Goal: Task Accomplishment & Management: Use online tool/utility

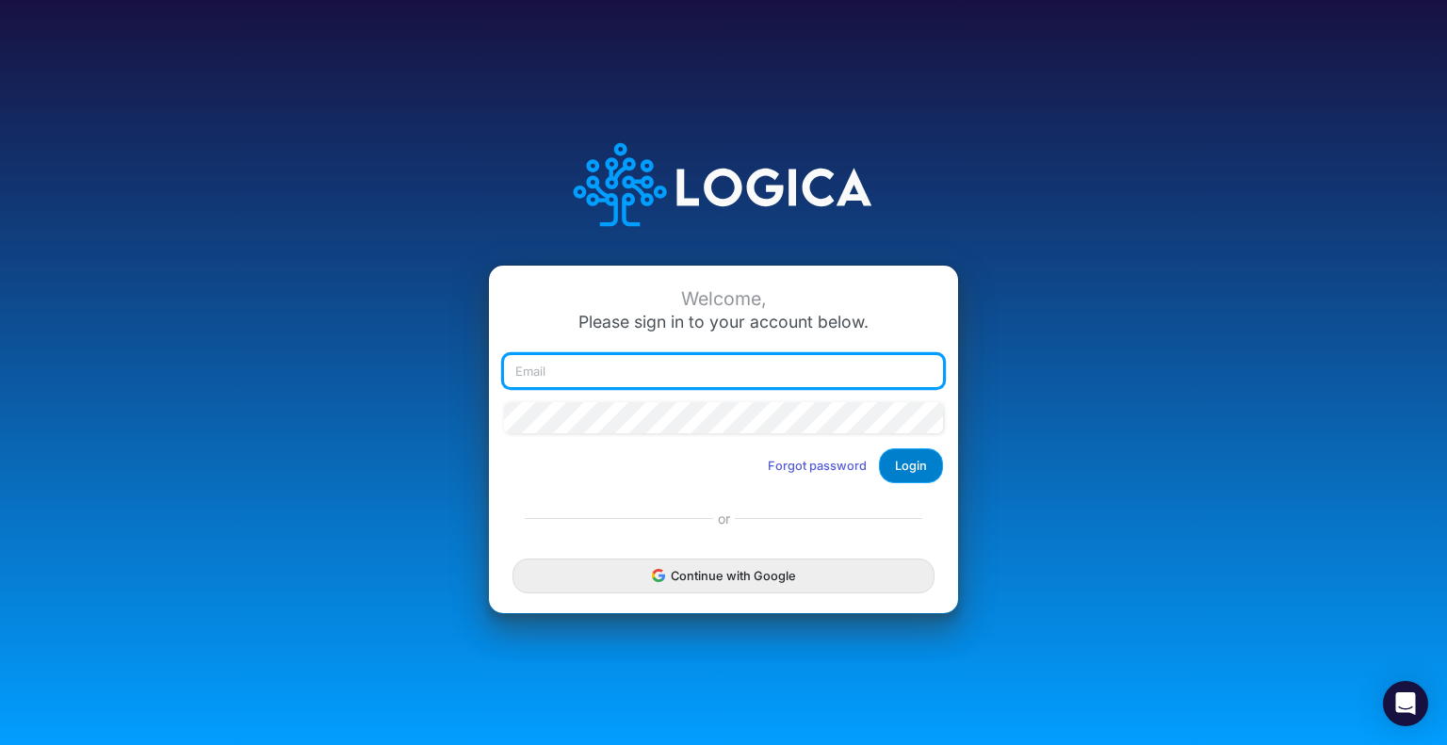
type input "[EMAIL_ADDRESS][DOMAIN_NAME]"
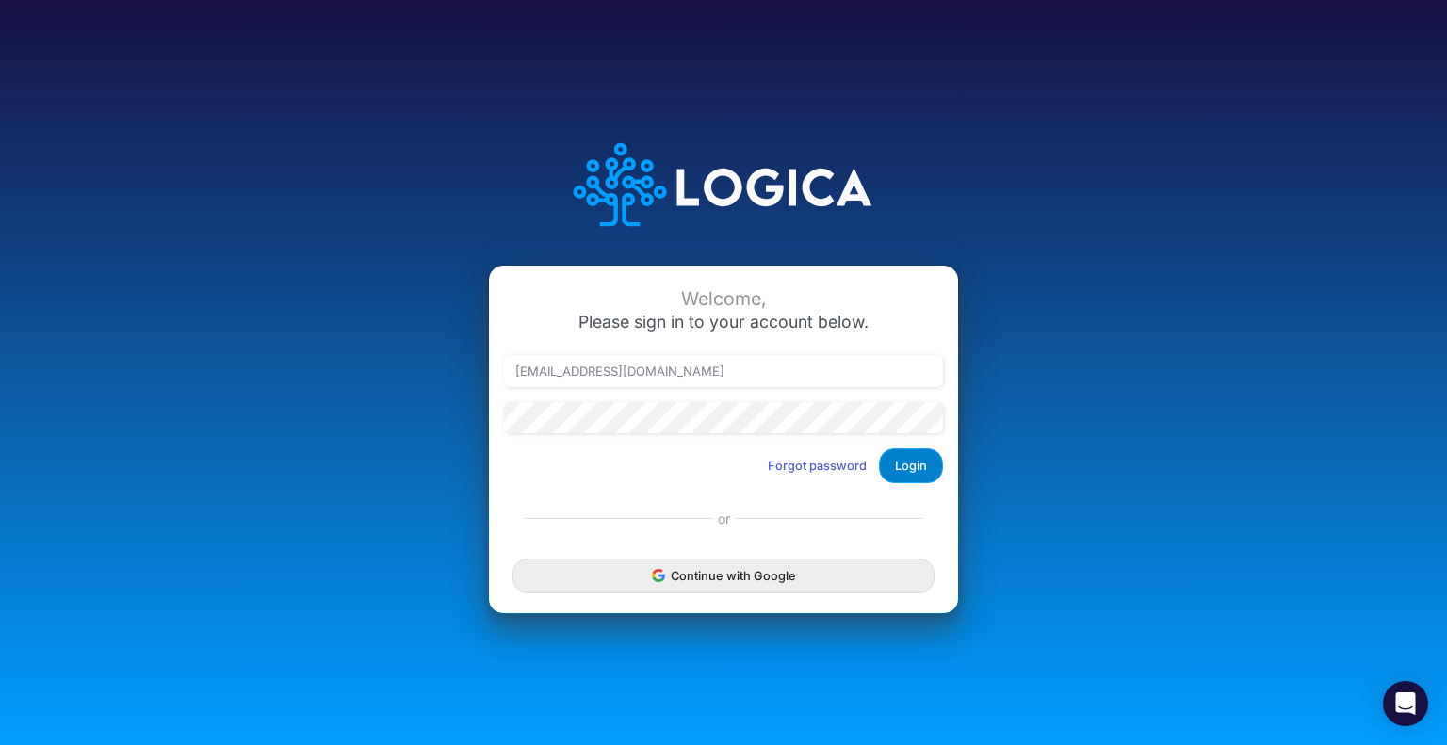
click at [920, 468] on button "Login" at bounding box center [911, 466] width 64 height 35
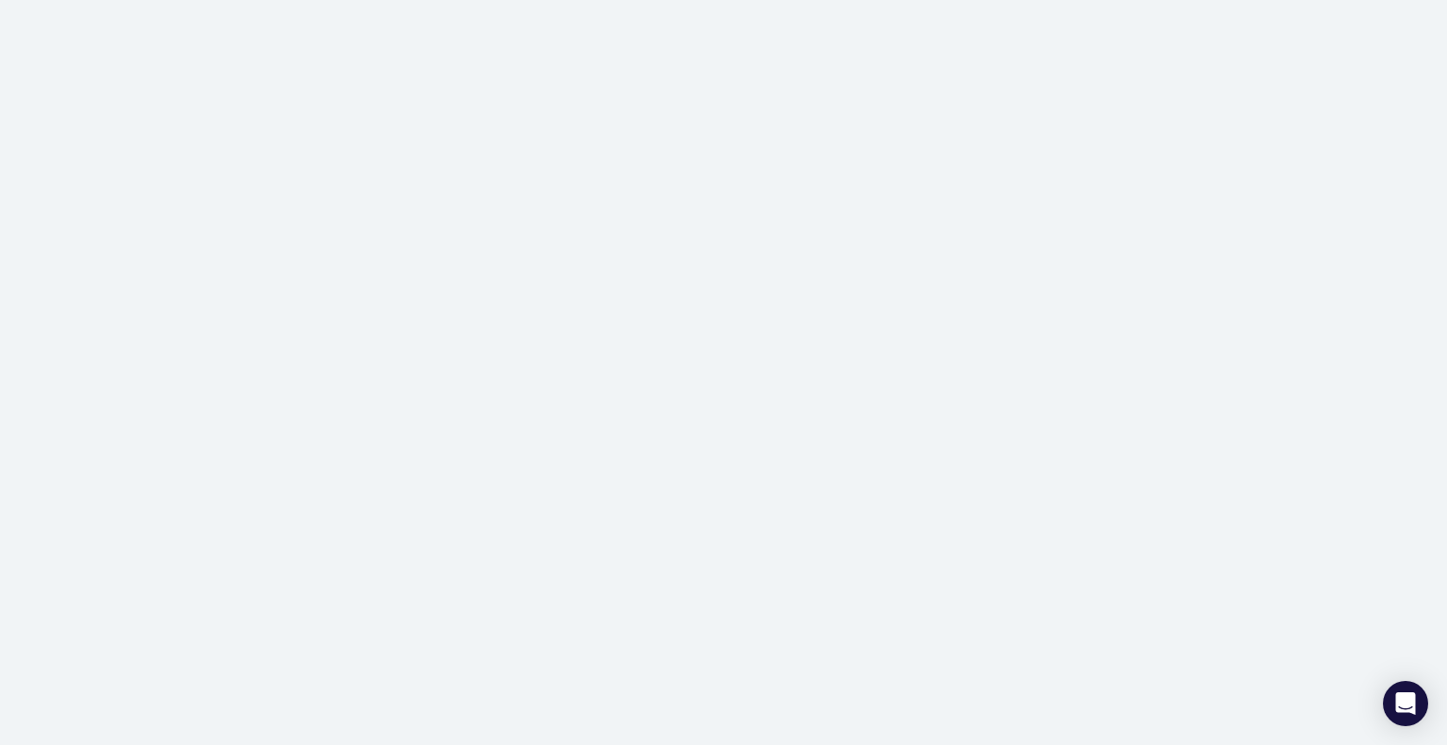
drag, startPoint x: 0, startPoint y: 0, endPoint x: 905, endPoint y: 189, distance: 924.2
click at [905, 189] on div at bounding box center [723, 372] width 1447 height 745
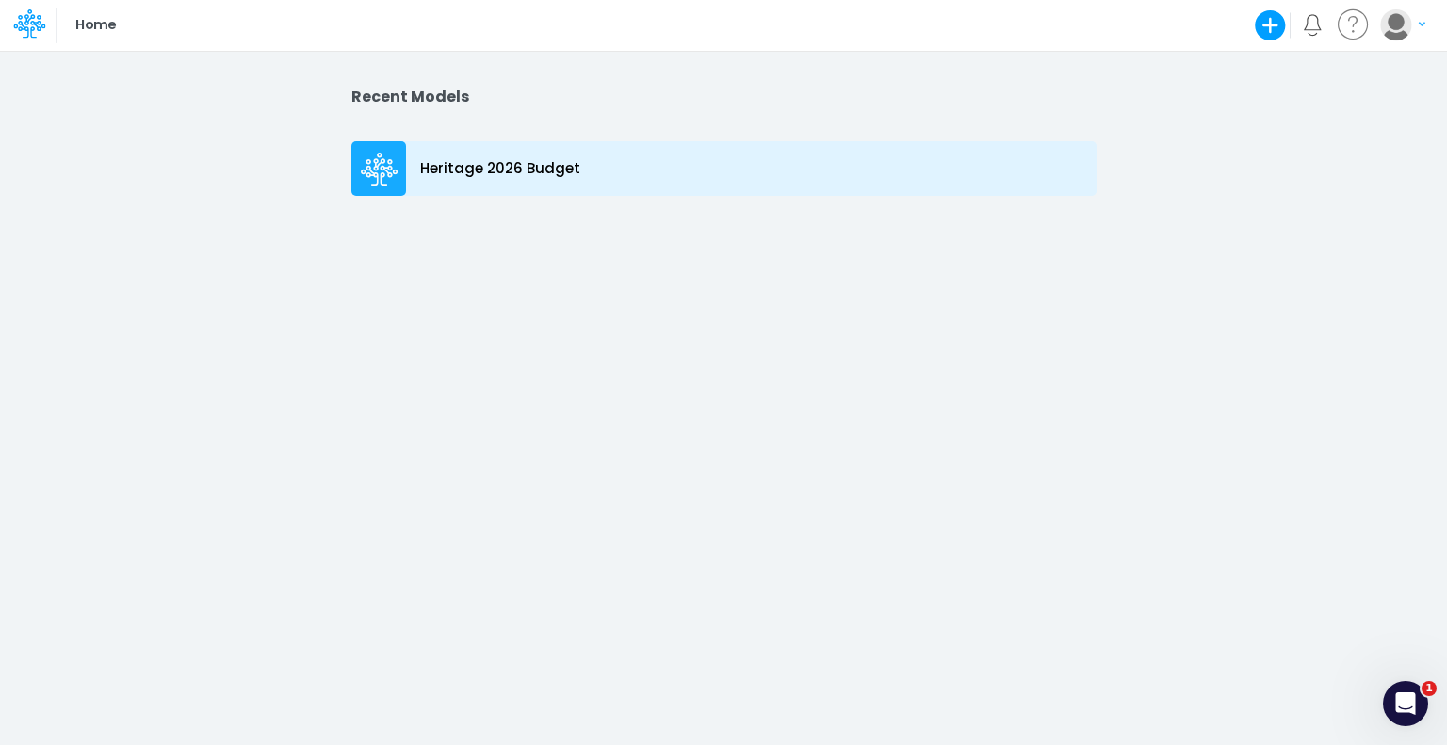
click at [540, 172] on p "Heritage 2026 Budget" at bounding box center [500, 169] width 160 height 22
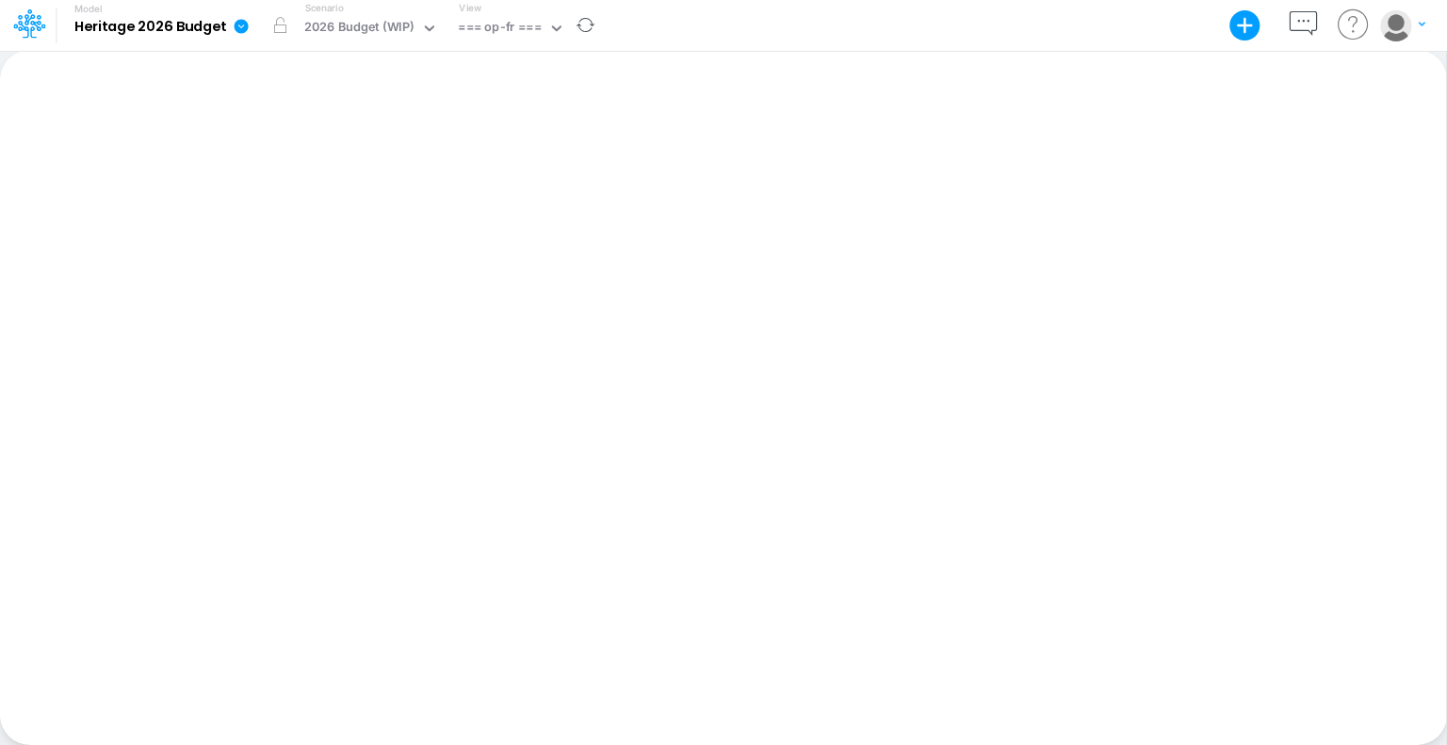
click at [233, 26] on icon at bounding box center [241, 26] width 17 height 17
click at [181, 146] on div "Paste Cut Copy AutoFill Ready 100% Sum: null Max: null Min: null Numerical Coun…" at bounding box center [723, 397] width 1446 height 695
click at [163, 26] on b "Heritage 2026 Budget" at bounding box center [150, 27] width 152 height 17
click at [551, 33] on icon at bounding box center [556, 28] width 17 height 17
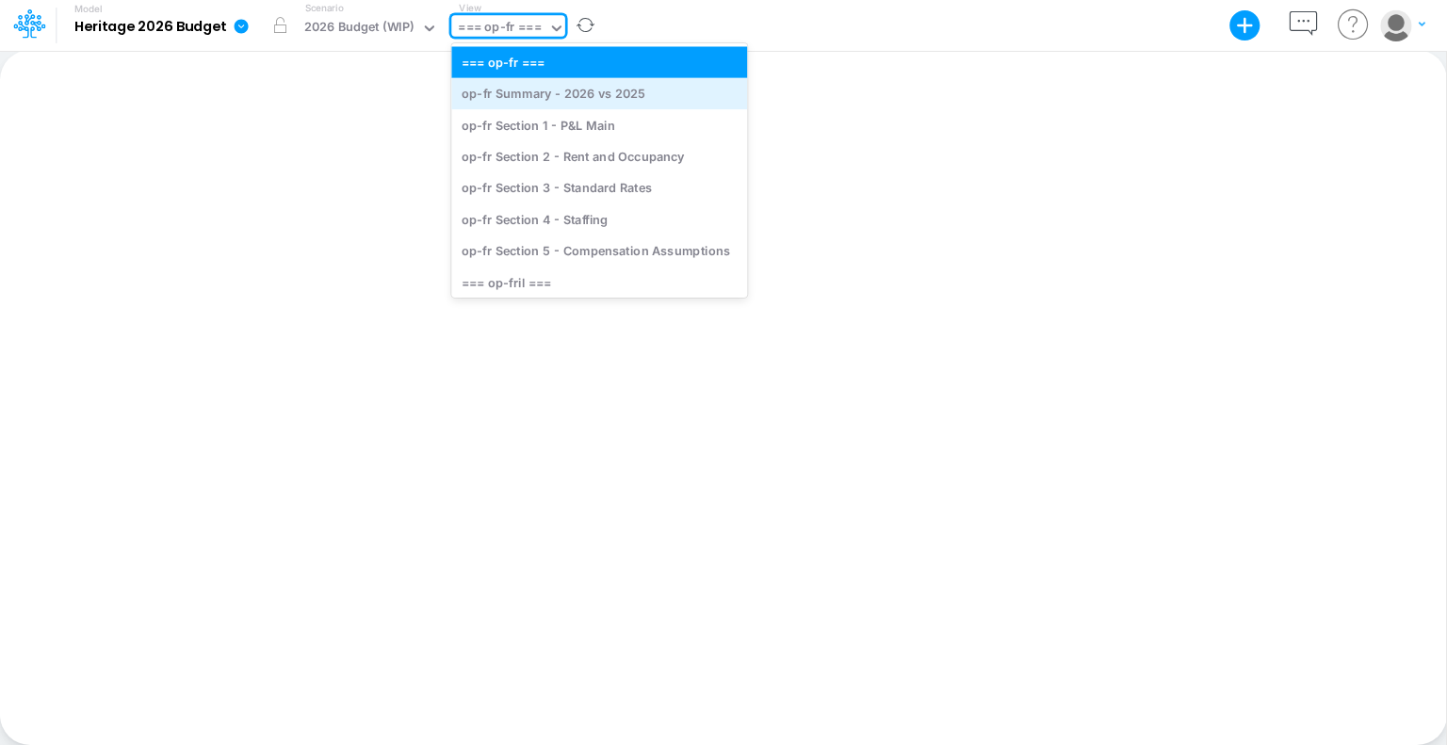
click at [552, 87] on div "op-fr Summary - 2026 vs 2025" at bounding box center [599, 93] width 296 height 31
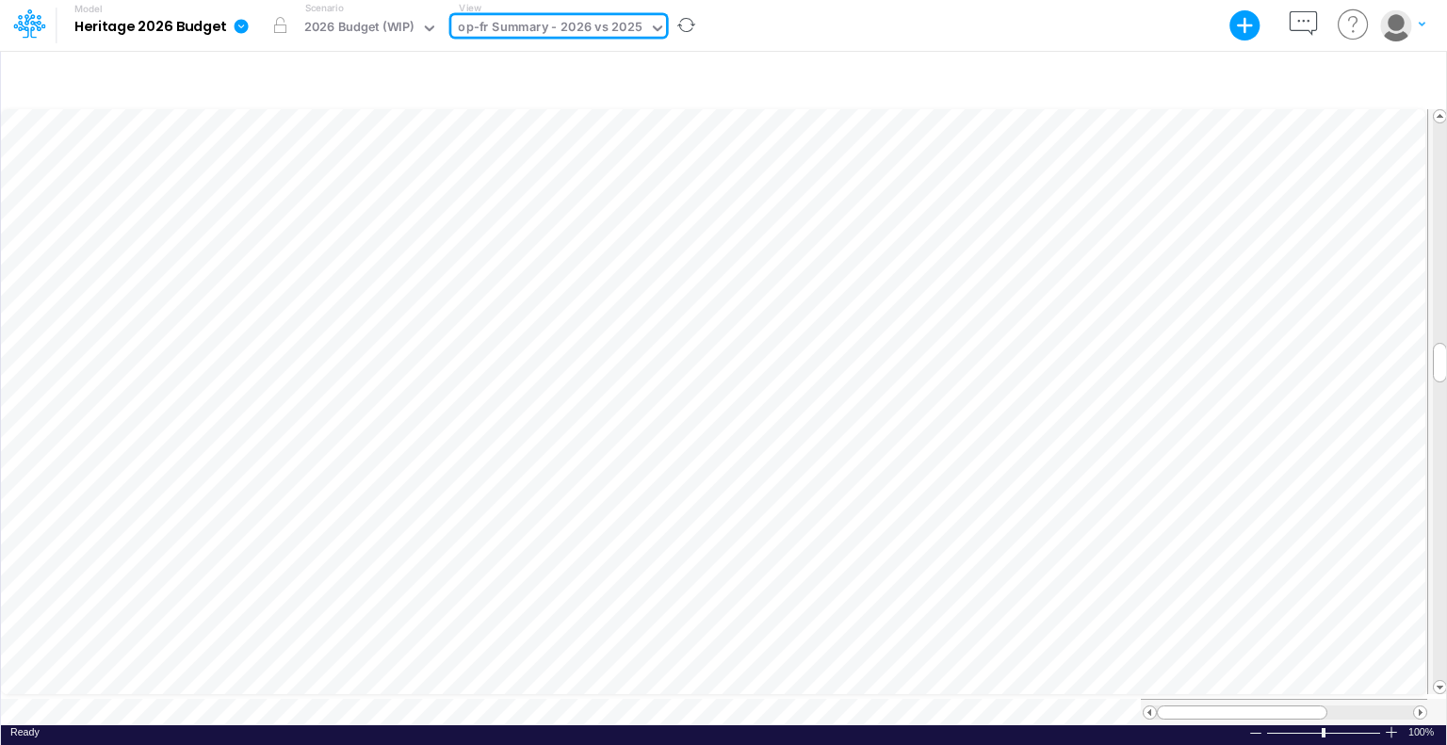
click at [649, 25] on icon at bounding box center [657, 28] width 17 height 17
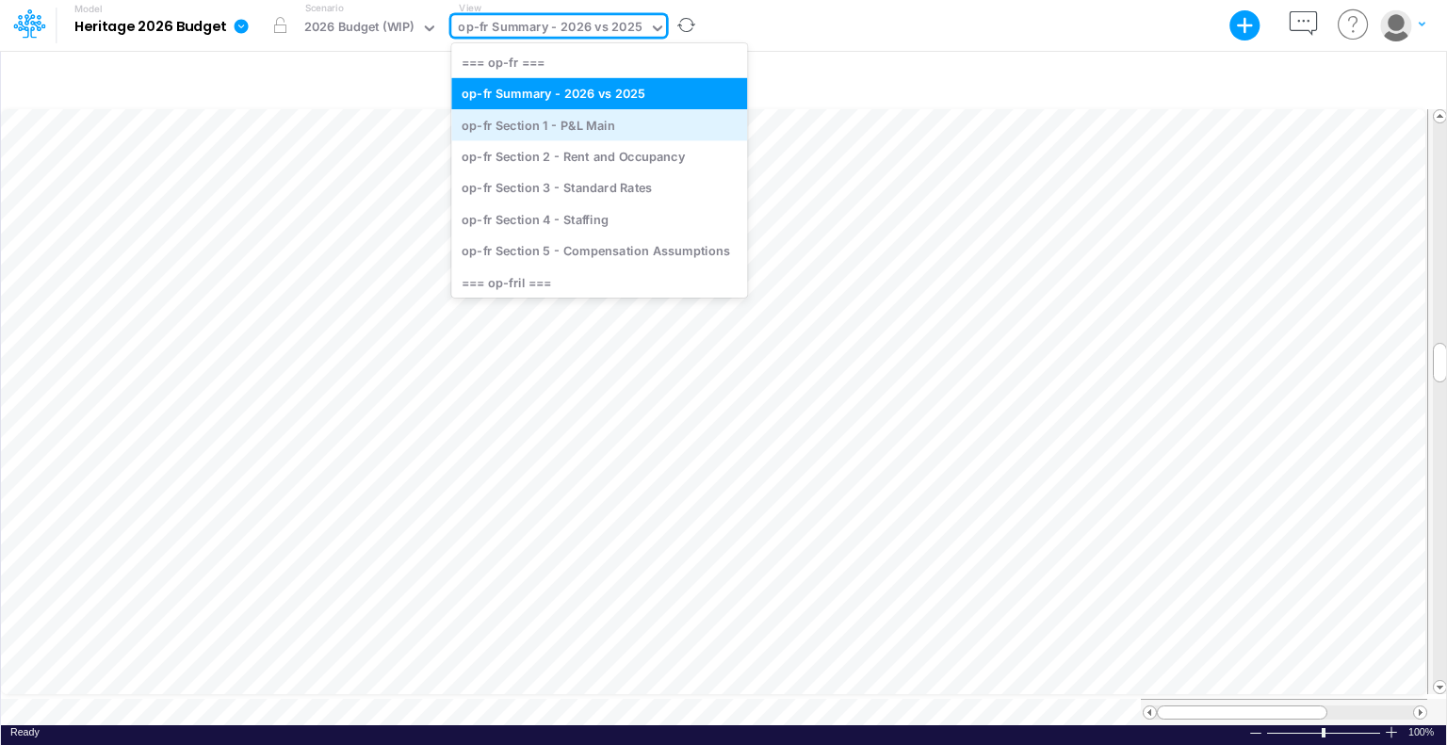
click at [622, 121] on div "op-fr Section 1 - P&L Main" at bounding box center [599, 124] width 296 height 31
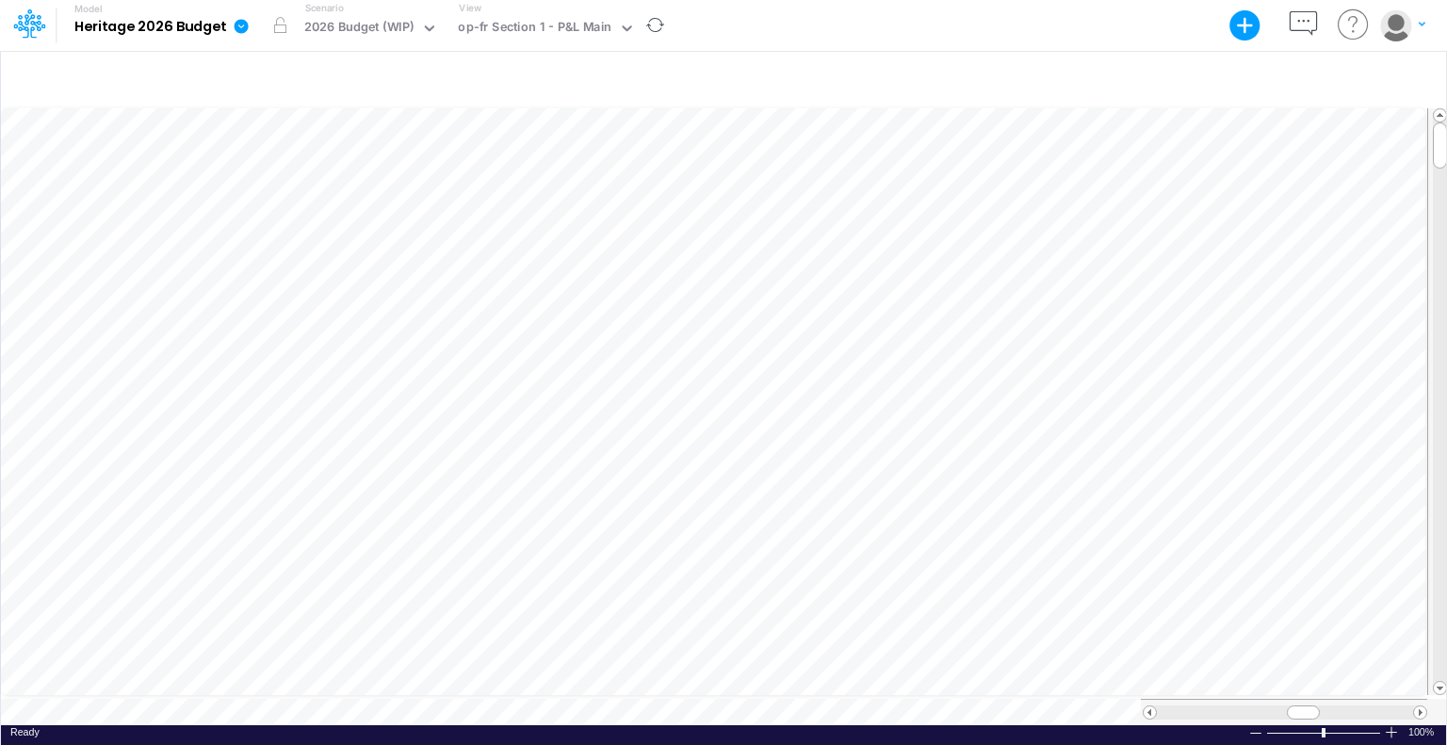
scroll to position [8, 2]
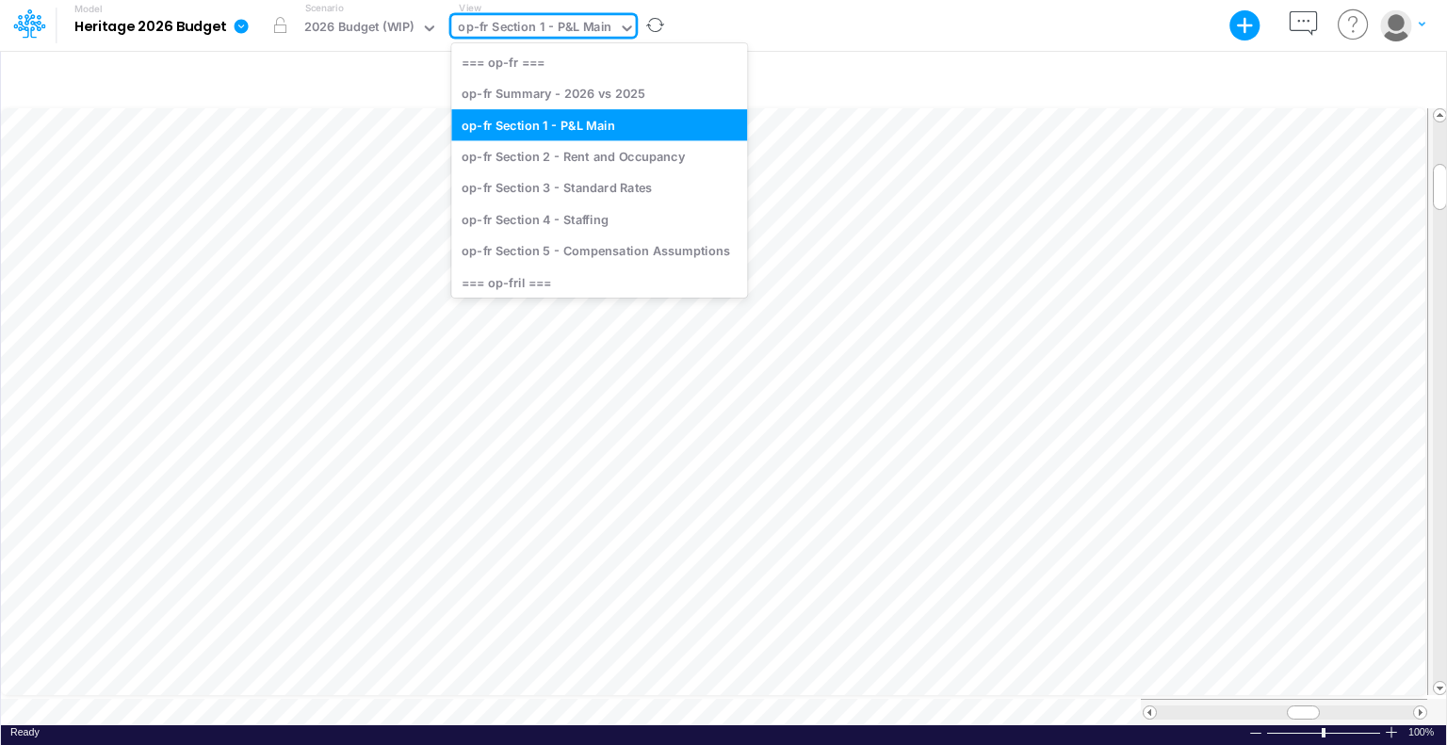
click at [622, 26] on icon at bounding box center [627, 28] width 17 height 17
click at [622, 155] on div "op-fr Section 2 - Rent and Occupancy" at bounding box center [599, 155] width 296 height 31
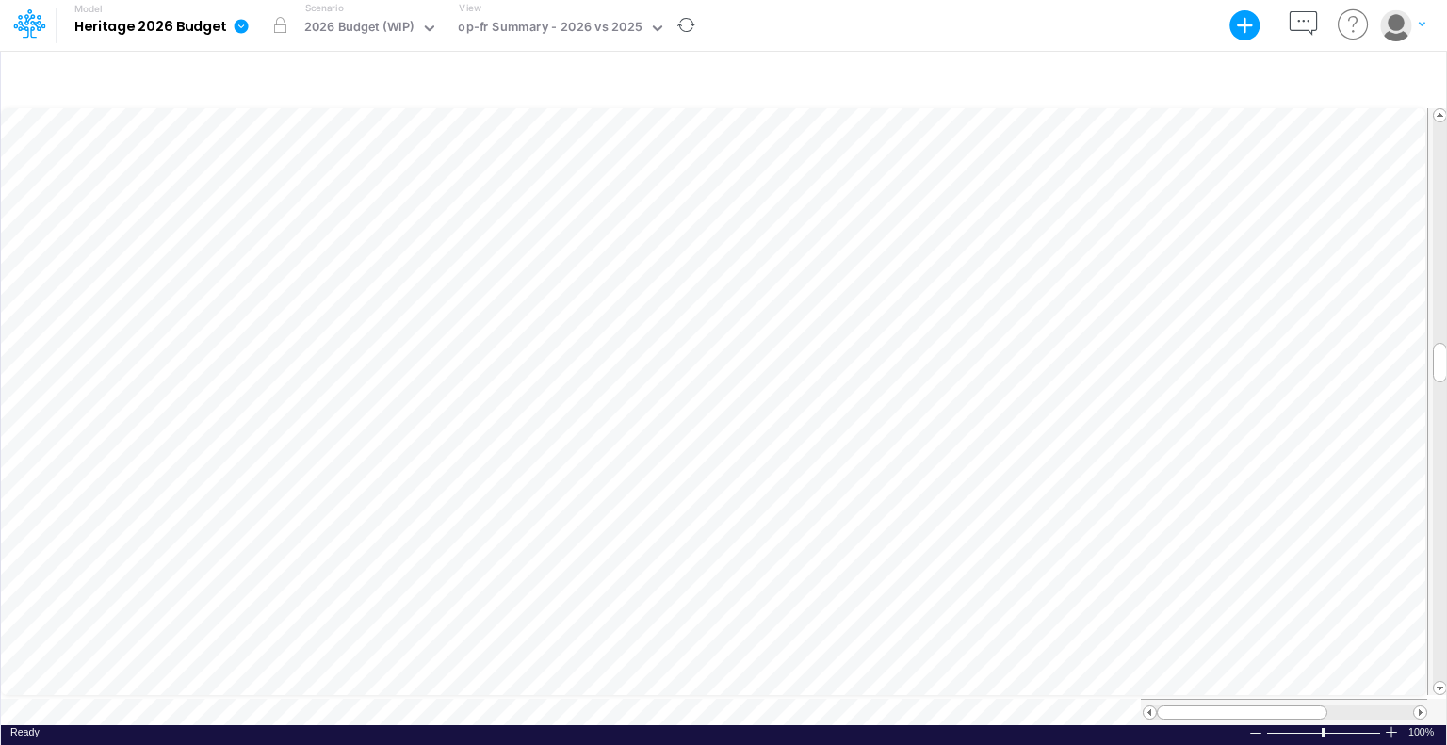
scroll to position [8, 0]
click at [681, 22] on div "op-fr Section 2 - Rent and Occupancy" at bounding box center [569, 29] width 237 height 28
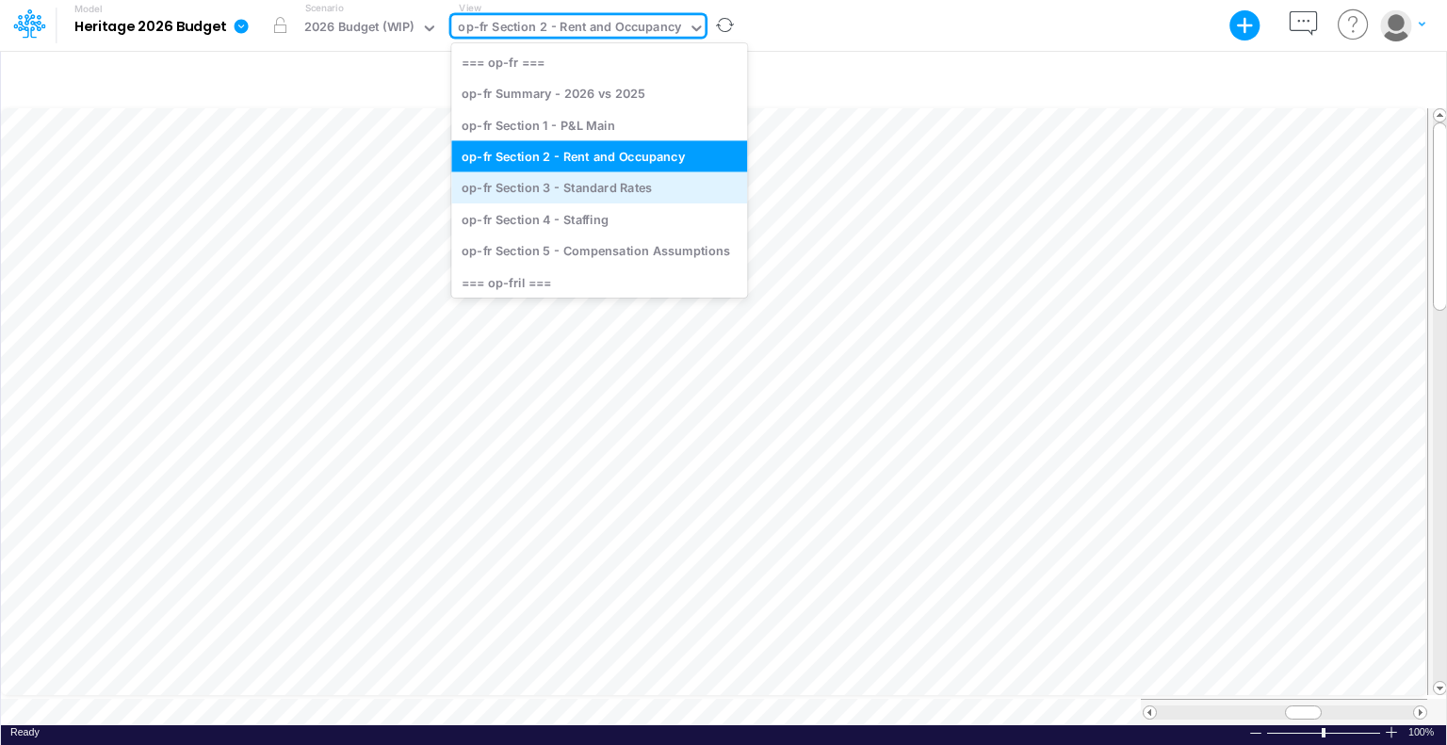
click at [636, 191] on div "op-fr Section 3 - Standard Rates" at bounding box center [599, 187] width 296 height 31
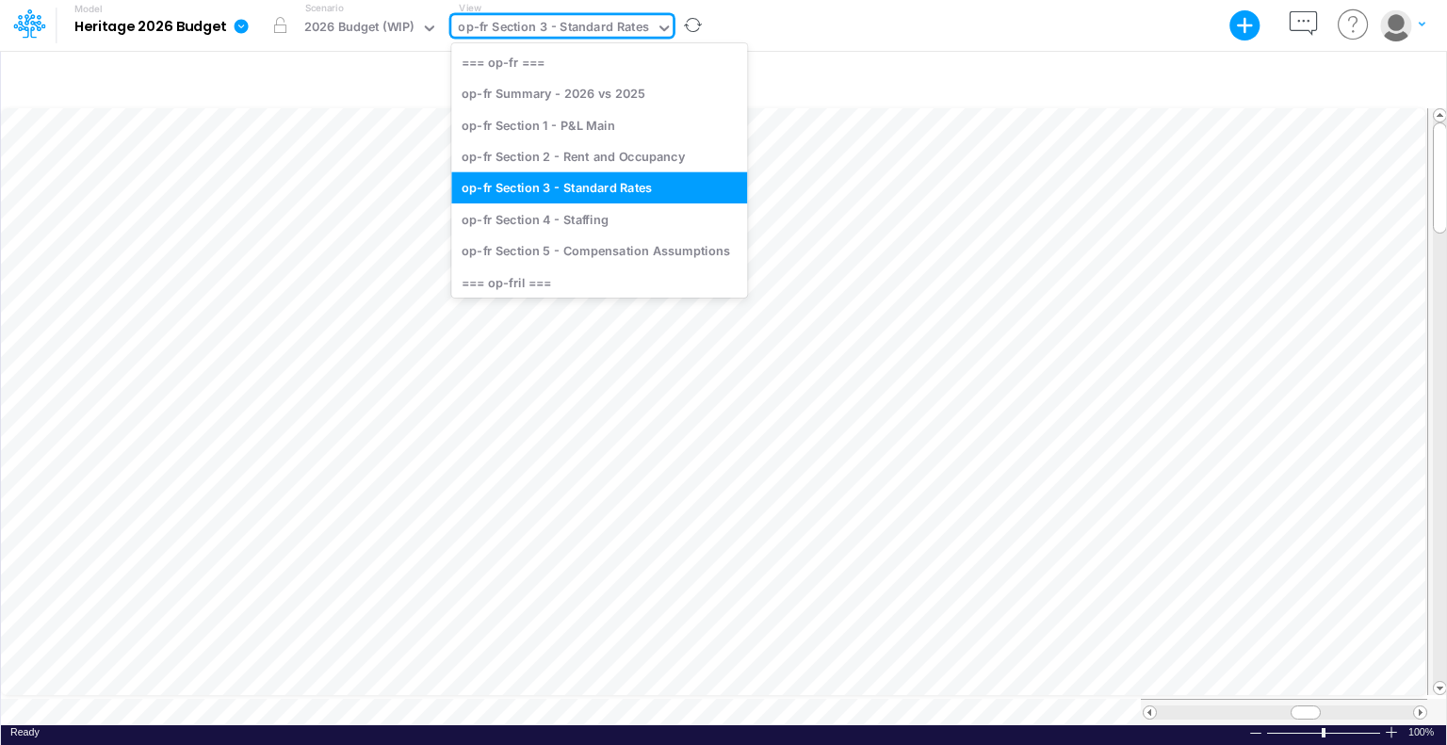
click at [656, 29] on icon at bounding box center [664, 28] width 17 height 17
click at [609, 208] on div "op-fr Section 4 - Staffing" at bounding box center [599, 219] width 296 height 31
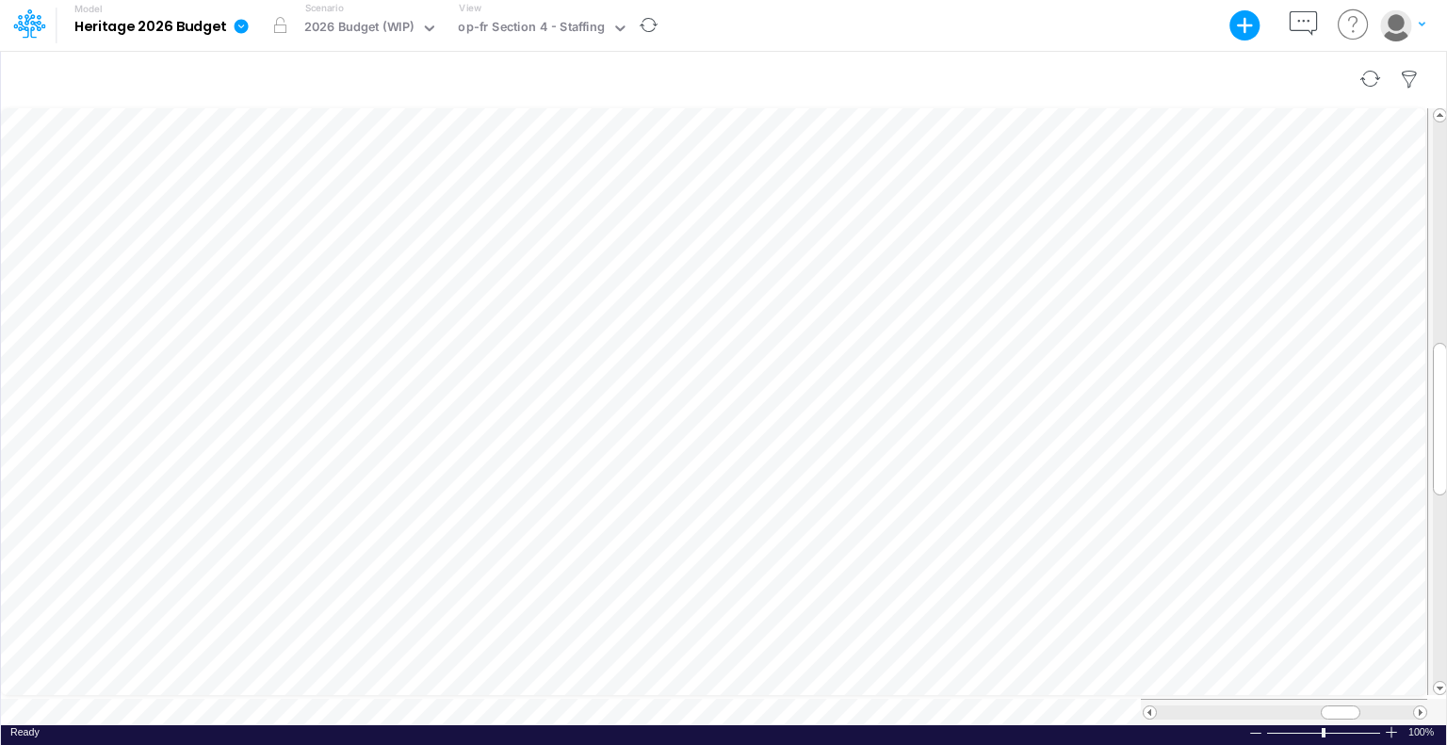
scroll to position [8, 2]
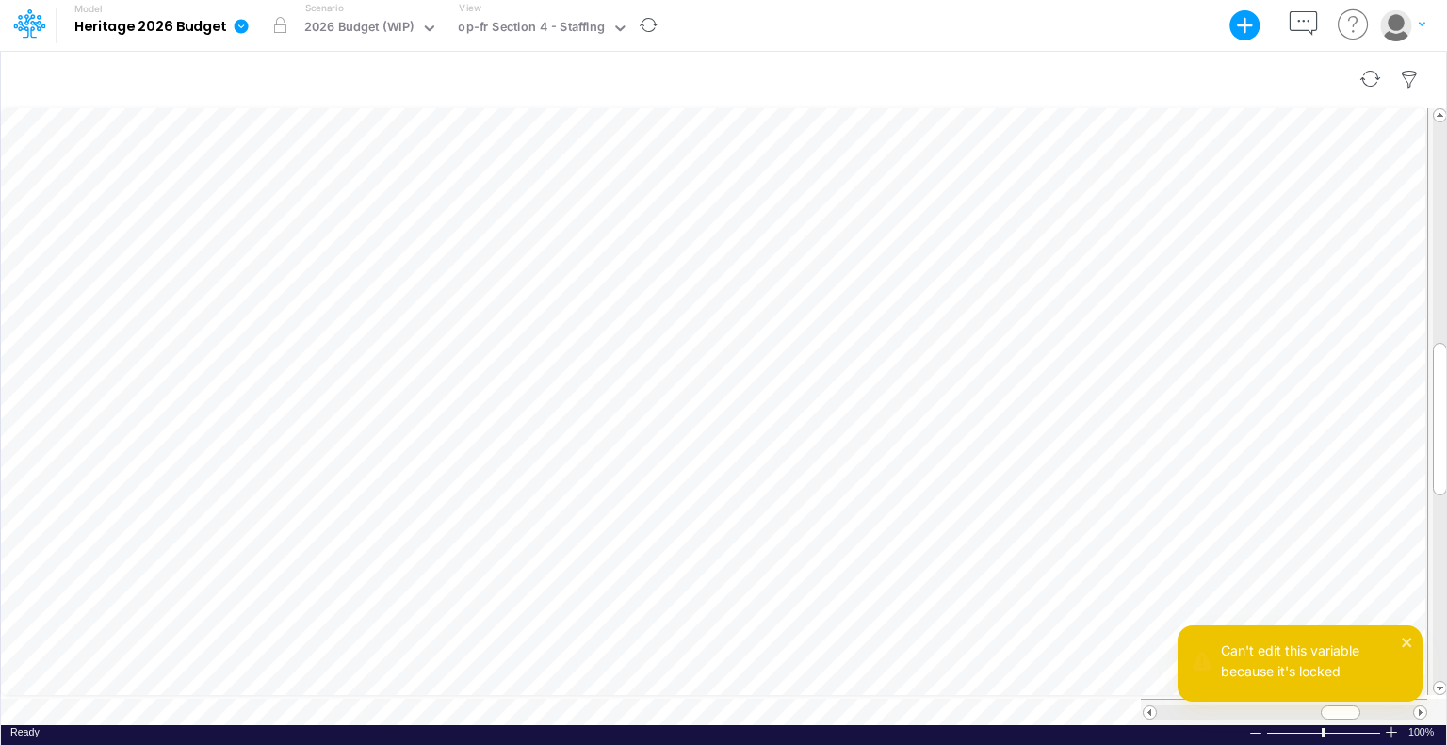
scroll to position [8, 8]
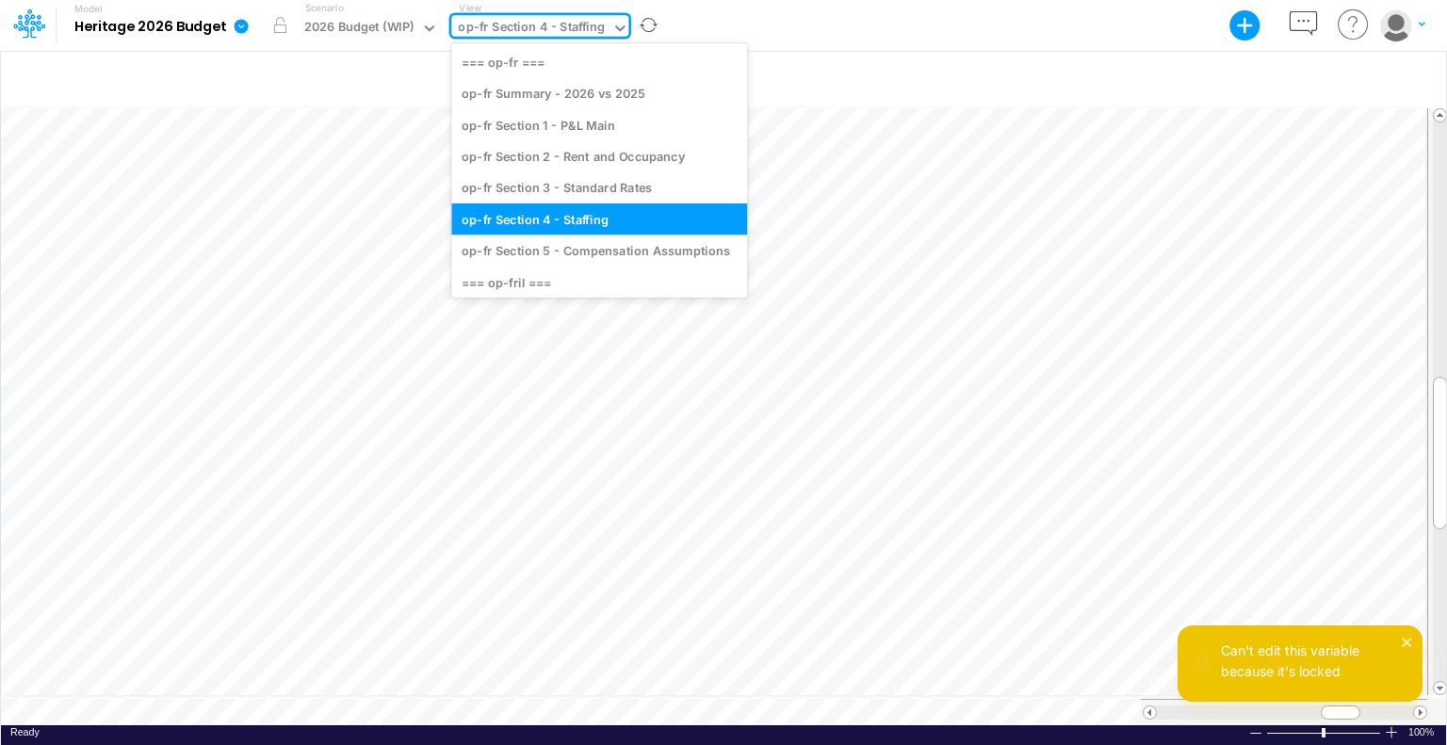
click at [618, 27] on icon at bounding box center [619, 28] width 9 height 6
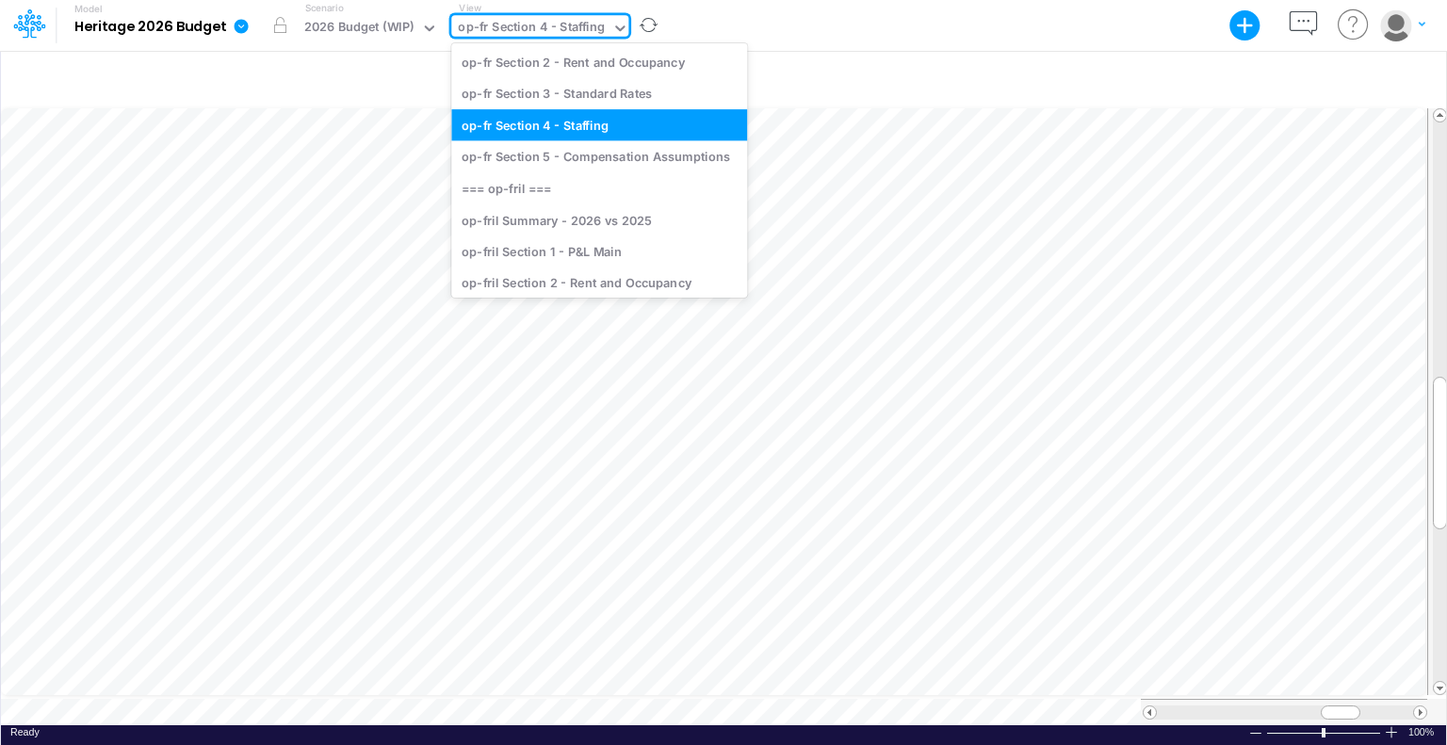
scroll to position [25, 0]
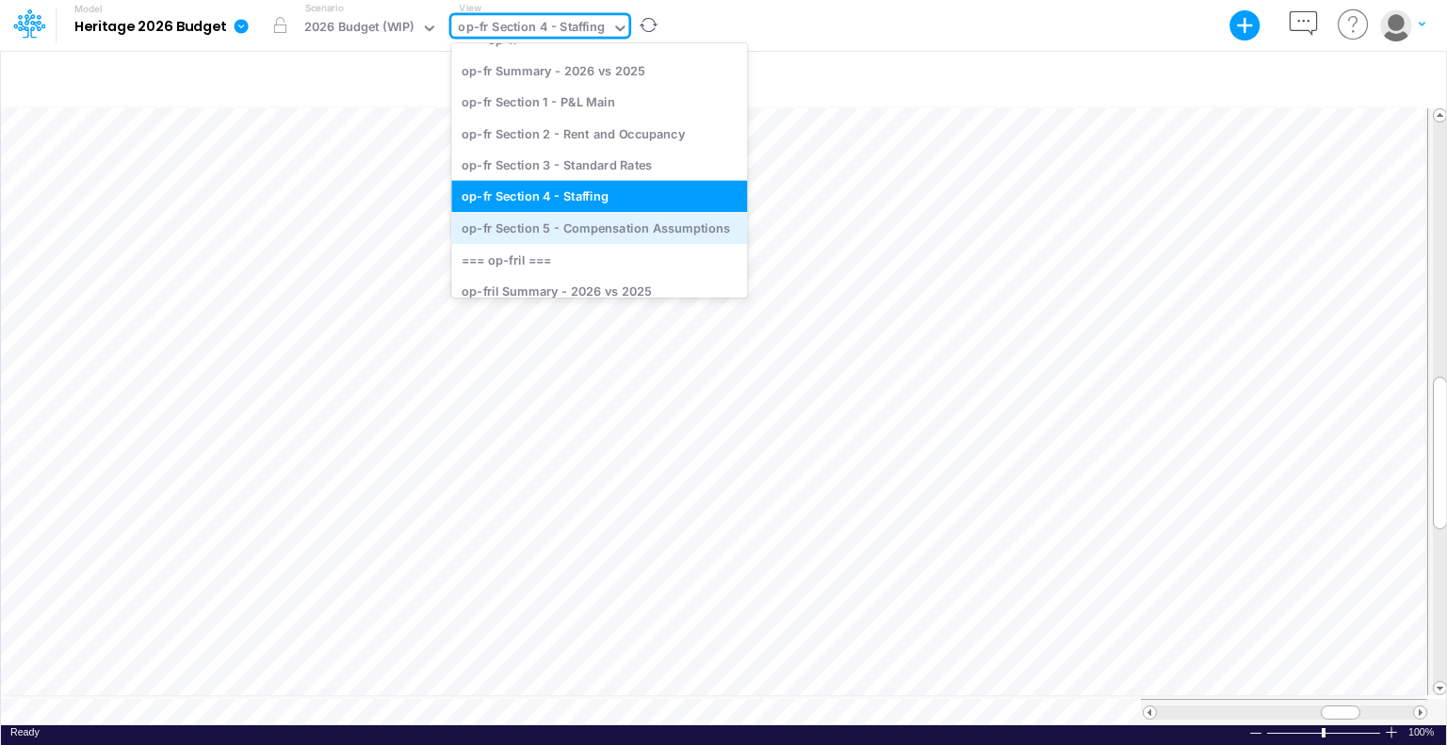
click at [608, 223] on div "op-fr Section 5 - Compensation Assumptions" at bounding box center [599, 227] width 296 height 31
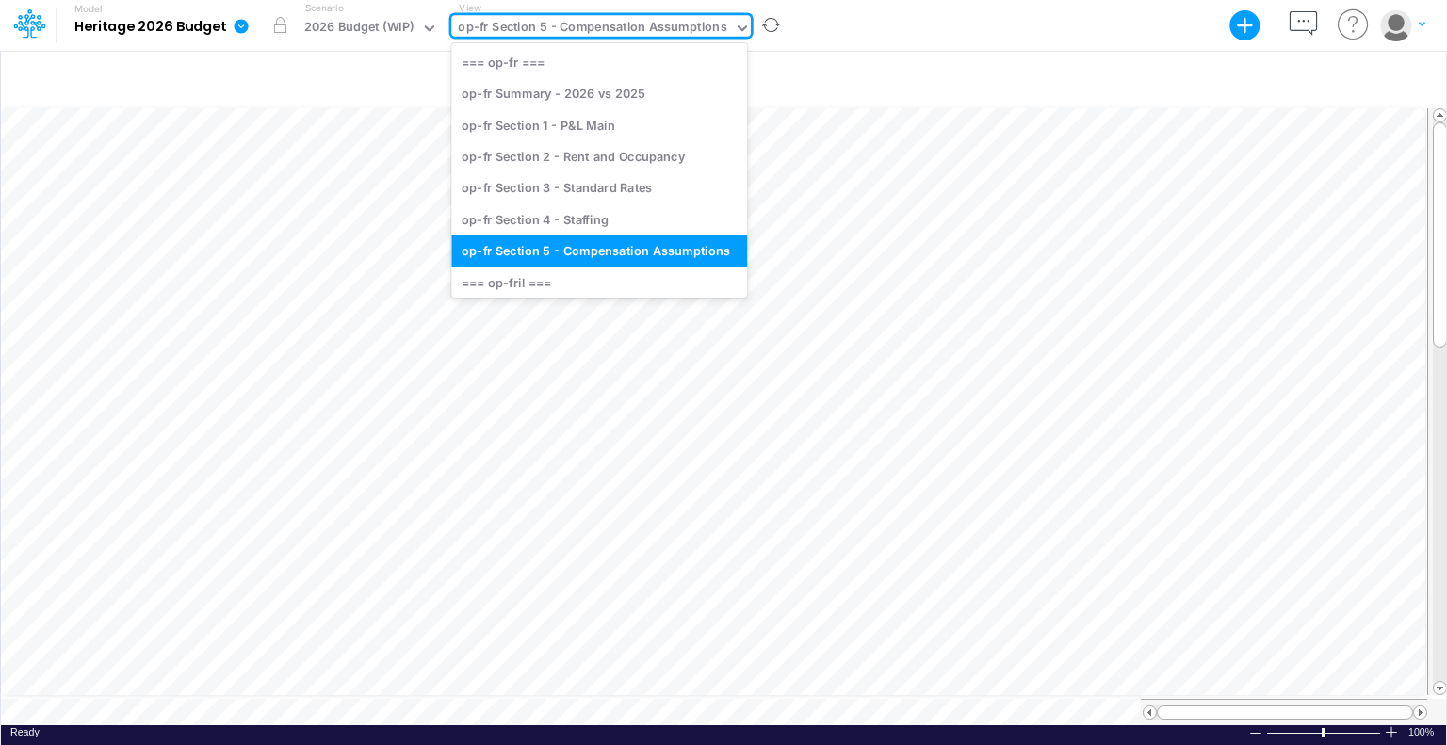
click at [739, 28] on icon at bounding box center [742, 28] width 17 height 17
click at [520, 64] on div "=== op-fr ===" at bounding box center [599, 61] width 296 height 31
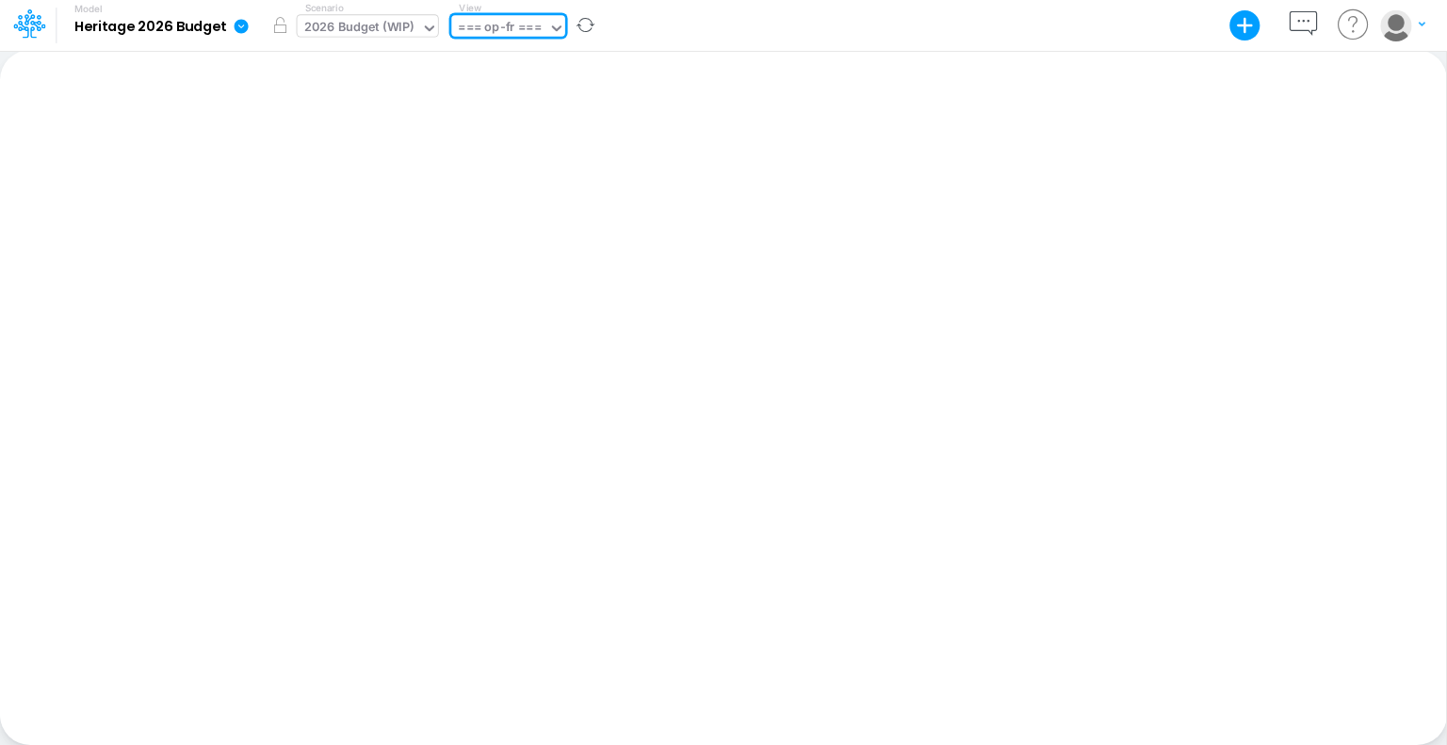
click at [431, 25] on icon at bounding box center [429, 28] width 17 height 17
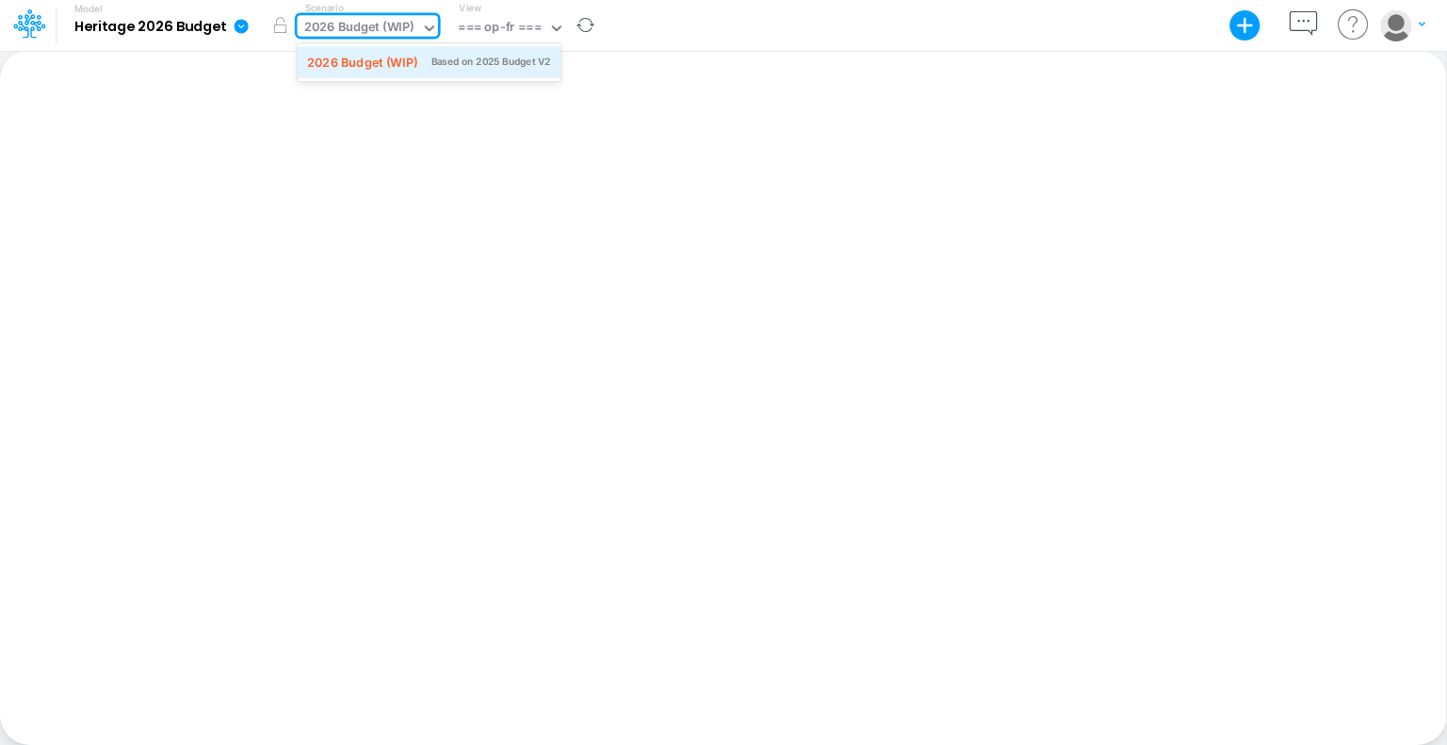
click at [375, 63] on div "2026 Budget (WIP)" at bounding box center [362, 62] width 110 height 18
click at [241, 22] on icon at bounding box center [242, 26] width 14 height 14
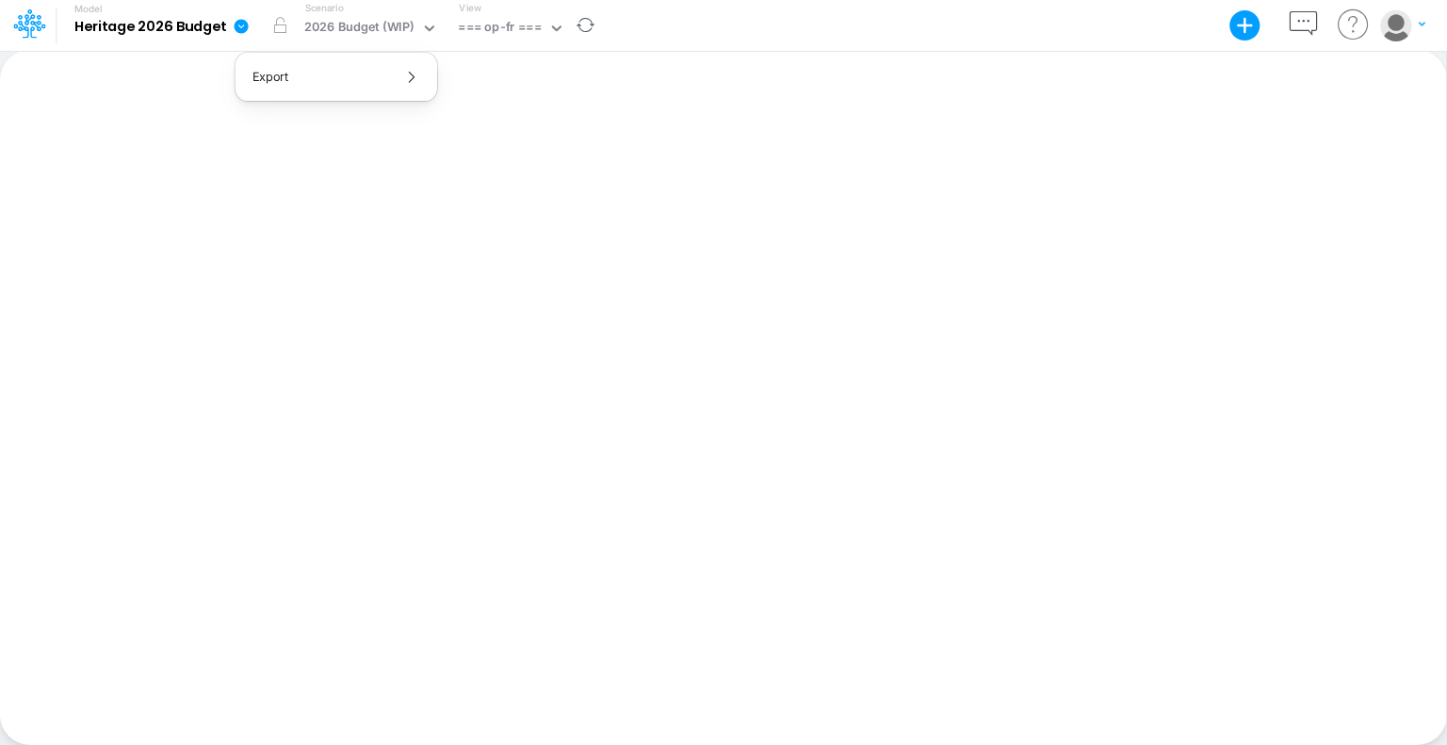
click at [237, 22] on icon at bounding box center [242, 26] width 14 height 14
click at [588, 27] on button "button" at bounding box center [585, 25] width 40 height 49
click at [684, 29] on div "Model Heritage 2026 Budget Export Excel Scenario 2026 Budget (WIP) View === op-…" at bounding box center [724, 25] width 1302 height 51
click at [432, 25] on icon at bounding box center [429, 28] width 9 height 6
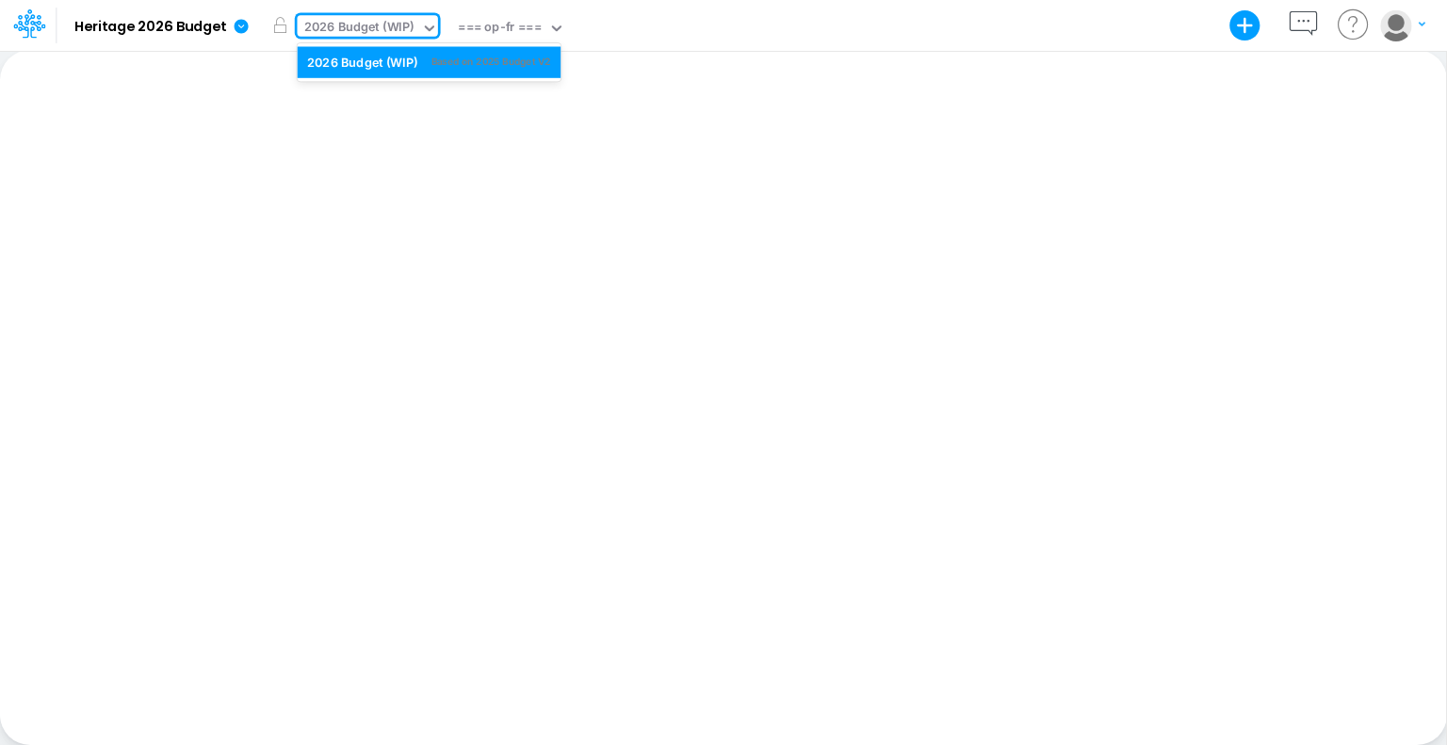
click at [432, 25] on icon at bounding box center [429, 28] width 9 height 6
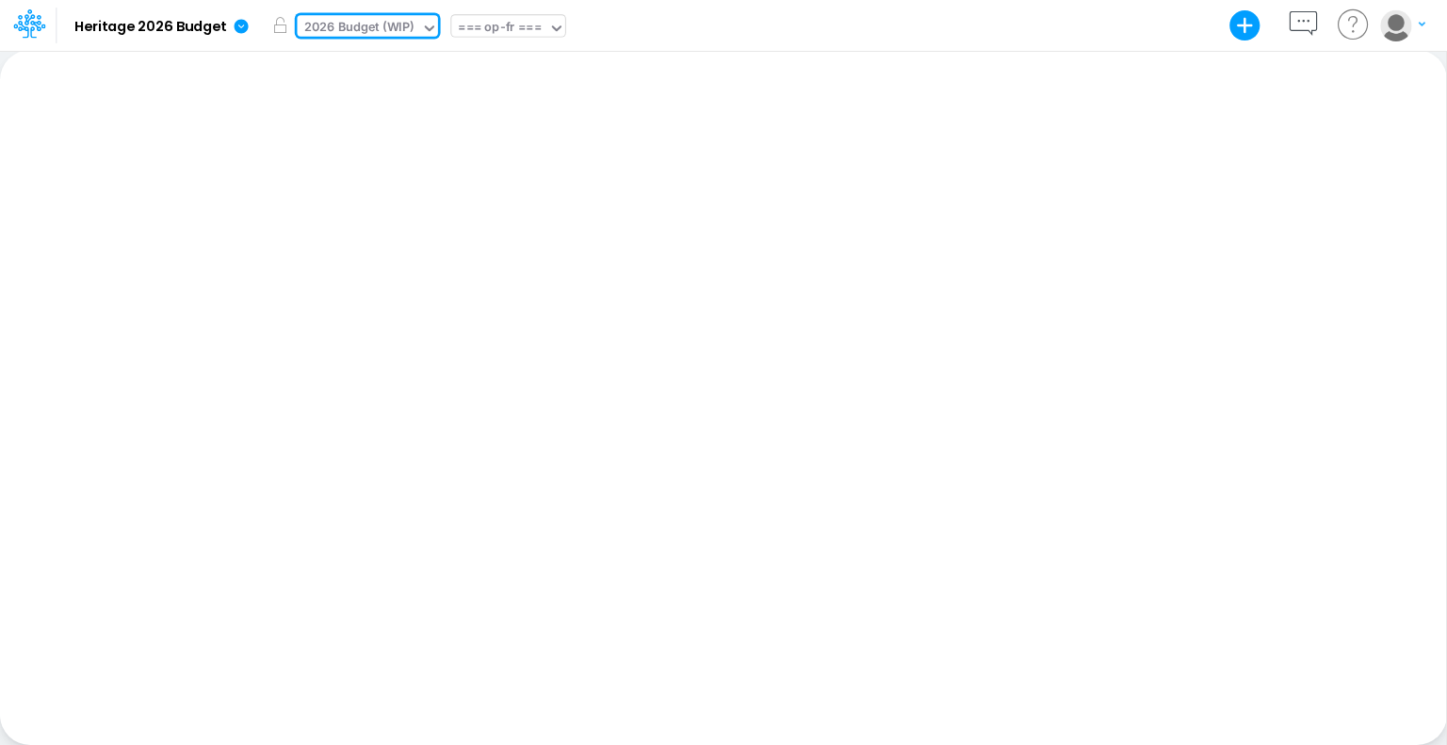
click at [562, 29] on icon at bounding box center [556, 28] width 17 height 17
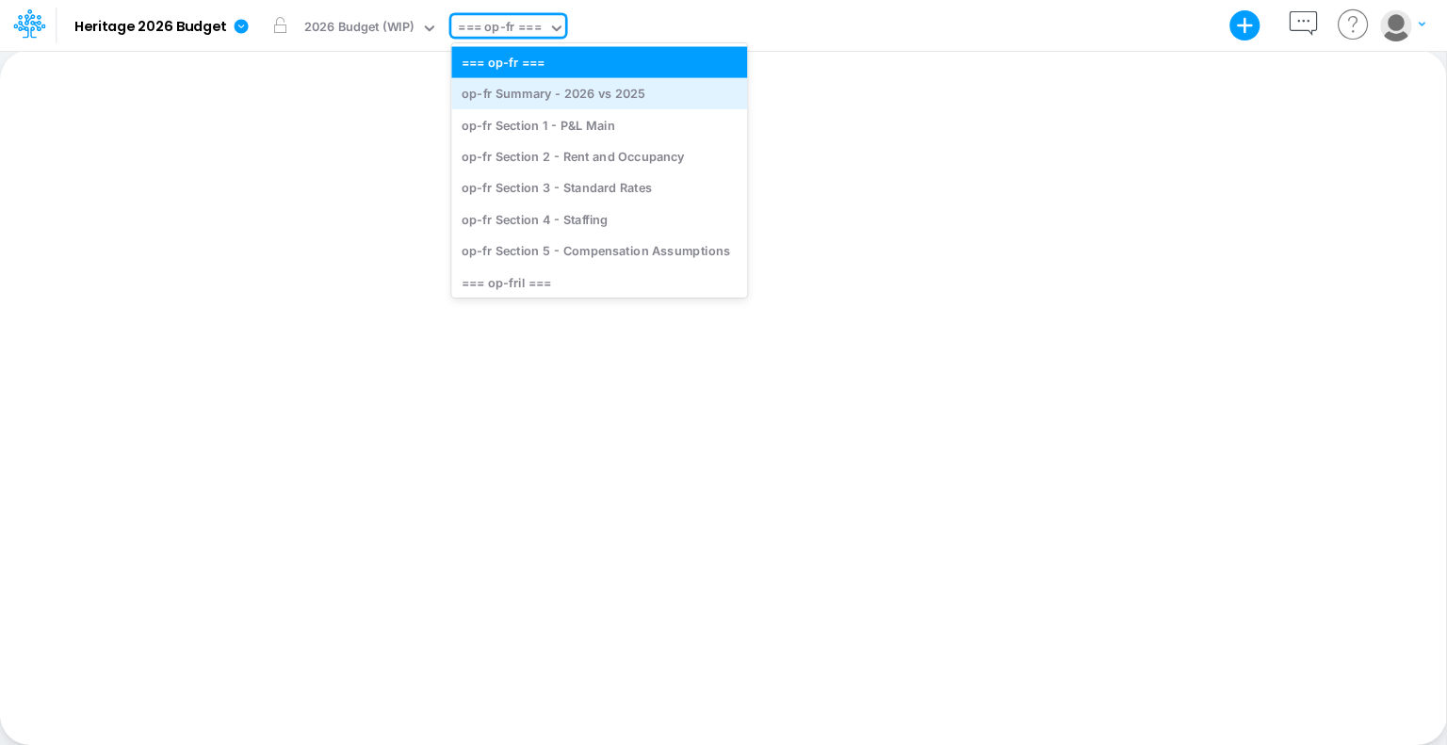
click at [585, 90] on div "op-fr Summary - 2026 vs 2025" at bounding box center [599, 93] width 296 height 31
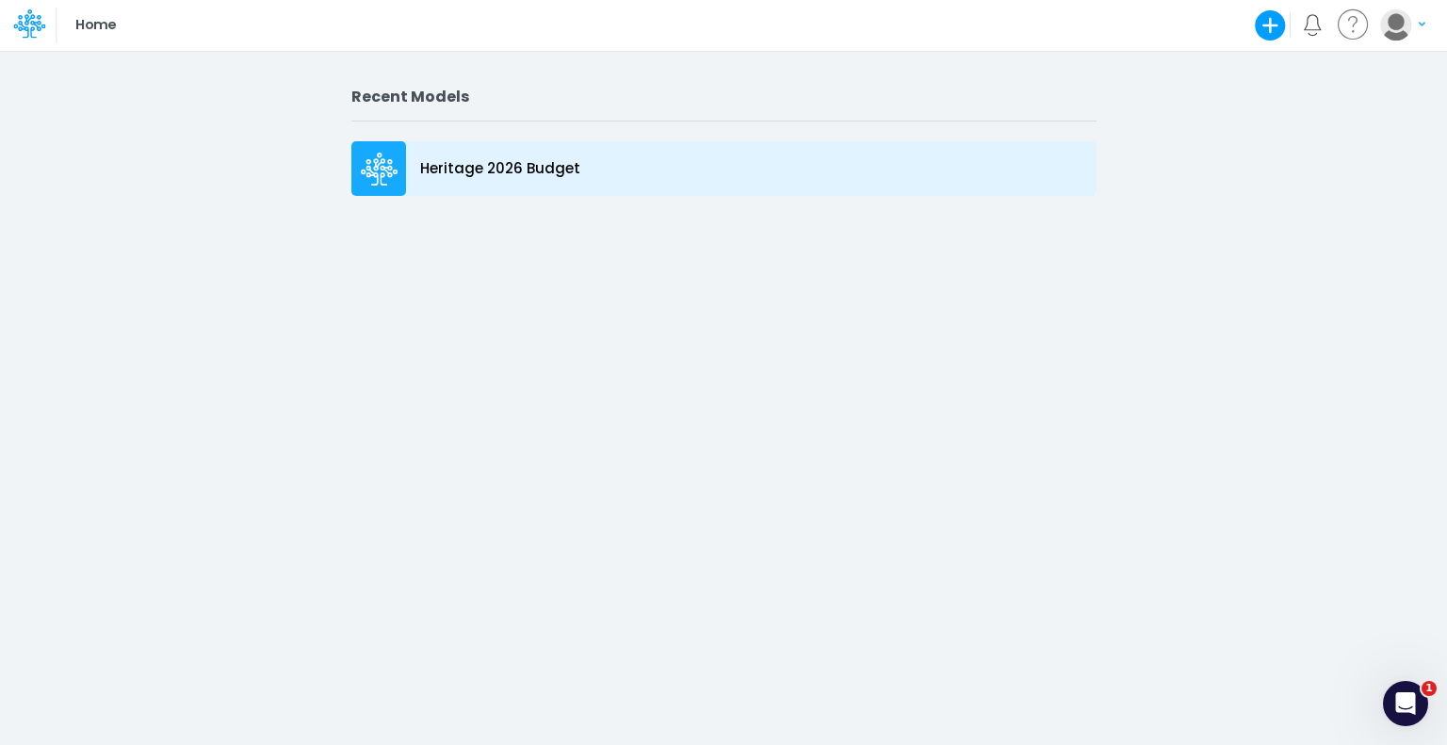
click at [498, 170] on p "Heritage 2026 Budget" at bounding box center [500, 169] width 160 height 22
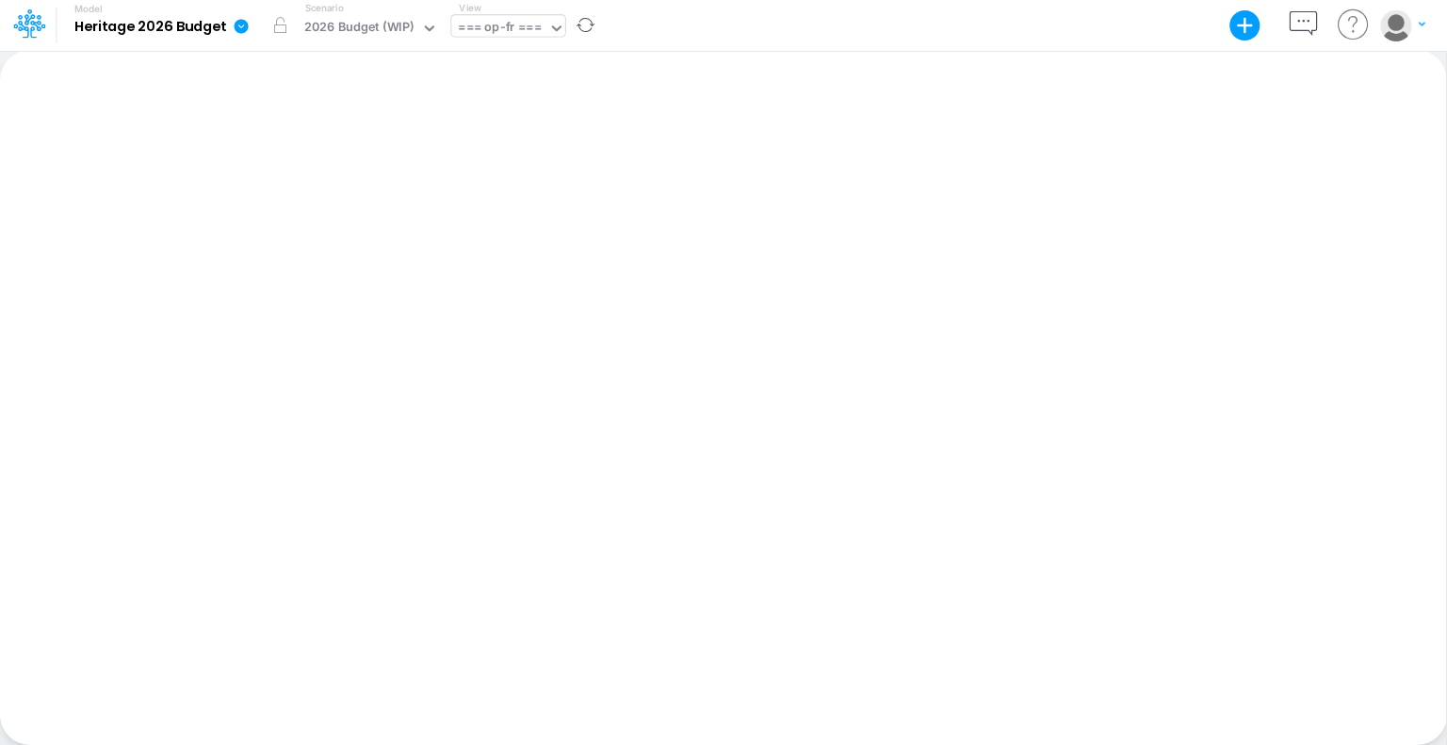
click at [554, 25] on icon at bounding box center [556, 28] width 17 height 17
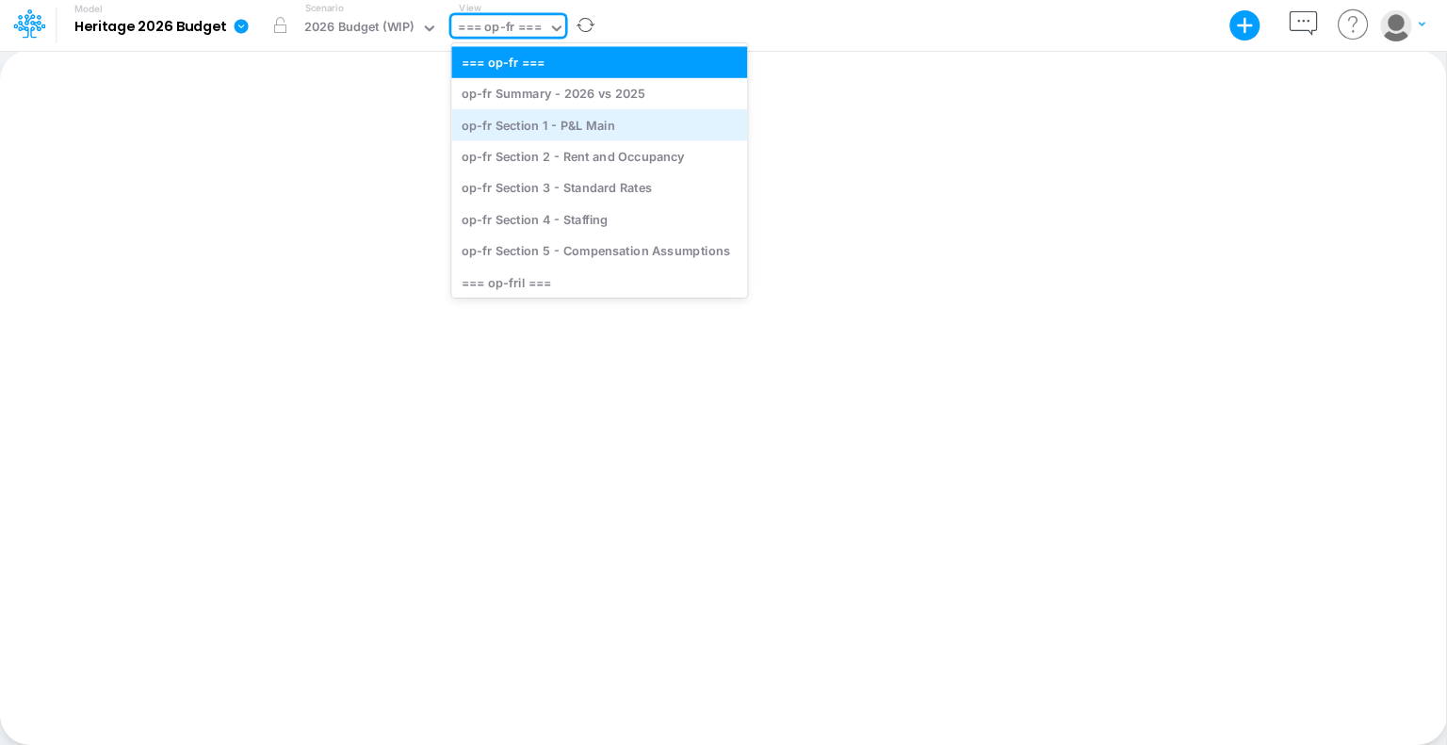
click at [560, 125] on div "op-fr Section 1 - P&L Main" at bounding box center [599, 124] width 296 height 31
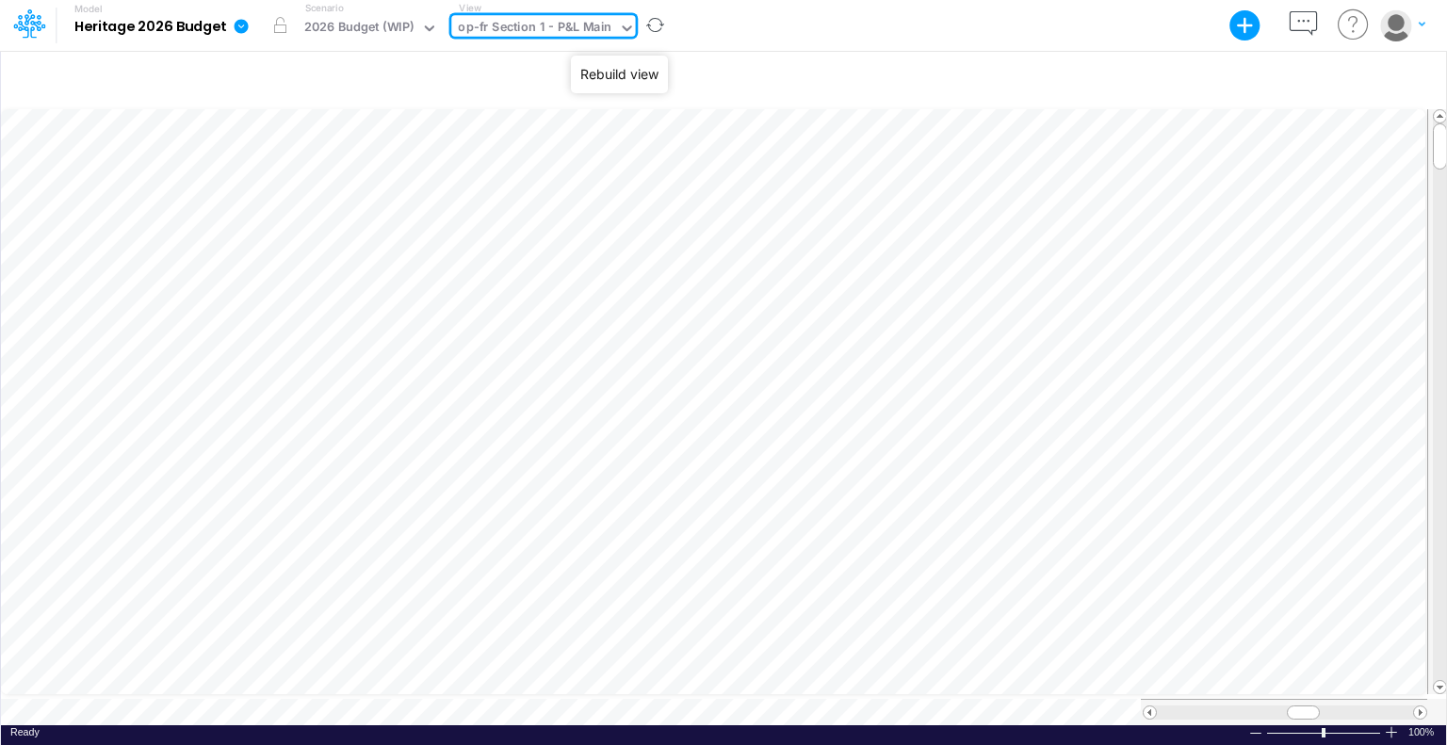
click at [636, 24] on button "button" at bounding box center [656, 25] width 40 height 49
click at [619, 27] on icon at bounding box center [627, 28] width 17 height 17
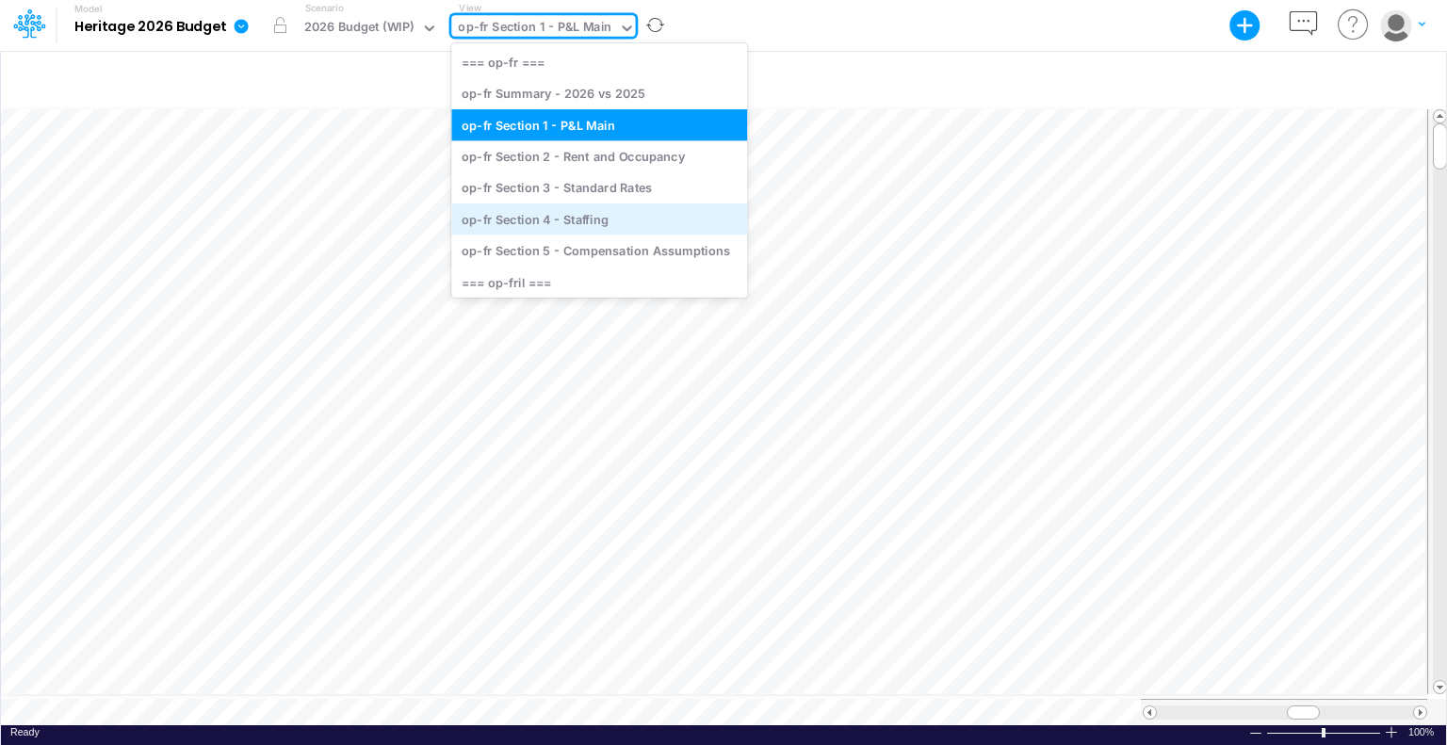
click at [583, 223] on div "op-fr Section 4 - Staffing" at bounding box center [599, 219] width 296 height 31
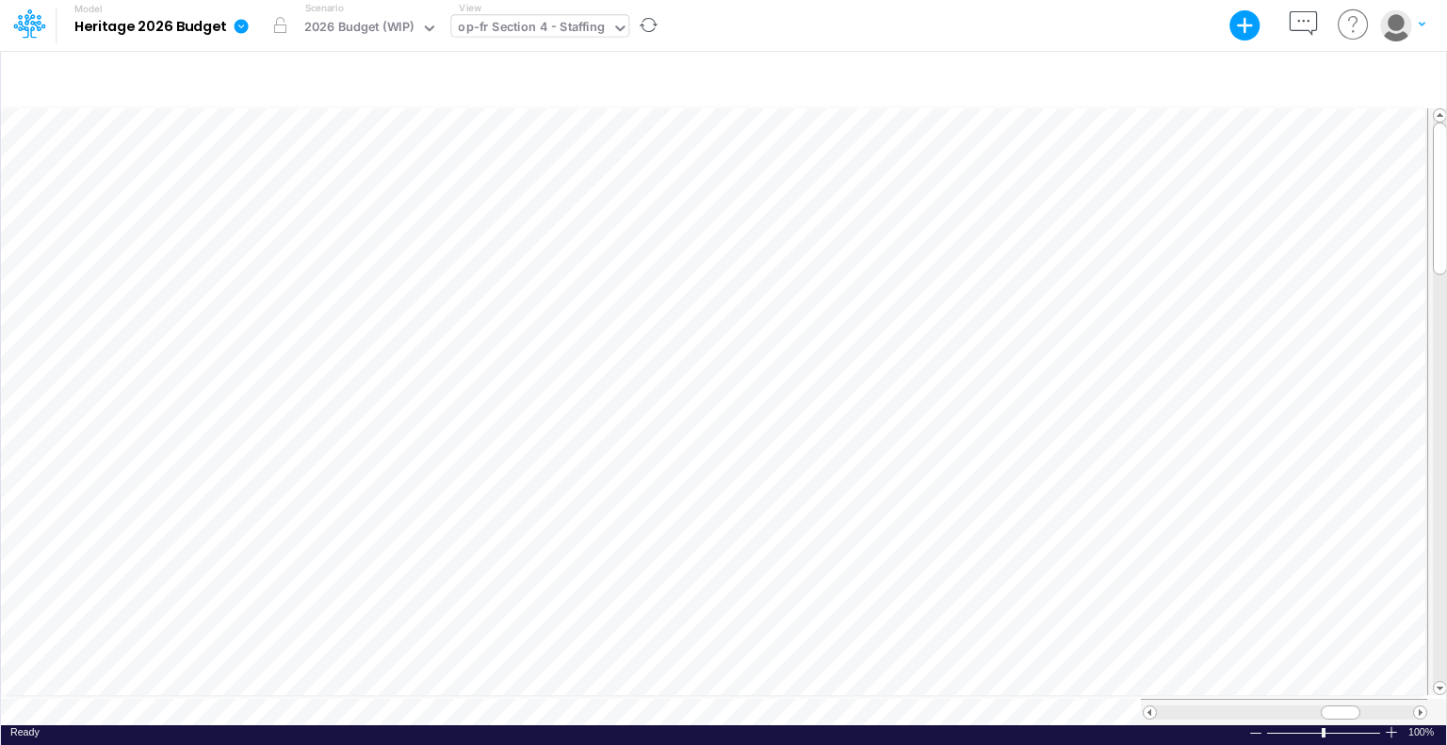
click at [612, 37] on div at bounding box center [620, 29] width 17 height 23
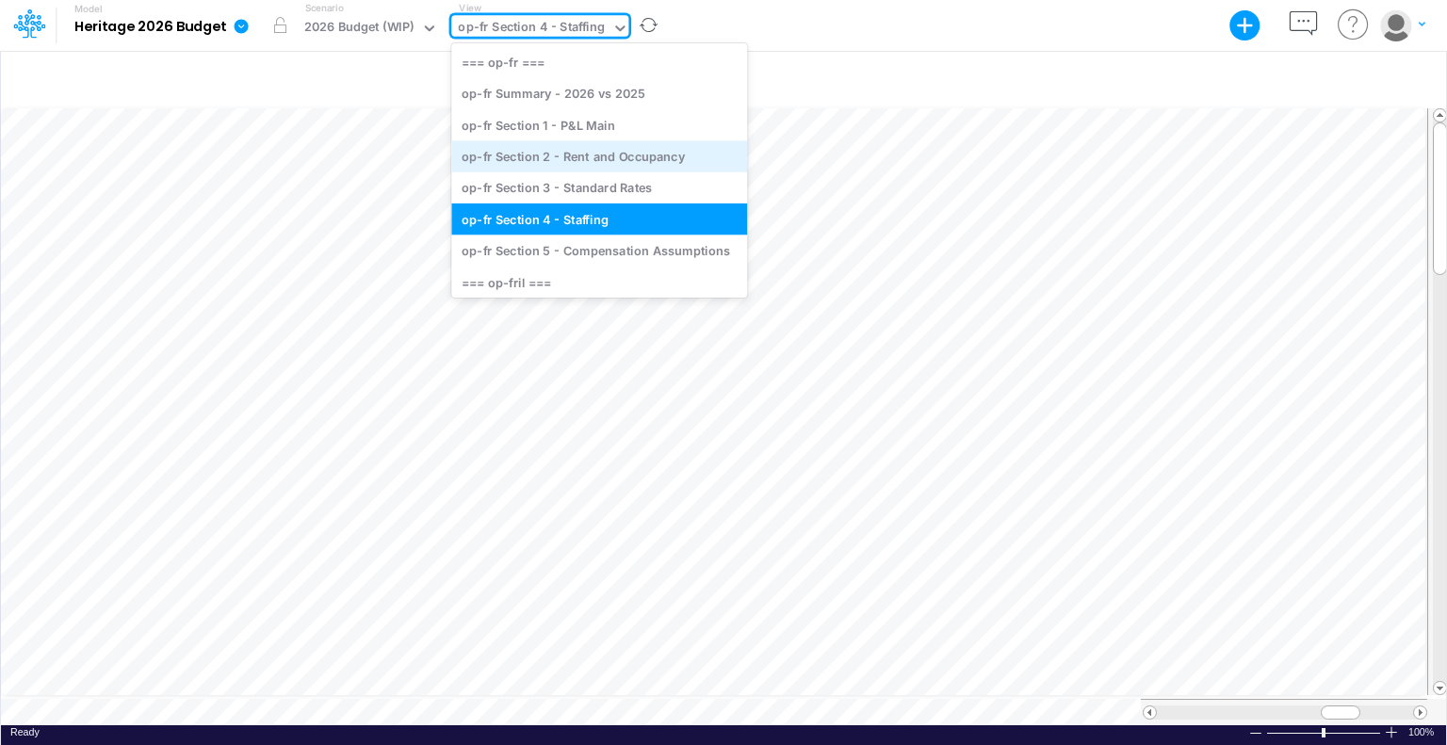
click at [603, 163] on div "op-fr Section 2 - Rent and Occupancy" at bounding box center [599, 155] width 296 height 31
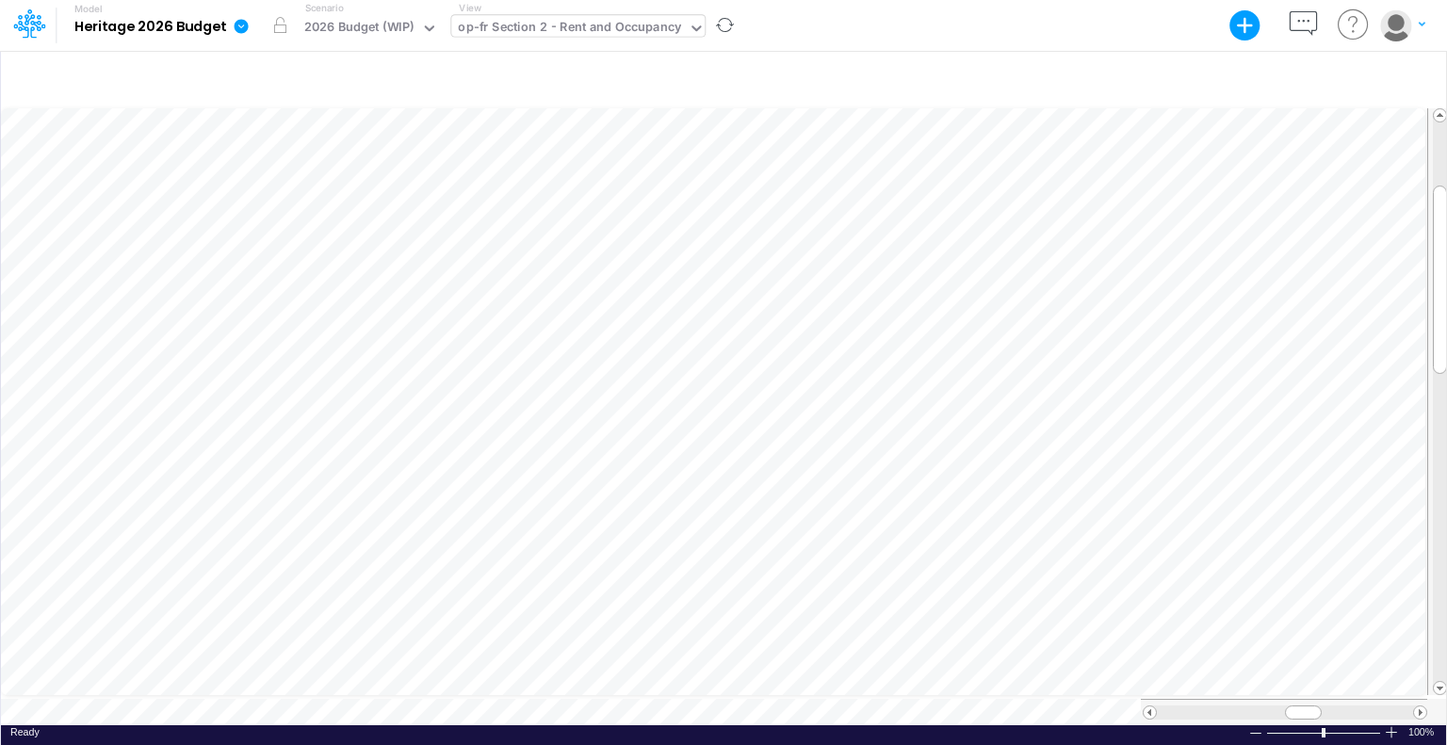
click at [688, 29] on icon at bounding box center [696, 28] width 17 height 17
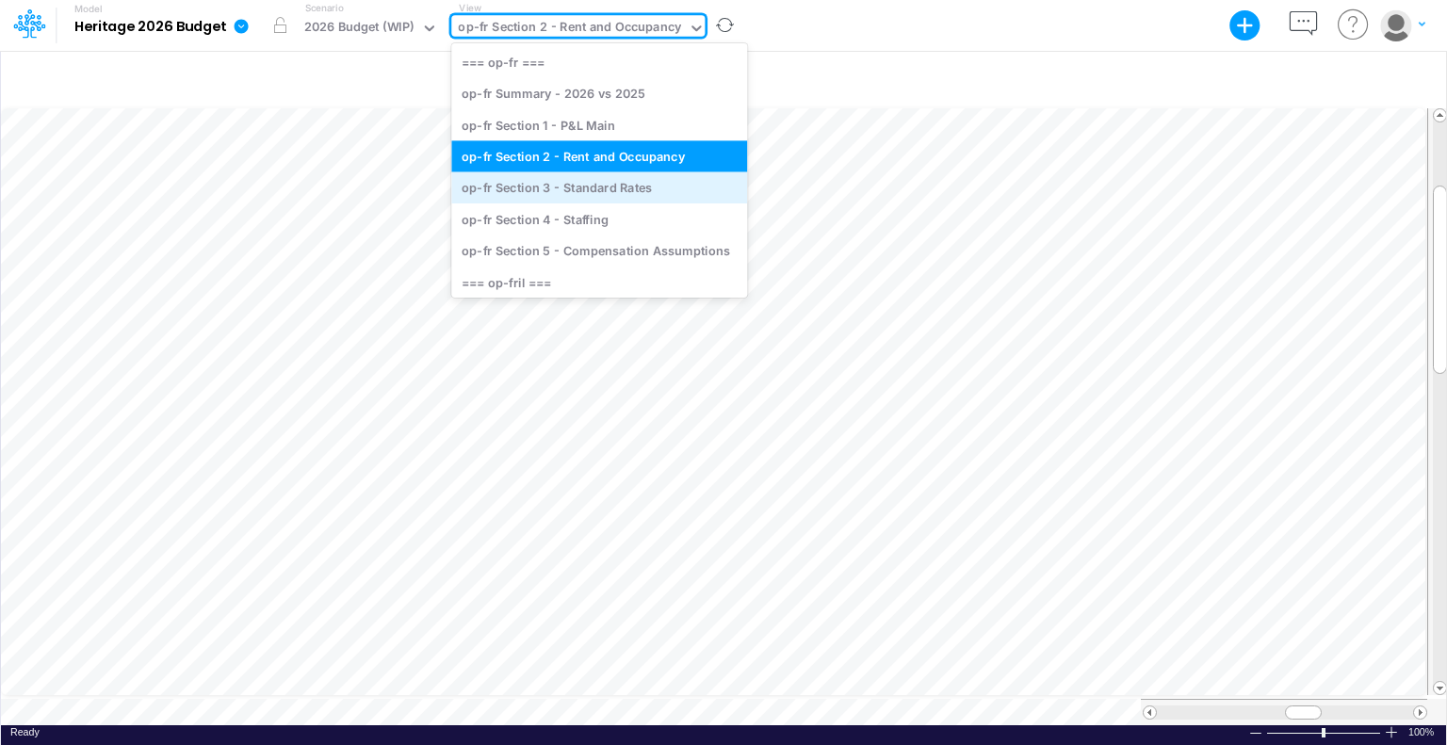
click at [649, 184] on div "op-fr Section 3 - Standard Rates" at bounding box center [599, 187] width 296 height 31
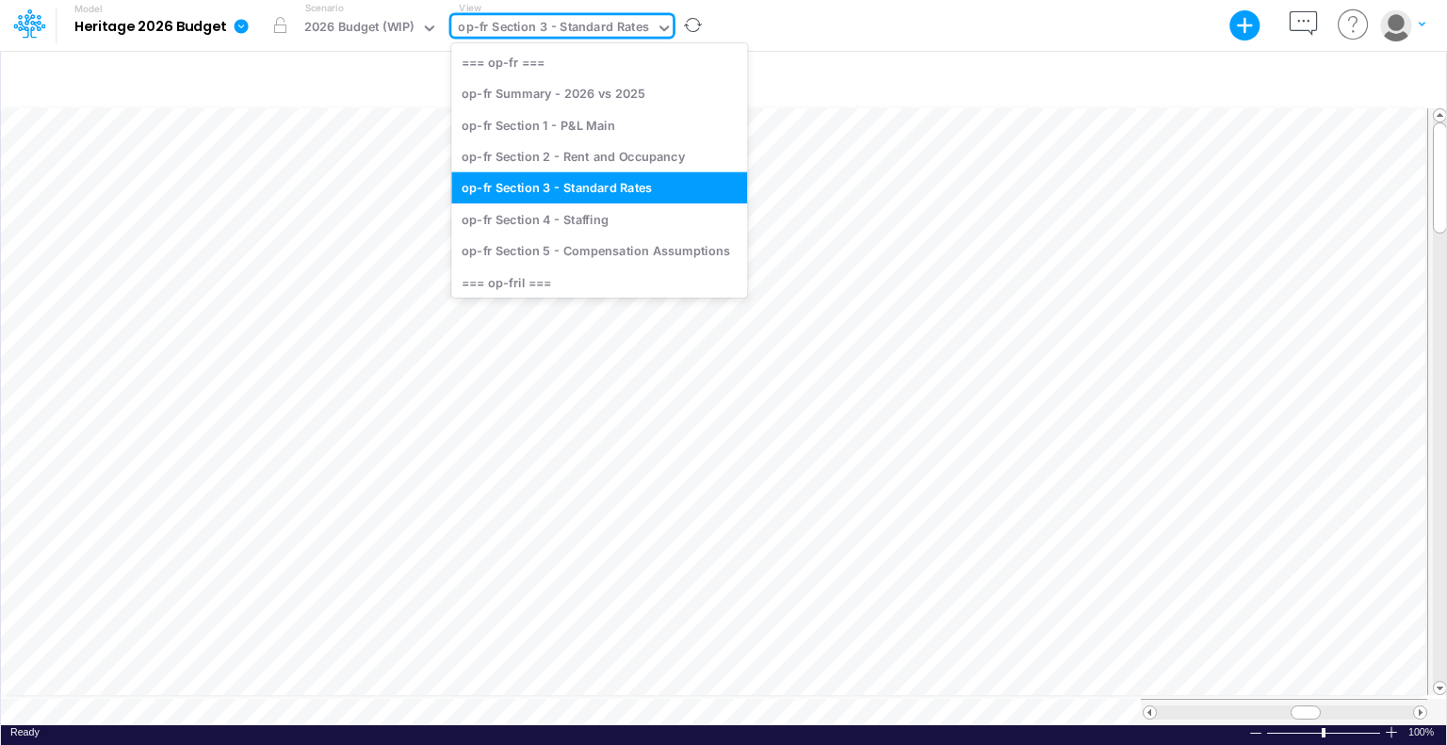
click at [662, 22] on icon at bounding box center [664, 28] width 17 height 17
click at [586, 214] on div "op-fr Section 4 - Staffing" at bounding box center [599, 219] width 296 height 31
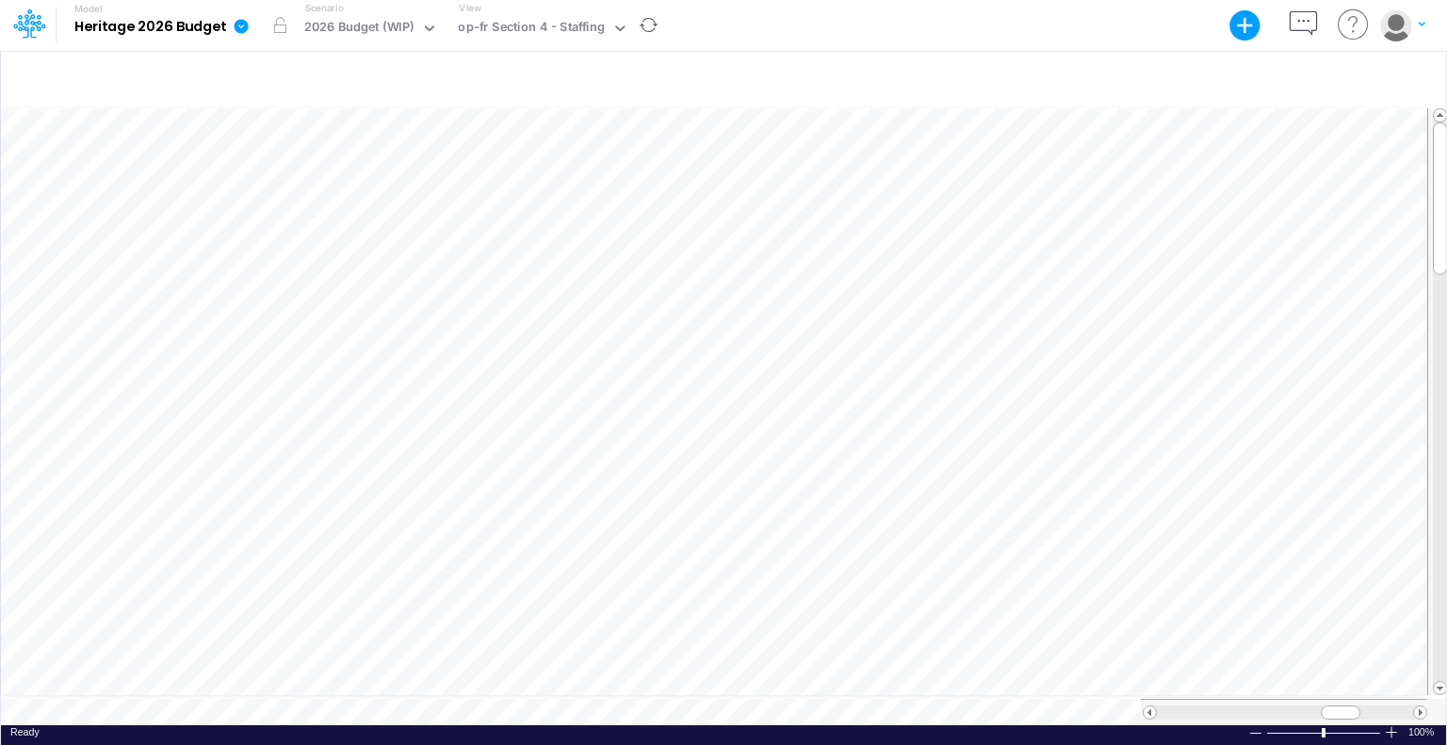
scroll to position [8, 2]
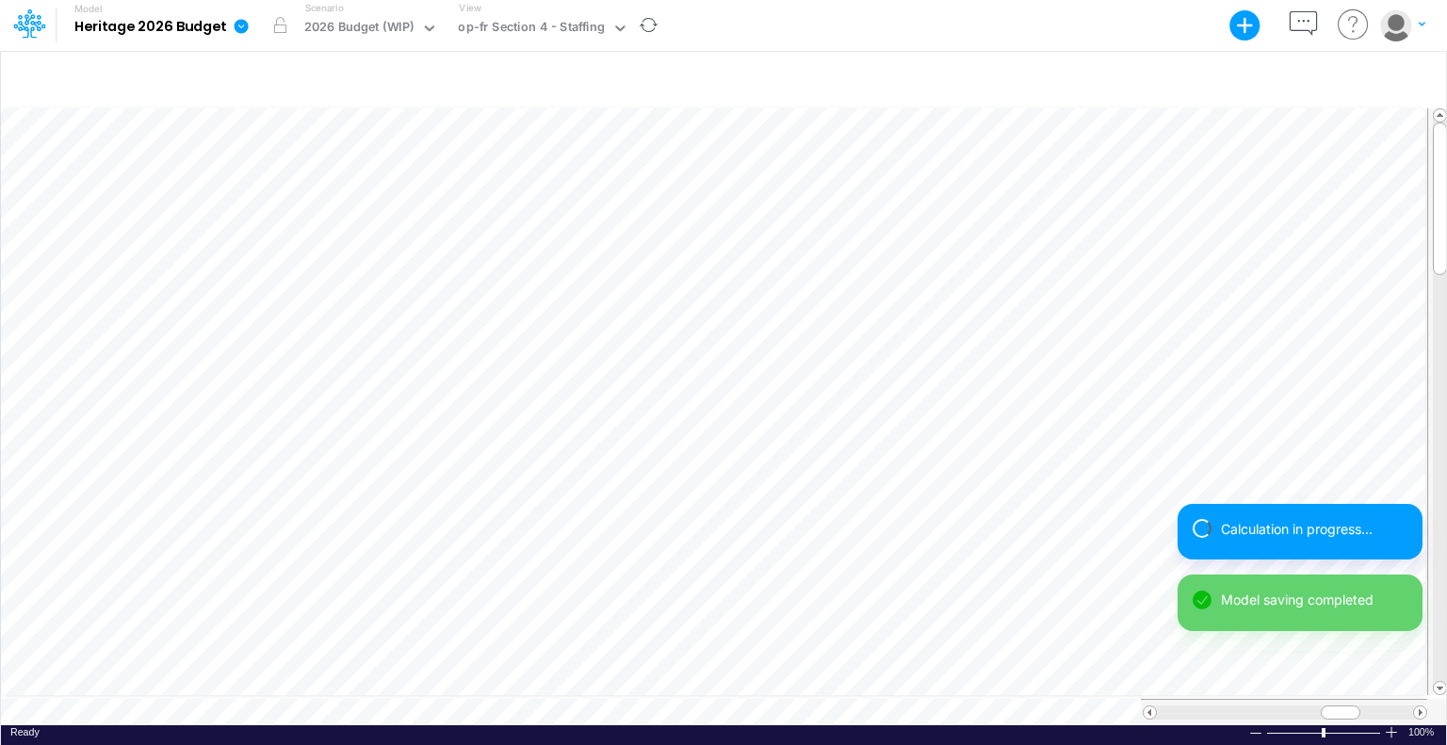
scroll to position [8, 2]
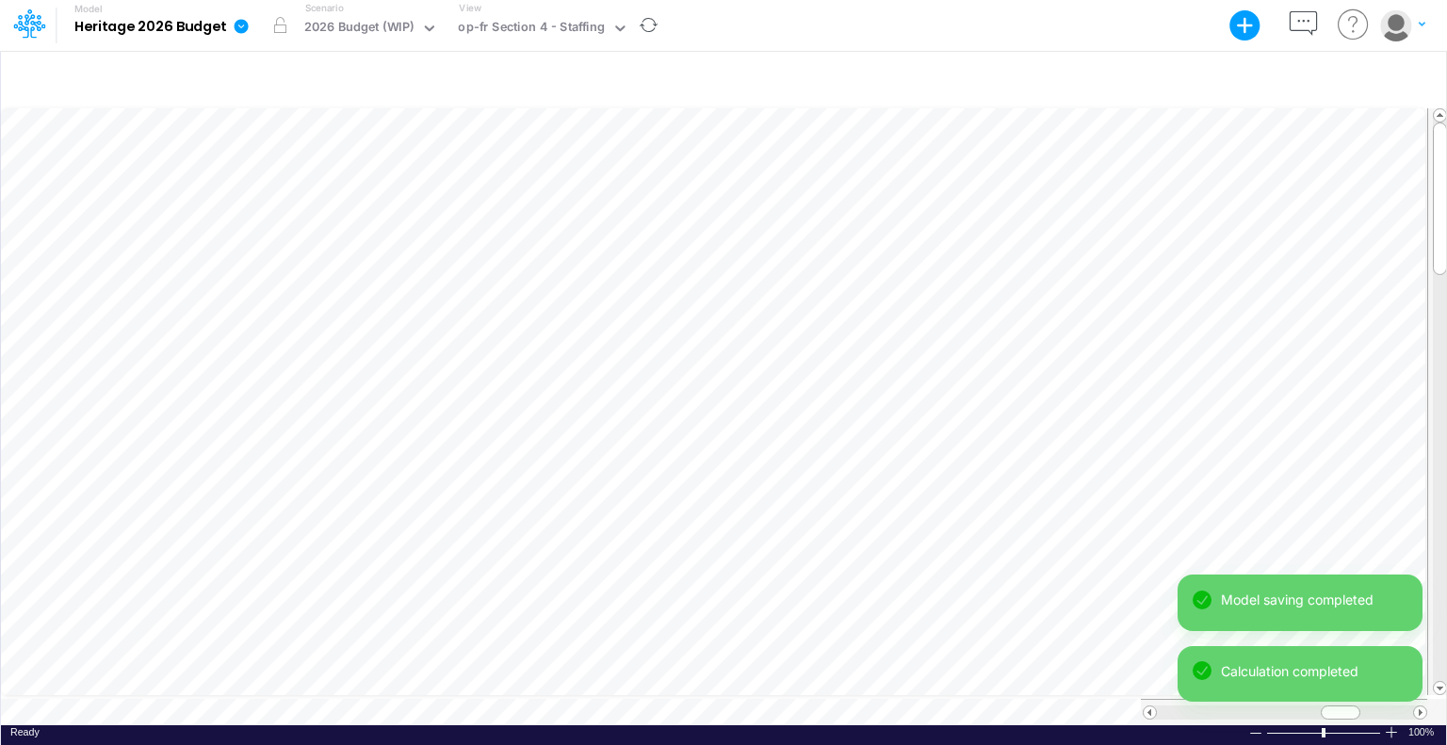
scroll to position [8, 2]
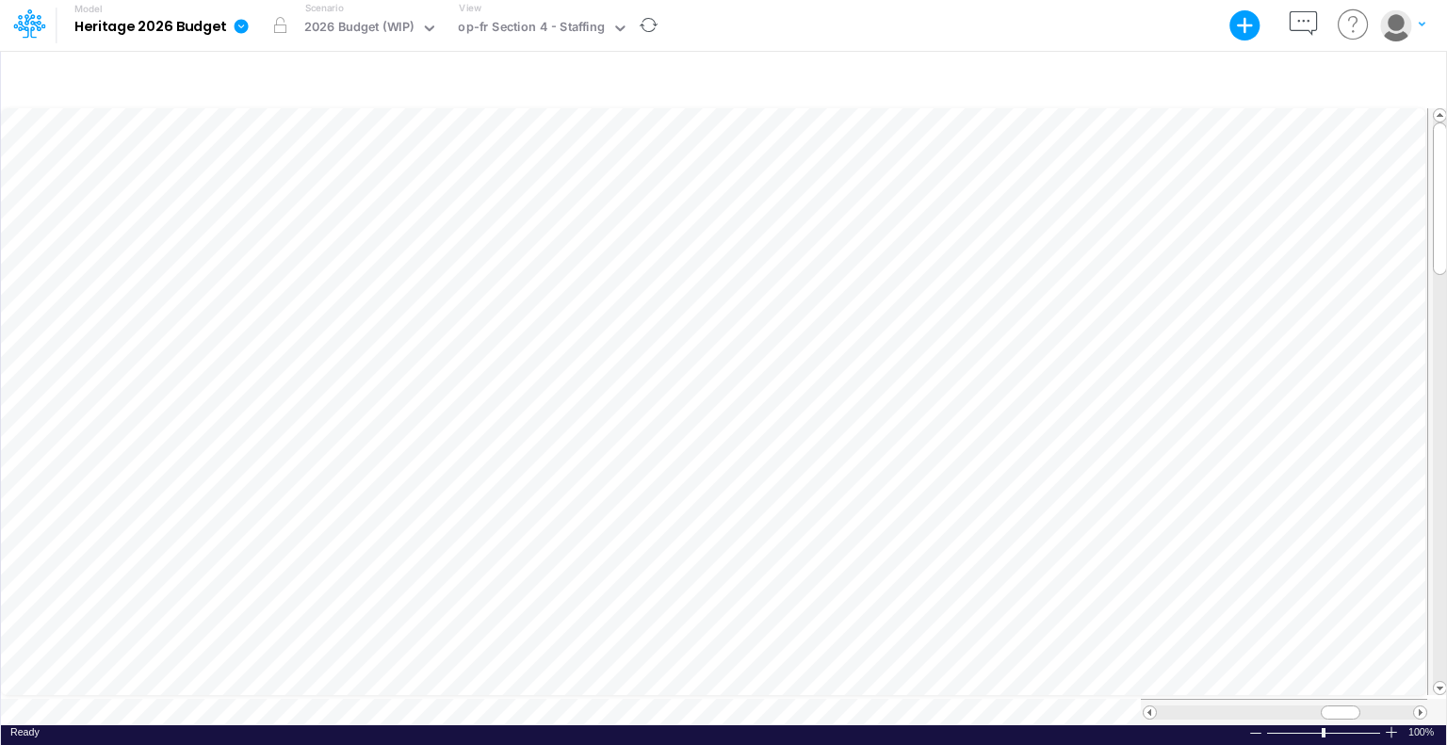
scroll to position [8, 2]
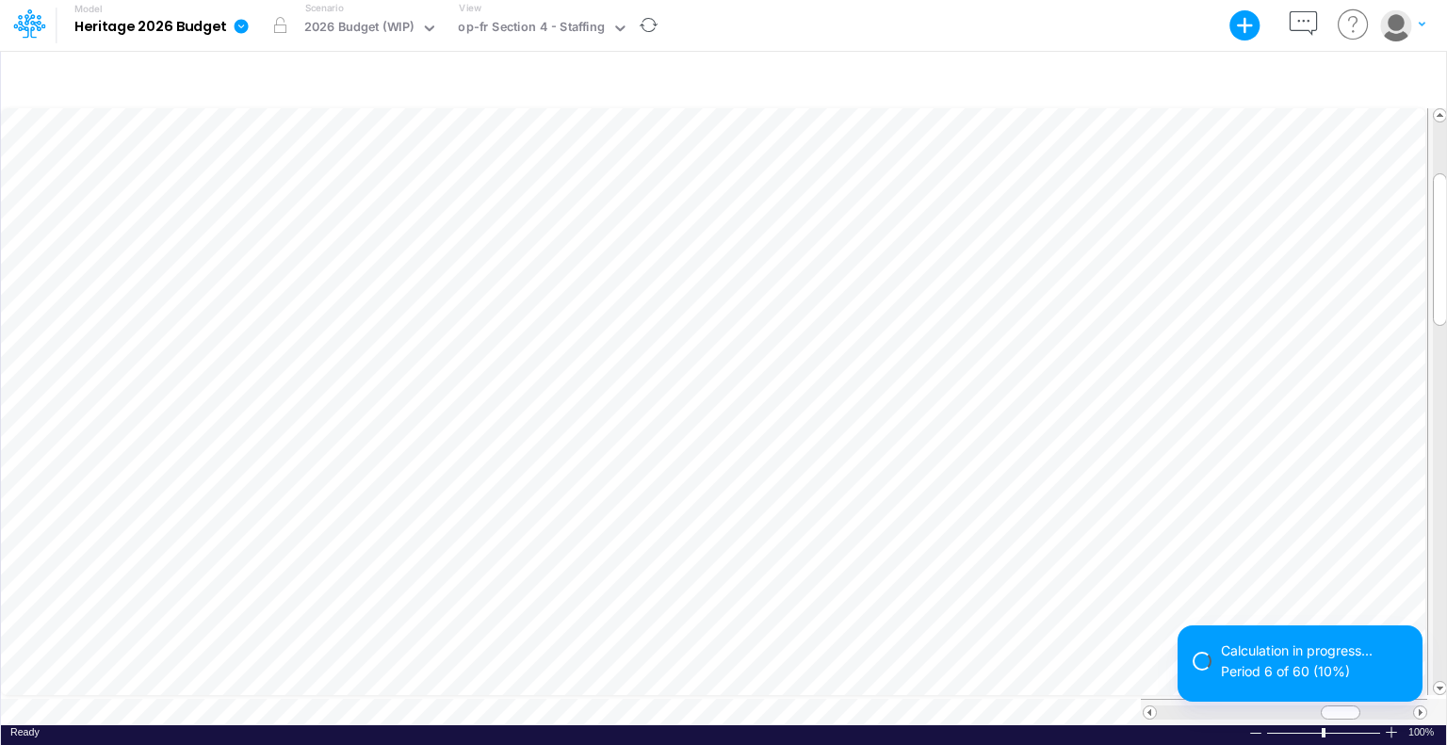
scroll to position [8, 2]
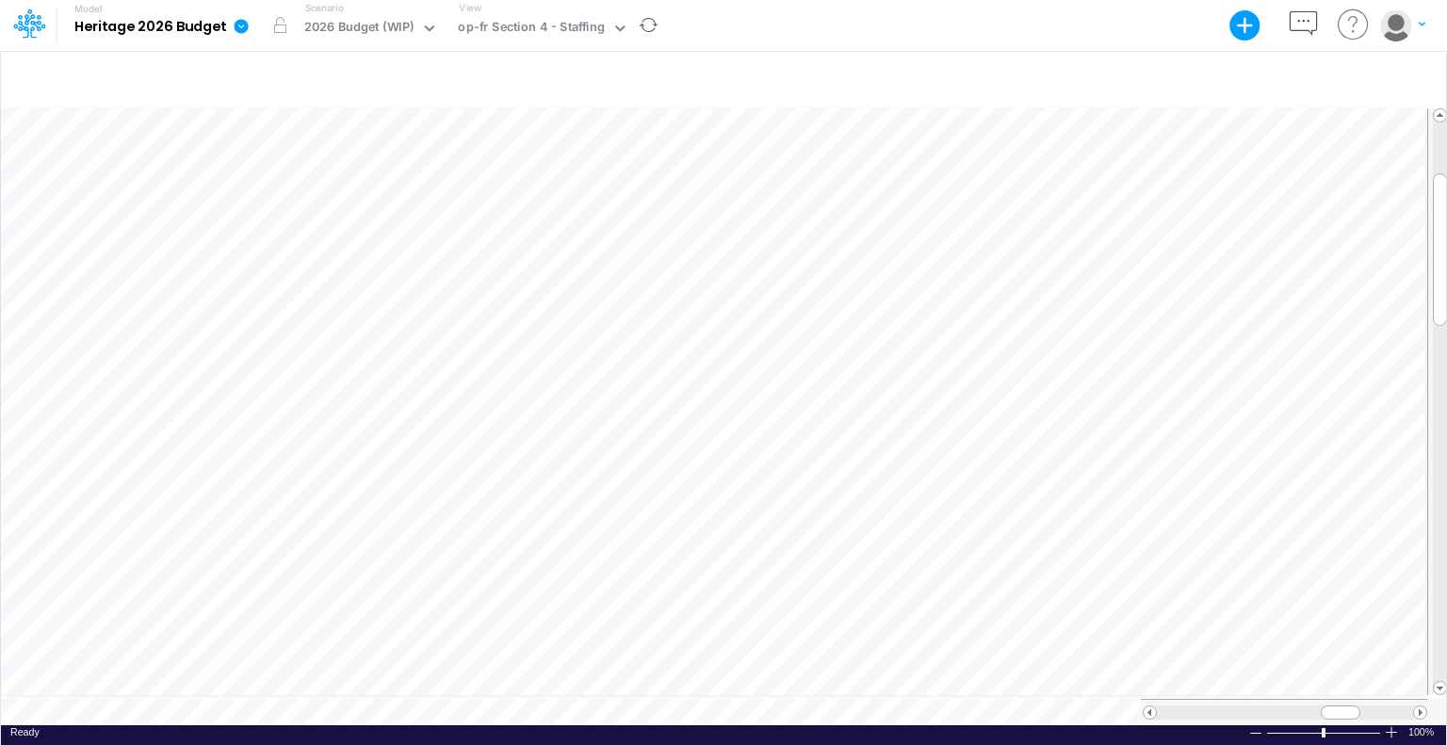
scroll to position [8, 2]
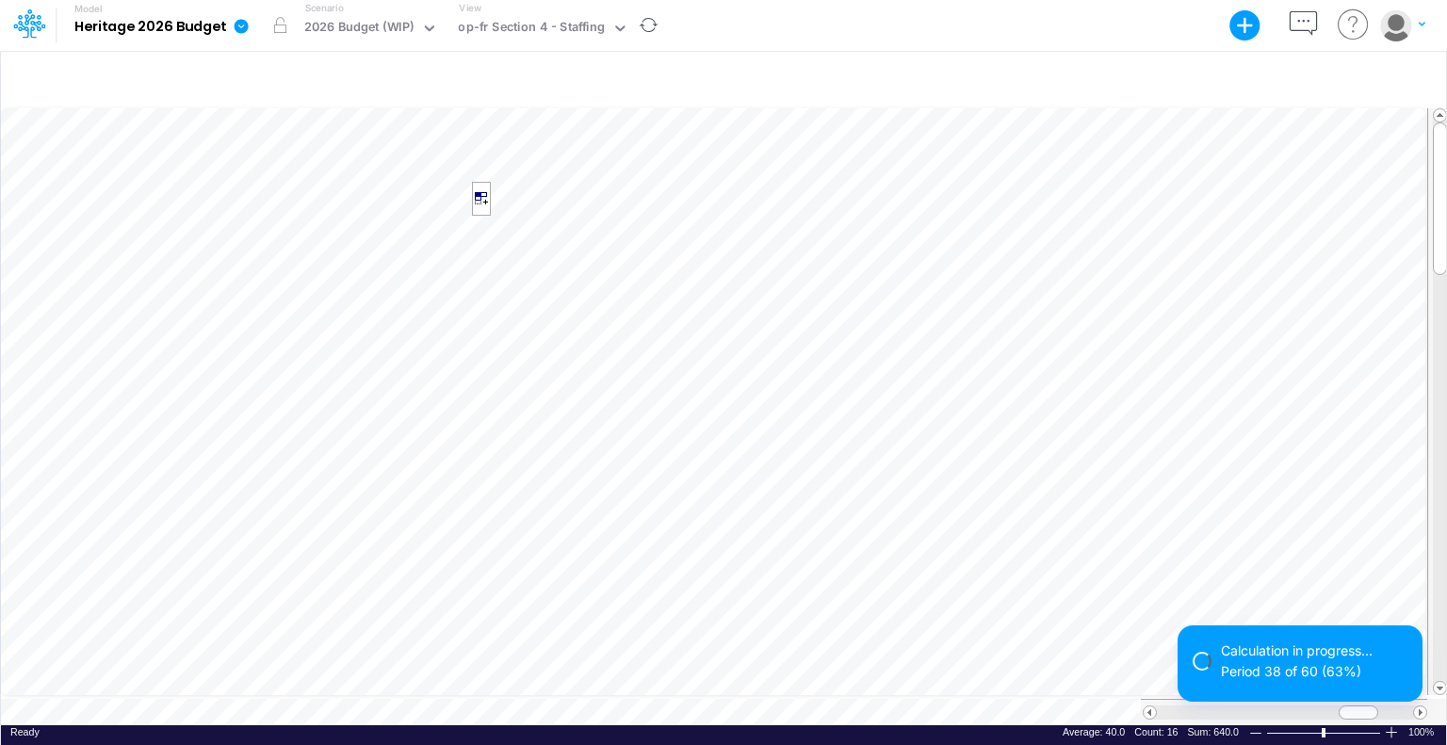
scroll to position [8, 2]
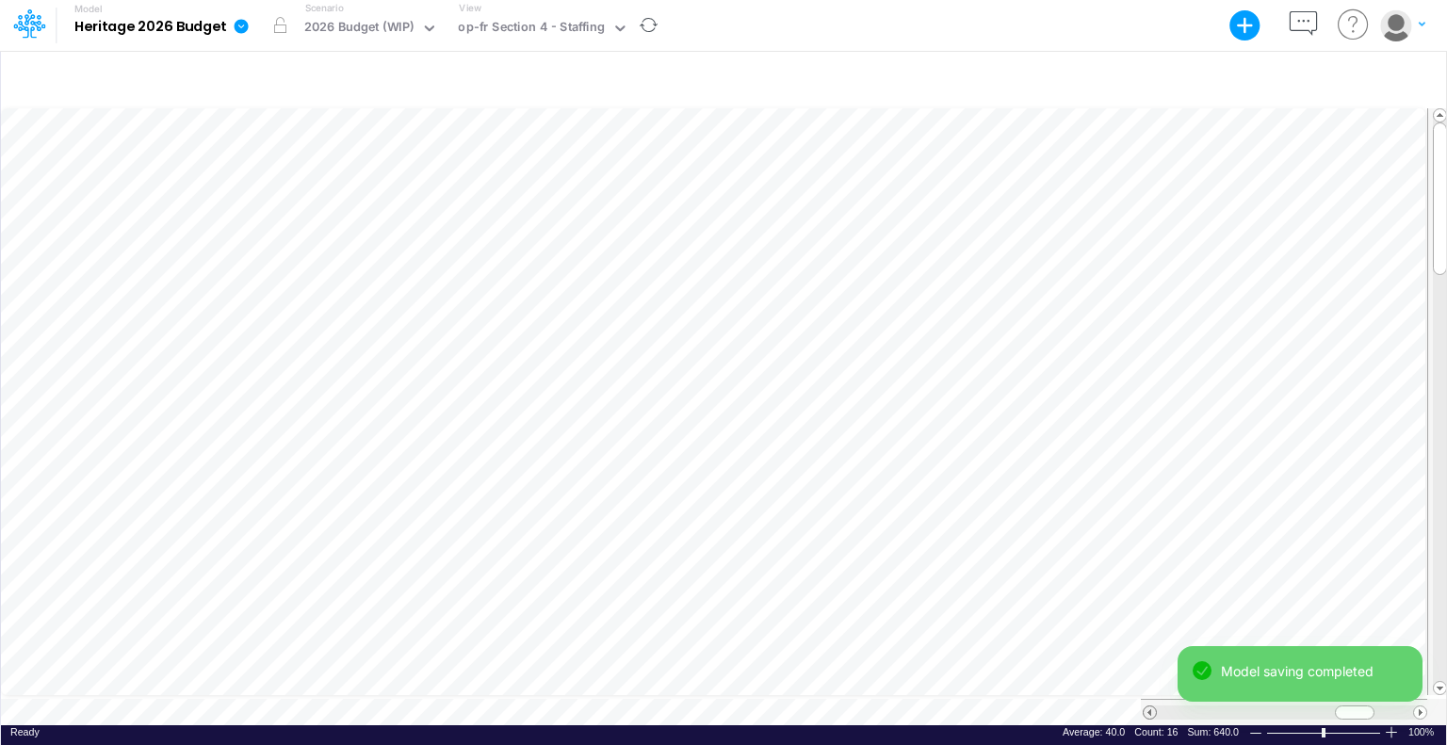
click at [1152, 707] on span at bounding box center [1150, 713] width 12 height 12
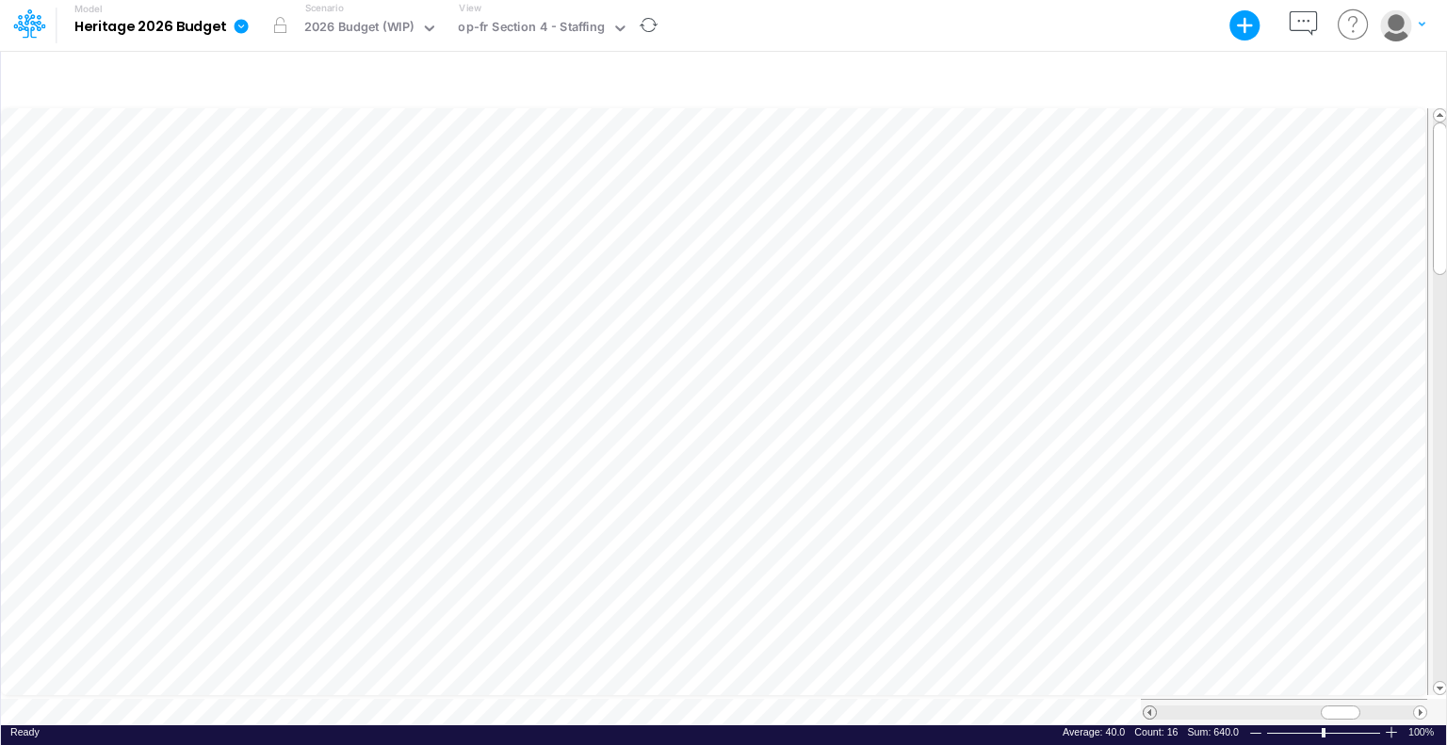
click at [1151, 707] on span at bounding box center [1150, 713] width 12 height 12
click at [1446, 276] on html "Model Heritage 2026 Budget Export Excel Scenario 2026 Budget (WIP) View op-fr S…" at bounding box center [723, 372] width 1447 height 745
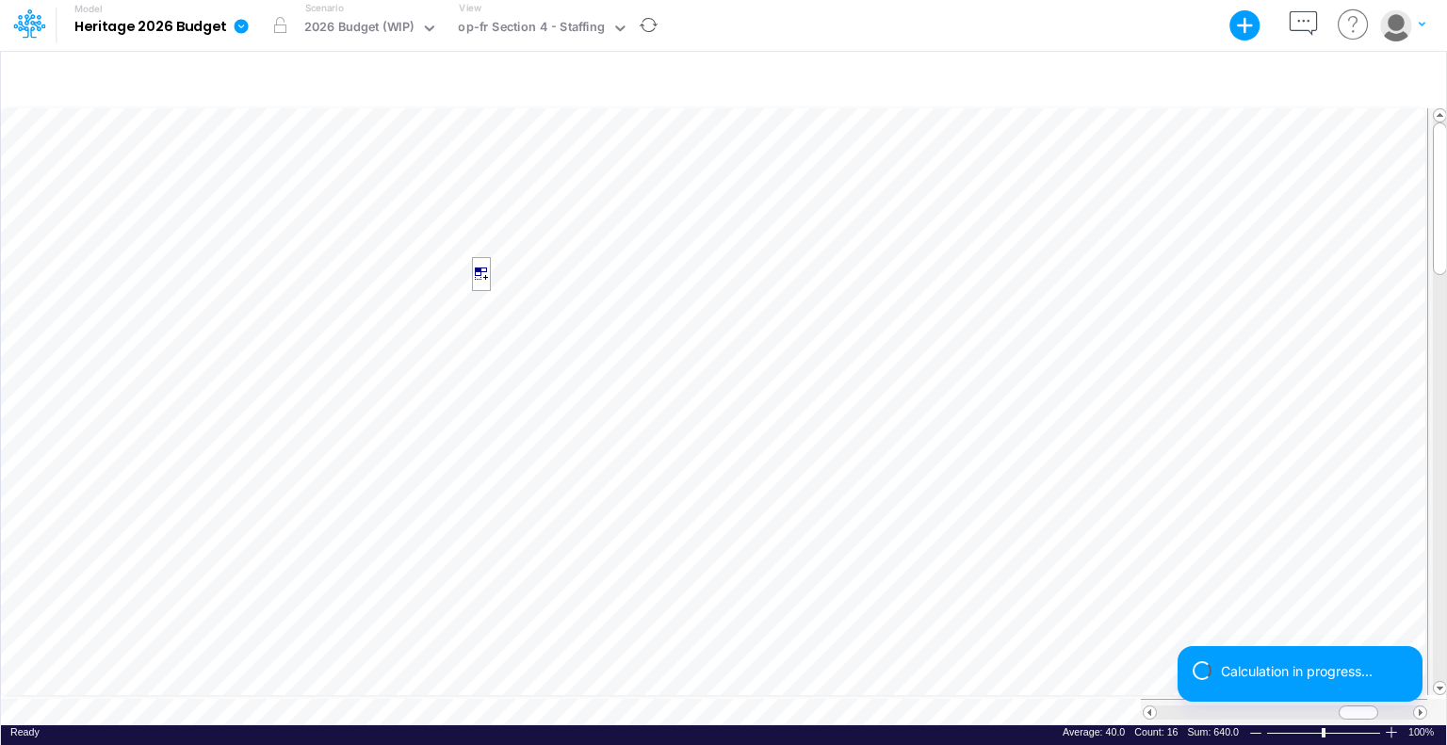
scroll to position [8, 2]
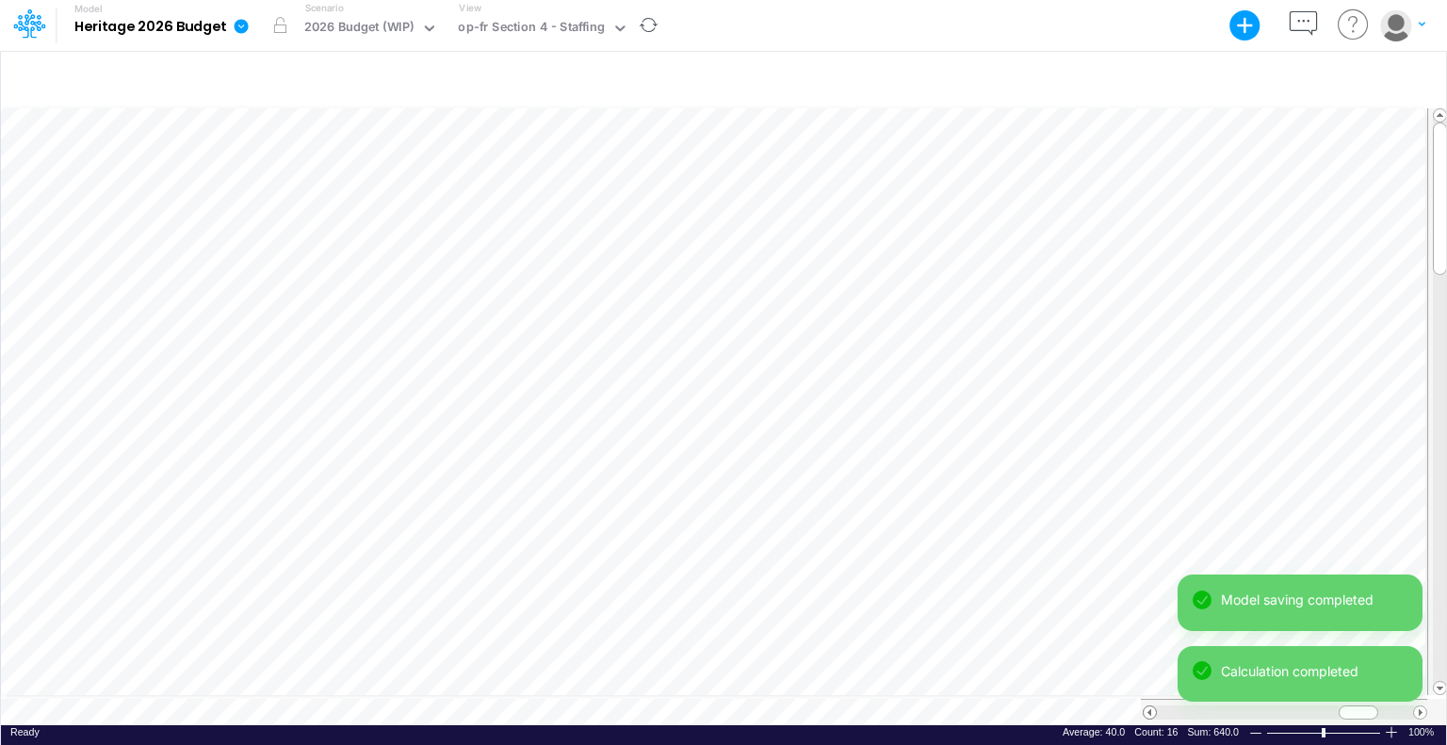
click at [1150, 707] on span at bounding box center [1150, 713] width 12 height 12
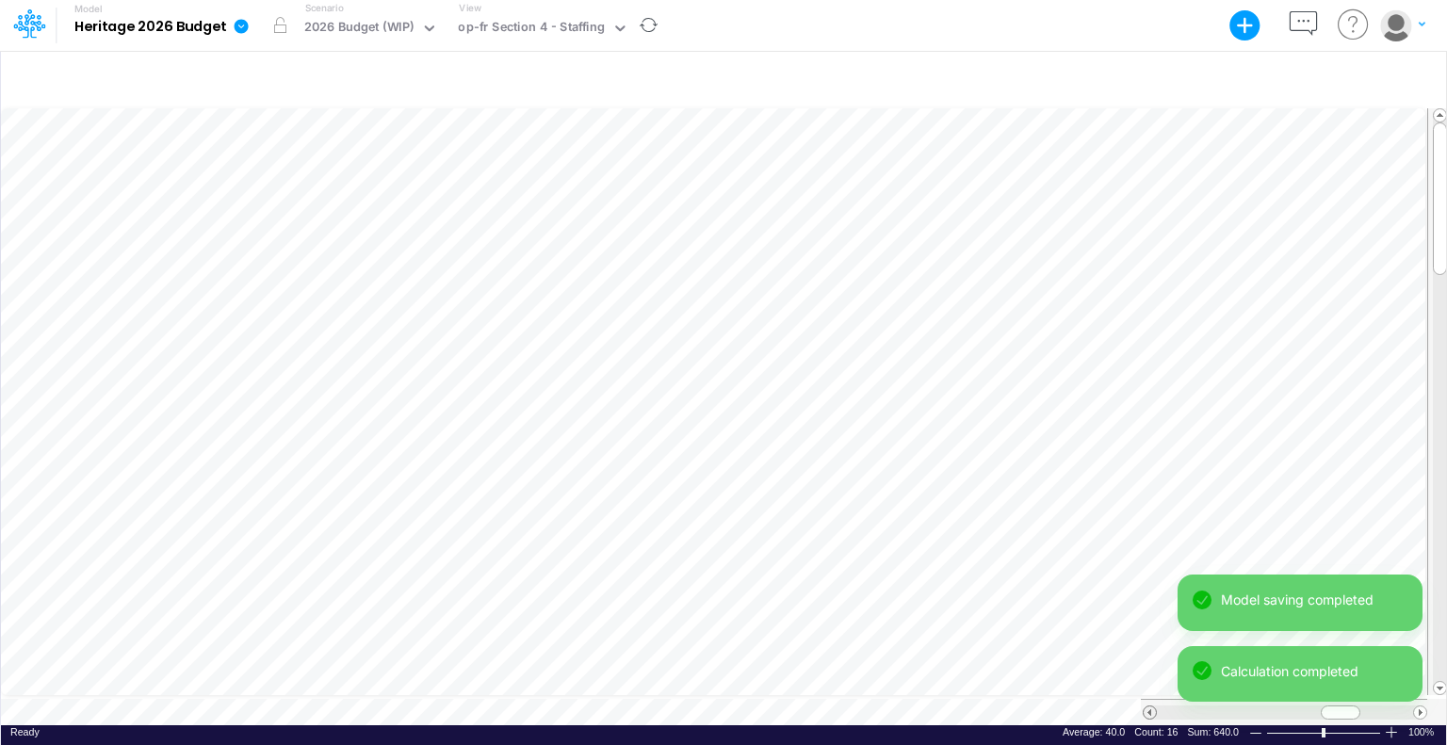
click at [1150, 707] on span at bounding box center [1150, 713] width 12 height 12
click at [1149, 707] on span at bounding box center [1150, 713] width 12 height 12
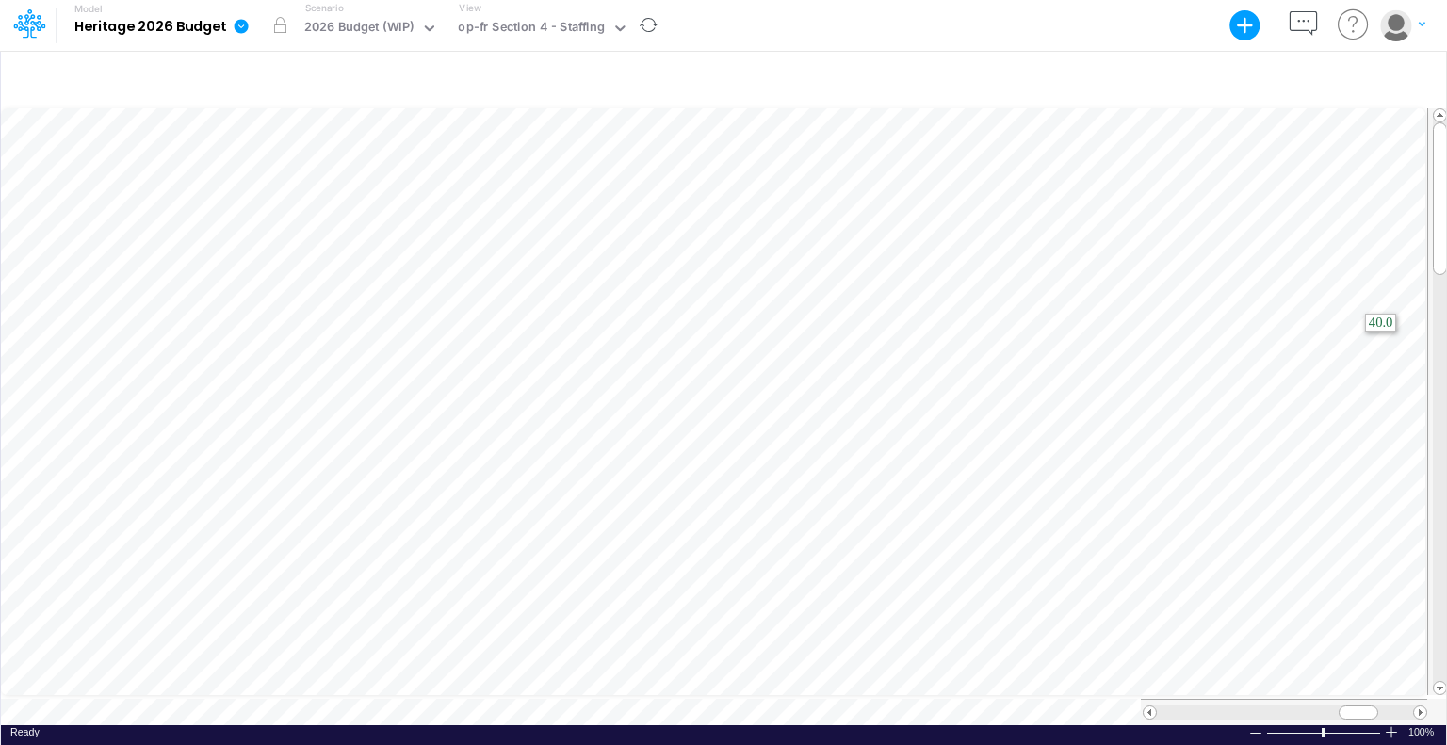
click at [1446, 374] on html "Model Heritage 2026 Budget Export Excel Scenario 2026 Budget (WIP) View op-fr S…" at bounding box center [723, 372] width 1447 height 745
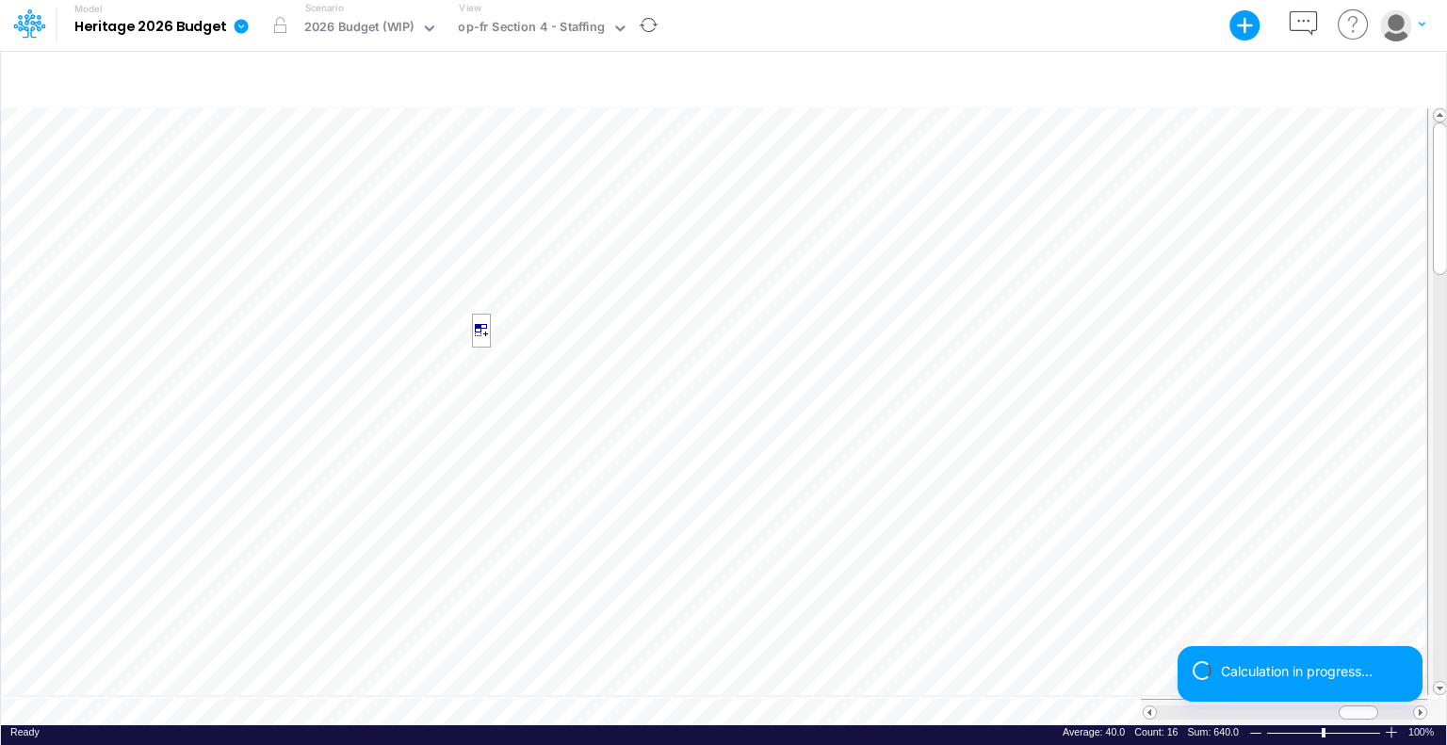
scroll to position [8, 2]
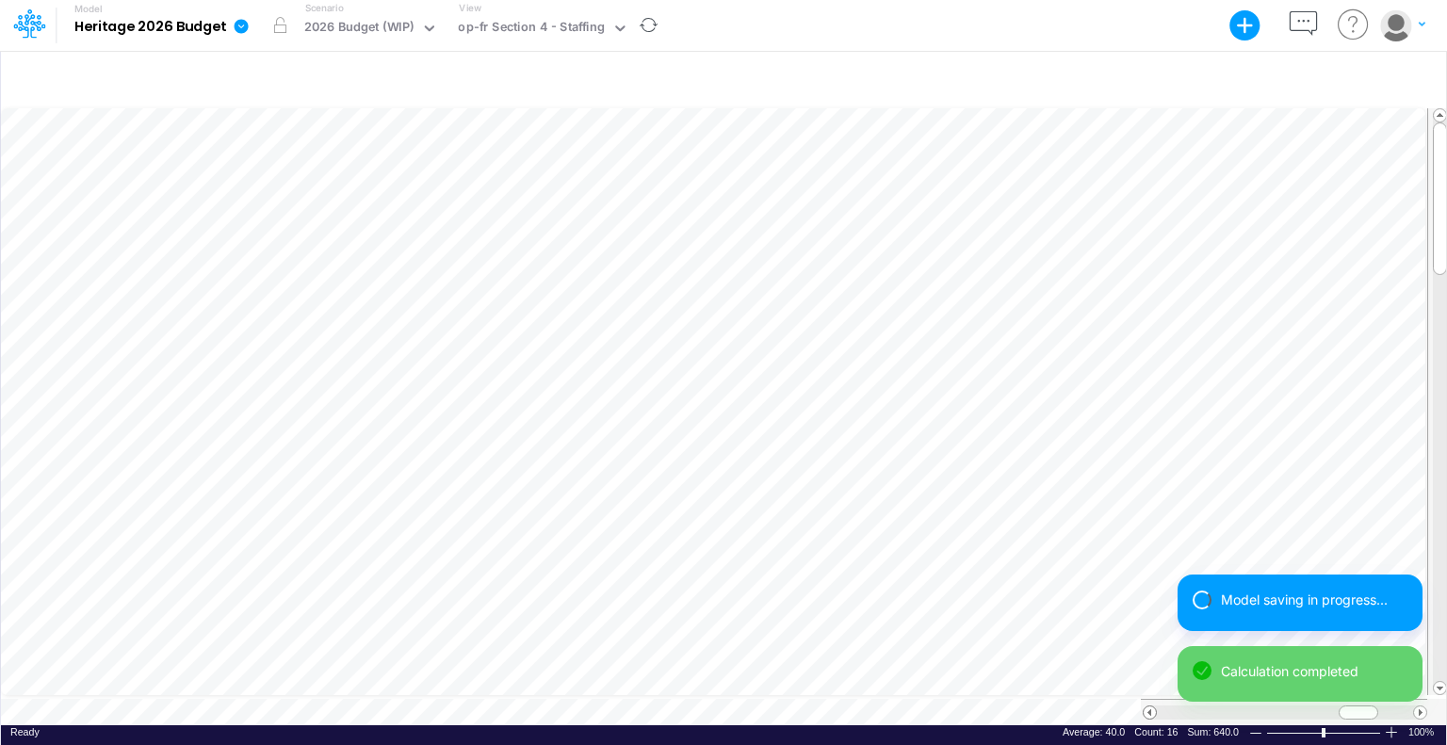
click at [1150, 707] on span at bounding box center [1150, 713] width 12 height 12
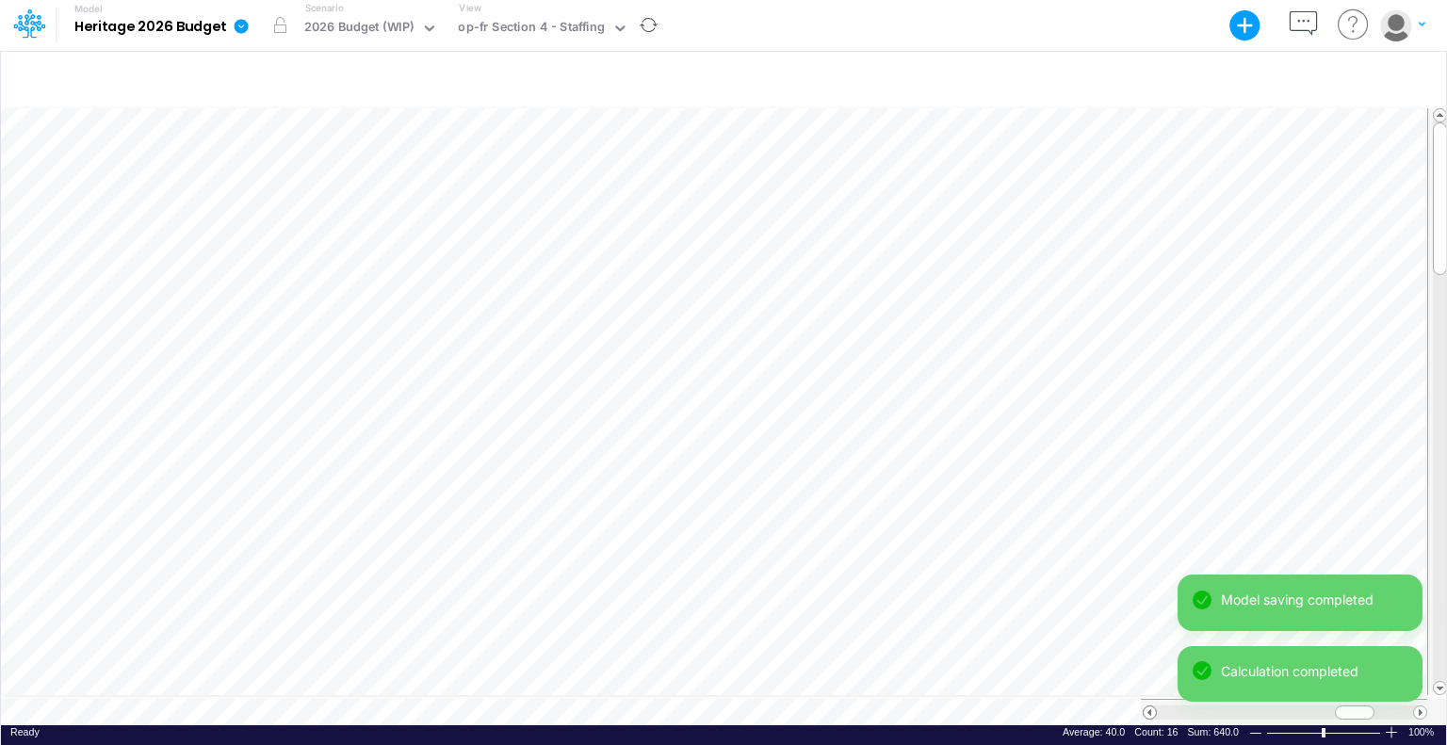
click at [1150, 707] on span at bounding box center [1150, 713] width 12 height 12
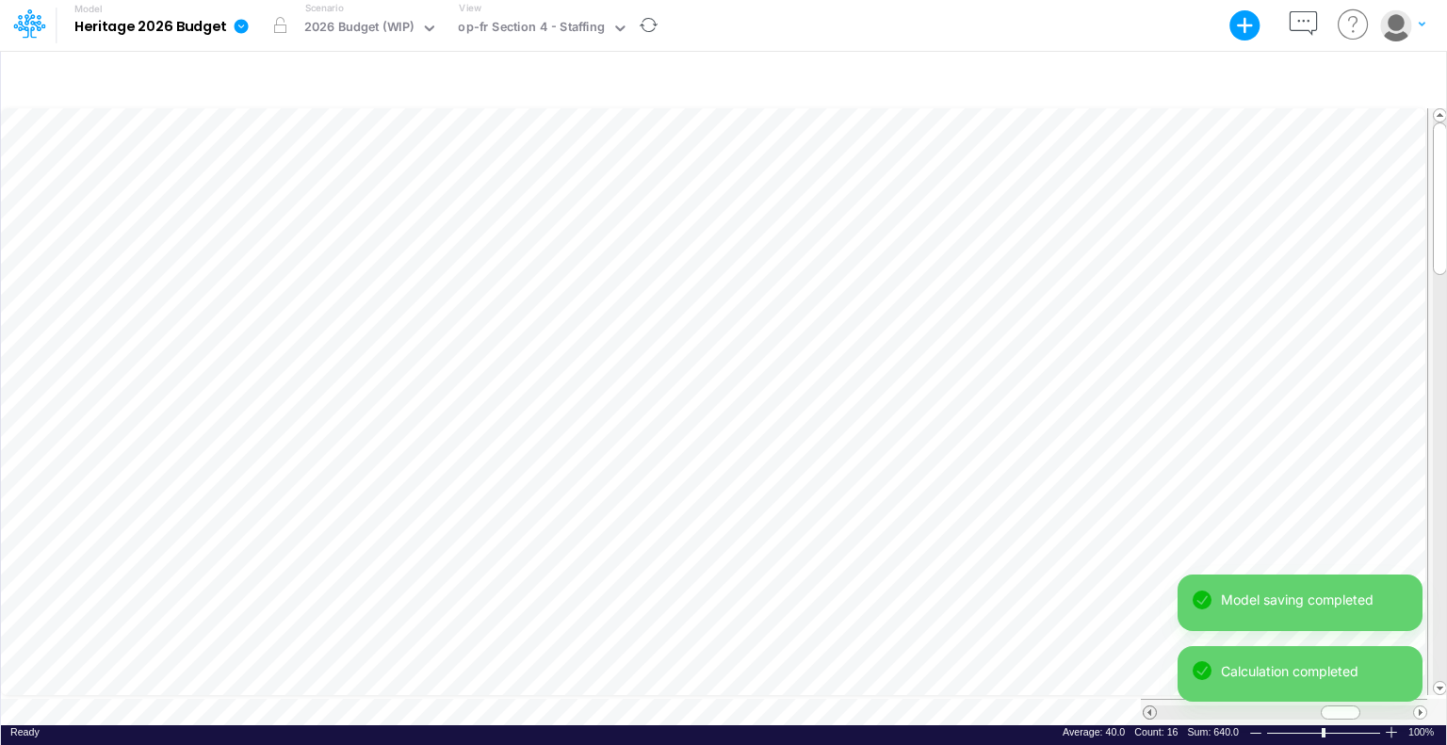
click at [1150, 707] on span at bounding box center [1150, 713] width 12 height 12
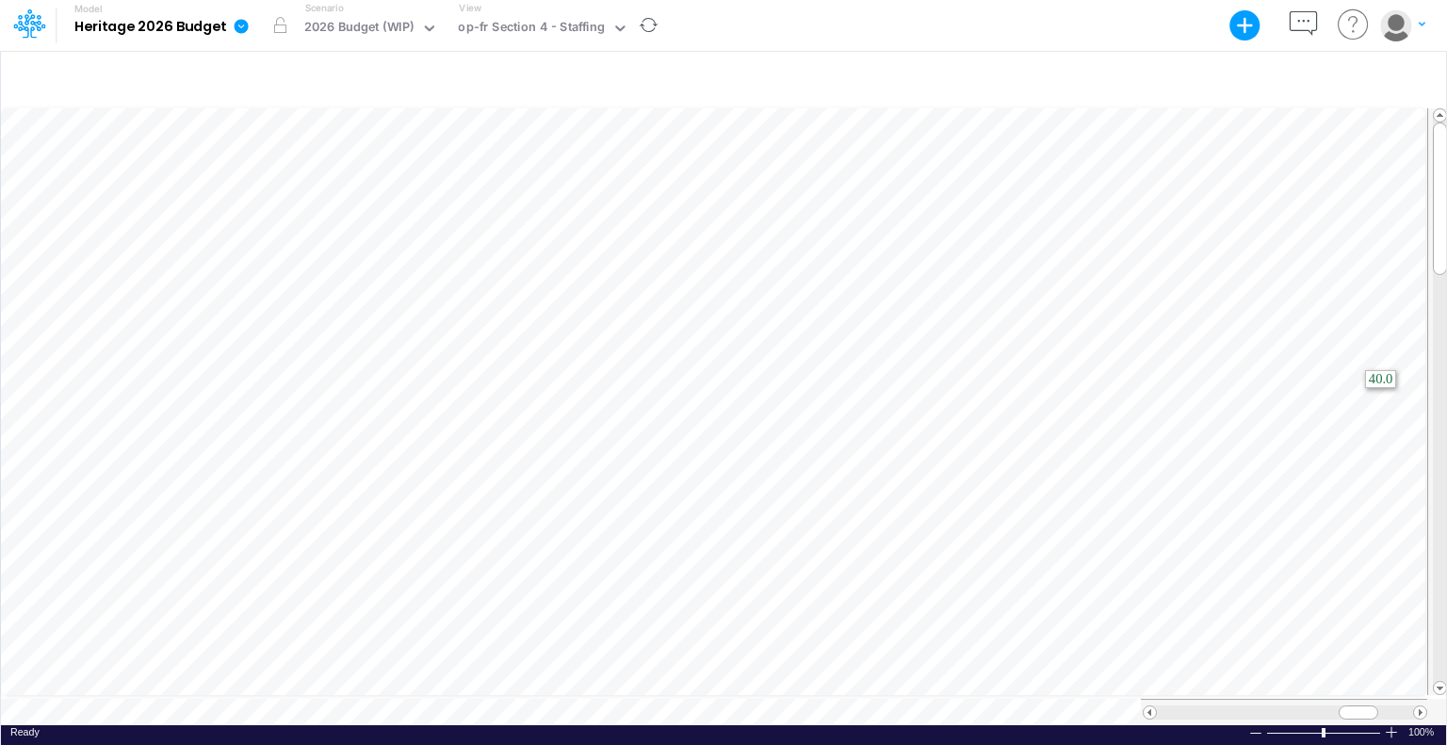
click at [1446, 499] on html "Model Heritage 2026 Budget Export Excel Scenario 2026 Budget (WIP) View op-fr S…" at bounding box center [723, 372] width 1447 height 745
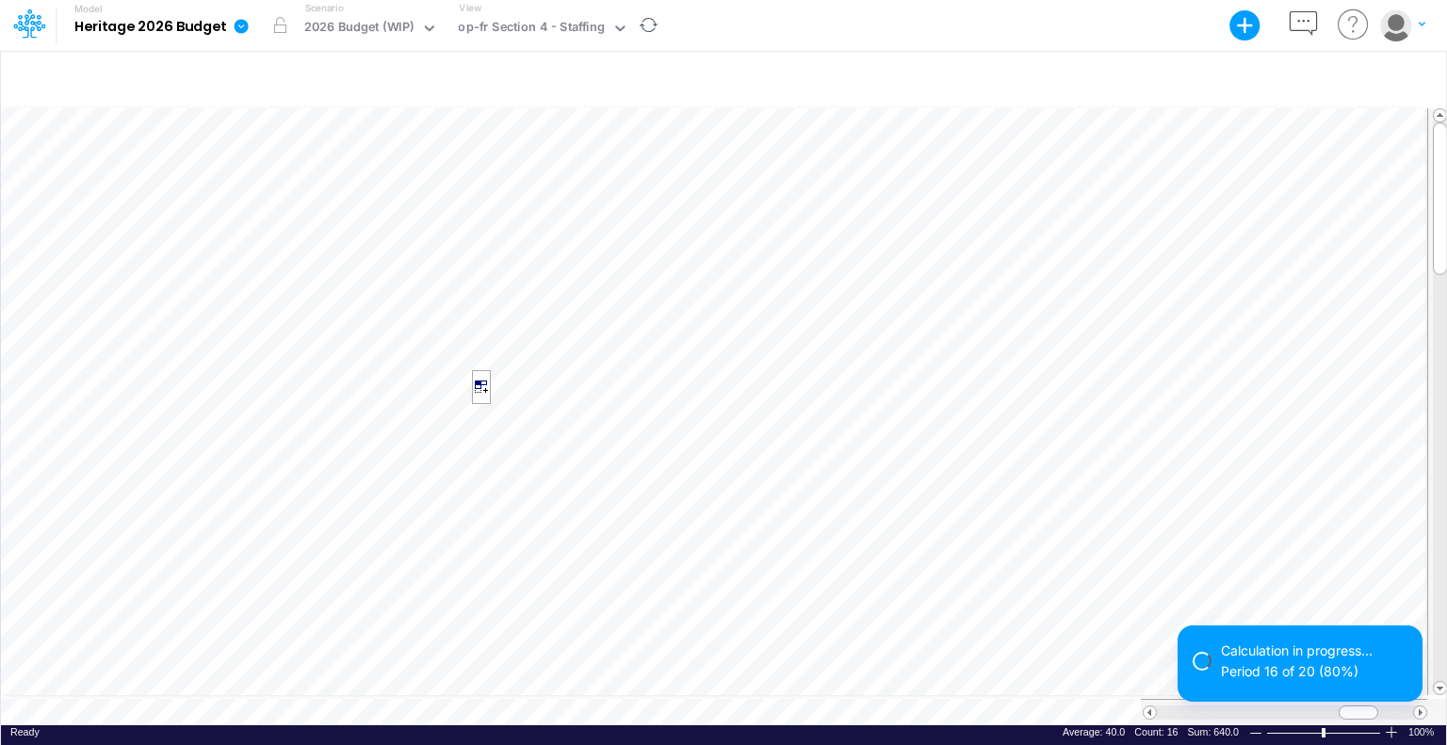
scroll to position [8, 2]
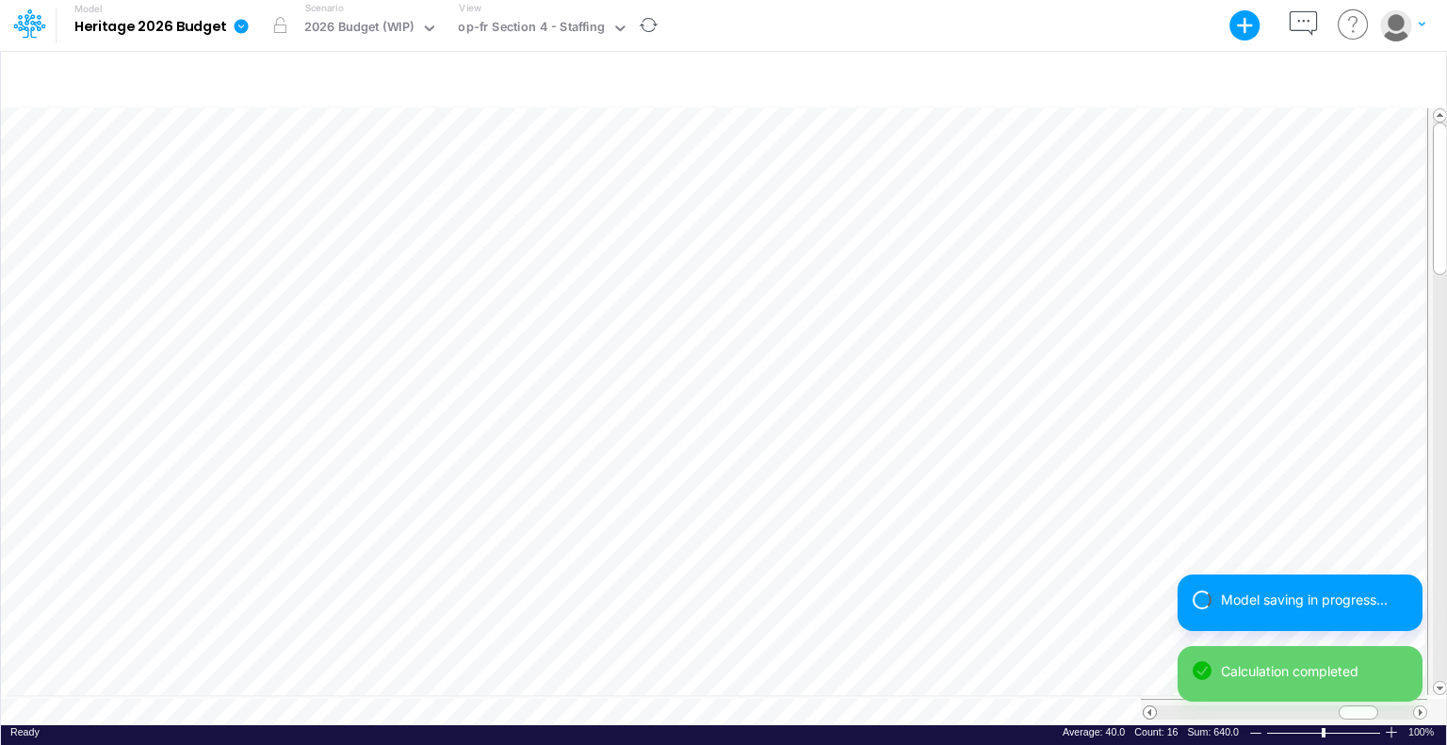
click at [1152, 707] on span at bounding box center [1150, 713] width 12 height 12
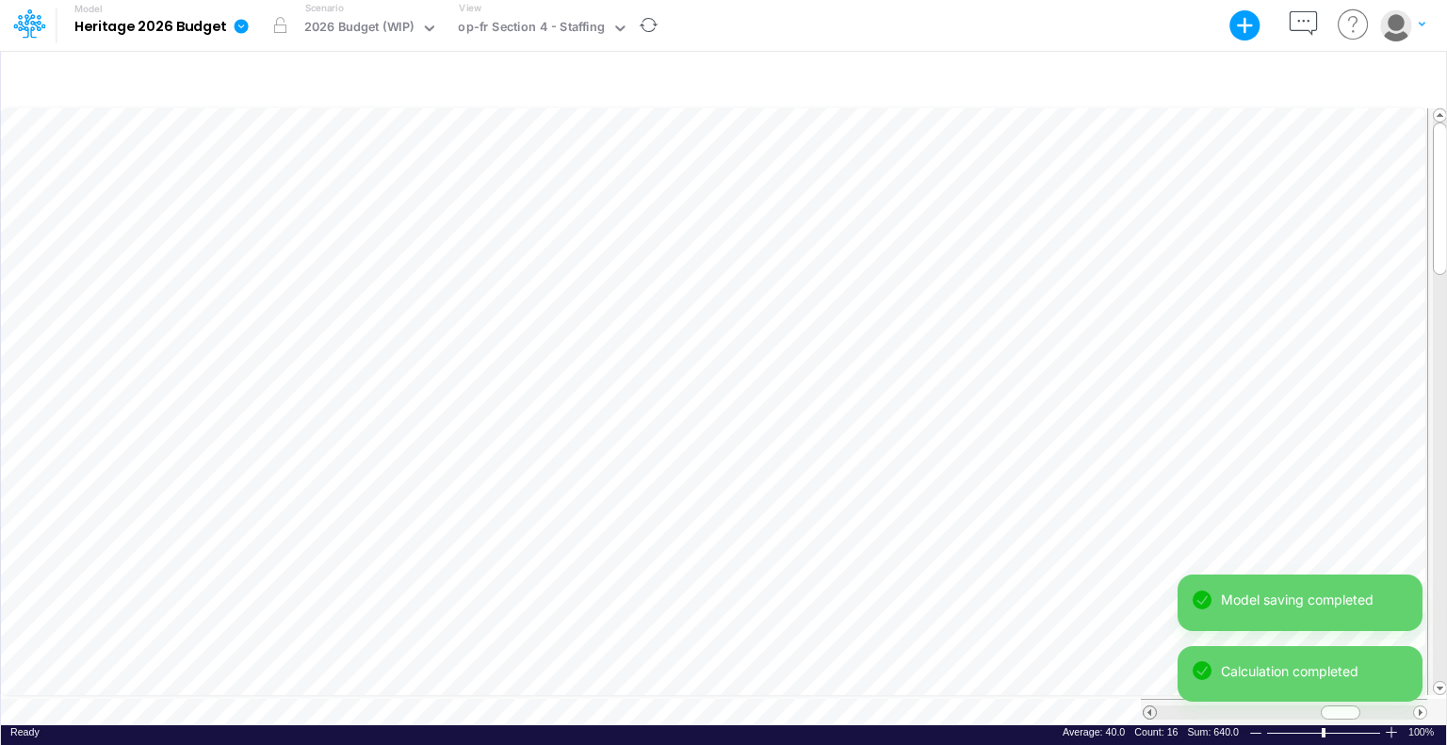
click at [1152, 707] on span at bounding box center [1150, 713] width 12 height 12
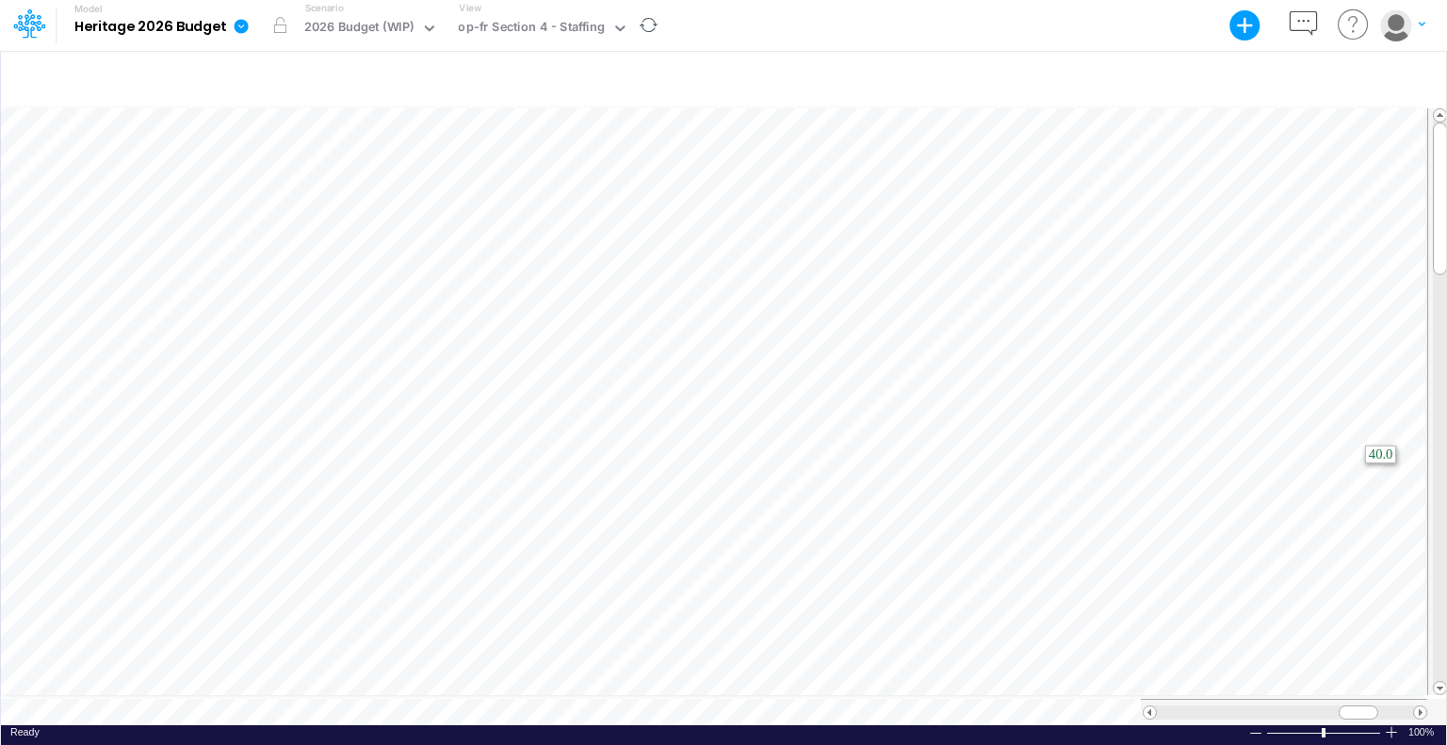
click at [1446, 576] on html "Model Heritage 2026 Budget Export Excel Scenario 2026 Budget (WIP) View op-fr S…" at bounding box center [723, 372] width 1447 height 745
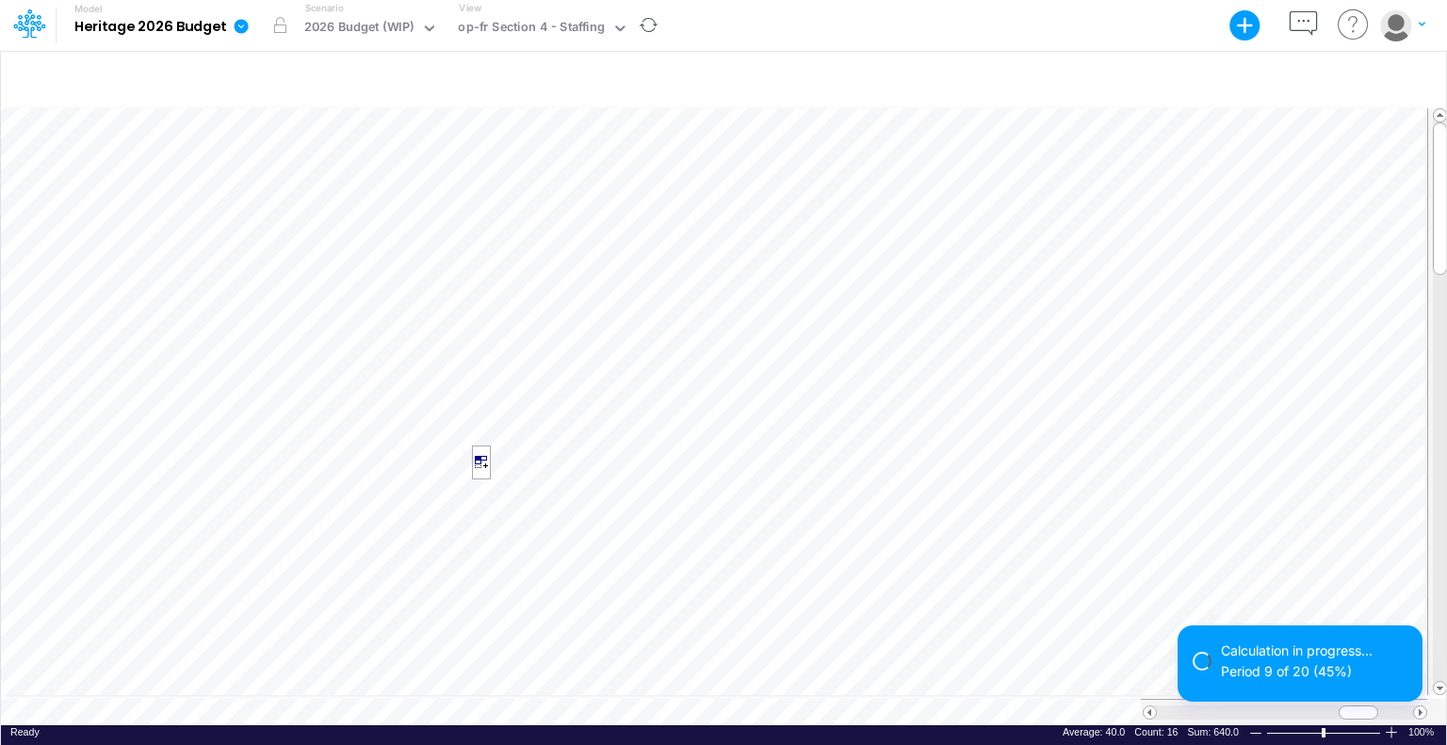
scroll to position [8, 2]
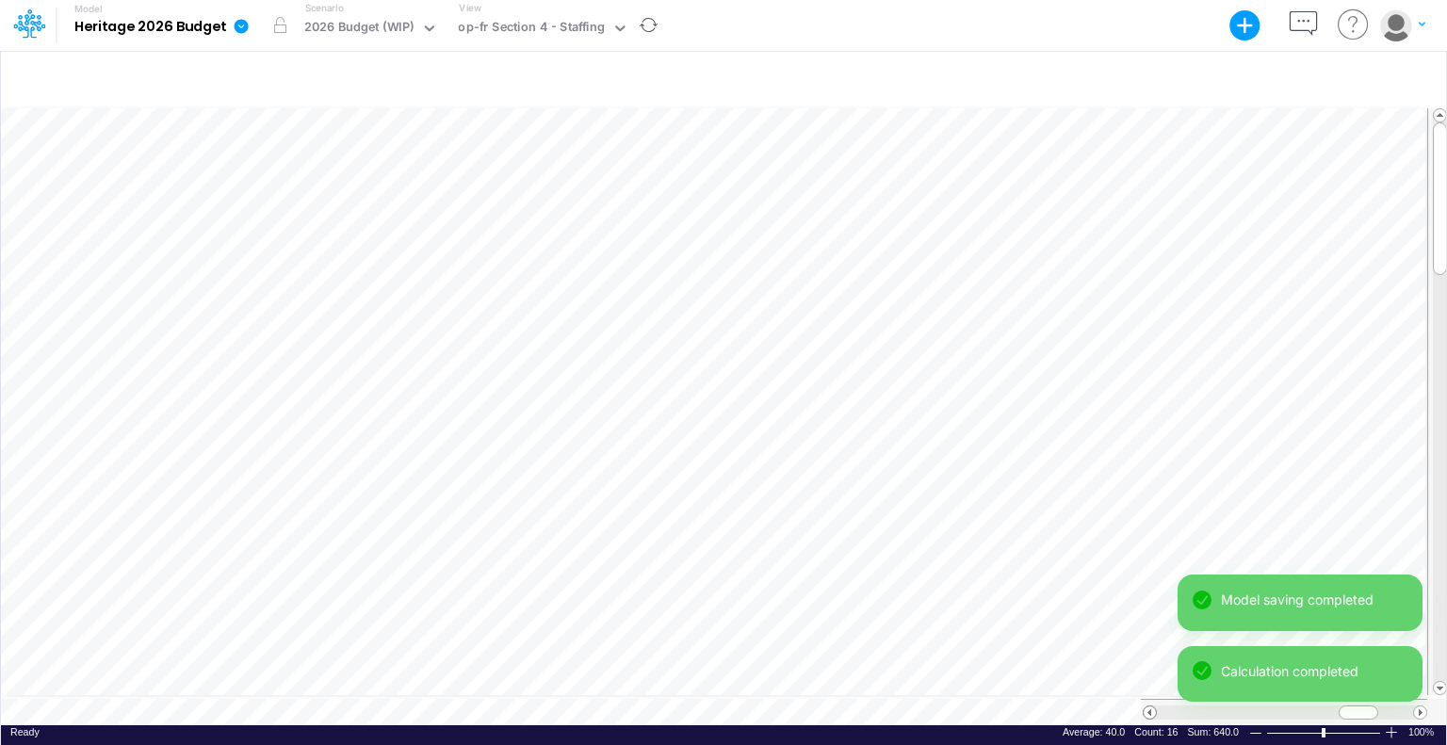
click at [1148, 707] on span at bounding box center [1150, 713] width 12 height 12
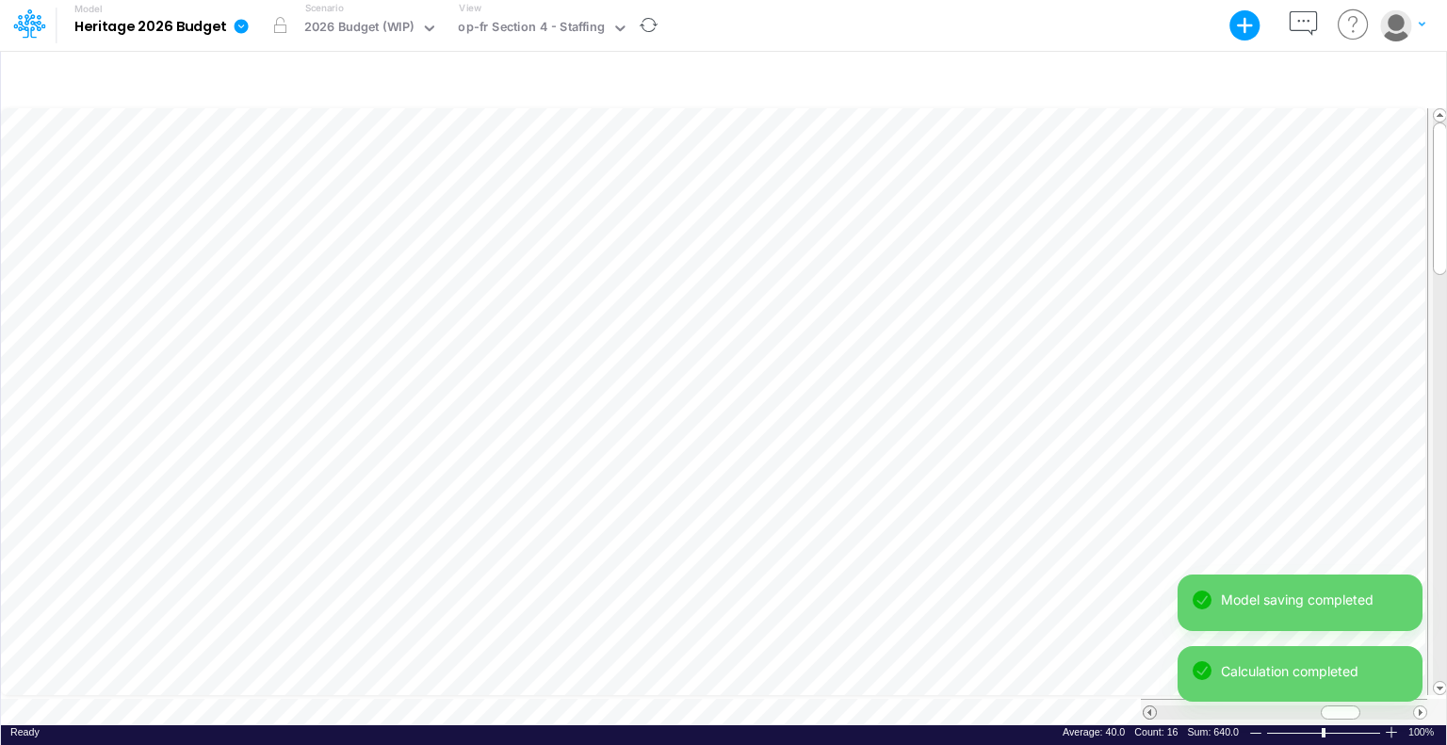
click at [1148, 707] on span at bounding box center [1150, 713] width 12 height 12
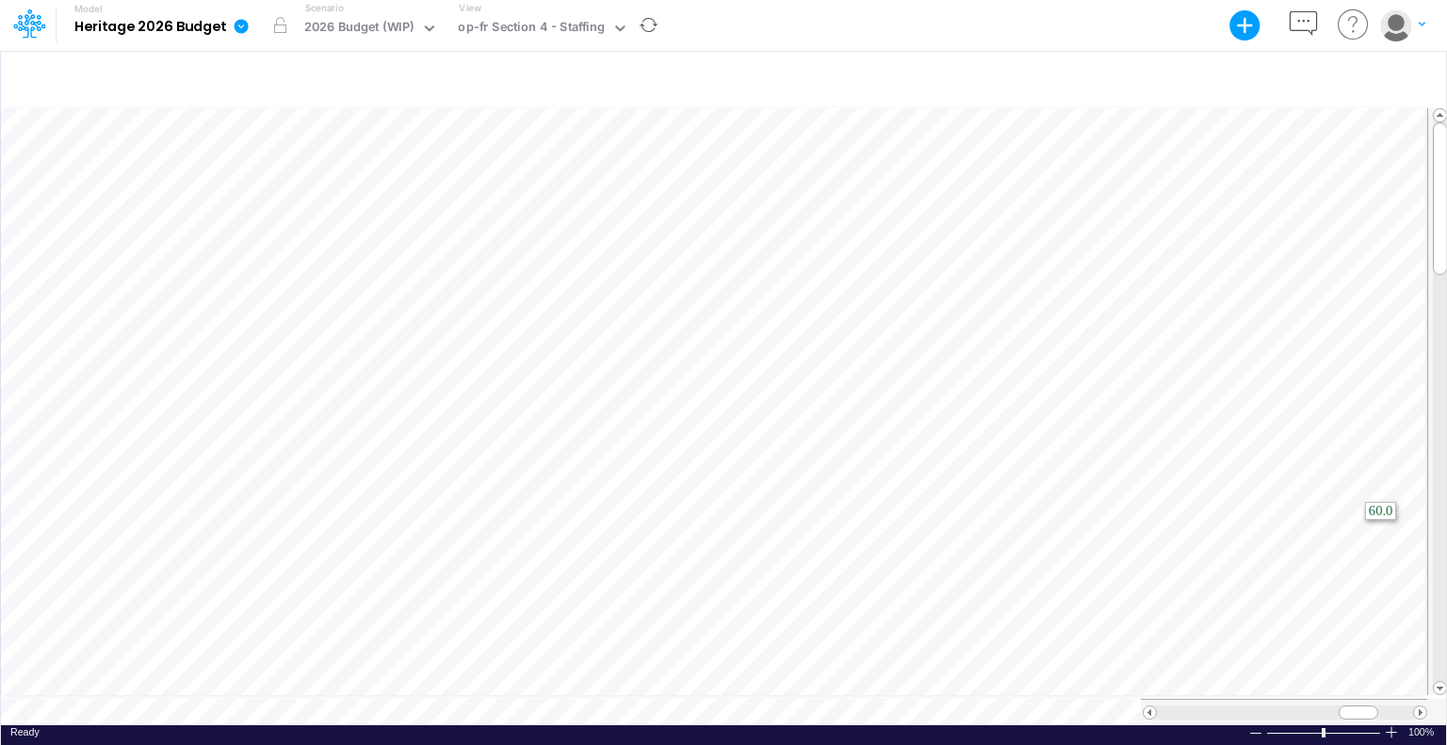
click at [1446, 554] on html "Model Heritage 2026 Budget Export Excel Scenario 2026 Budget (WIP) View op-fr S…" at bounding box center [723, 372] width 1447 height 745
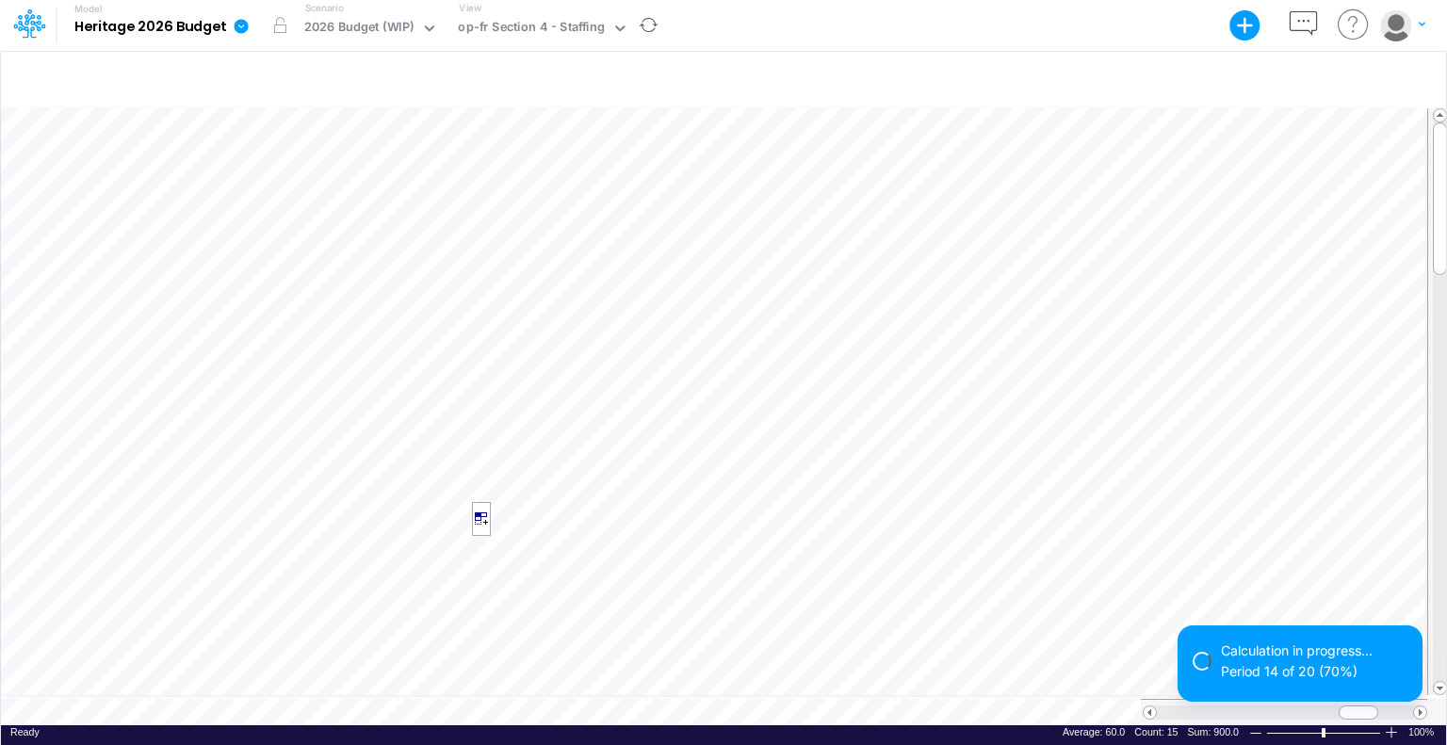
scroll to position [8, 2]
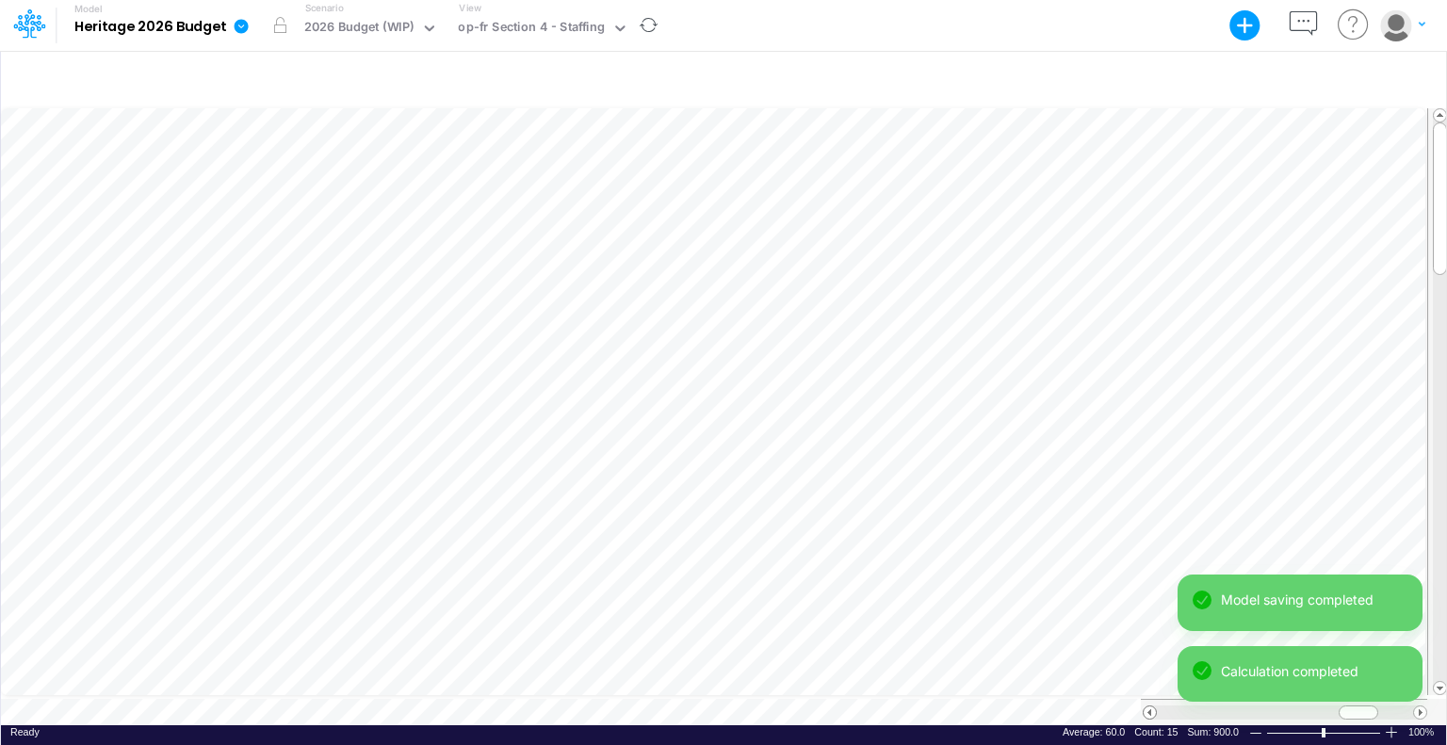
click at [1150, 707] on span at bounding box center [1150, 713] width 12 height 12
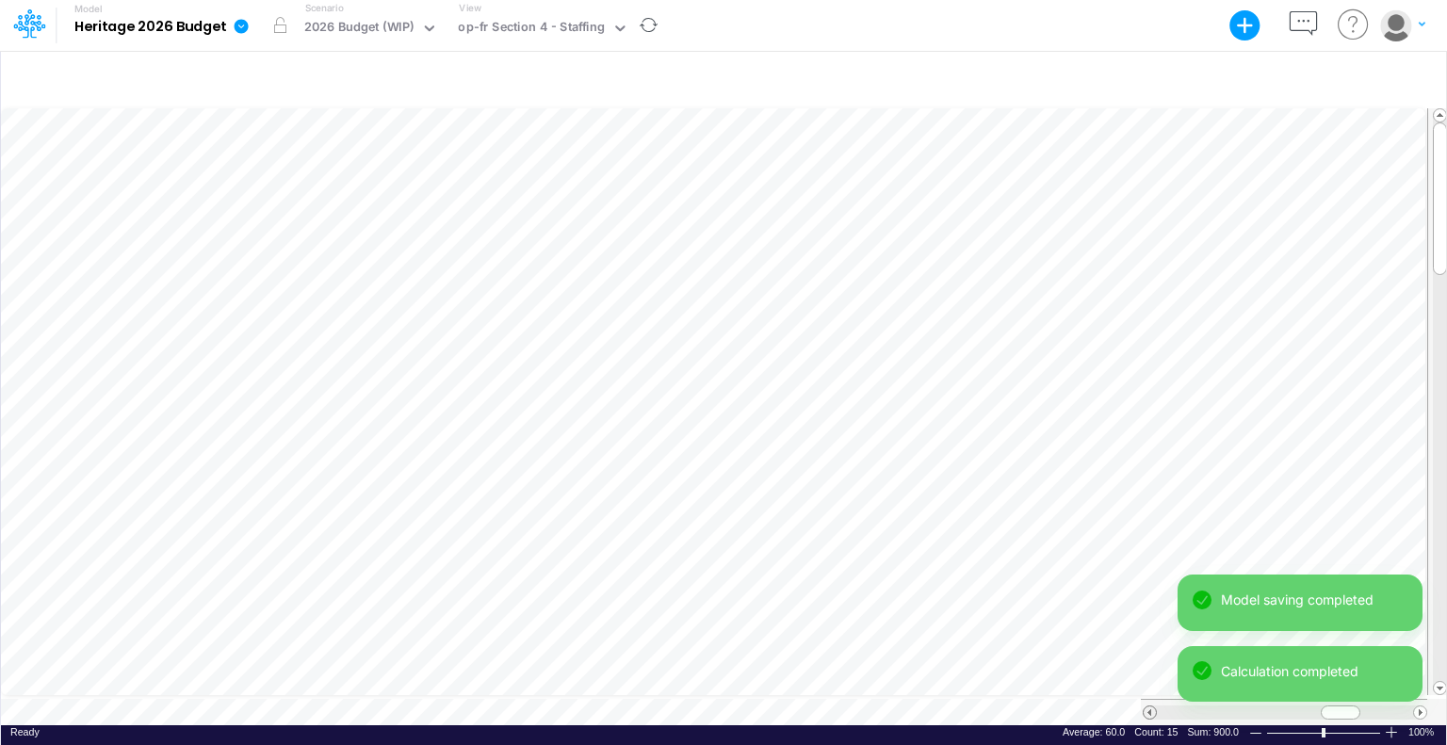
click at [1150, 707] on span at bounding box center [1150, 713] width 12 height 12
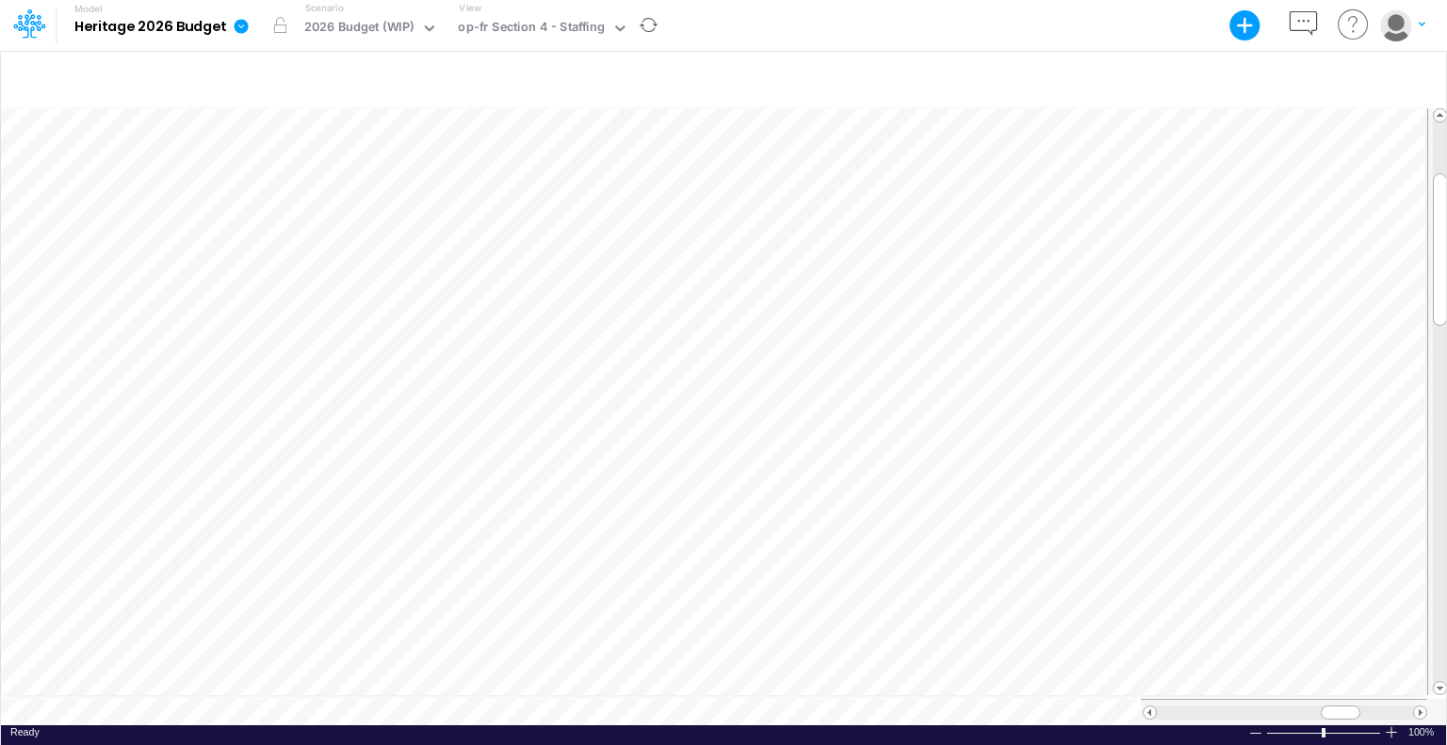
scroll to position [8, 2]
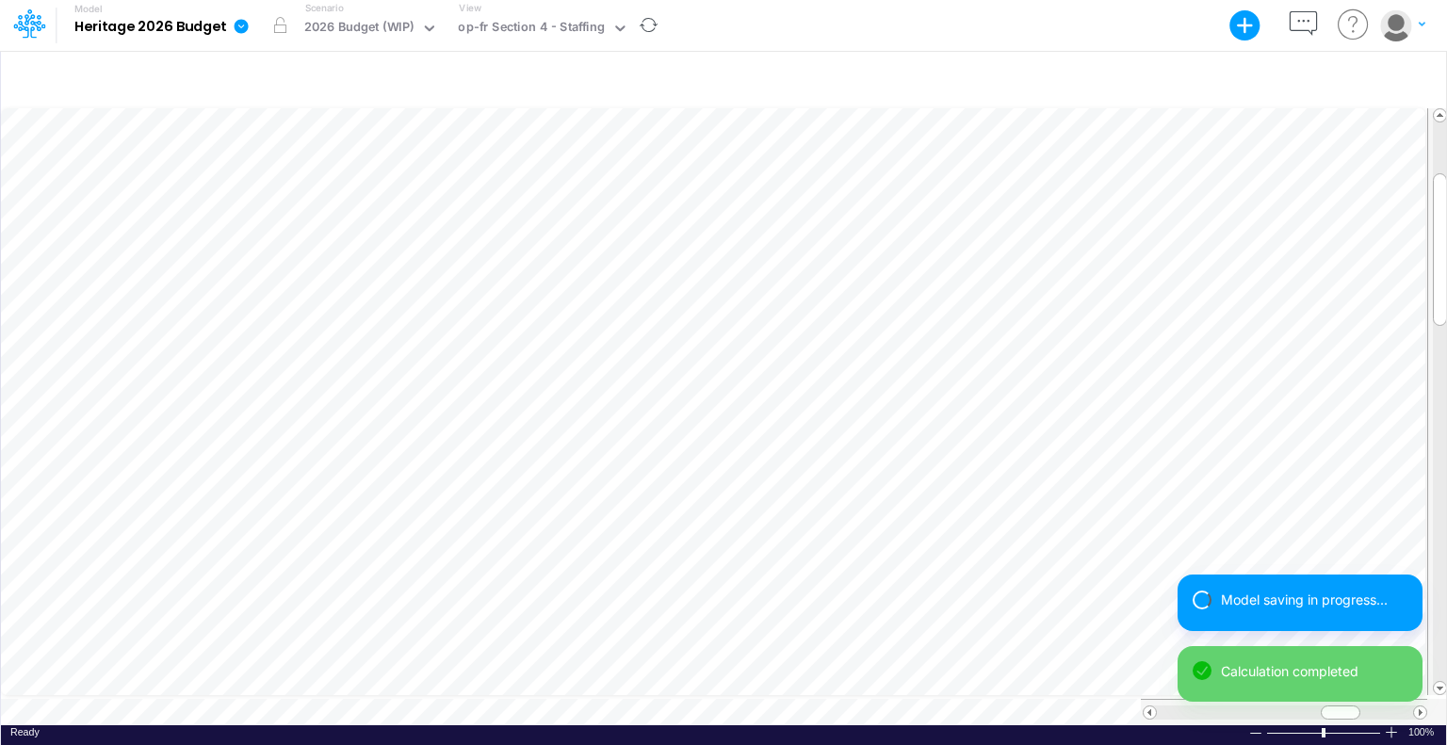
scroll to position [8, 2]
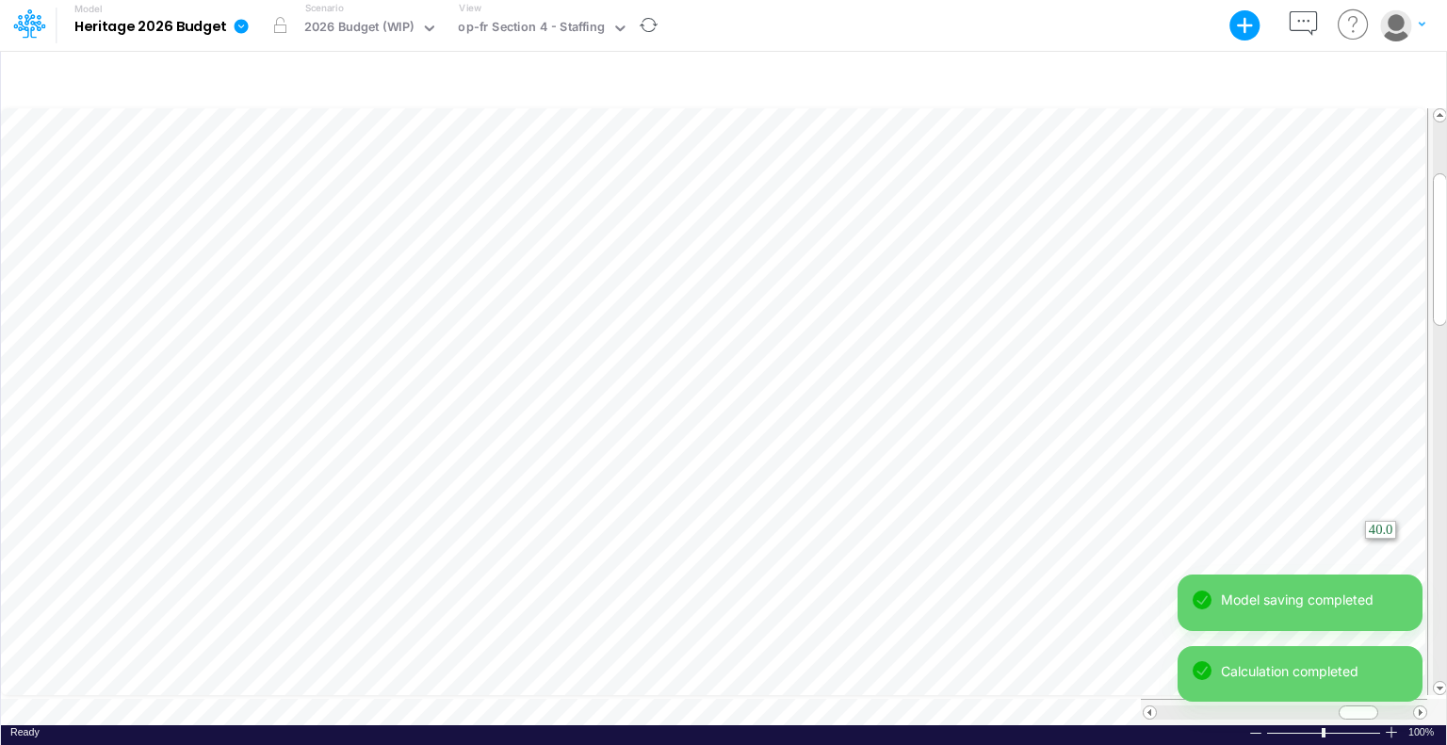
click at [1446, 519] on html "Model Heritage 2026 Budget Export Excel Scenario 2026 Budget (WIP) View op-fr S…" at bounding box center [723, 372] width 1447 height 745
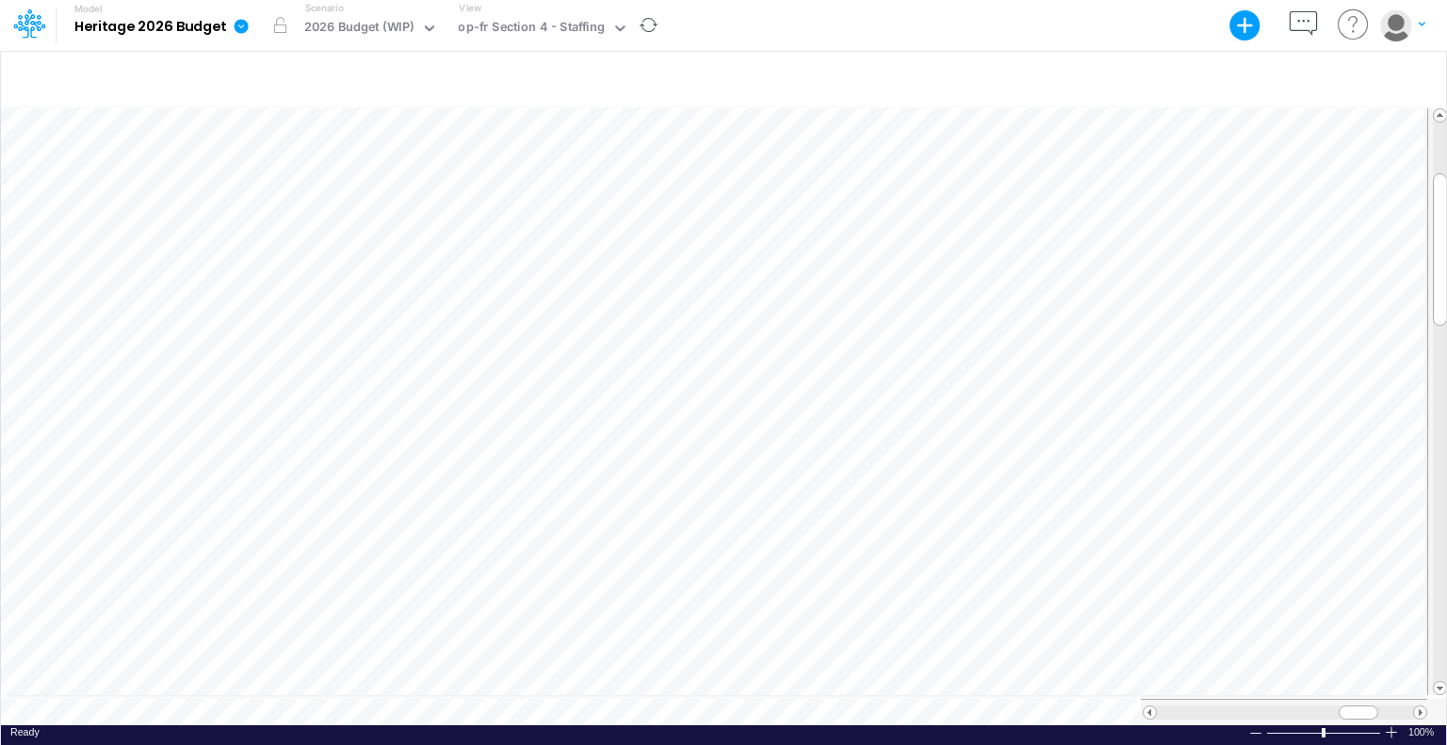
scroll to position [8, 2]
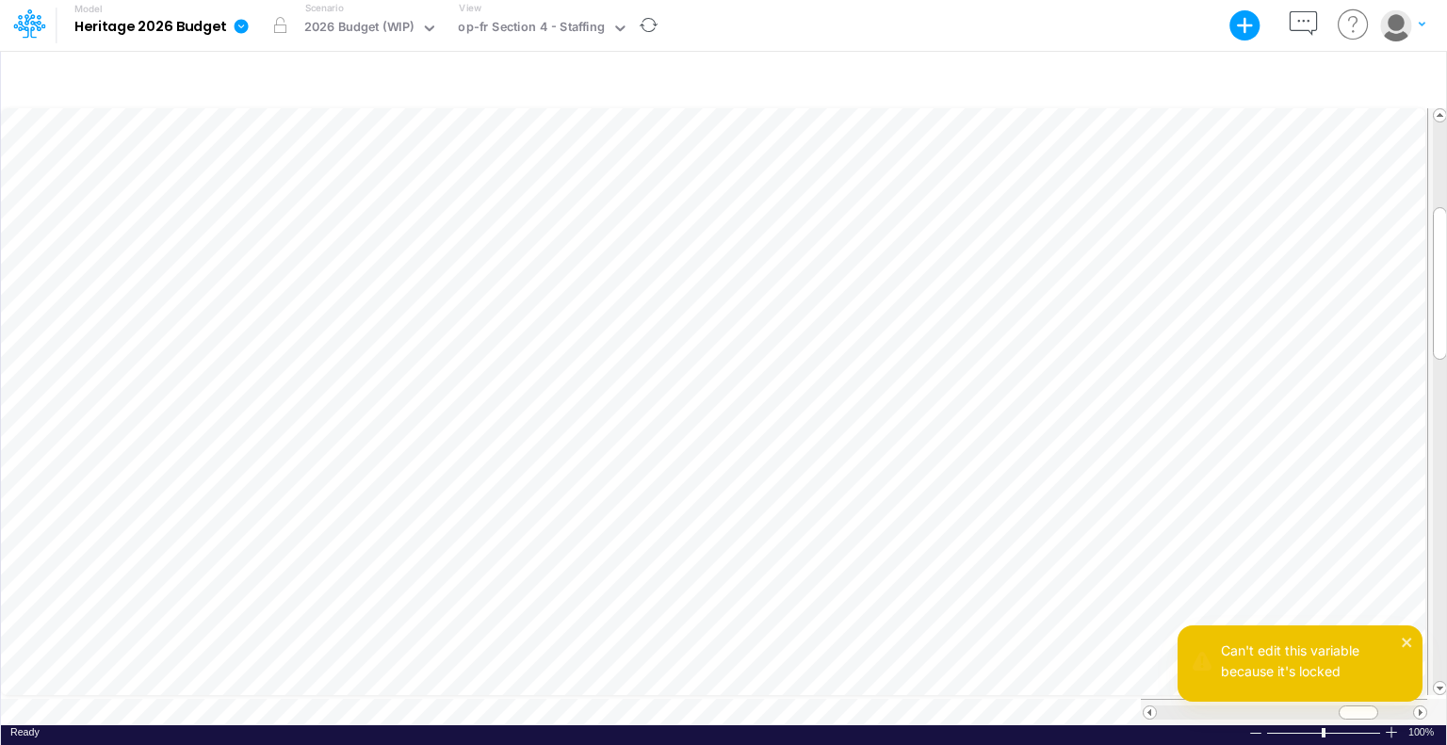
scroll to position [8, 2]
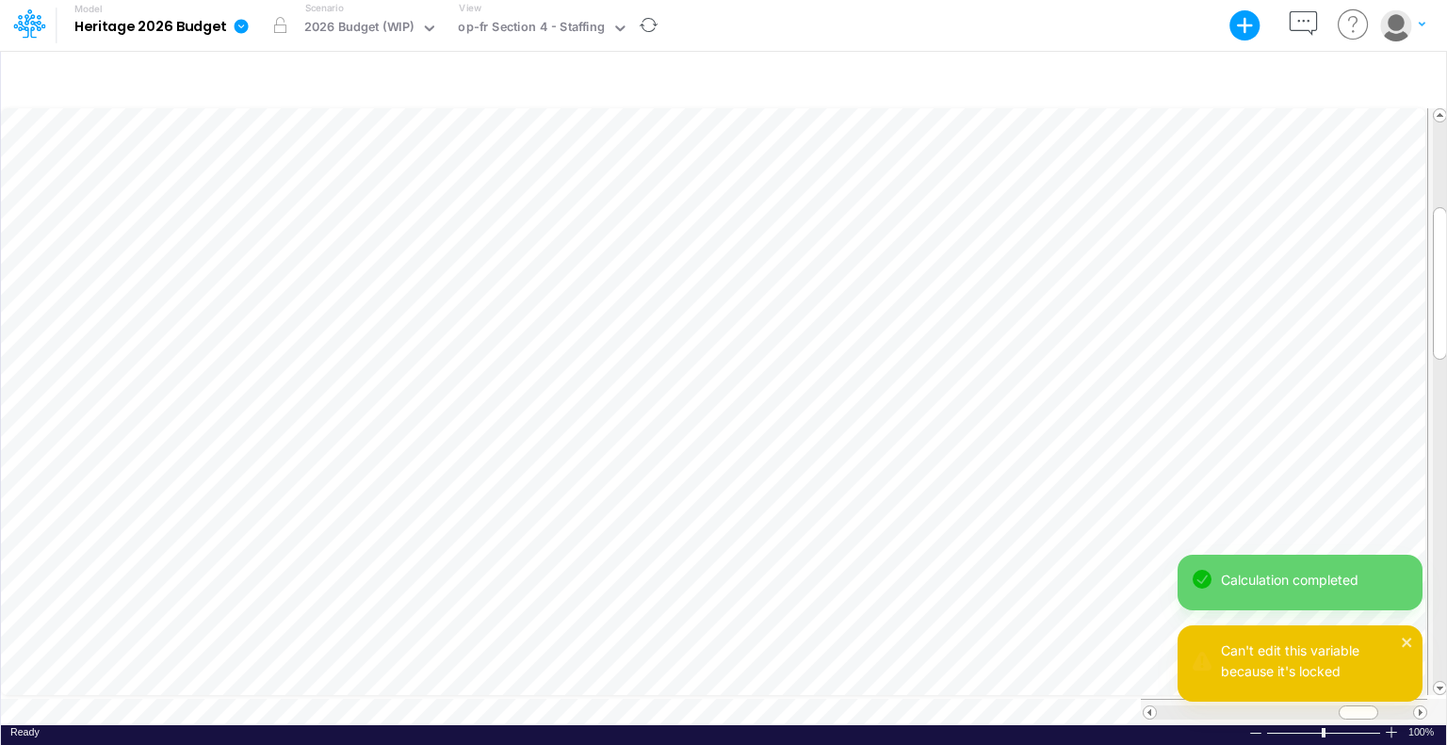
scroll to position [8, 2]
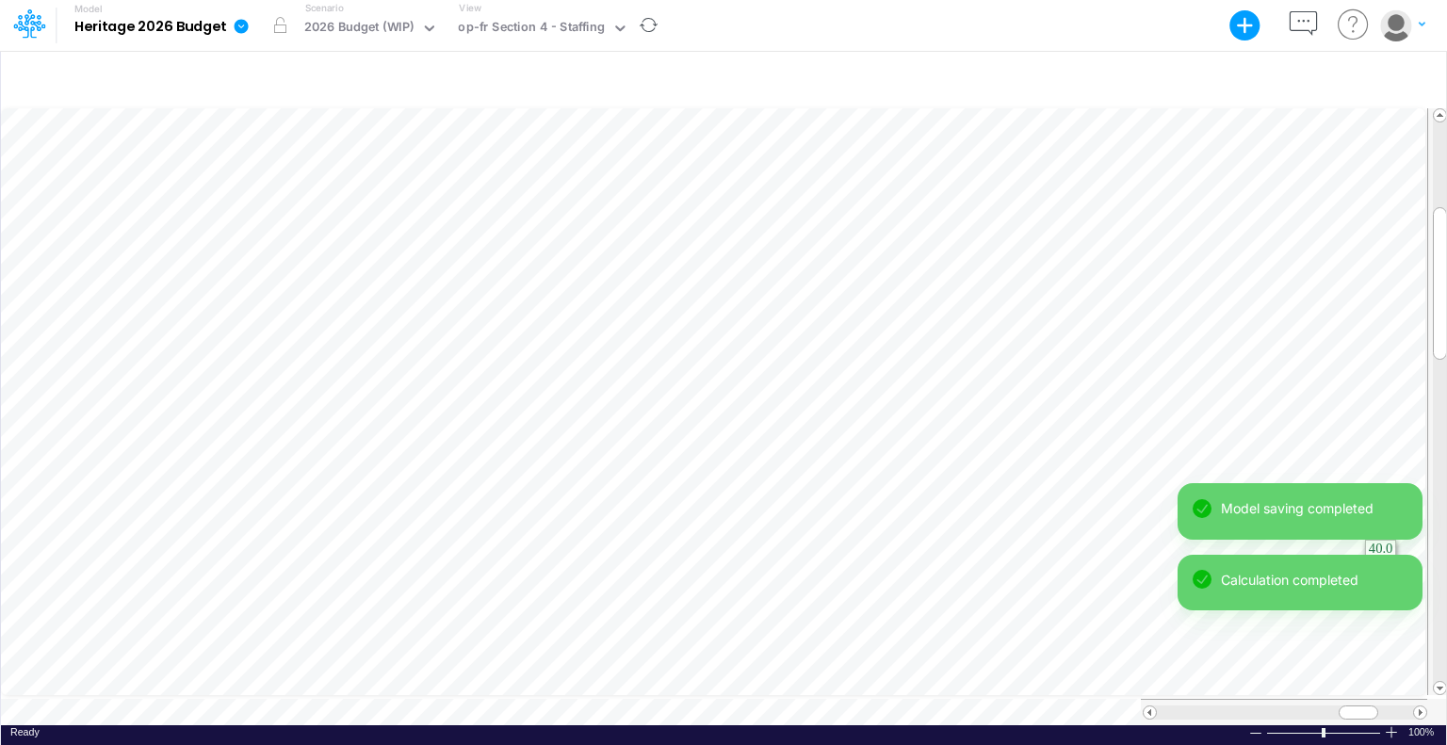
click at [1446, 564] on html "Model Heritage 2026 Budget Export Excel Scenario 2026 Budget (WIP) View op-fr S…" at bounding box center [723, 372] width 1447 height 745
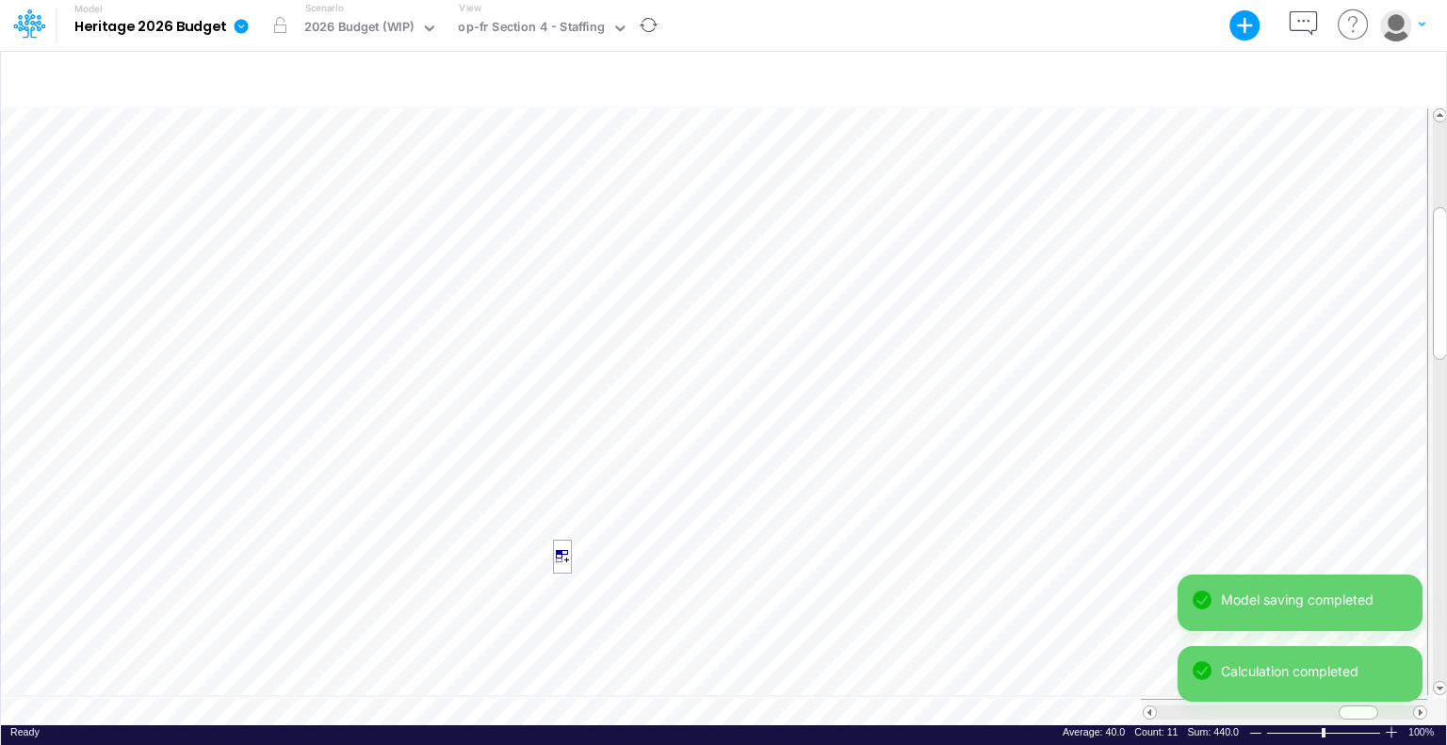
scroll to position [8, 2]
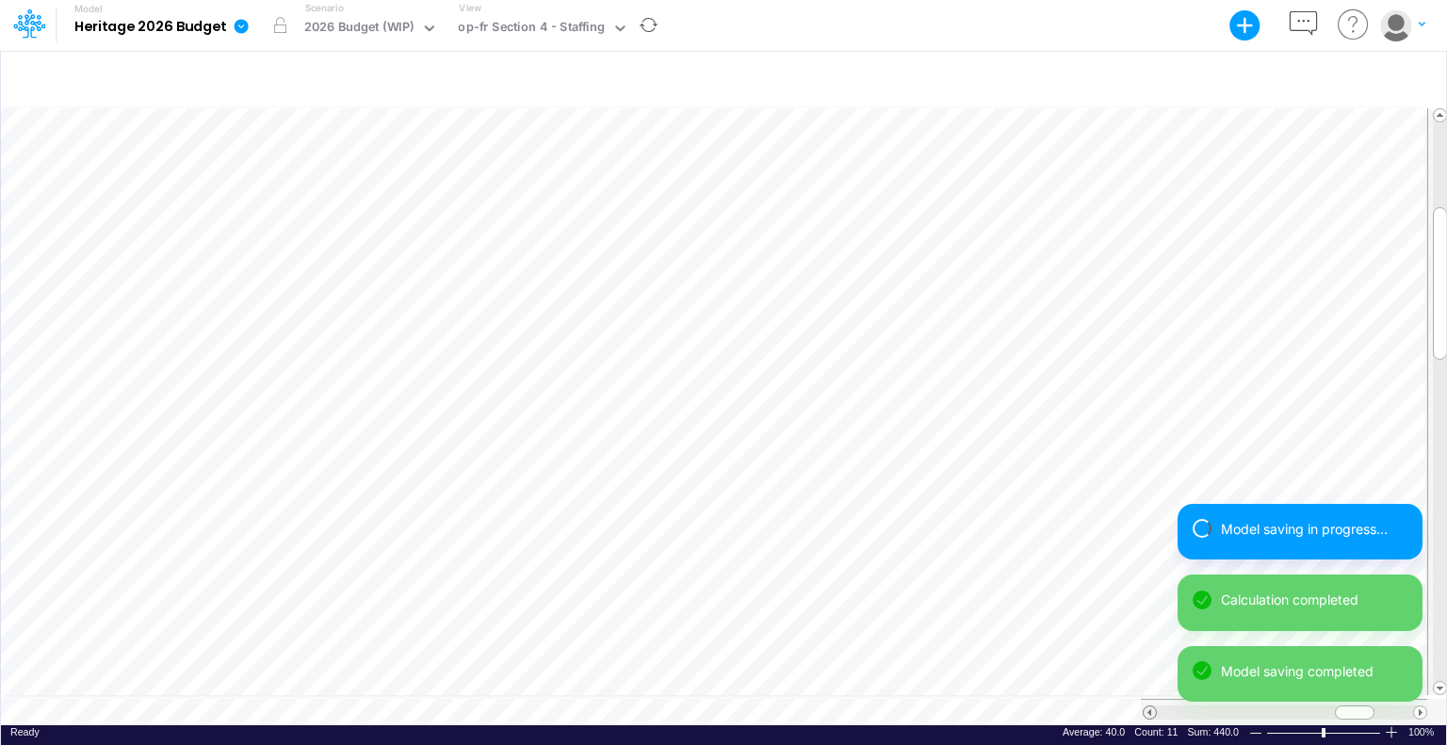
click at [1150, 707] on span at bounding box center [1150, 713] width 12 height 12
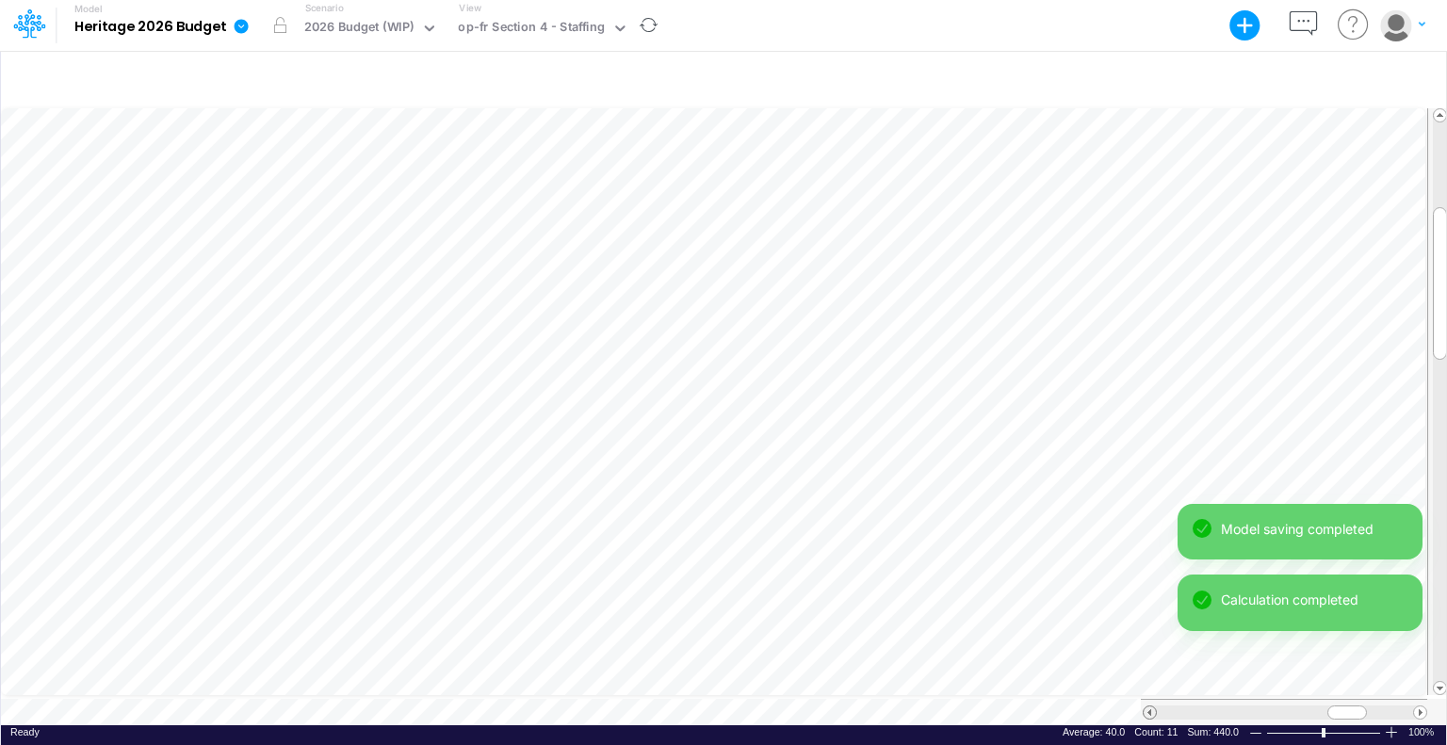
click at [1150, 707] on span at bounding box center [1150, 713] width 12 height 12
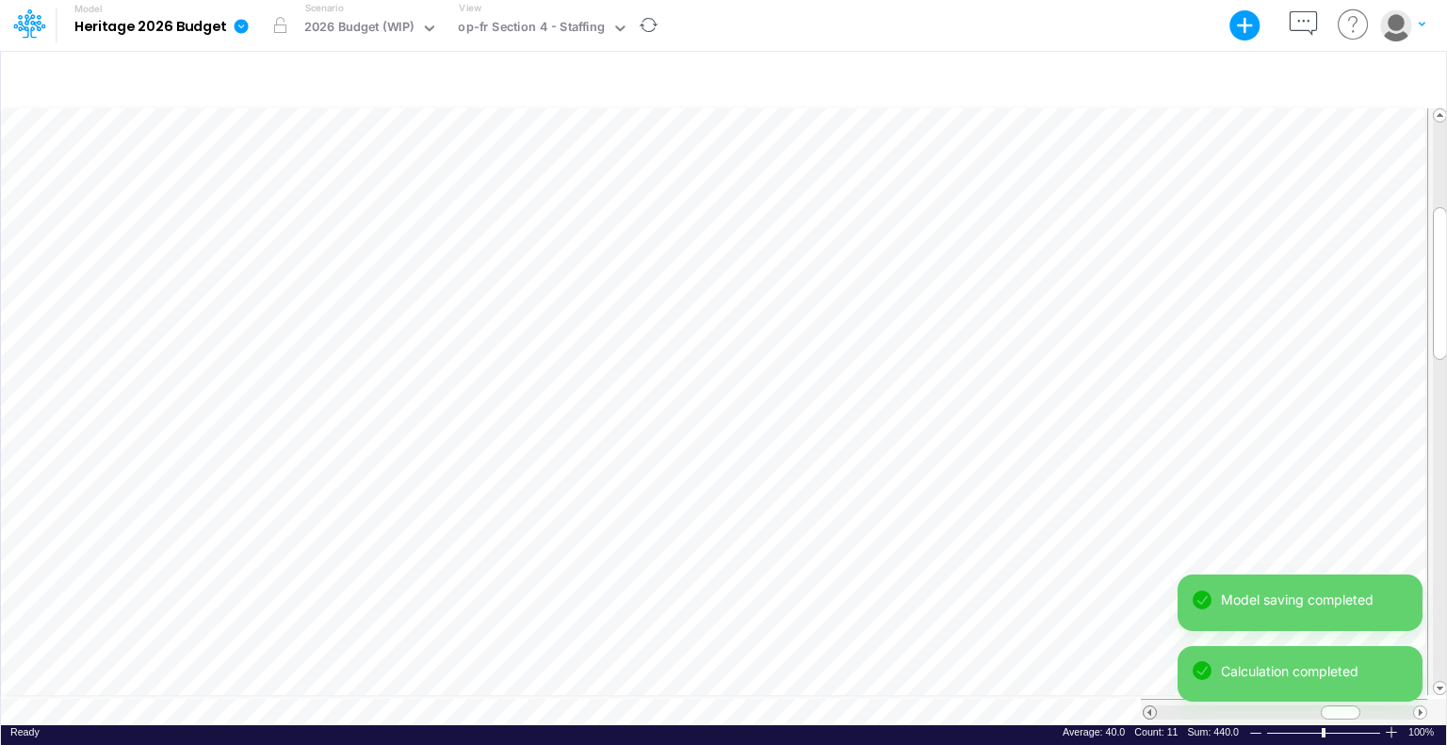
click at [1150, 707] on span at bounding box center [1150, 713] width 12 height 12
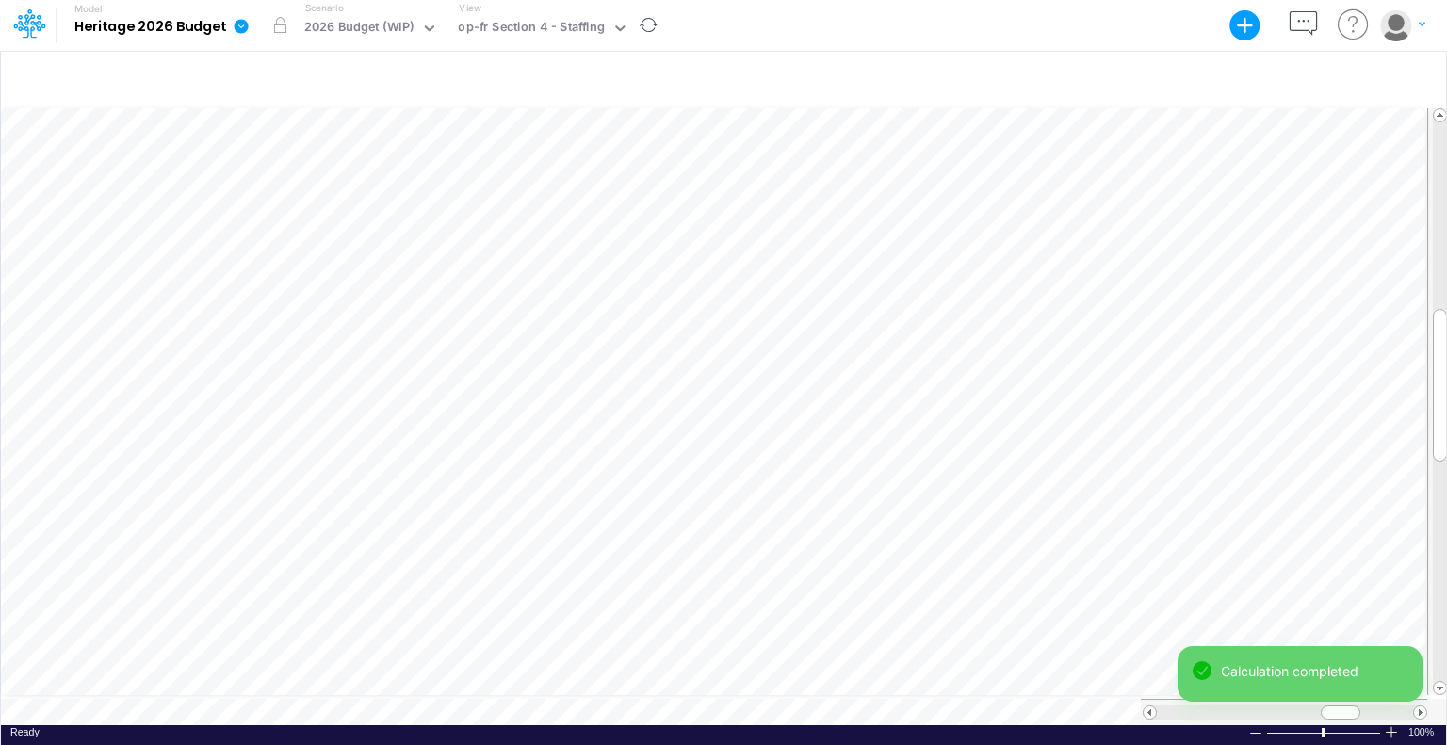
scroll to position [8, 2]
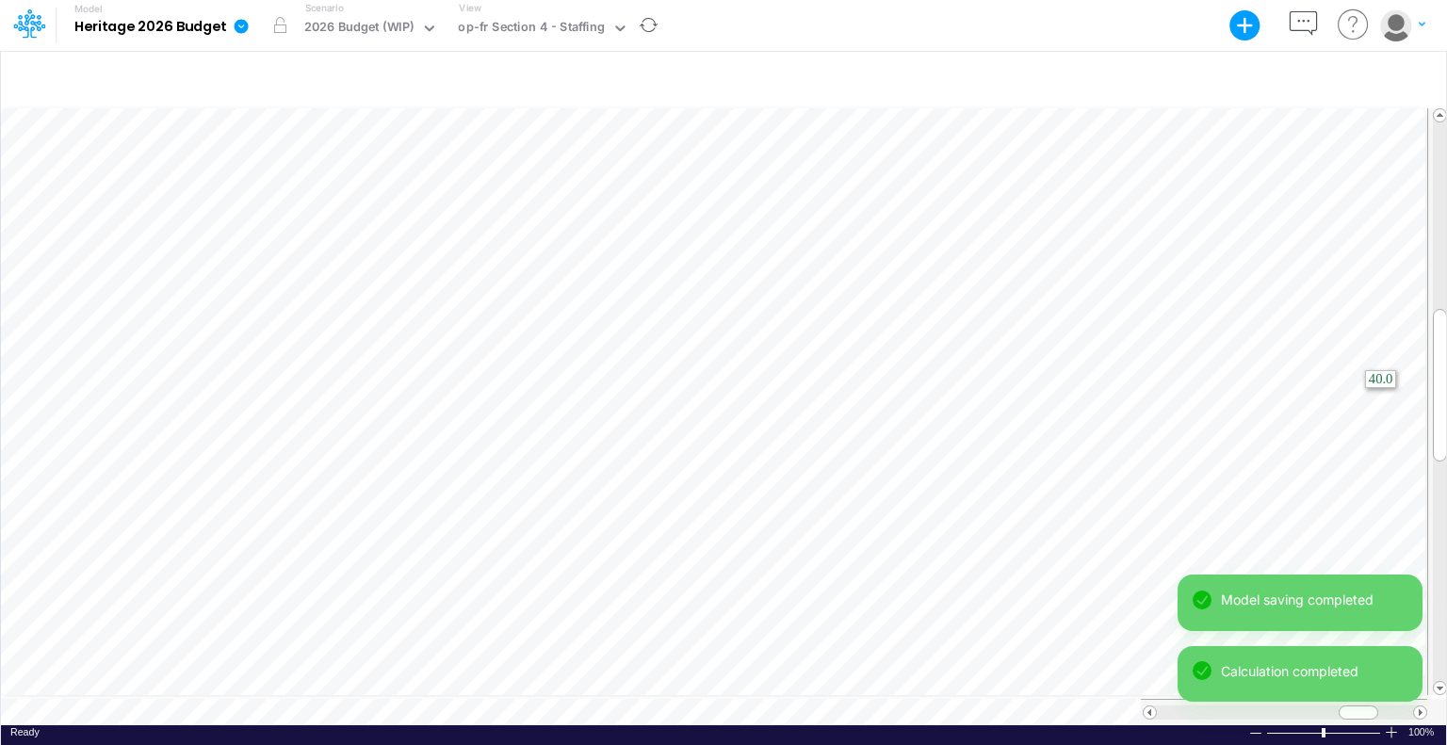
click at [1446, 397] on html "Model Heritage 2026 Budget Export Excel Scenario 2026 Budget (WIP) View op-fr S…" at bounding box center [723, 372] width 1447 height 745
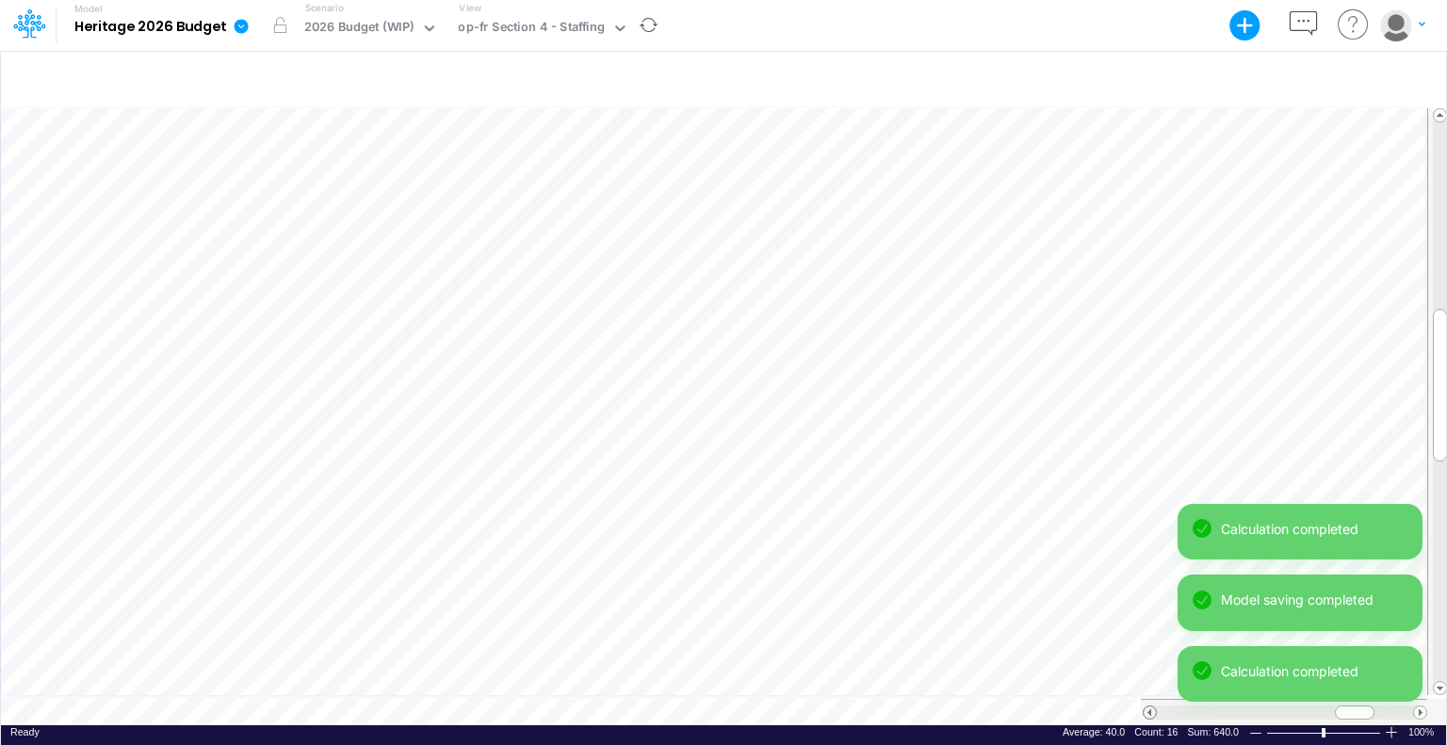
click at [1148, 707] on span at bounding box center [1150, 713] width 12 height 12
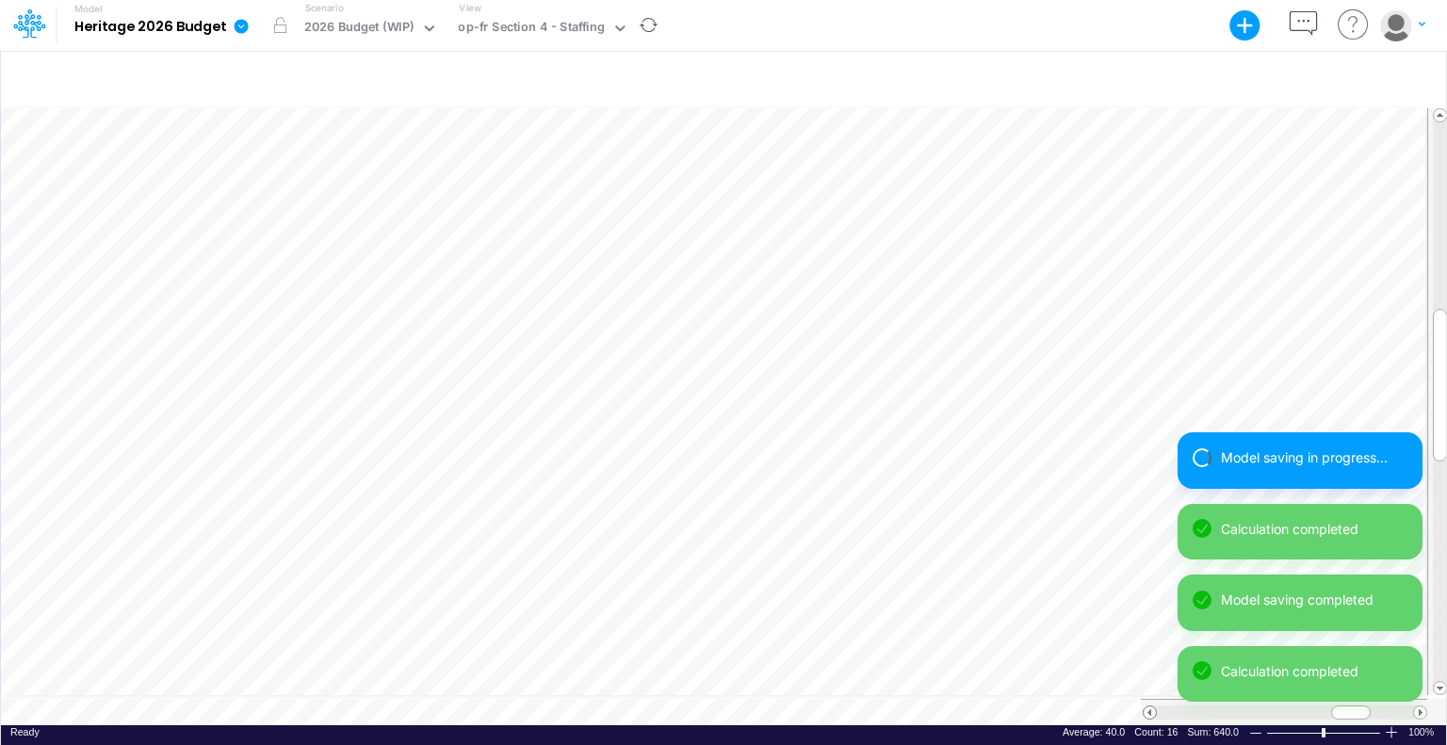
click at [1148, 707] on span at bounding box center [1150, 713] width 12 height 12
click at [1146, 707] on span at bounding box center [1150, 713] width 12 height 12
click at [1145, 707] on span at bounding box center [1150, 713] width 12 height 12
click at [1142, 699] on div at bounding box center [1284, 712] width 286 height 26
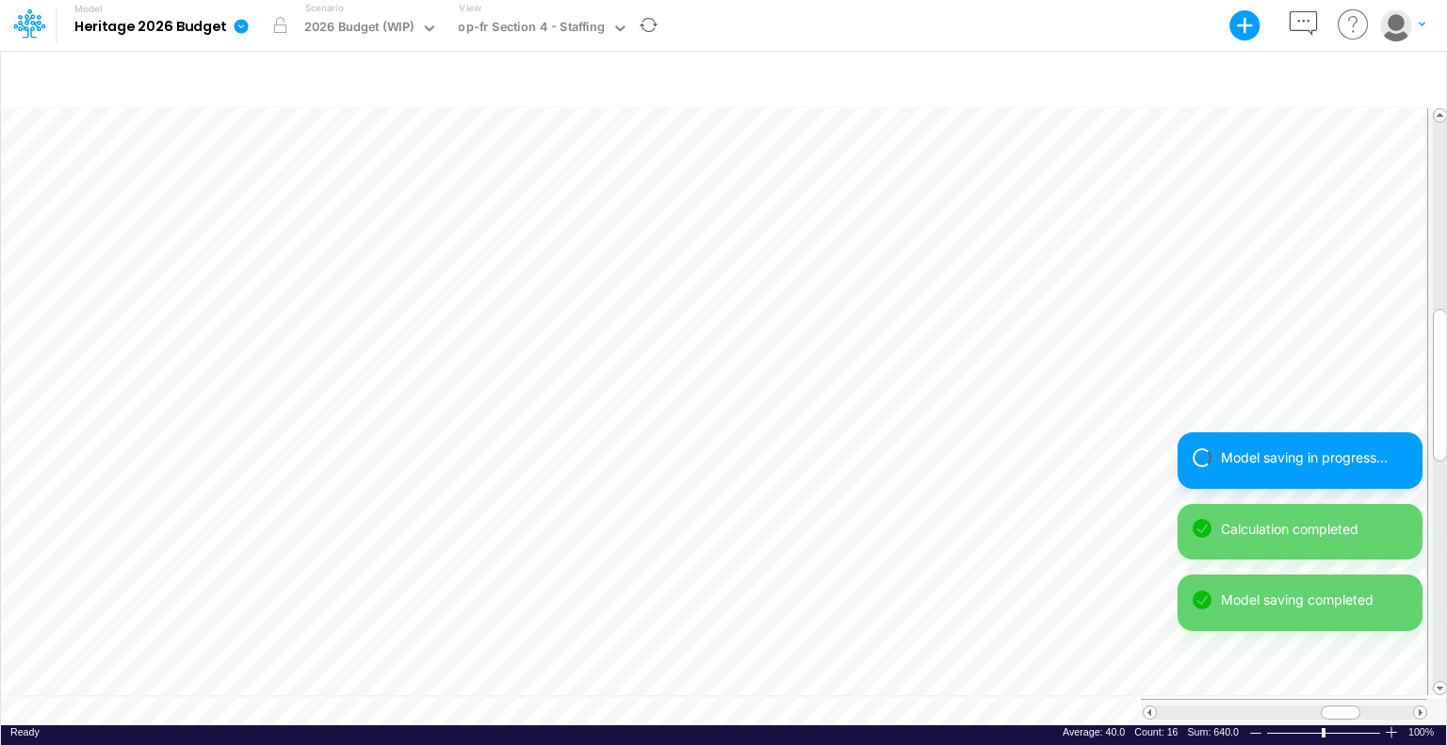
click at [1142, 699] on div at bounding box center [1284, 712] width 286 height 26
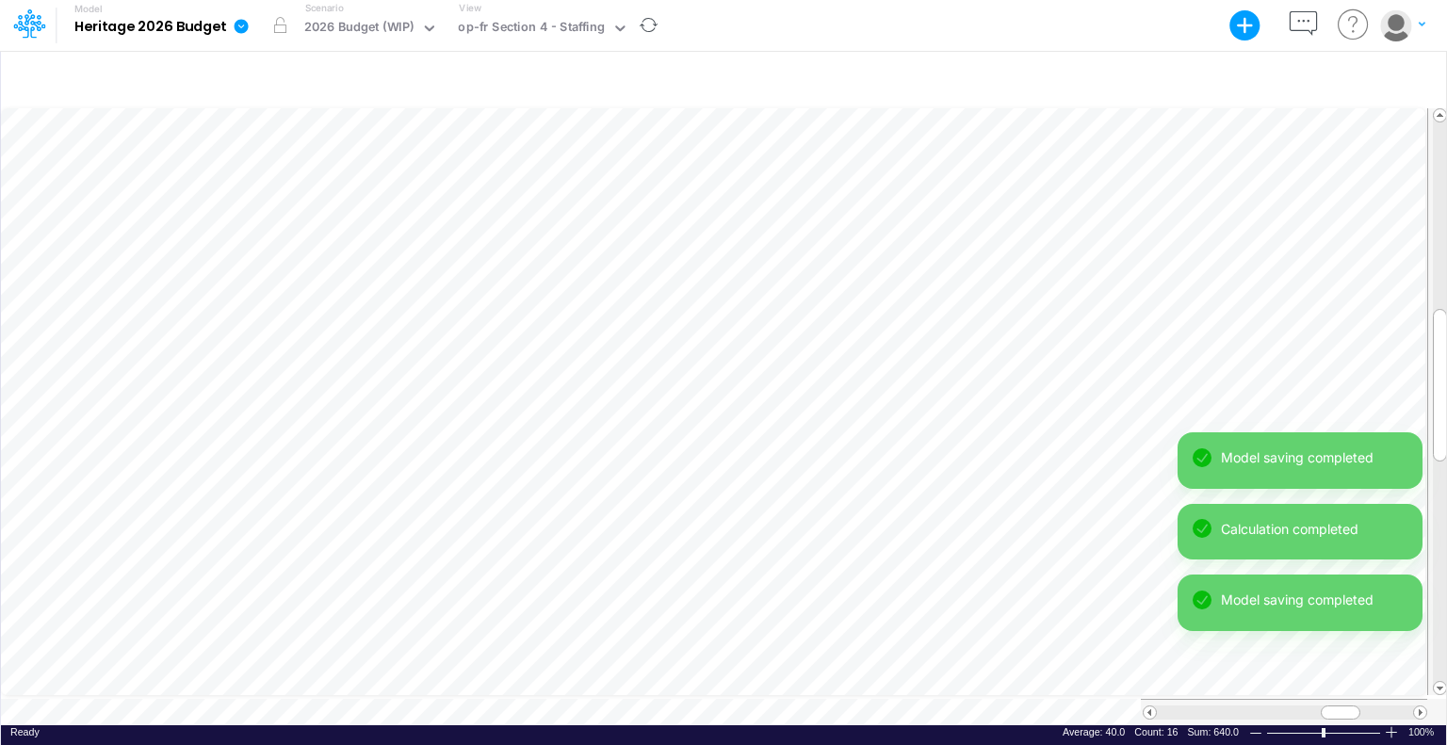
click at [1142, 699] on div at bounding box center [1284, 712] width 286 height 26
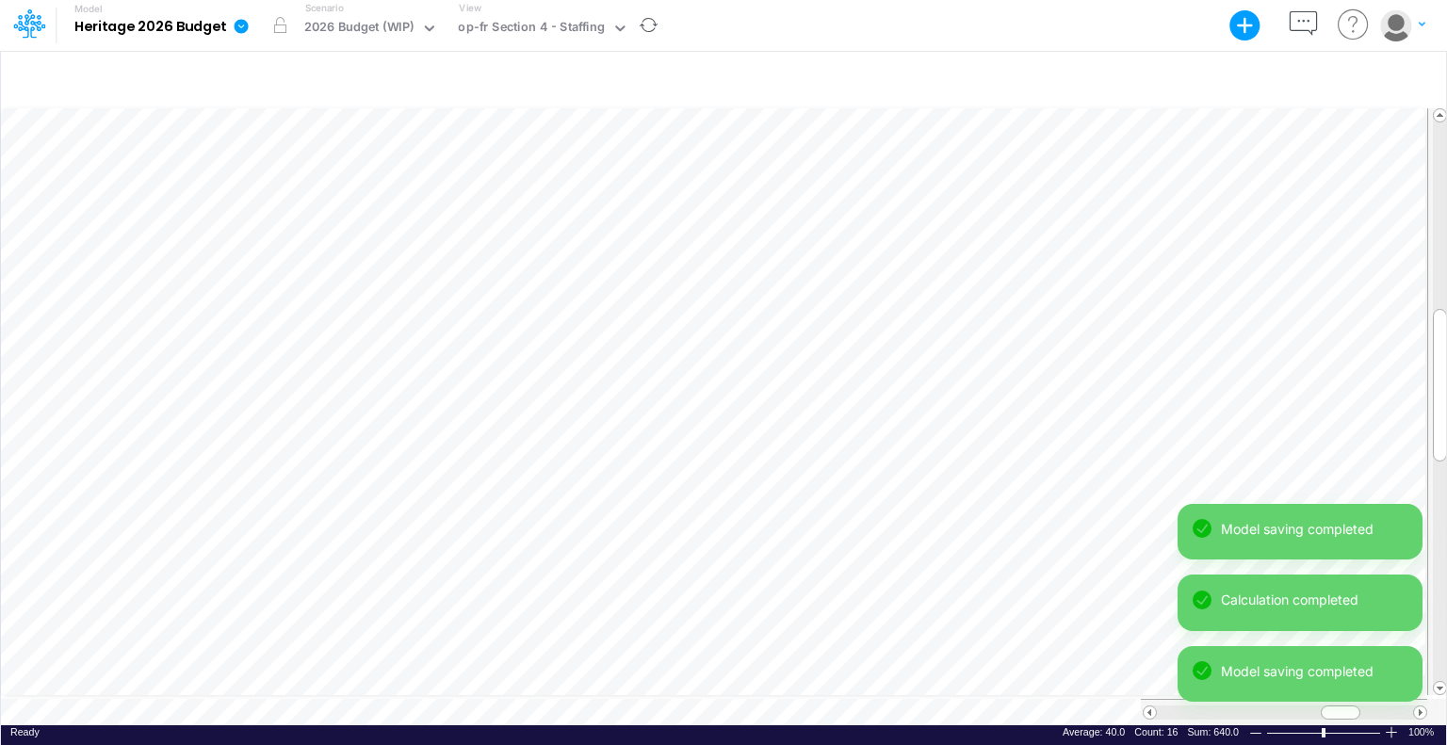
click at [1142, 699] on div at bounding box center [1284, 712] width 286 height 26
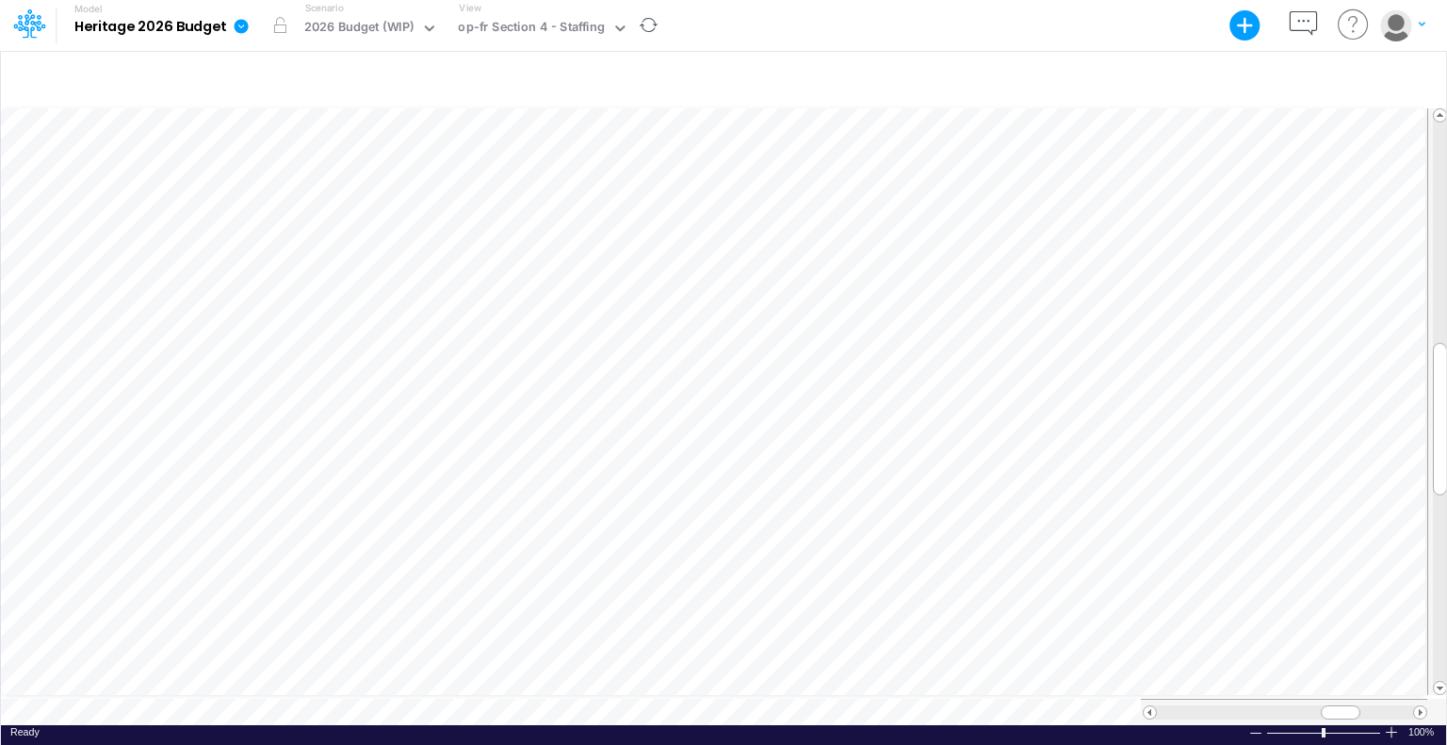
scroll to position [8, 2]
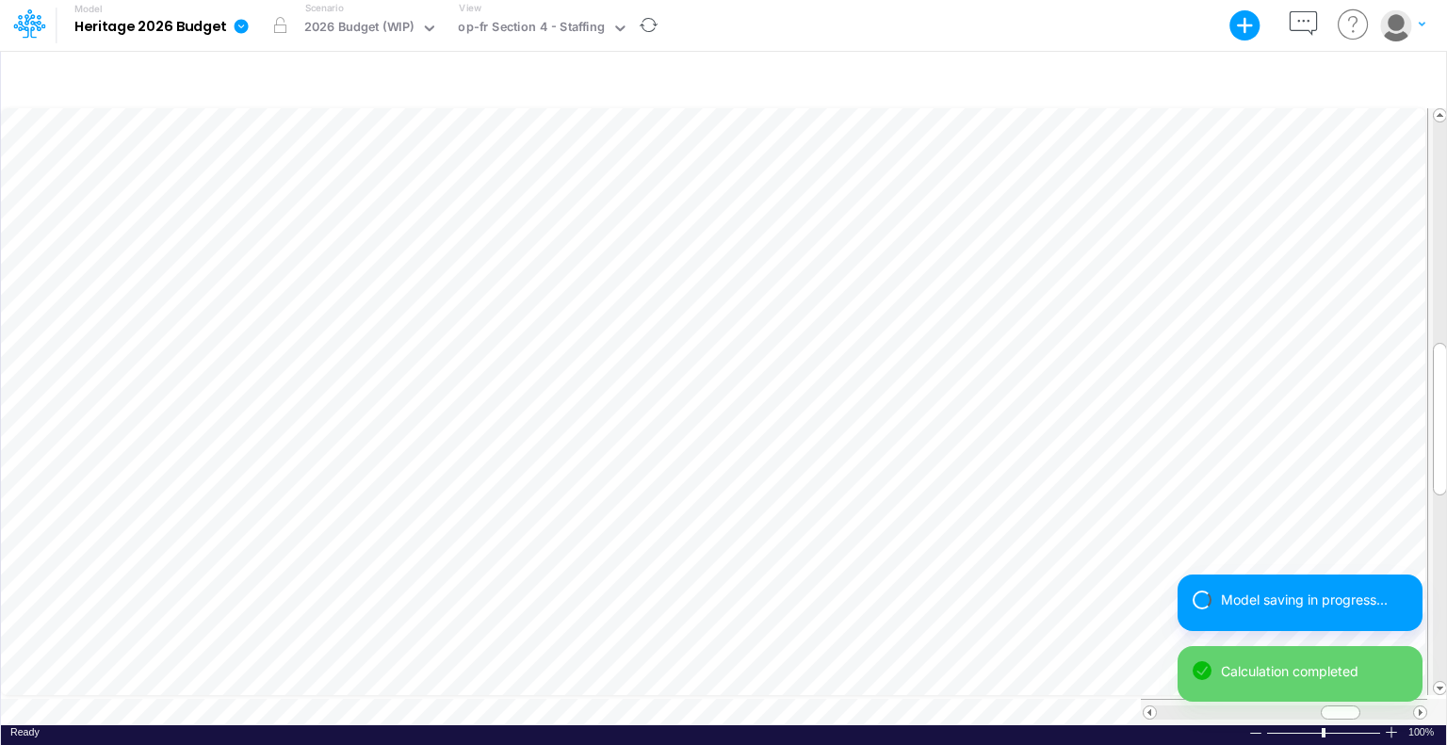
scroll to position [8, 2]
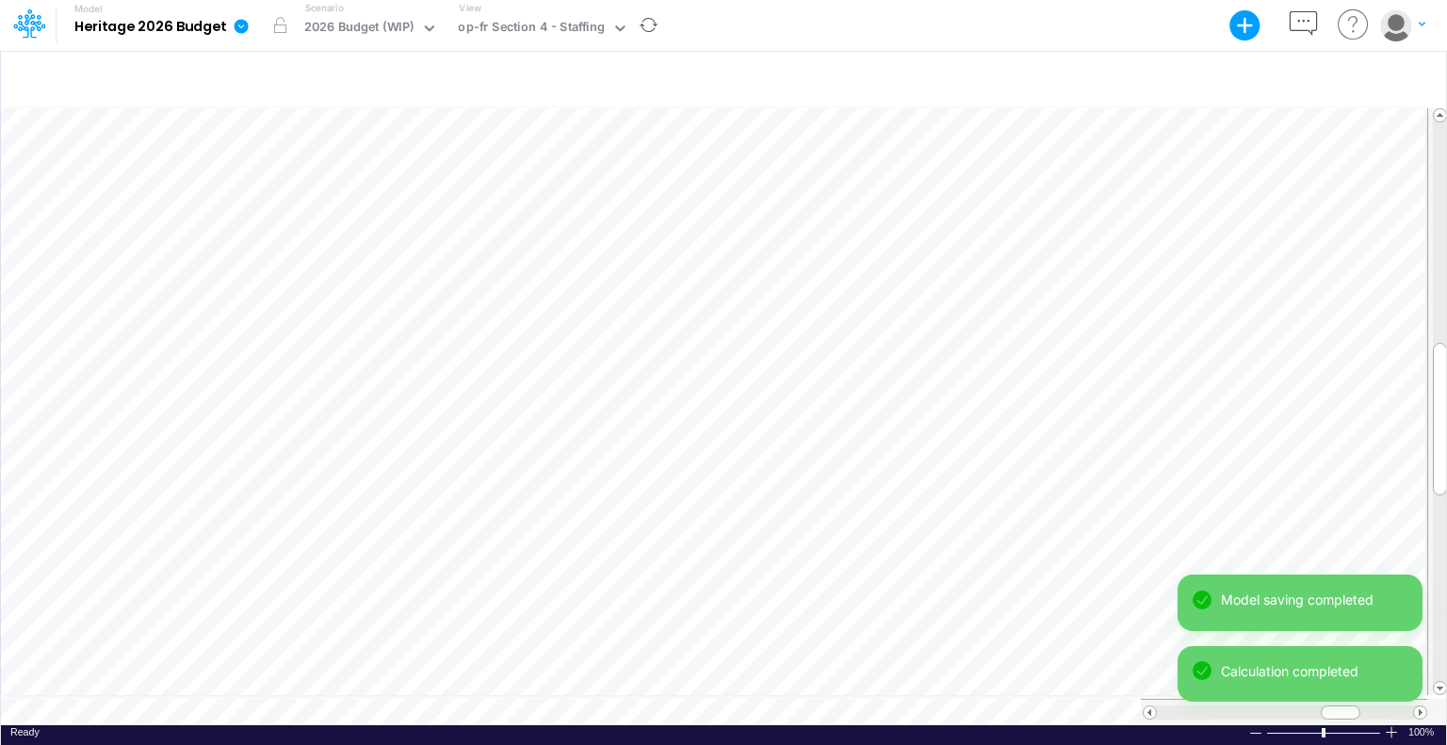
scroll to position [8, 2]
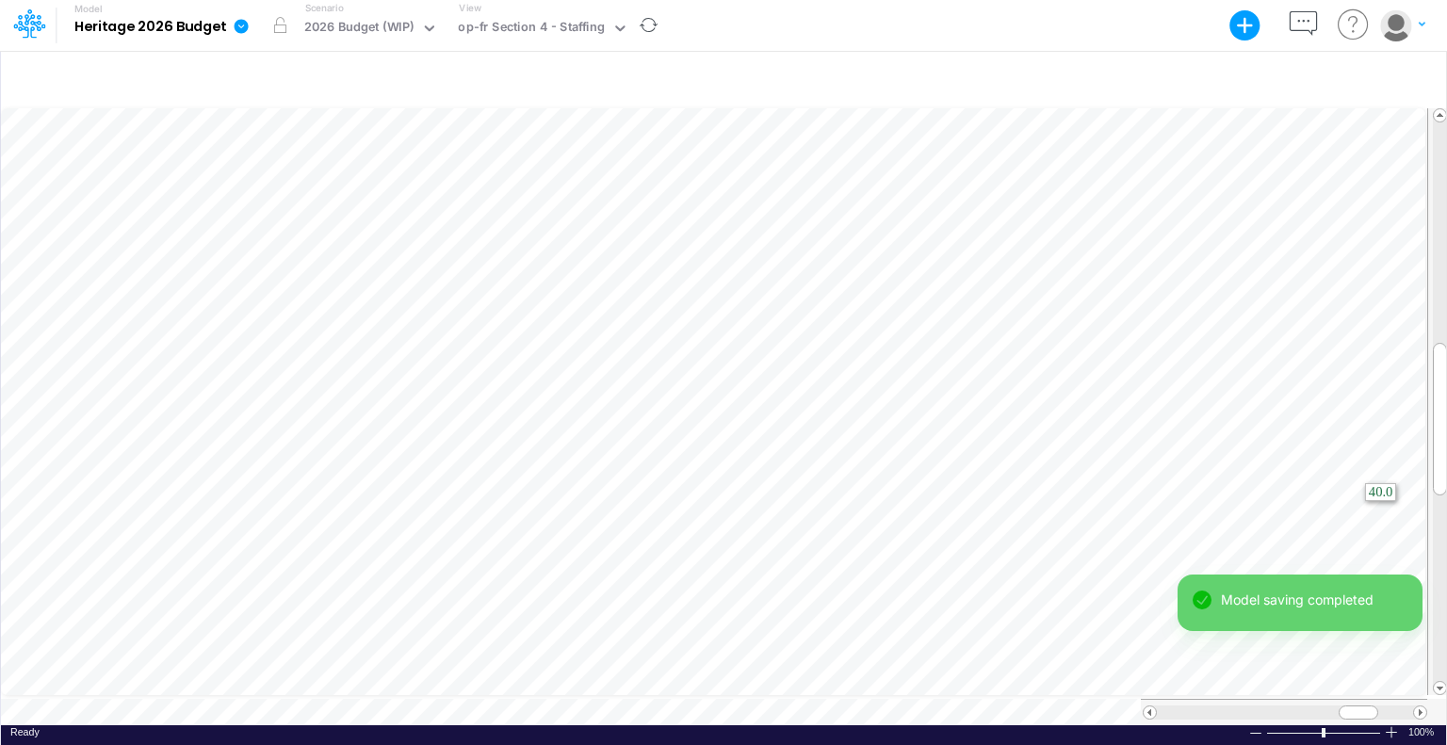
click at [1446, 552] on html "Model Heritage 2026 Budget Export Excel Scenario 2026 Budget (WIP) View op-fr S…" at bounding box center [723, 372] width 1447 height 745
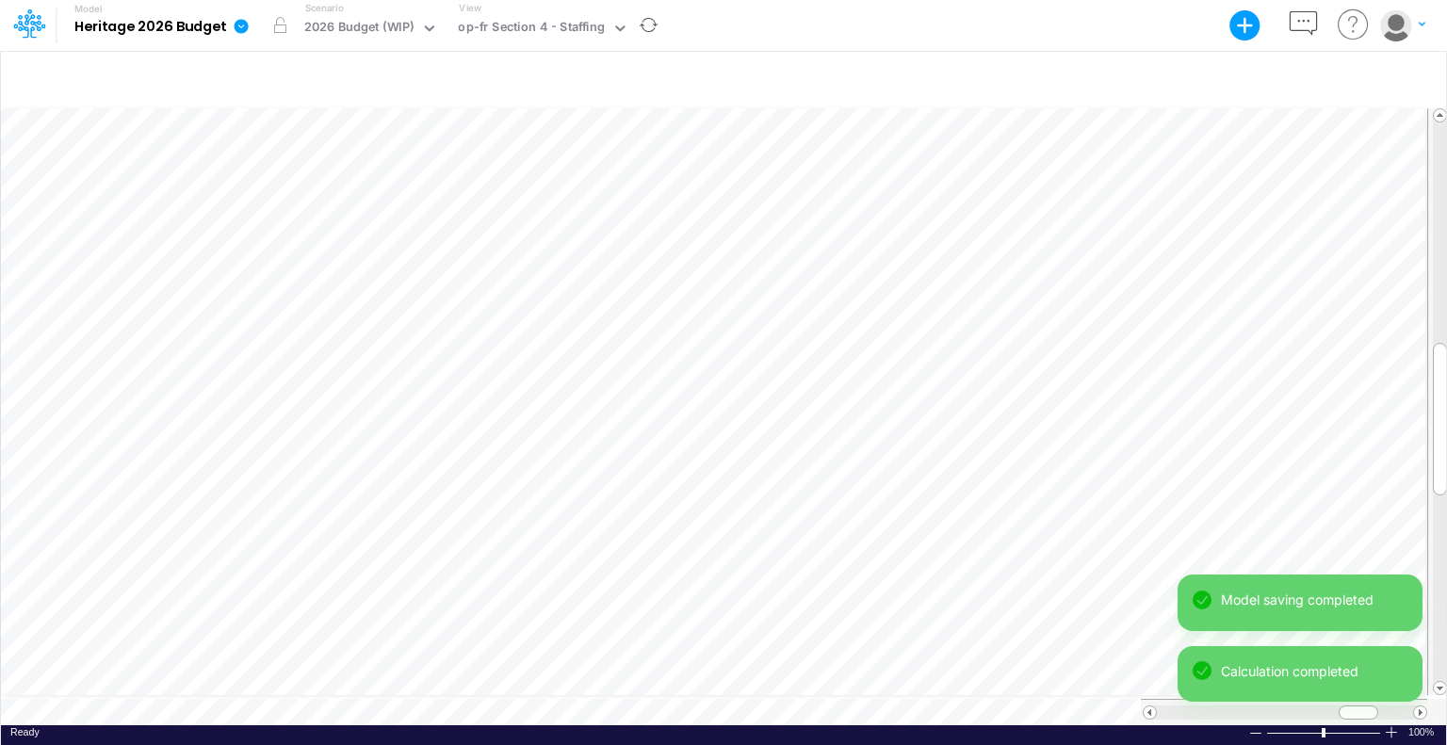
scroll to position [8, 2]
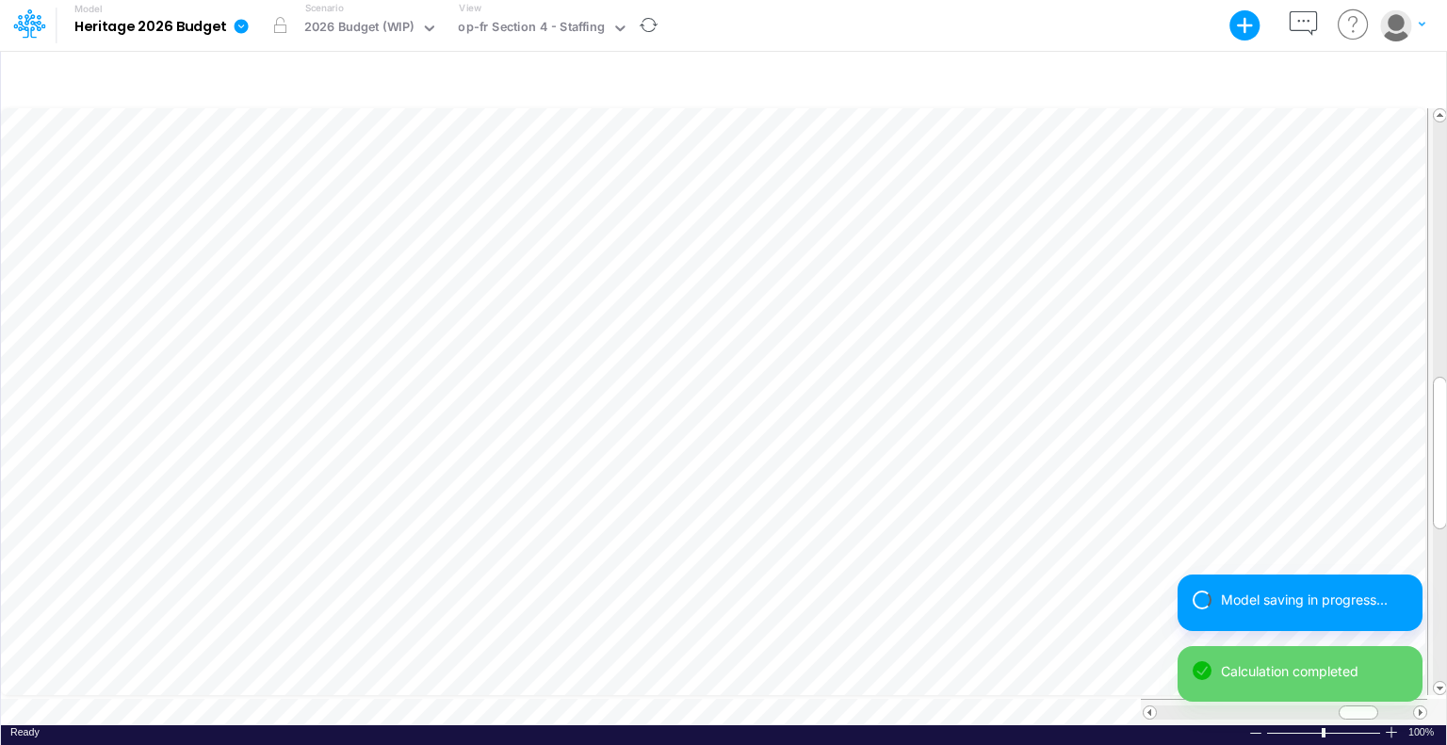
scroll to position [8, 2]
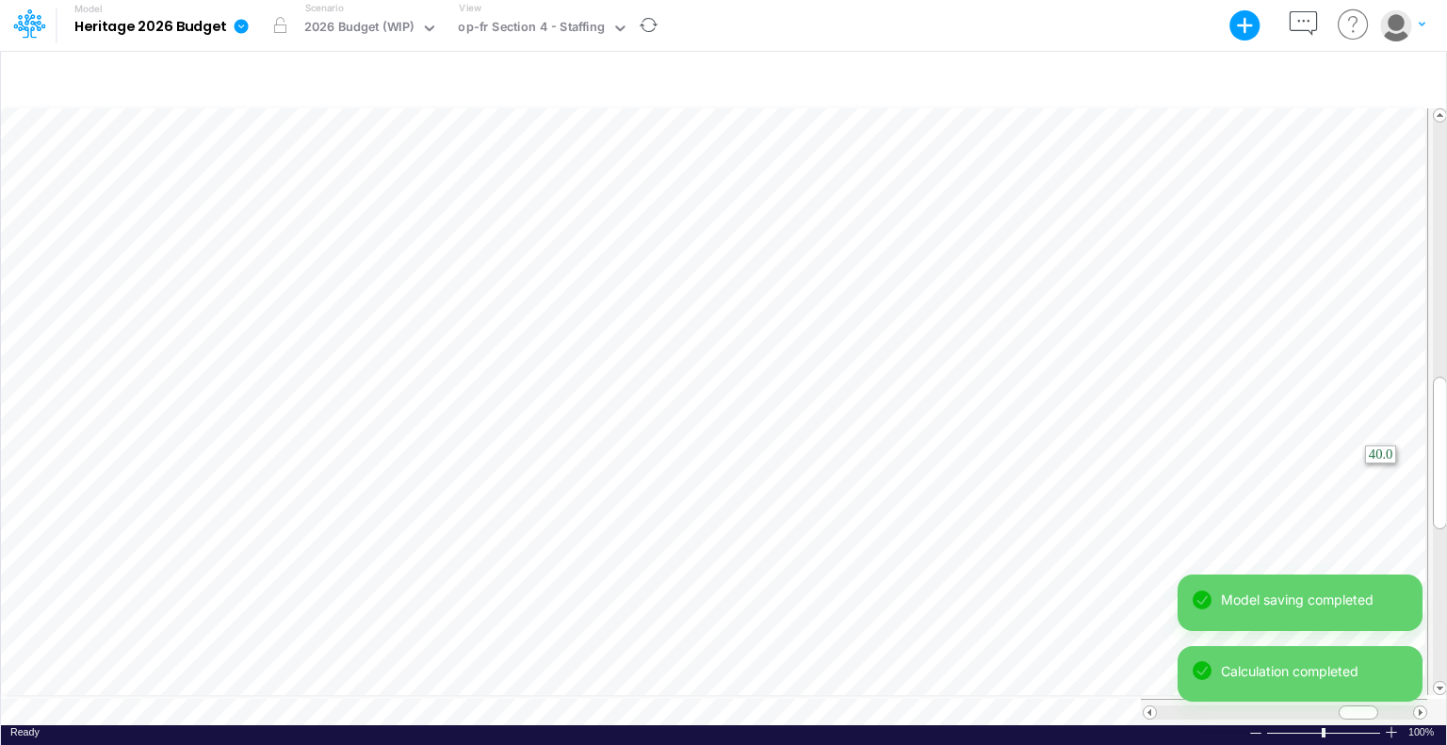
click at [1446, 455] on html "Model Heritage 2026 Budget Export Excel Scenario 2026 Budget (WIP) View op-fr S…" at bounding box center [723, 372] width 1447 height 745
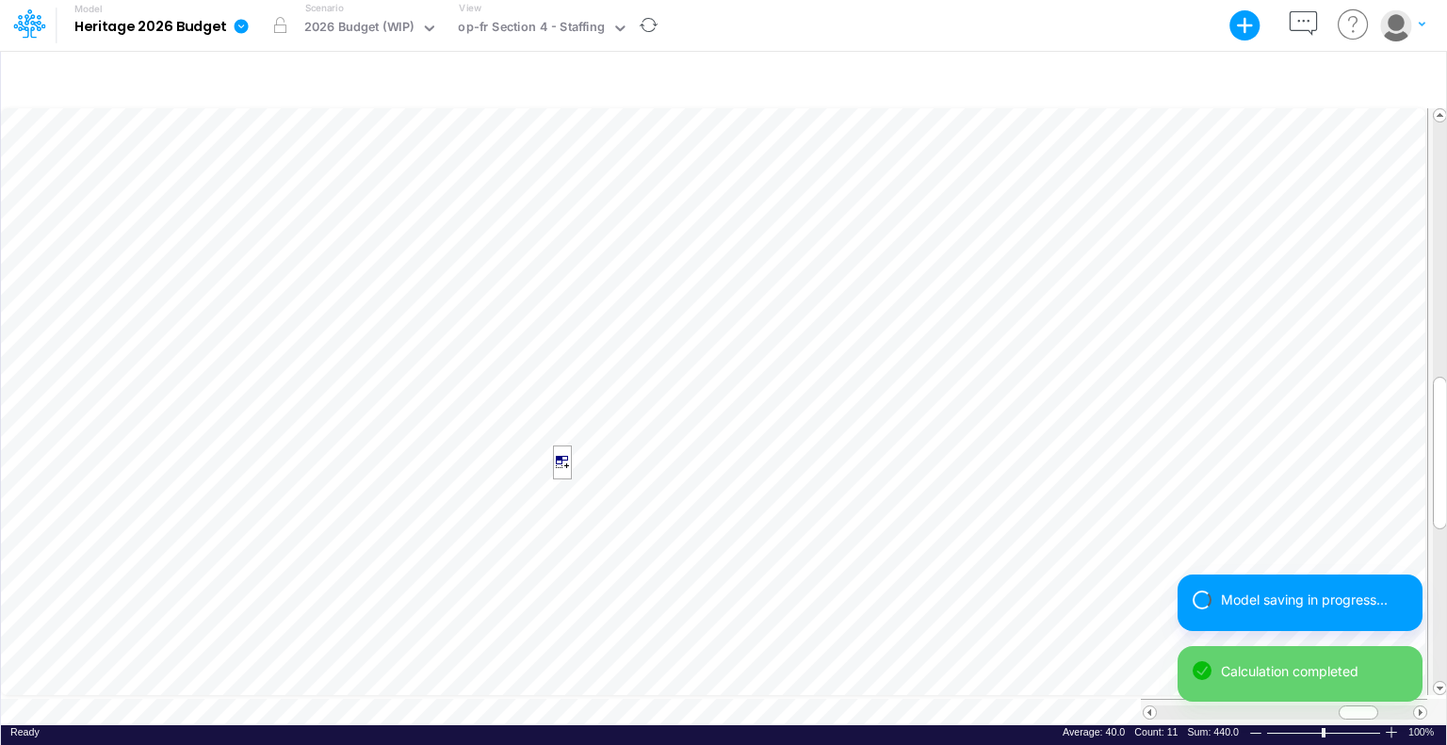
click at [1151, 707] on span at bounding box center [1150, 713] width 12 height 12
click at [1150, 707] on span at bounding box center [1150, 713] width 12 height 12
click at [1149, 707] on span at bounding box center [1150, 713] width 12 height 12
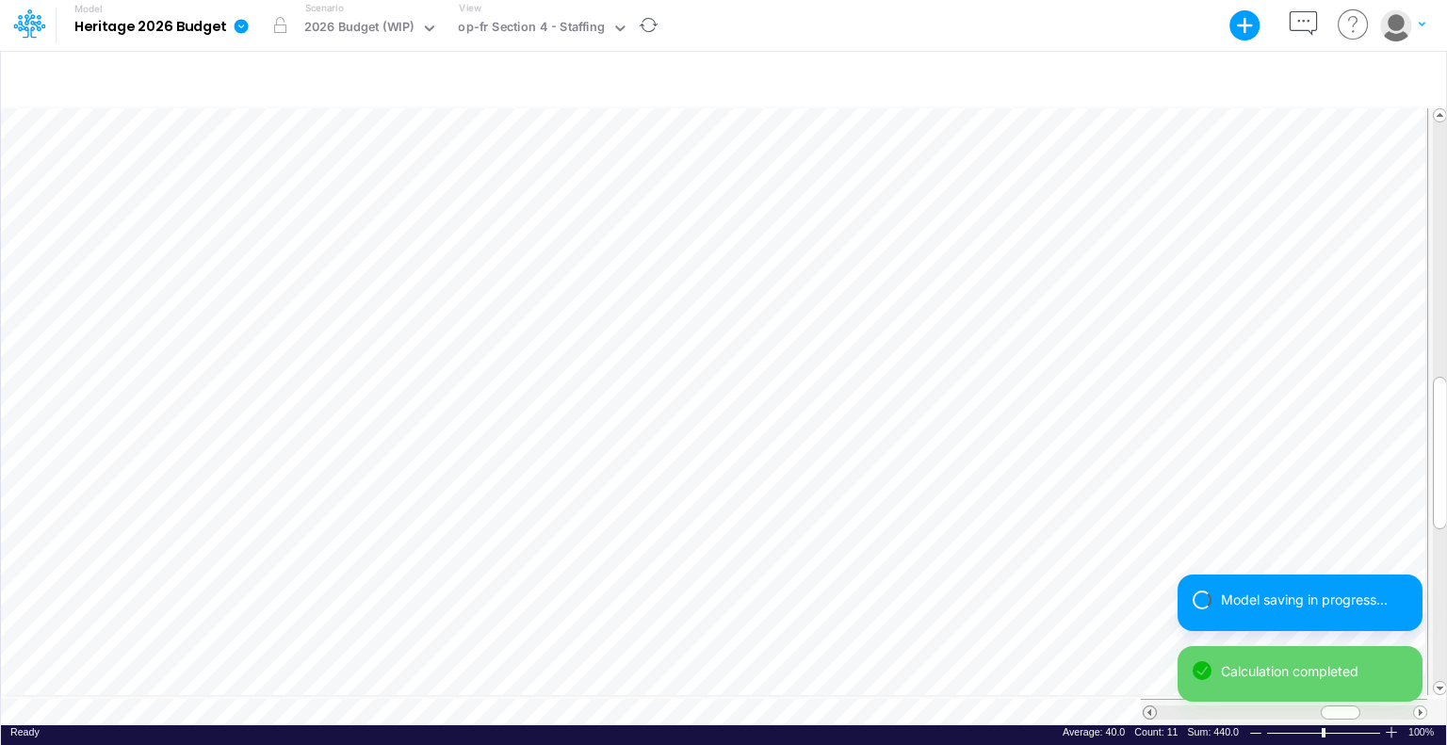
click at [1149, 707] on span at bounding box center [1150, 713] width 12 height 12
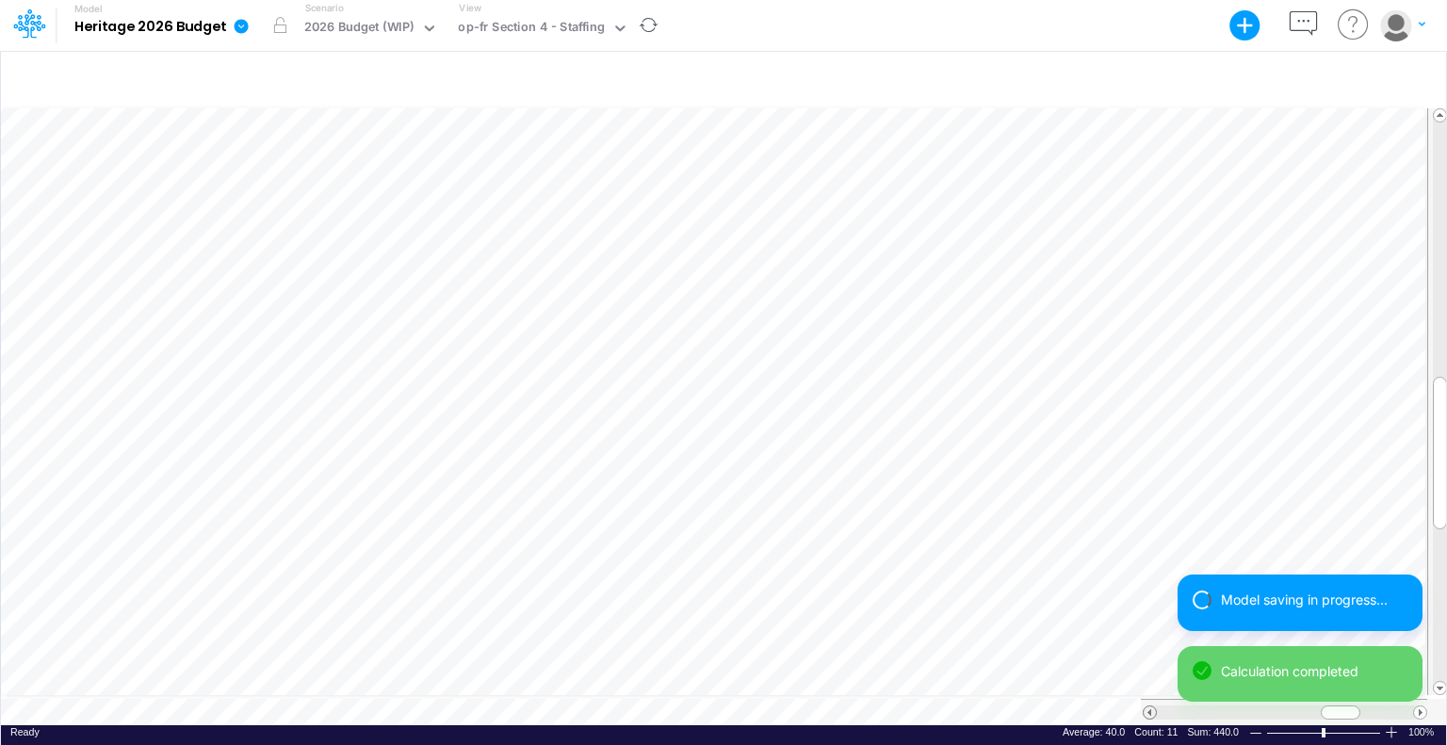
click at [1149, 707] on span at bounding box center [1150, 713] width 12 height 12
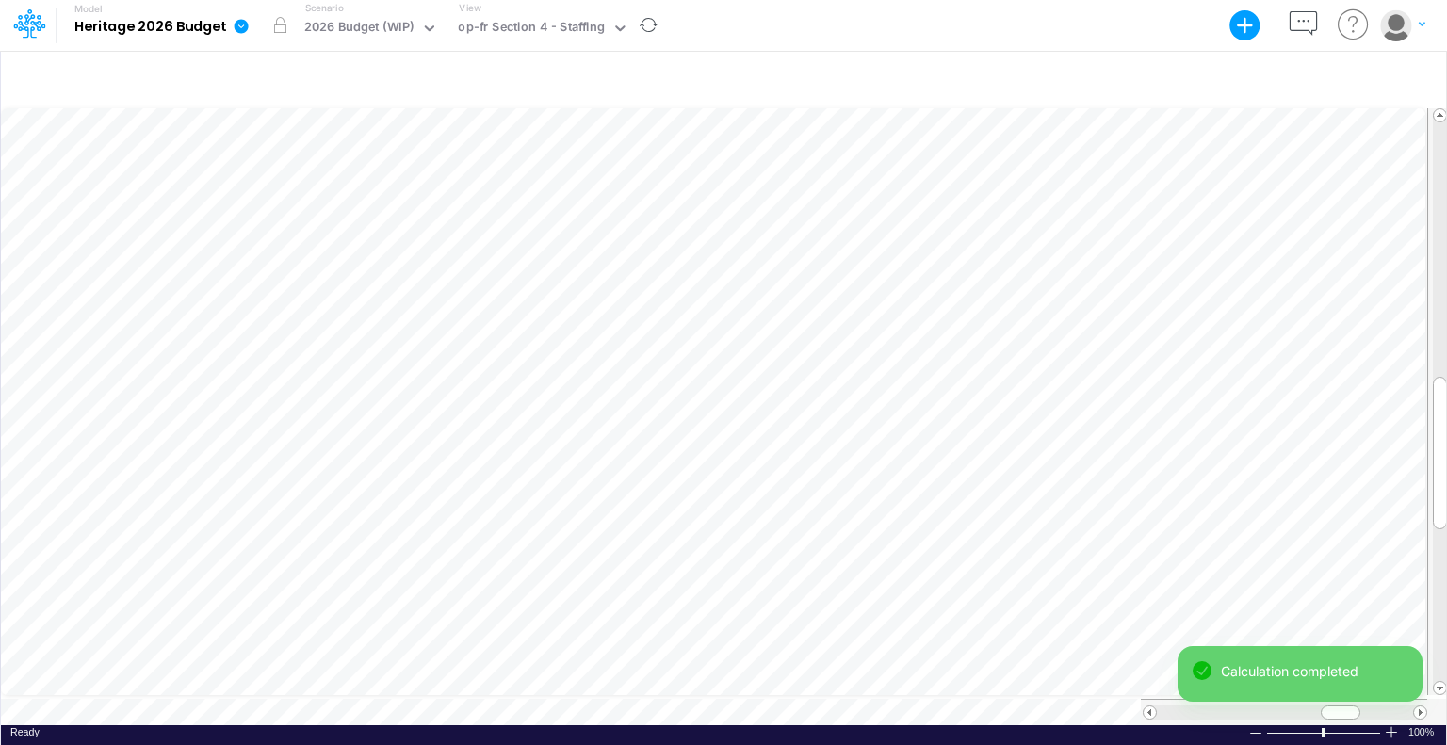
scroll to position [8, 2]
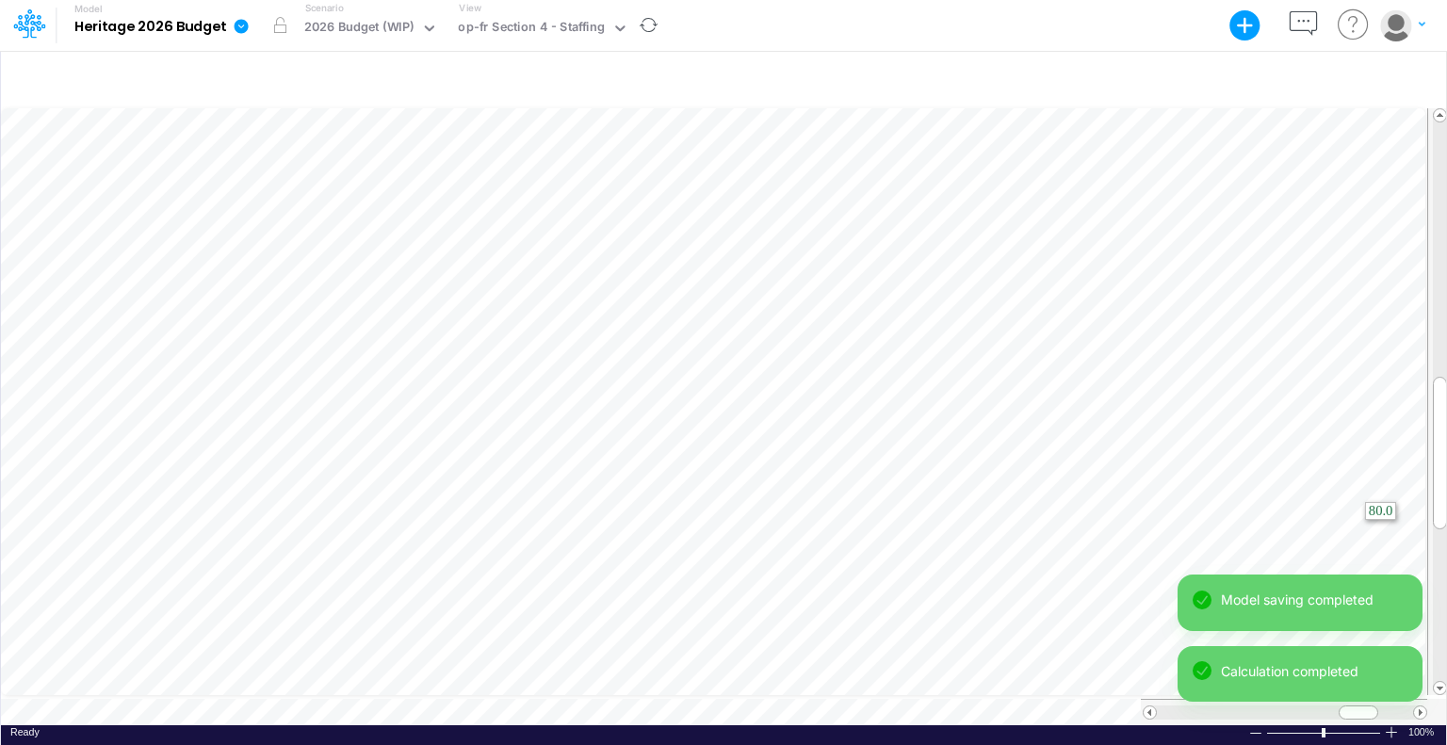
click at [1446, 530] on html "Model Heritage 2026 Budget Export Excel Scenario 2026 Budget (WIP) View op-fr S…" at bounding box center [723, 372] width 1447 height 745
click at [1150, 707] on span at bounding box center [1150, 713] width 12 height 12
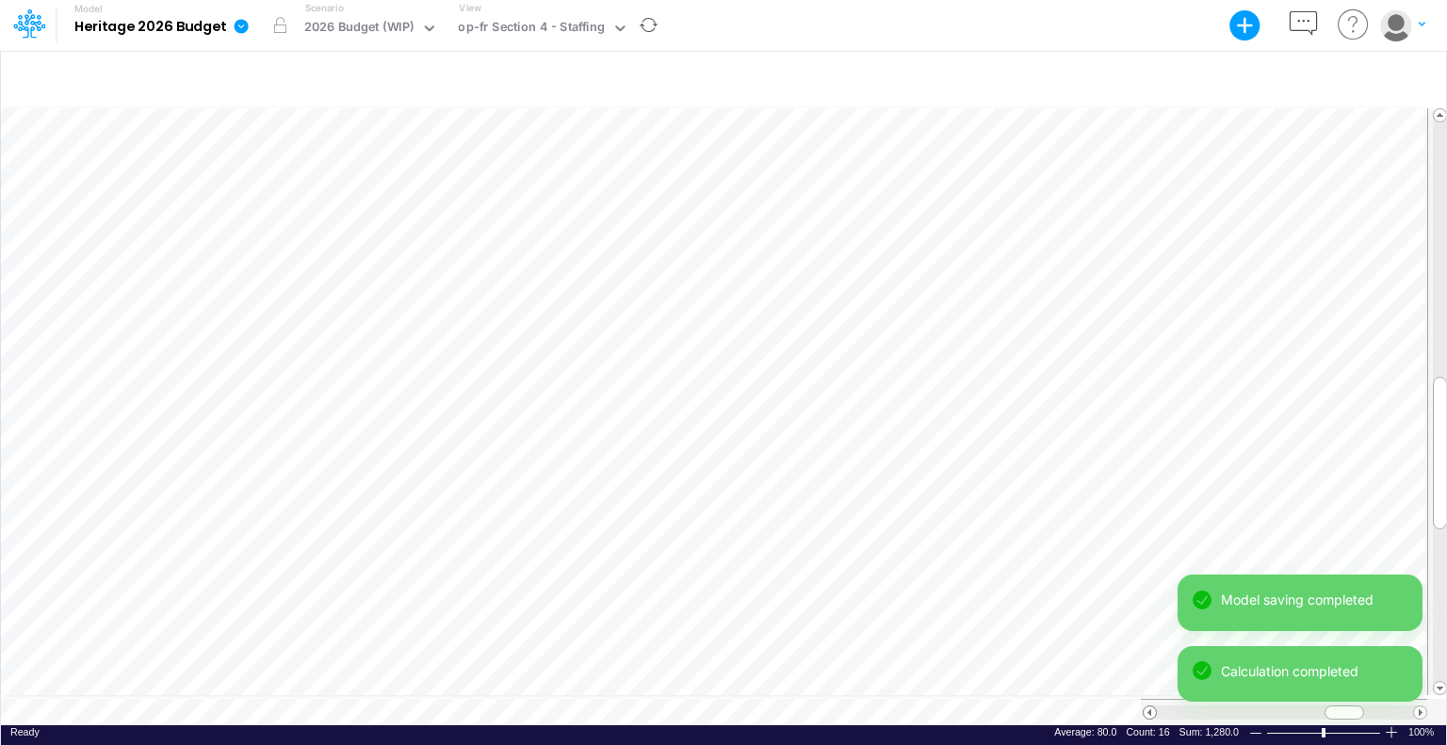
click at [1150, 707] on span at bounding box center [1150, 713] width 12 height 12
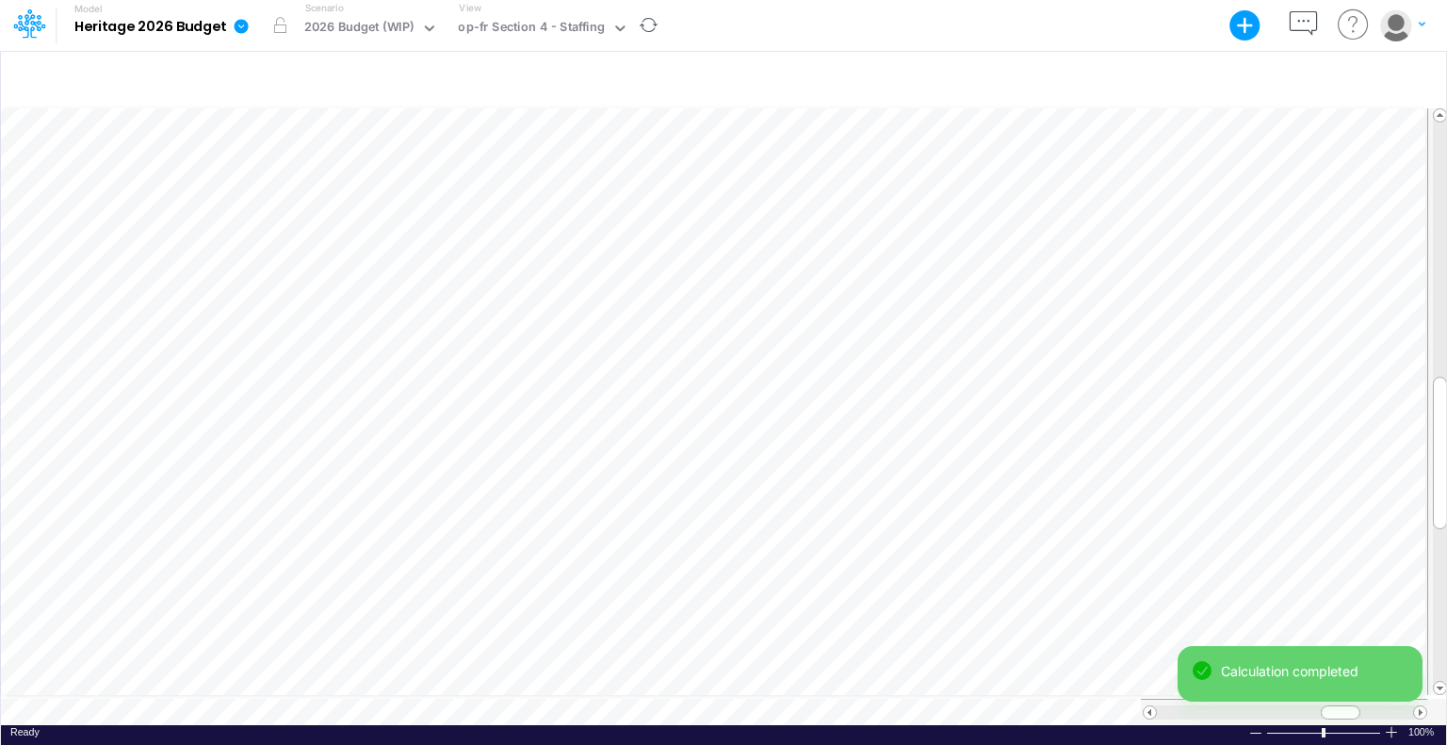
scroll to position [8, 2]
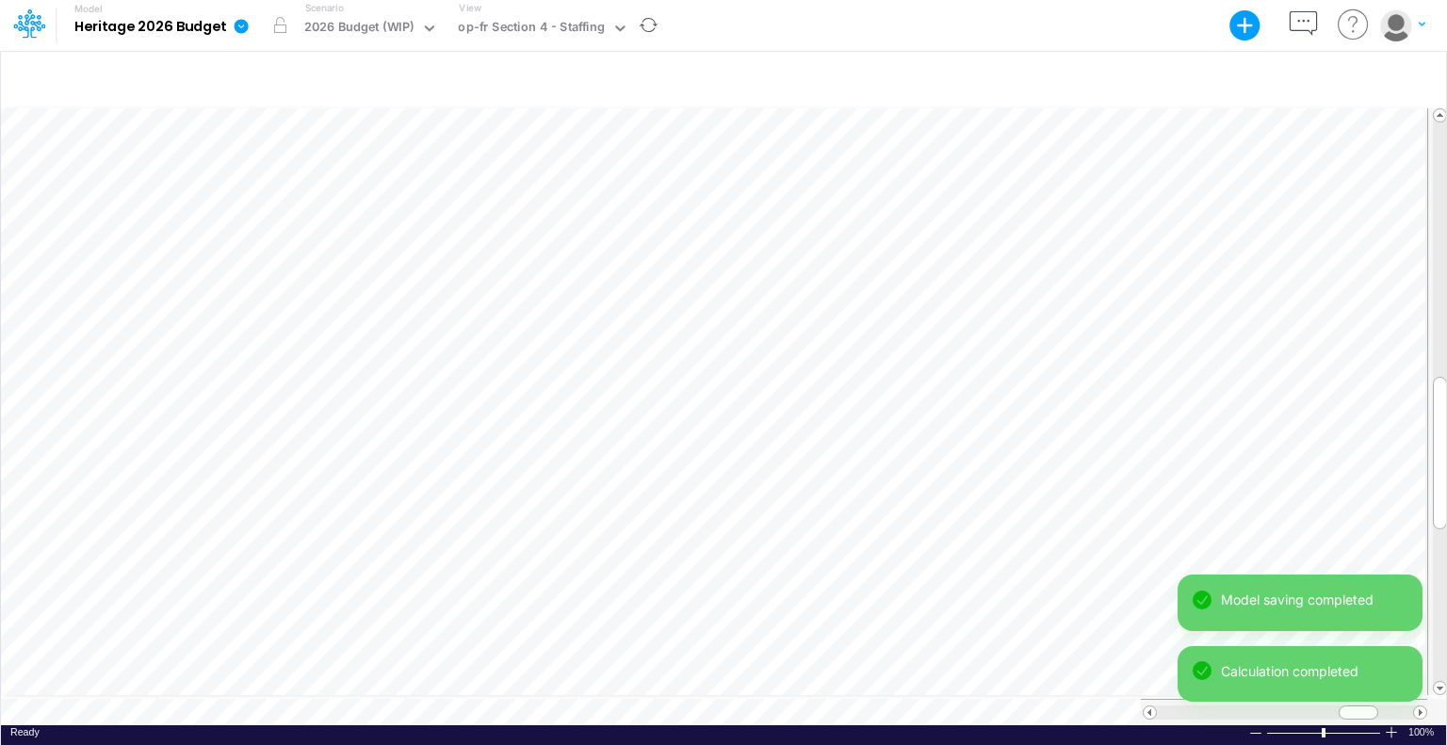
click at [1446, 639] on html "Model Heritage 2026 Budget Export Excel Scenario 2026 Budget (WIP) View op-fr S…" at bounding box center [723, 372] width 1447 height 745
click at [1150, 707] on span at bounding box center [1150, 713] width 12 height 12
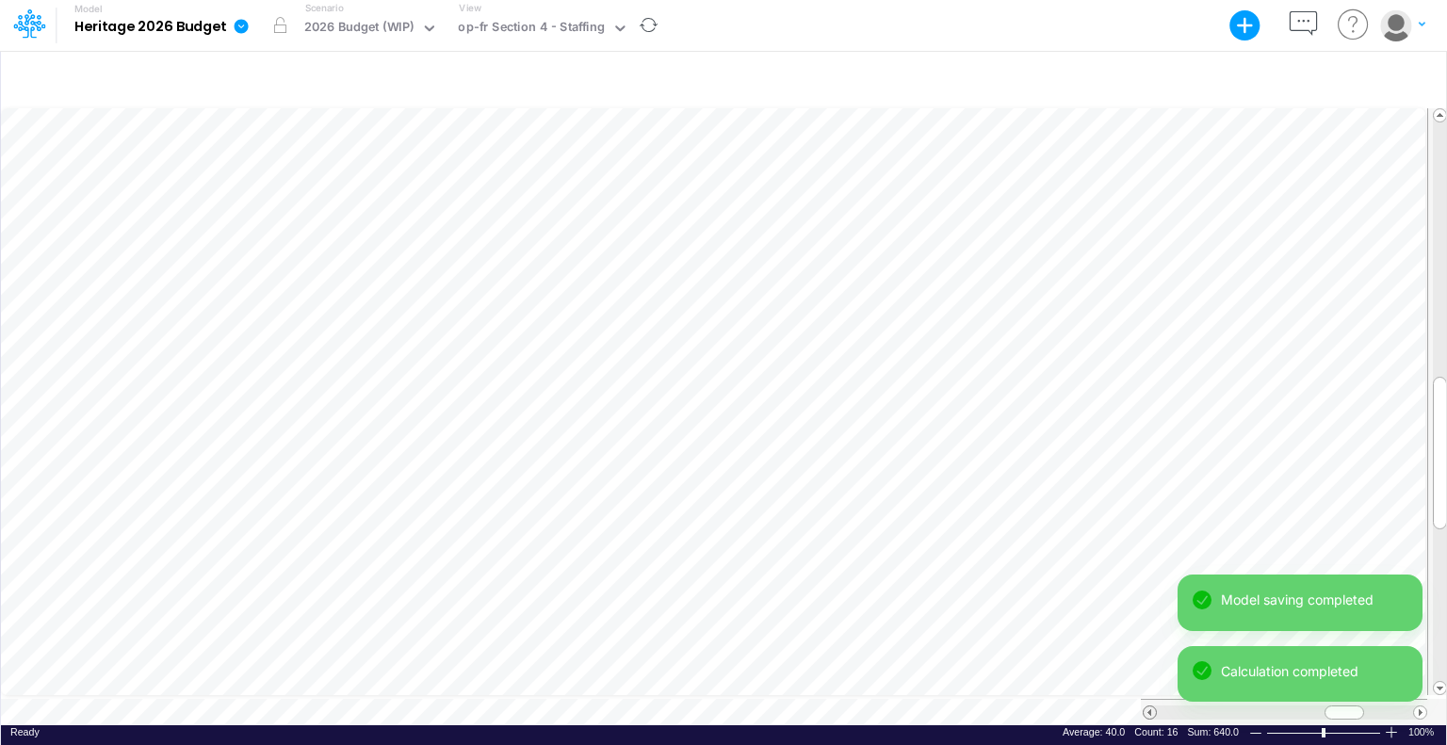
click at [1150, 707] on span at bounding box center [1150, 713] width 12 height 12
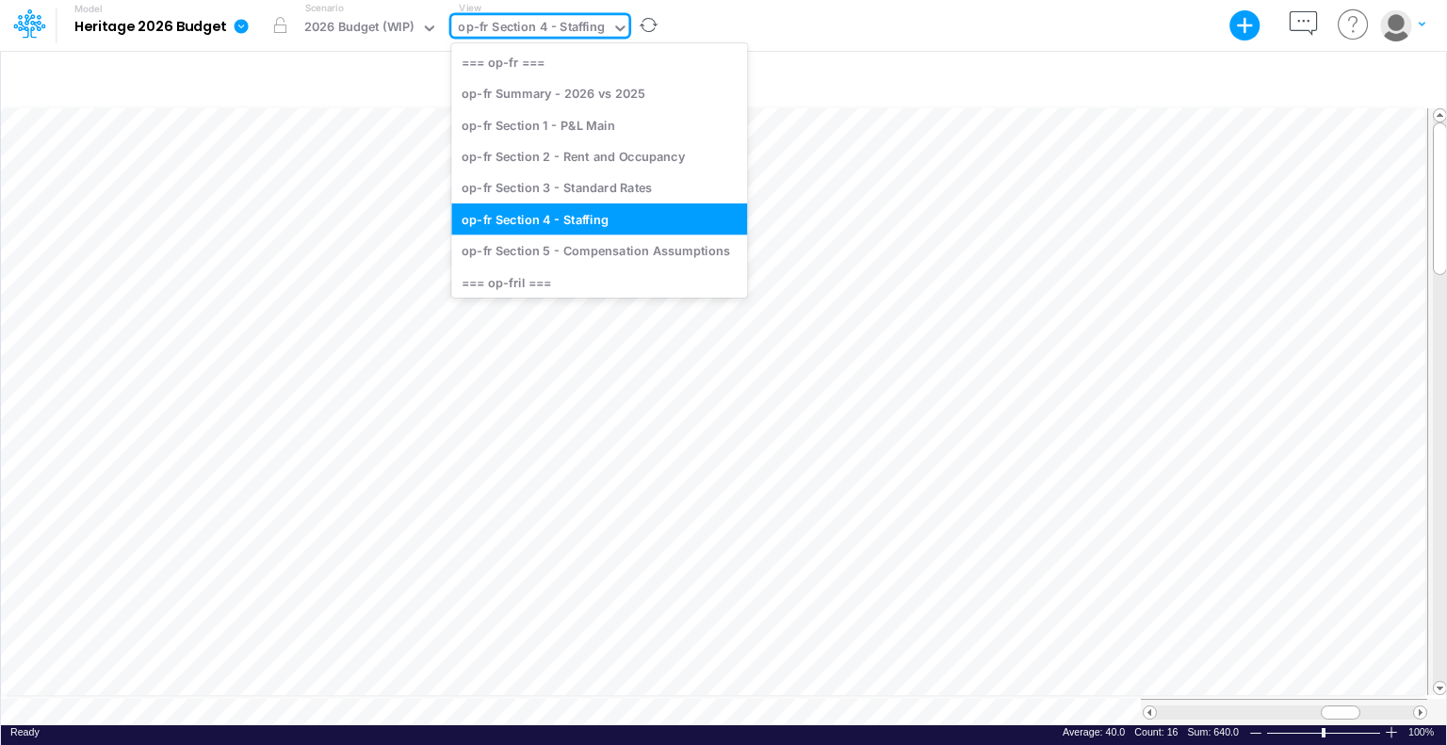
click at [615, 29] on icon at bounding box center [619, 28] width 9 height 6
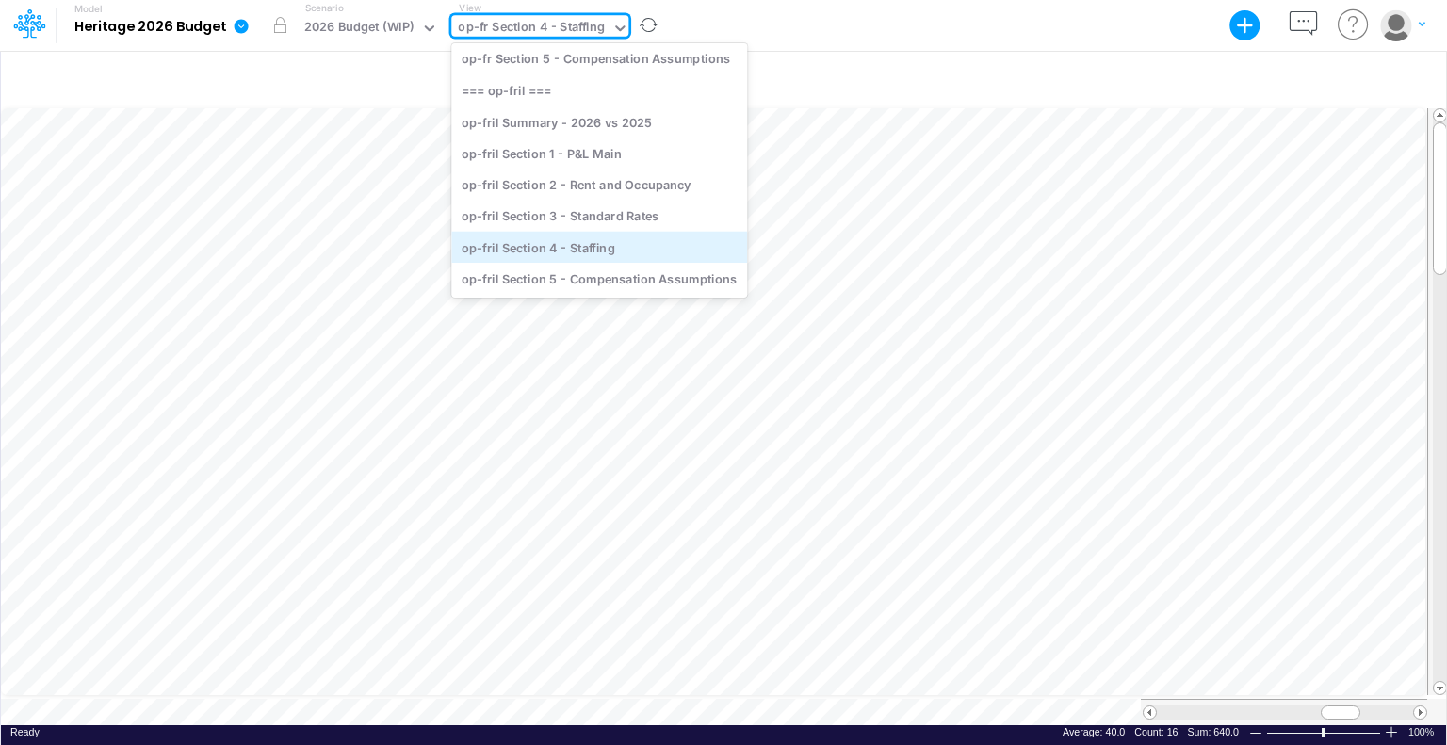
click at [598, 245] on div "op-fril Section 4 - Staffing" at bounding box center [599, 247] width 296 height 31
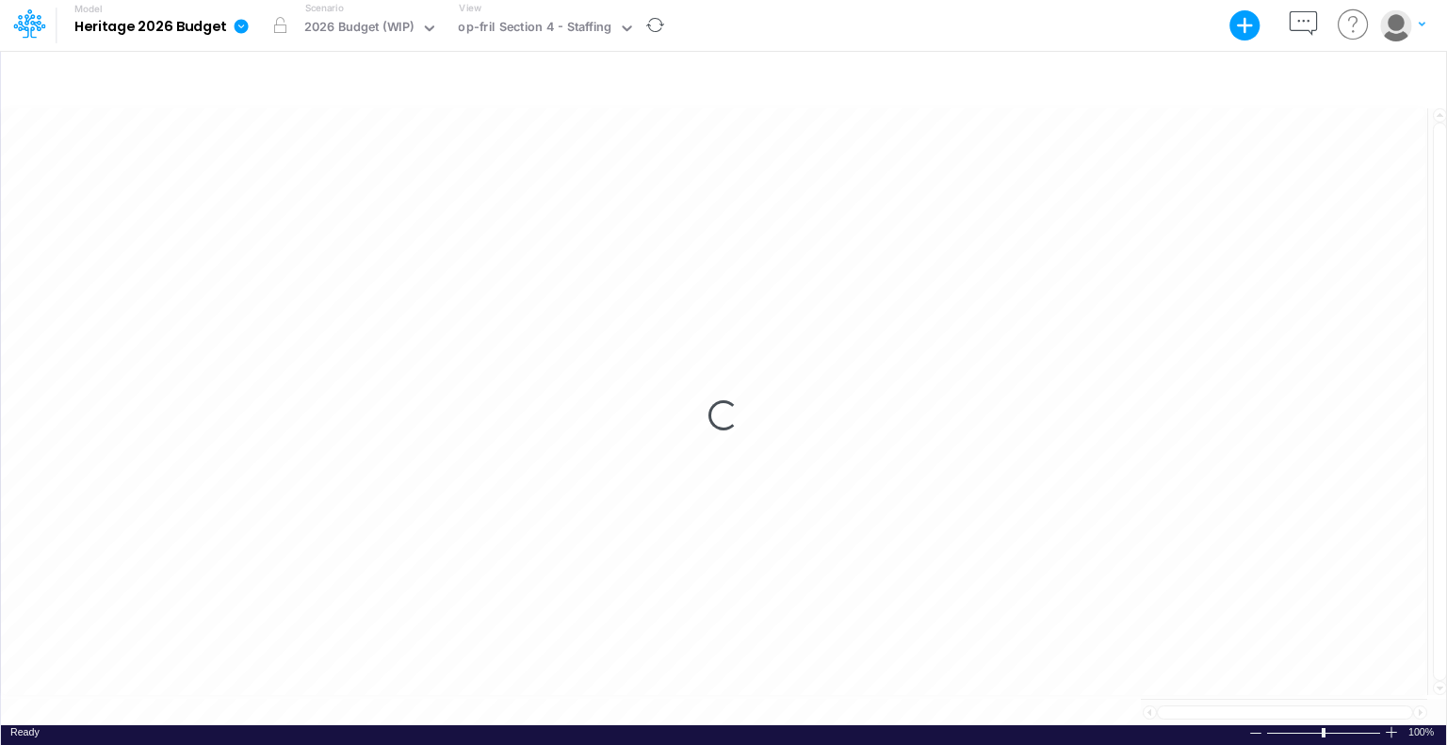
scroll to position [8, 0]
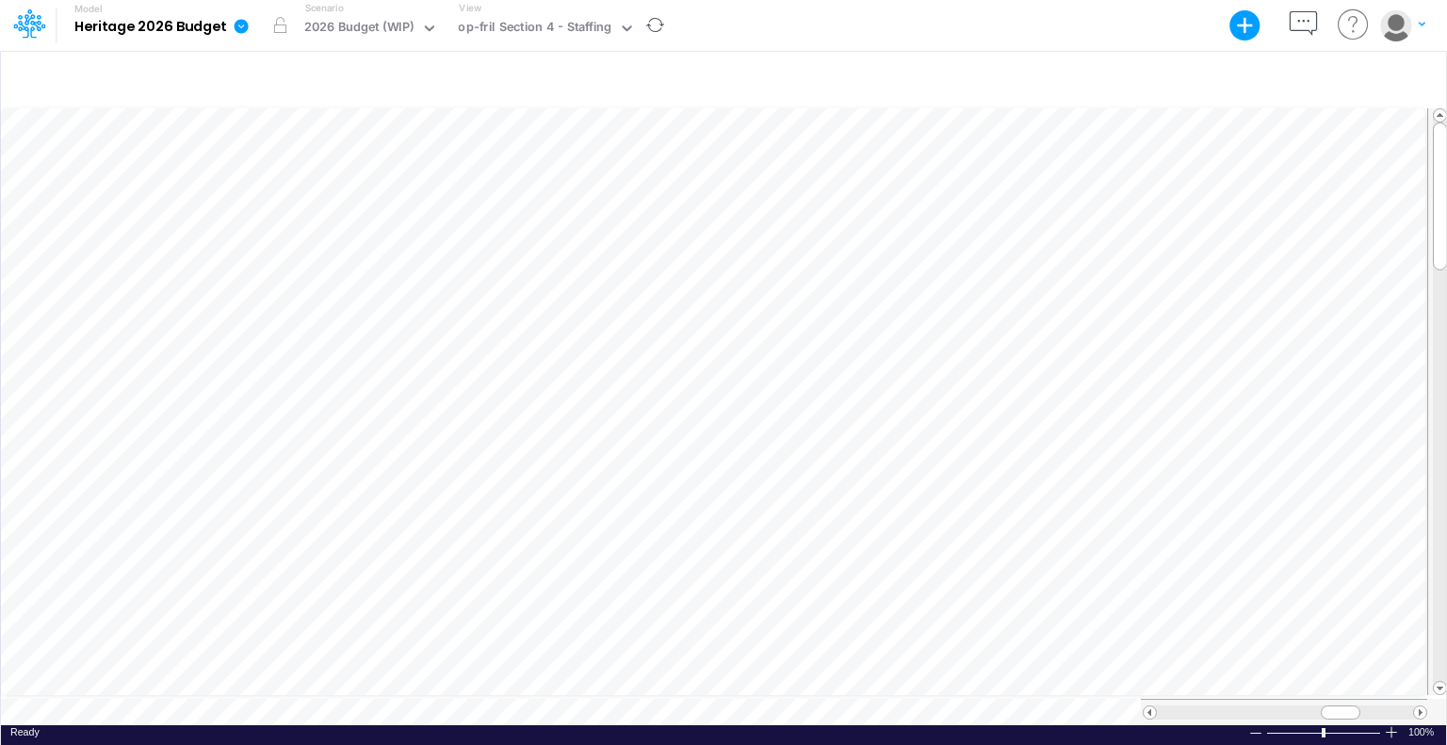
scroll to position [8, 2]
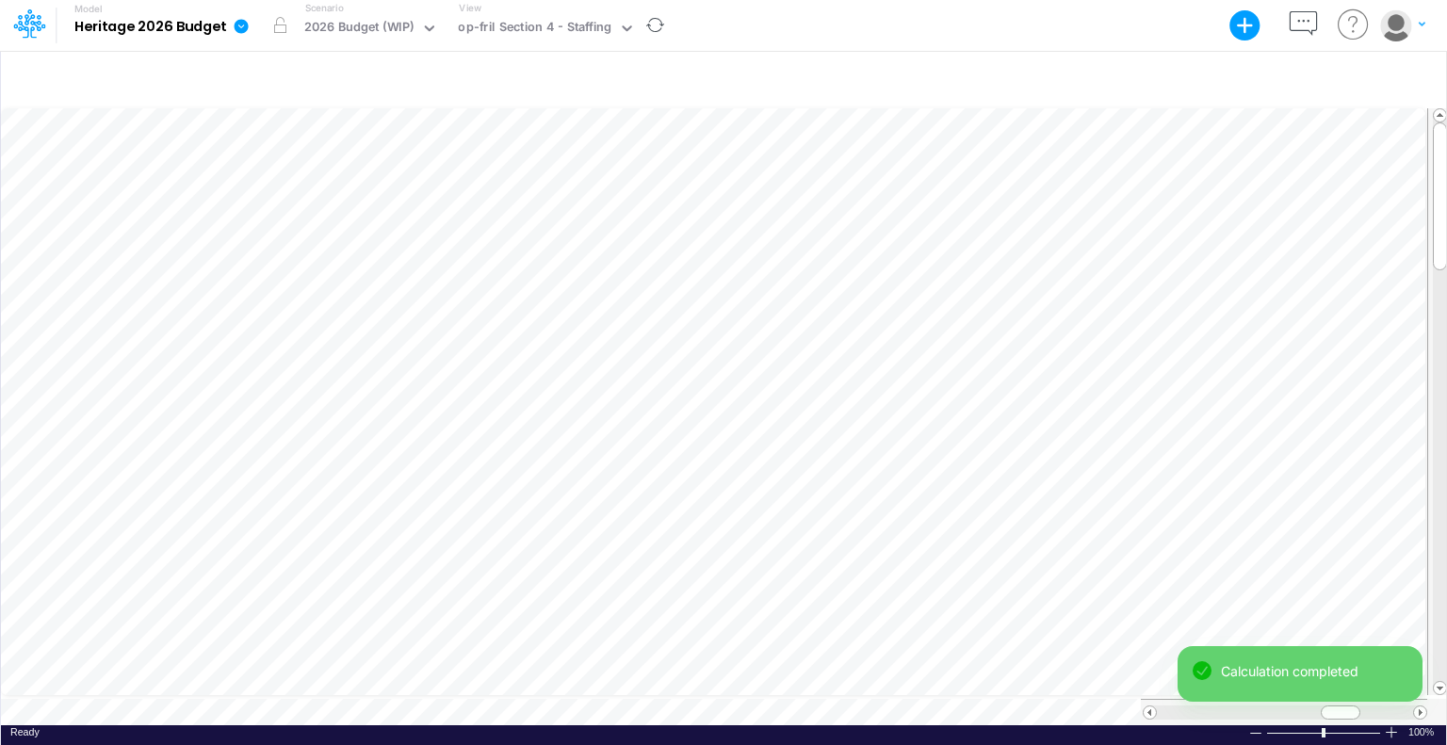
scroll to position [8, 2]
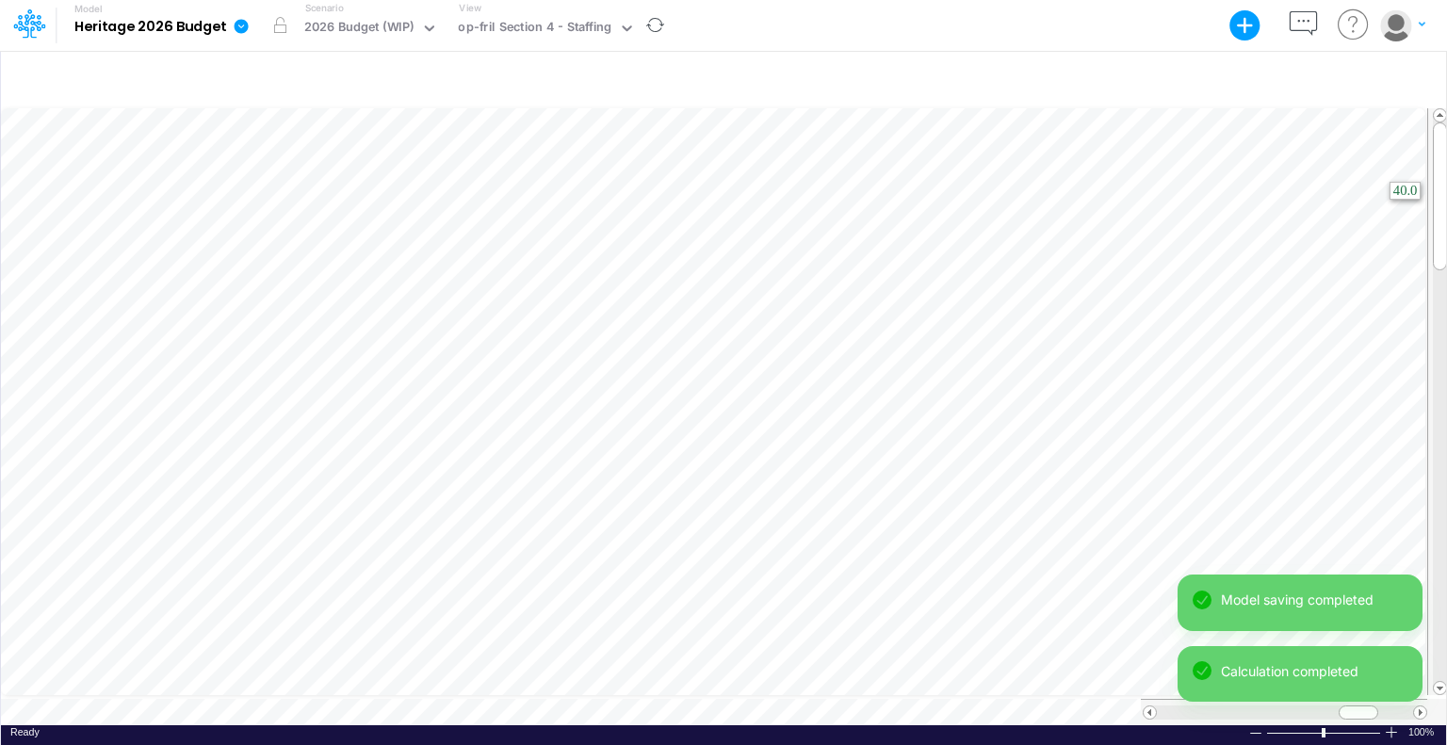
click at [1446, 210] on html "Model Heritage 2026 Budget Export Excel Scenario 2026 Budget (WIP) View op-fril…" at bounding box center [723, 372] width 1447 height 745
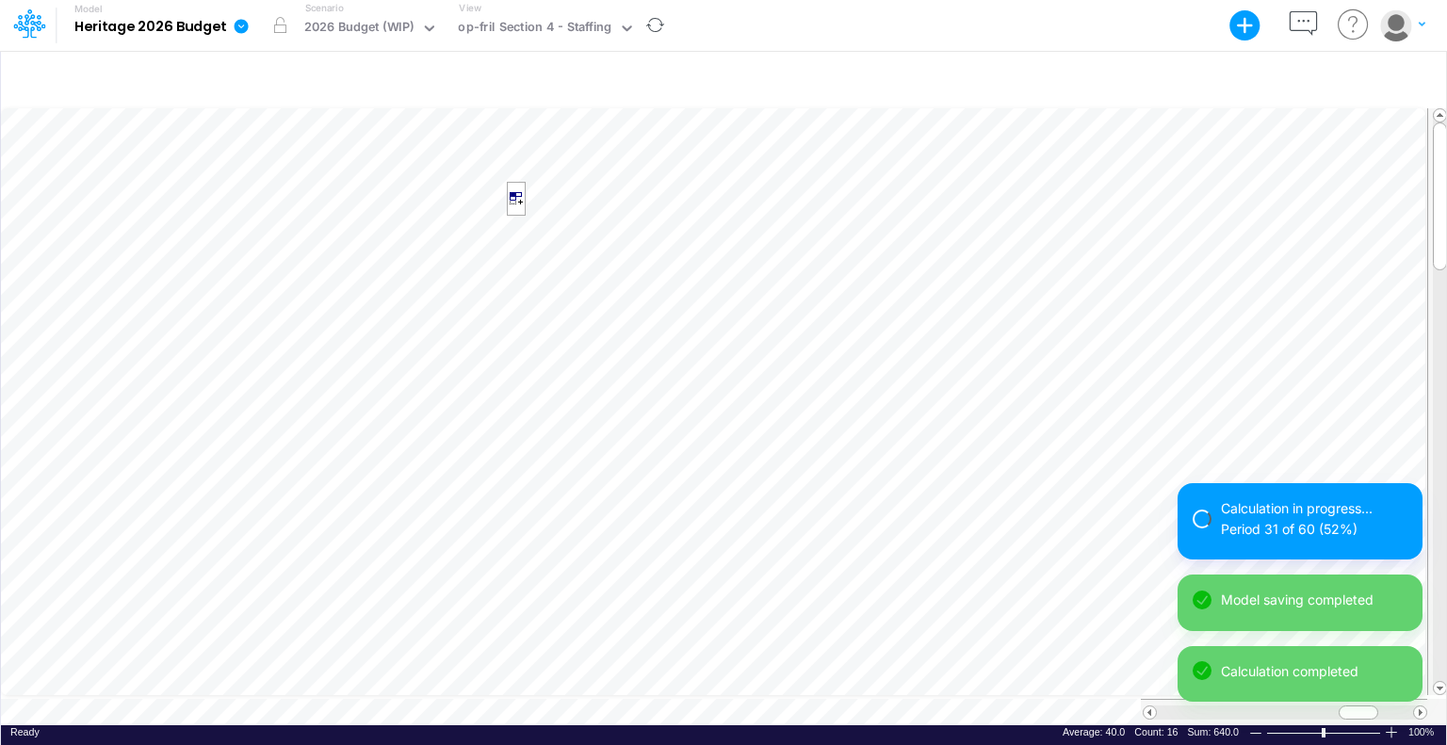
scroll to position [8, 2]
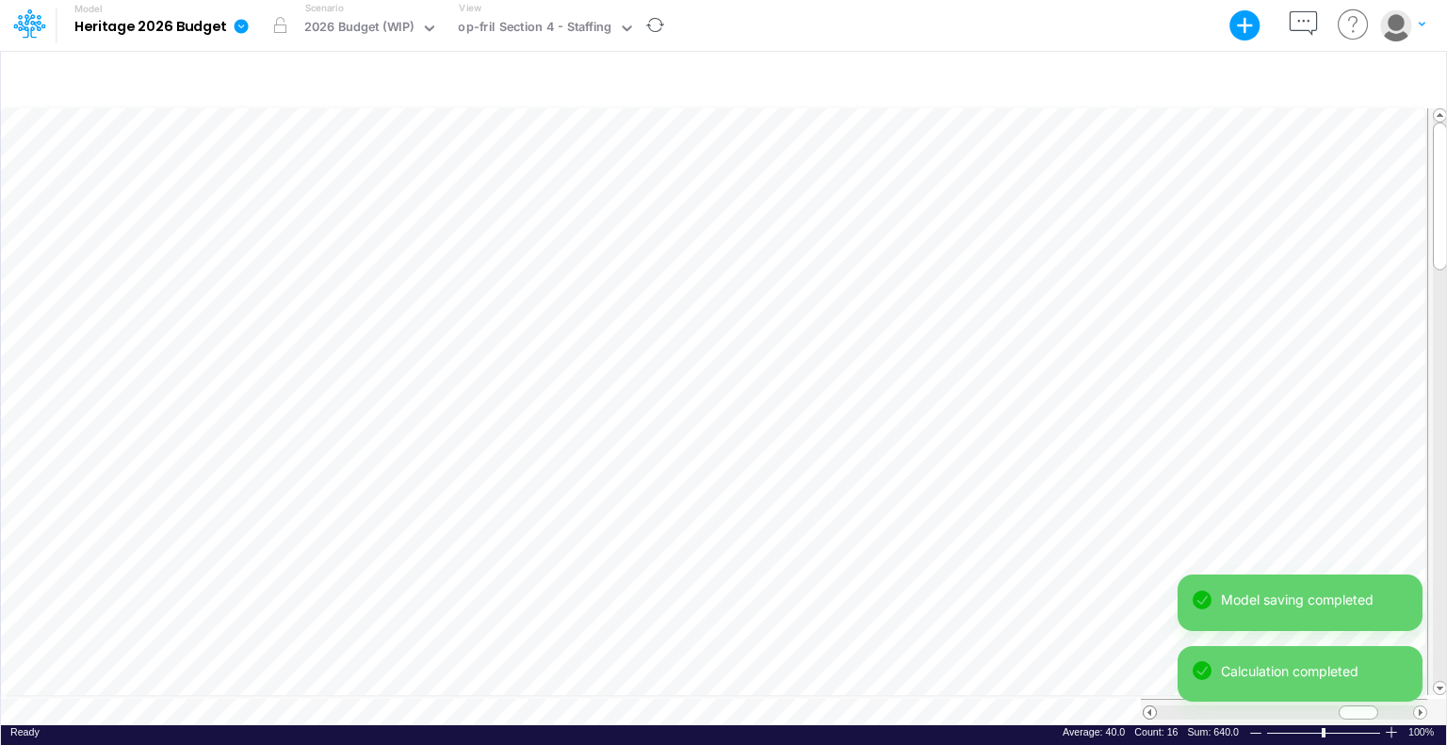
click at [1150, 707] on span at bounding box center [1150, 713] width 12 height 12
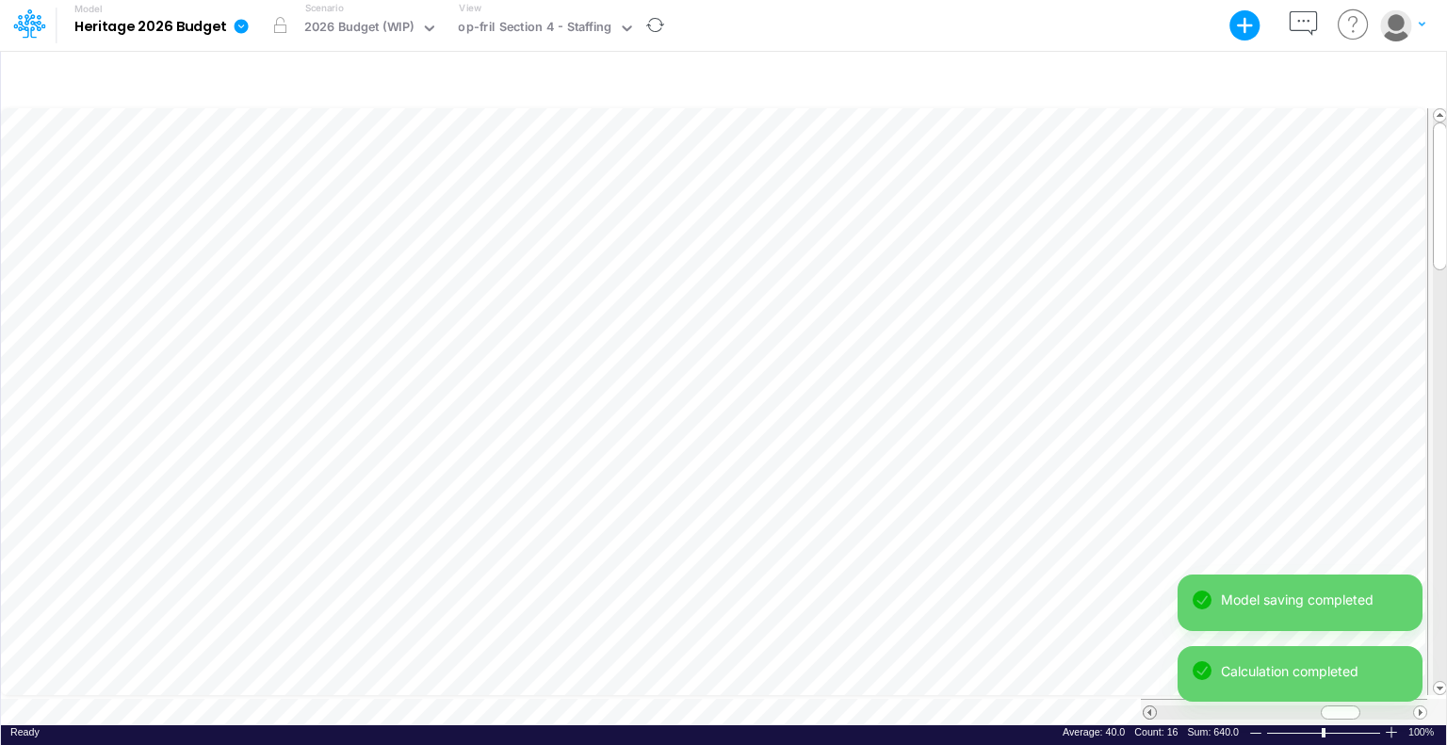
click at [1150, 707] on span at bounding box center [1150, 713] width 12 height 12
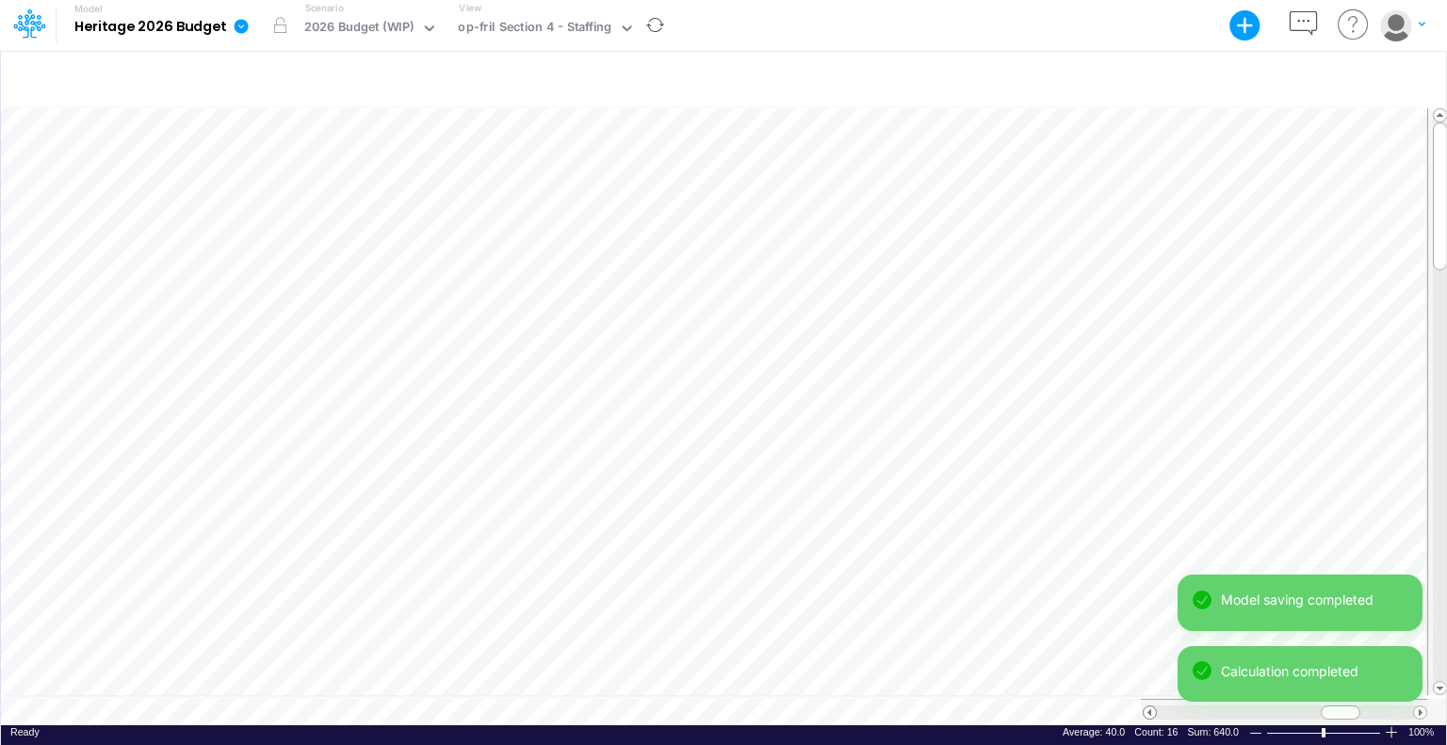
click at [1150, 707] on span at bounding box center [1150, 713] width 12 height 12
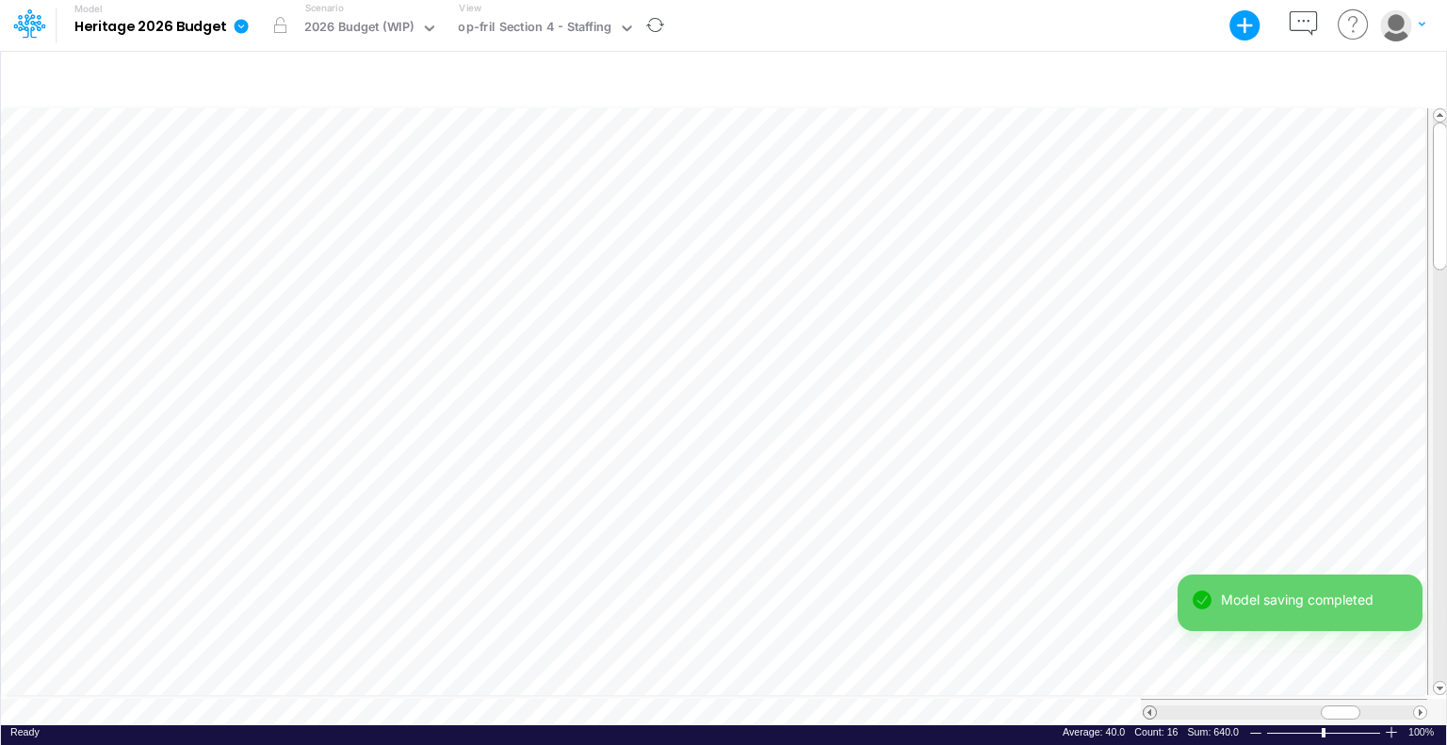
click at [1150, 707] on span at bounding box center [1150, 713] width 12 height 12
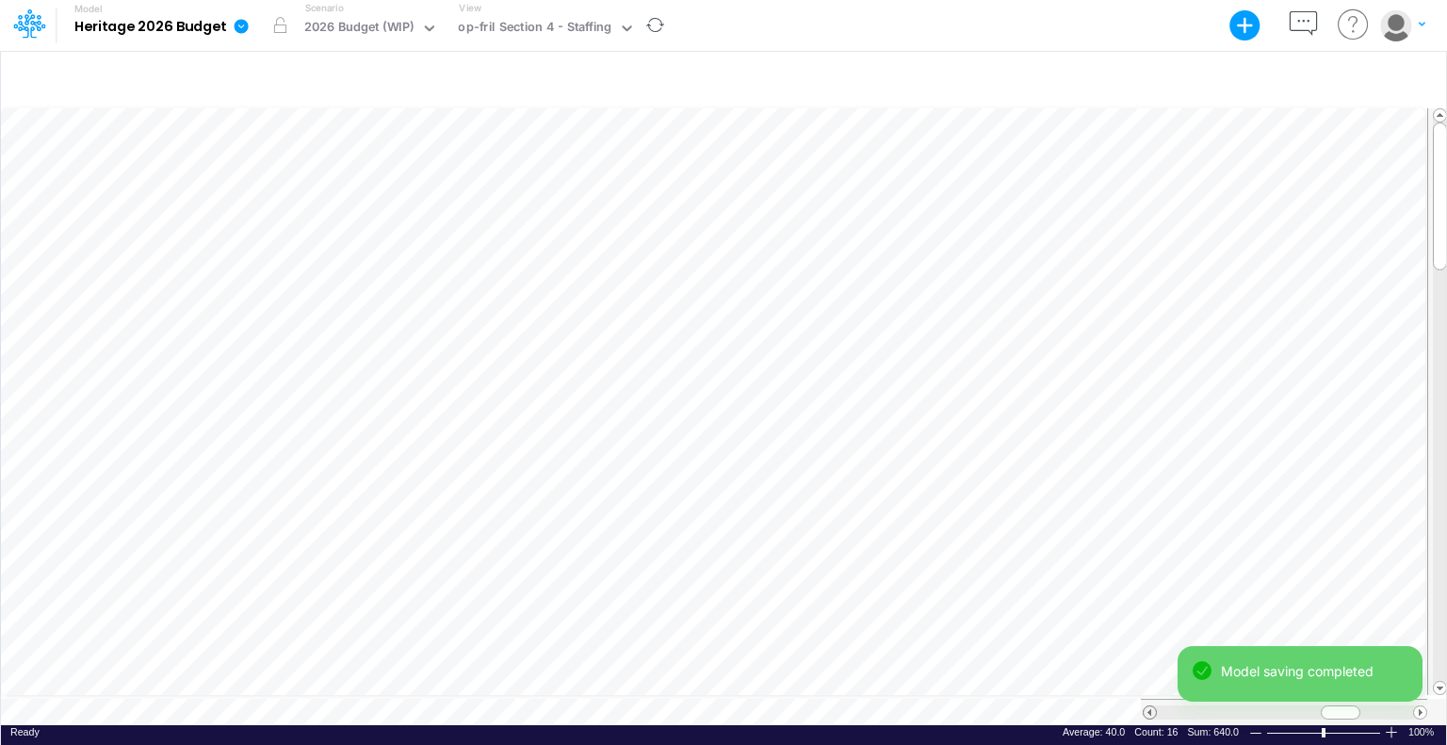
click at [1150, 707] on span at bounding box center [1150, 713] width 12 height 12
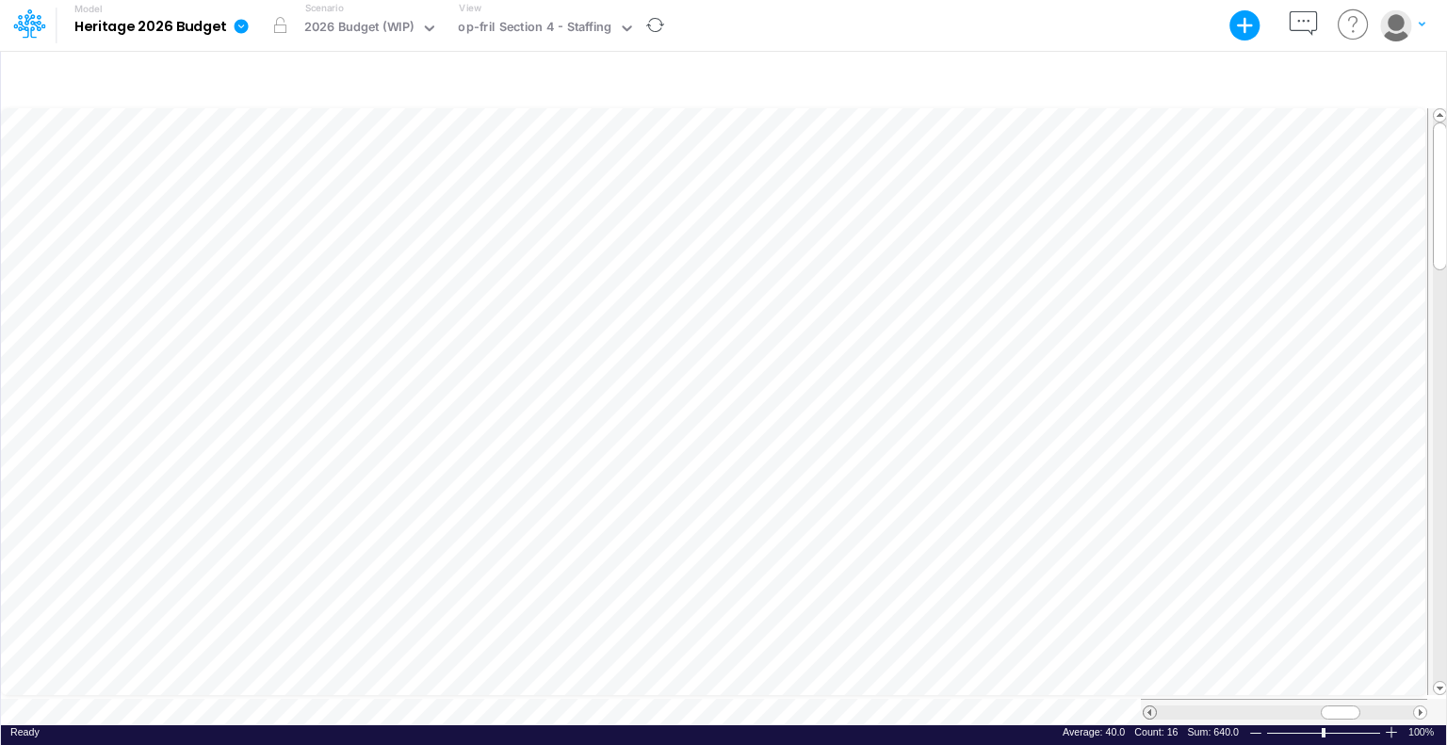
click at [1150, 707] on span at bounding box center [1150, 713] width 12 height 12
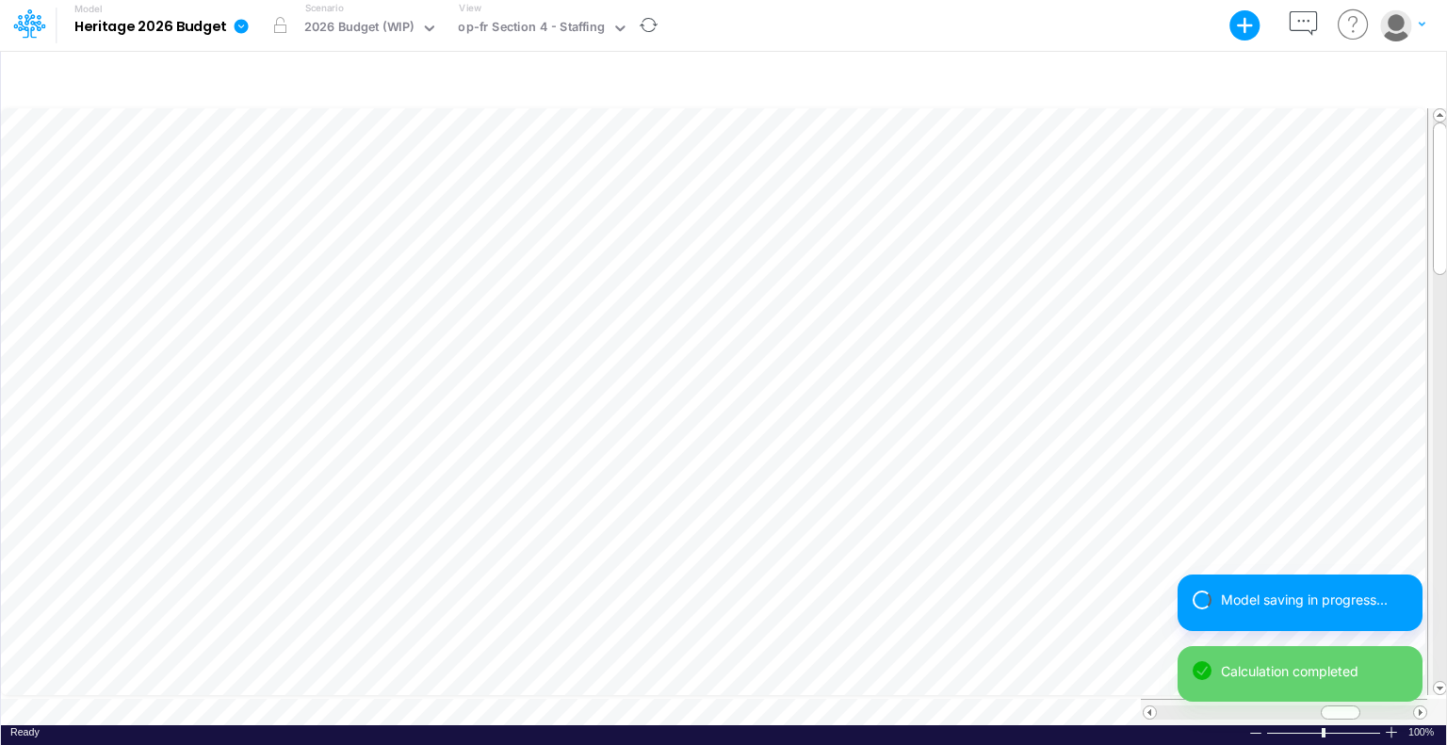
scroll to position [8, 2]
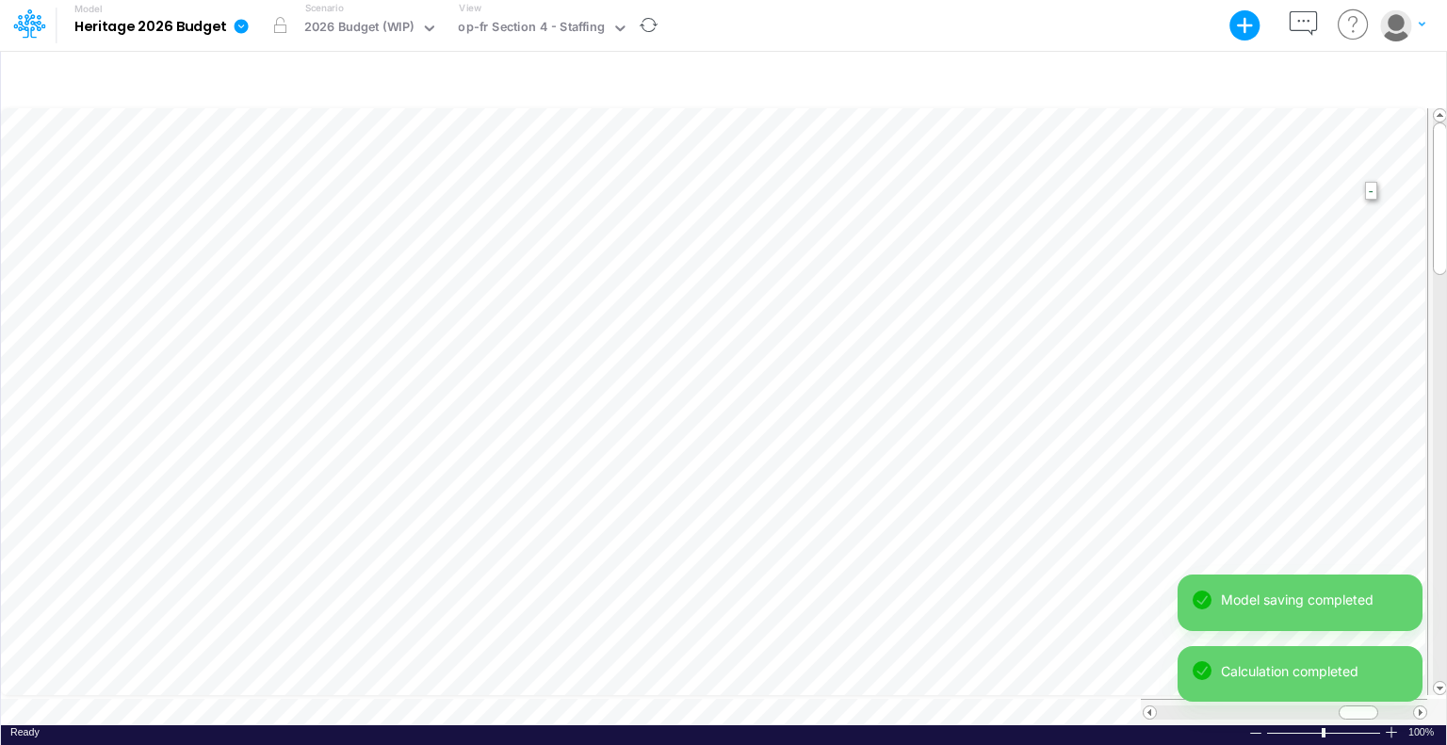
click at [1446, 216] on html "Model Heritage 2026 Budget Export Excel Scenario 2026 Budget (WIP) View op-fr S…" at bounding box center [723, 372] width 1447 height 745
click at [1144, 707] on span at bounding box center [1150, 713] width 12 height 12
click at [1151, 707] on span at bounding box center [1150, 713] width 12 height 12
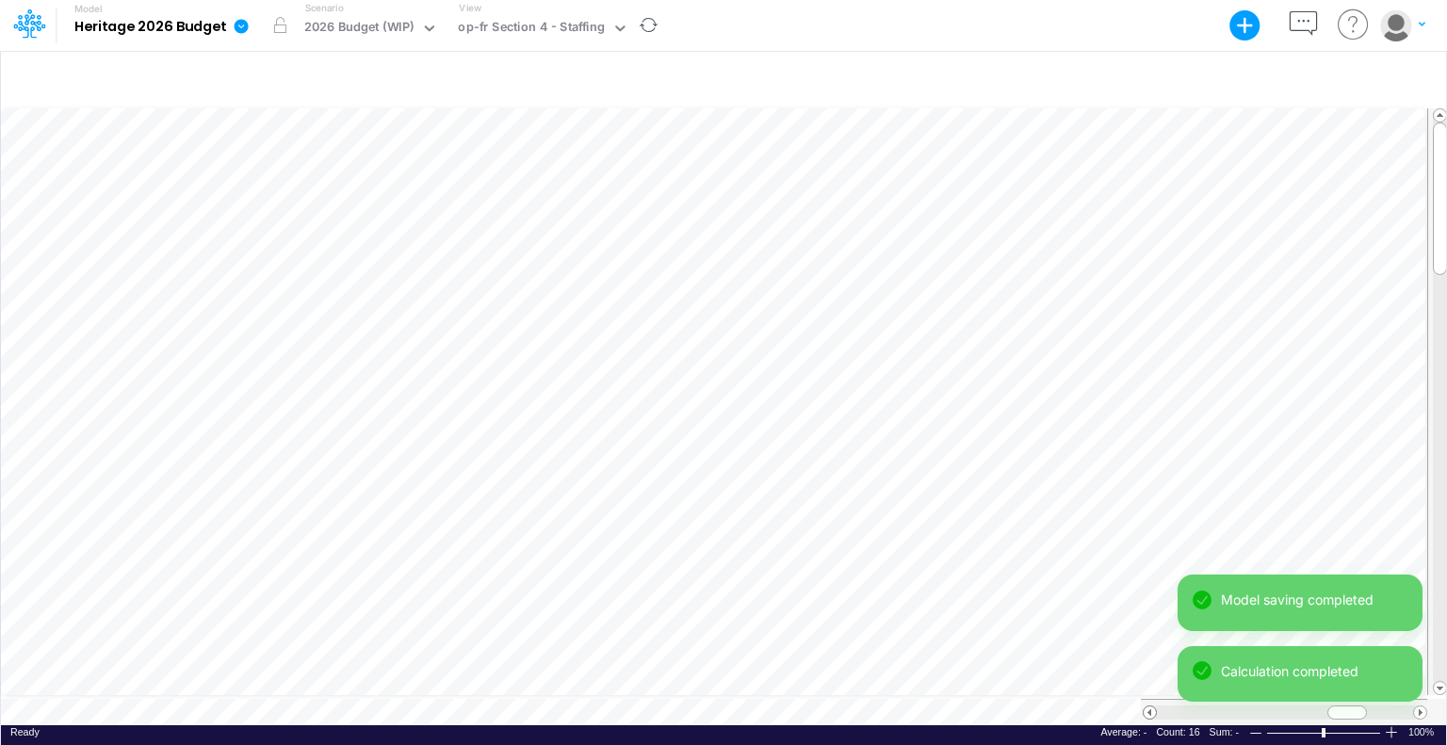
click at [1151, 707] on span at bounding box center [1150, 713] width 12 height 12
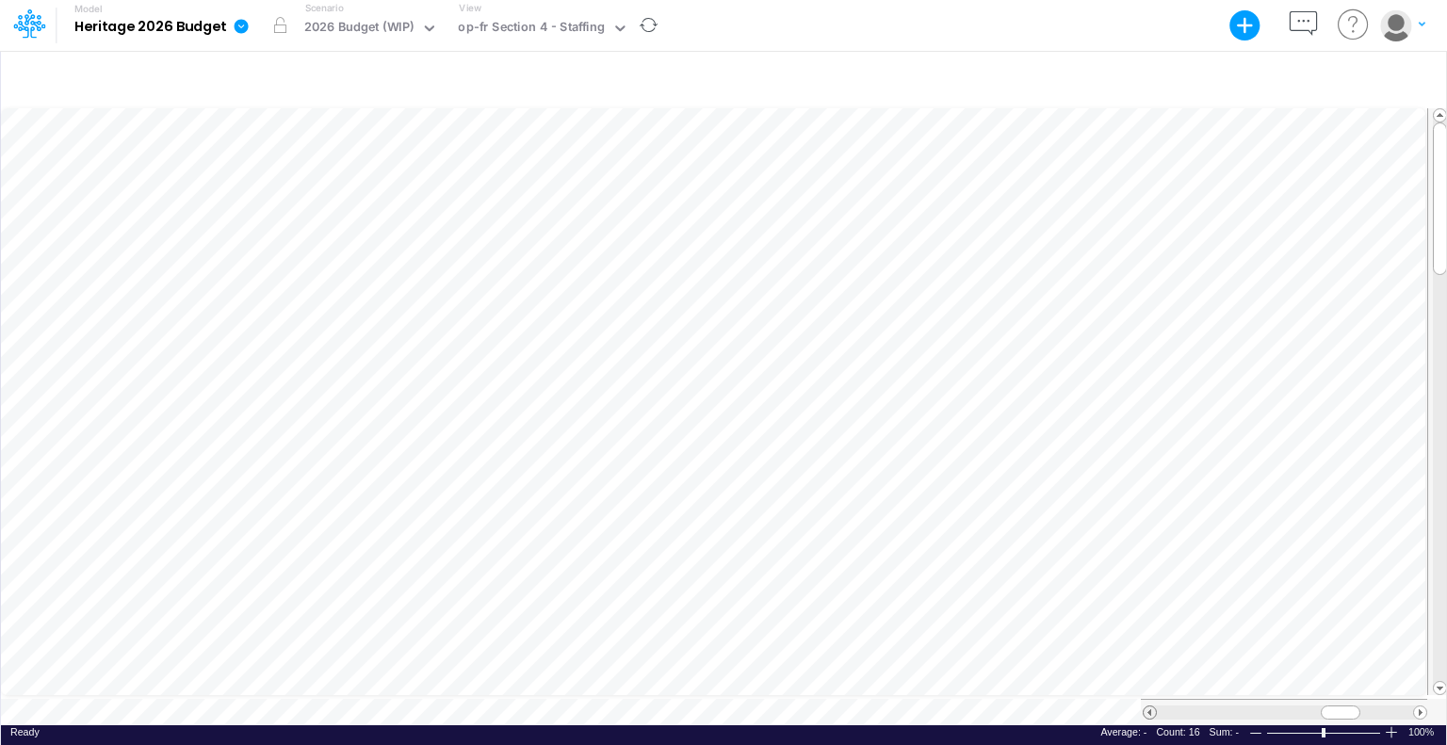
click at [1153, 707] on span at bounding box center [1150, 713] width 12 height 12
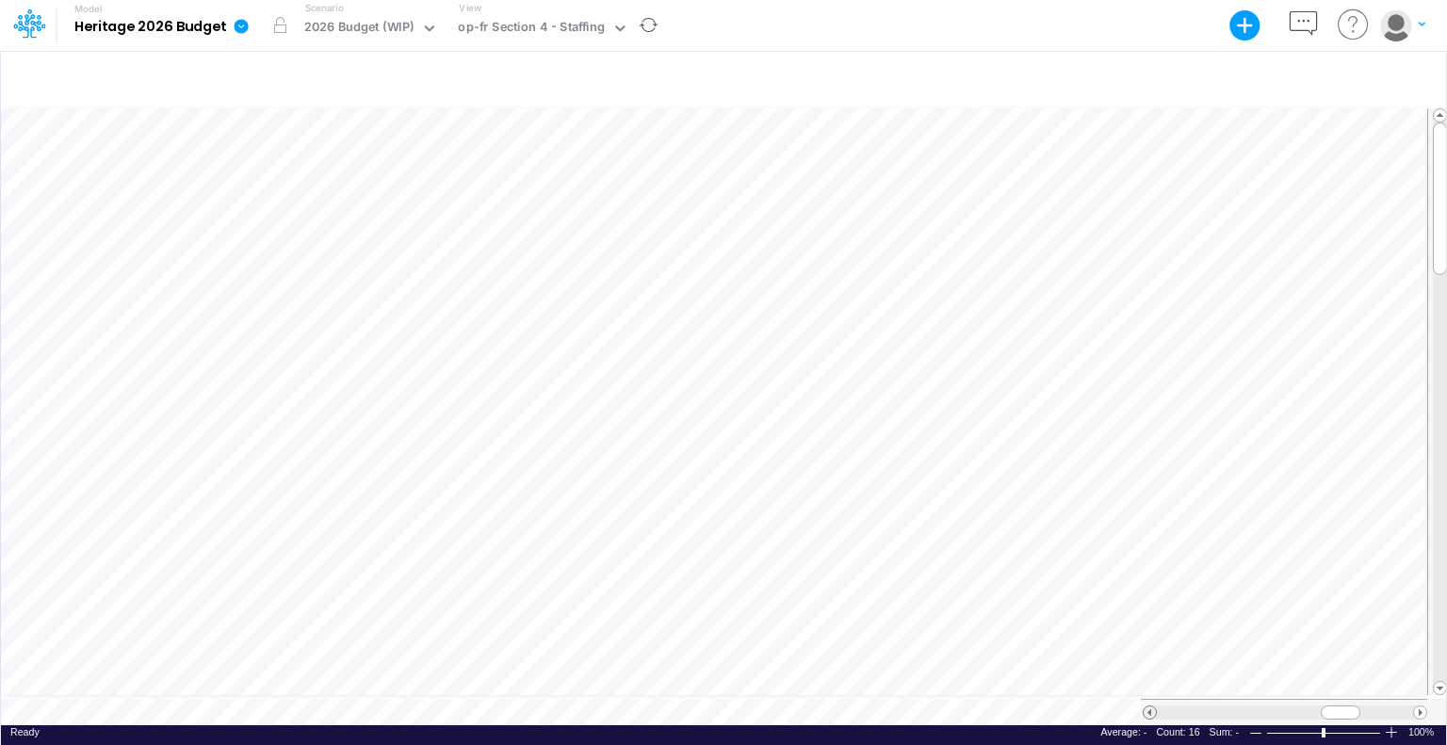
click at [1153, 707] on span at bounding box center [1150, 713] width 12 height 12
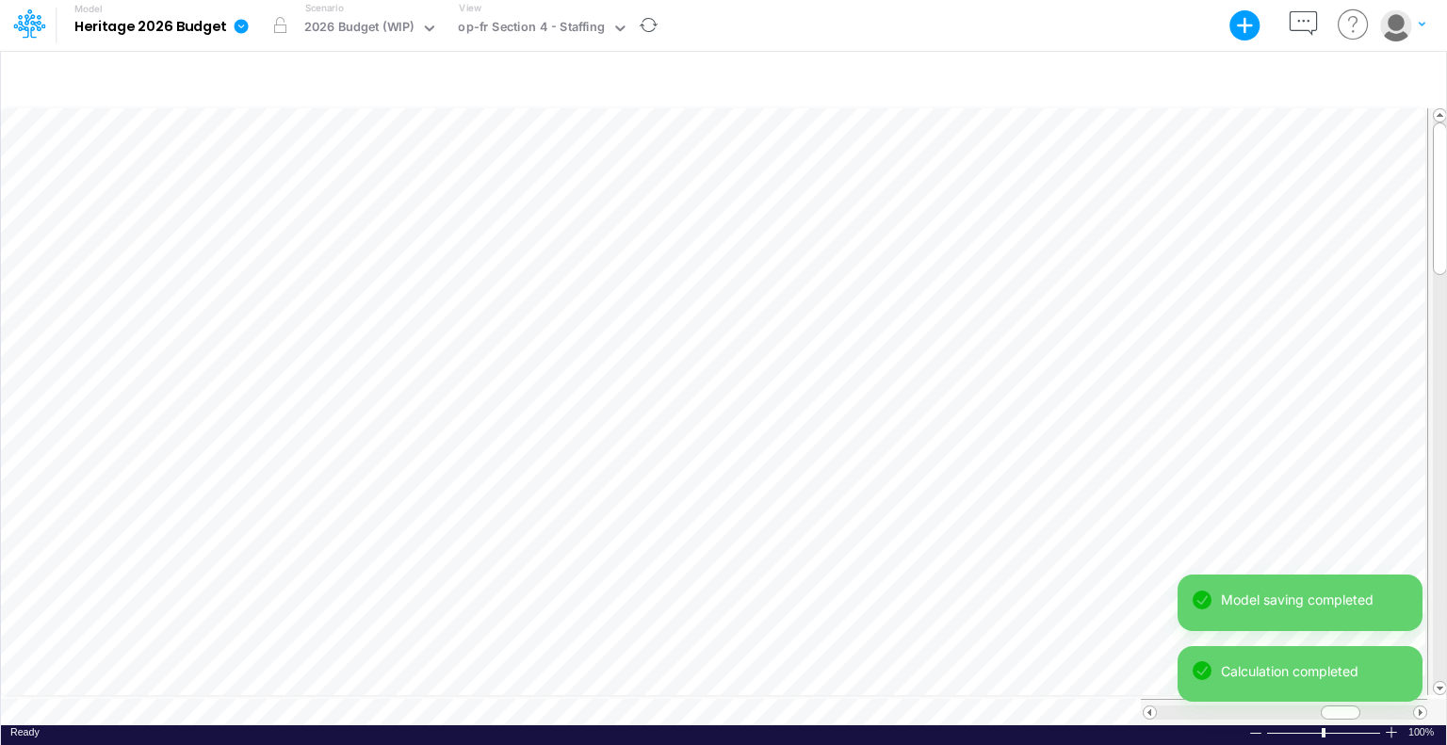
scroll to position [8, 2]
click at [1446, 526] on html "Model Heritage 2026 Budget Export Excel Scenario 2026 Budget (WIP) View op-fr S…" at bounding box center [723, 372] width 1447 height 745
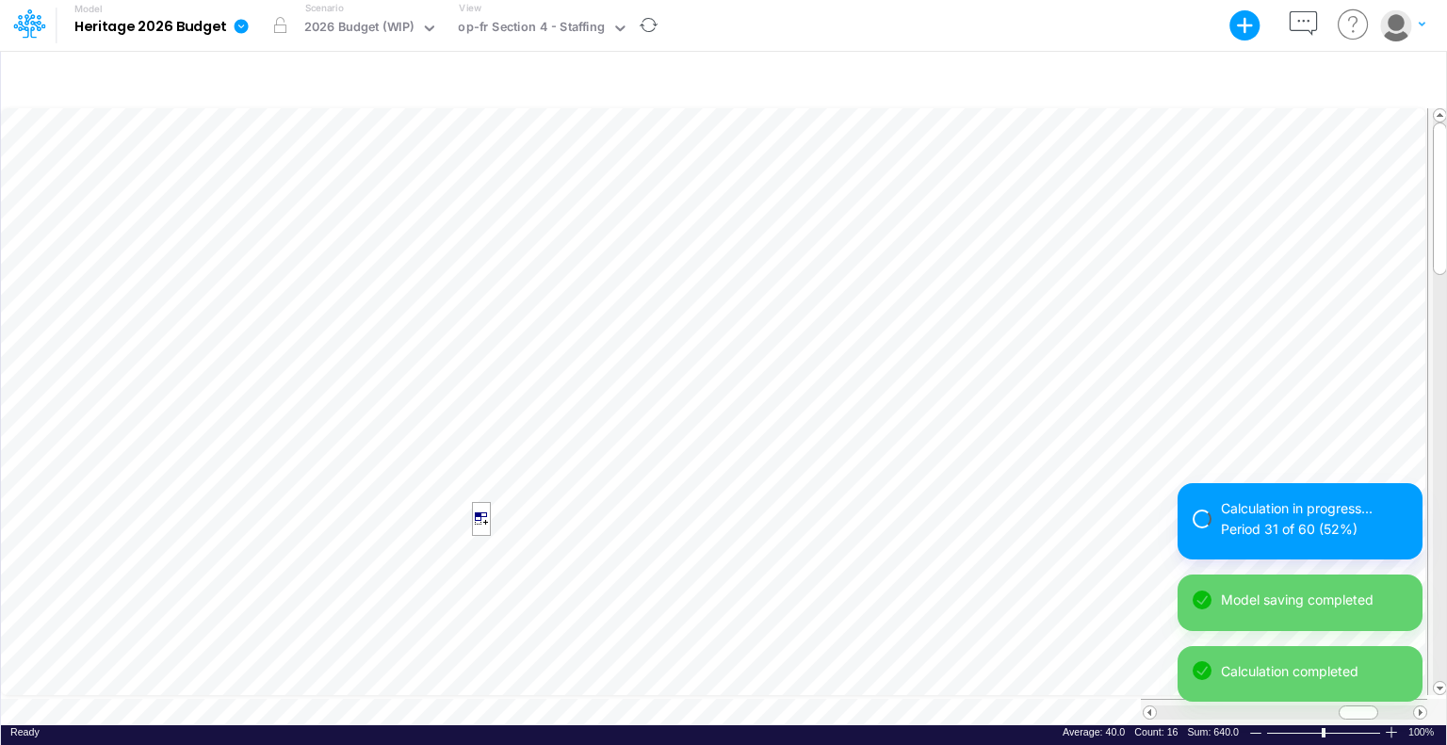
scroll to position [8, 2]
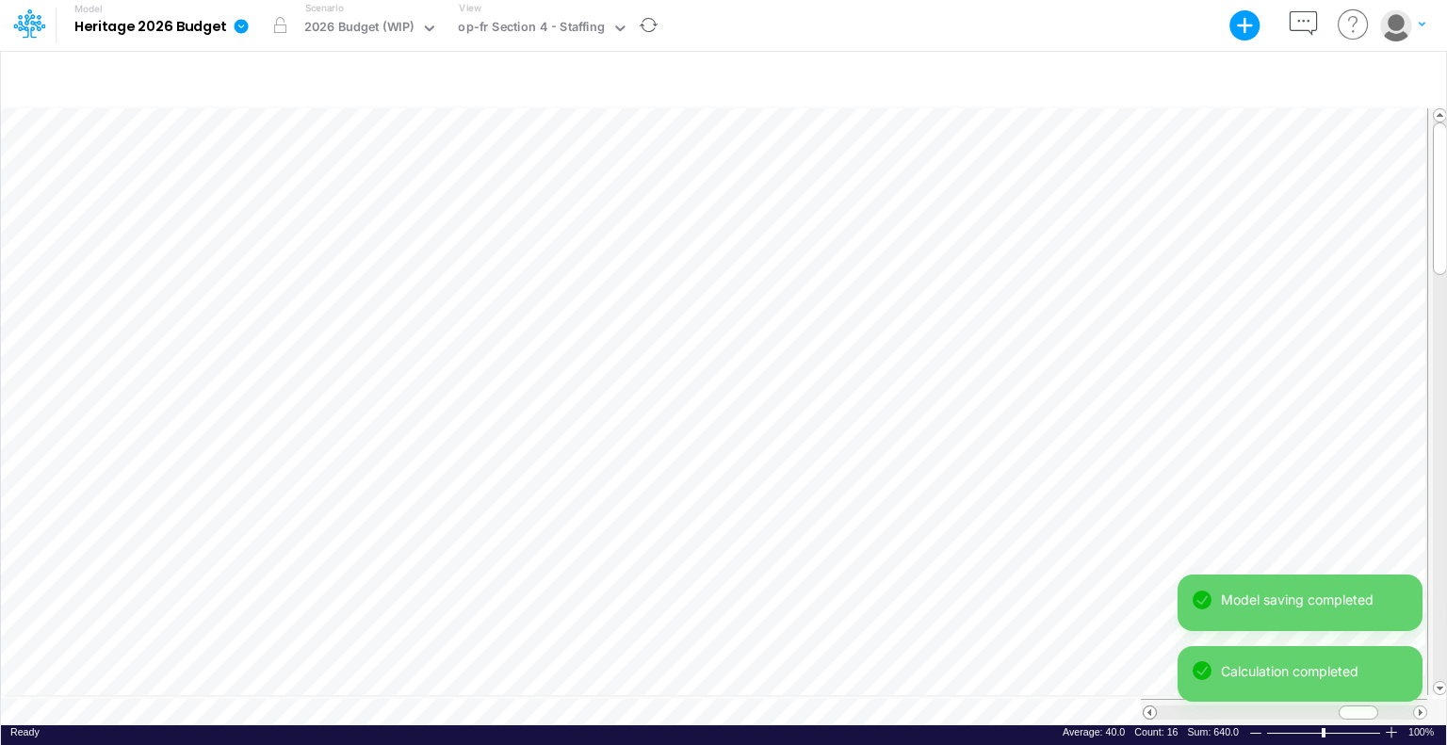
click at [1151, 707] on span at bounding box center [1150, 713] width 12 height 12
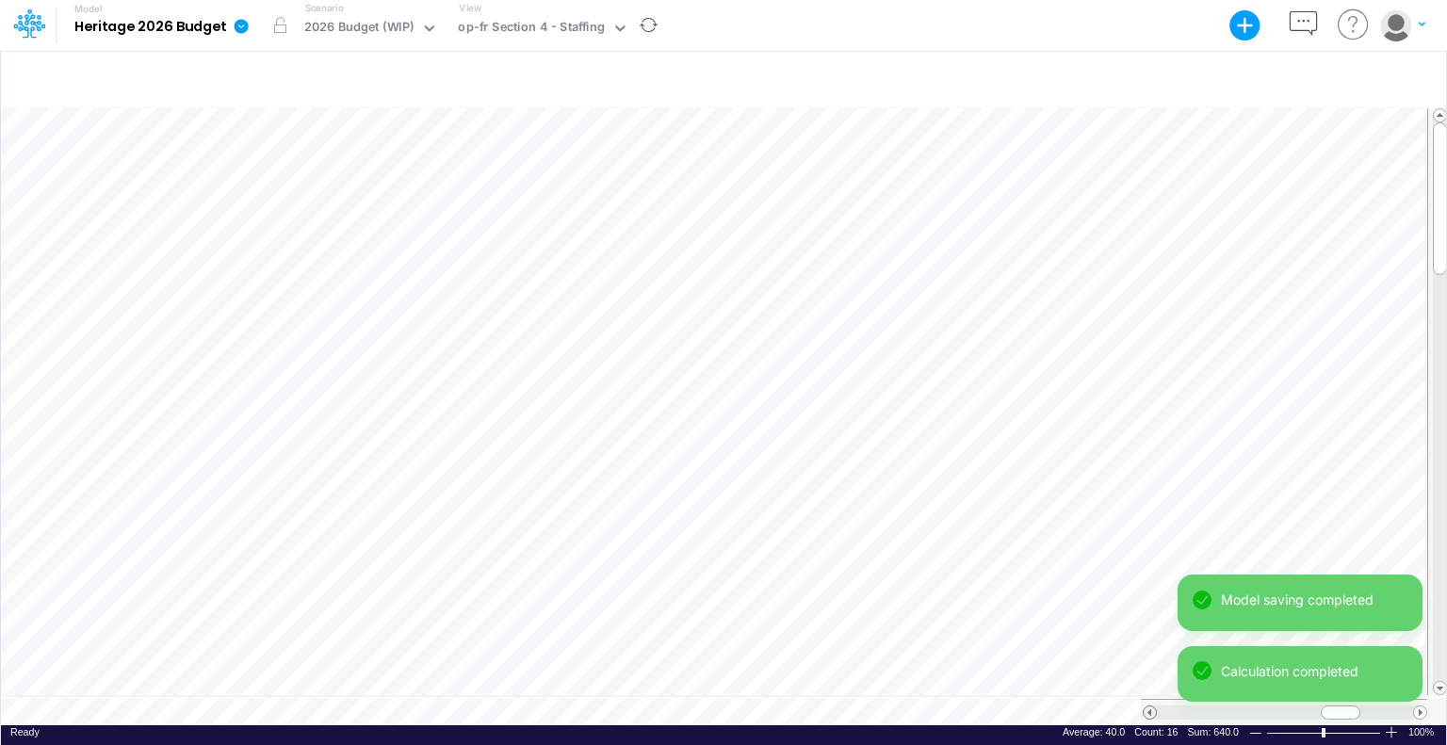
click at [1151, 707] on span at bounding box center [1150, 713] width 12 height 12
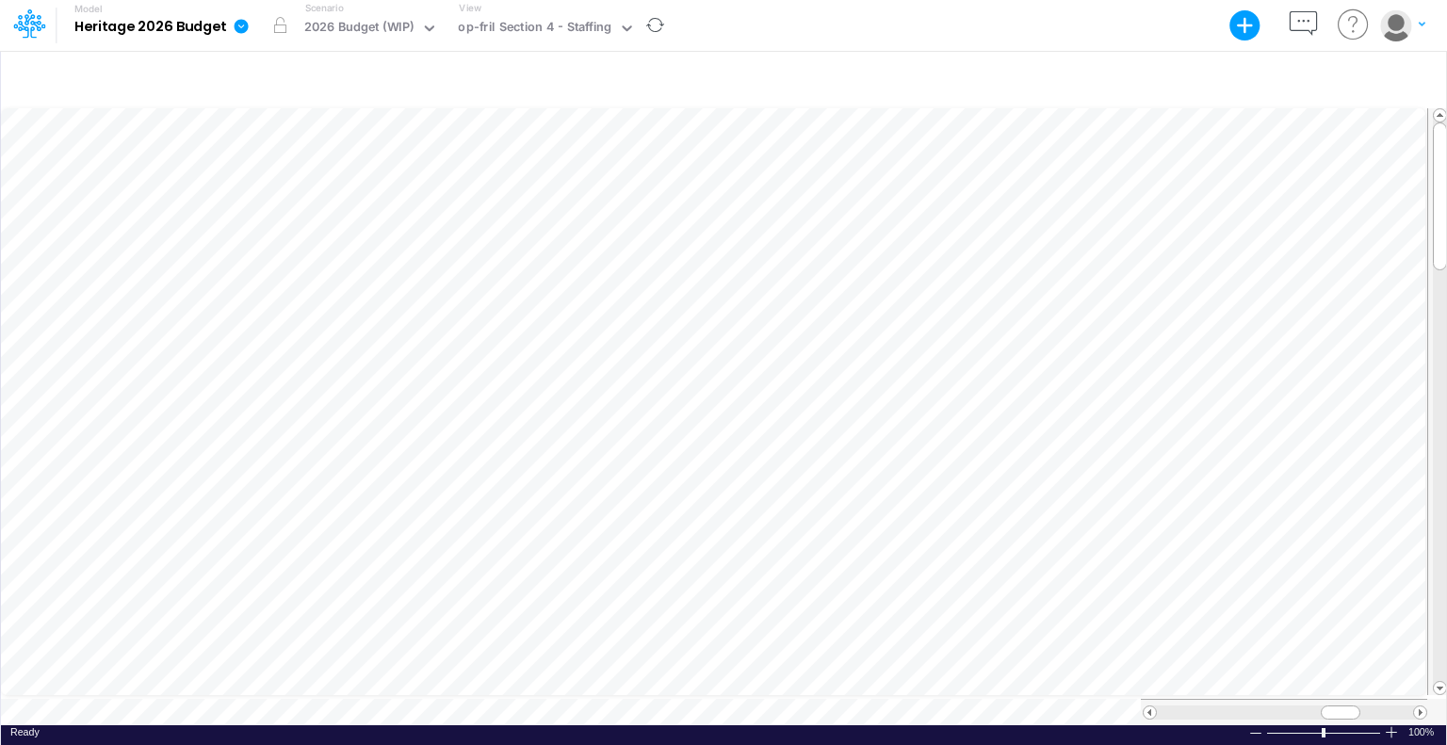
scroll to position [8, 2]
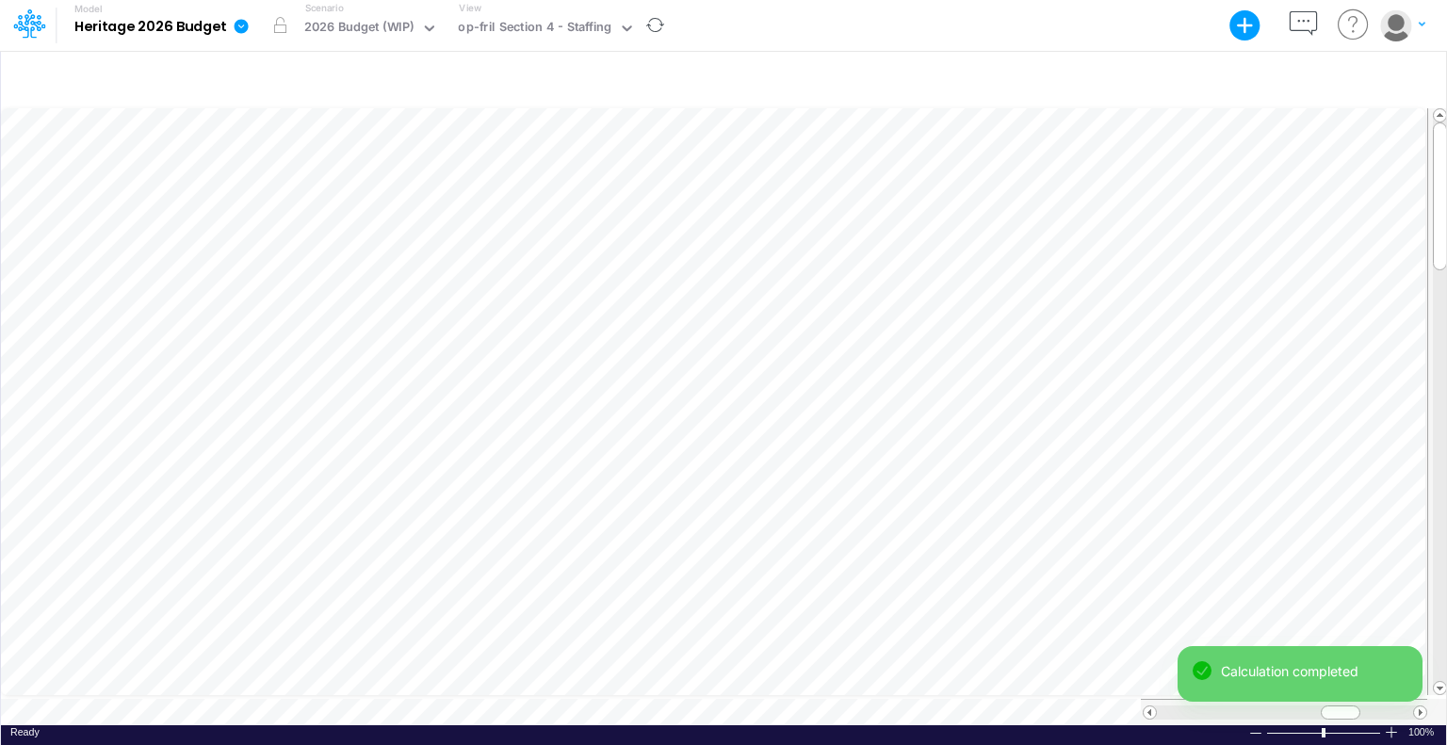
scroll to position [8, 2]
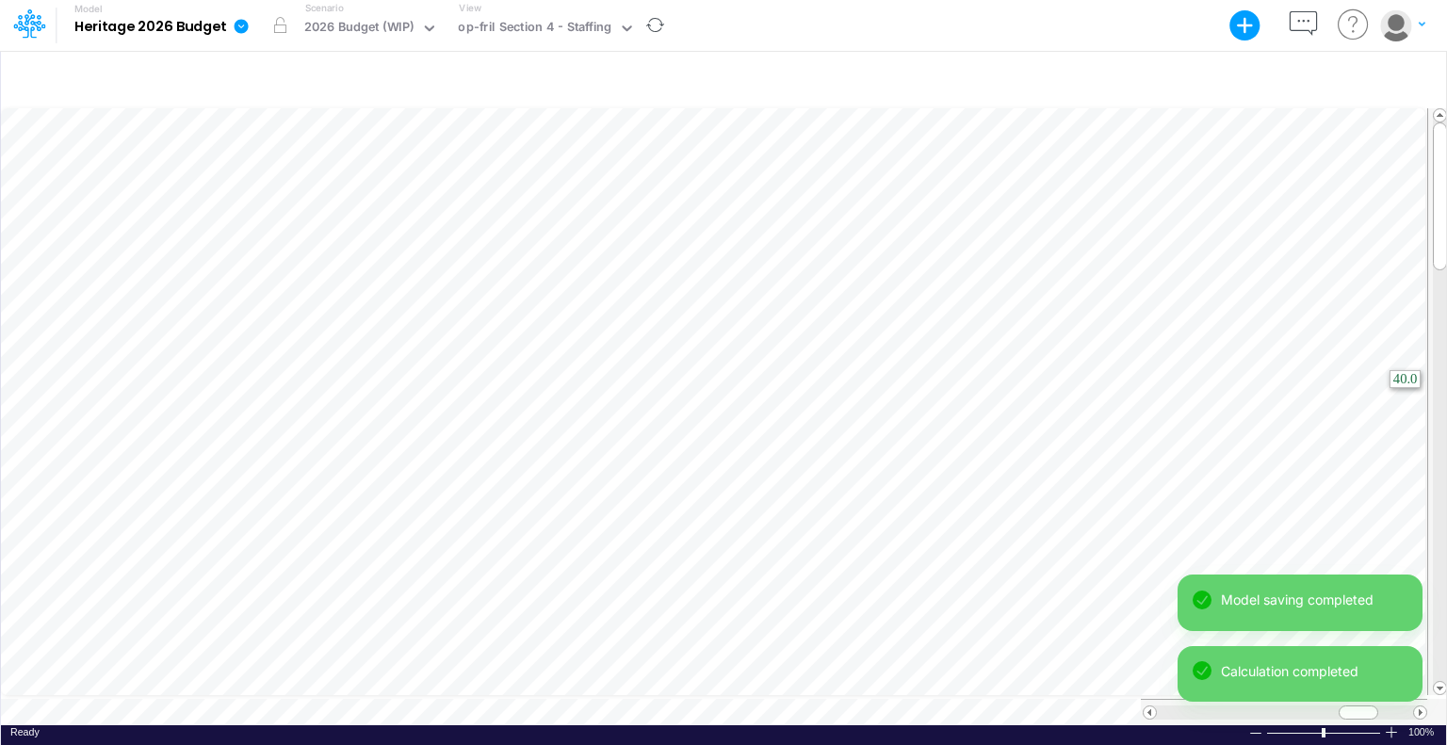
click at [1446, 451] on html "Model Heritage 2026 Budget Export Excel Scenario 2026 Budget (WIP) View op-fril…" at bounding box center [723, 372] width 1447 height 745
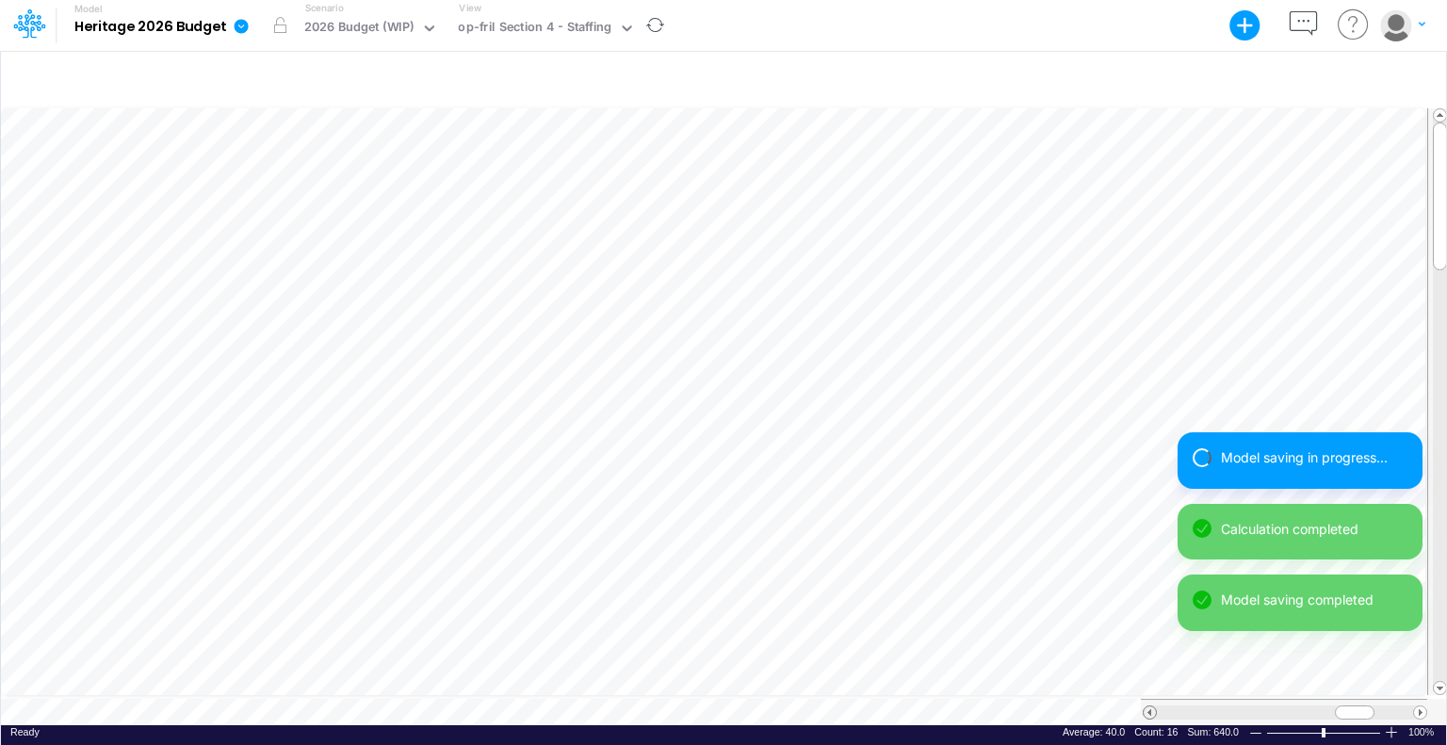
click at [1150, 707] on span at bounding box center [1150, 713] width 12 height 12
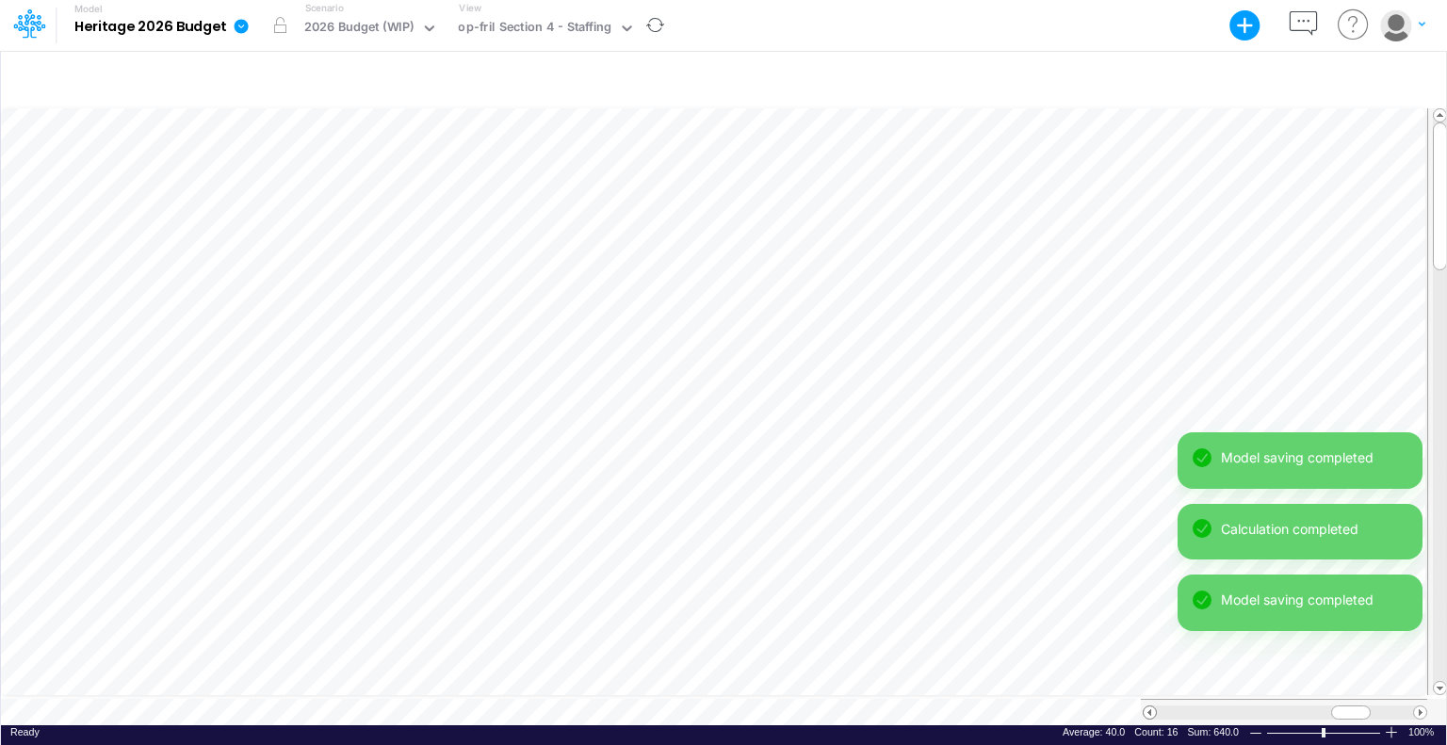
click at [1150, 707] on span at bounding box center [1150, 713] width 12 height 12
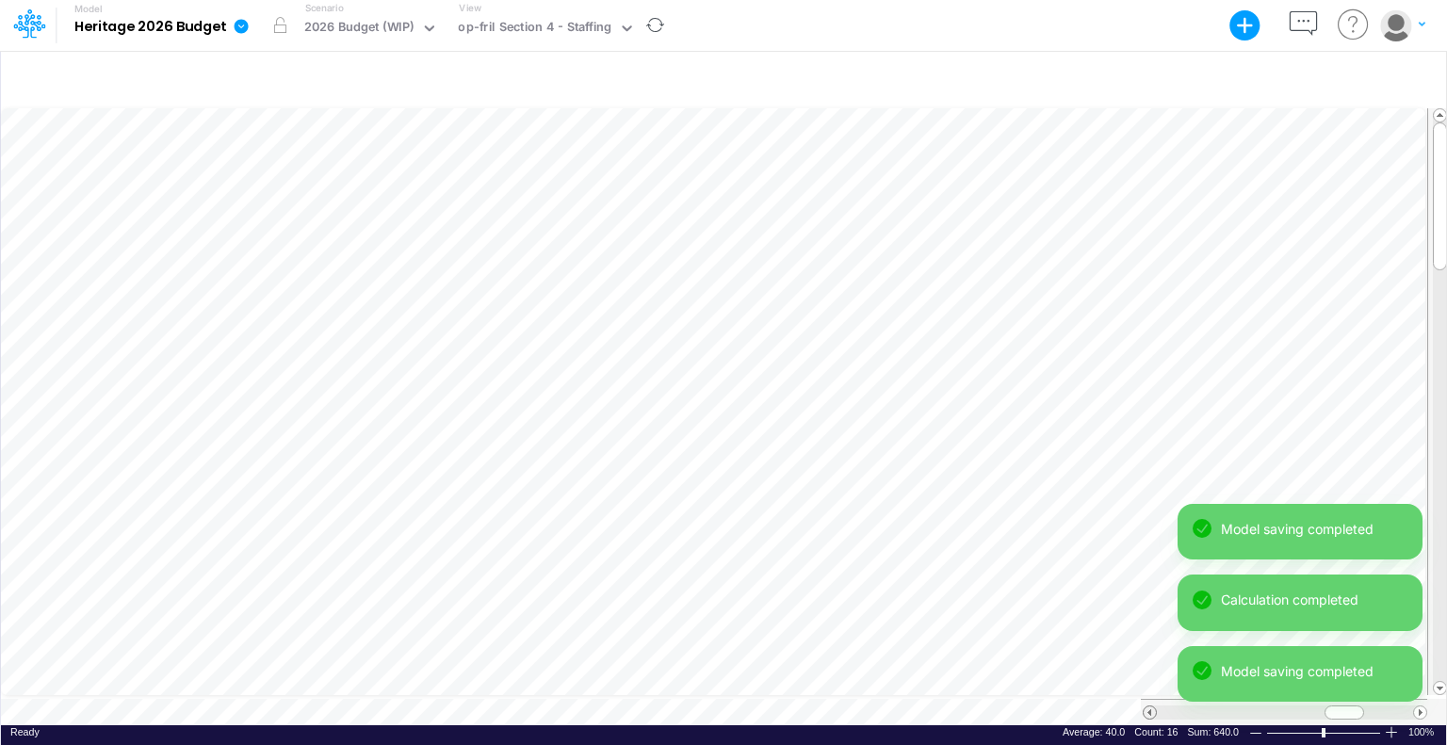
click at [1150, 707] on span at bounding box center [1150, 713] width 12 height 12
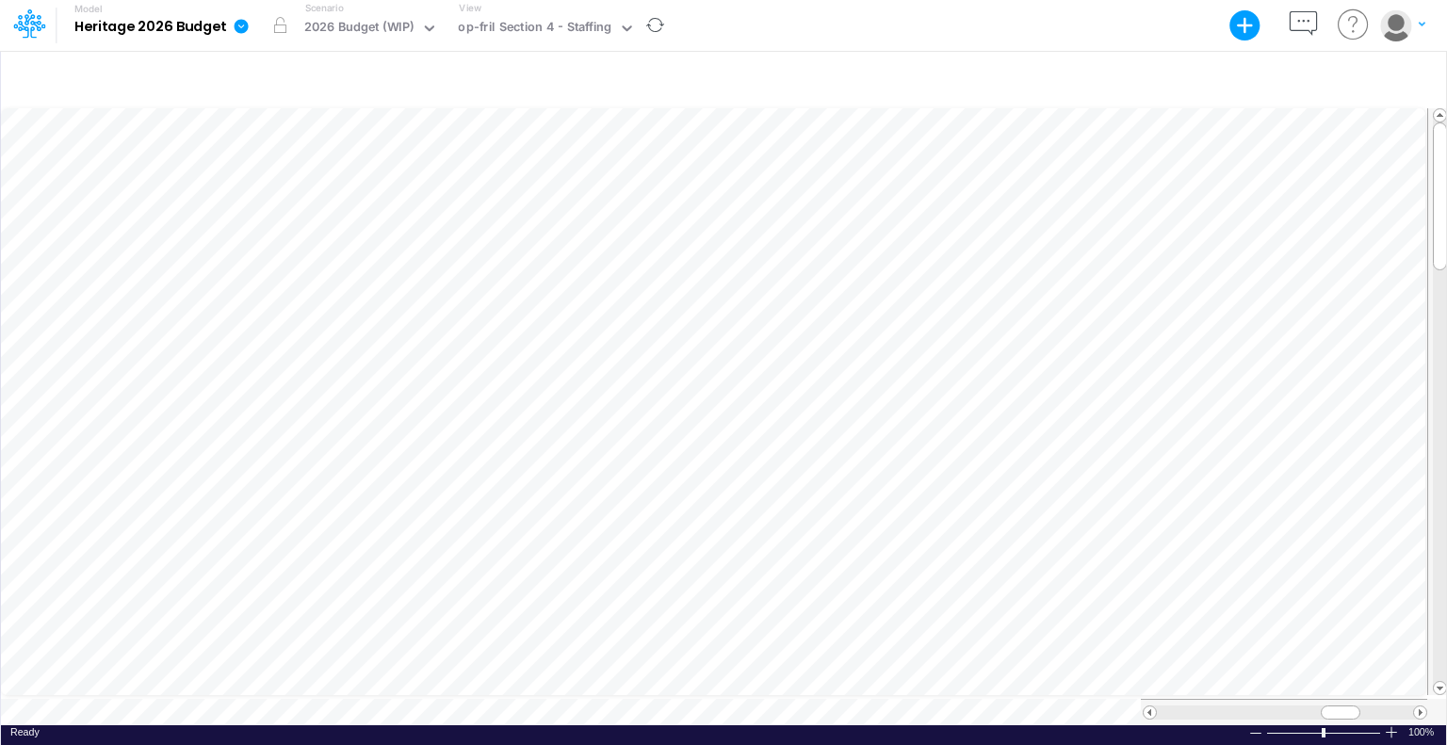
scroll to position [8, 2]
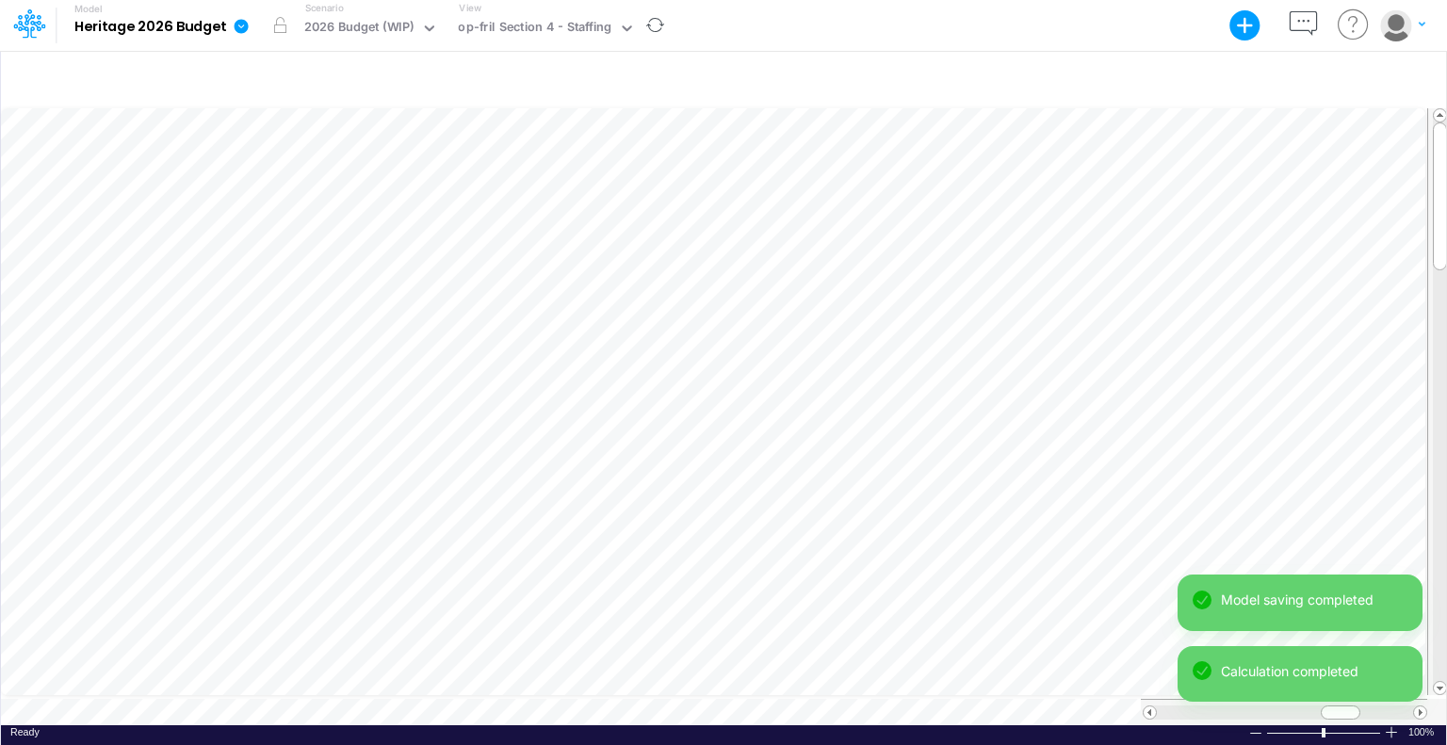
scroll to position [8, 2]
click at [1446, 508] on html "Model Heritage 2026 Budget Export Excel Scenario 2026 Budget (WIP) View op-fril…" at bounding box center [723, 372] width 1447 height 745
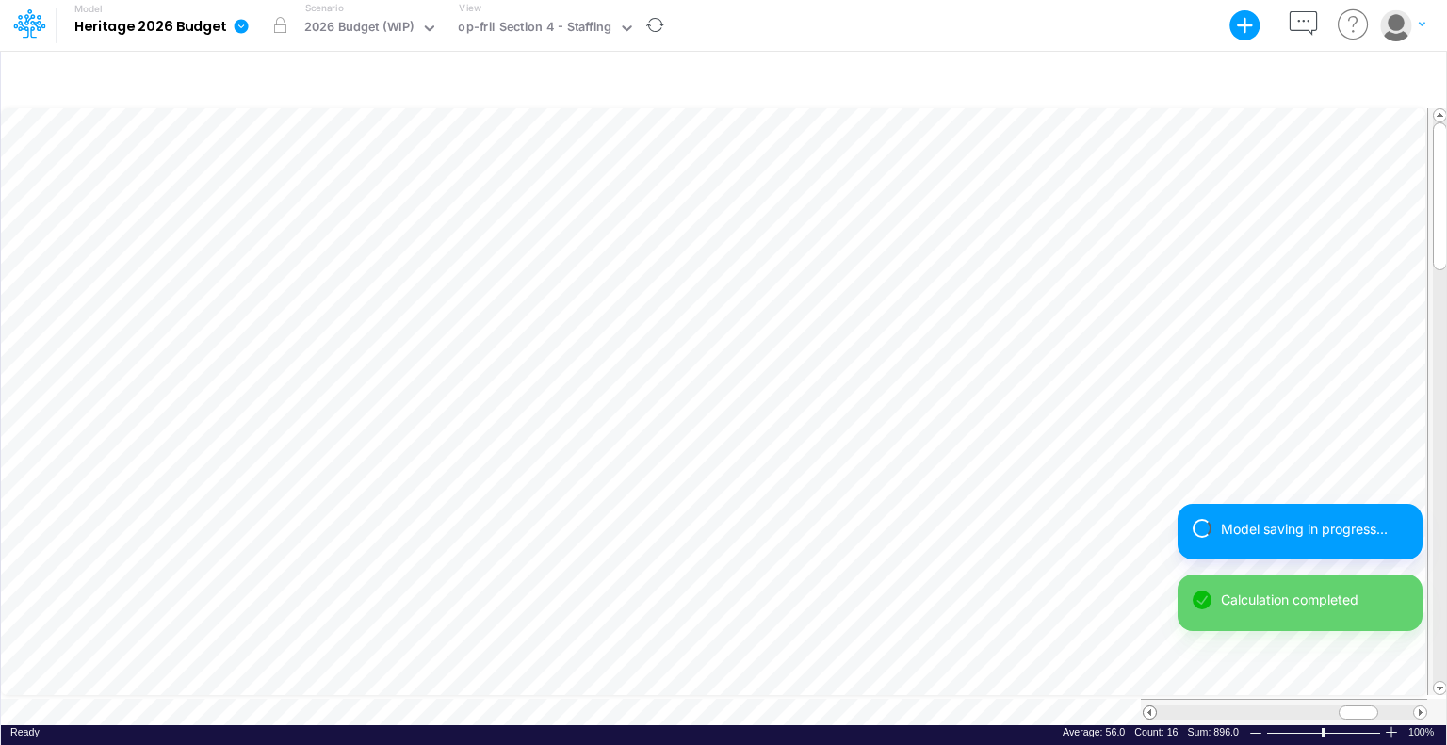
click at [1149, 707] on span at bounding box center [1150, 713] width 12 height 12
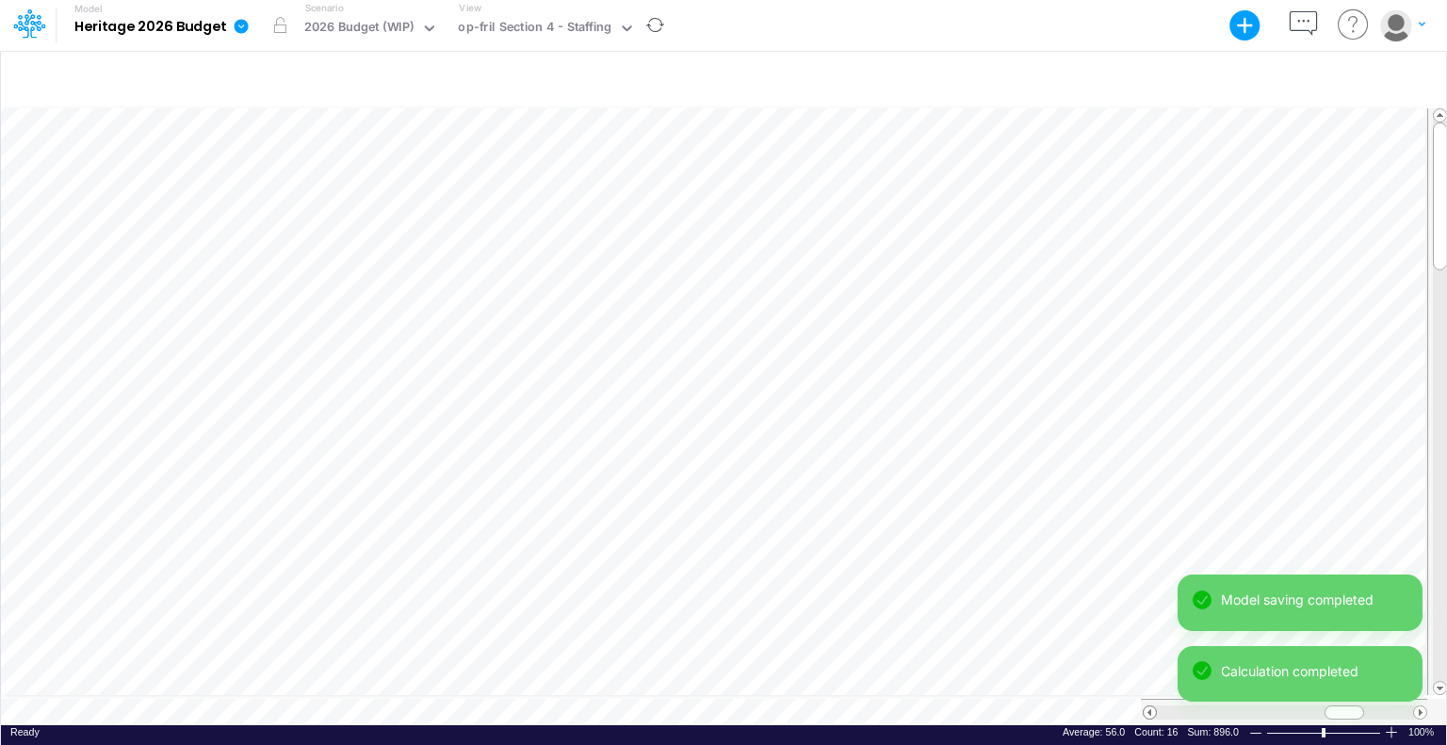
click at [1149, 707] on span at bounding box center [1150, 713] width 12 height 12
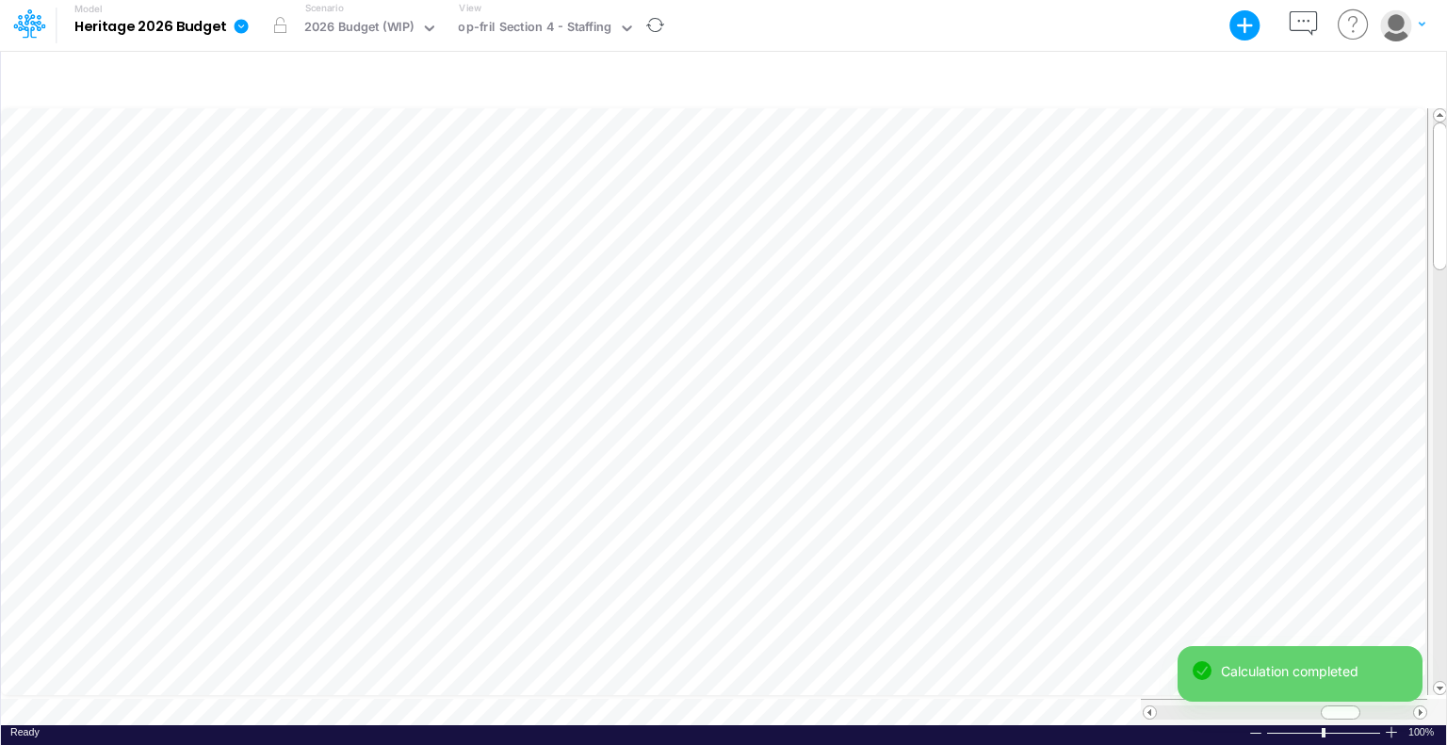
scroll to position [8, 2]
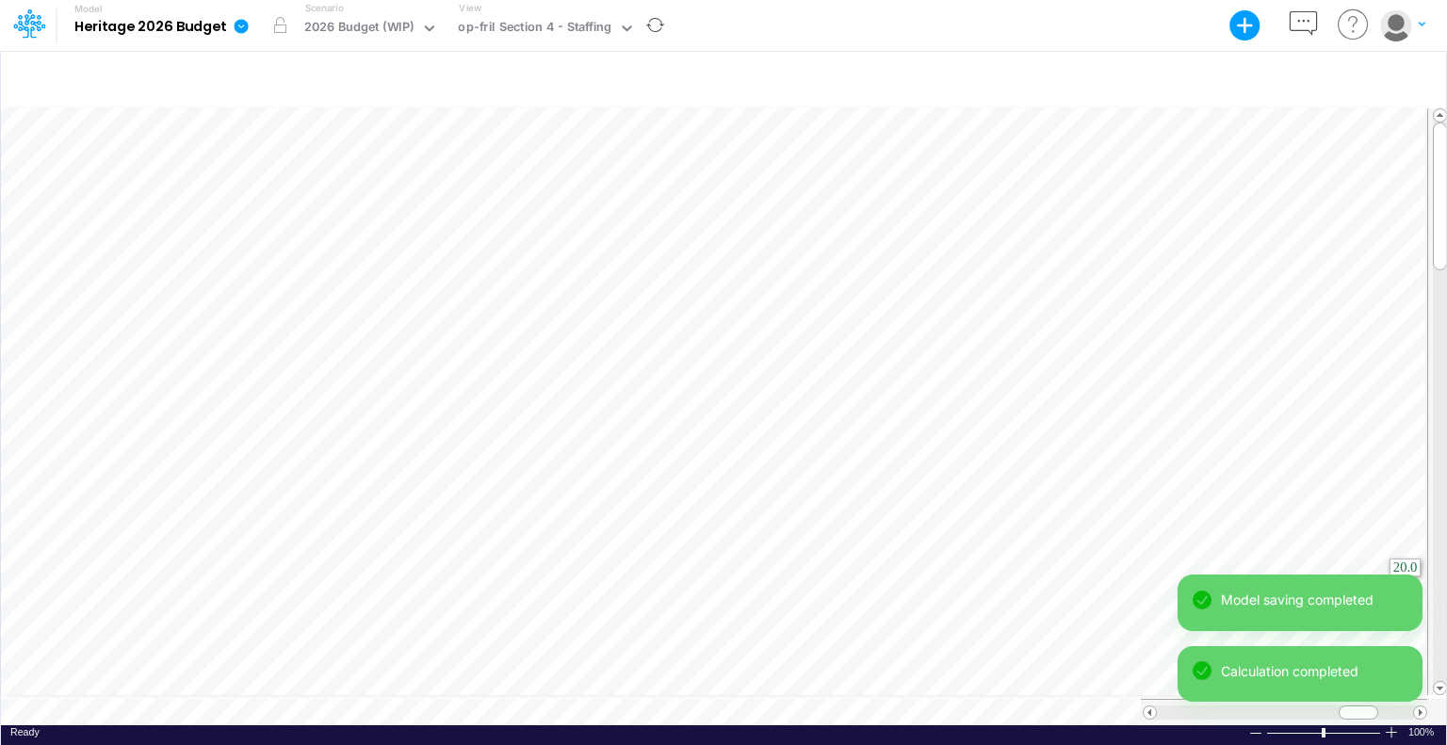
click at [1446, 644] on html "Model Heritage 2026 Budget Export Excel Scenario 2026 Budget (WIP) View op-fril…" at bounding box center [723, 372] width 1447 height 745
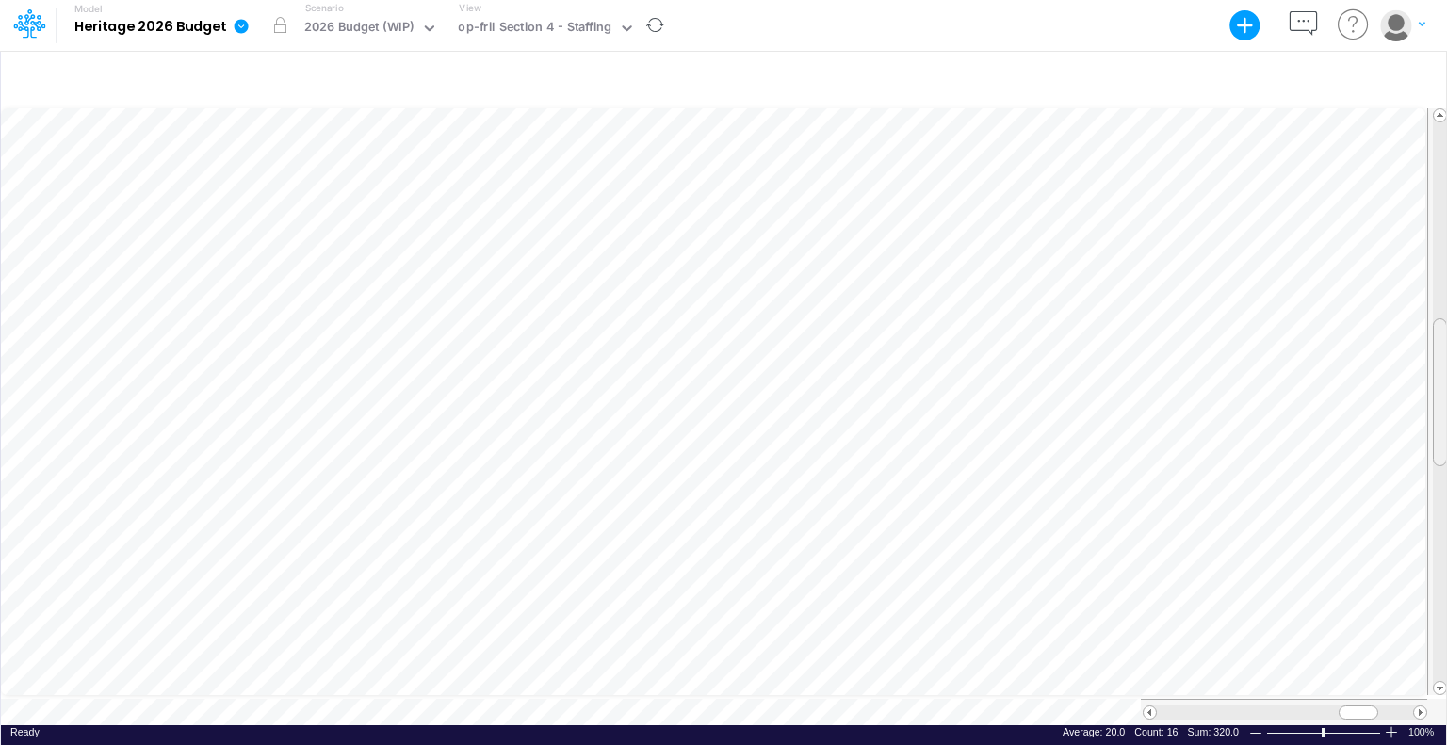
drag, startPoint x: 1444, startPoint y: 246, endPoint x: 1449, endPoint y: 442, distance: 196.1
click at [1446, 442] on html "Model Heritage 2026 Budget Export Excel Scenario 2026 Budget (WIP) View op-fril…" at bounding box center [723, 372] width 1447 height 745
click at [1150, 707] on span at bounding box center [1150, 713] width 12 height 12
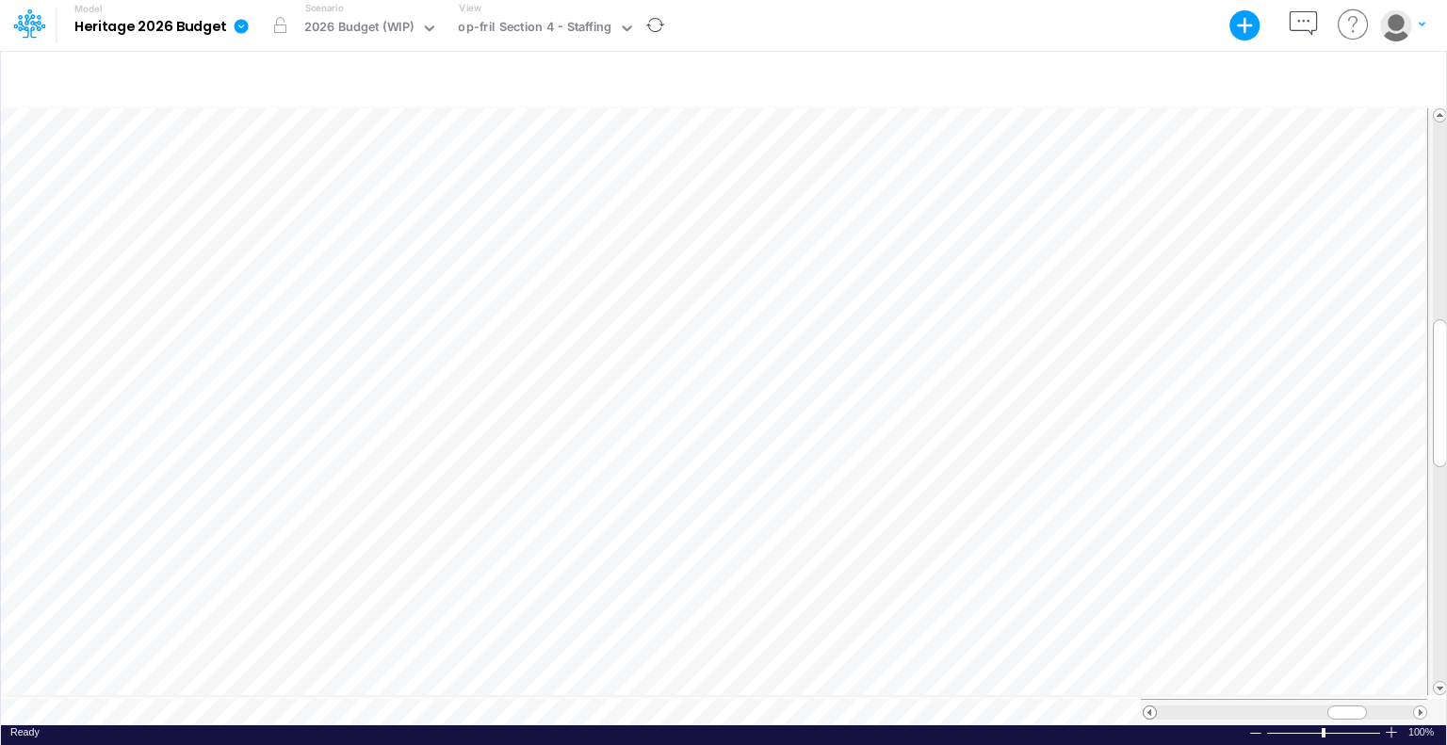
click at [1150, 707] on span at bounding box center [1150, 713] width 12 height 12
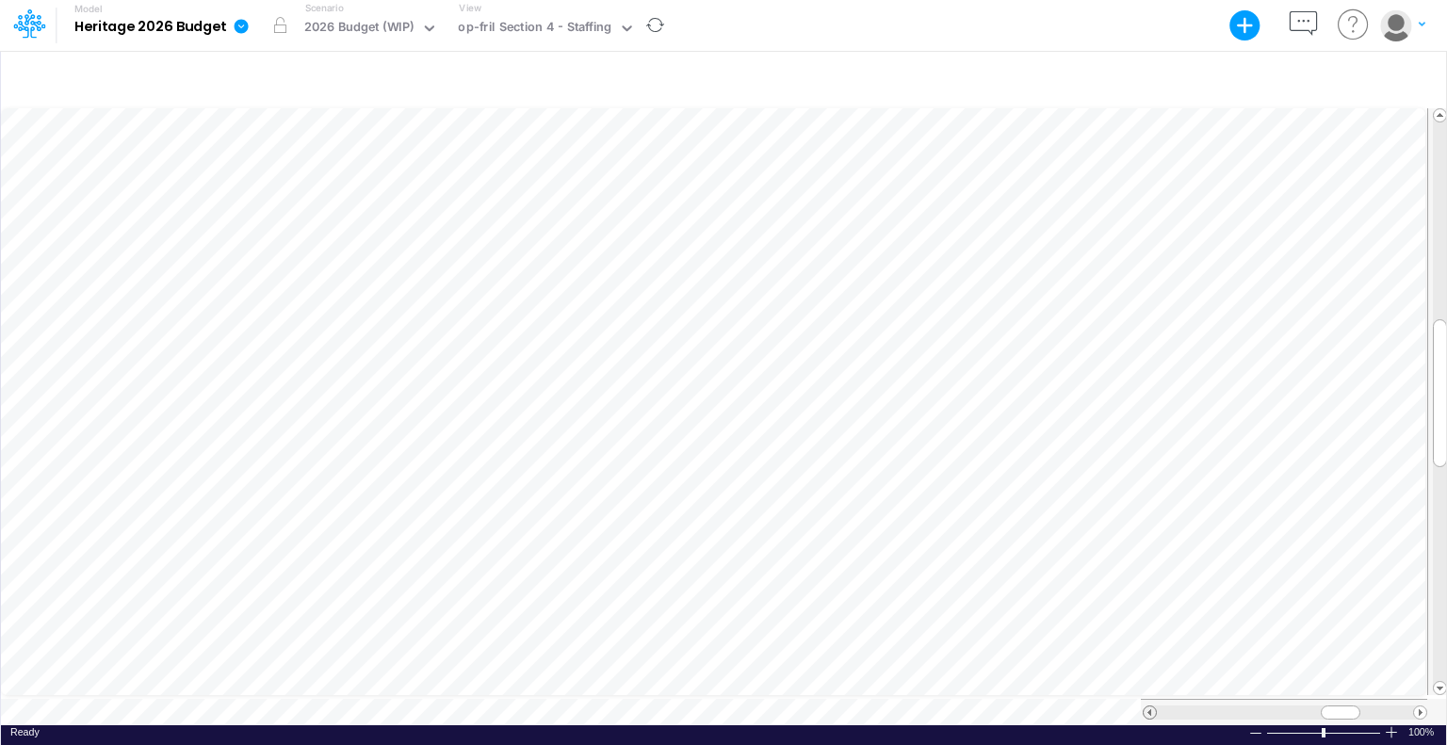
click at [1150, 707] on span at bounding box center [1150, 713] width 12 height 12
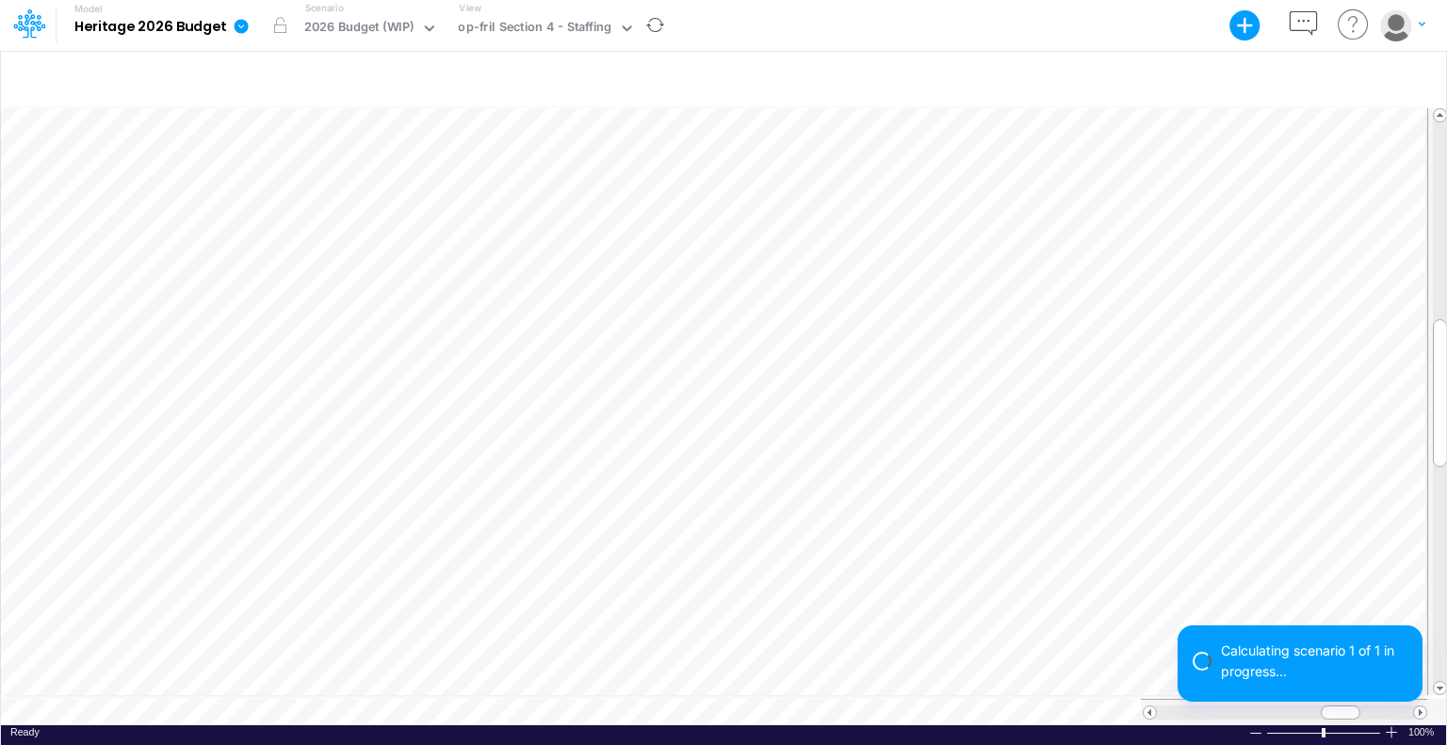
scroll to position [8, 2]
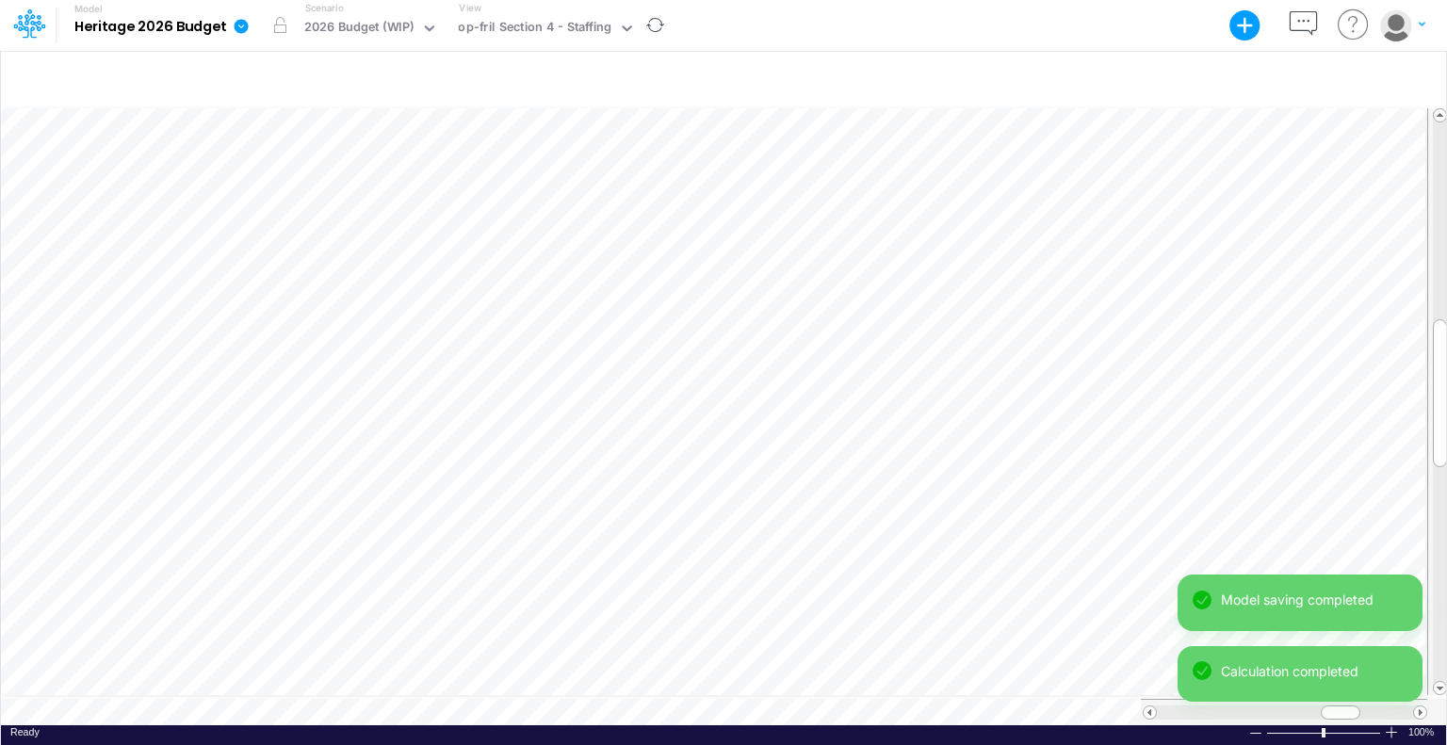
scroll to position [8, 2]
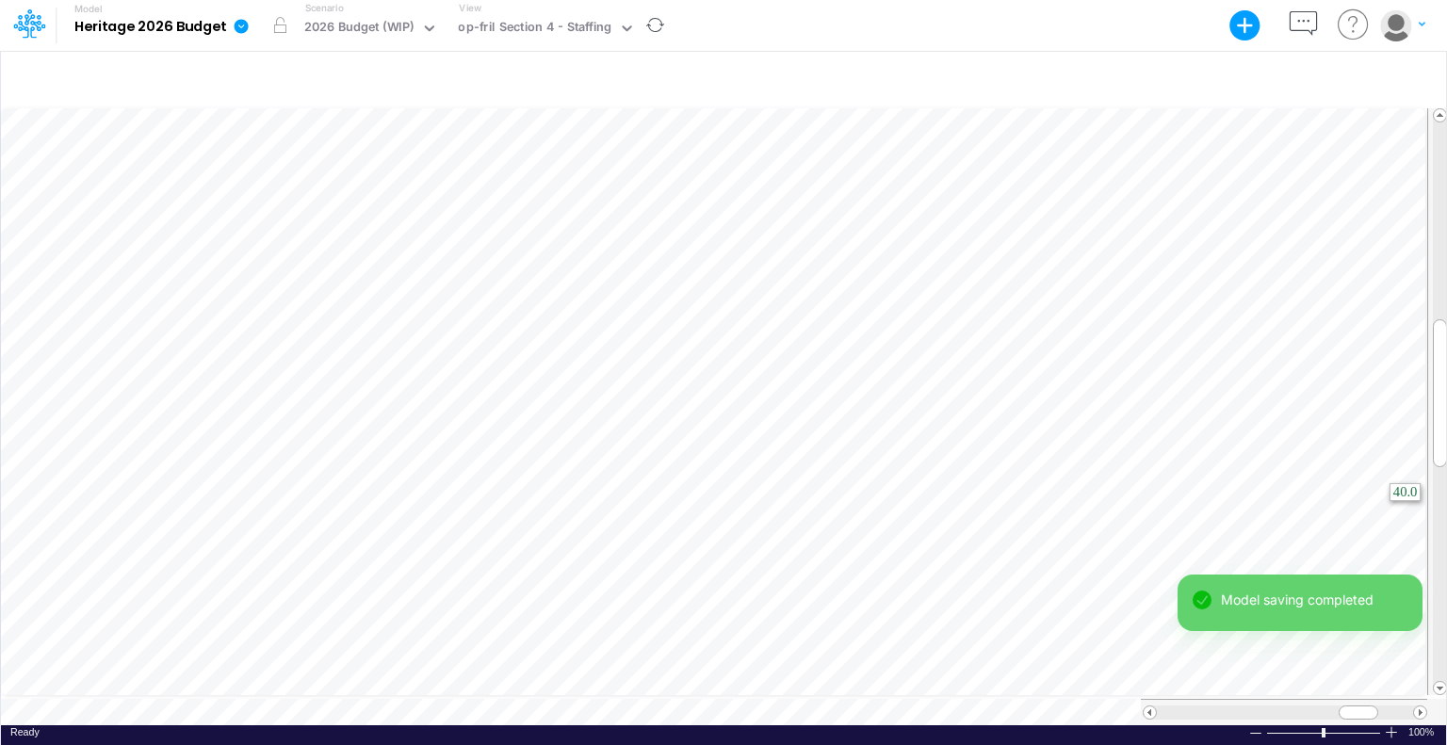
click at [1446, 506] on html "Model Heritage 2026 Budget Export Excel Scenario 2026 Budget (WIP) View op-fril…" at bounding box center [723, 372] width 1447 height 745
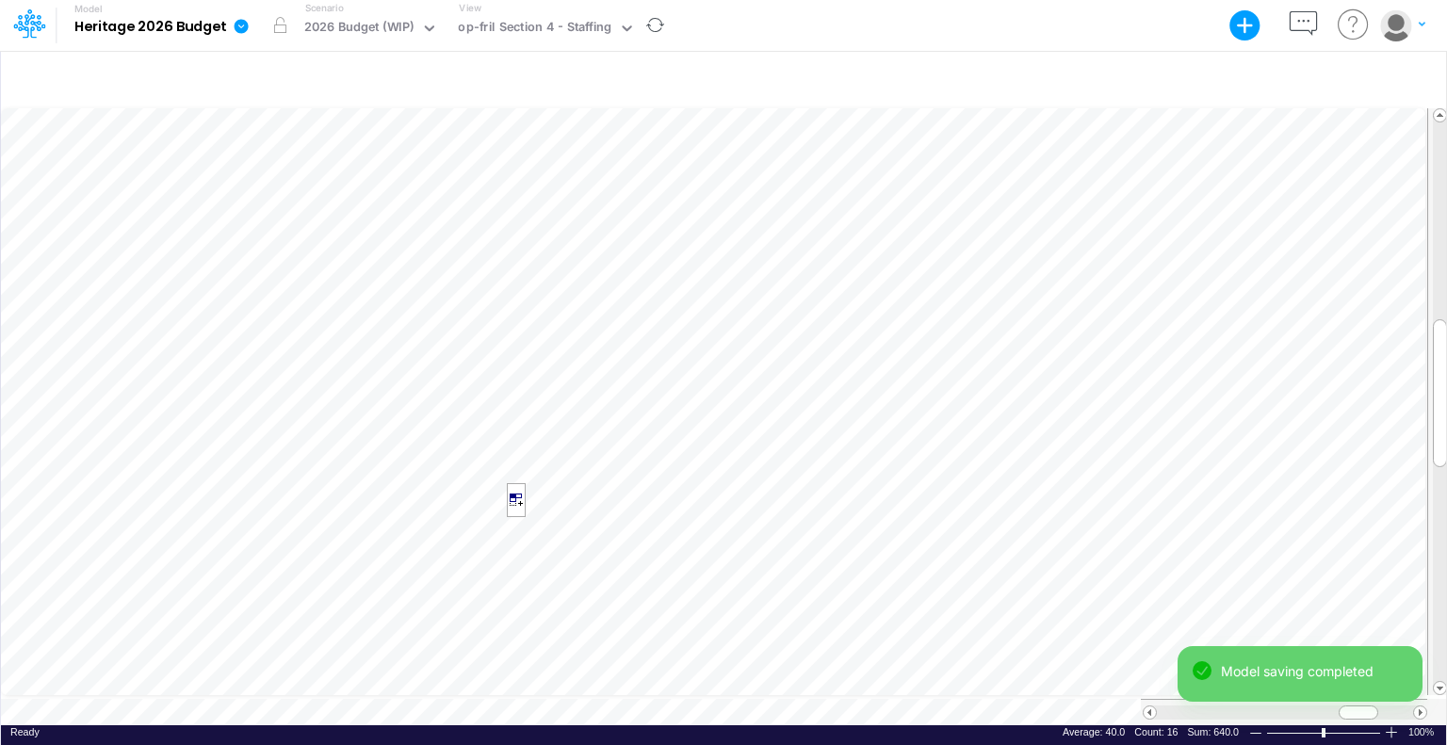
scroll to position [8, 2]
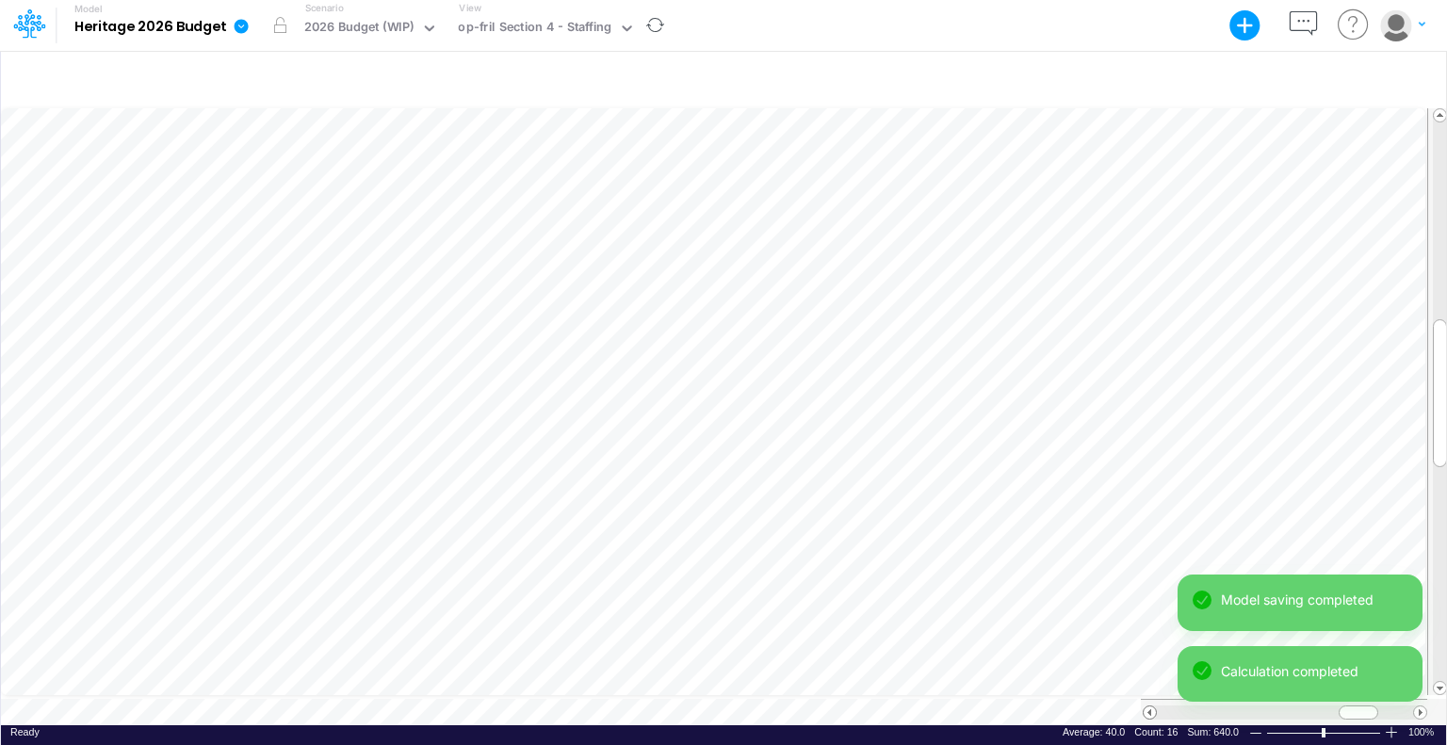
click at [1148, 707] on span at bounding box center [1150, 713] width 12 height 12
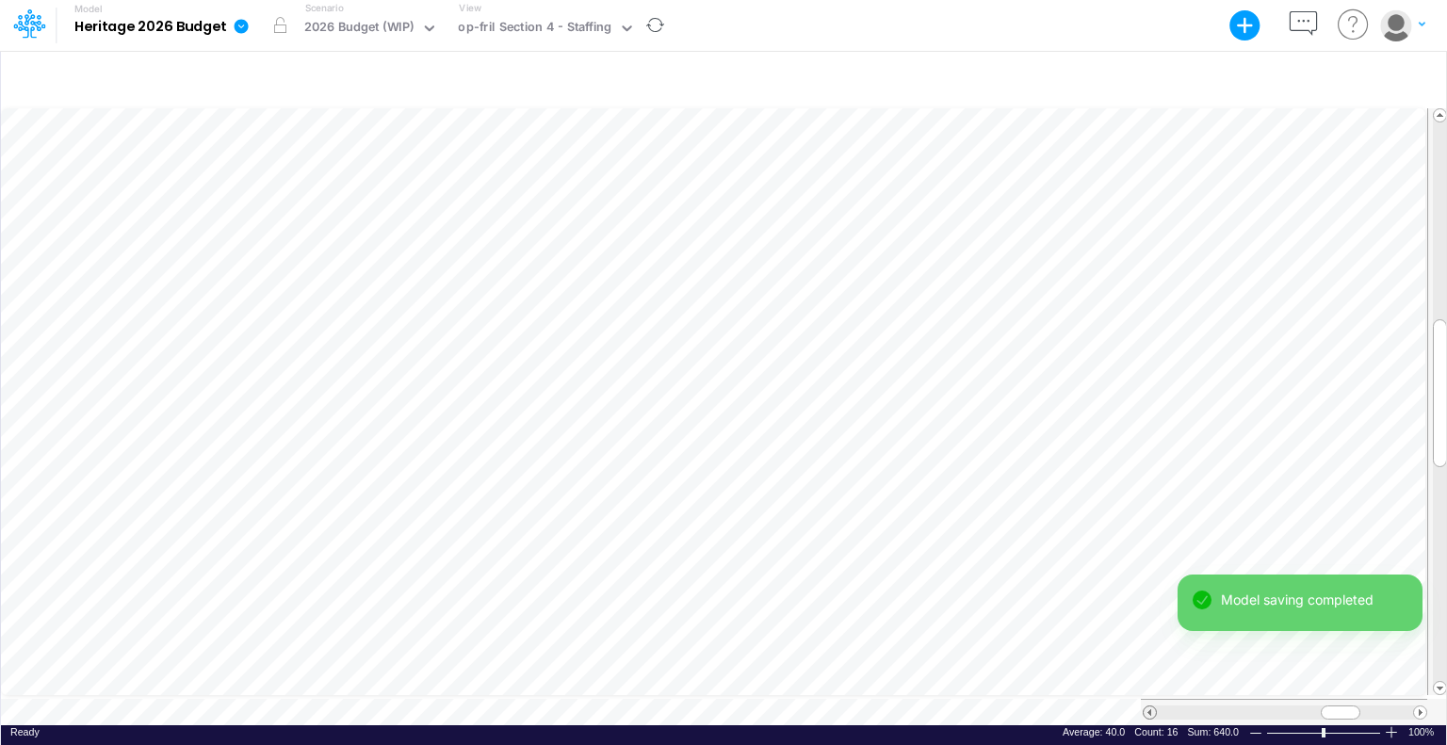
click at [1148, 707] on span at bounding box center [1150, 713] width 12 height 12
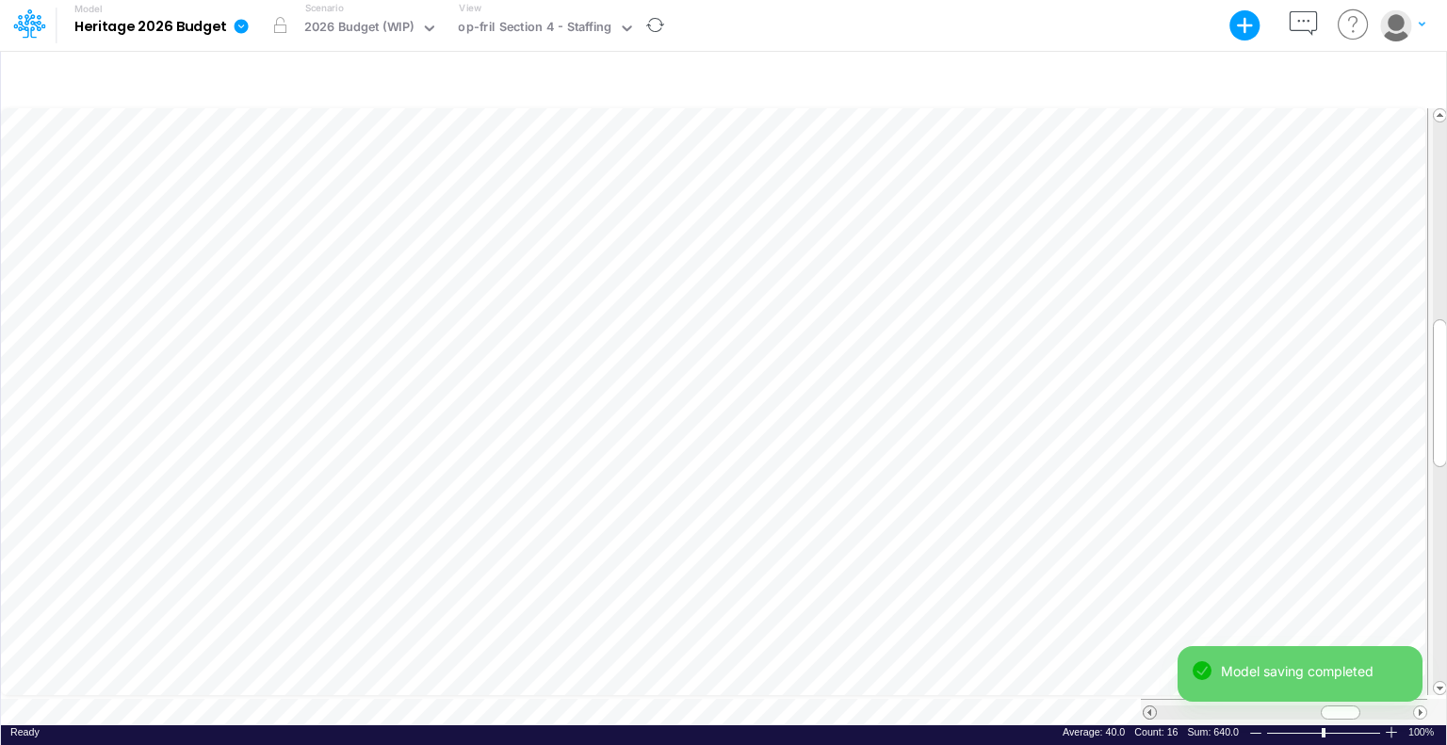
click at [1148, 707] on span at bounding box center [1150, 713] width 12 height 12
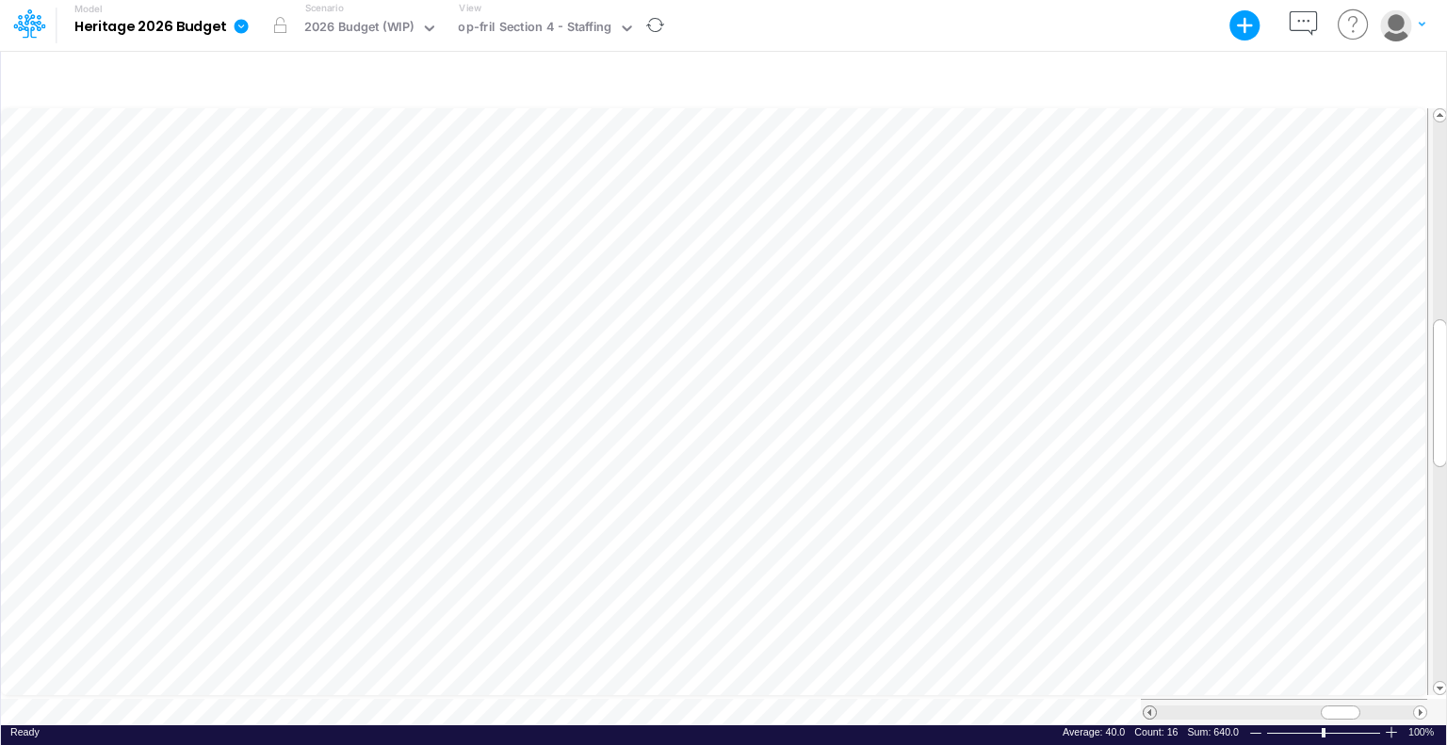
click at [1148, 707] on span at bounding box center [1150, 713] width 12 height 12
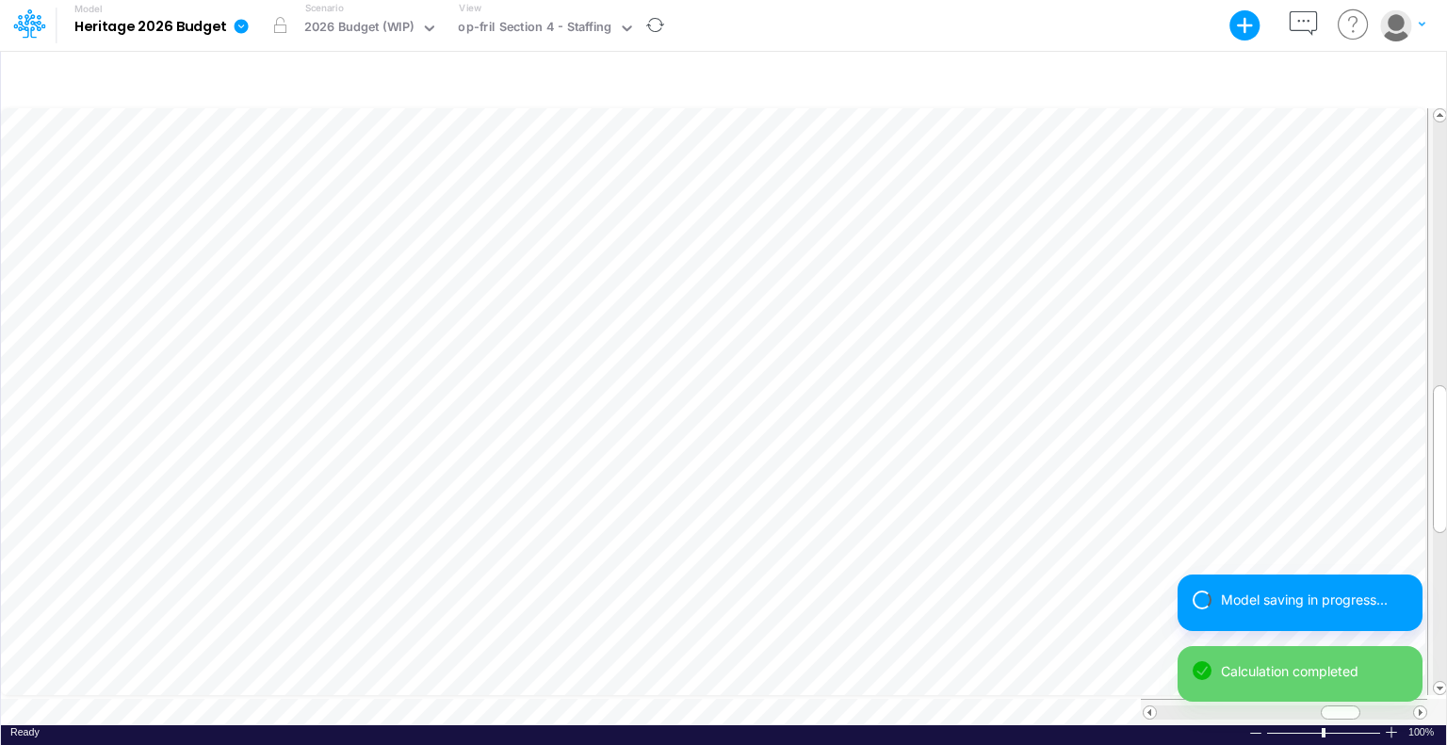
scroll to position [8, 2]
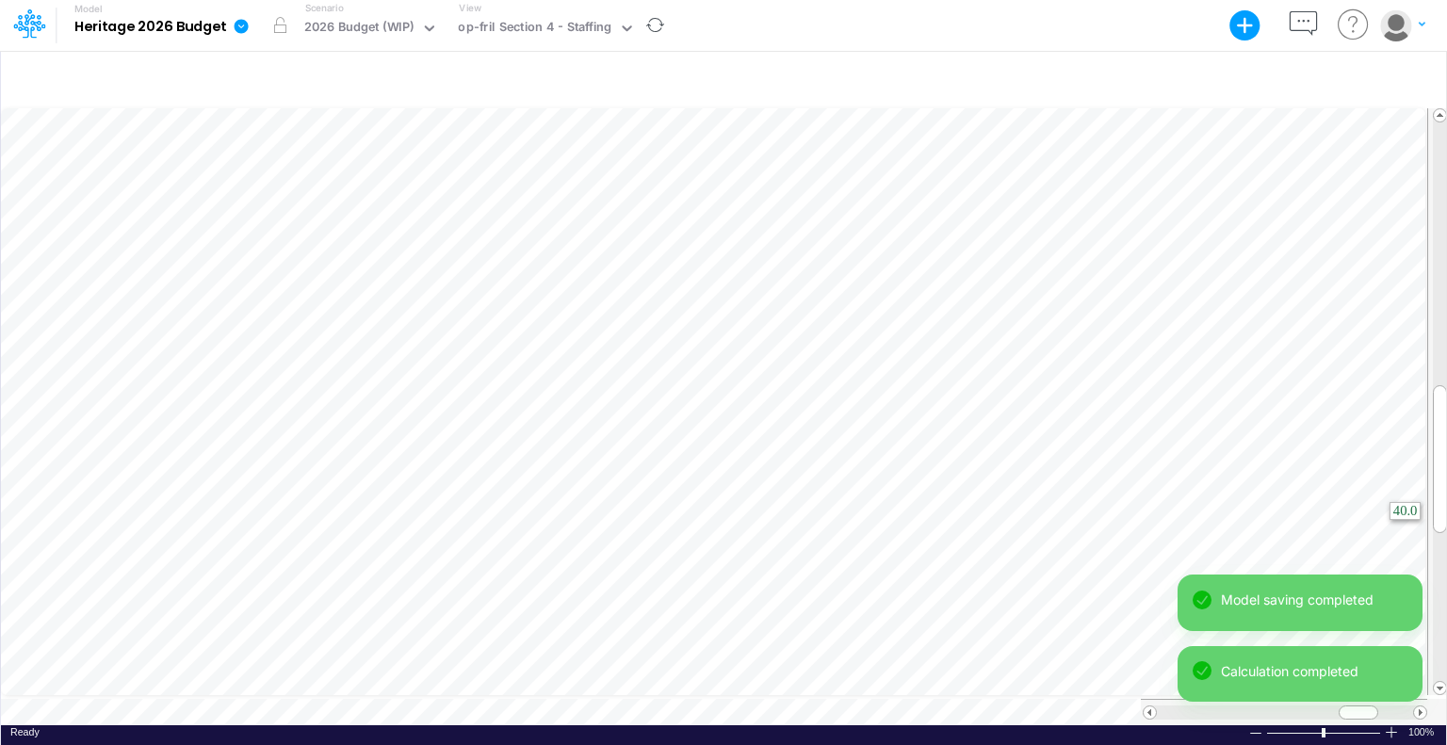
click at [1446, 530] on html "Model Heritage 2026 Budget Export Excel Scenario 2026 Budget (WIP) View op-fril…" at bounding box center [723, 372] width 1447 height 745
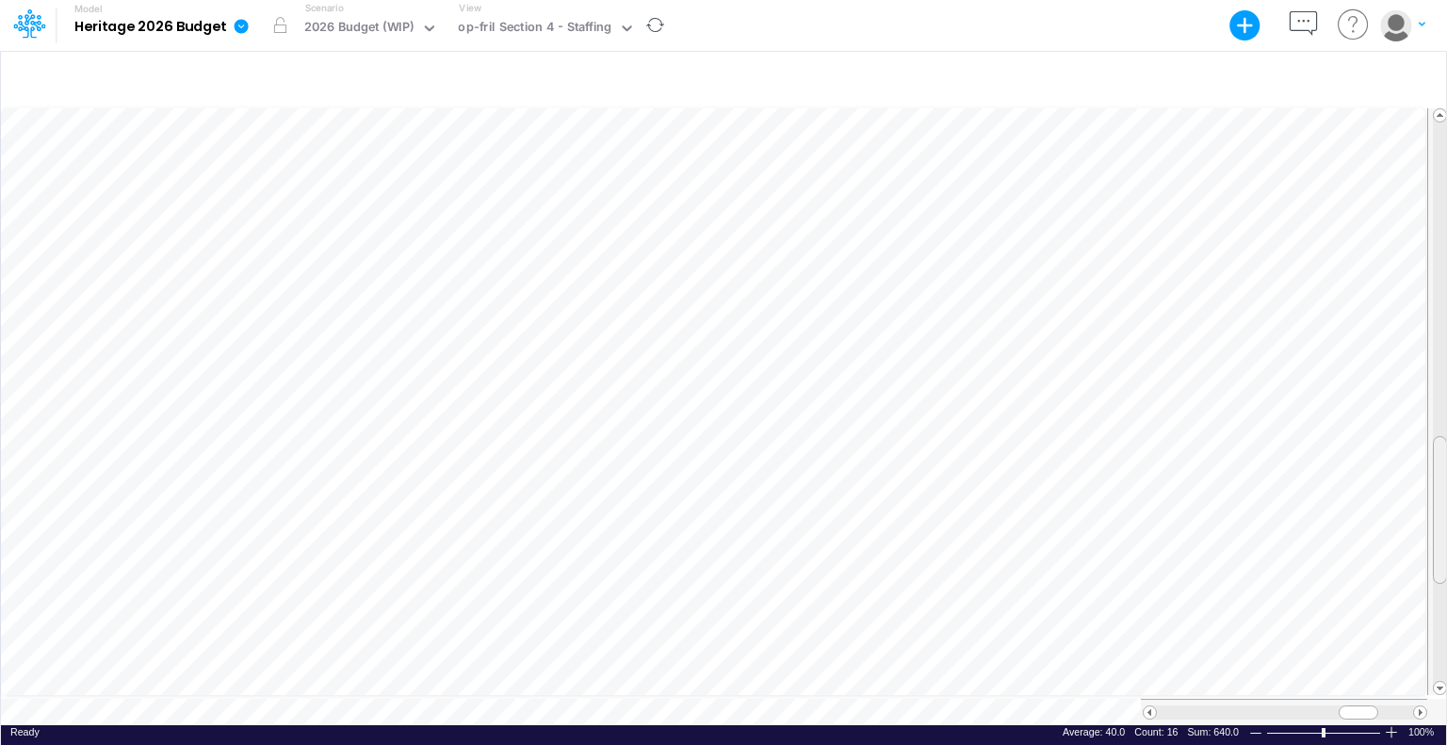
drag, startPoint x: 1444, startPoint y: 435, endPoint x: 1443, endPoint y: 486, distance: 50.9
click at [1443, 486] on div at bounding box center [1440, 510] width 14 height 148
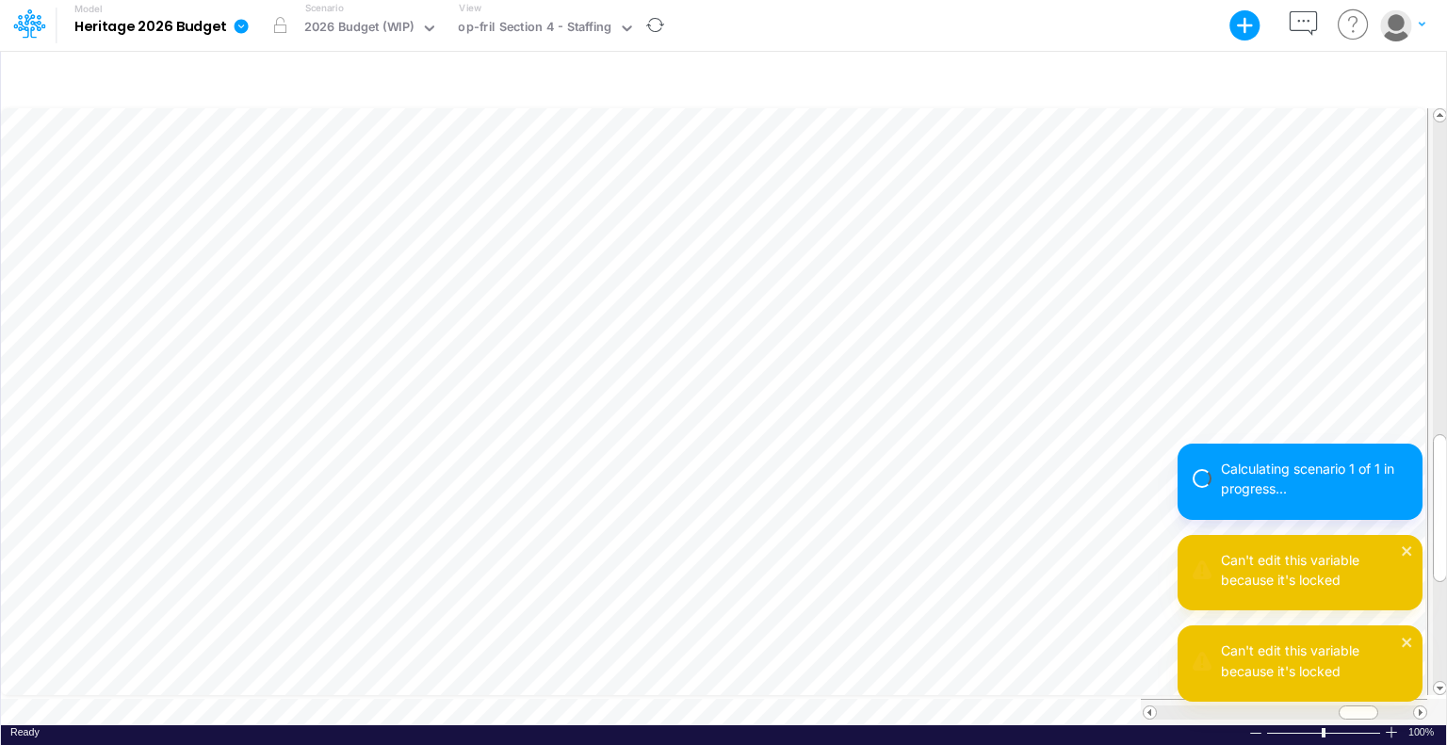
scroll to position [8, 2]
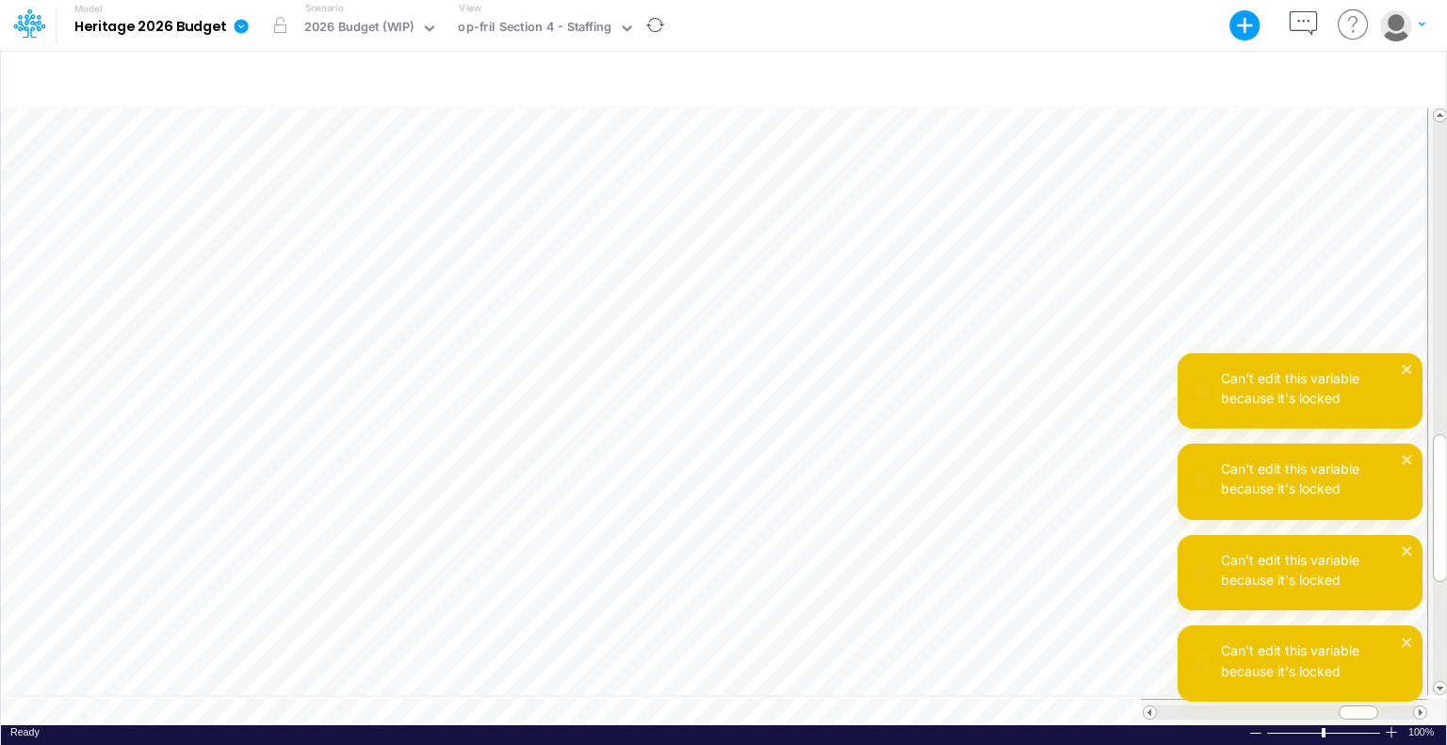
scroll to position [8, 2]
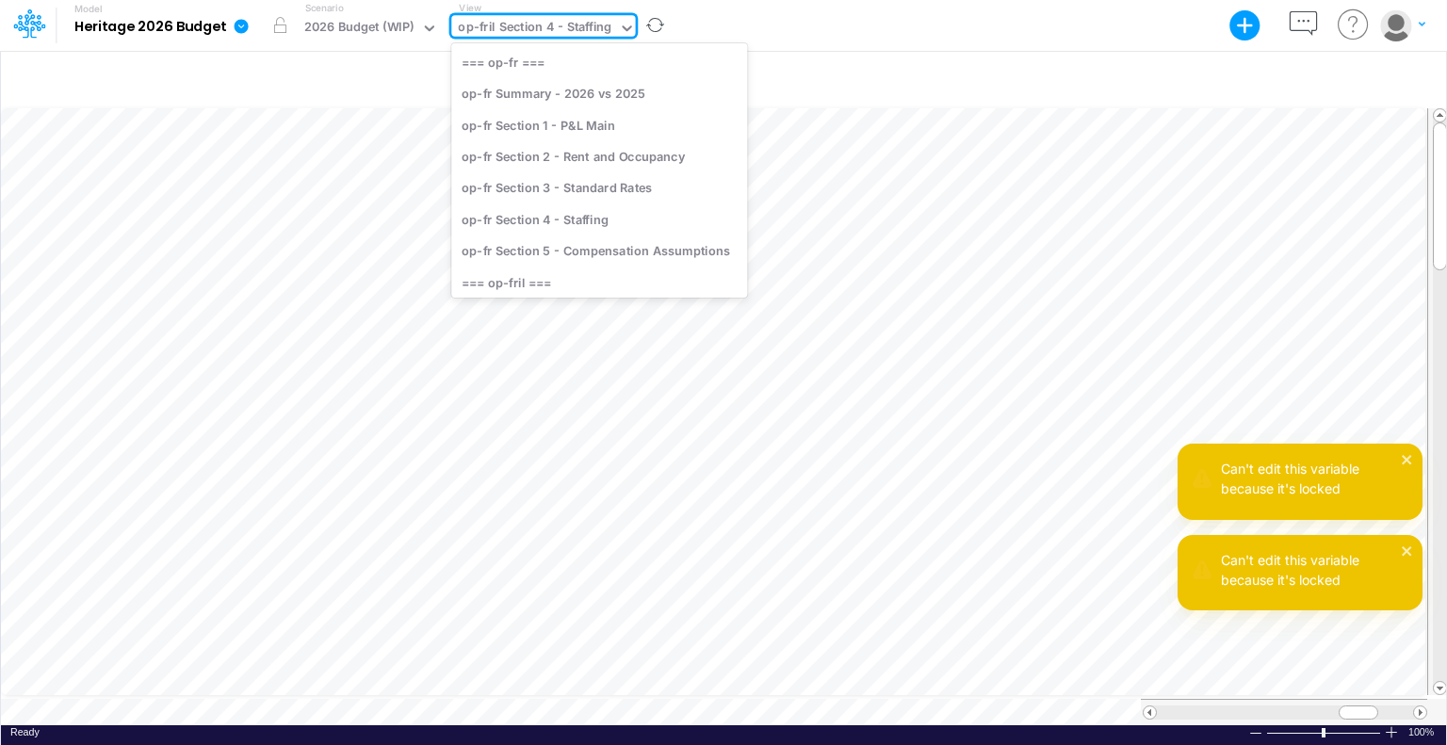
click at [622, 24] on icon at bounding box center [627, 28] width 17 height 17
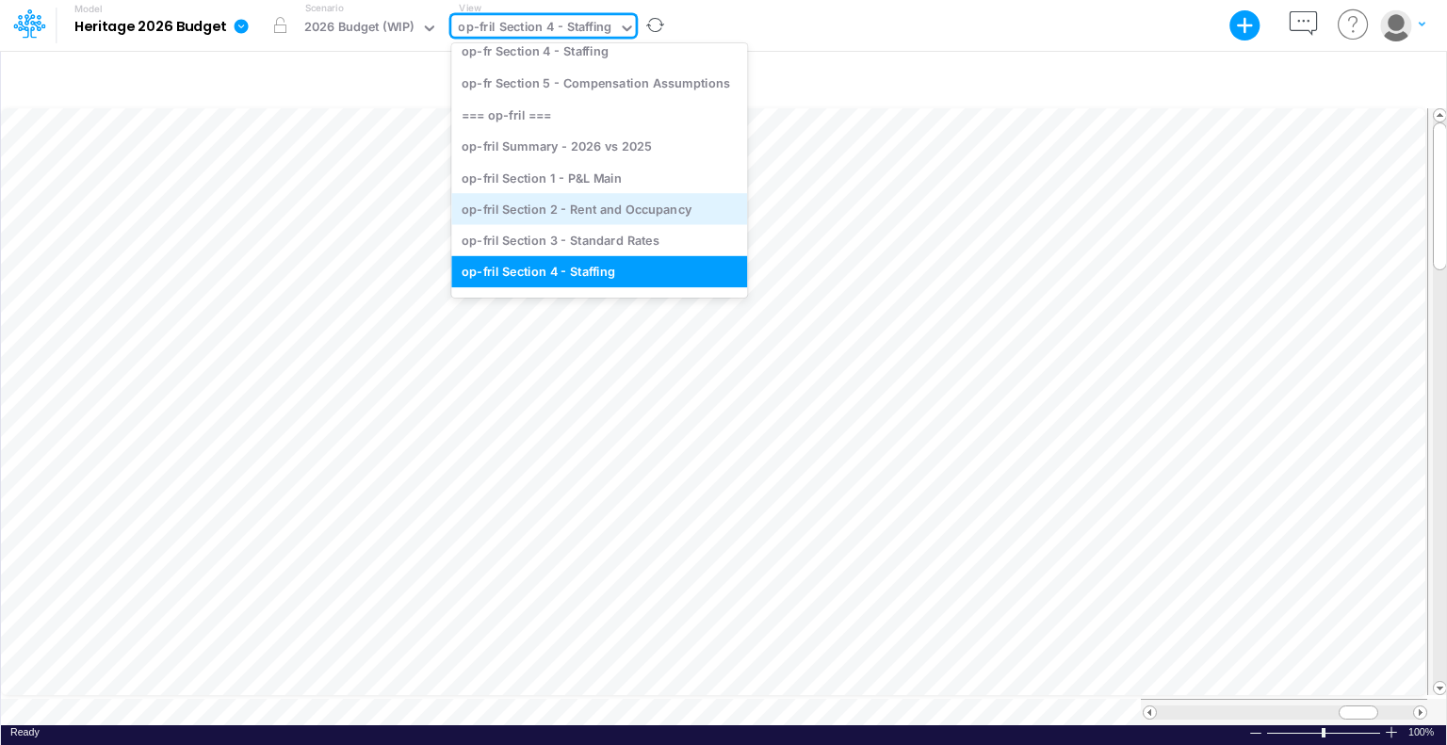
click at [628, 212] on div "op-fril Section 2 - Rent and Occupancy" at bounding box center [599, 208] width 296 height 31
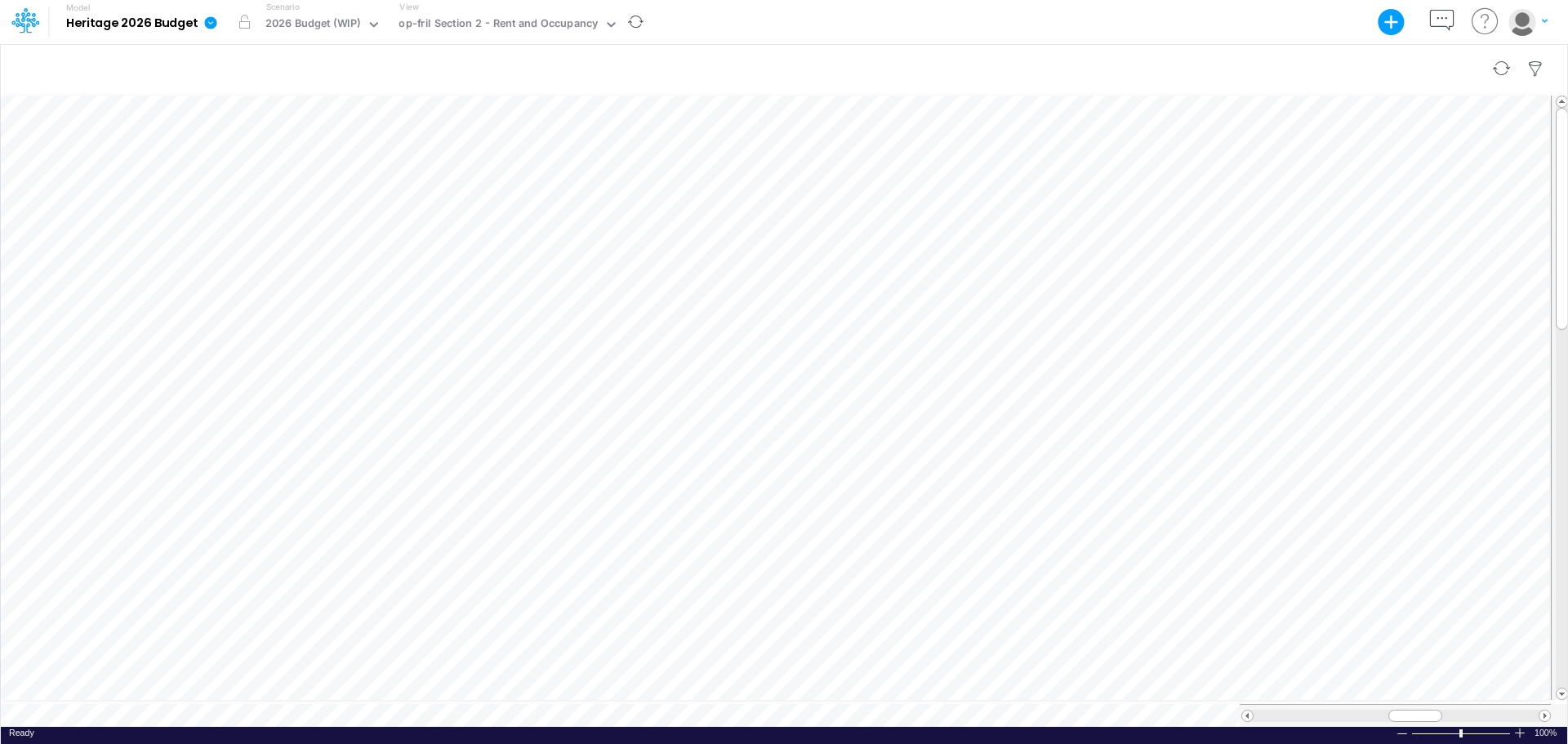
scroll to position [8, 1]
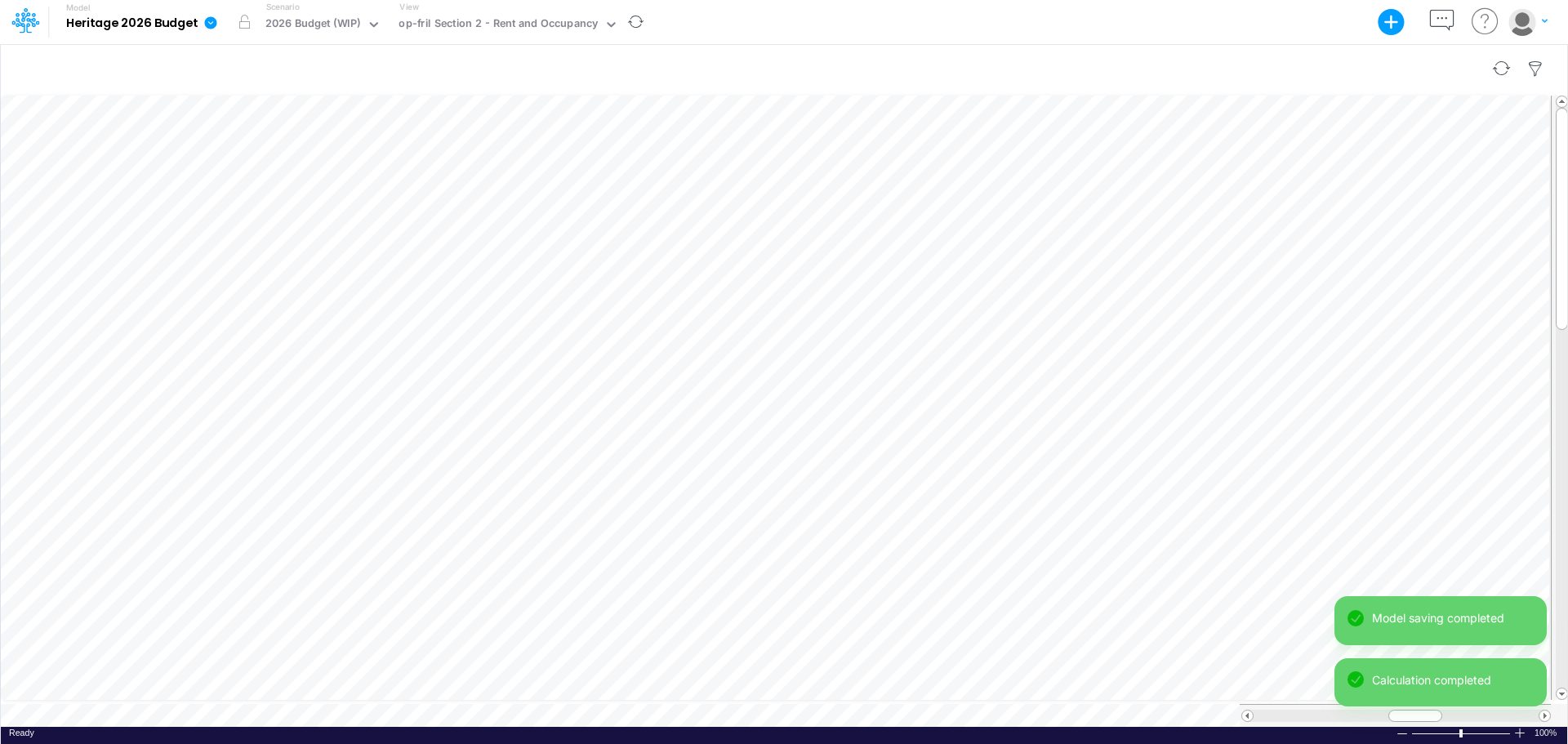
scroll to position [8, 1]
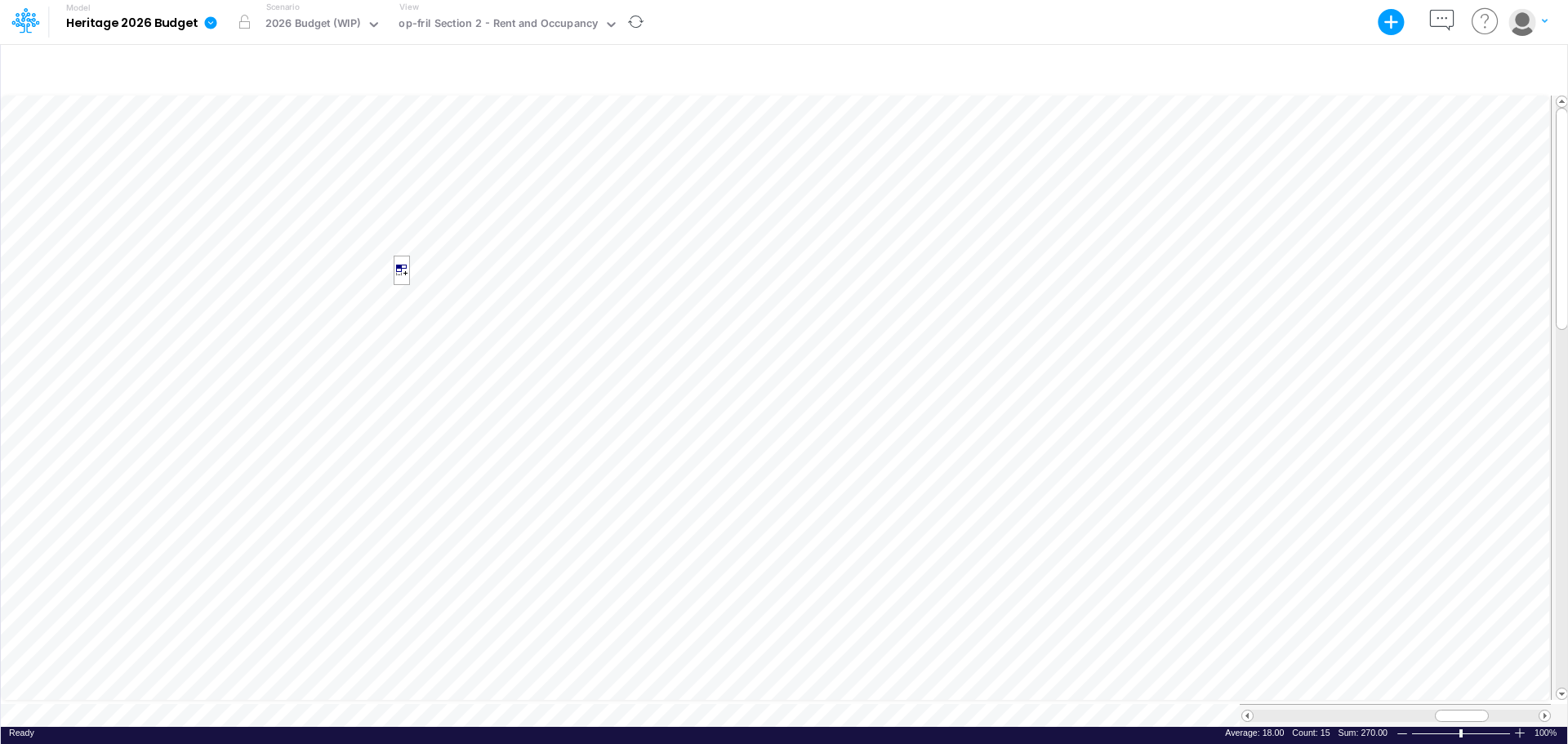
scroll to position [8, 1]
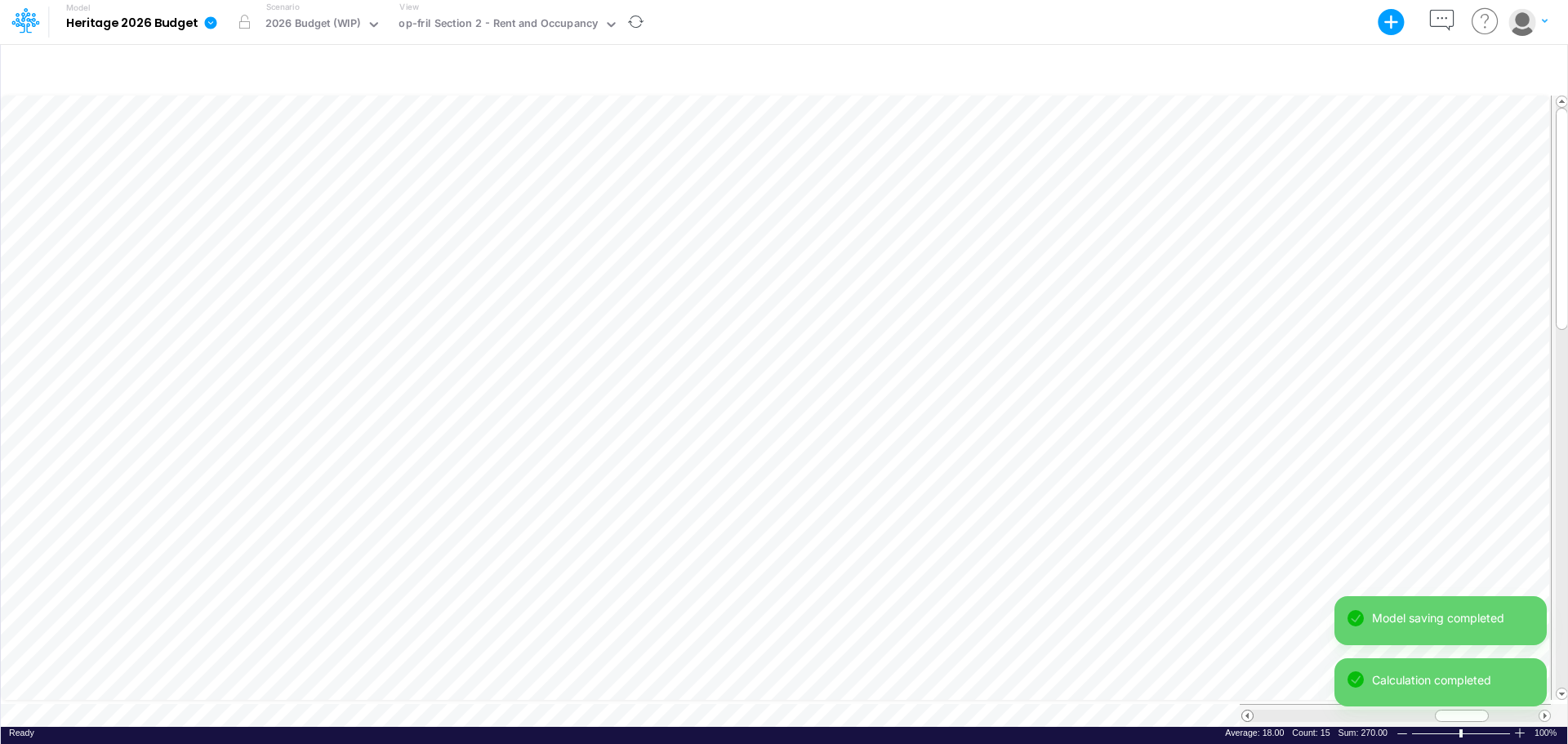
click at [1248, 645] on span at bounding box center [1247, 716] width 10 height 10
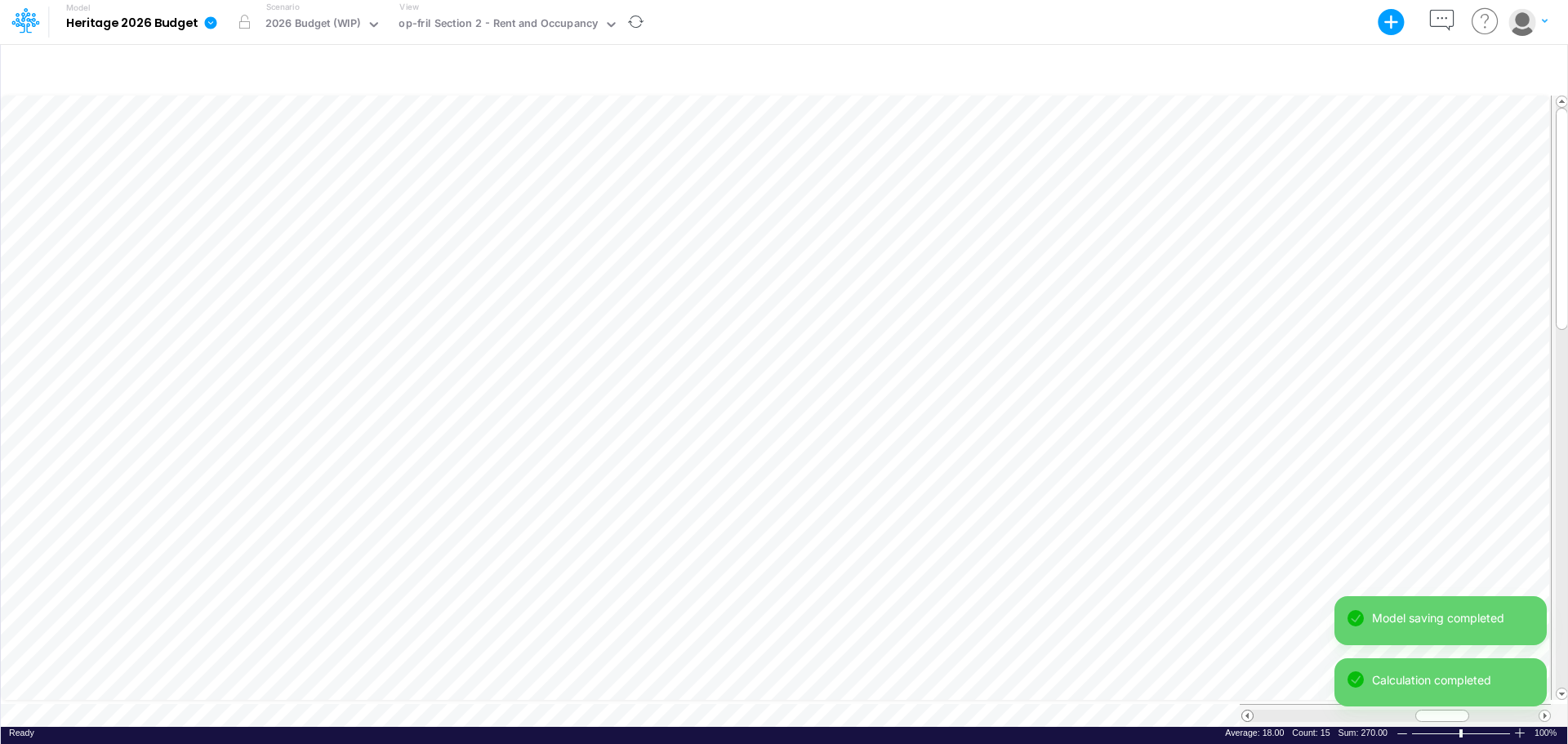
click at [1248, 645] on span at bounding box center [1247, 716] width 10 height 10
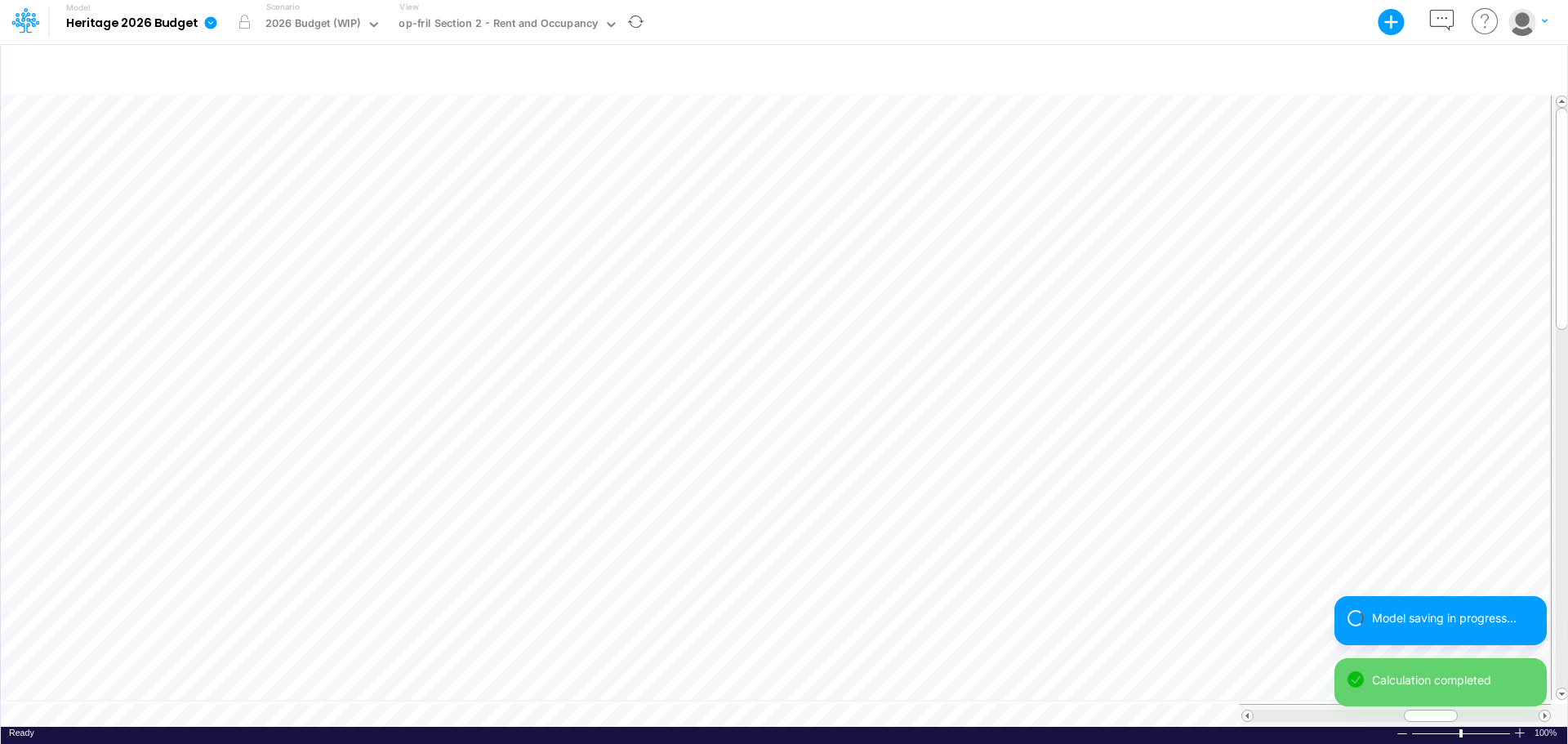
scroll to position [8, 1]
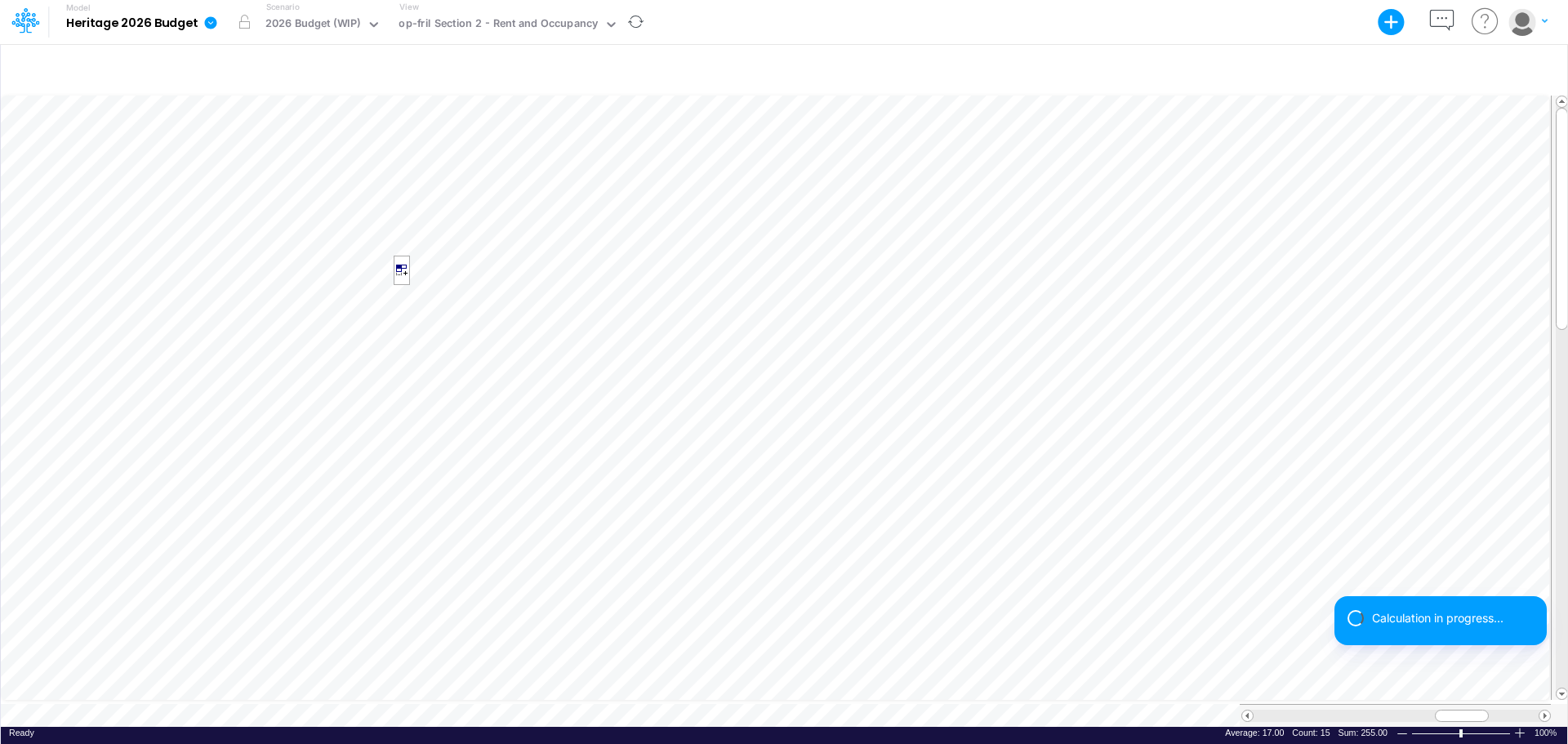
scroll to position [8, 1]
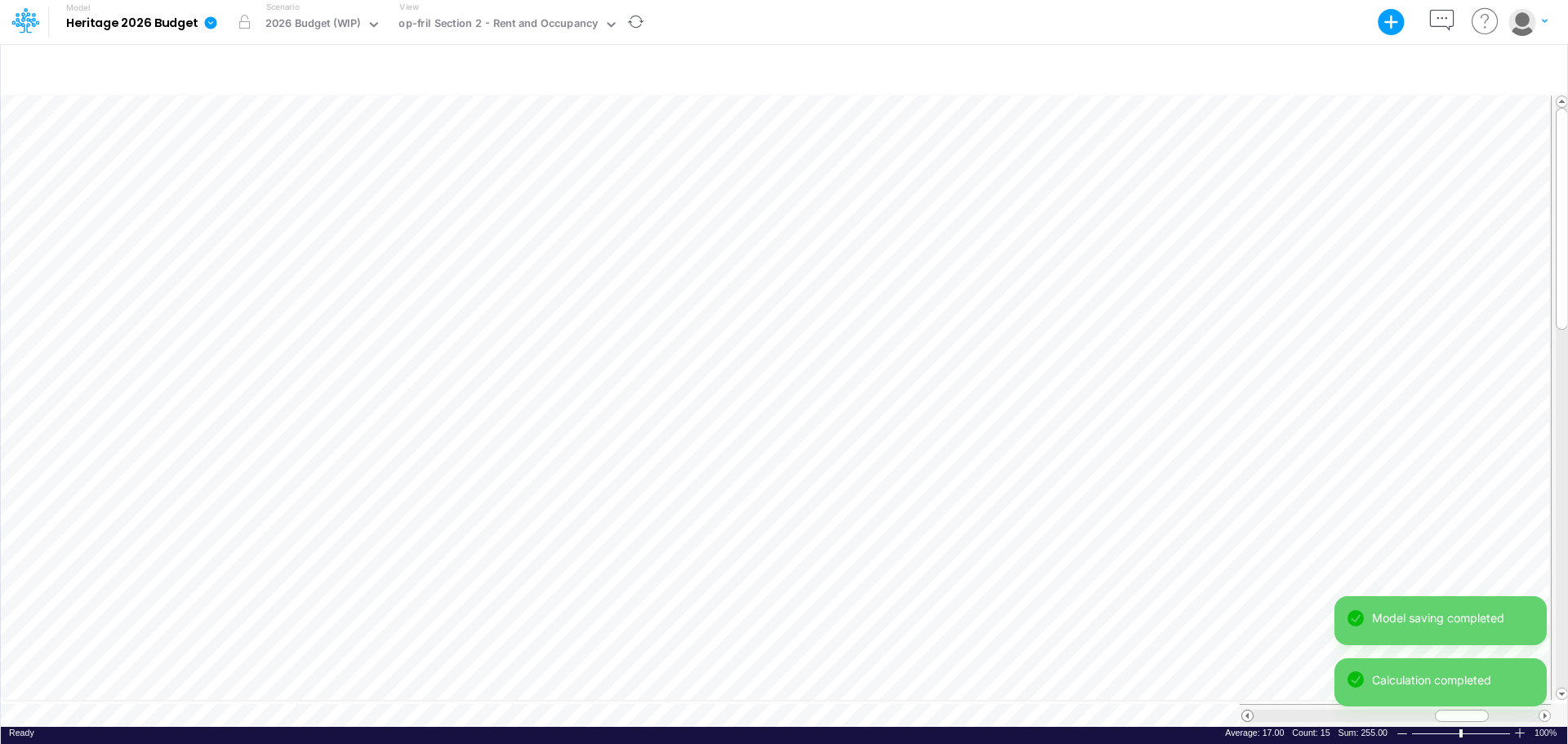
click at [1246, 645] on span at bounding box center [1247, 716] width 10 height 10
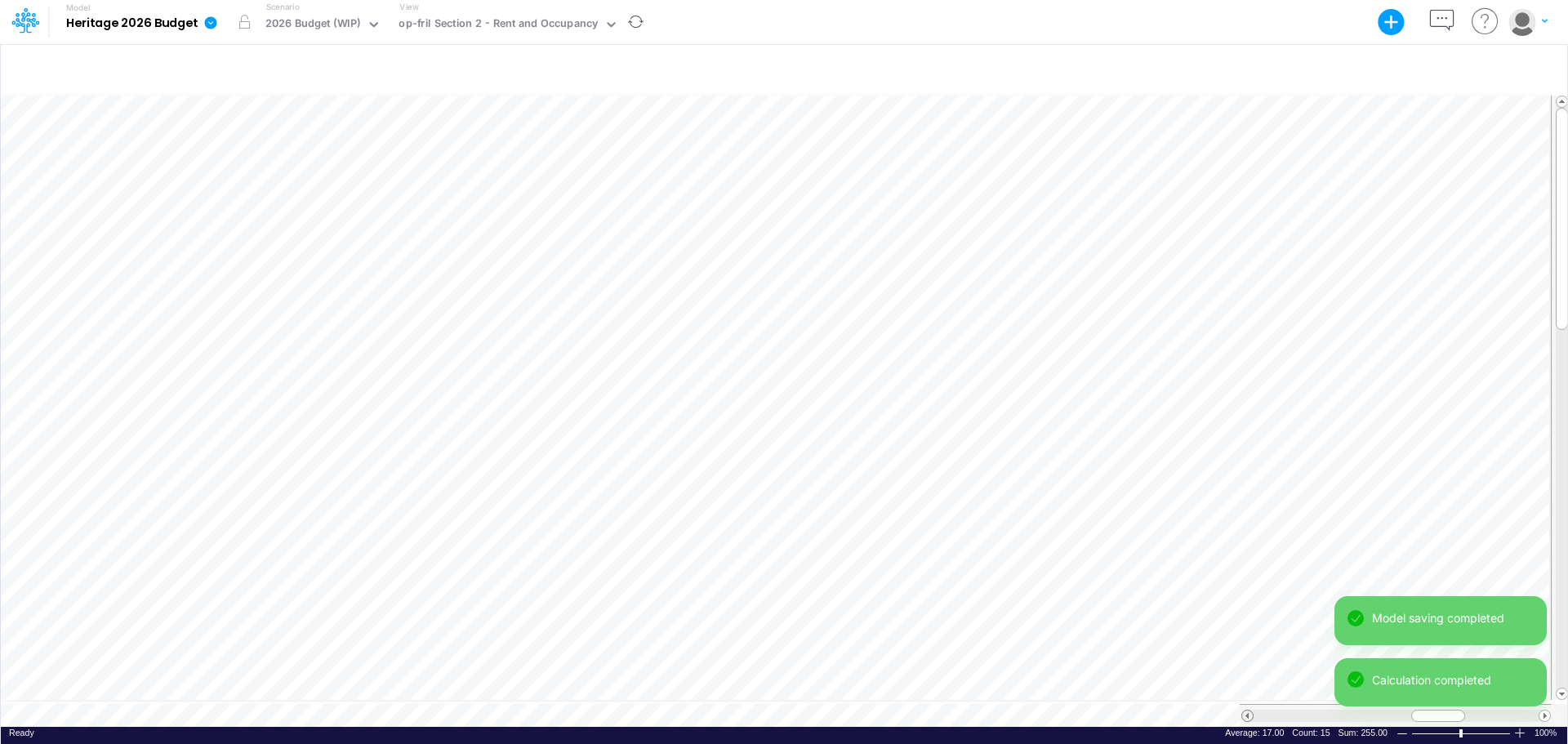
click at [1246, 645] on span at bounding box center [1247, 716] width 10 height 10
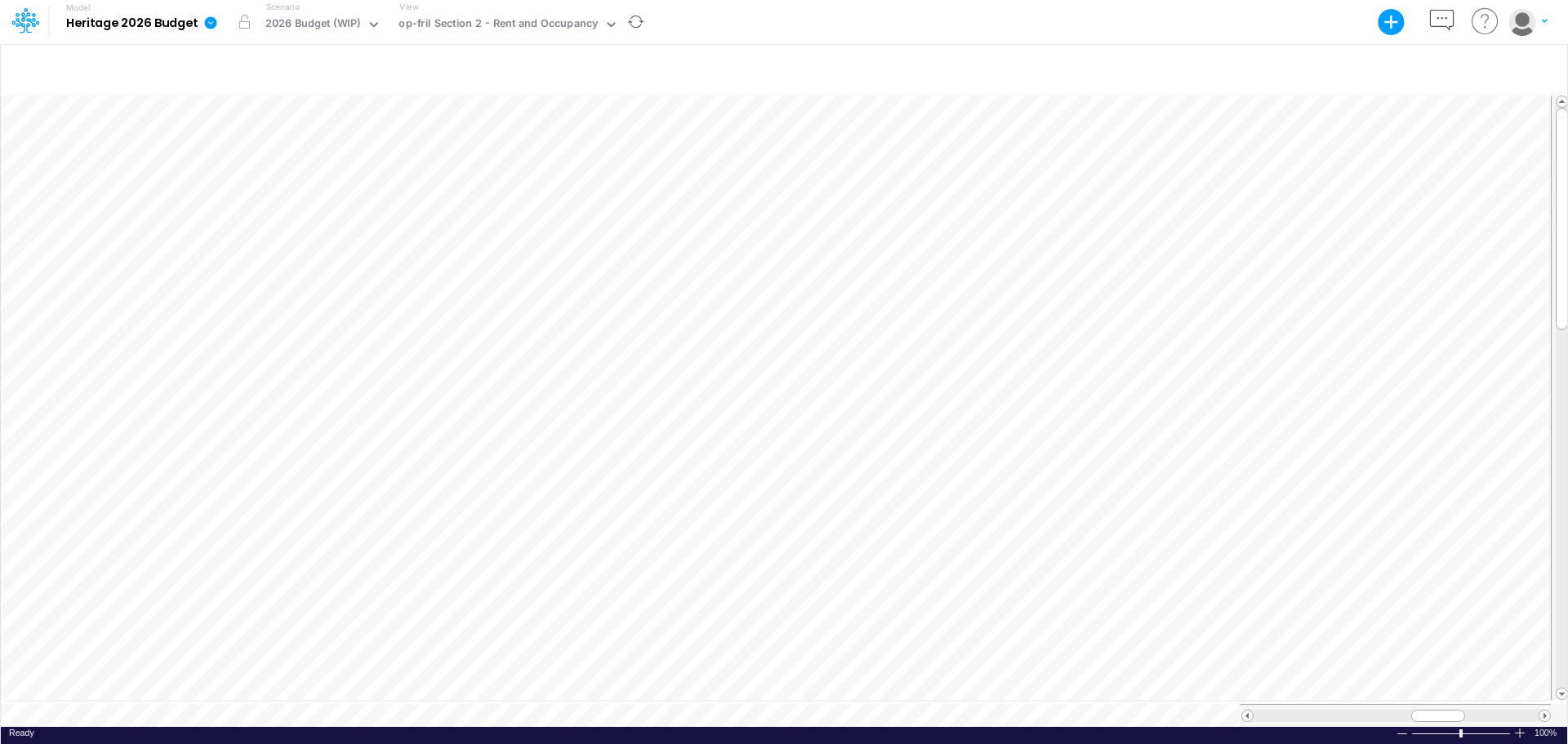
scroll to position [8, 1]
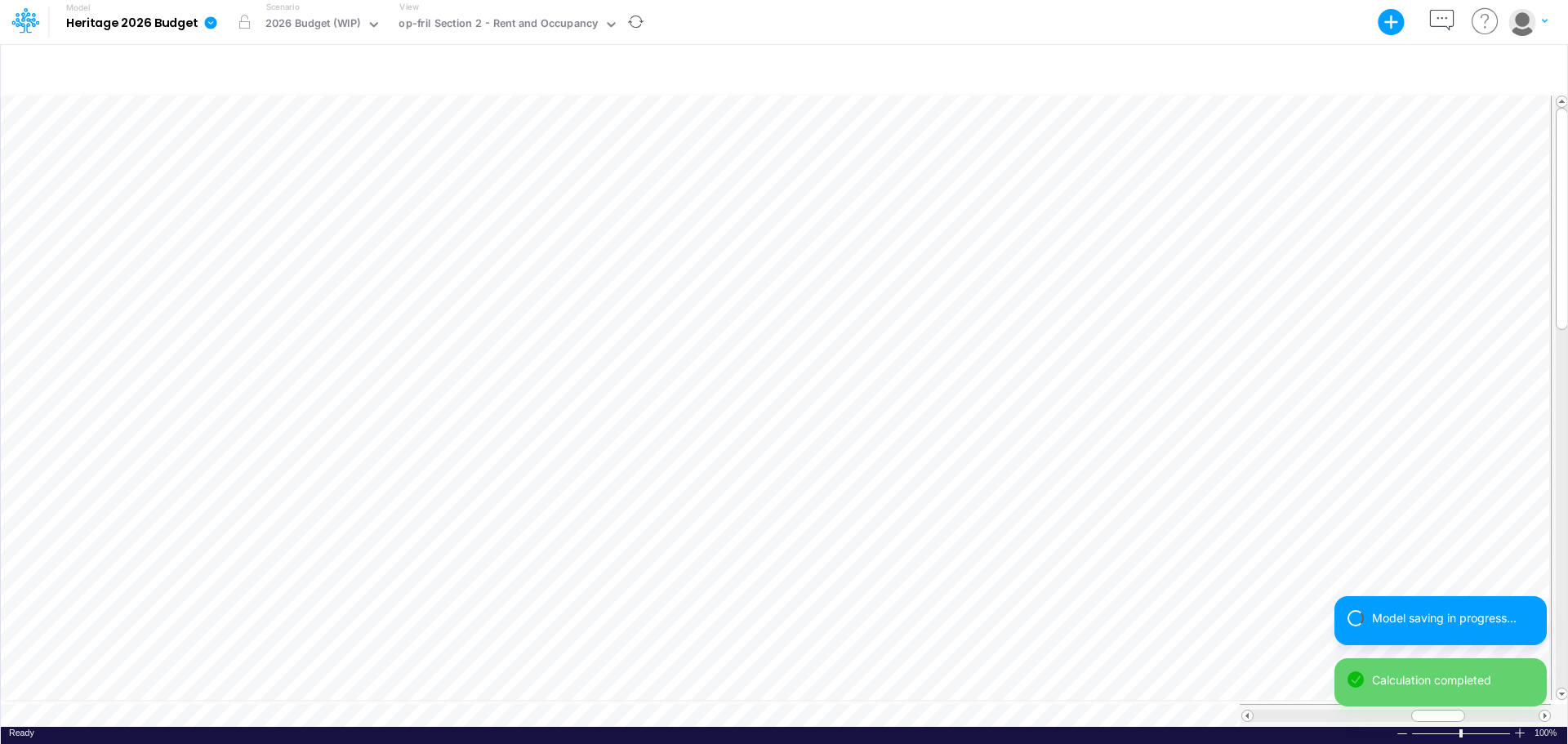
scroll to position [8, 1]
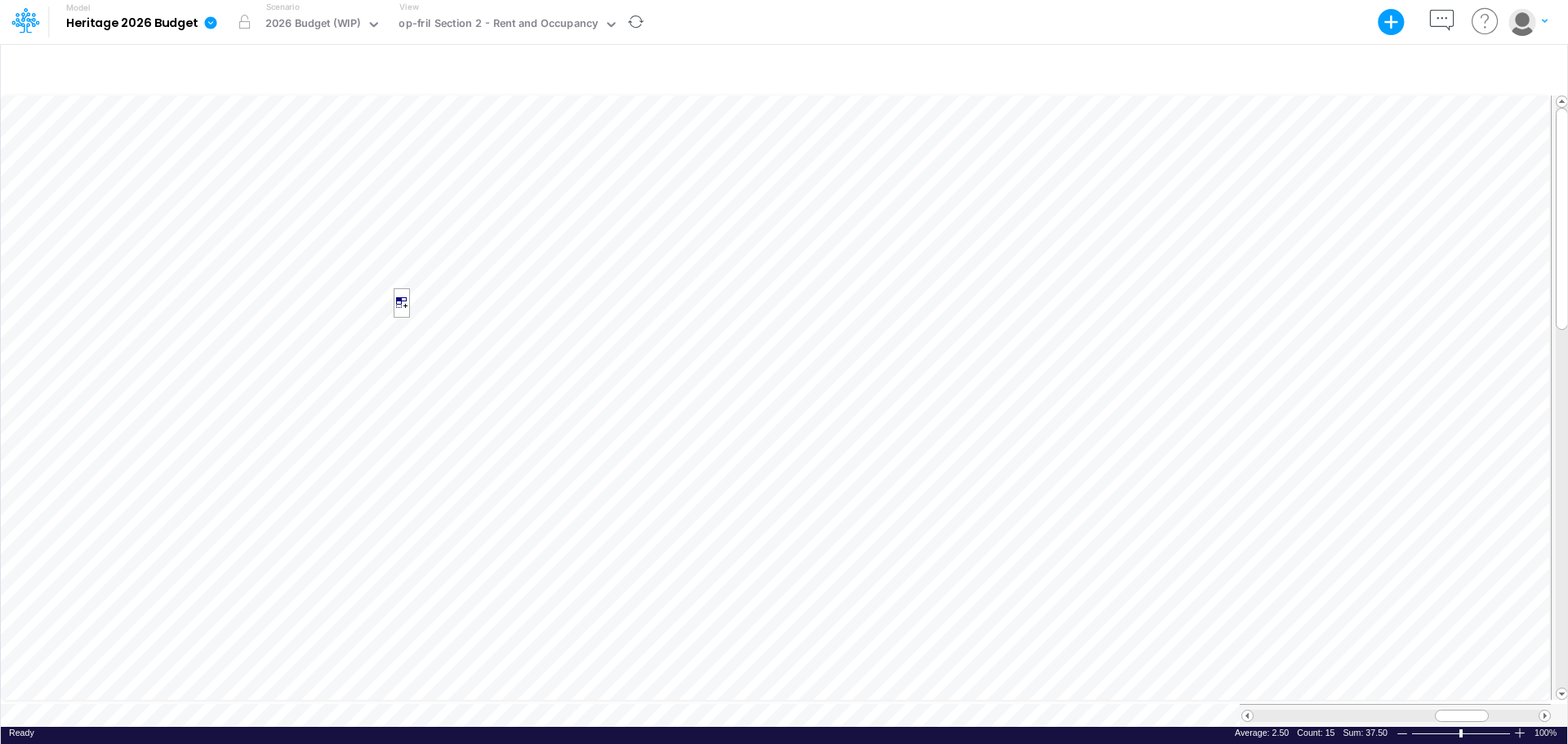
scroll to position [8, 1]
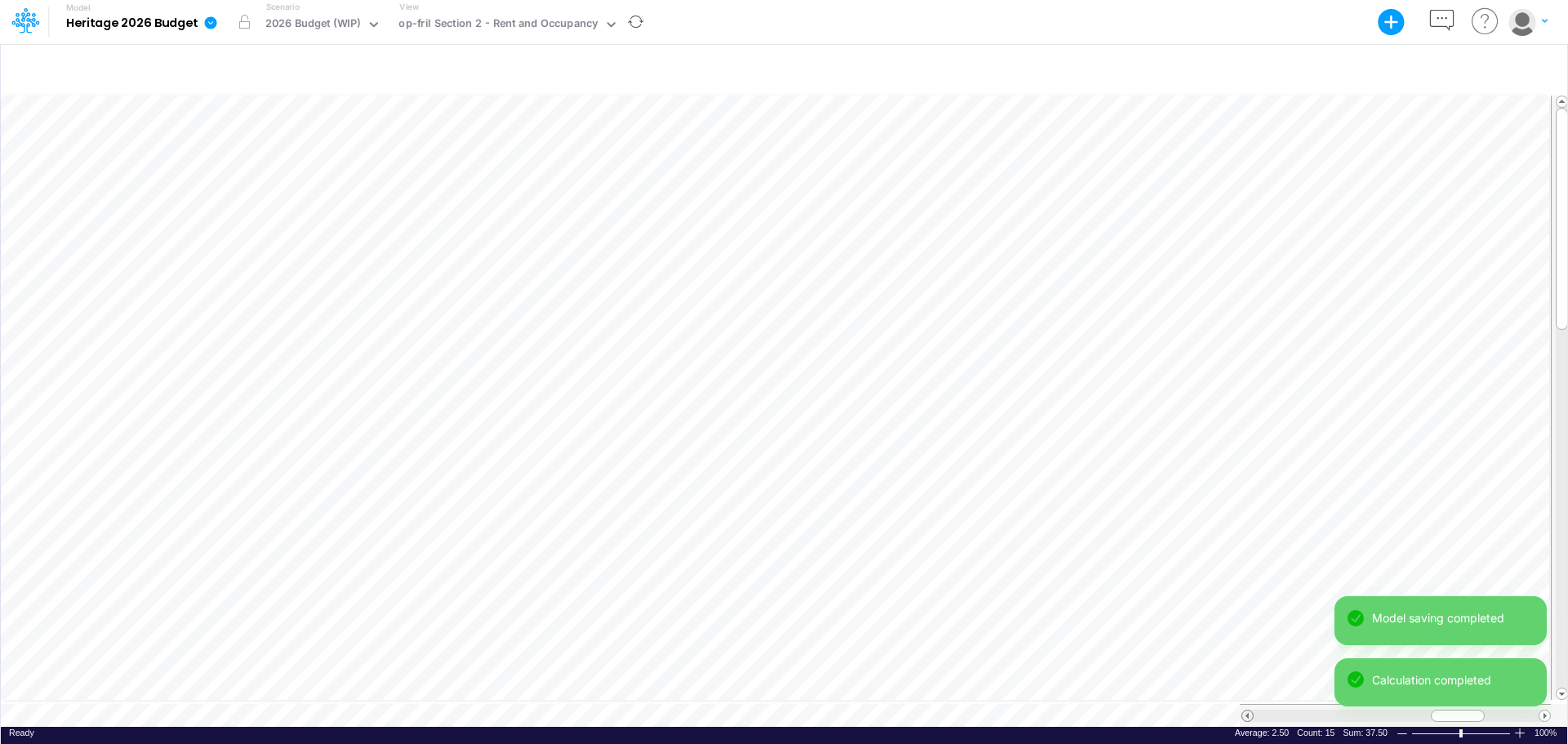
click at [1251, 645] on span at bounding box center [1247, 716] width 10 height 10
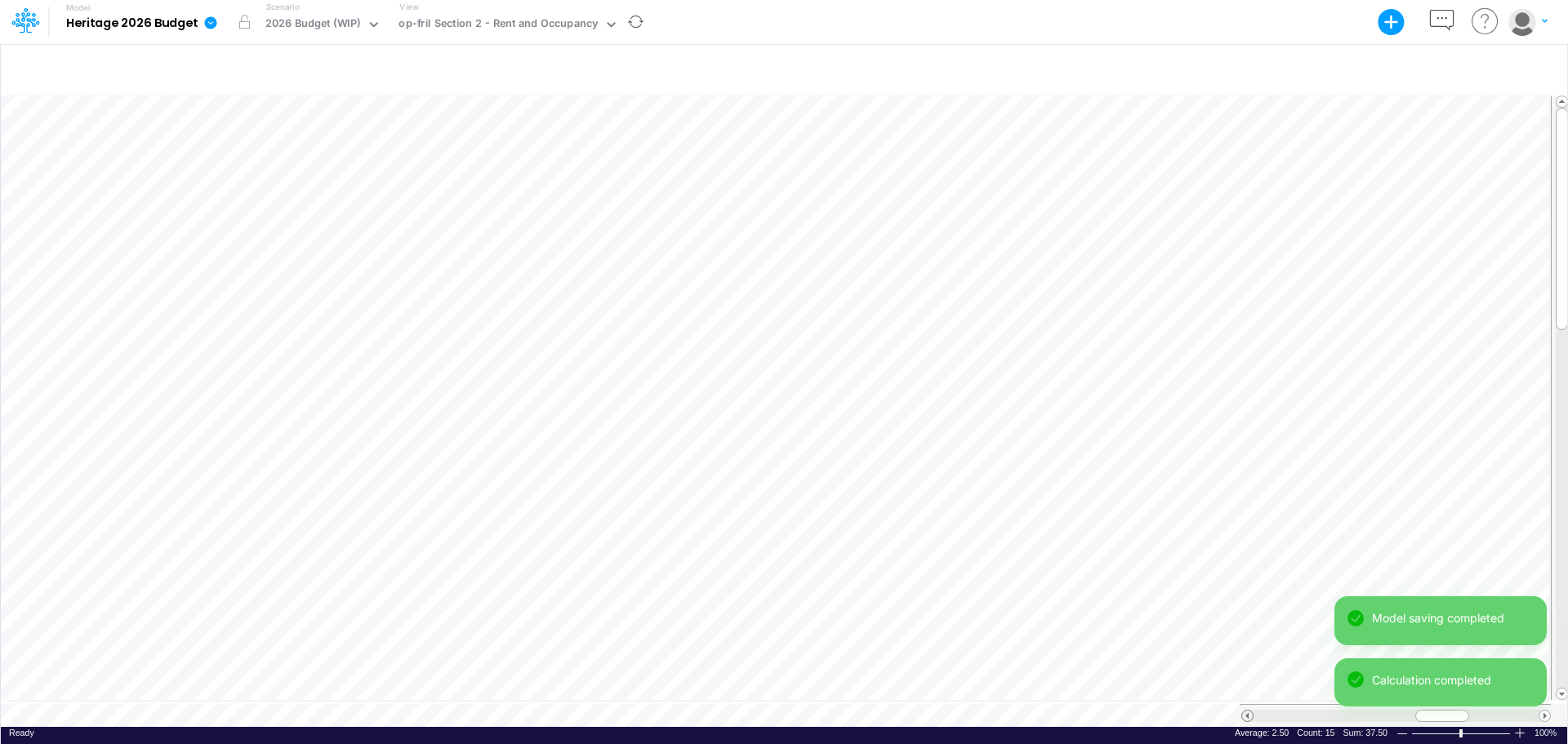
click at [1251, 645] on span at bounding box center [1247, 716] width 10 height 10
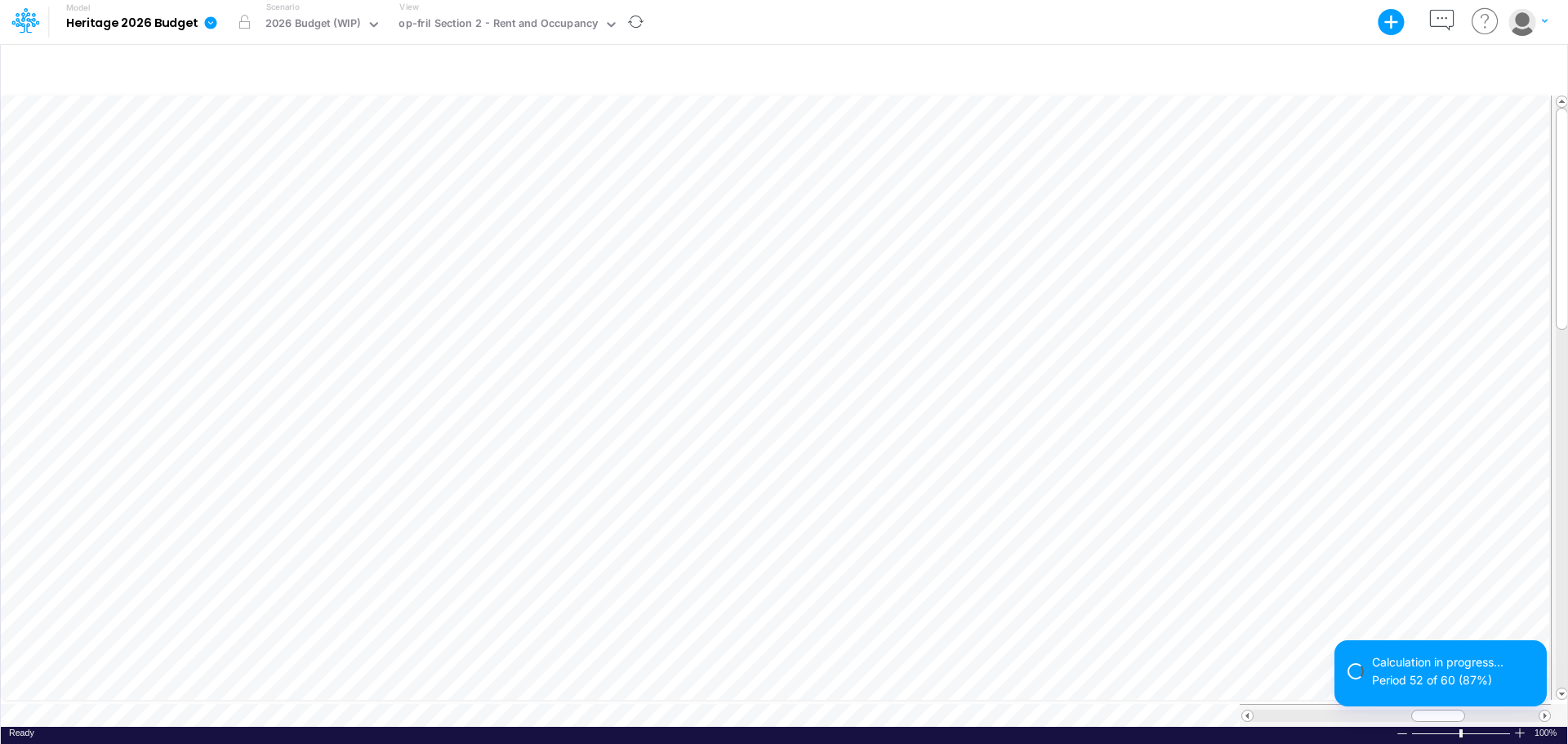
scroll to position [8, 1]
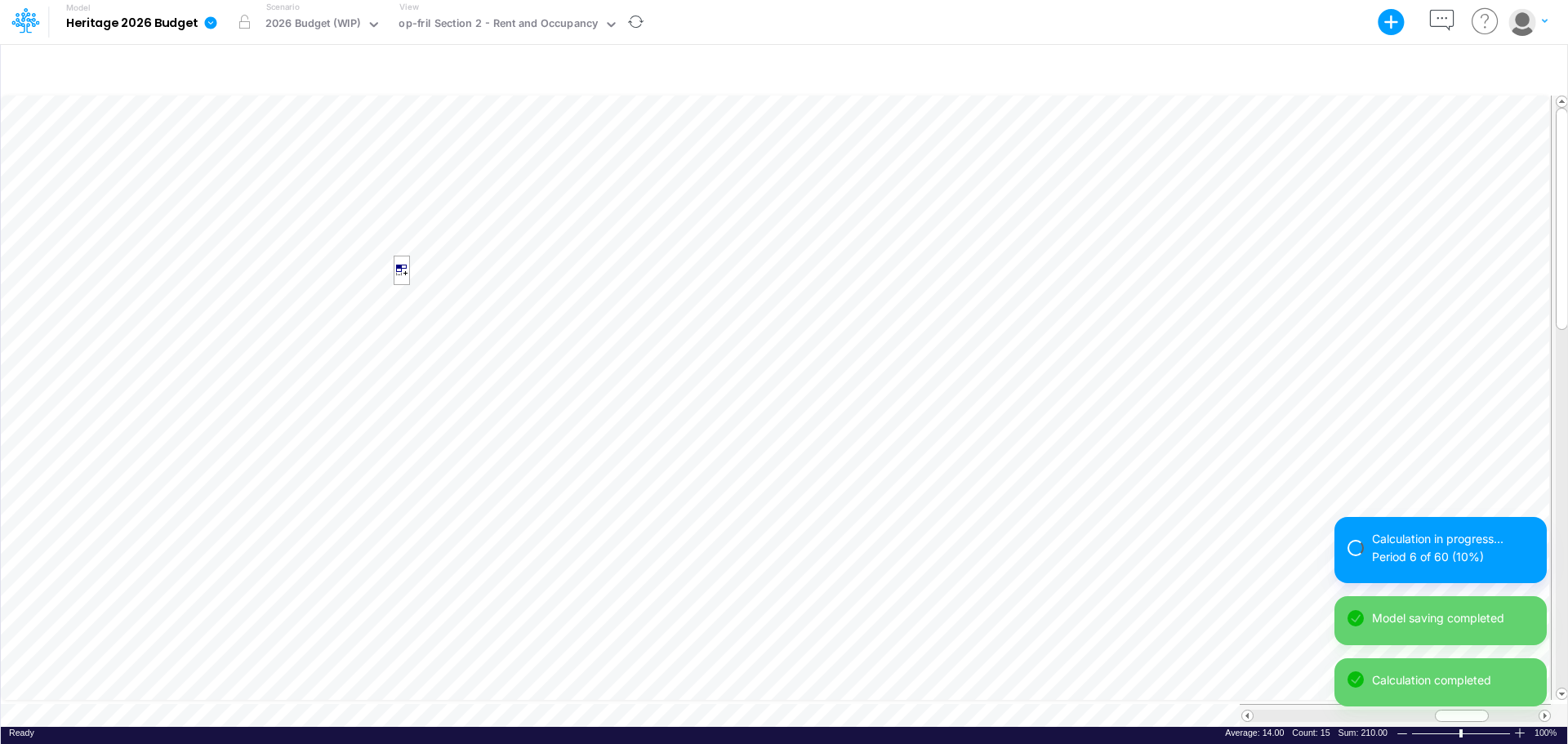
scroll to position [8, 1]
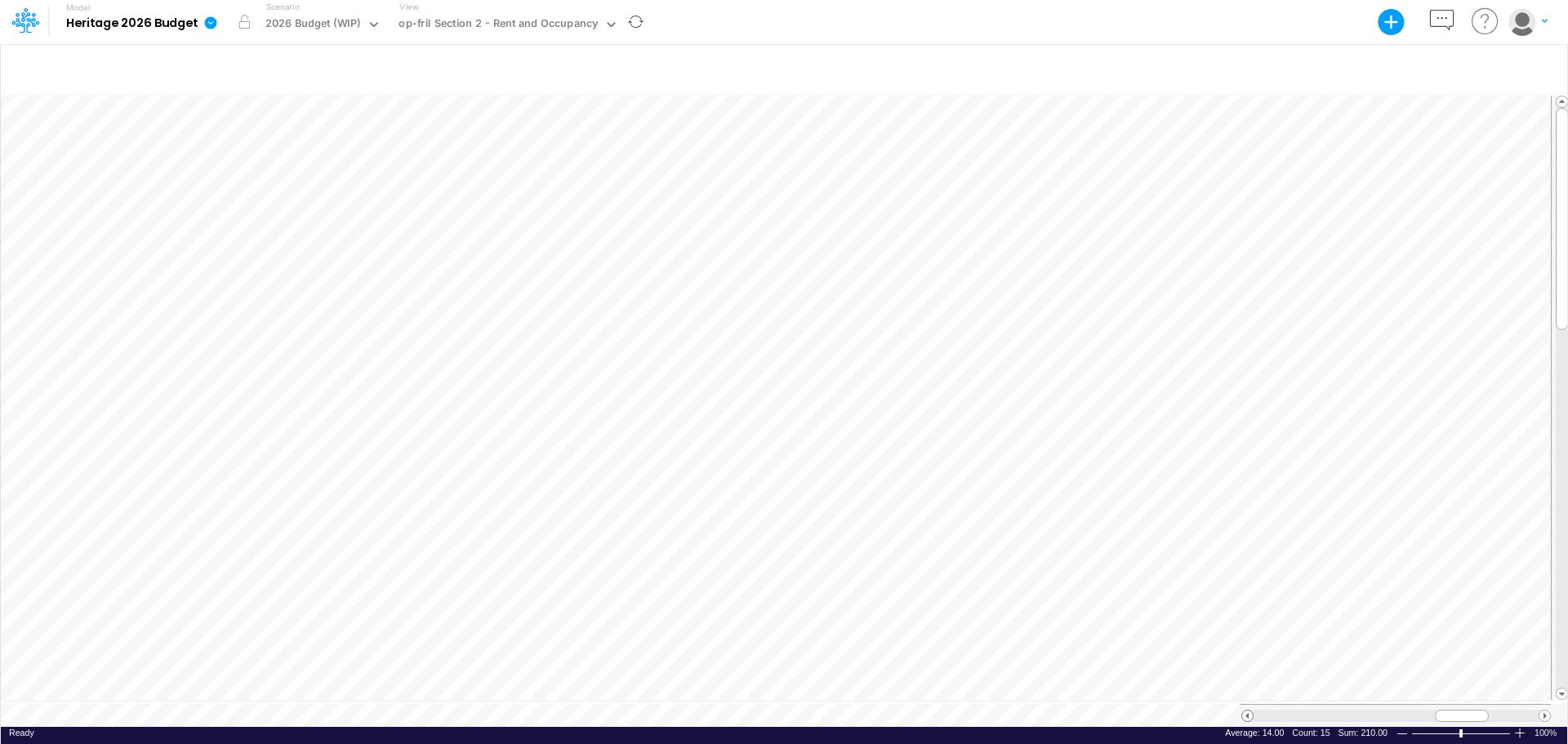
click at [1249, 645] on span at bounding box center [1247, 716] width 10 height 10
click at [1248, 645] on span at bounding box center [1247, 716] width 10 height 10
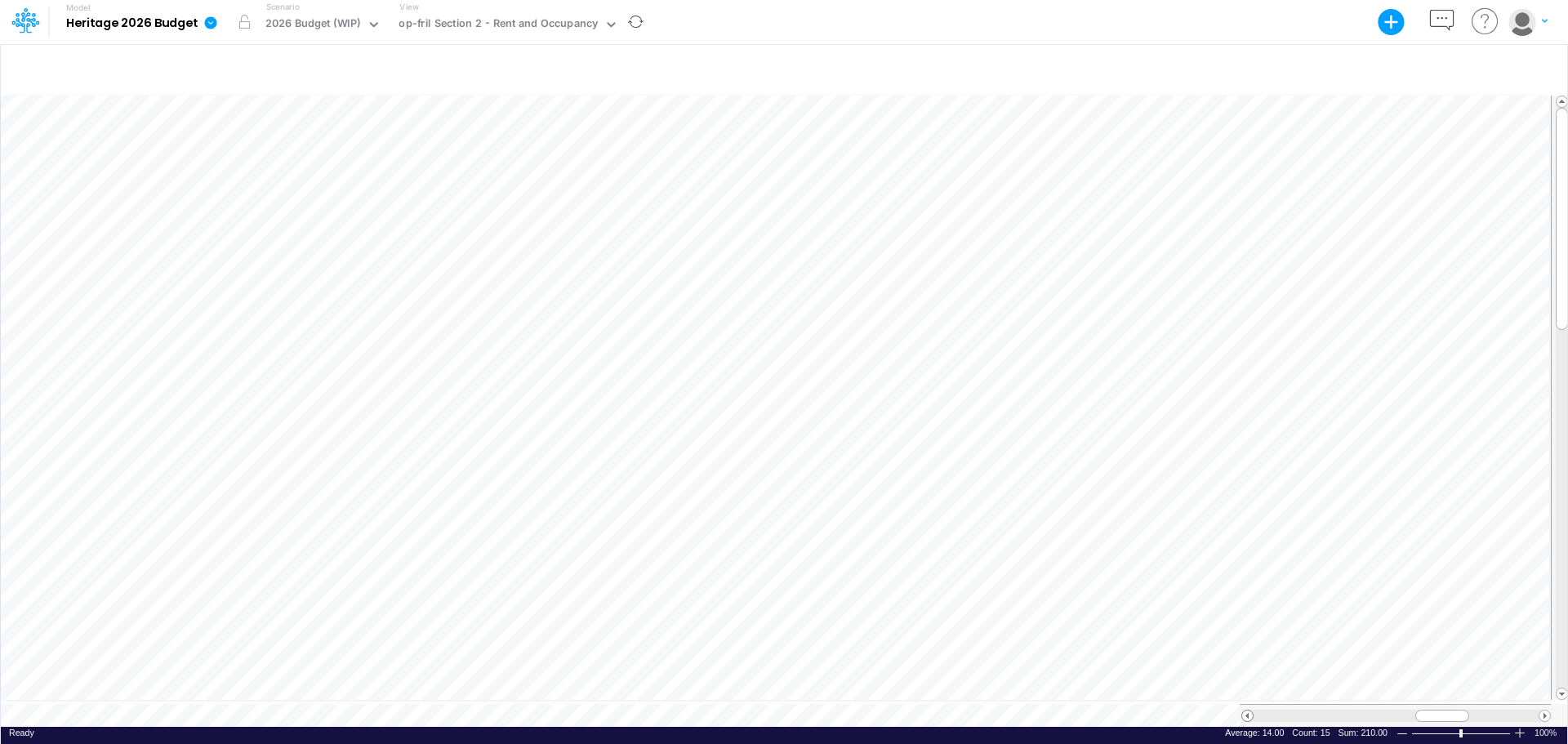
click at [1248, 645] on span at bounding box center [1247, 716] width 10 height 10
click at [1246, 645] on span at bounding box center [1247, 716] width 10 height 10
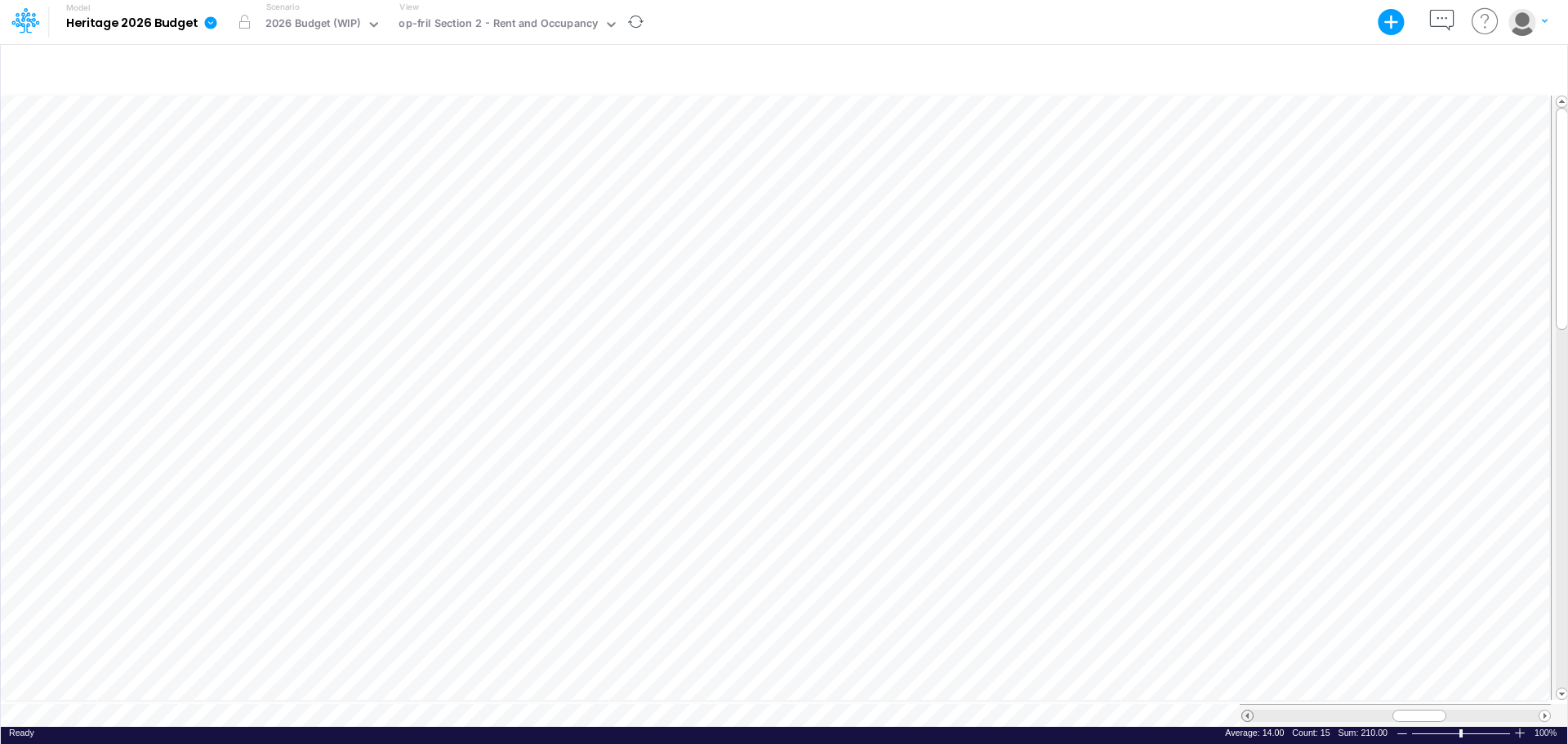
click at [1246, 645] on span at bounding box center [1247, 716] width 10 height 10
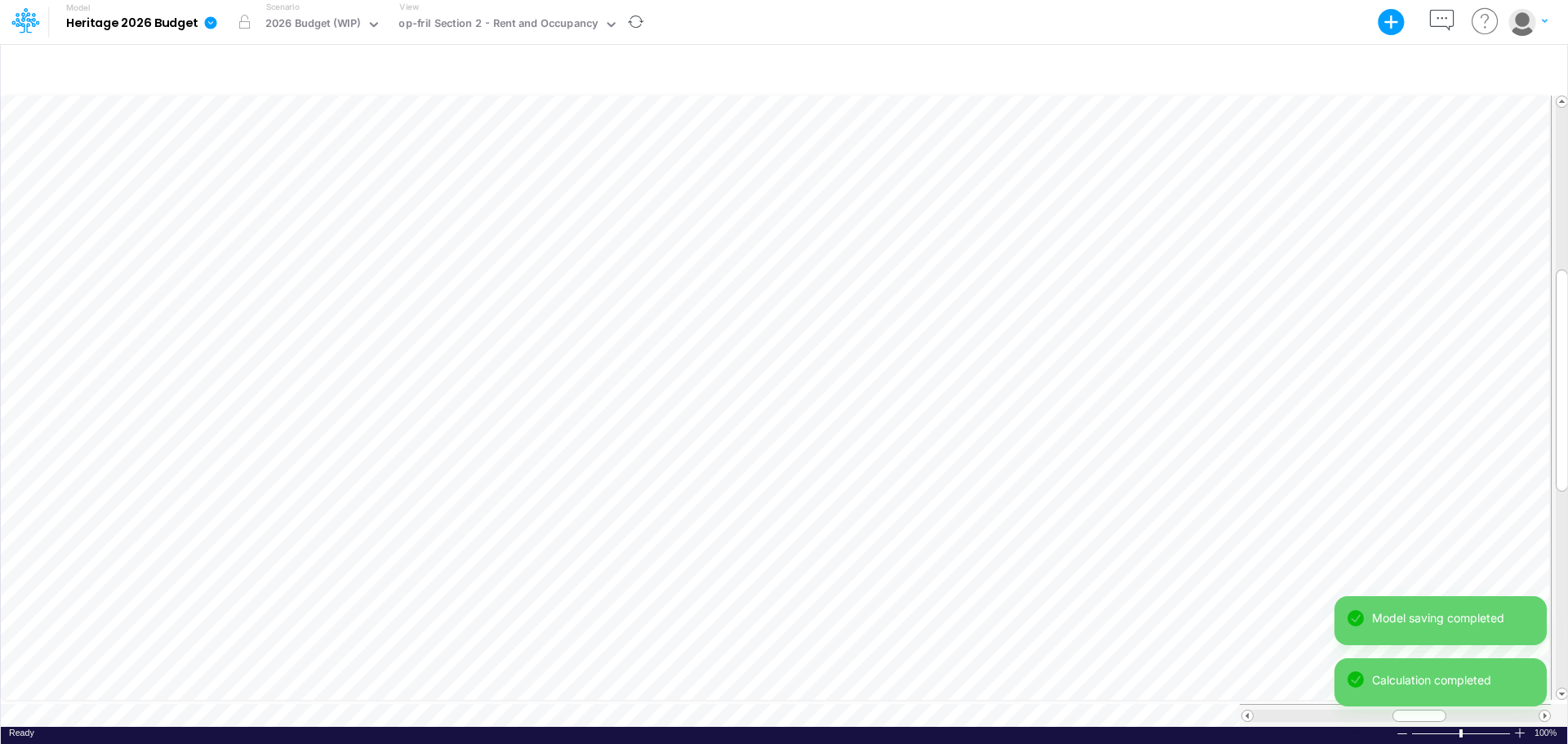
scroll to position [8, 1]
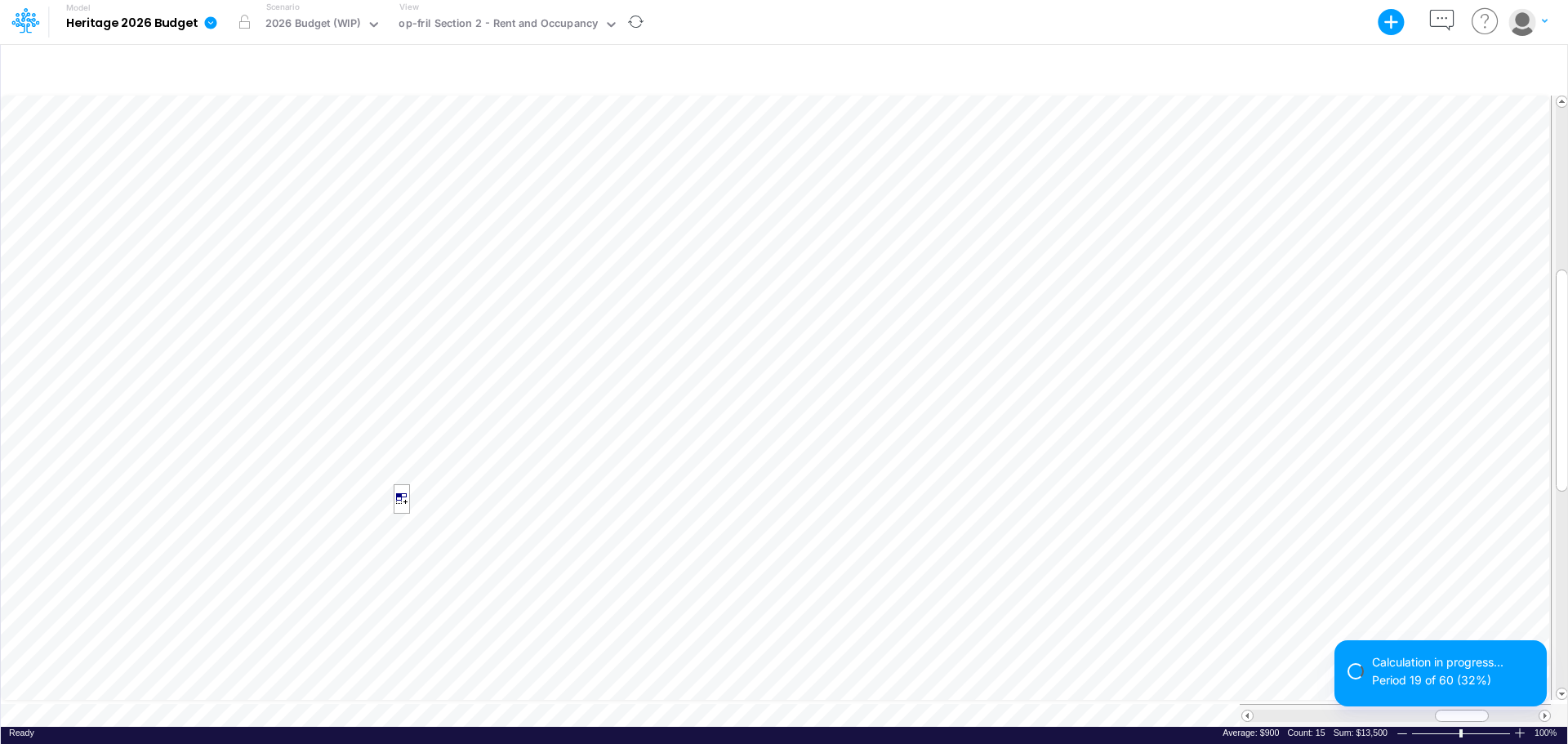
scroll to position [8, 1]
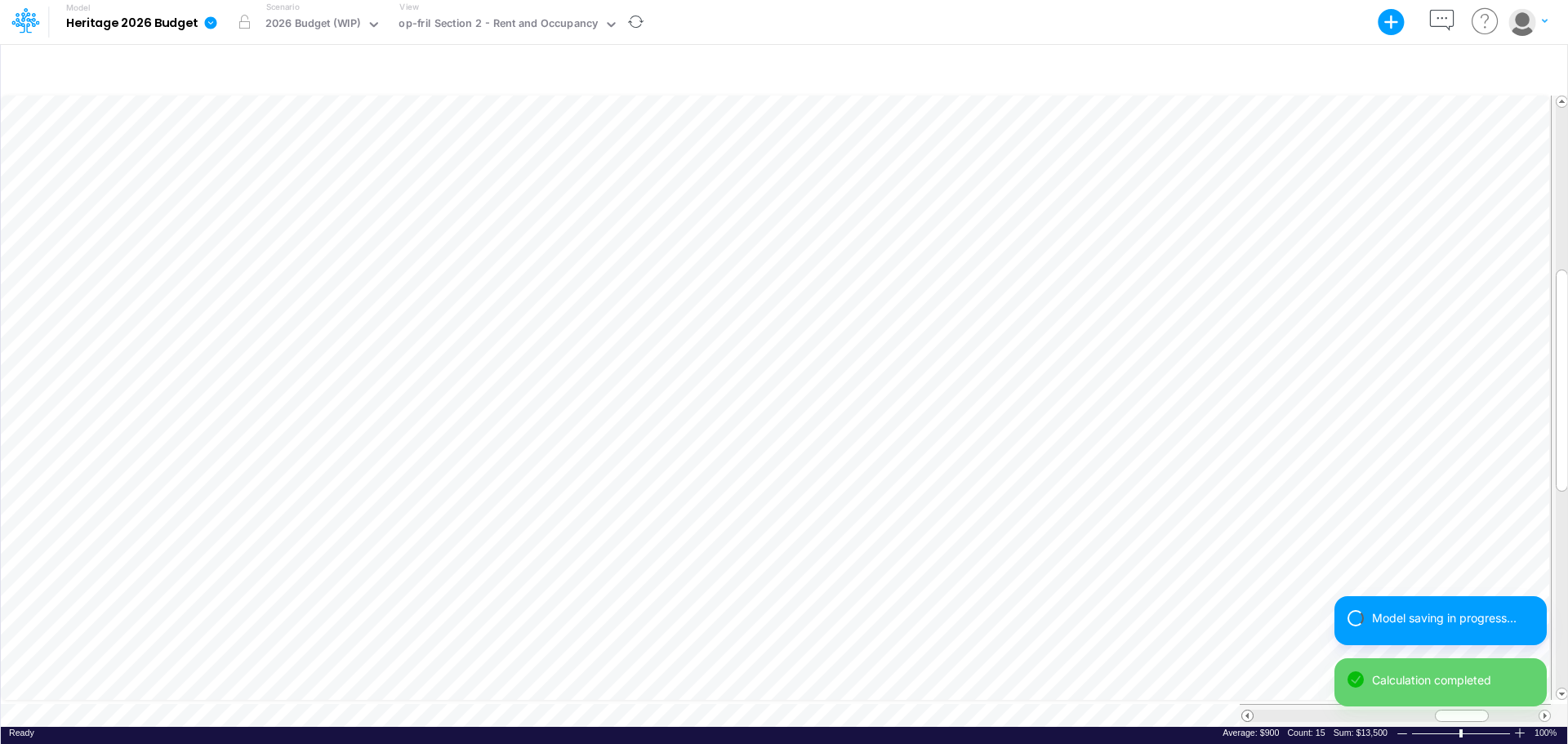
click at [1248, 645] on span at bounding box center [1247, 716] width 10 height 10
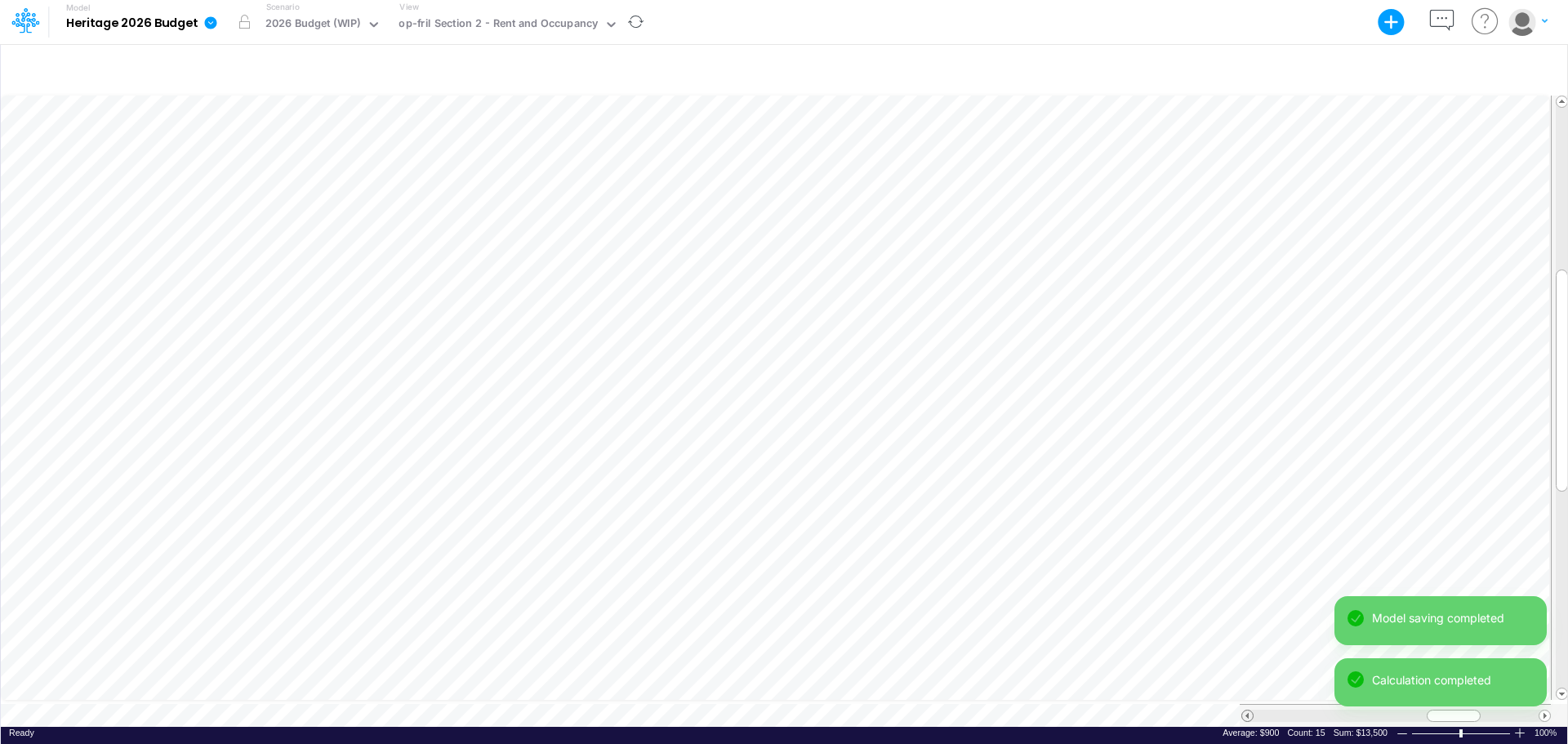
click at [1248, 645] on span at bounding box center [1247, 716] width 10 height 10
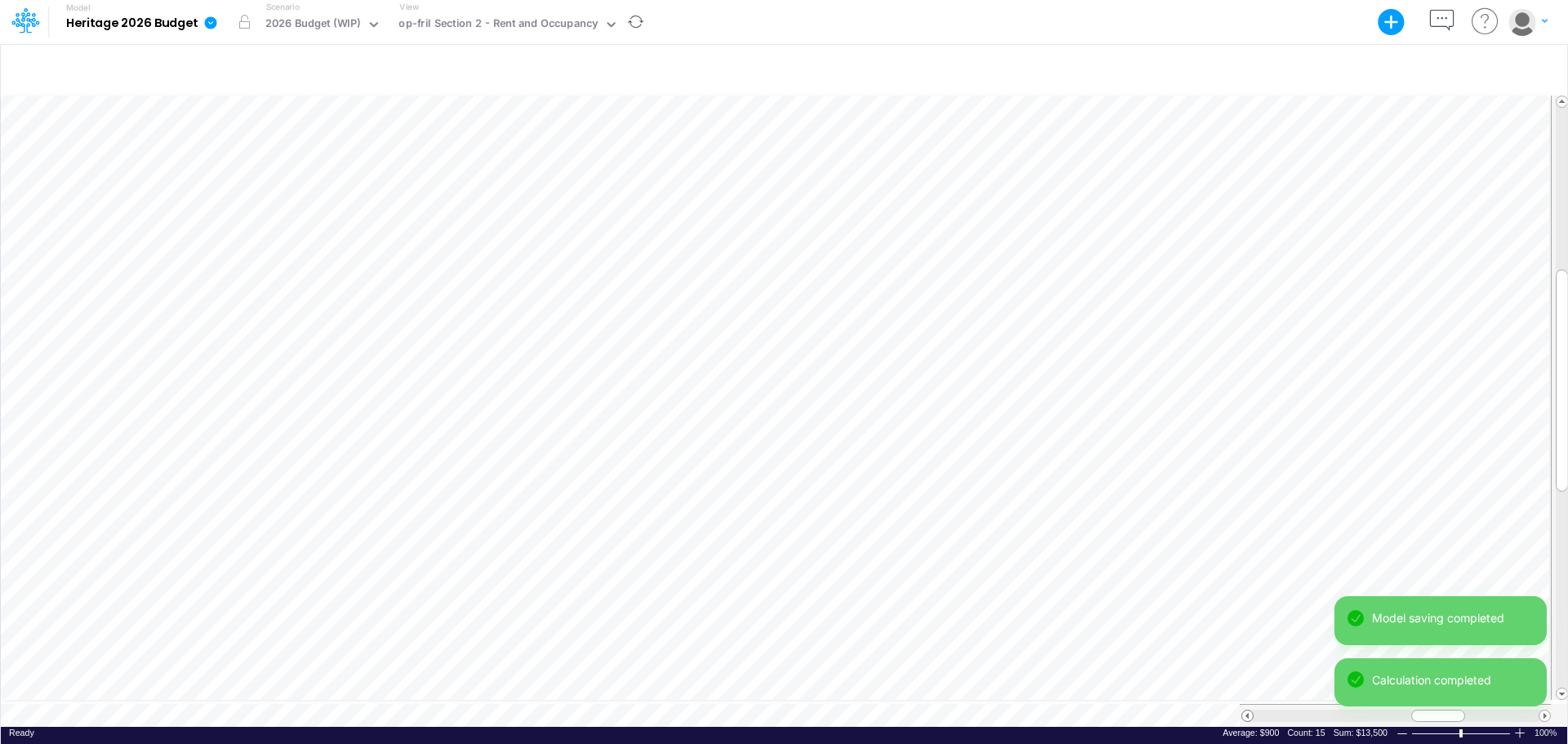
click at [1248, 645] on span at bounding box center [1247, 716] width 10 height 10
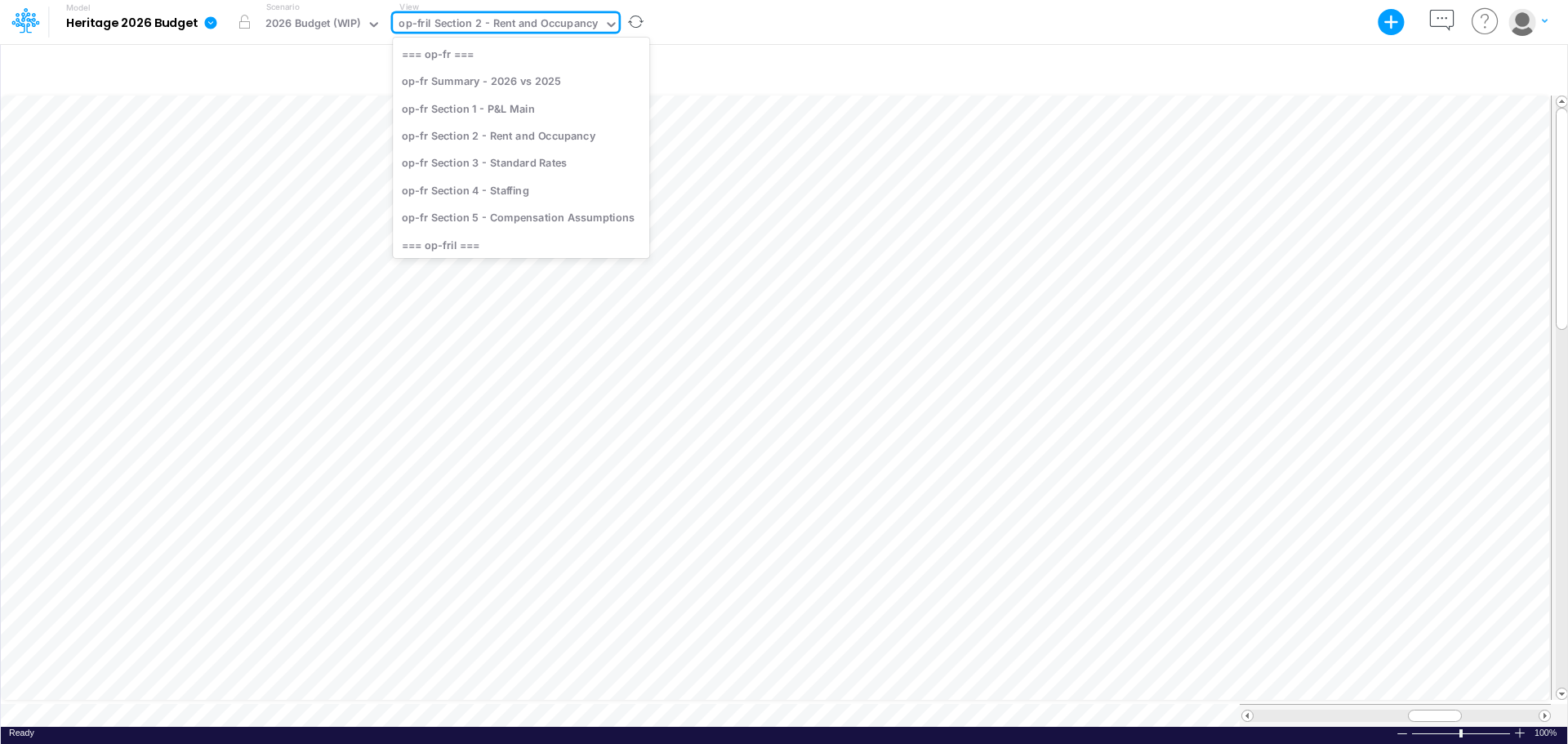
click at [604, 22] on icon at bounding box center [611, 24] width 15 height 15
click at [517, 134] on div "op-fr Section 2 - Rent and Occupancy" at bounding box center [521, 134] width 257 height 27
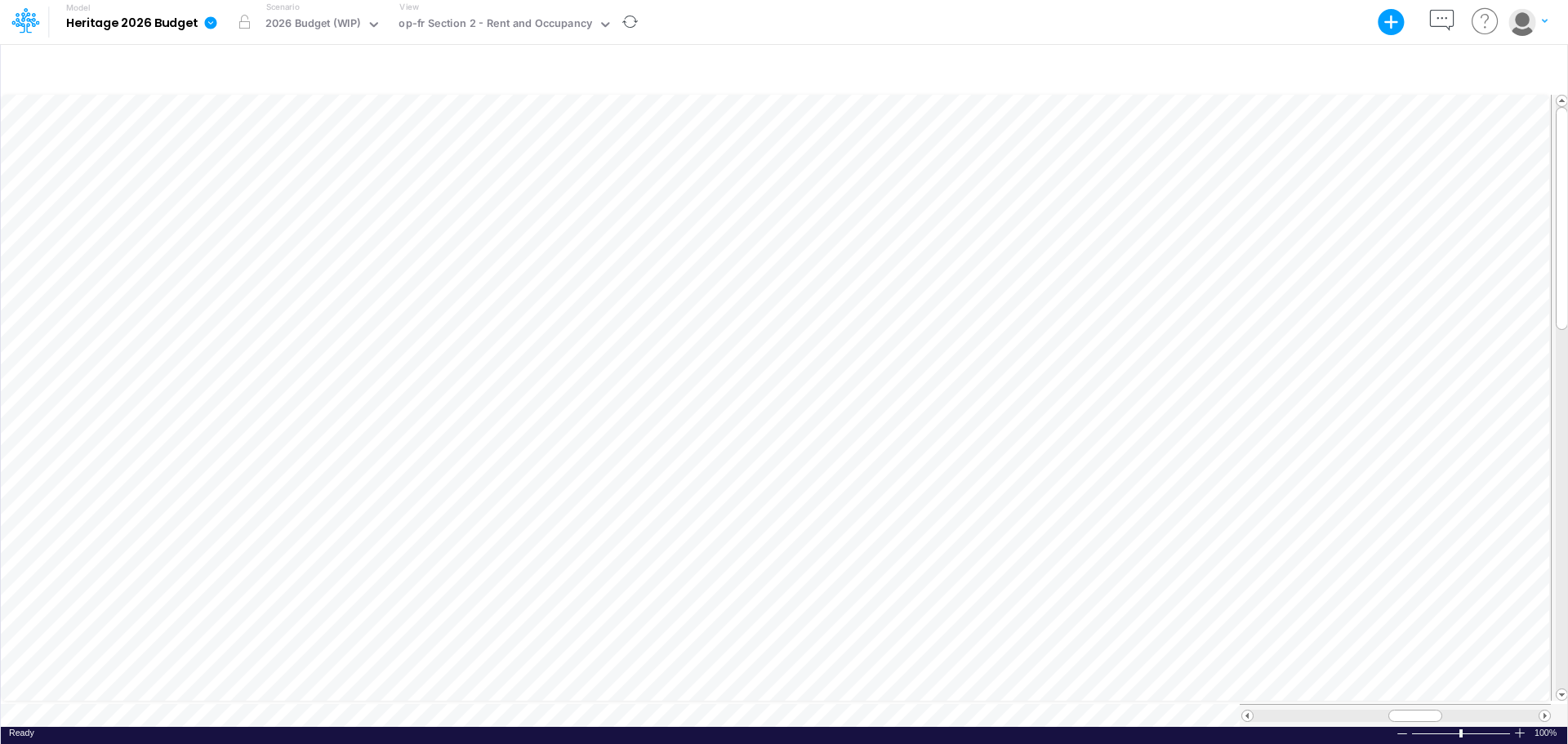
scroll to position [8, 1]
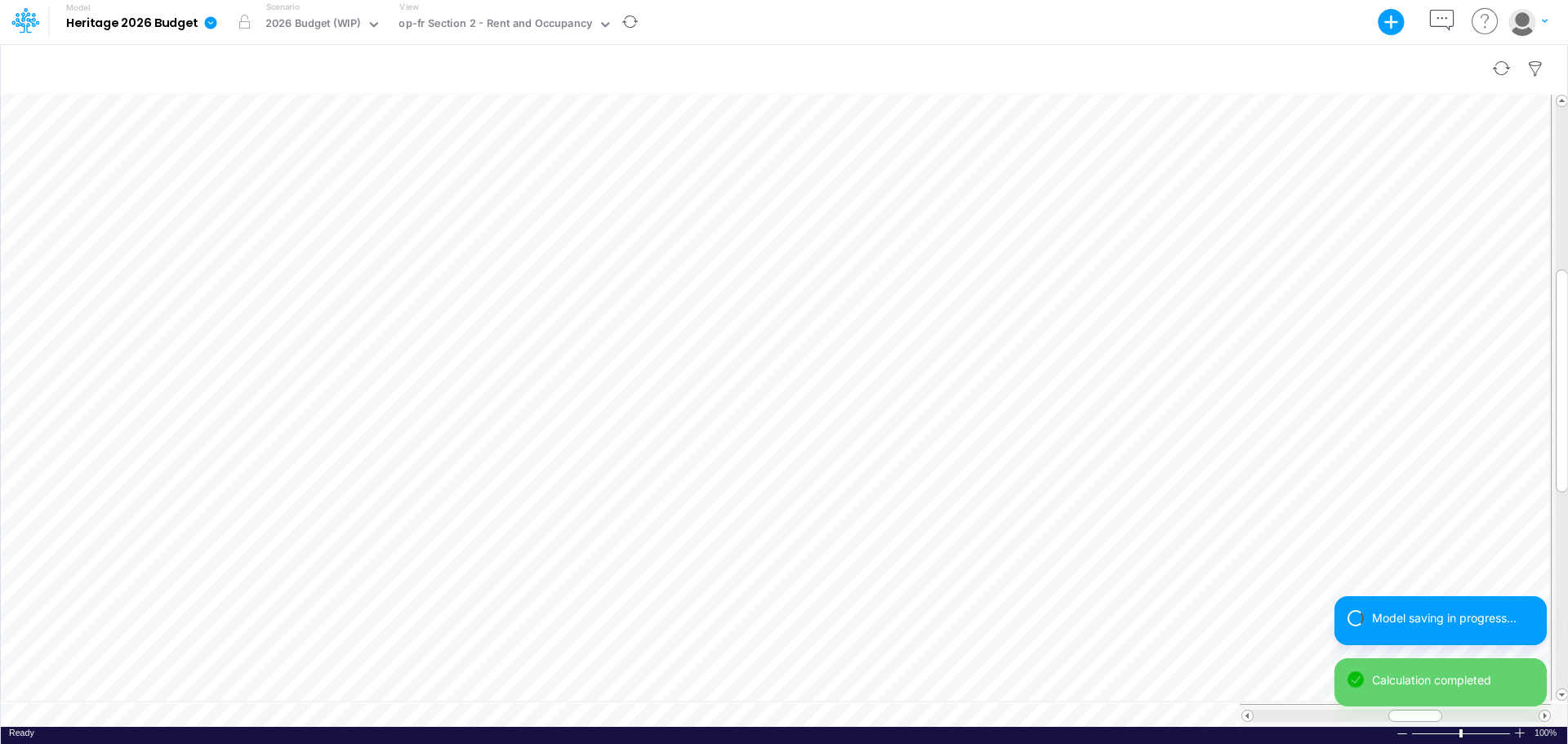
scroll to position [8, 1]
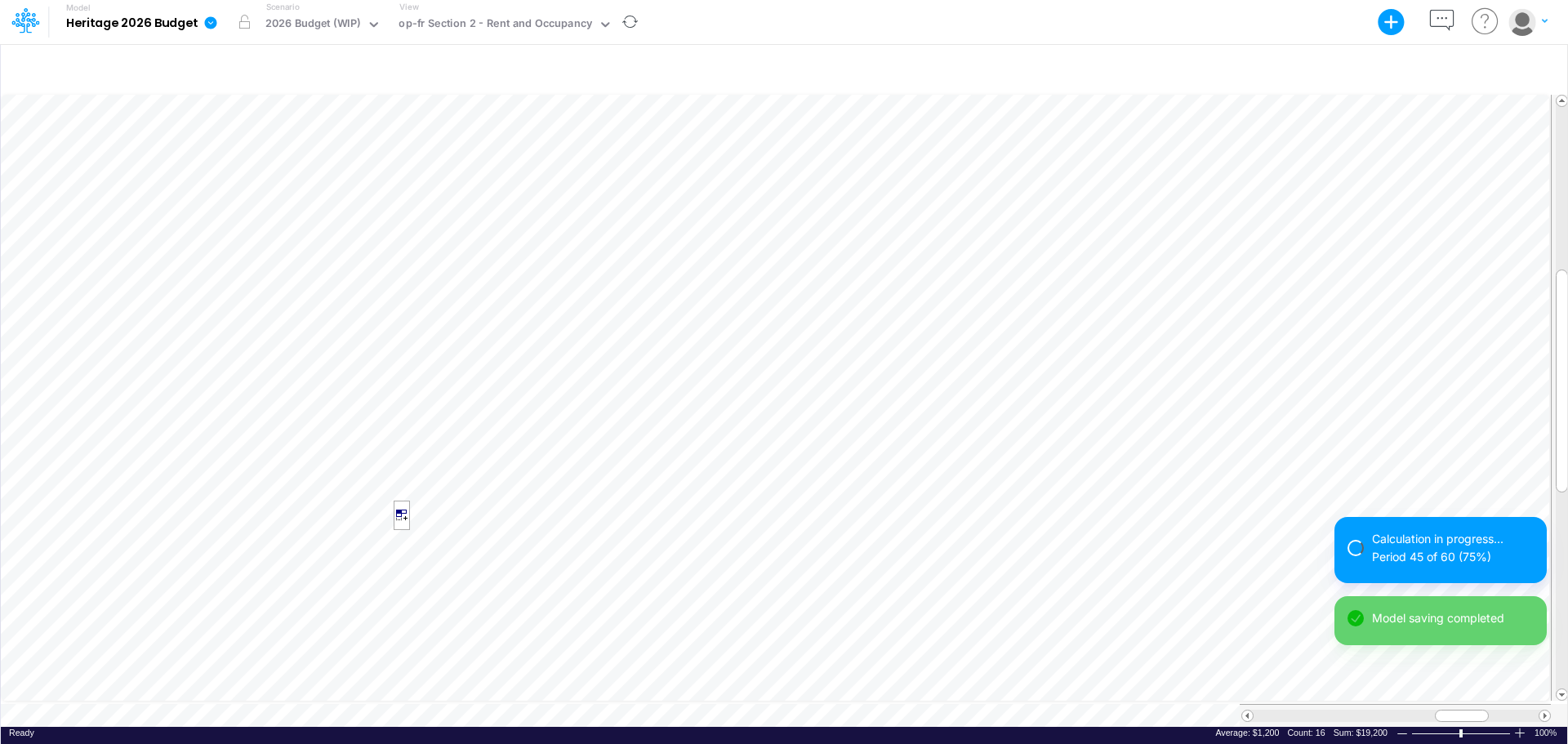
scroll to position [8, 1]
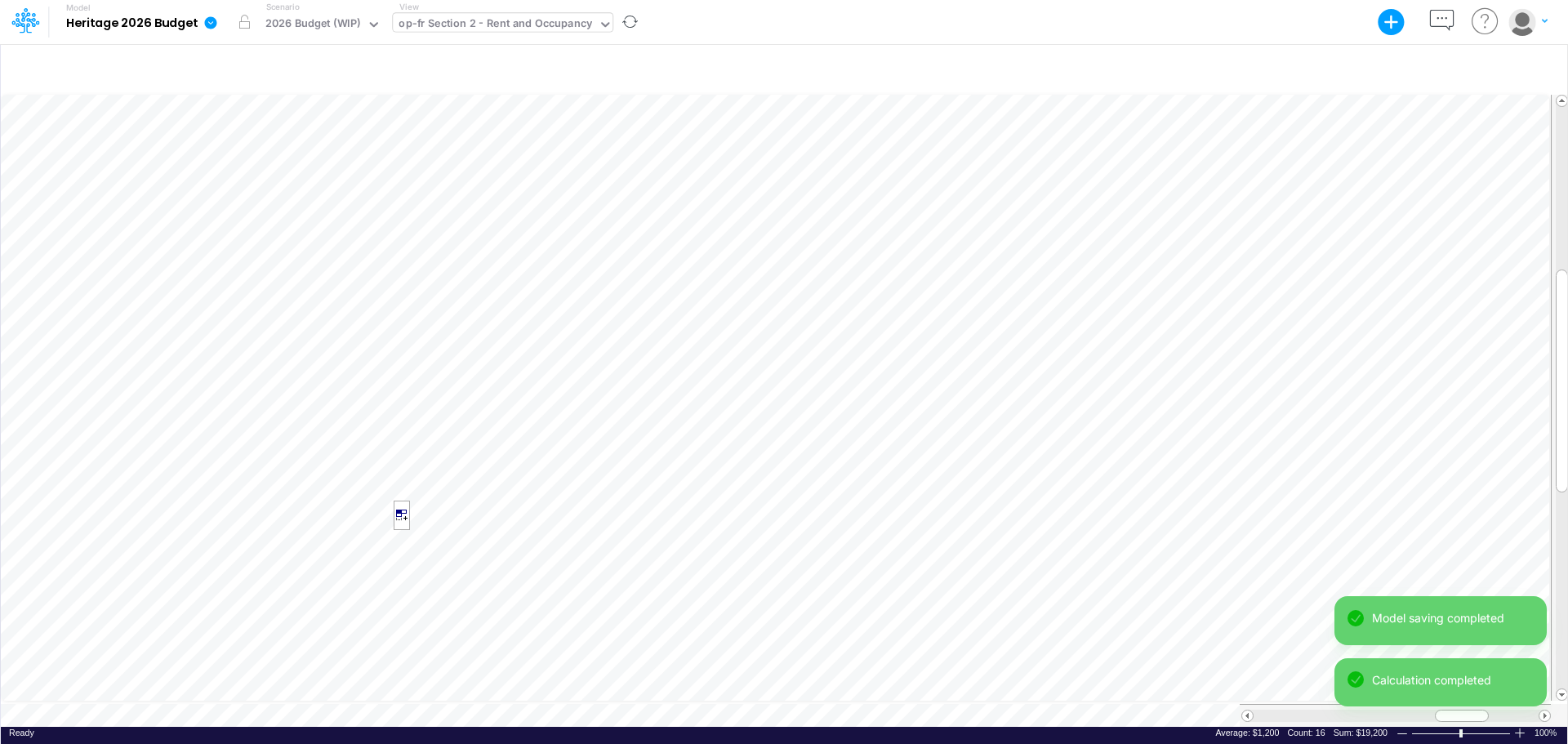
click at [603, 23] on icon at bounding box center [604, 24] width 8 height 5
click at [598, 25] on icon at bounding box center [605, 24] width 15 height 15
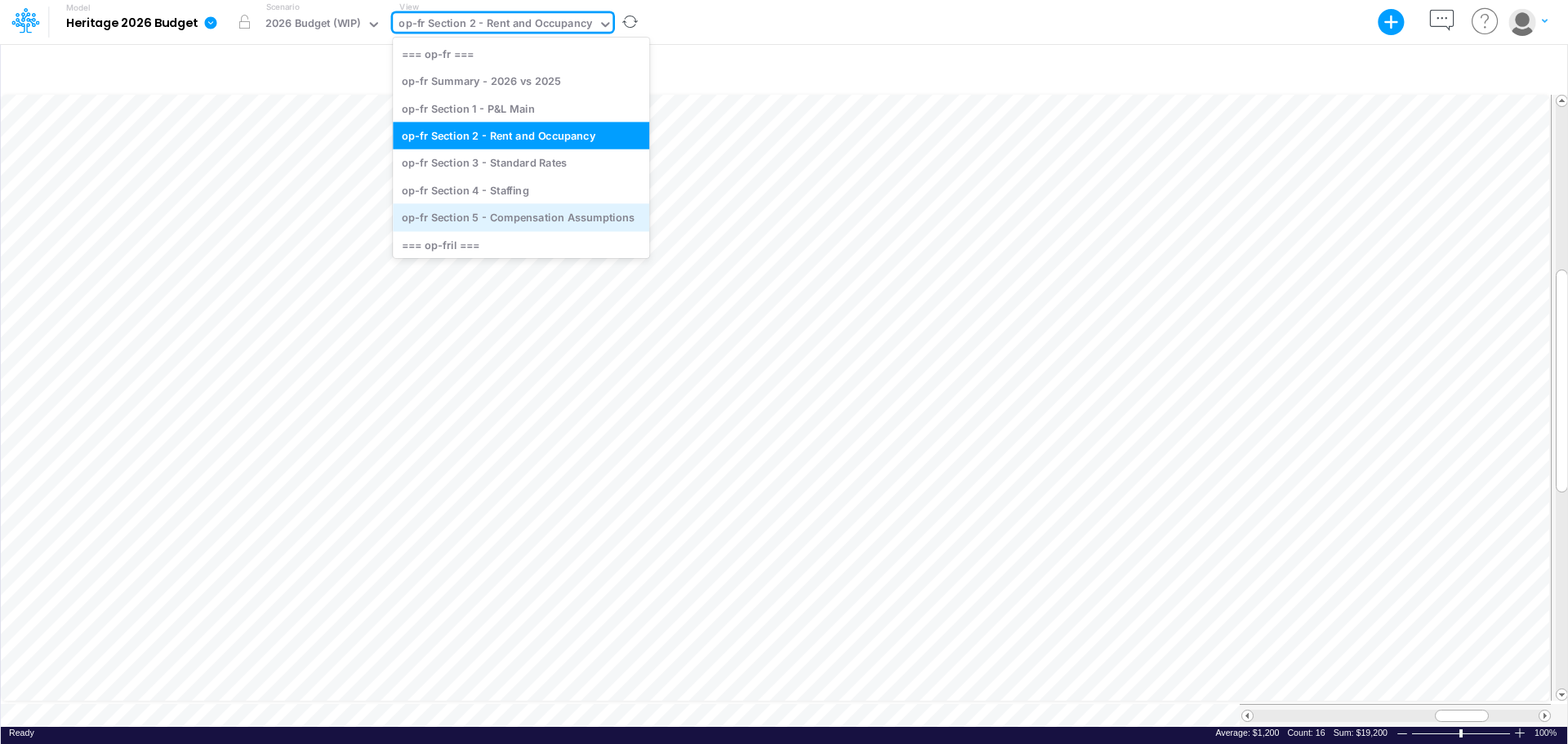
click at [496, 219] on div "op-fr Section 5 - Compensation Assumptions" at bounding box center [521, 218] width 257 height 27
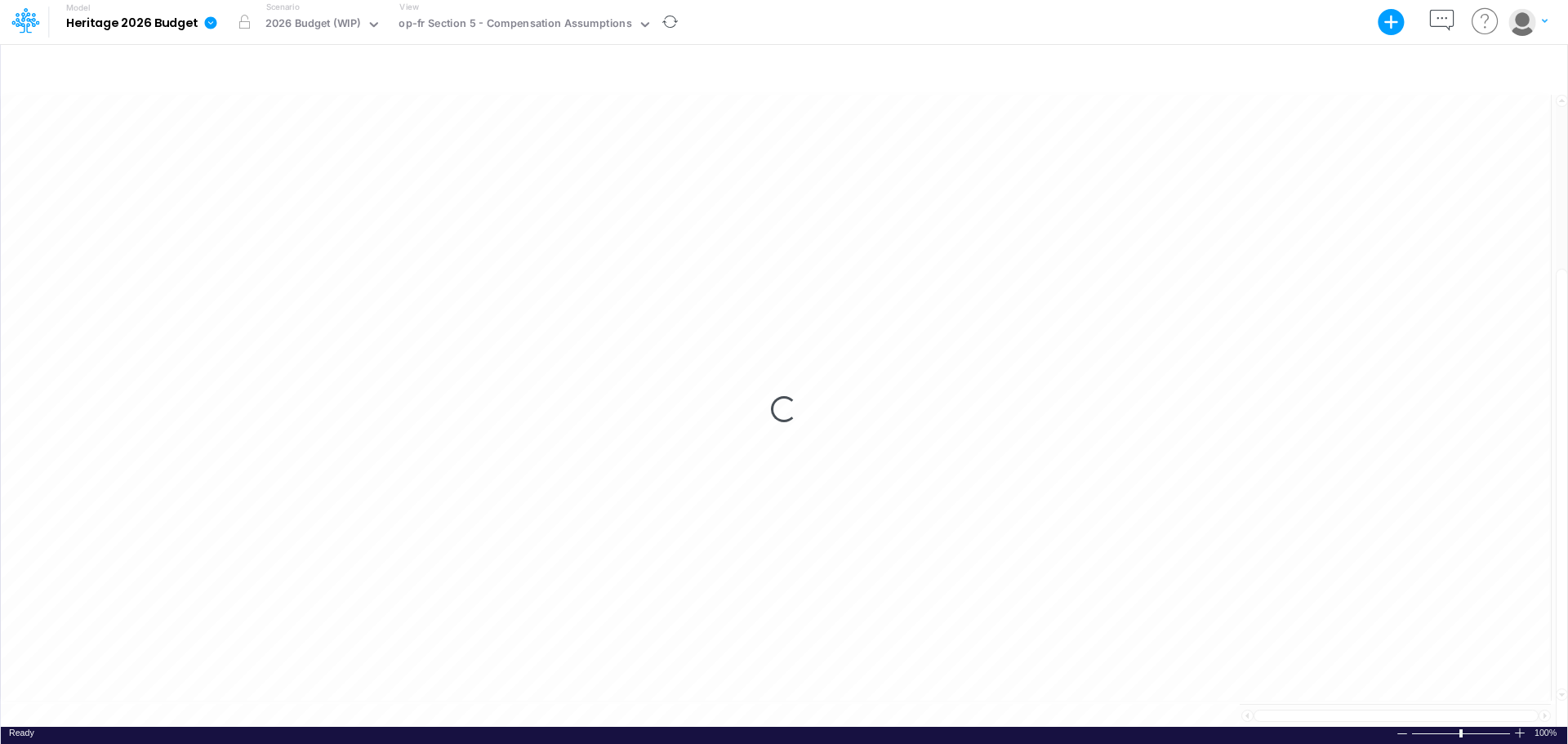
scroll to position [8, 0]
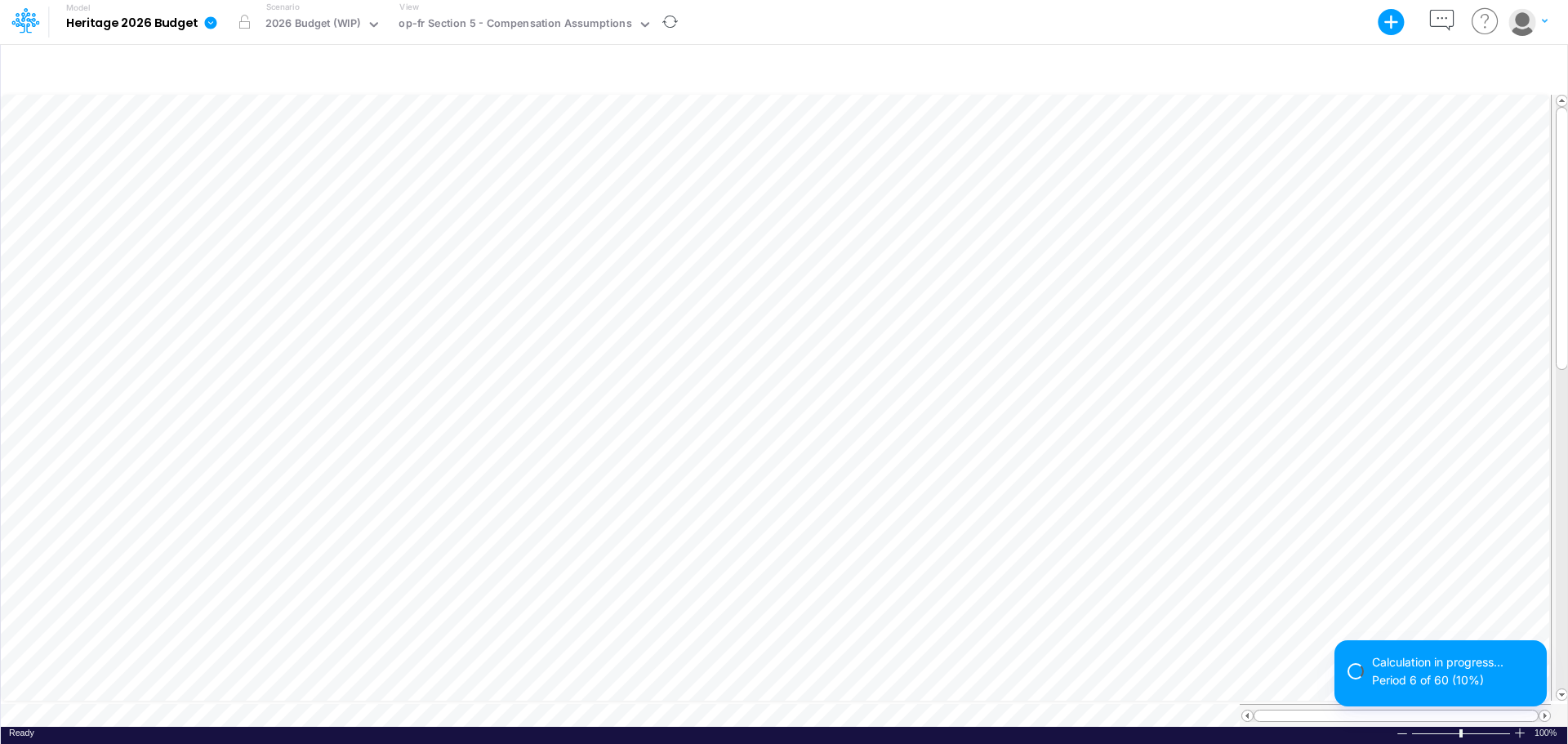
scroll to position [8, 1]
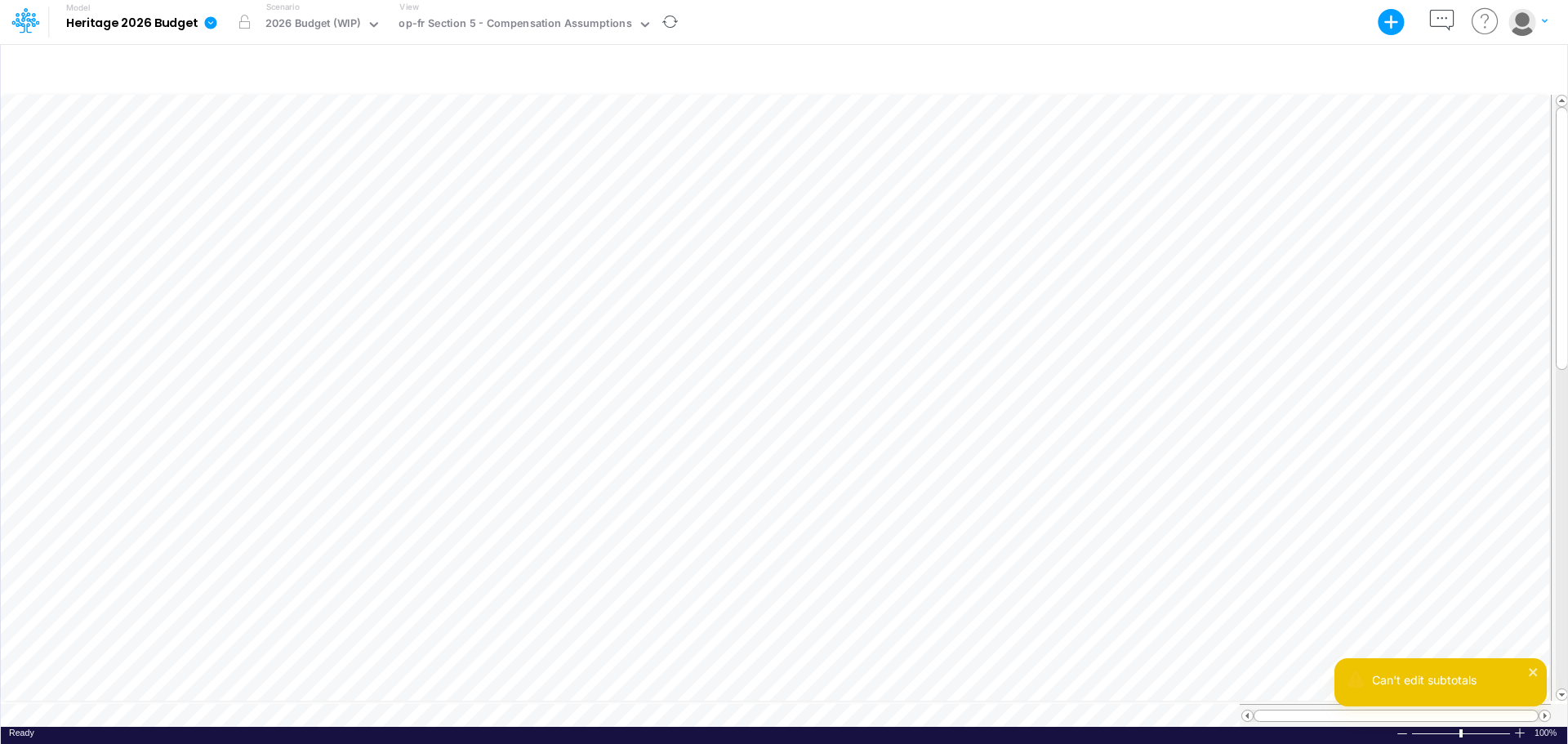
scroll to position [8, 1]
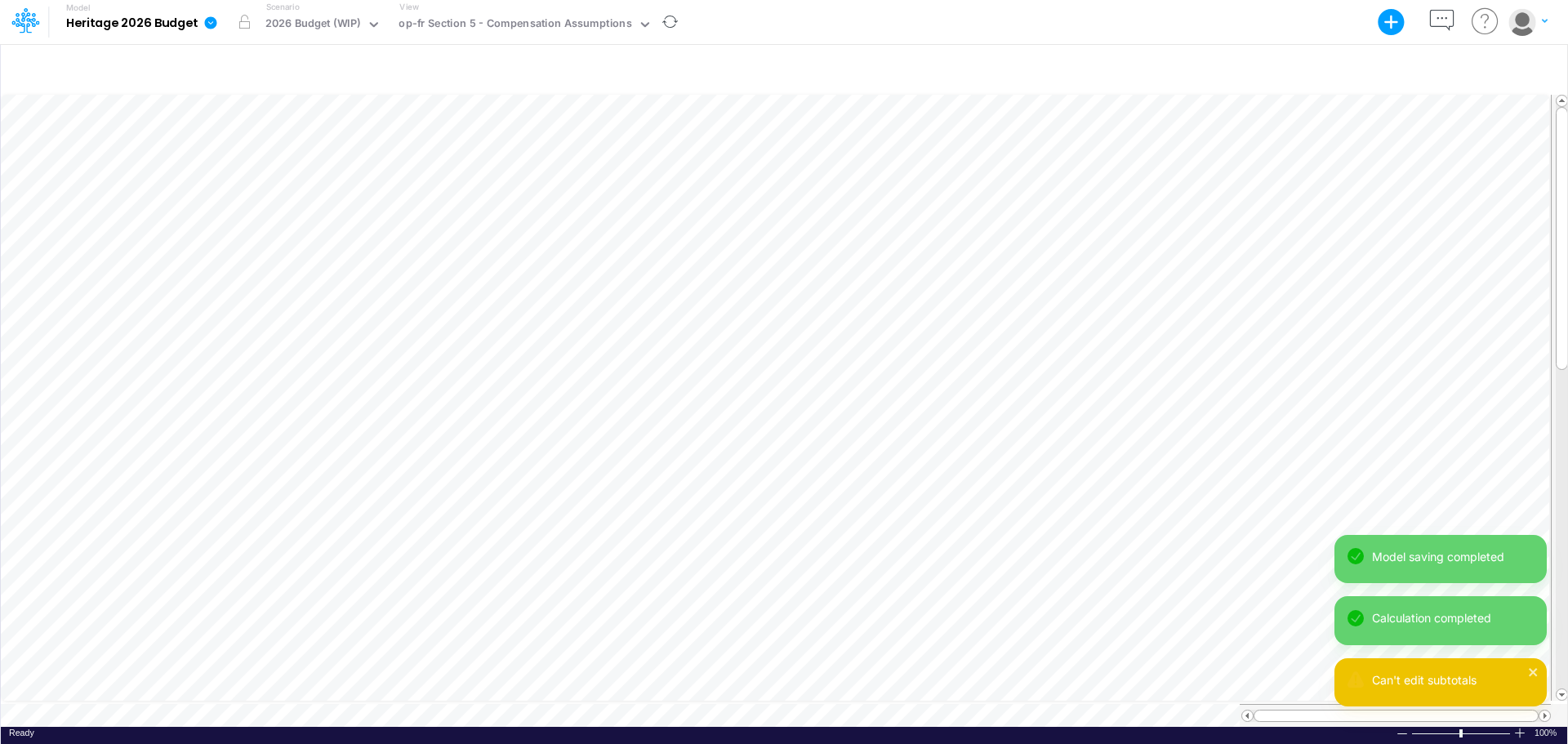
scroll to position [8, 1]
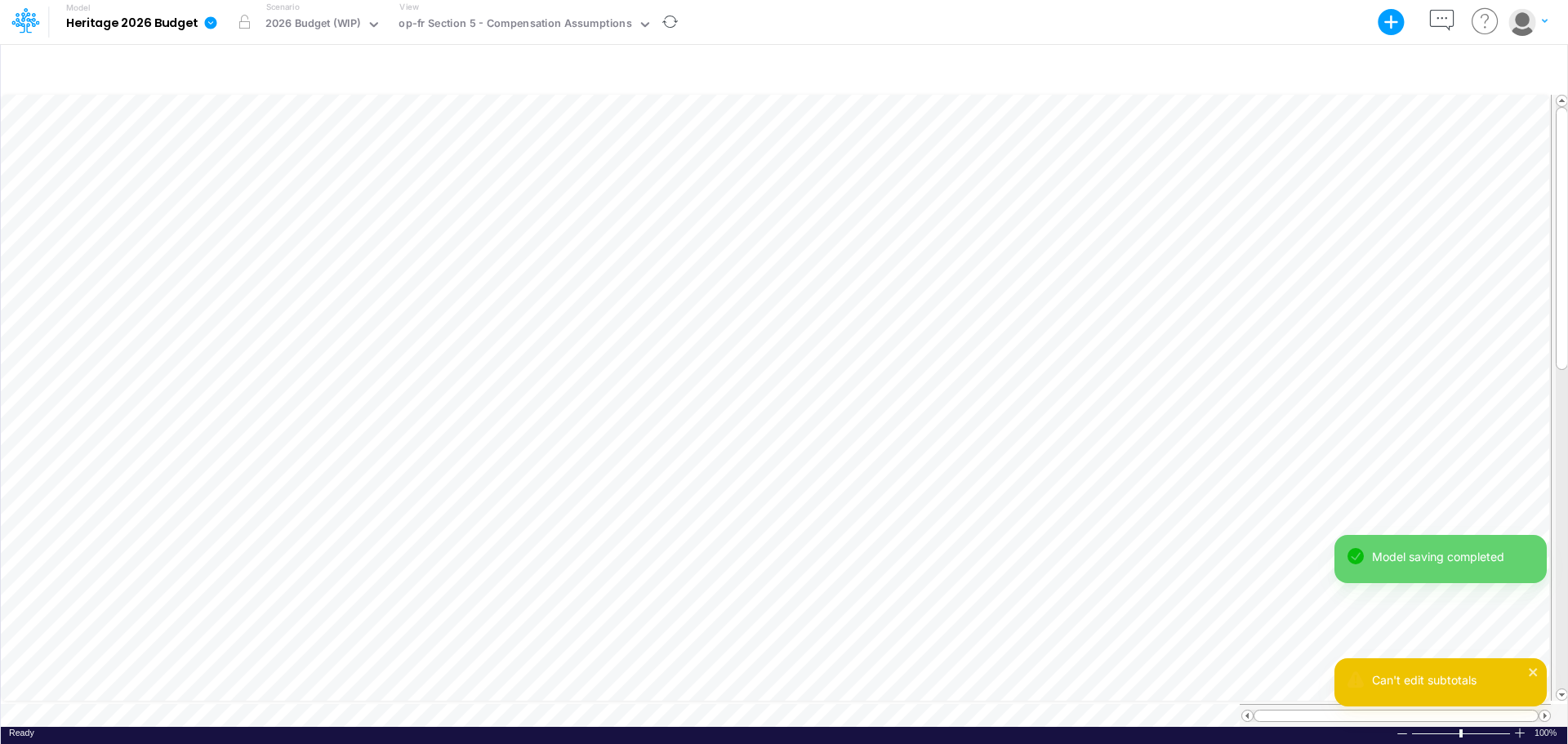
scroll to position [8, 1]
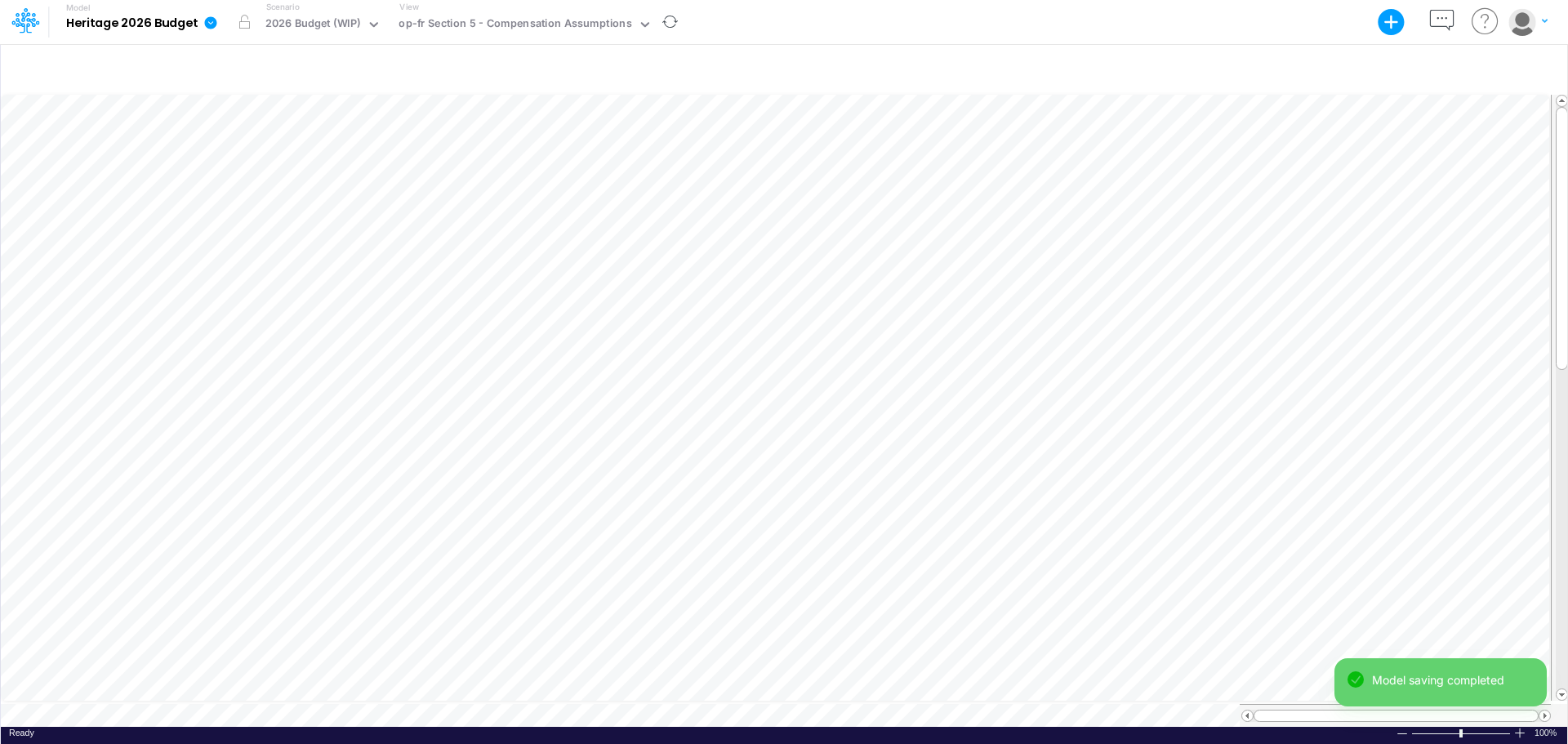
scroll to position [8, 1]
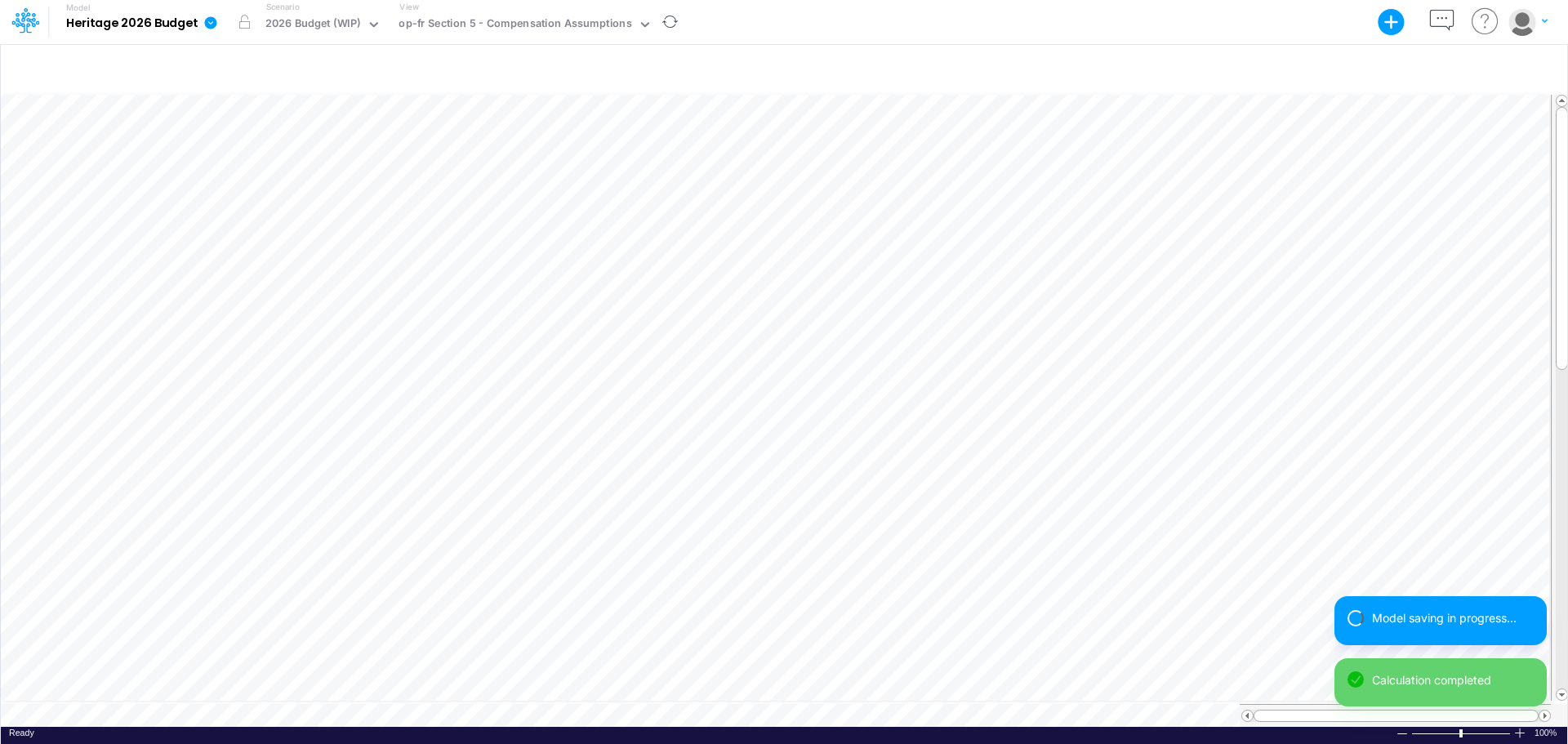
scroll to position [8, 1]
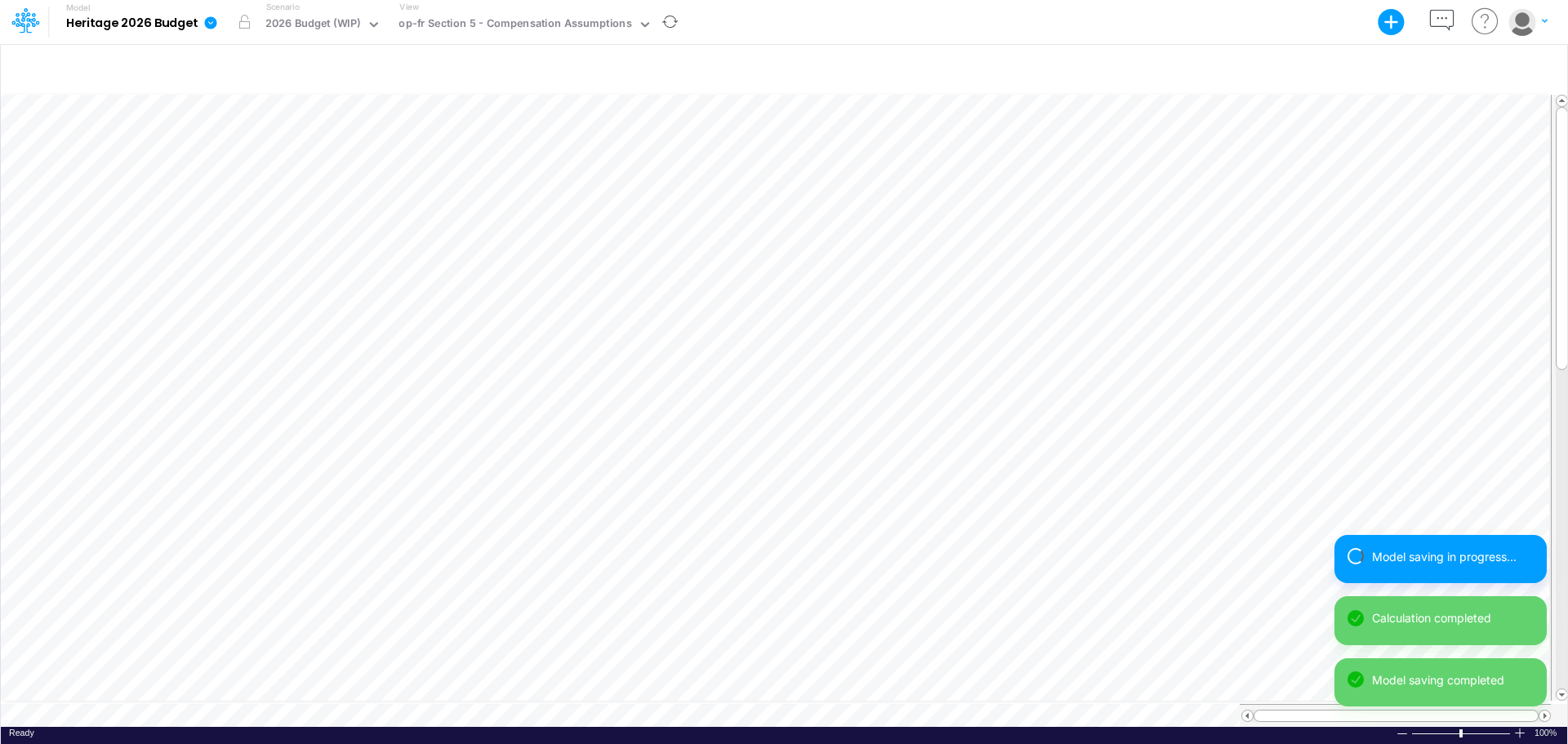
scroll to position [8, 1]
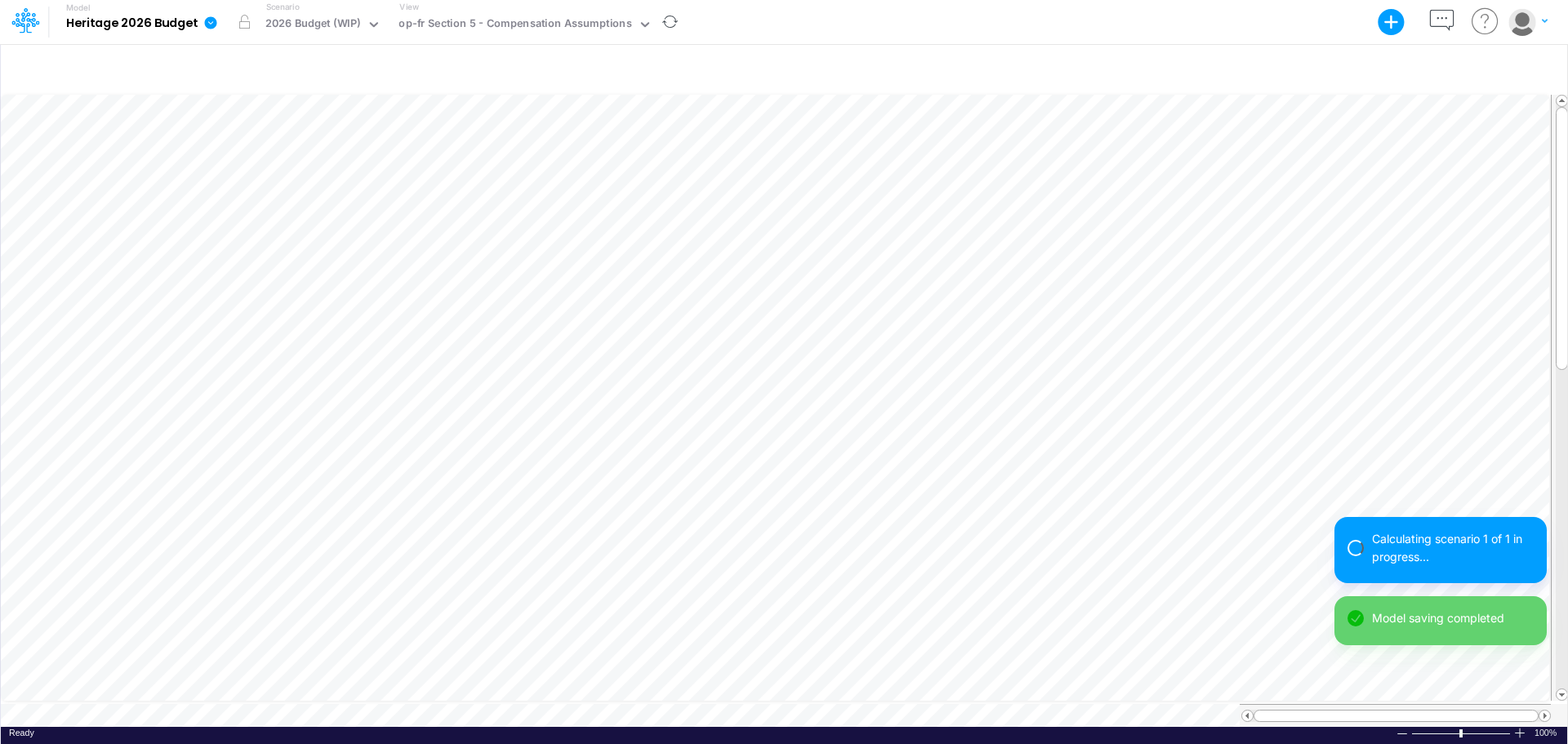
scroll to position [8, 1]
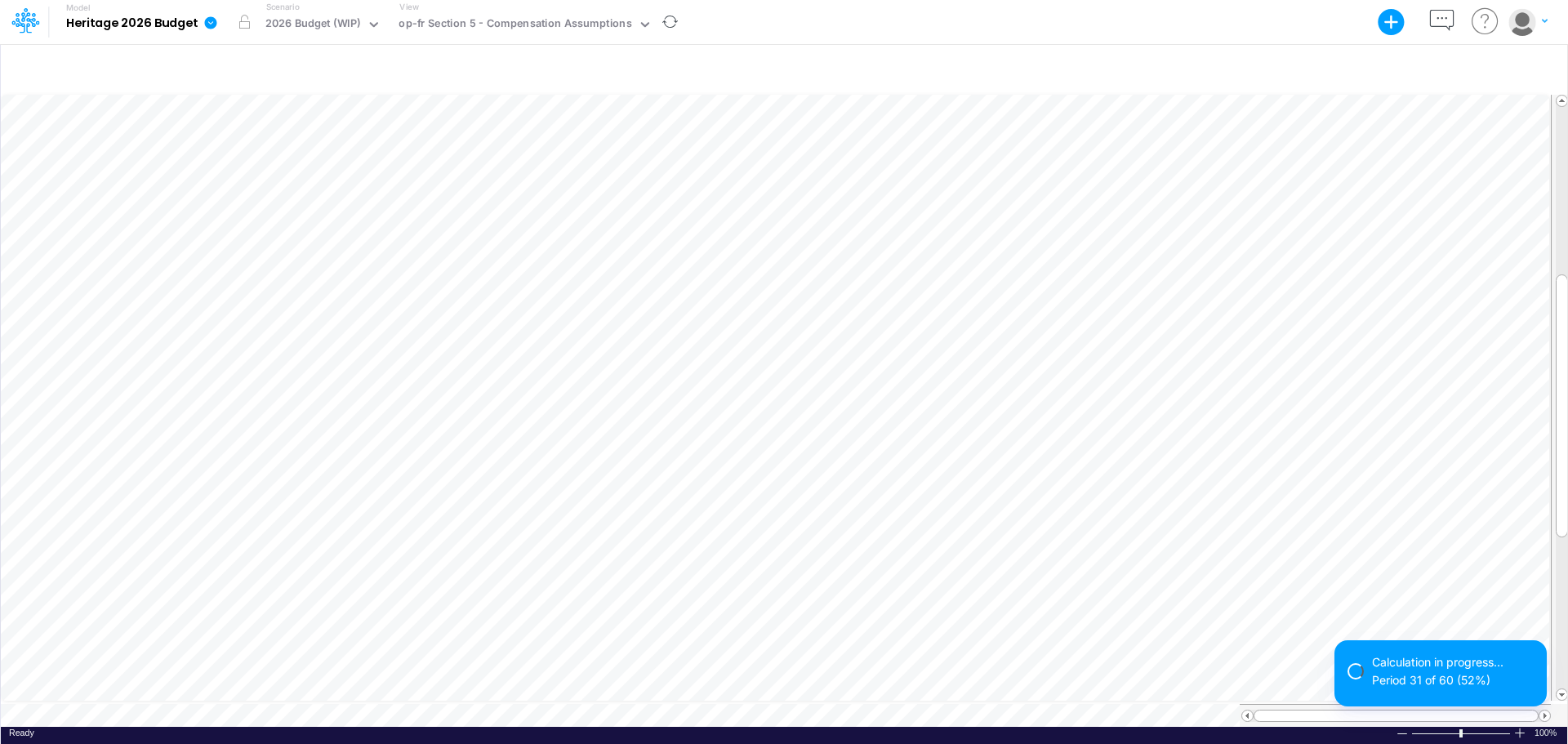
scroll to position [8, 1]
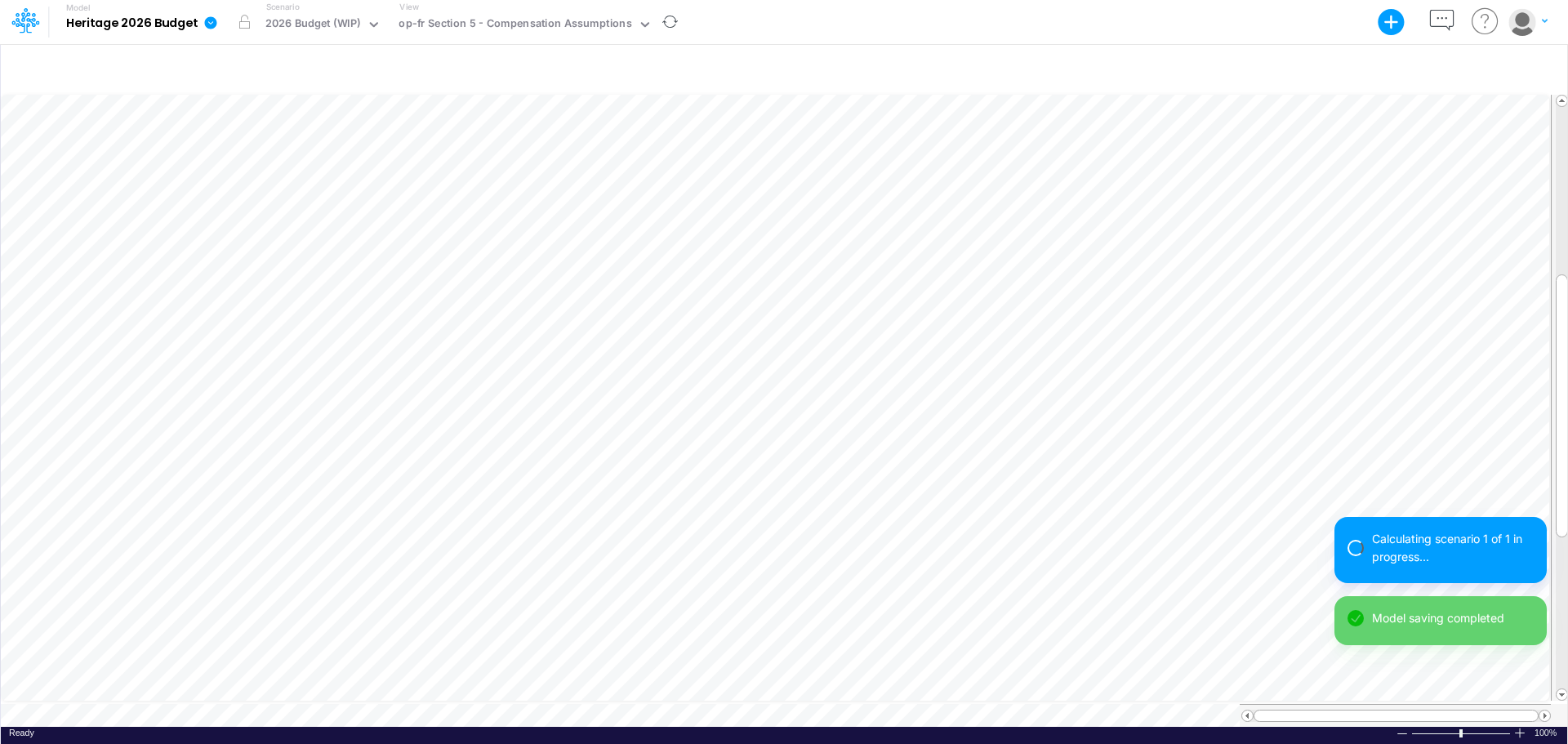
scroll to position [8, 1]
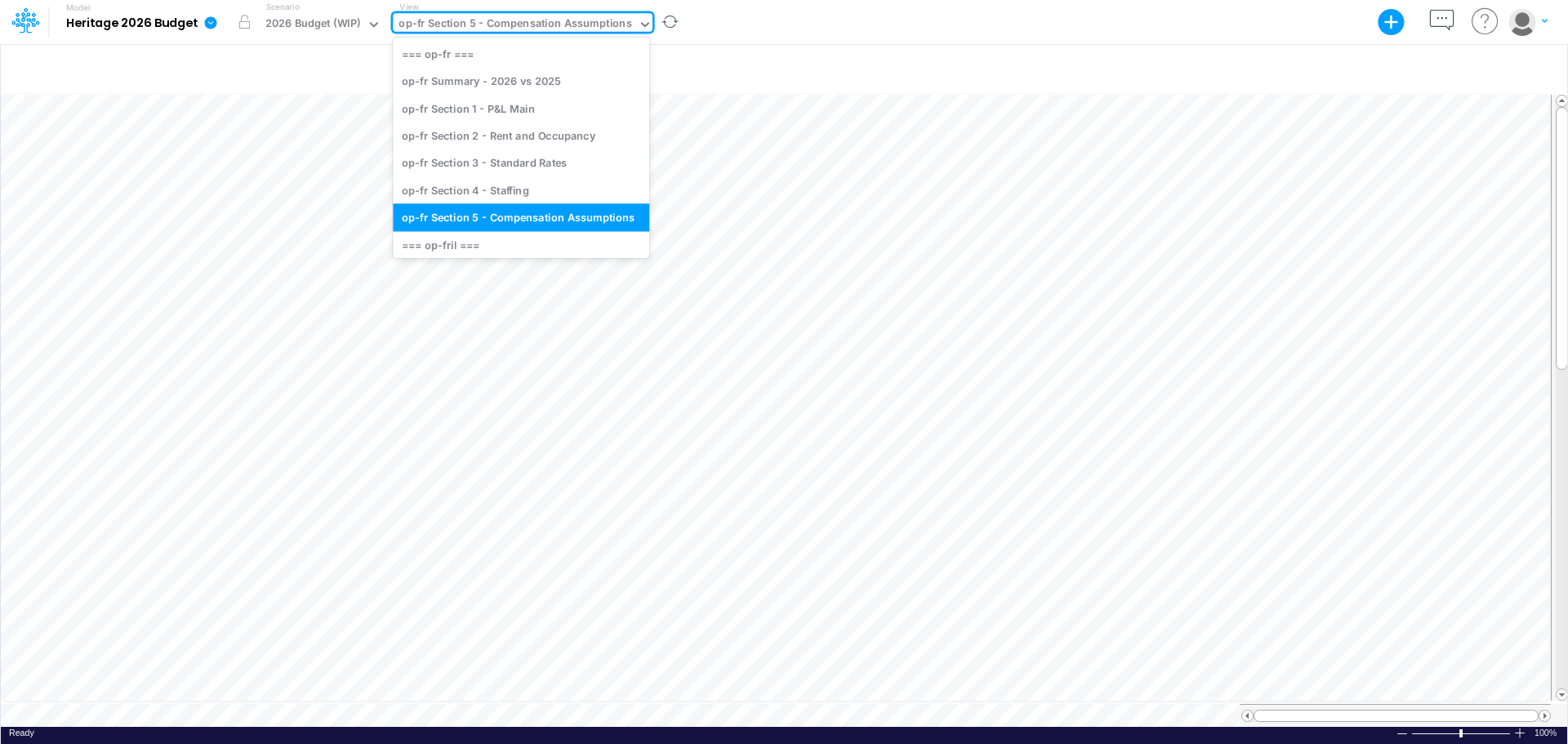
click at [597, 21] on div "op-fr Section 5 - Compensation Assumptions" at bounding box center [515, 25] width 233 height 19
click at [550, 165] on div "op-fr Section 3 - Standard Rates" at bounding box center [521, 162] width 257 height 27
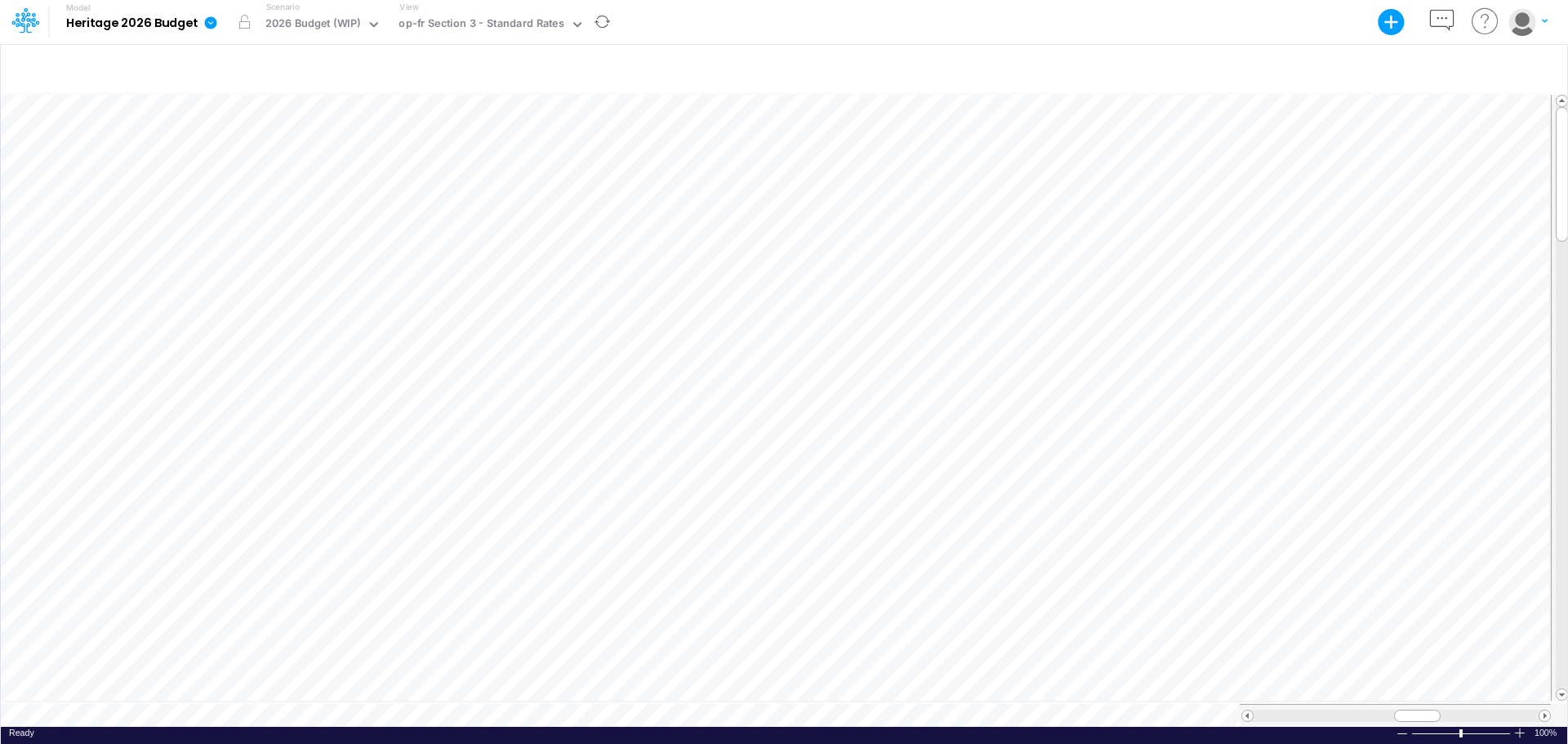
scroll to position [8, 1]
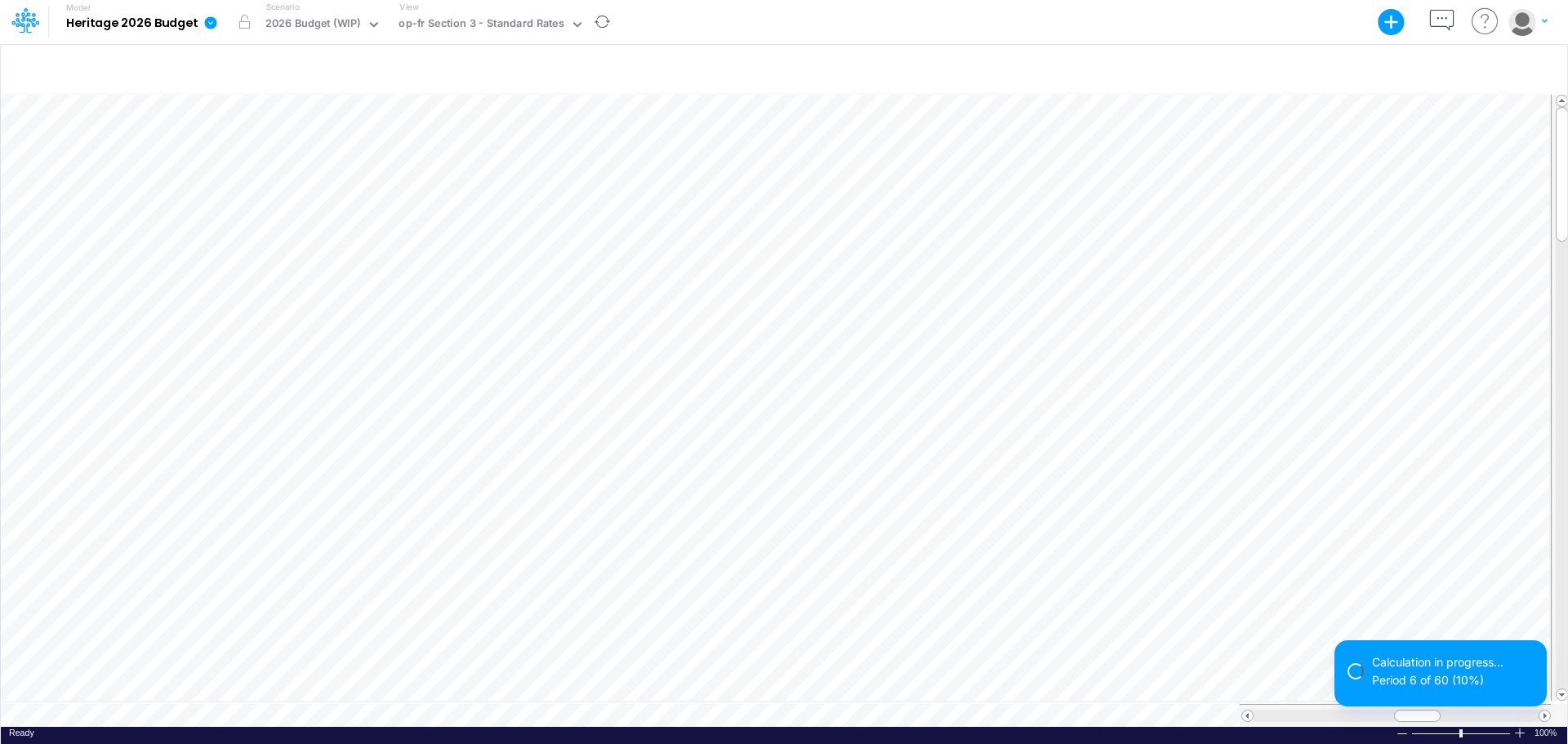
scroll to position [8, 1]
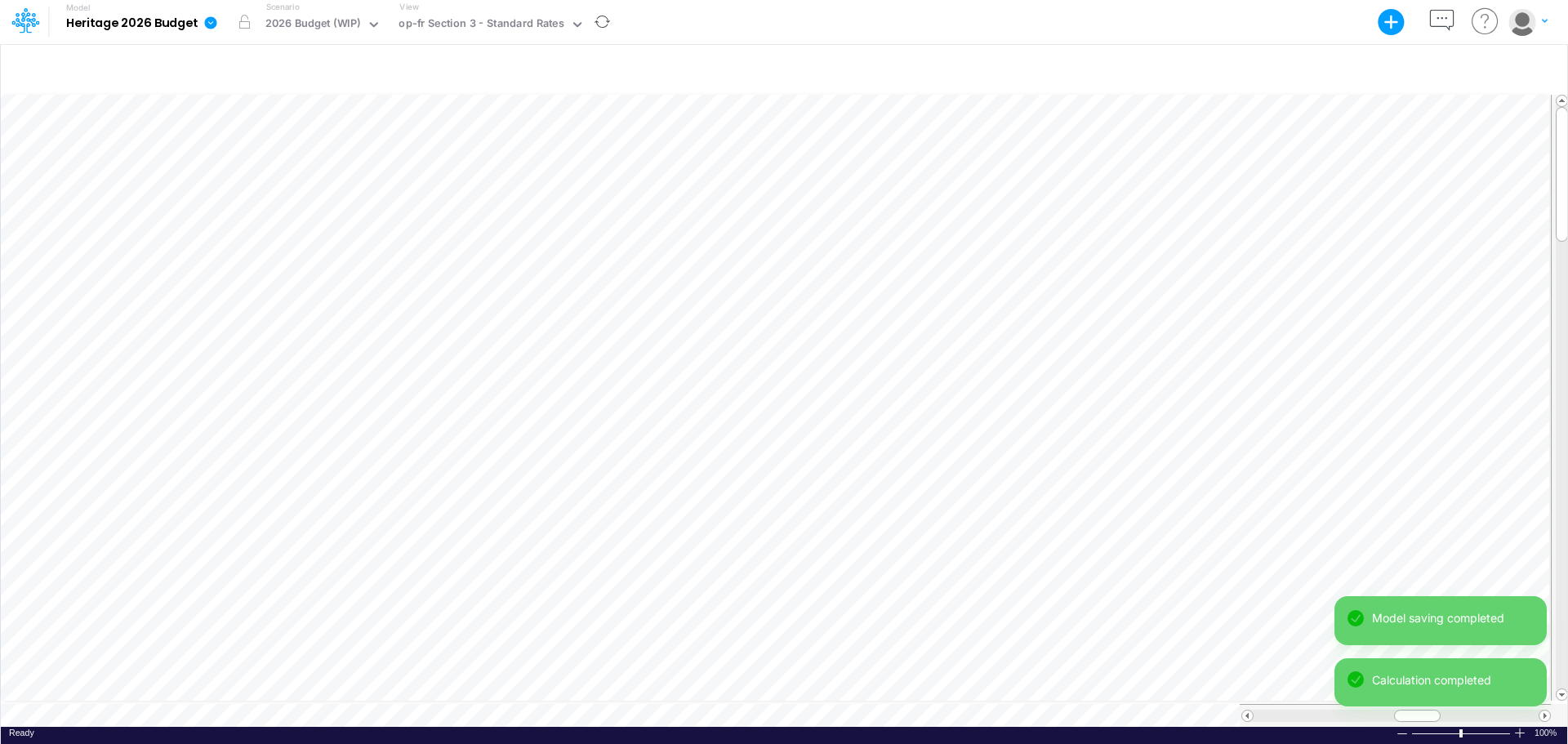
scroll to position [8, 1]
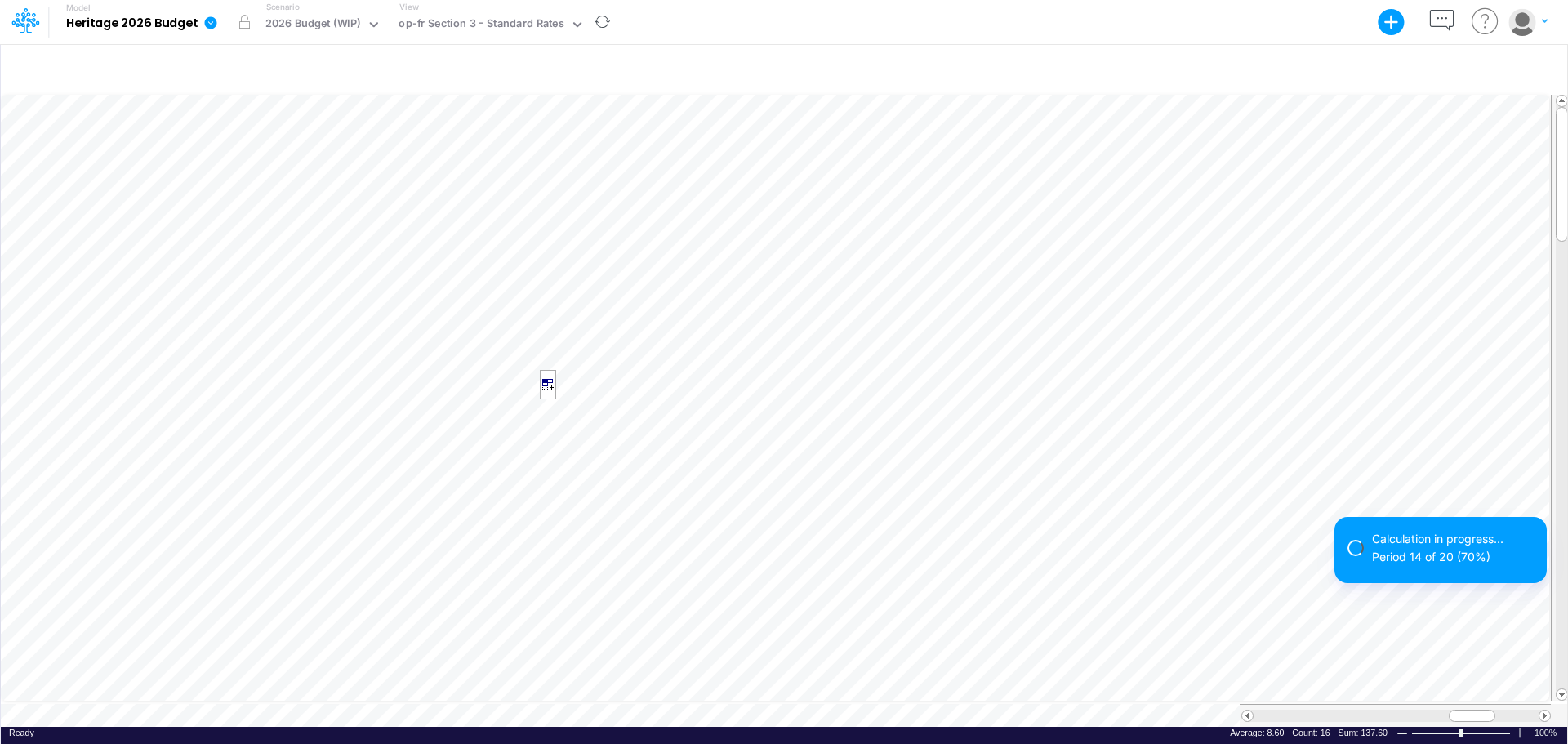
scroll to position [8, 1]
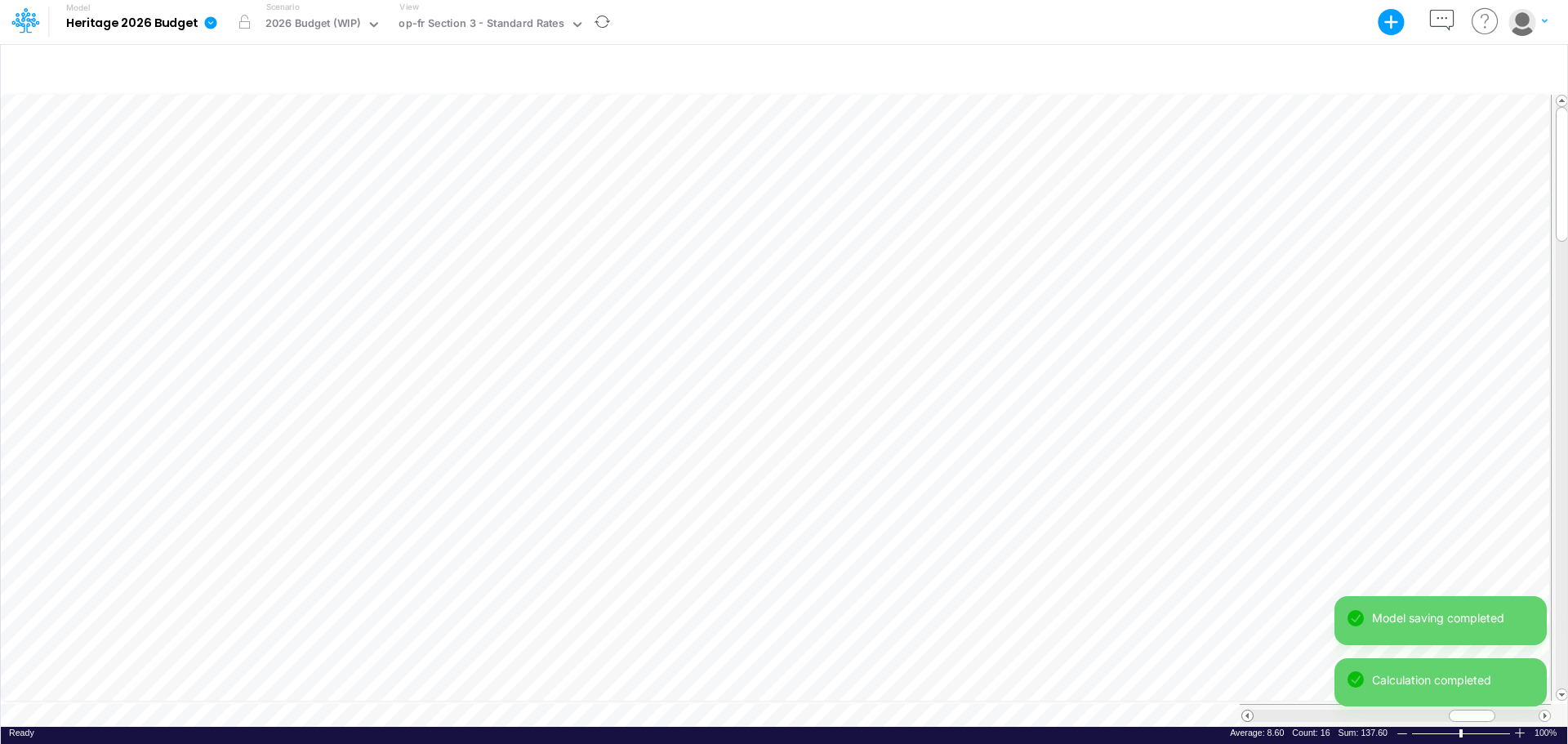
click at [1248, 645] on span at bounding box center [1247, 716] width 10 height 10
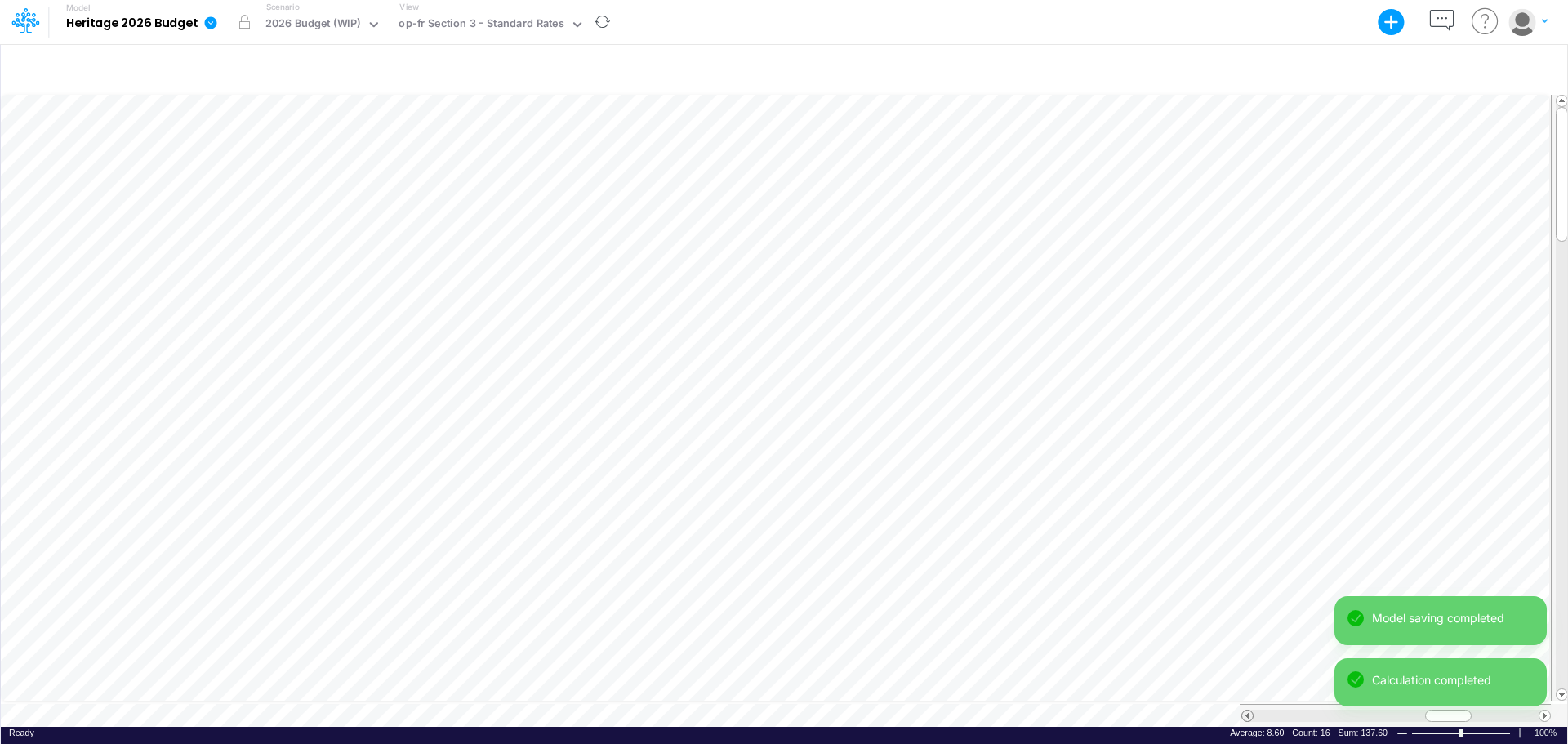
click at [1248, 645] on span at bounding box center [1247, 716] width 10 height 10
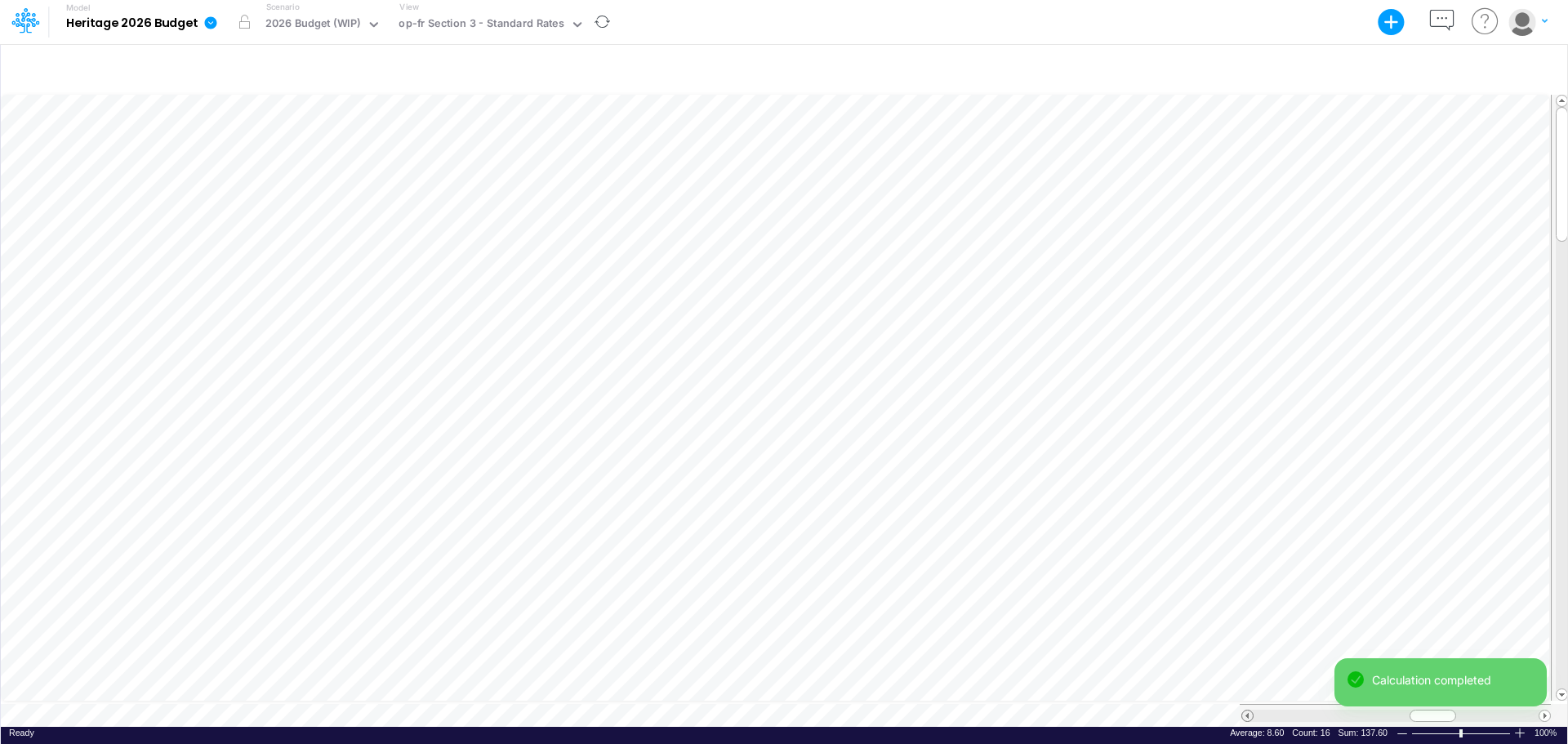
click at [1248, 645] on span at bounding box center [1247, 716] width 10 height 10
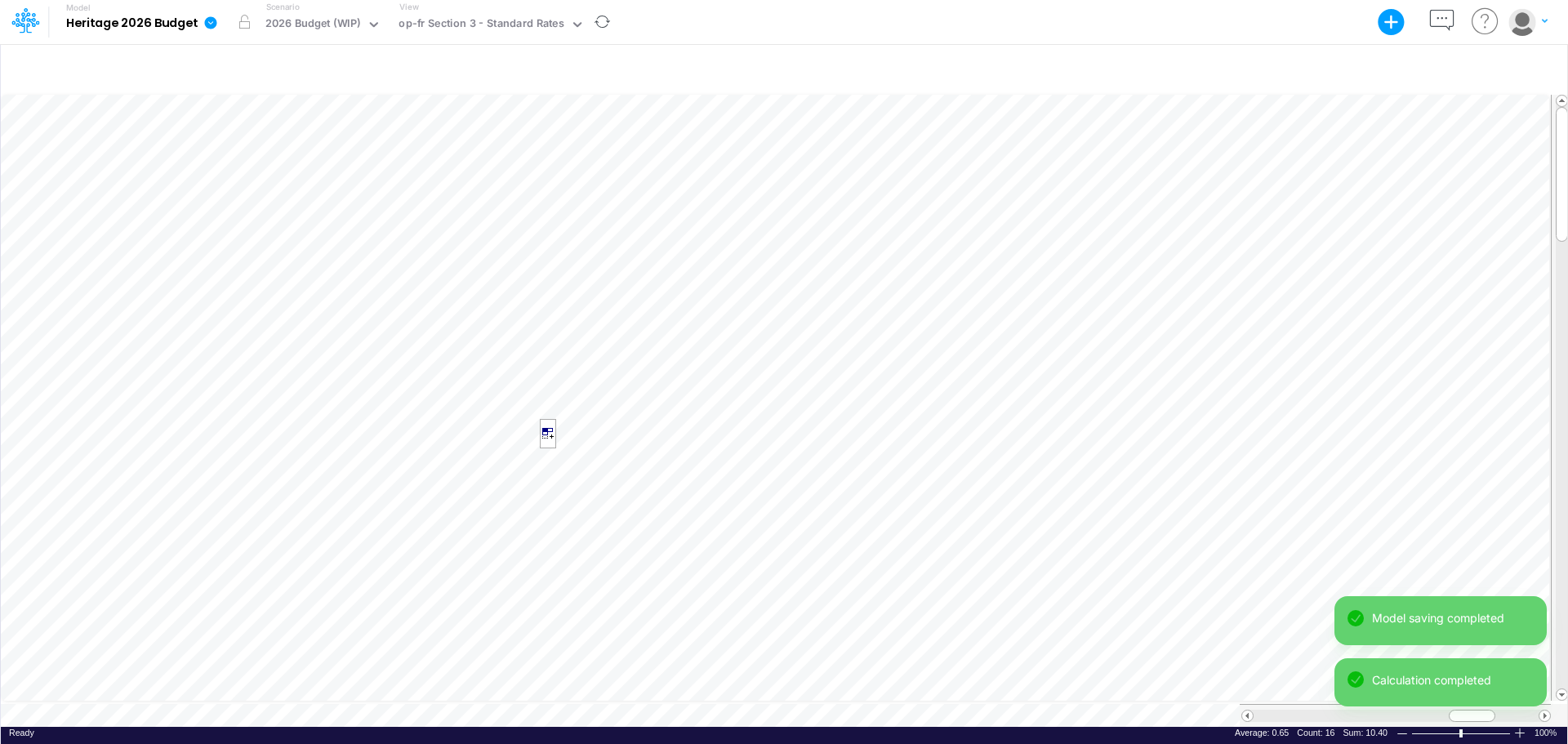
scroll to position [8, 1]
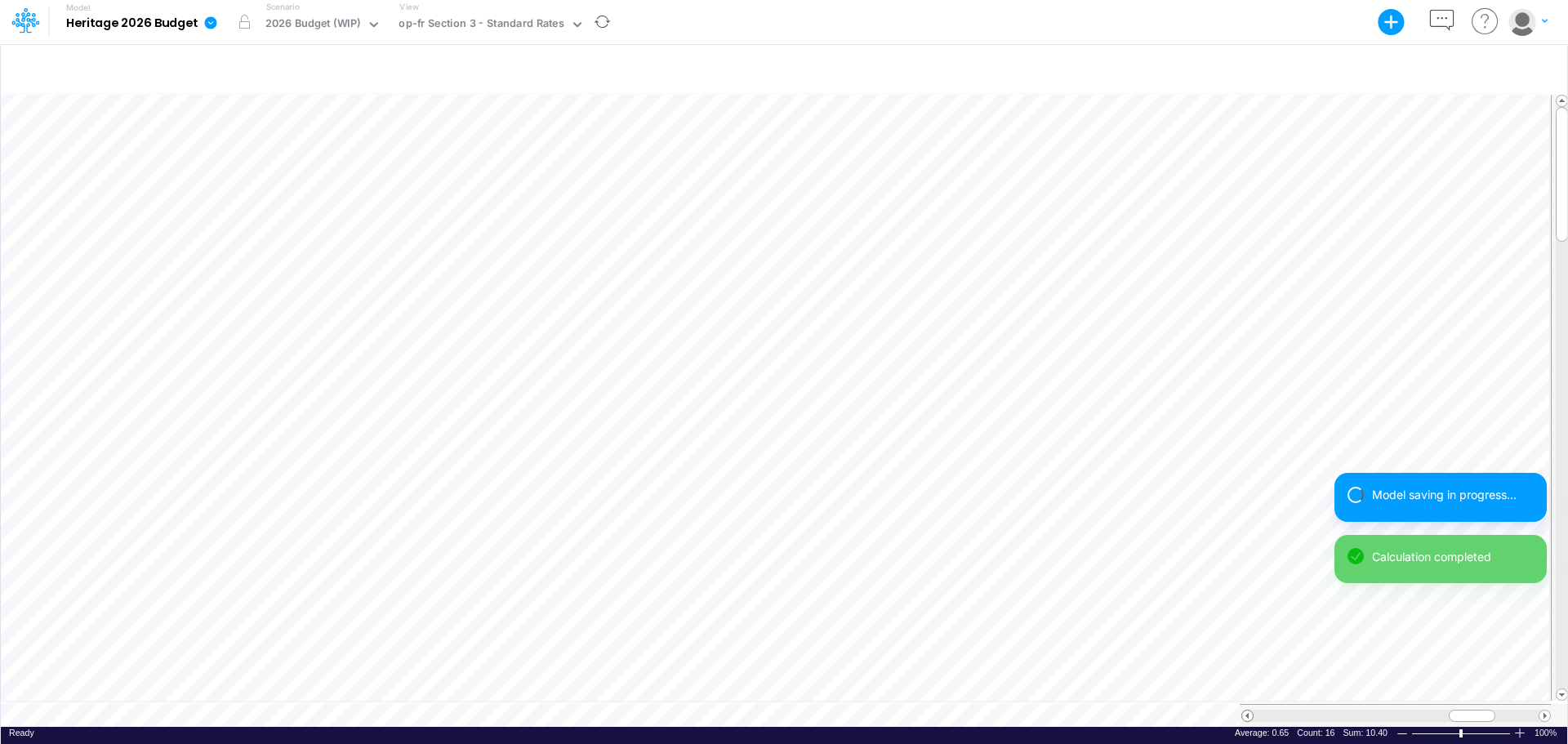
click at [1248, 645] on span at bounding box center [1247, 716] width 10 height 10
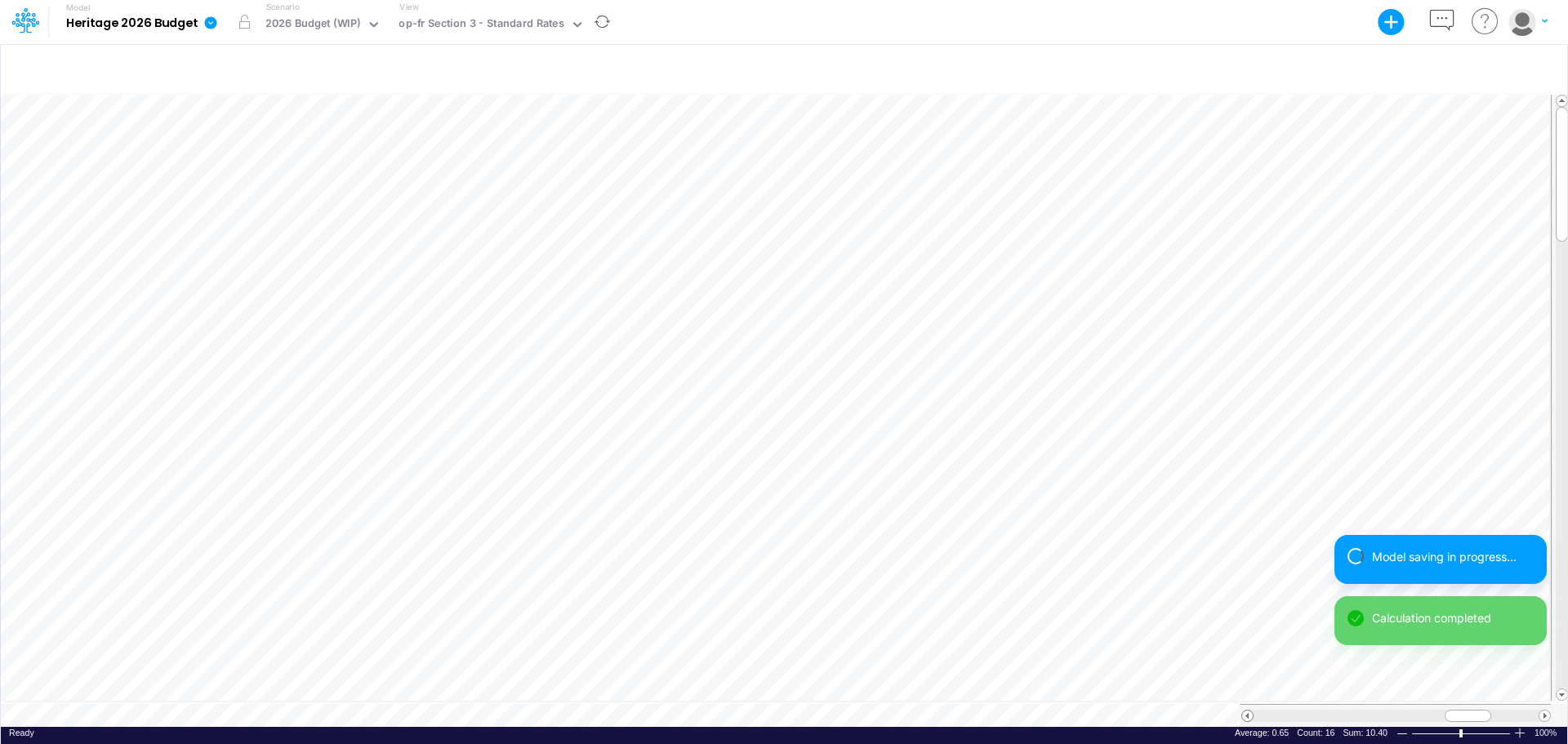
click at [1248, 645] on span at bounding box center [1247, 716] width 10 height 10
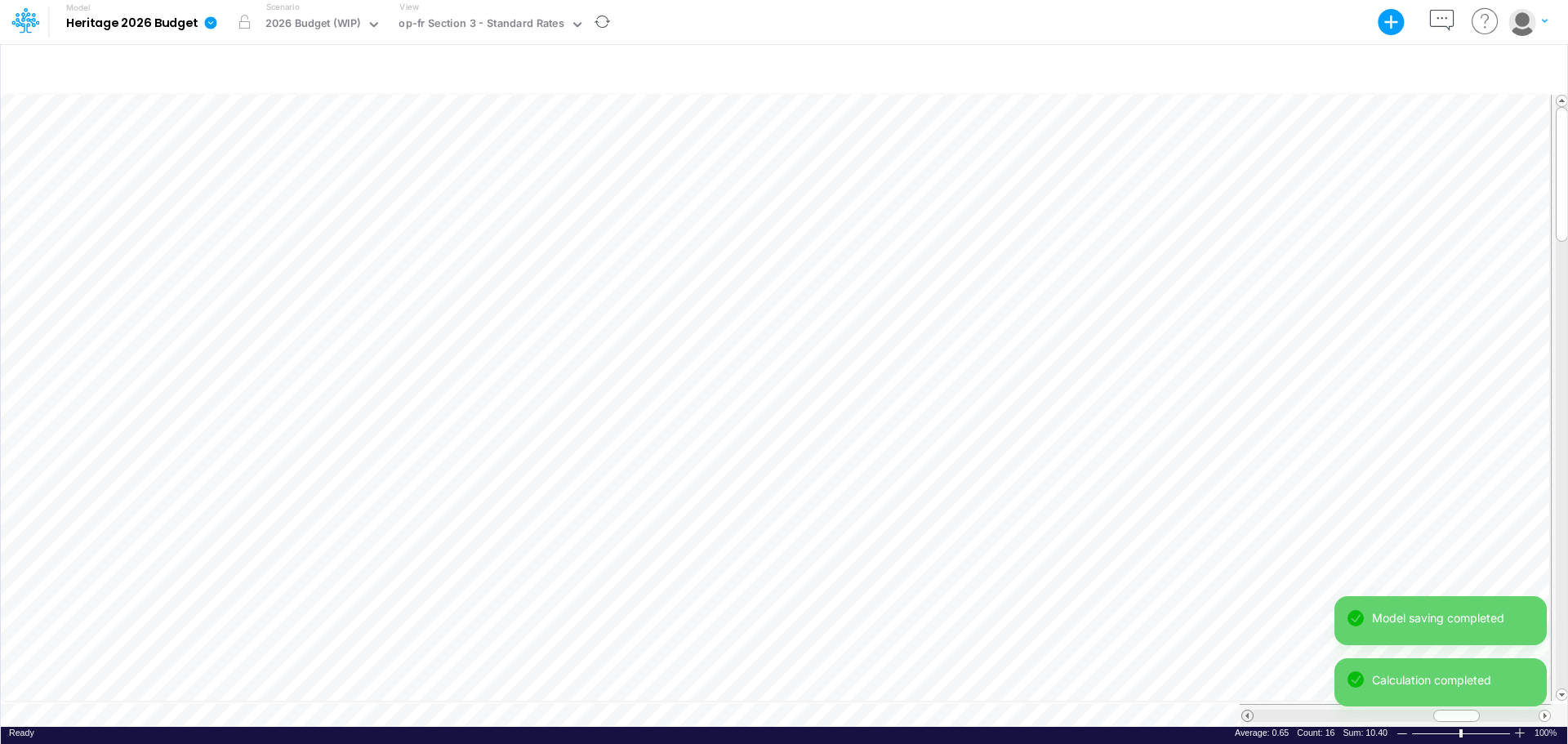
click at [1248, 645] on span at bounding box center [1247, 716] width 10 height 10
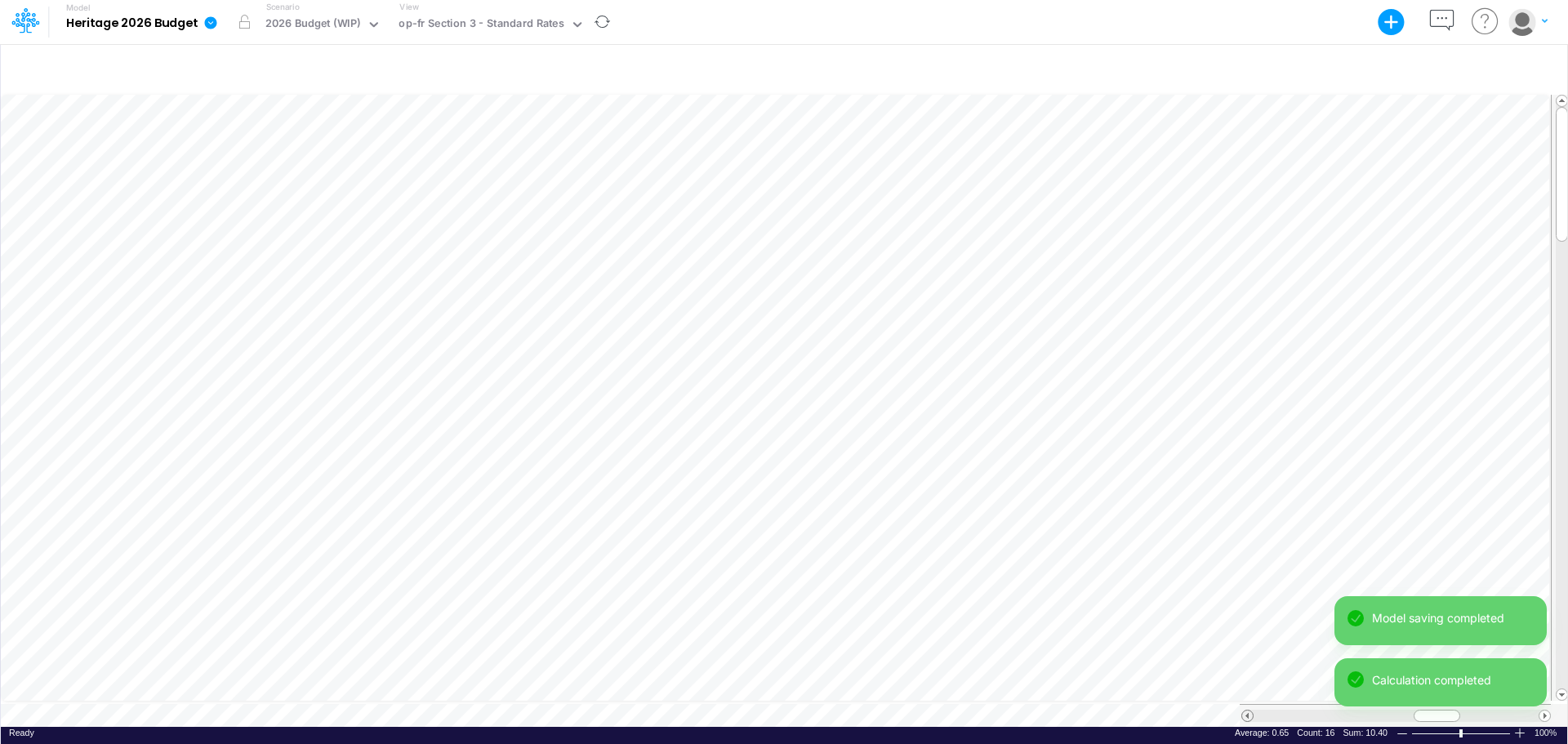
click at [1248, 645] on span at bounding box center [1247, 716] width 10 height 10
click at [1245, 645] on span at bounding box center [1247, 716] width 10 height 10
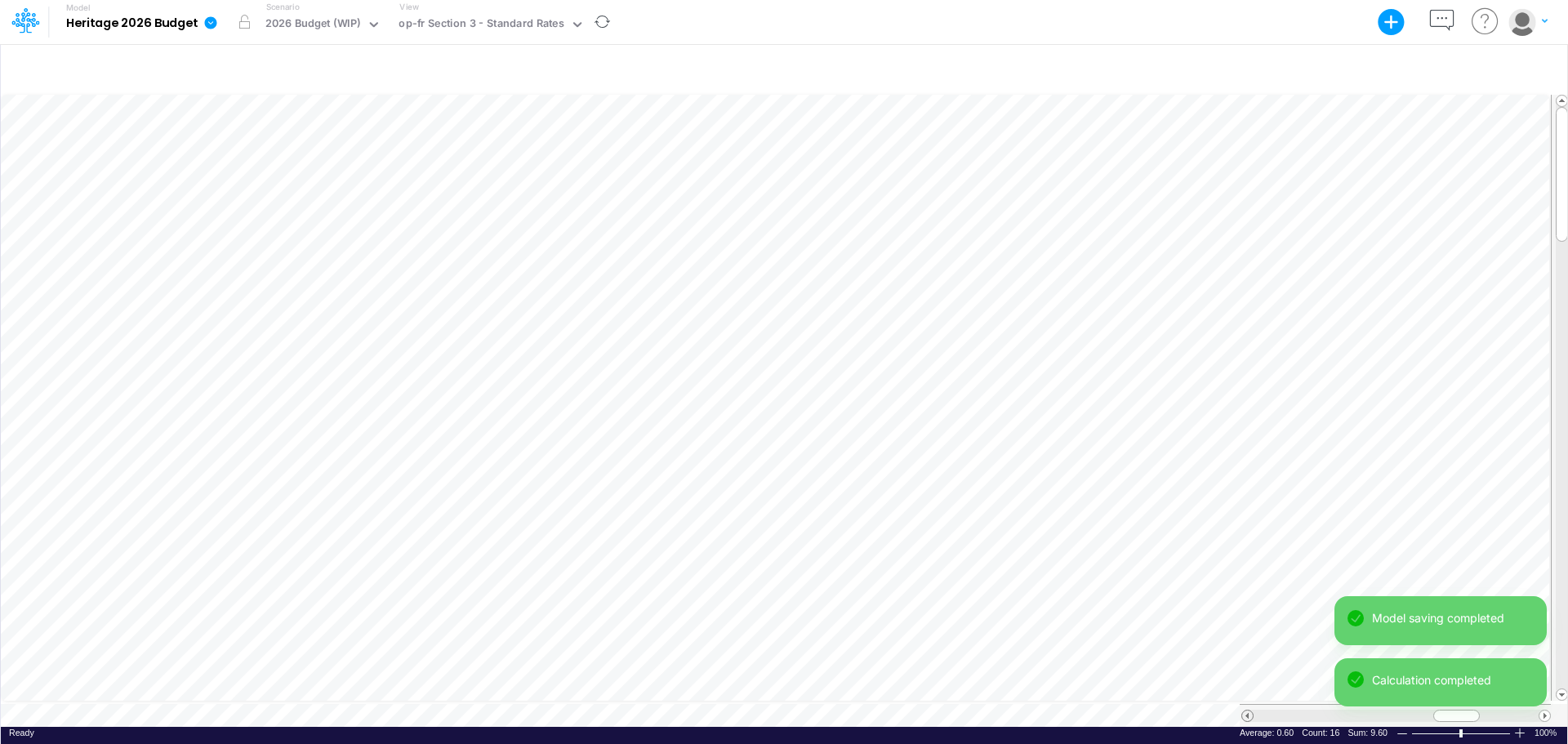
click at [1245, 645] on span at bounding box center [1247, 716] width 10 height 10
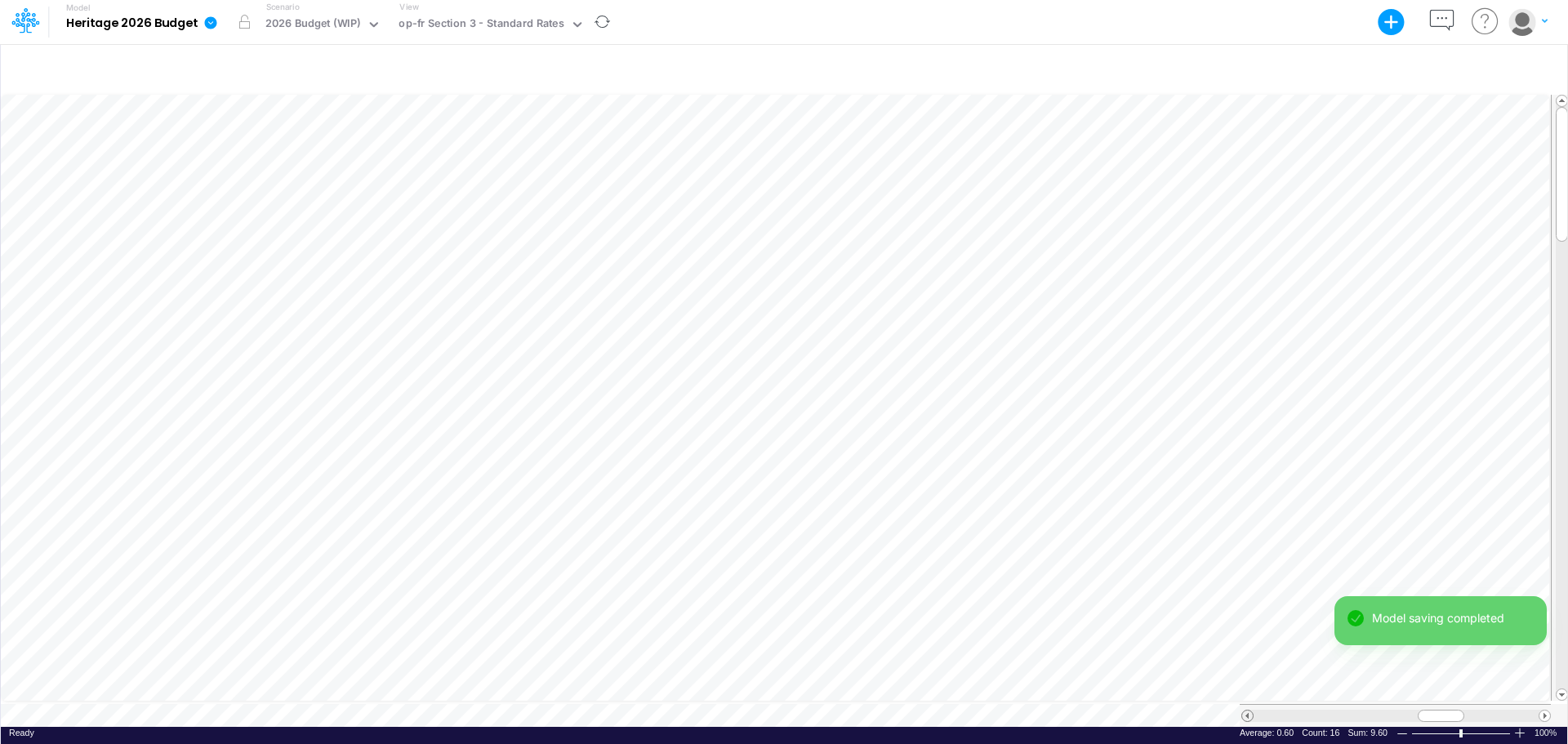
click at [1245, 645] on span at bounding box center [1247, 716] width 10 height 10
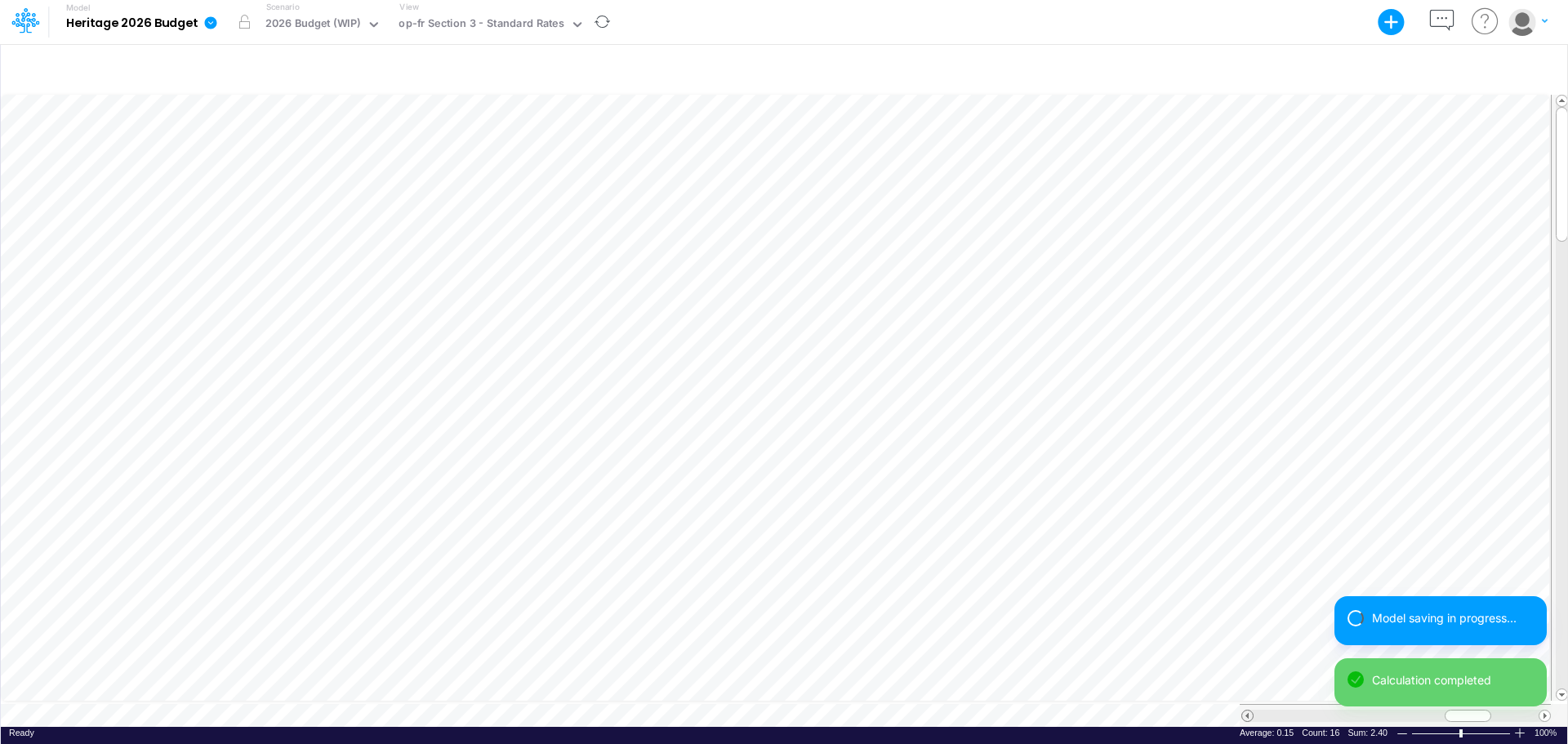
click at [1246, 645] on span at bounding box center [1247, 716] width 10 height 10
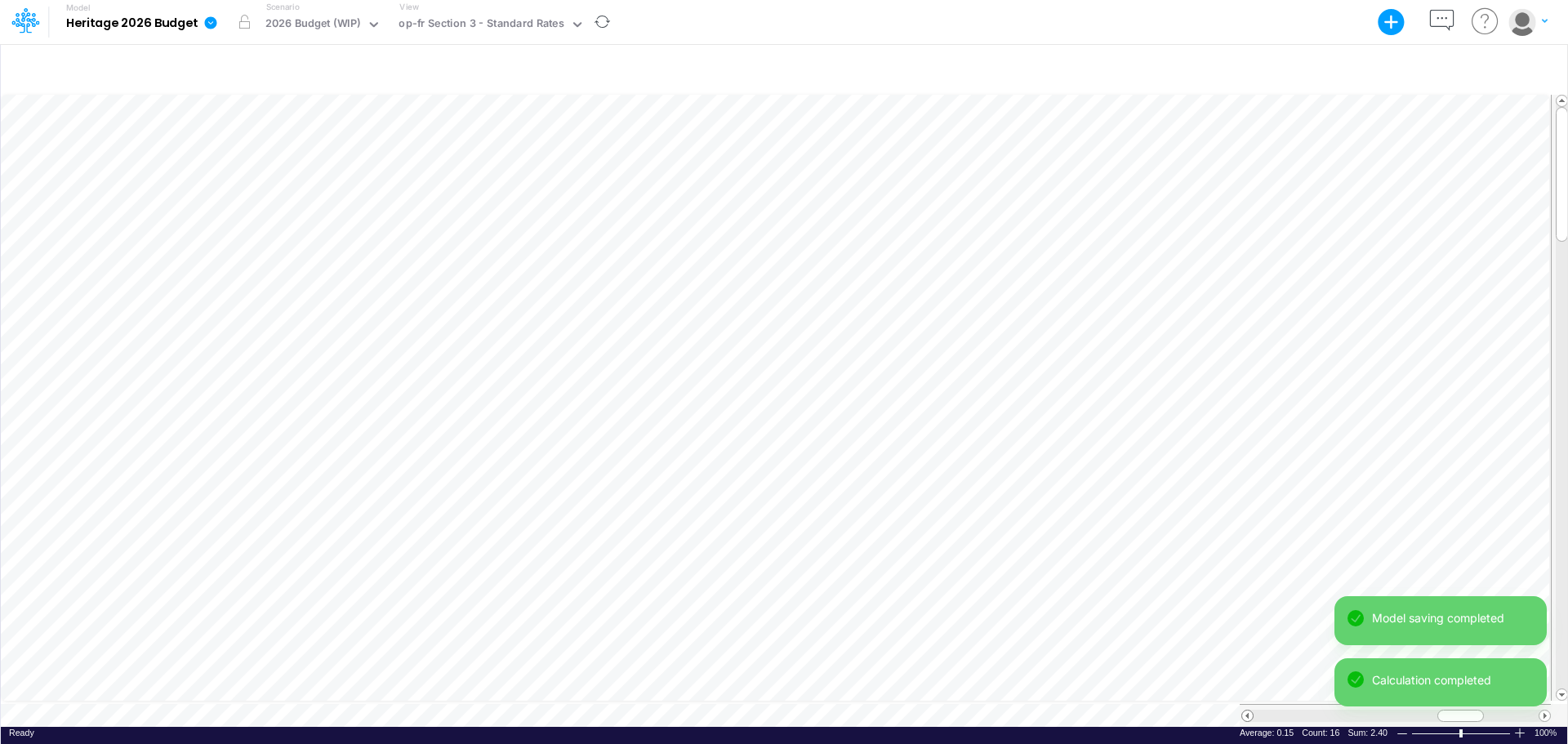
click at [1246, 645] on span at bounding box center [1247, 716] width 10 height 10
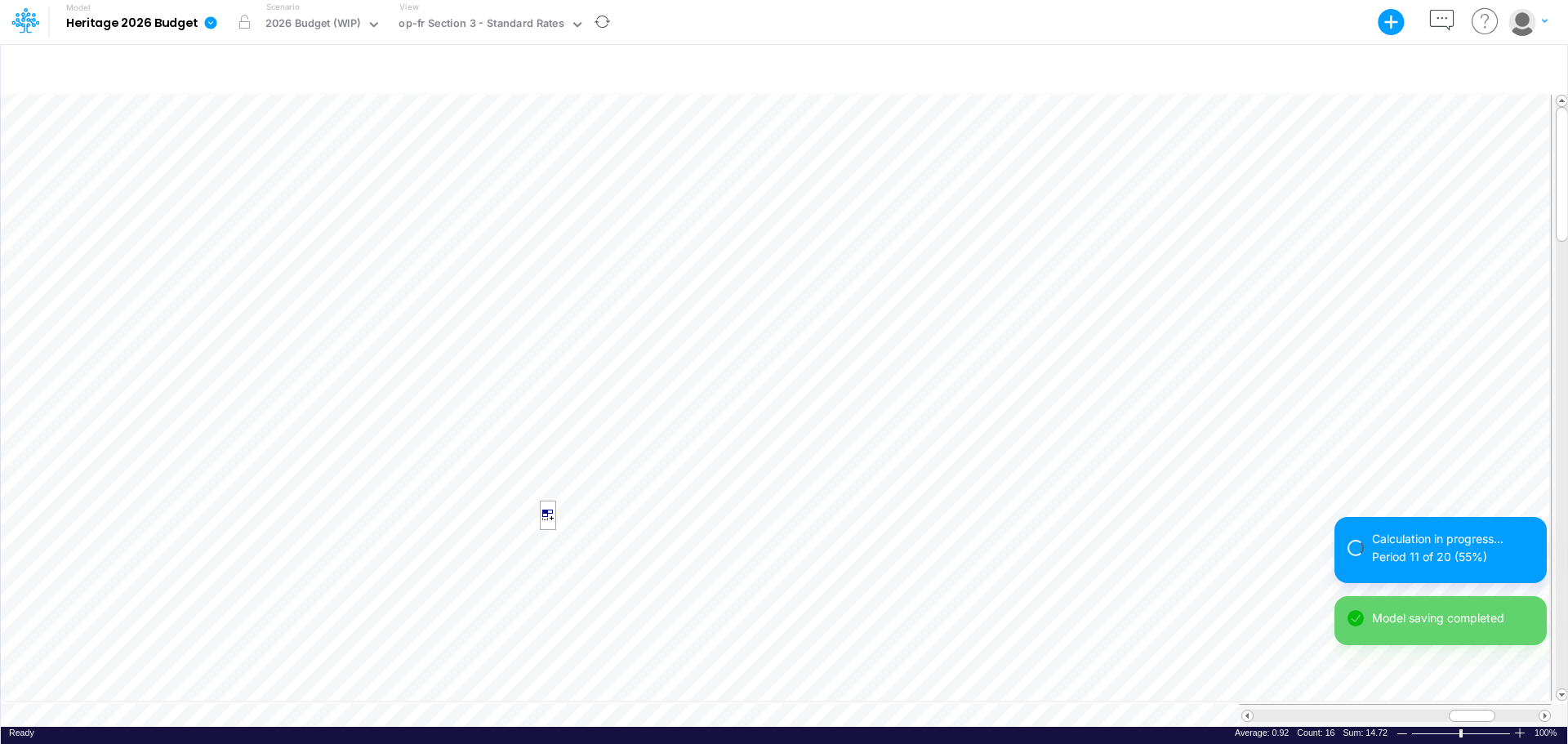
scroll to position [8, 1]
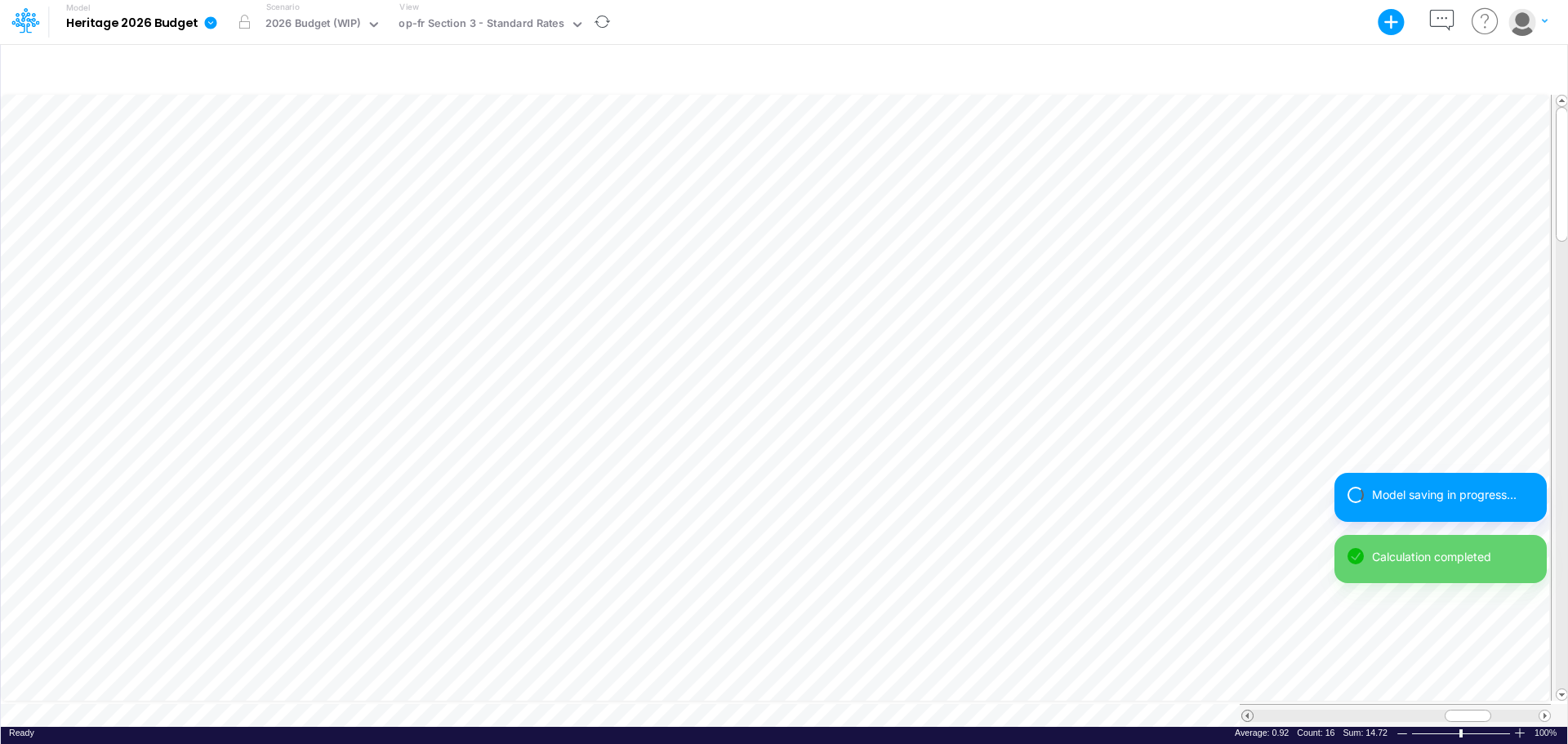
click at [1245, 645] on span at bounding box center [1247, 716] width 10 height 10
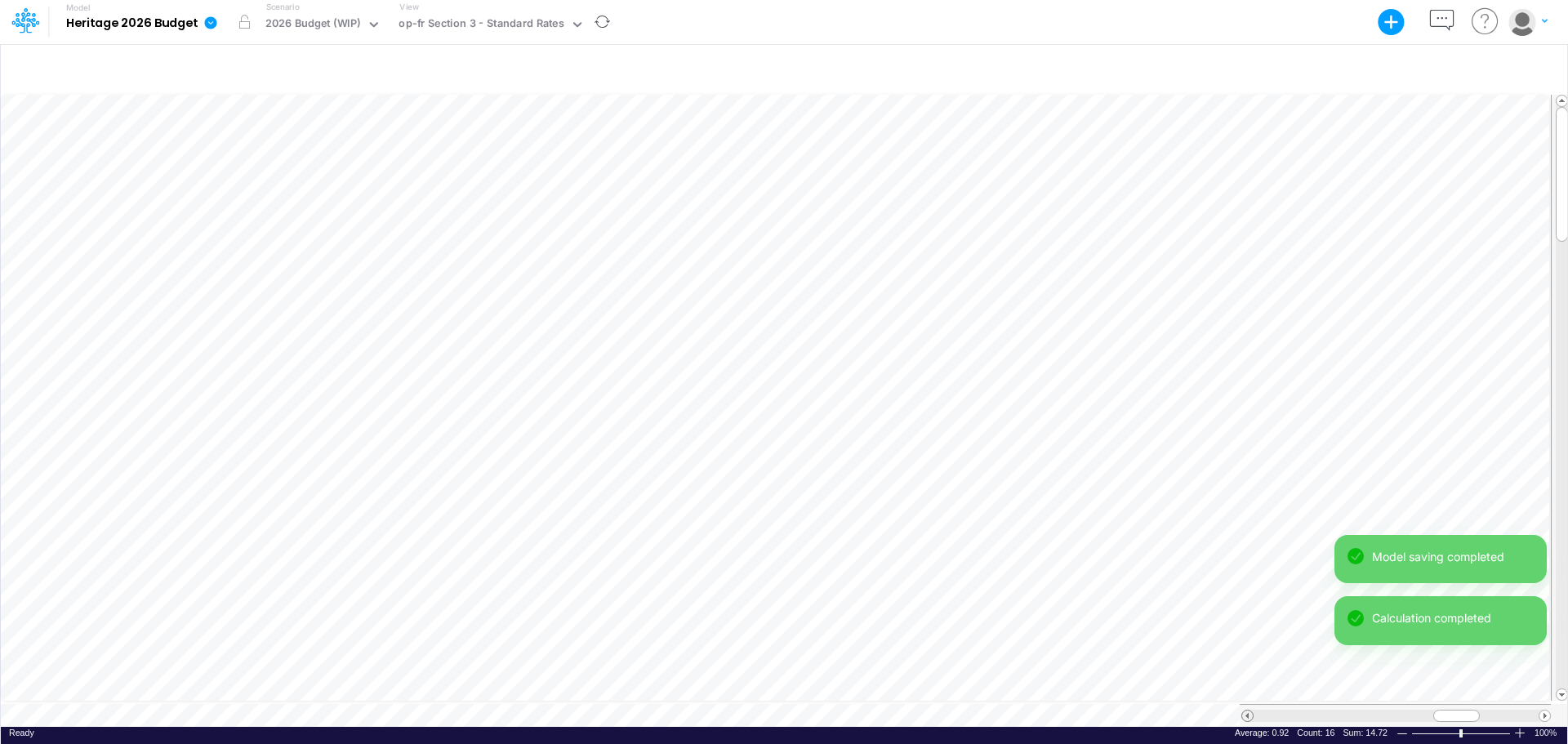
click at [1245, 645] on span at bounding box center [1247, 716] width 10 height 10
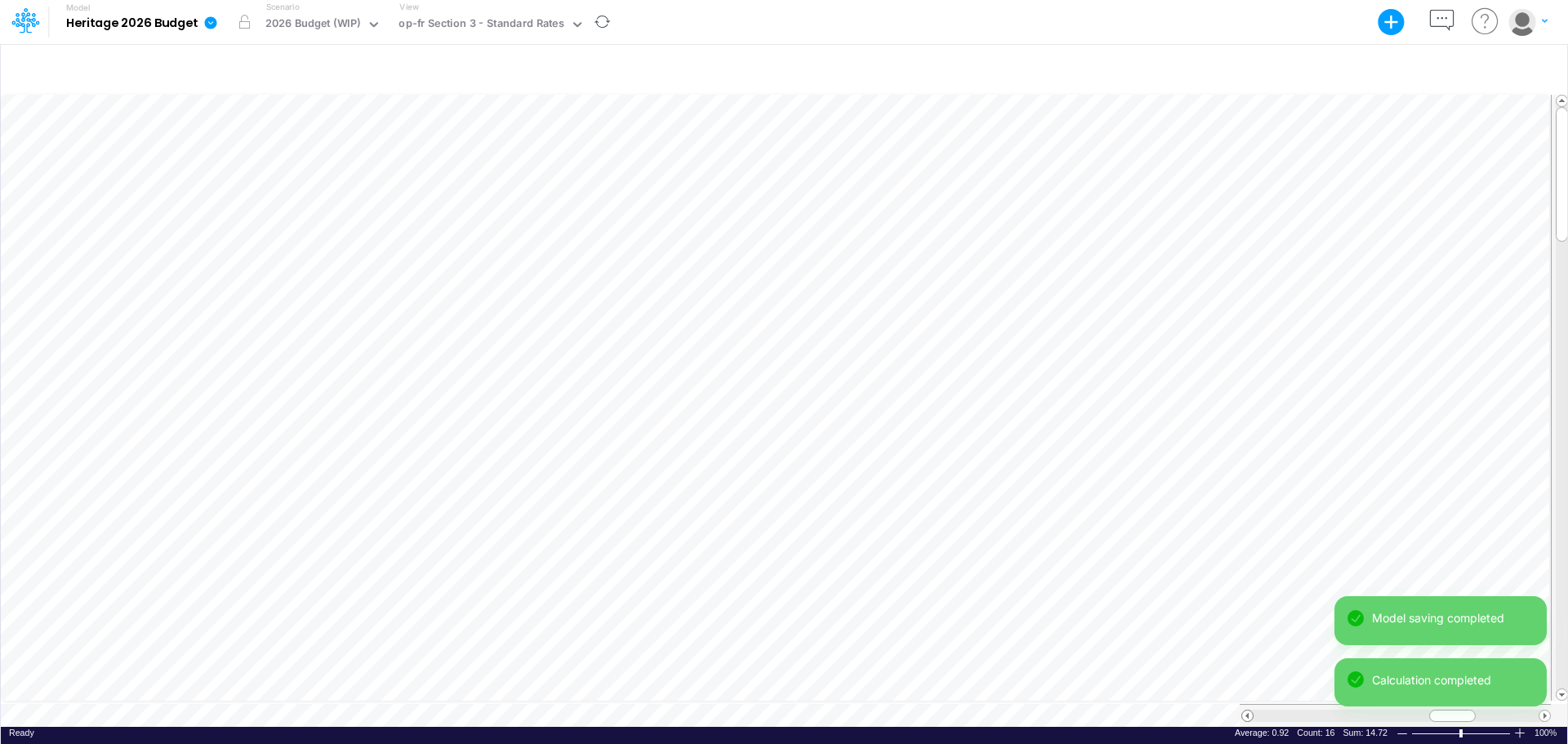
click at [1245, 645] on span at bounding box center [1247, 716] width 10 height 10
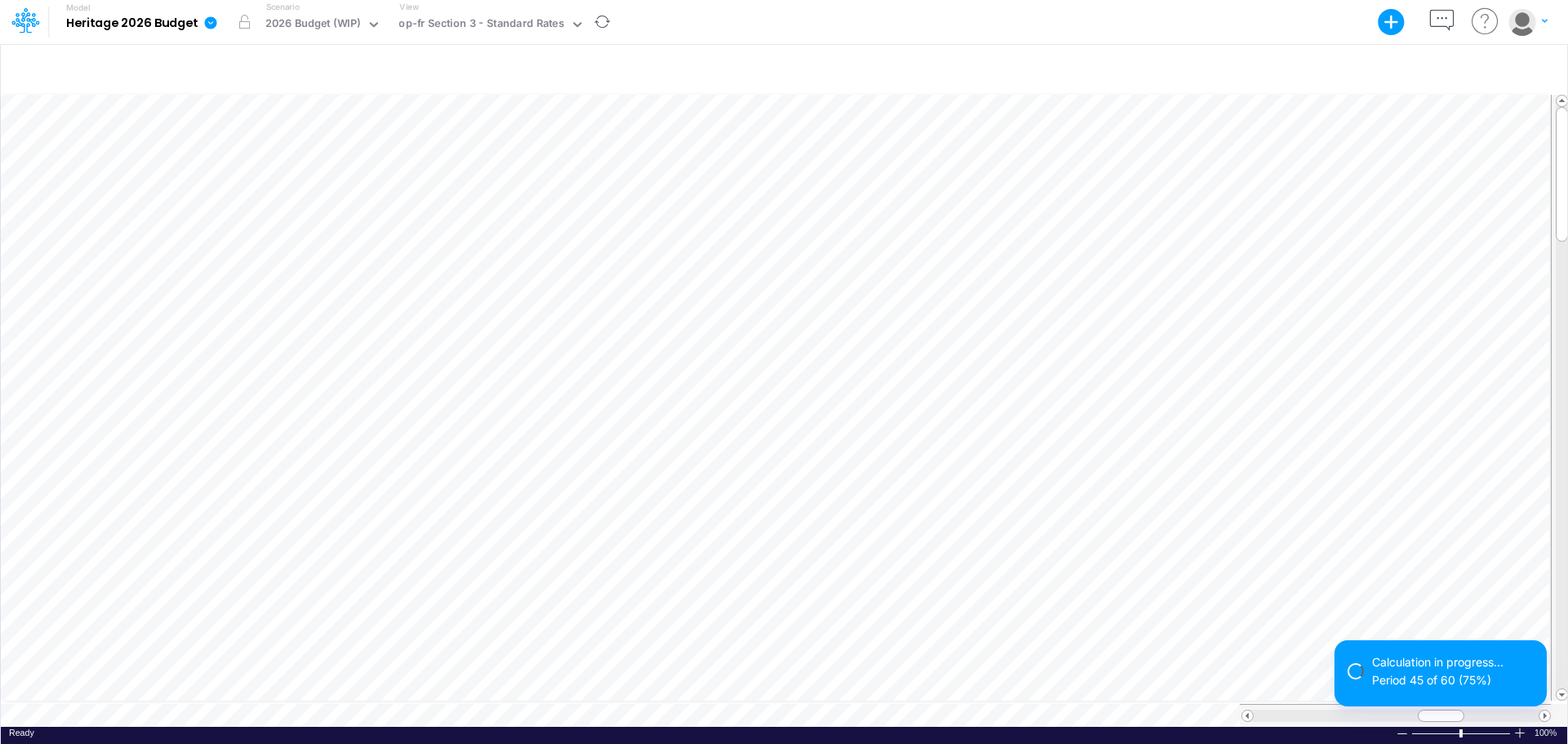
scroll to position [8, 1]
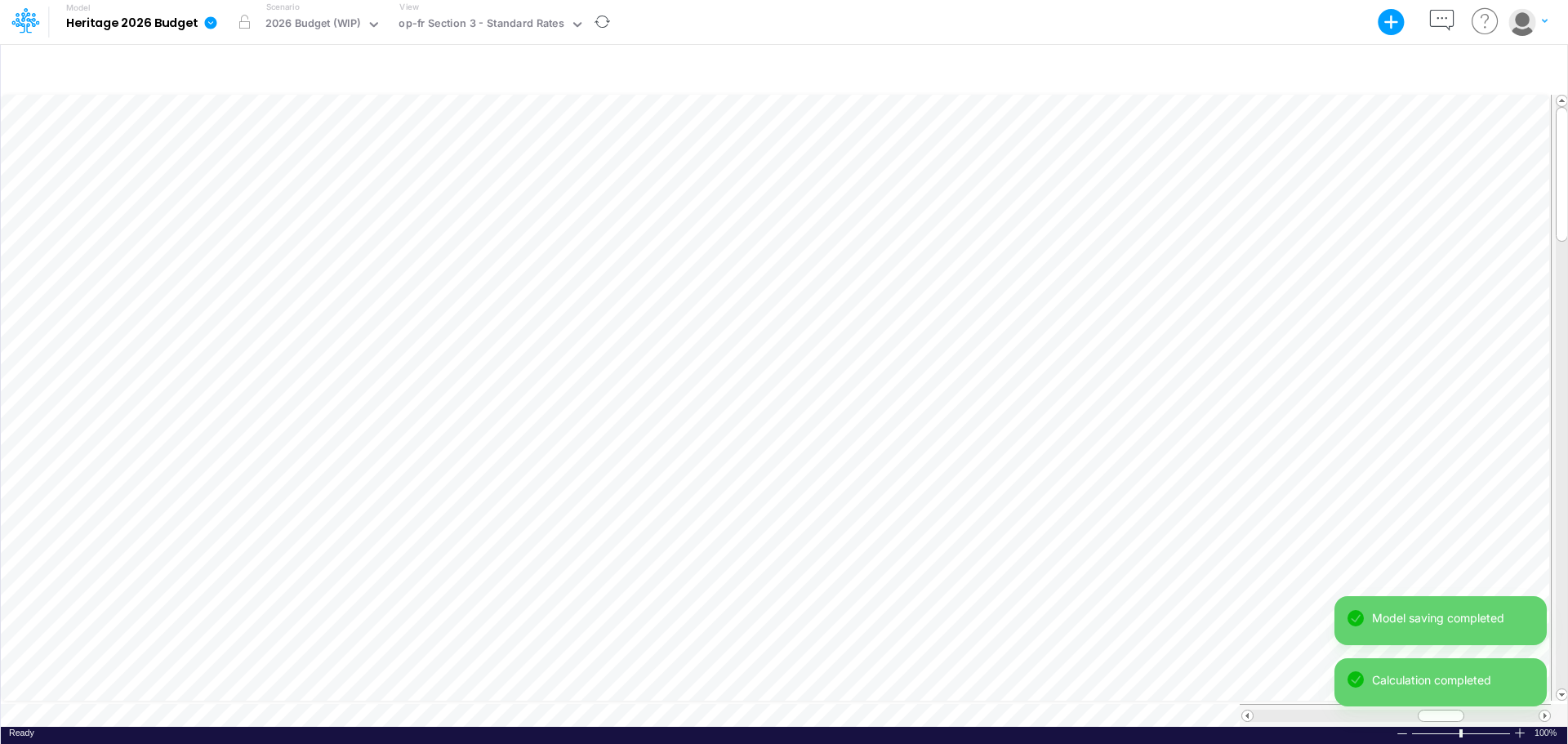
scroll to position [8, 1]
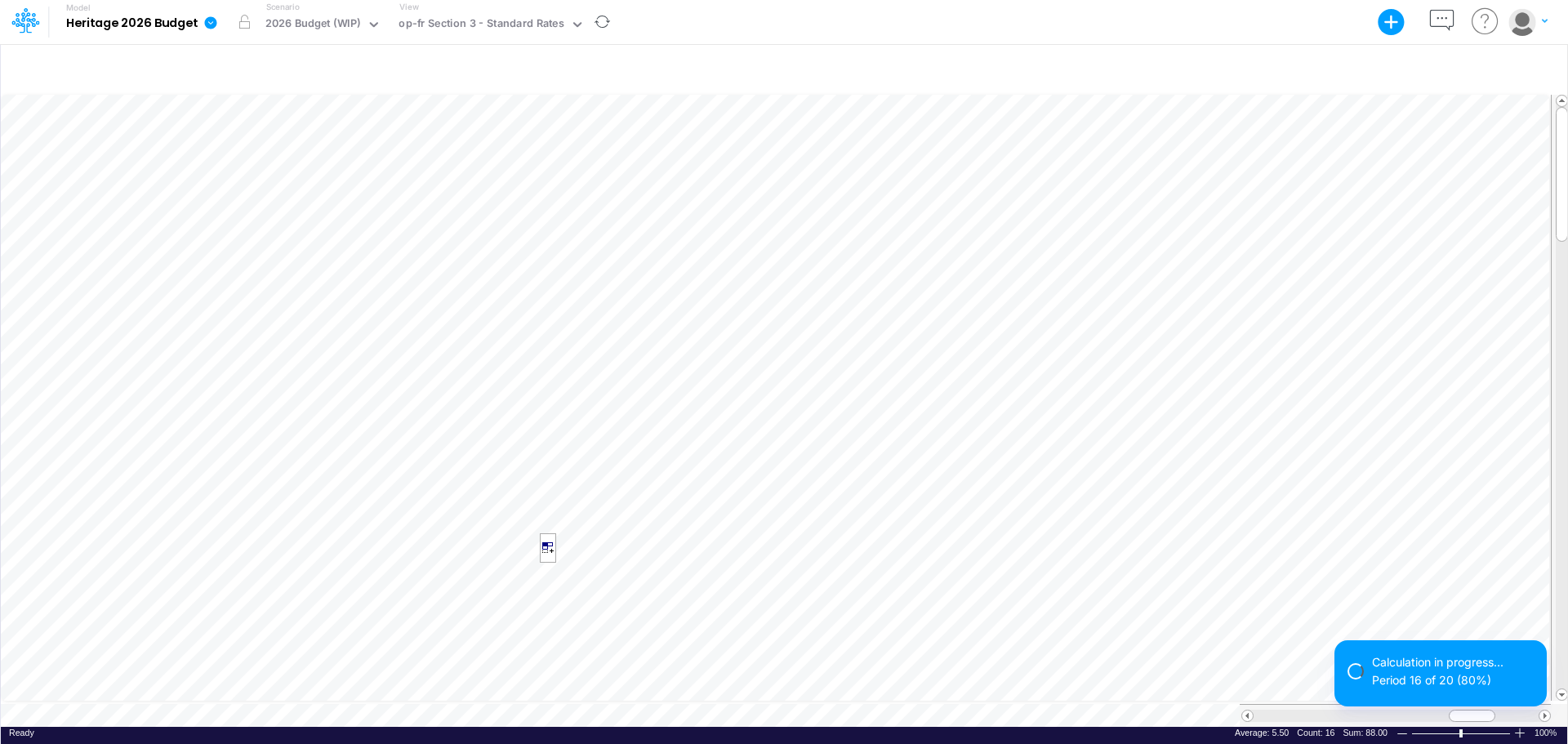
scroll to position [8, 1]
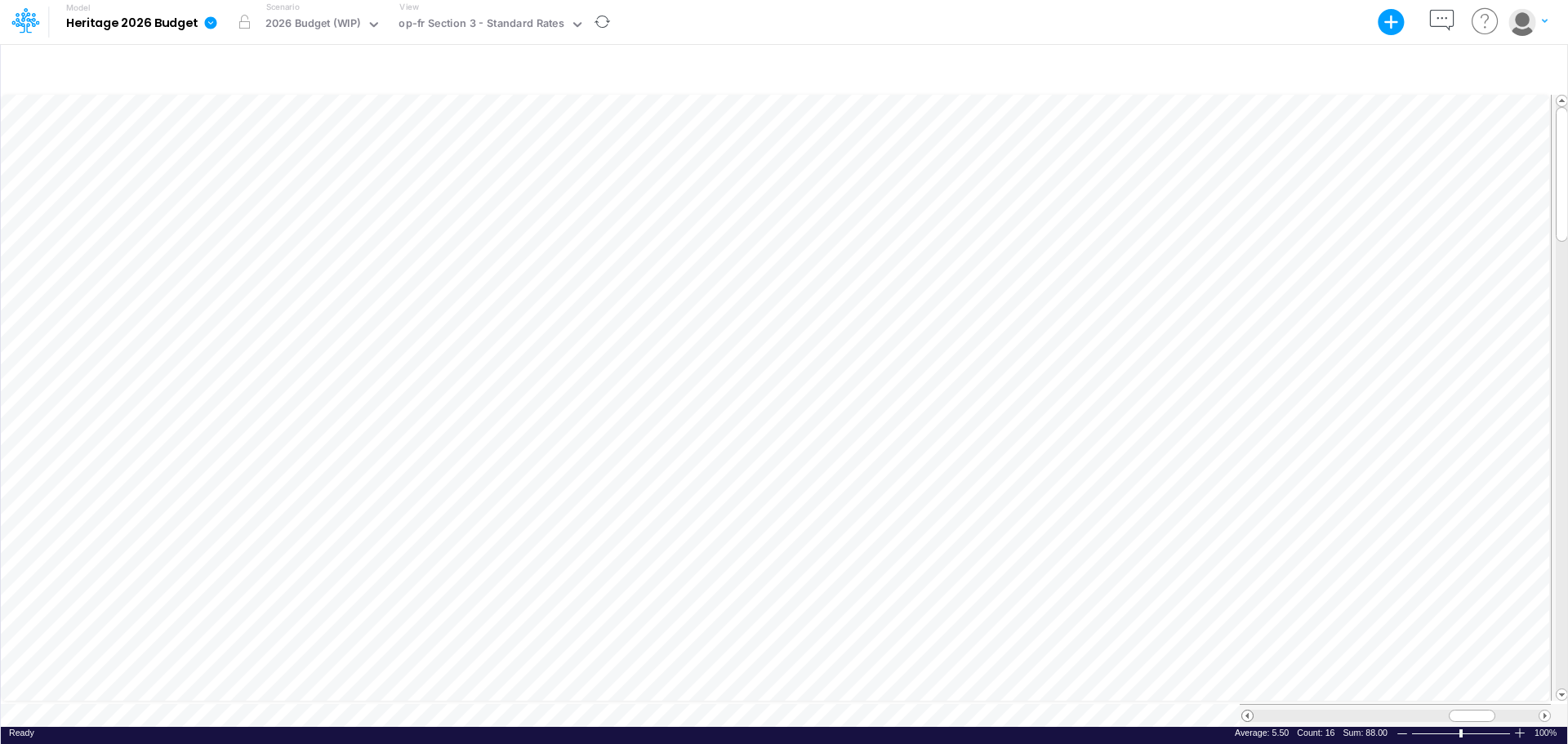
click at [1246, 645] on span at bounding box center [1247, 716] width 10 height 10
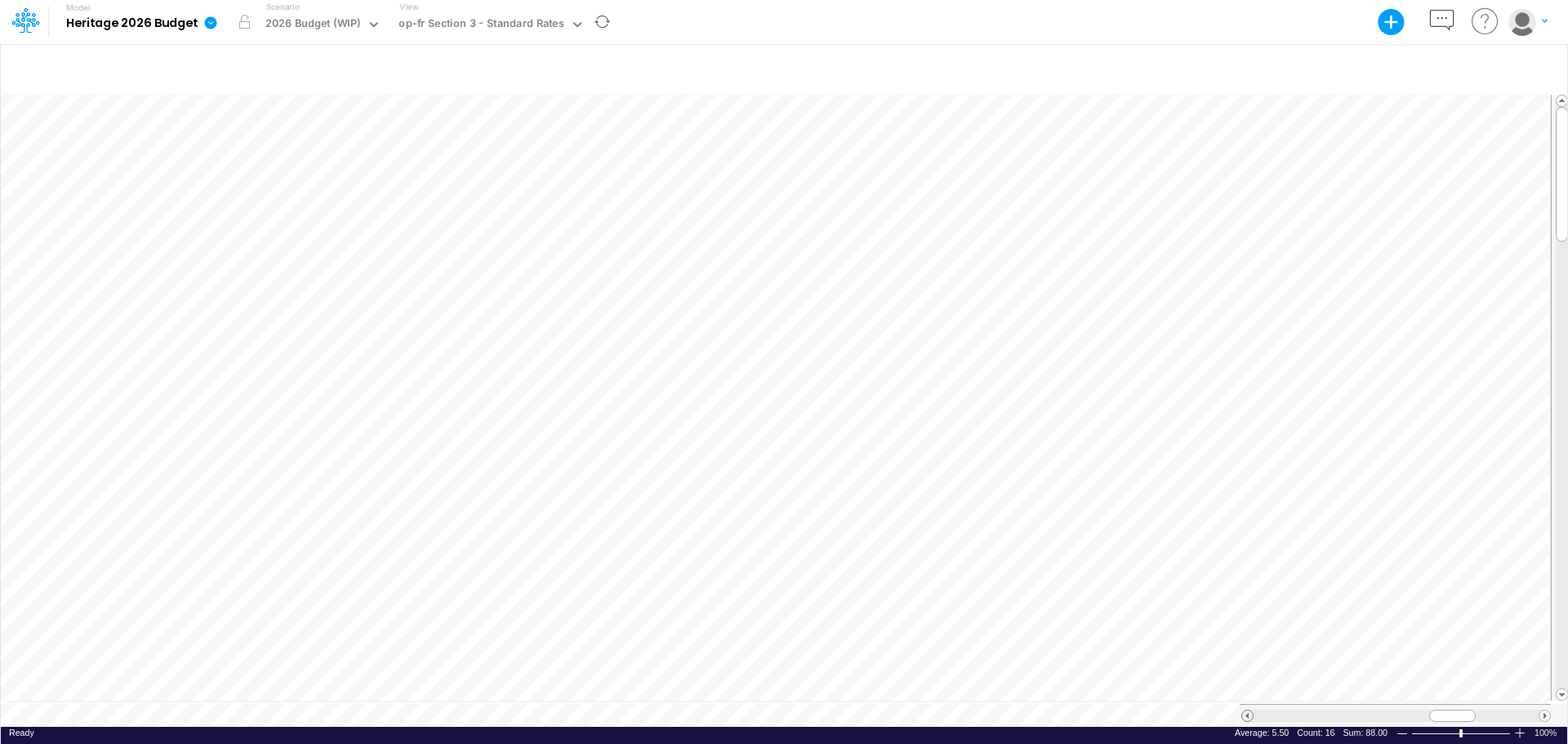
click at [1246, 645] on span at bounding box center [1247, 716] width 10 height 10
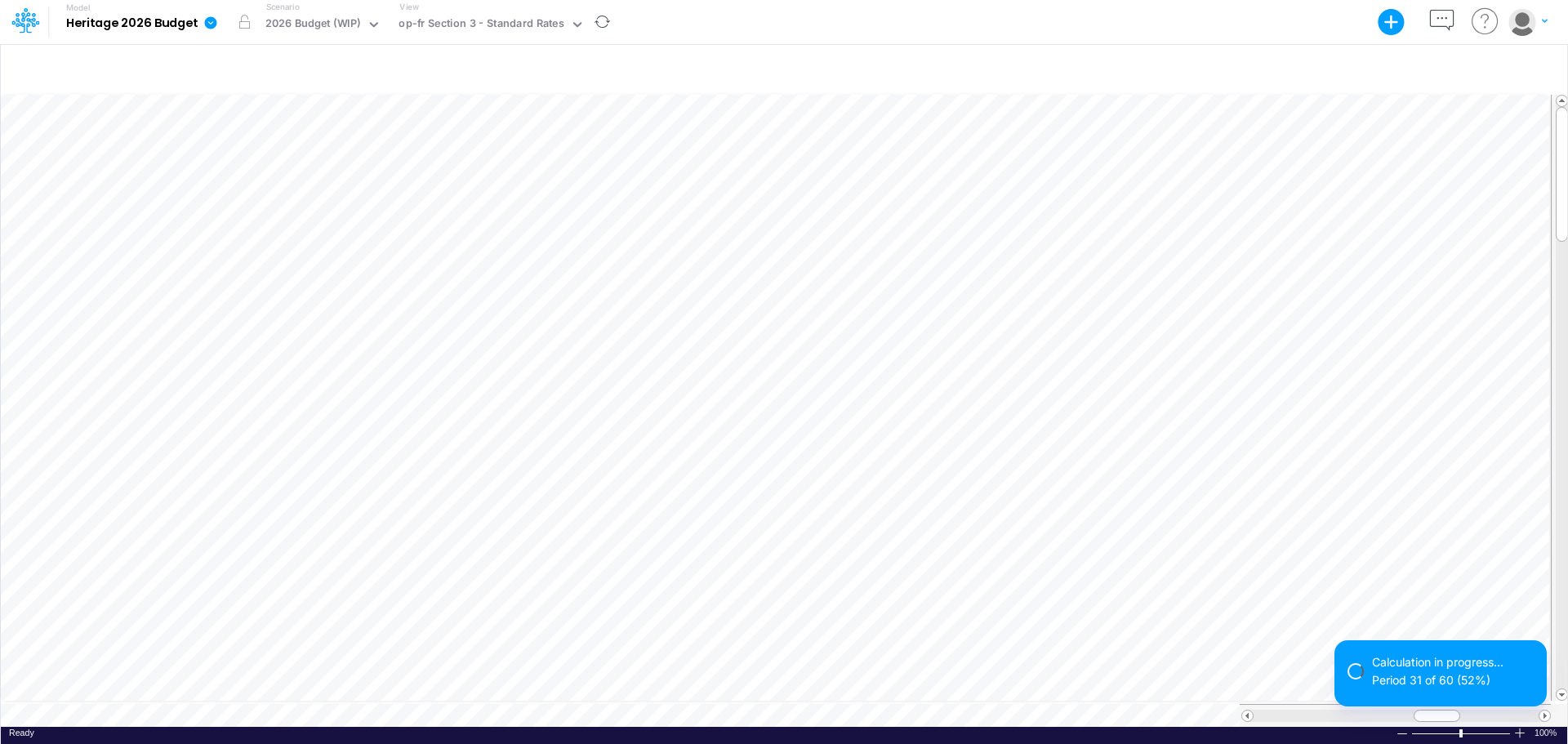
scroll to position [8, 1]
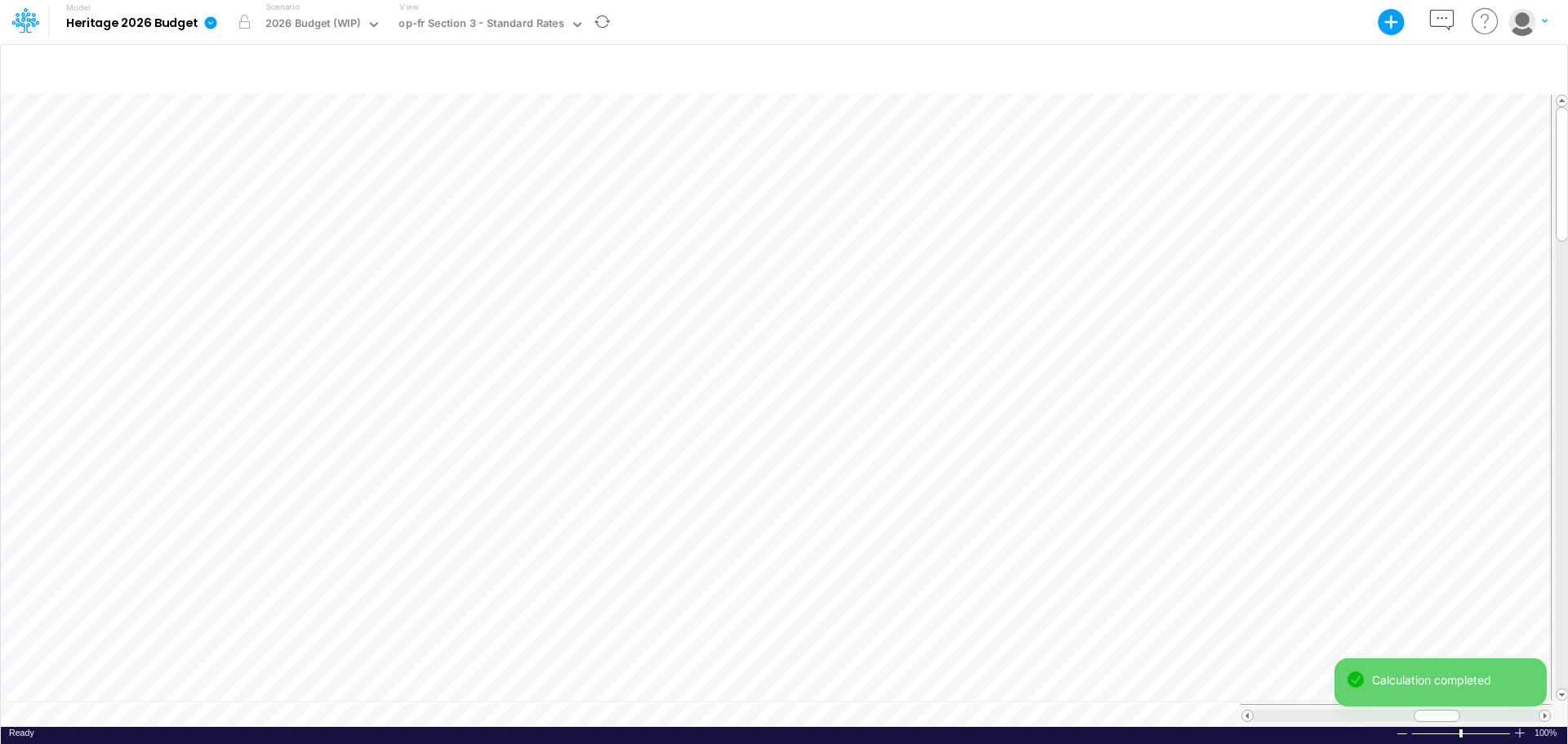
scroll to position [8, 1]
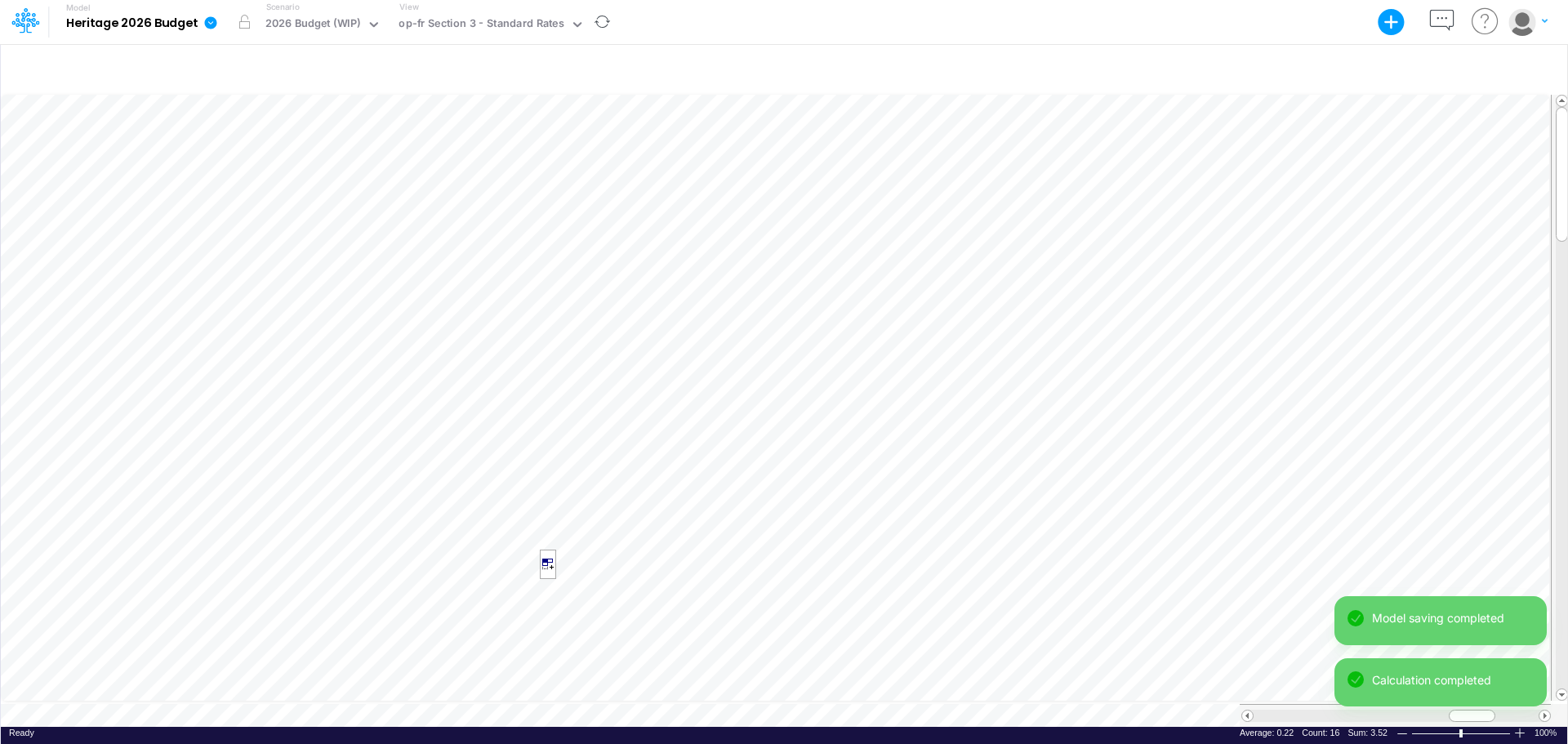
scroll to position [8, 1]
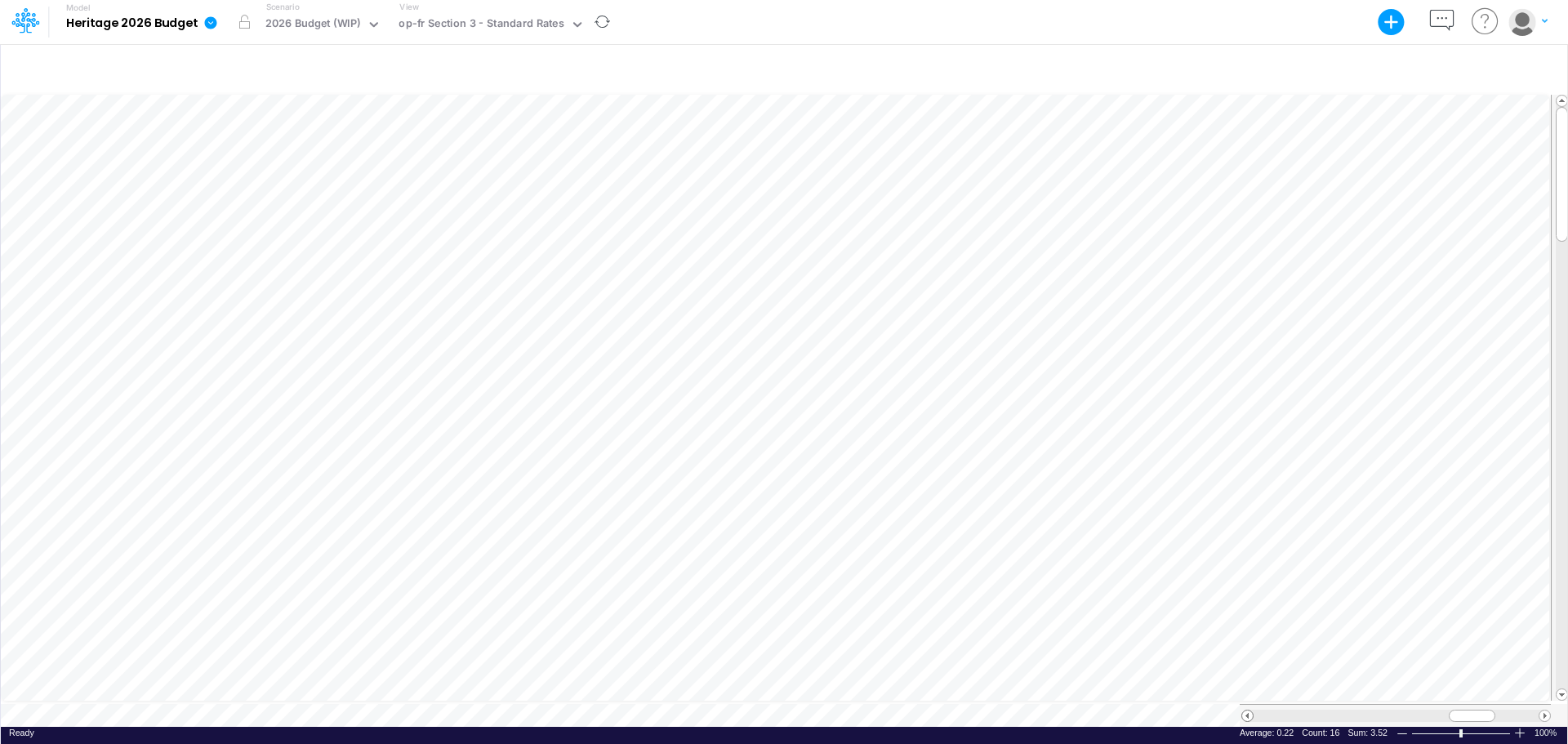
click at [1247, 645] on span at bounding box center [1247, 716] width 10 height 10
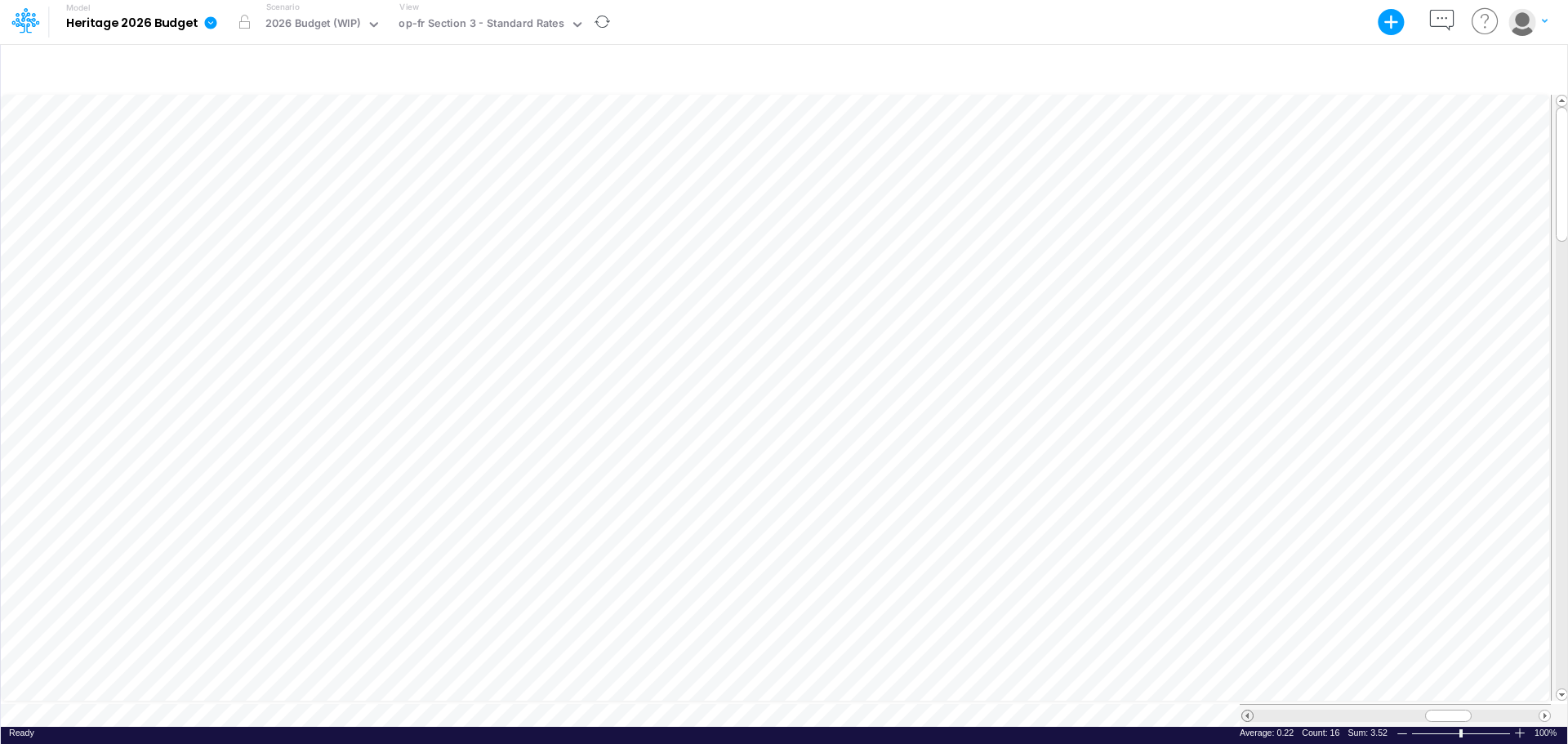
click at [1247, 645] on span at bounding box center [1247, 716] width 10 height 10
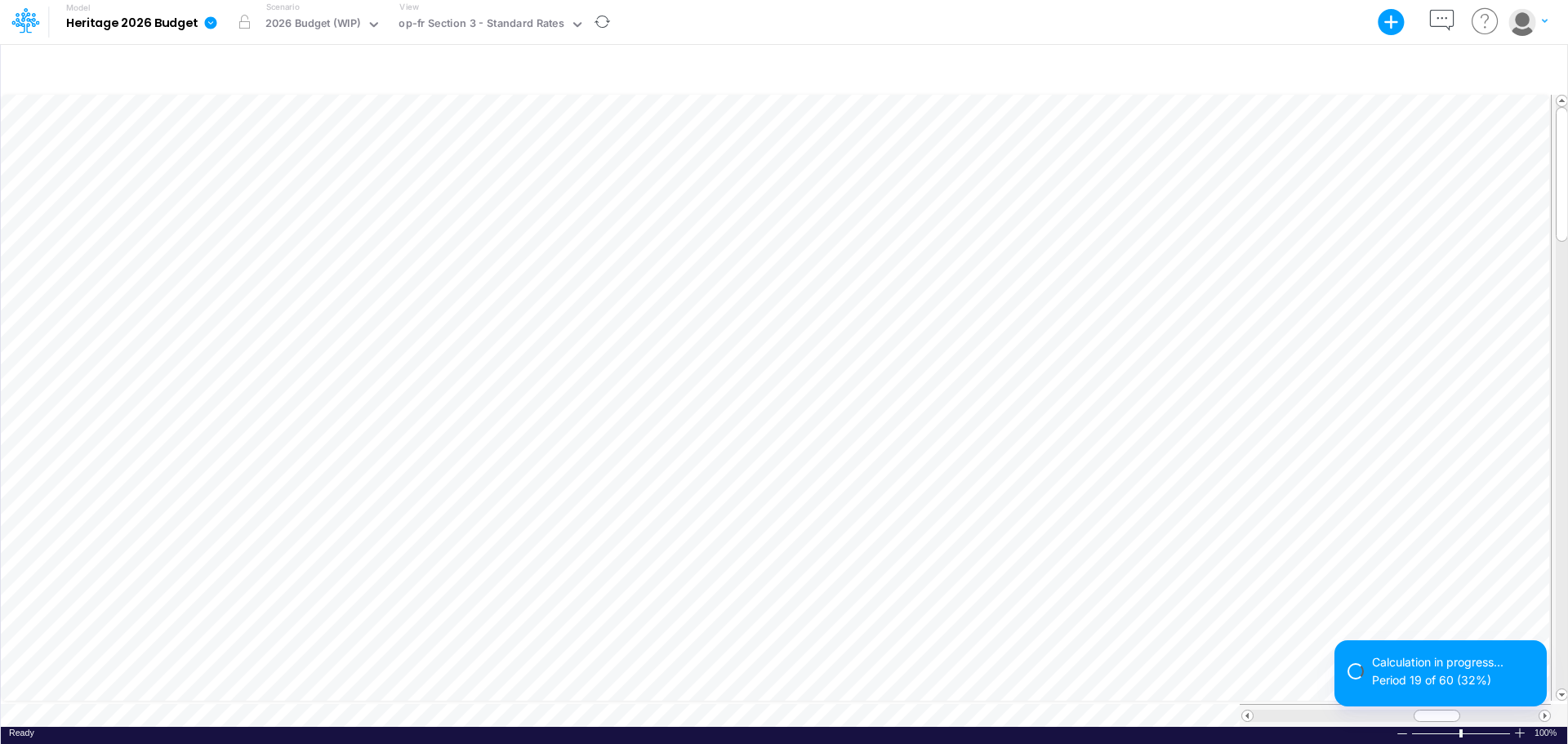
scroll to position [8, 1]
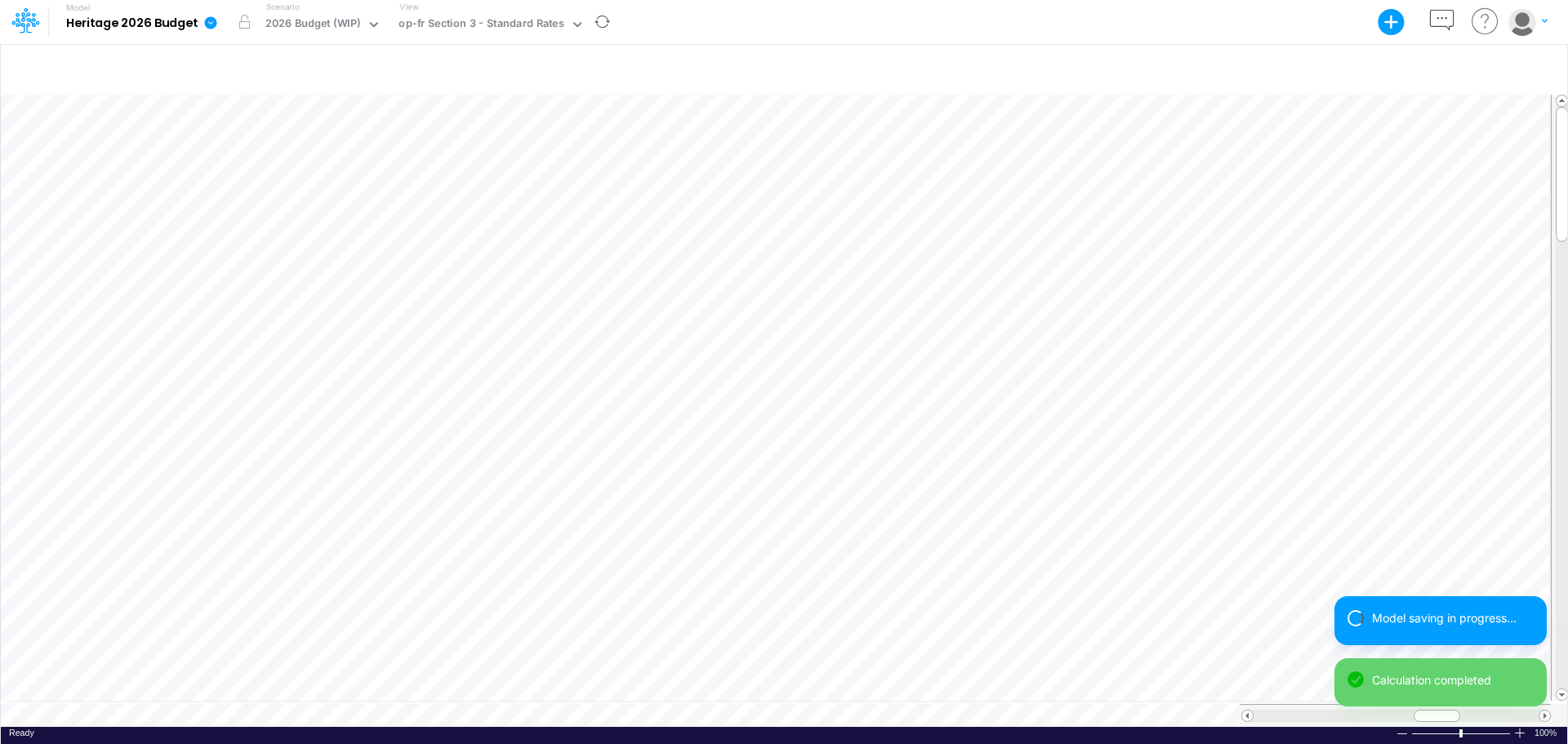
scroll to position [8, 1]
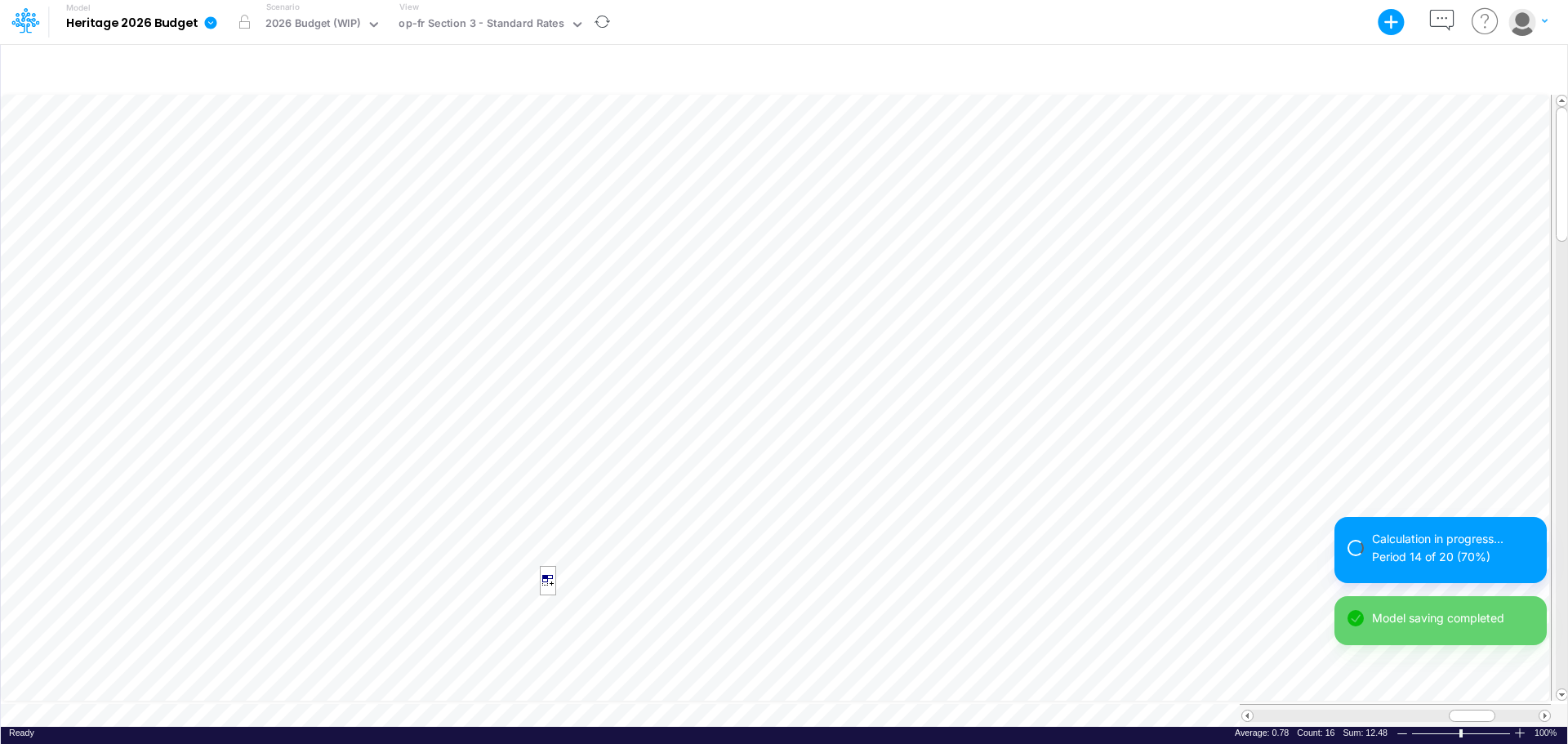
scroll to position [8, 1]
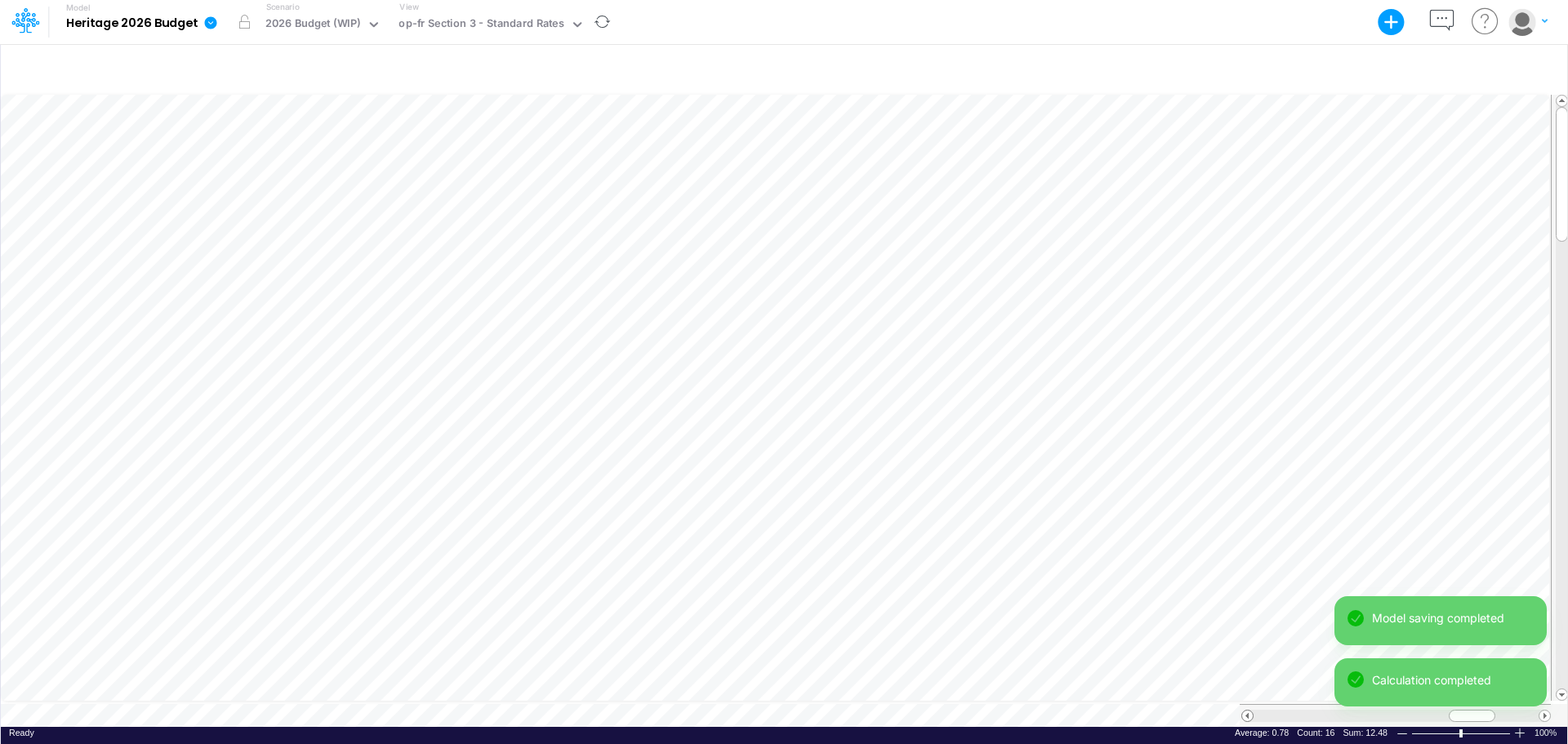
click at [1248, 645] on span at bounding box center [1247, 716] width 10 height 10
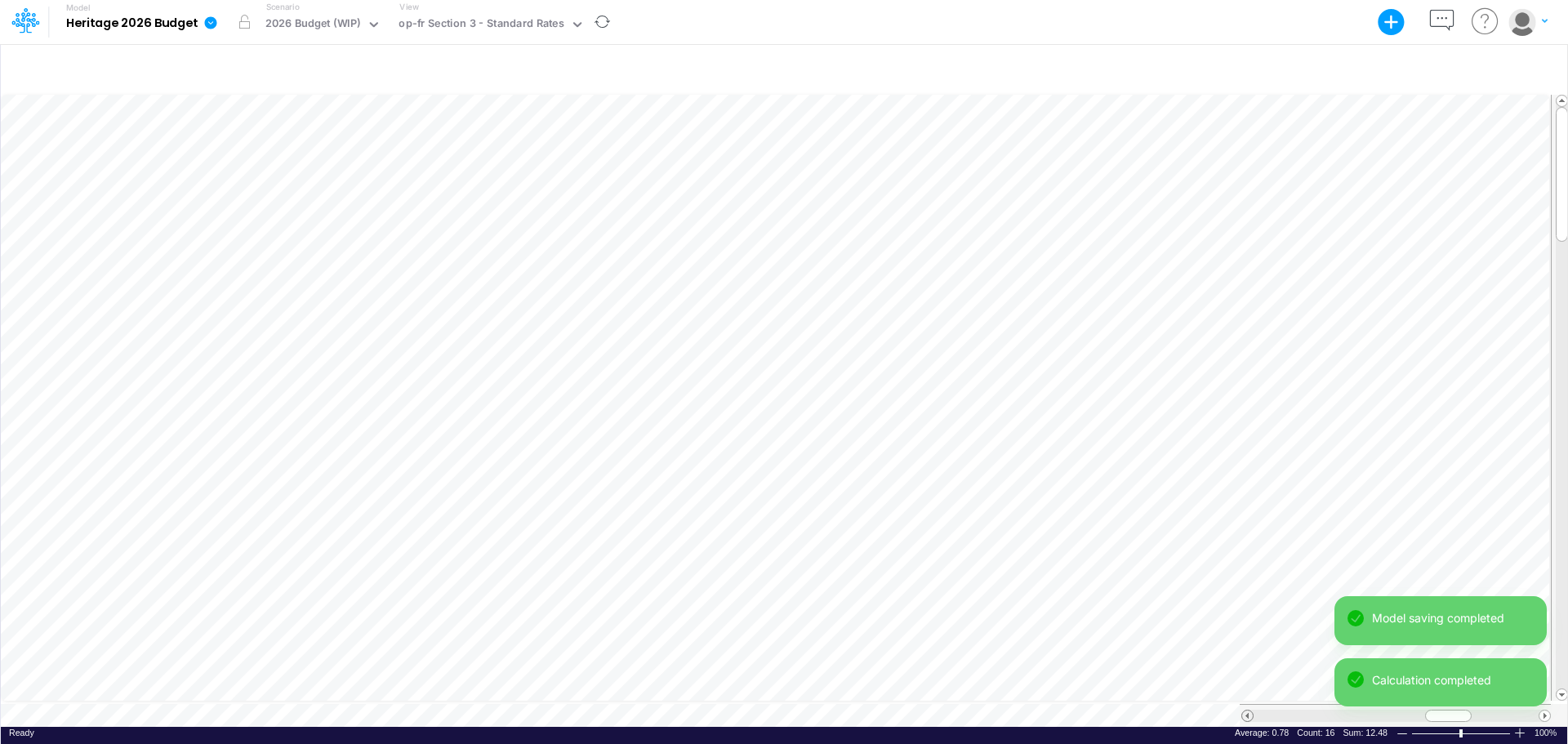
click at [1248, 645] on span at bounding box center [1247, 716] width 10 height 10
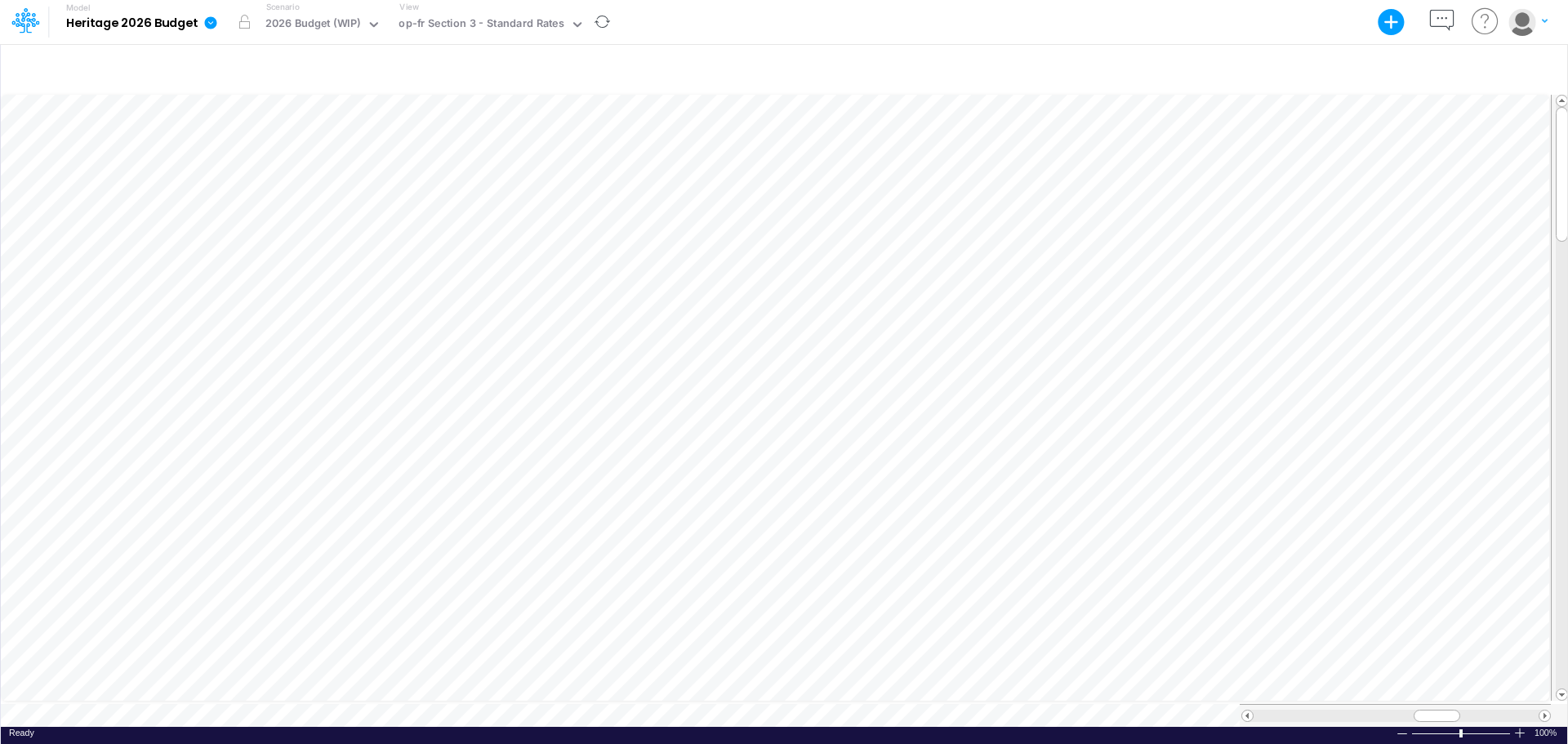
scroll to position [8, 1]
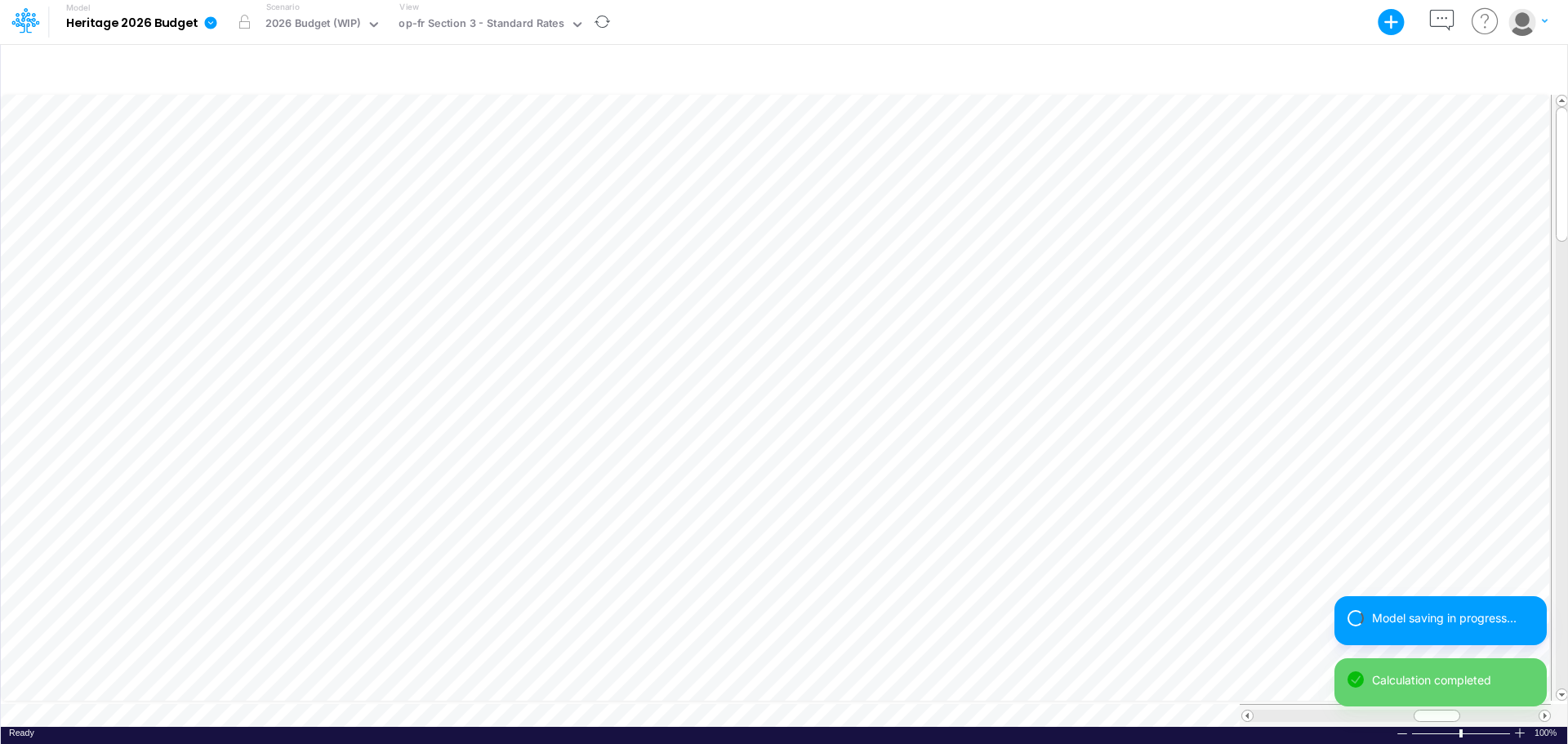
scroll to position [8, 1]
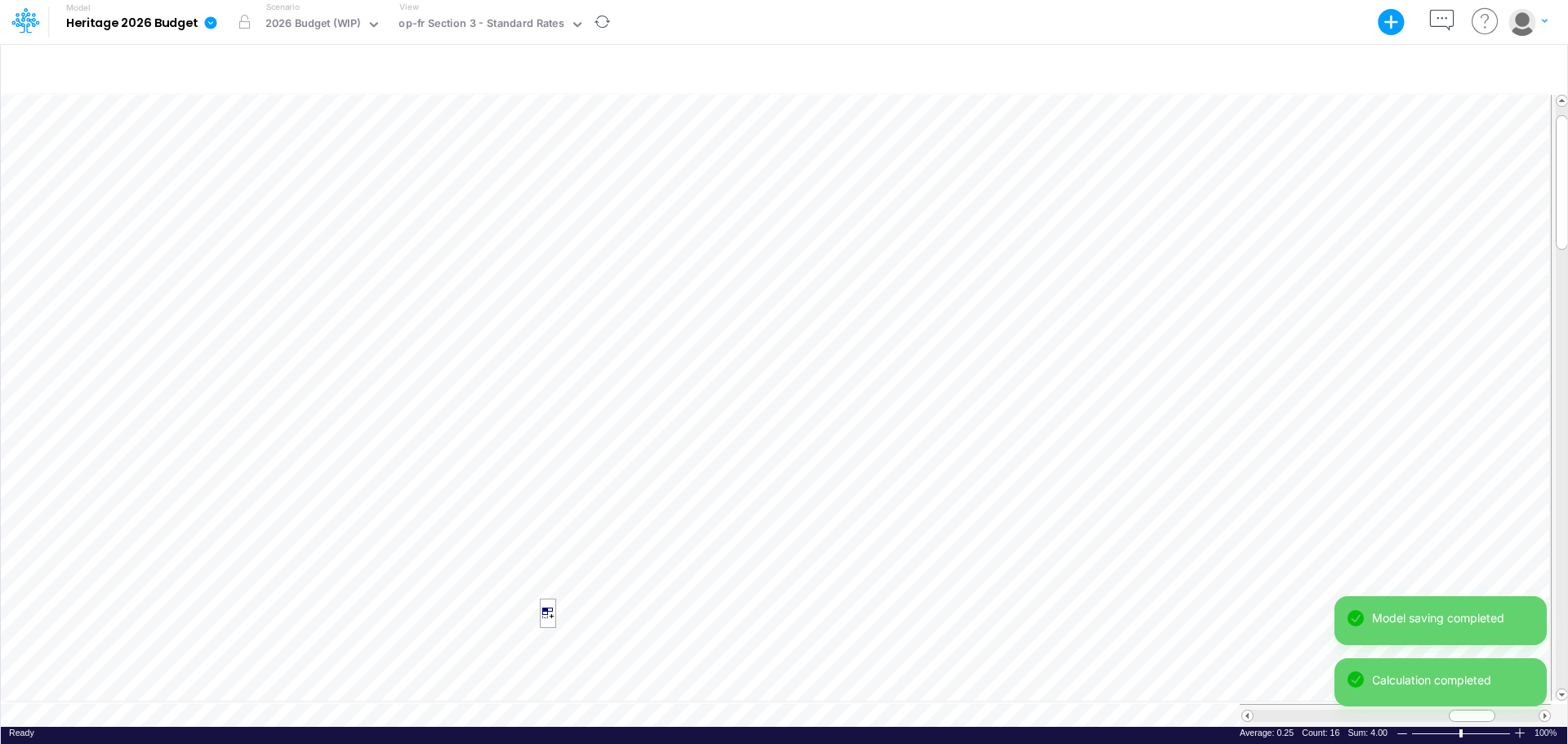
scroll to position [8, 1]
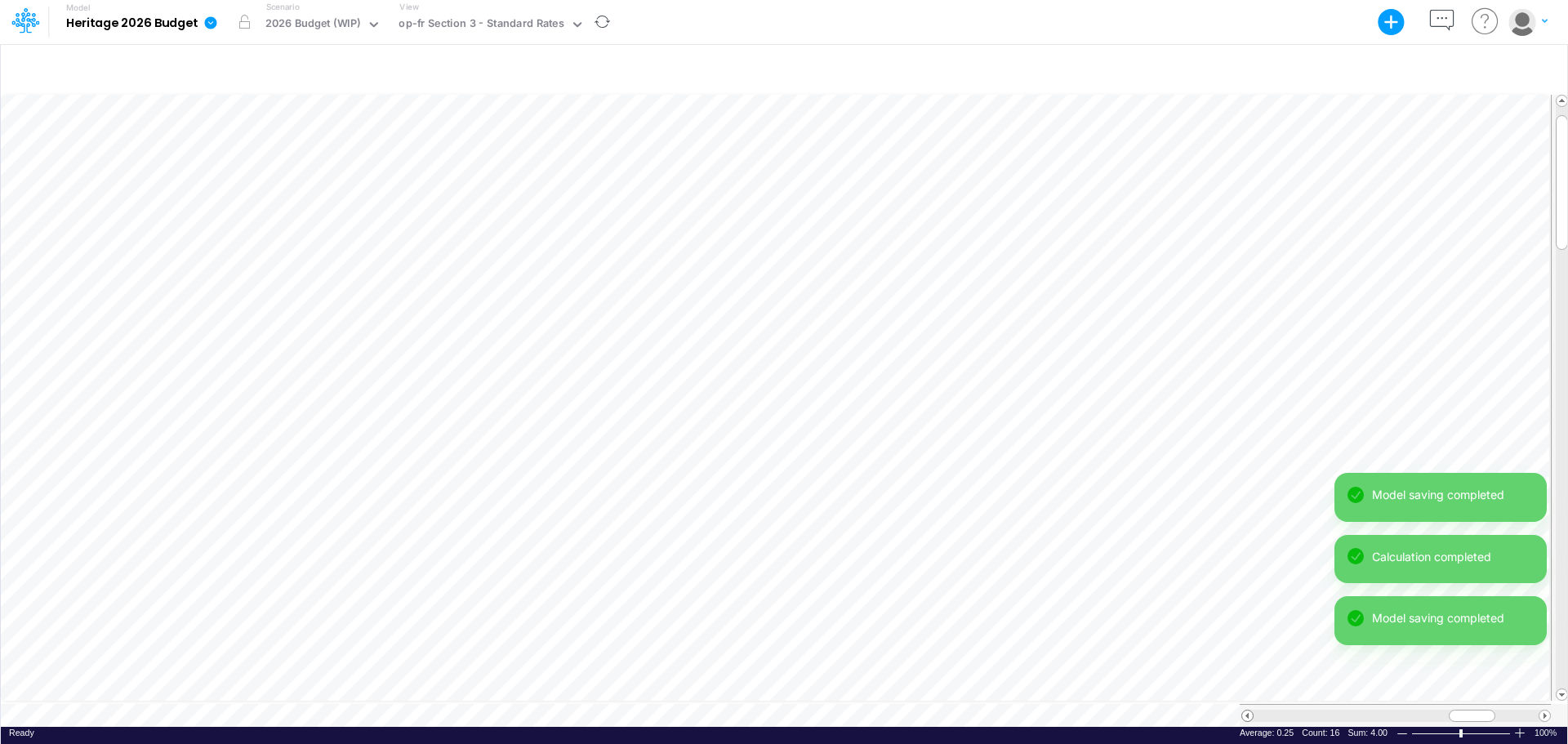
click at [1248, 645] on span at bounding box center [1247, 716] width 10 height 10
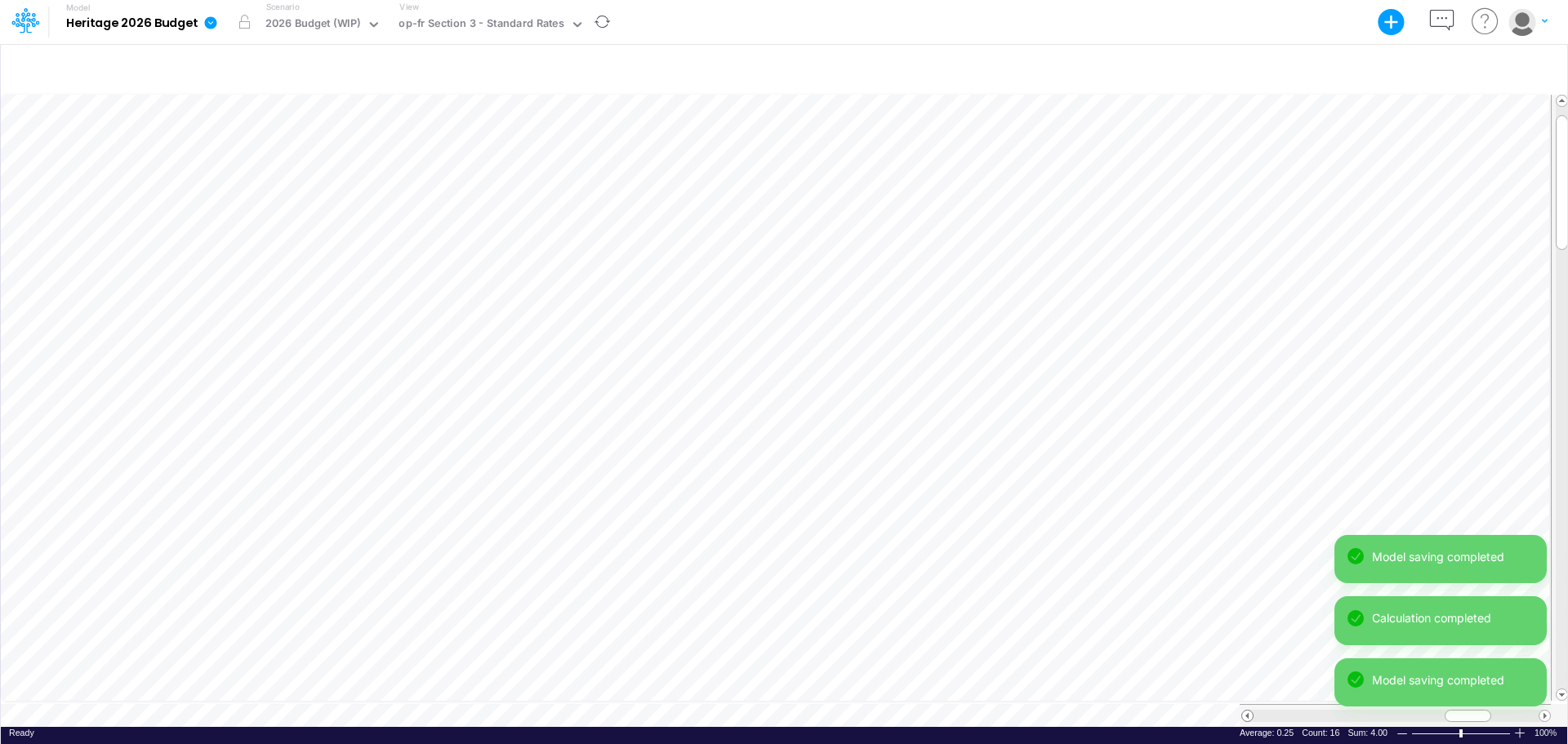
click at [1248, 645] on span at bounding box center [1247, 716] width 10 height 10
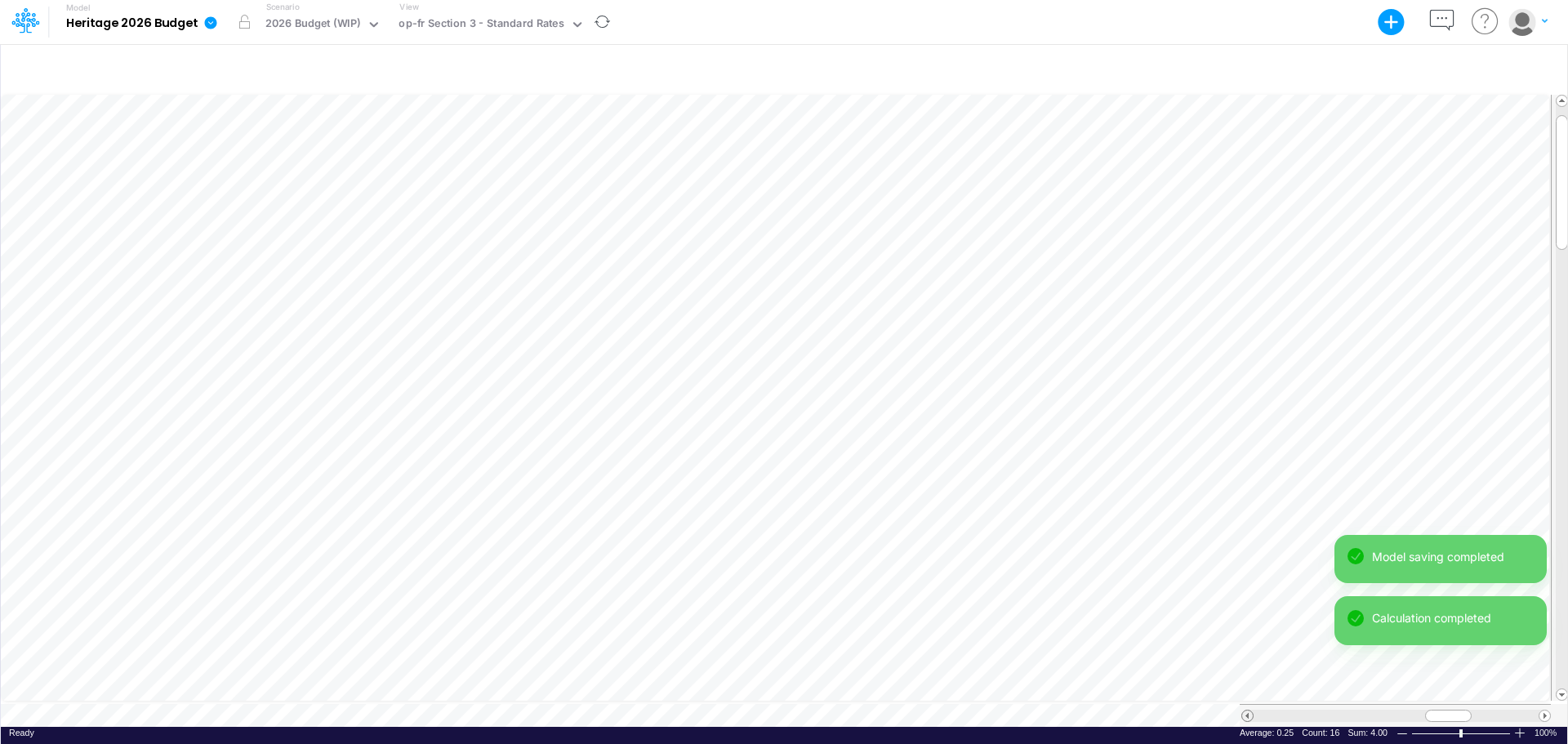
click at [1248, 645] on span at bounding box center [1247, 716] width 10 height 10
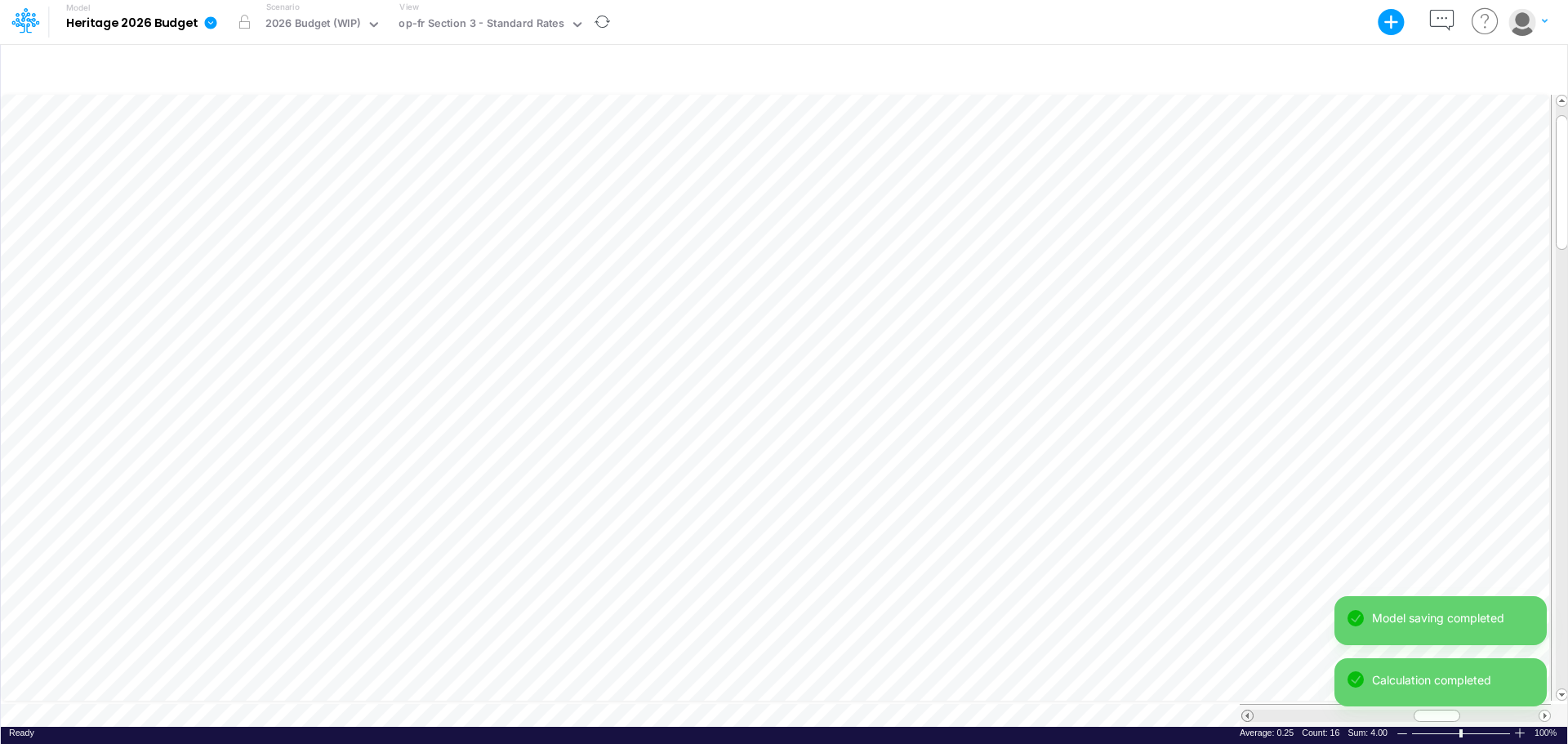
click at [1248, 645] on span at bounding box center [1247, 716] width 10 height 10
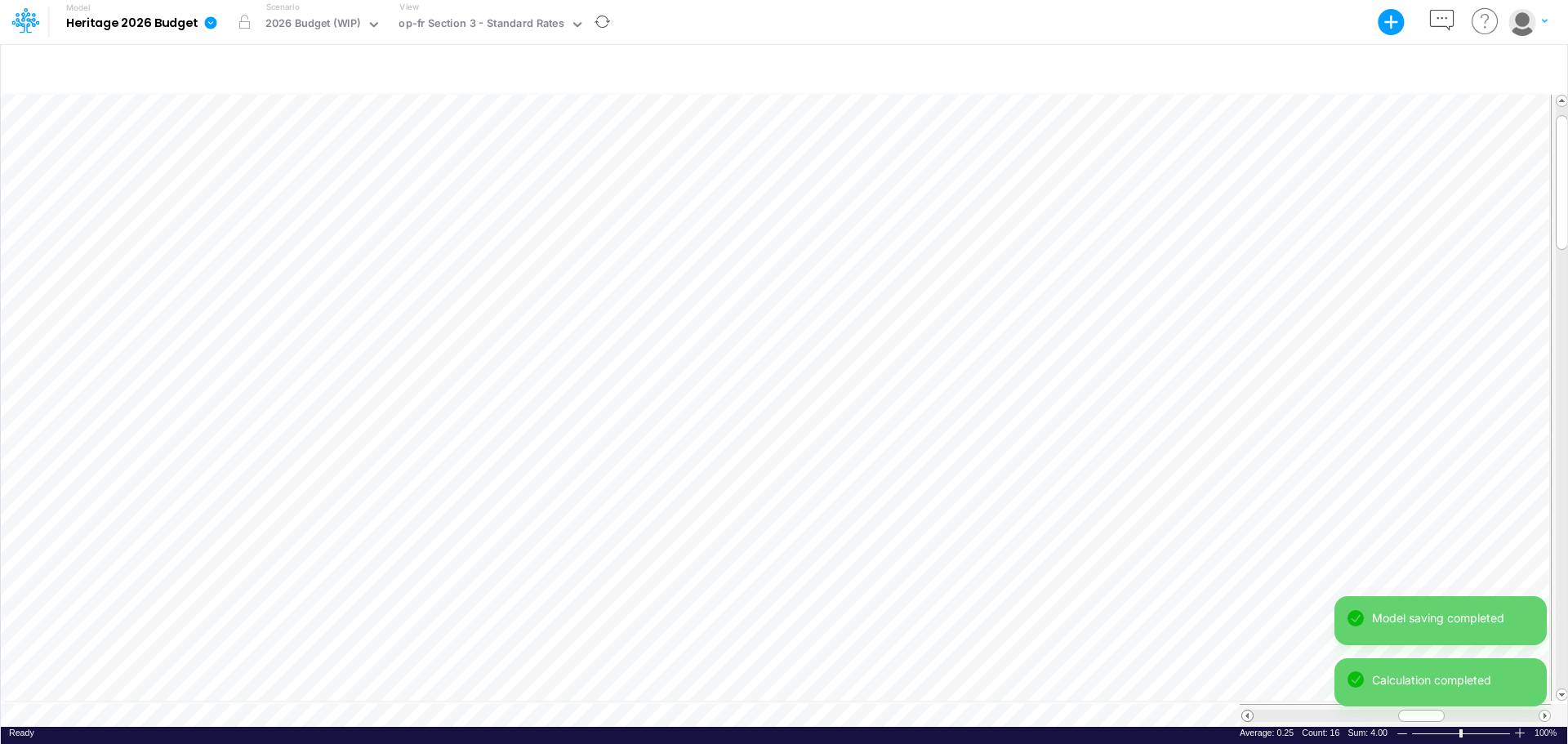
click at [1248, 645] on span at bounding box center [1247, 716] width 10 height 10
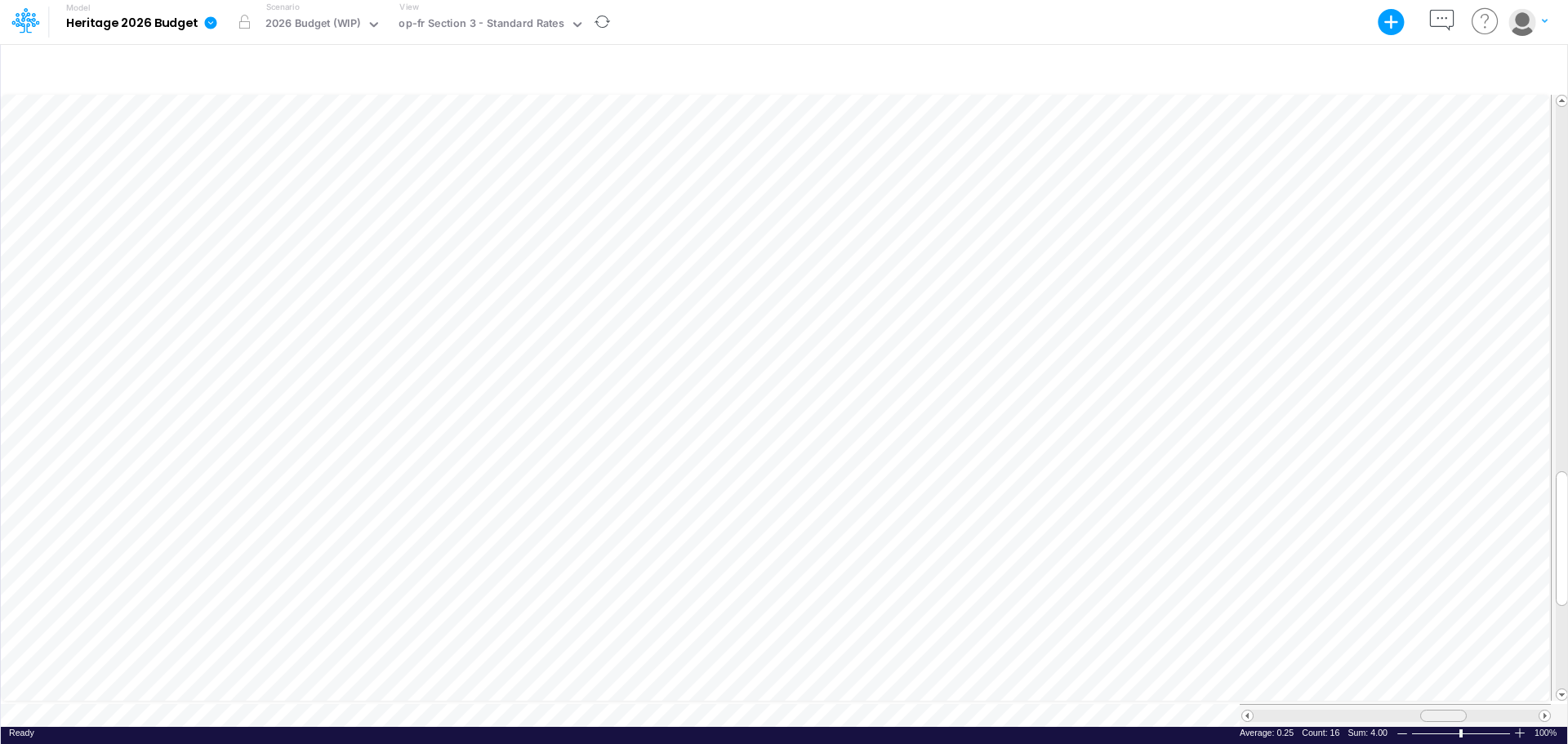
drag, startPoint x: 1407, startPoint y: 706, endPoint x: 1433, endPoint y: 701, distance: 26.5
click at [1253, 645] on tr at bounding box center [784, 715] width 1568 height 23
drag, startPoint x: 1433, startPoint y: 701, endPoint x: 1442, endPoint y: 702, distance: 9.1
click at [1253, 645] on div at bounding box center [1395, 715] width 311 height 23
drag, startPoint x: 1519, startPoint y: 708, endPoint x: 1424, endPoint y: 728, distance: 97.1
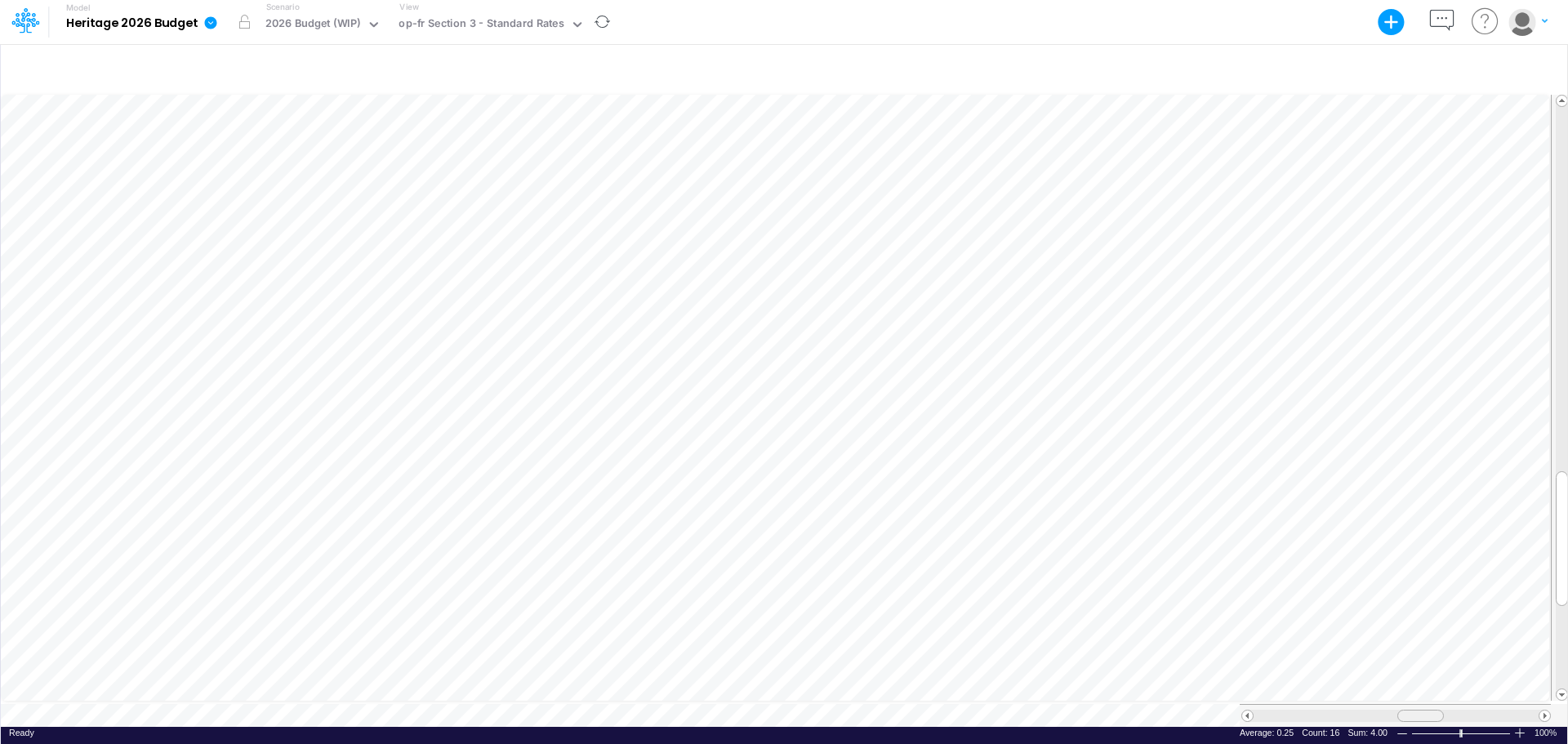
click at [1253, 645] on div "Paste Cut Copy AutoFill 0 0 1200 0.25 Ready 100% Sum: 4.00 Max: 0.25 Min: 0.25 …" at bounding box center [784, 409] width 1566 height 636
click at [575, 25] on icon at bounding box center [577, 24] width 15 height 15
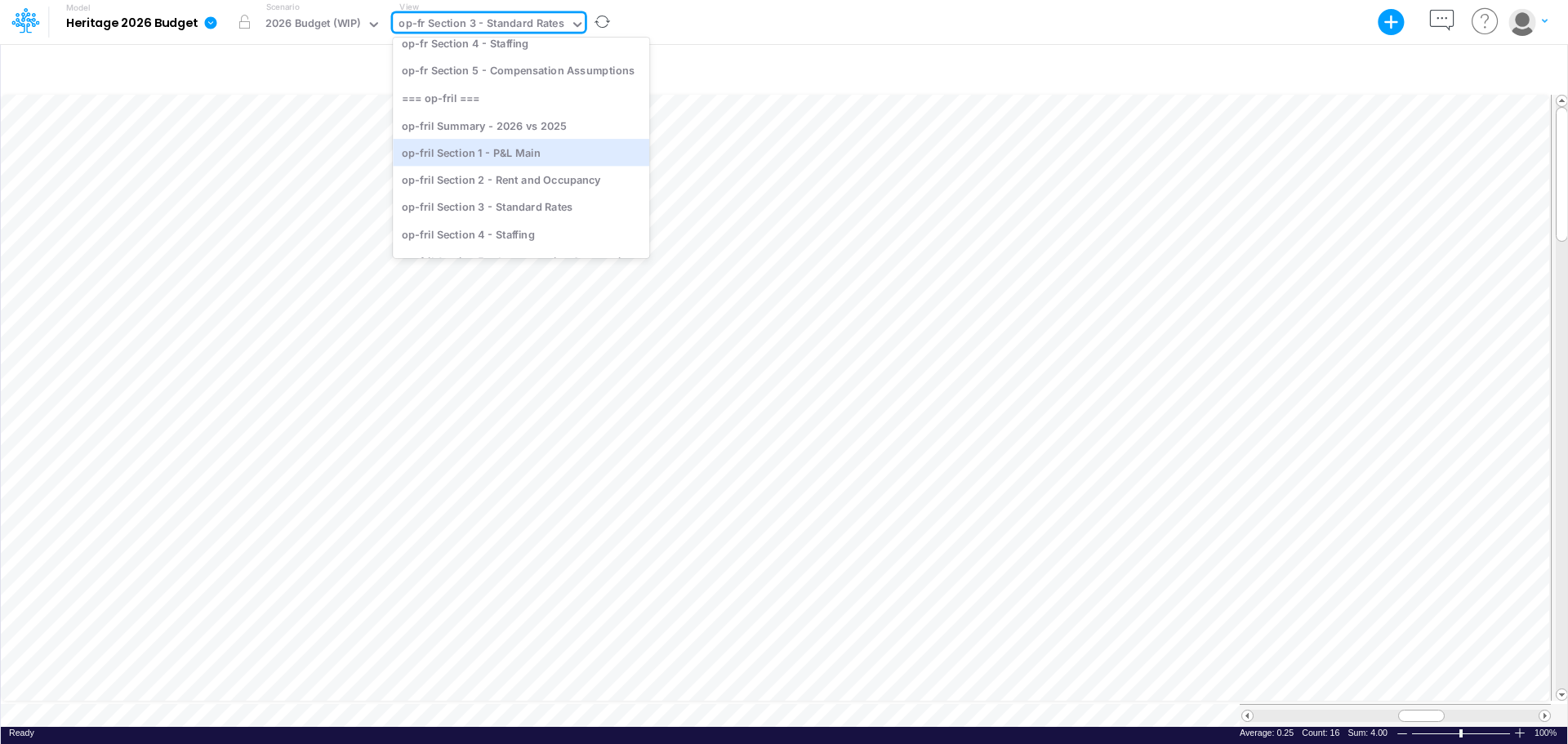
scroll to position [186, 0]
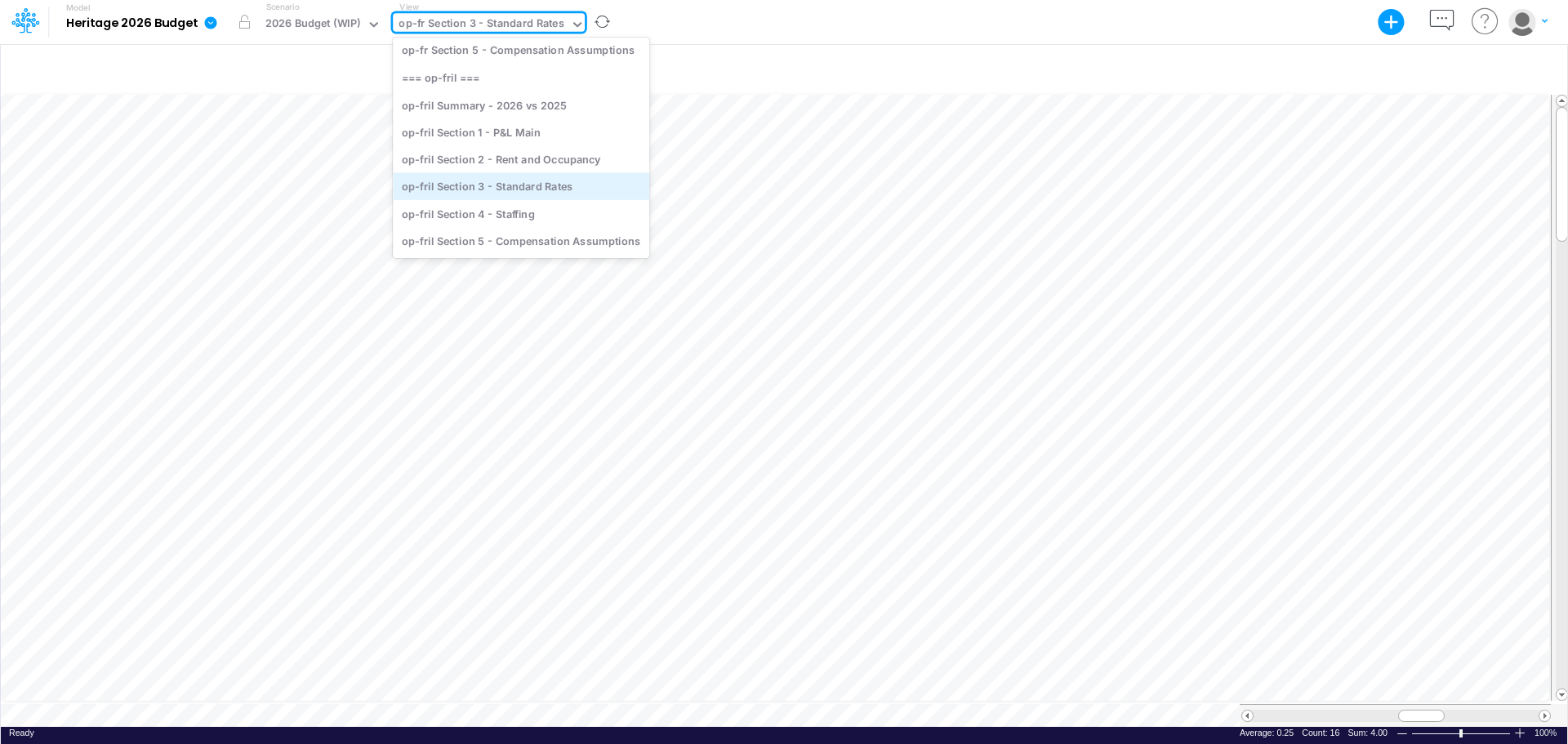
click at [523, 183] on div "op-fril Section 3 - Standard Rates" at bounding box center [521, 186] width 257 height 27
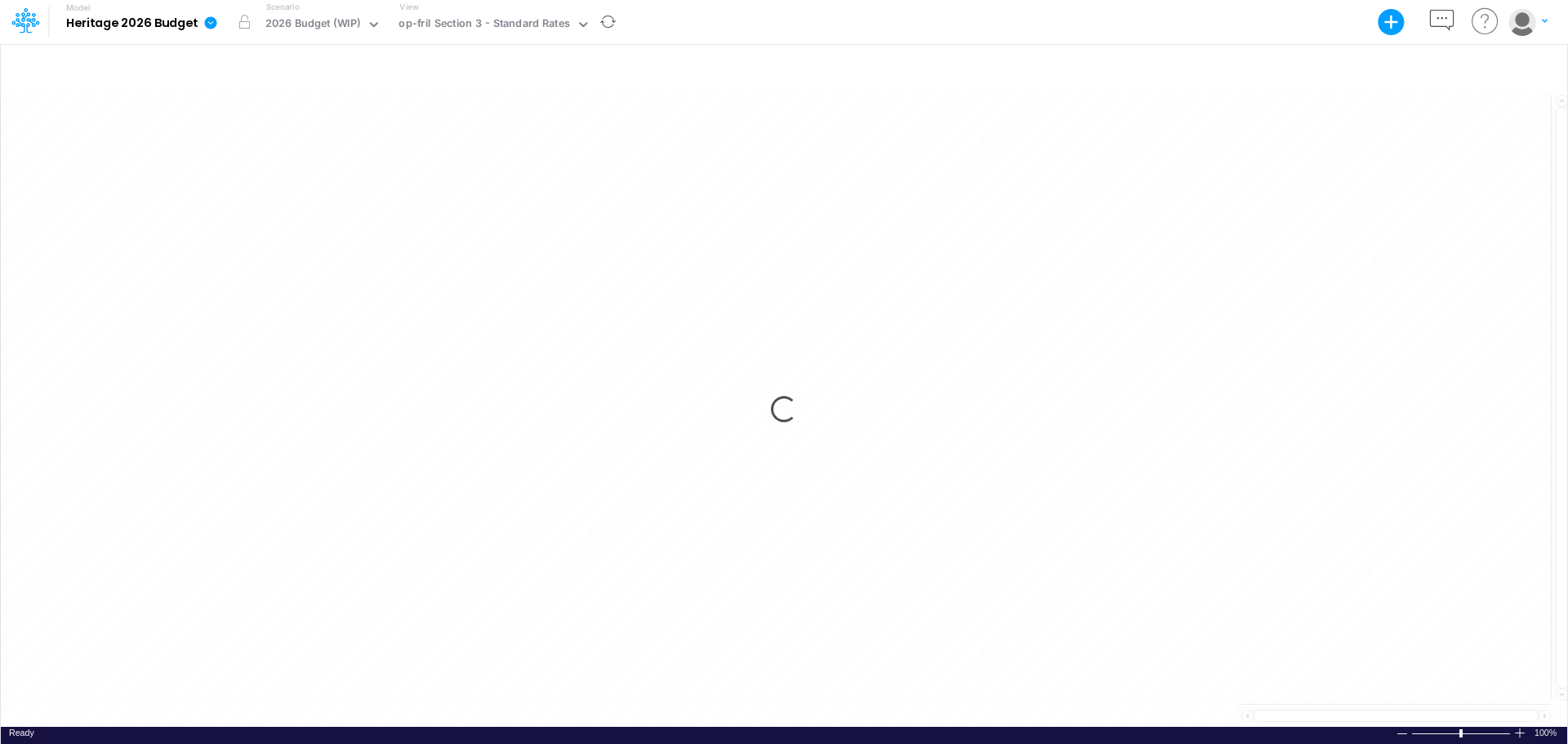
scroll to position [8, 0]
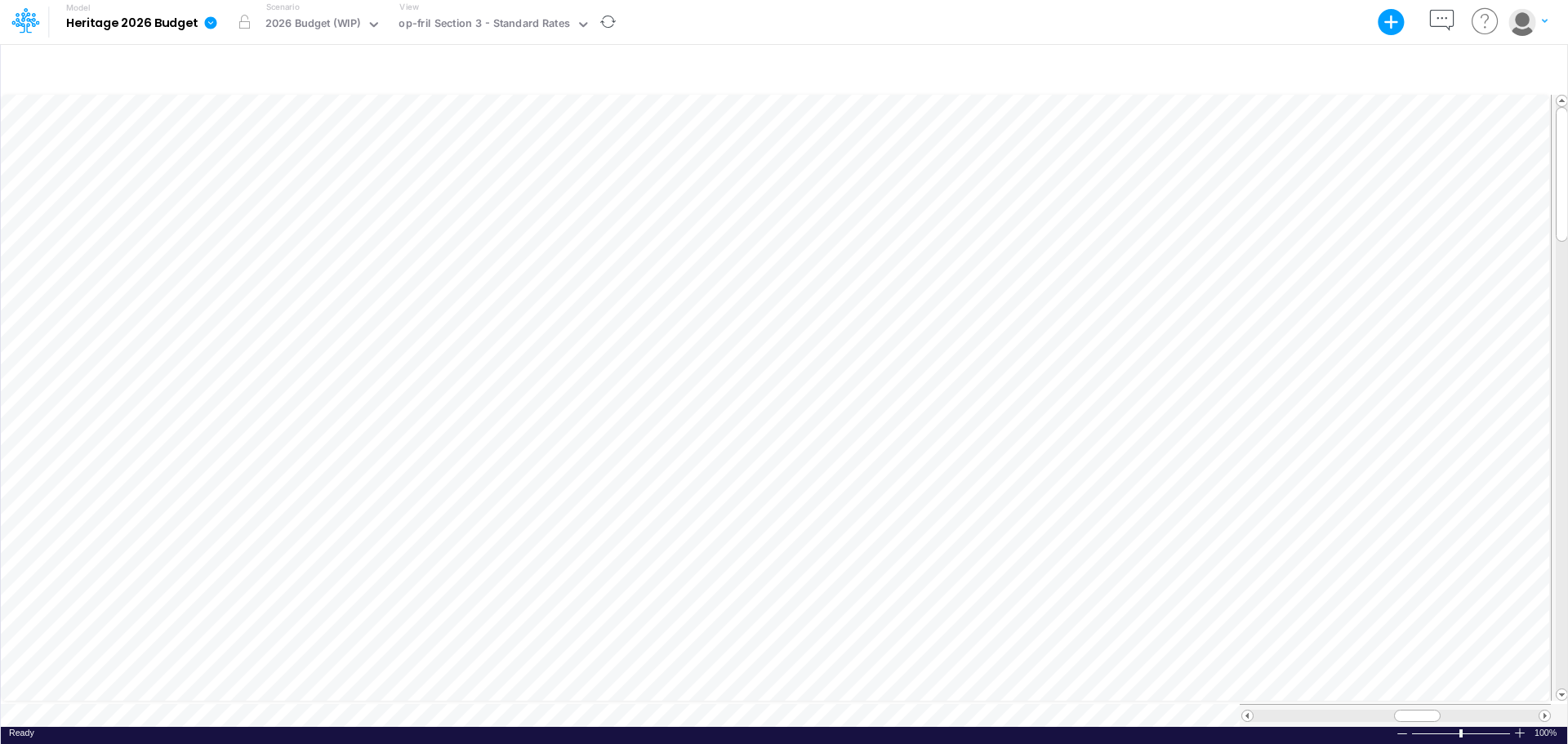
scroll to position [8, 1]
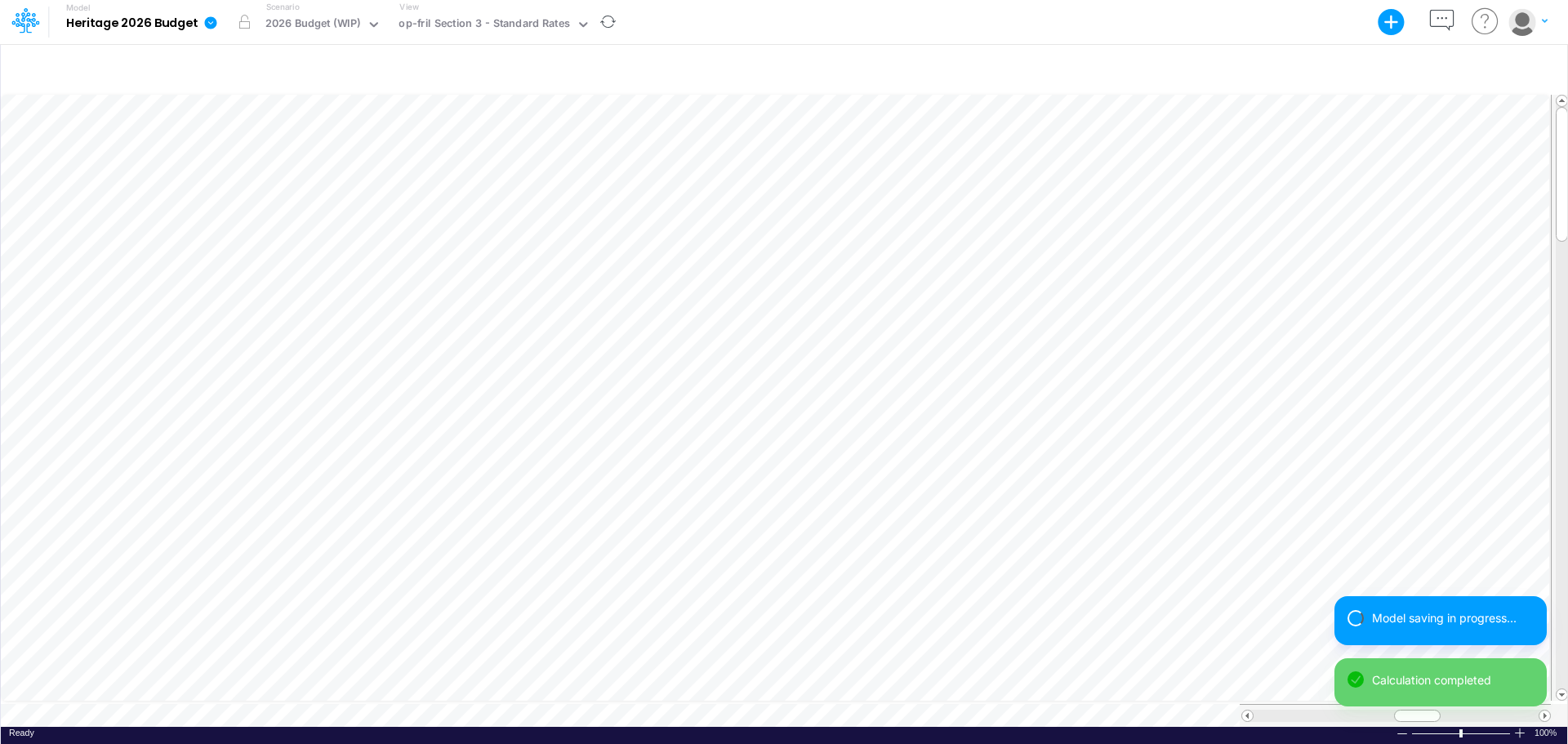
scroll to position [8, 1]
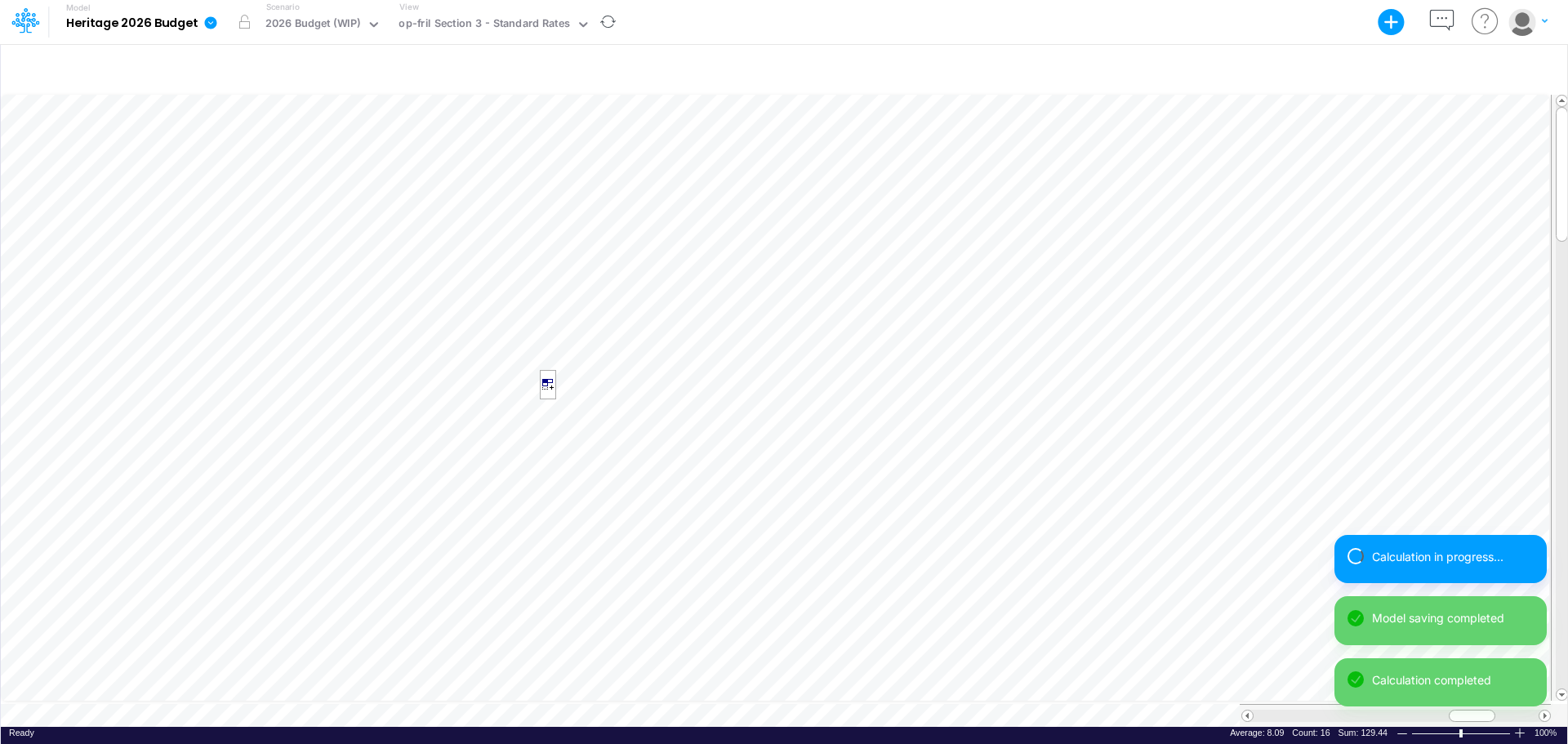
scroll to position [8, 1]
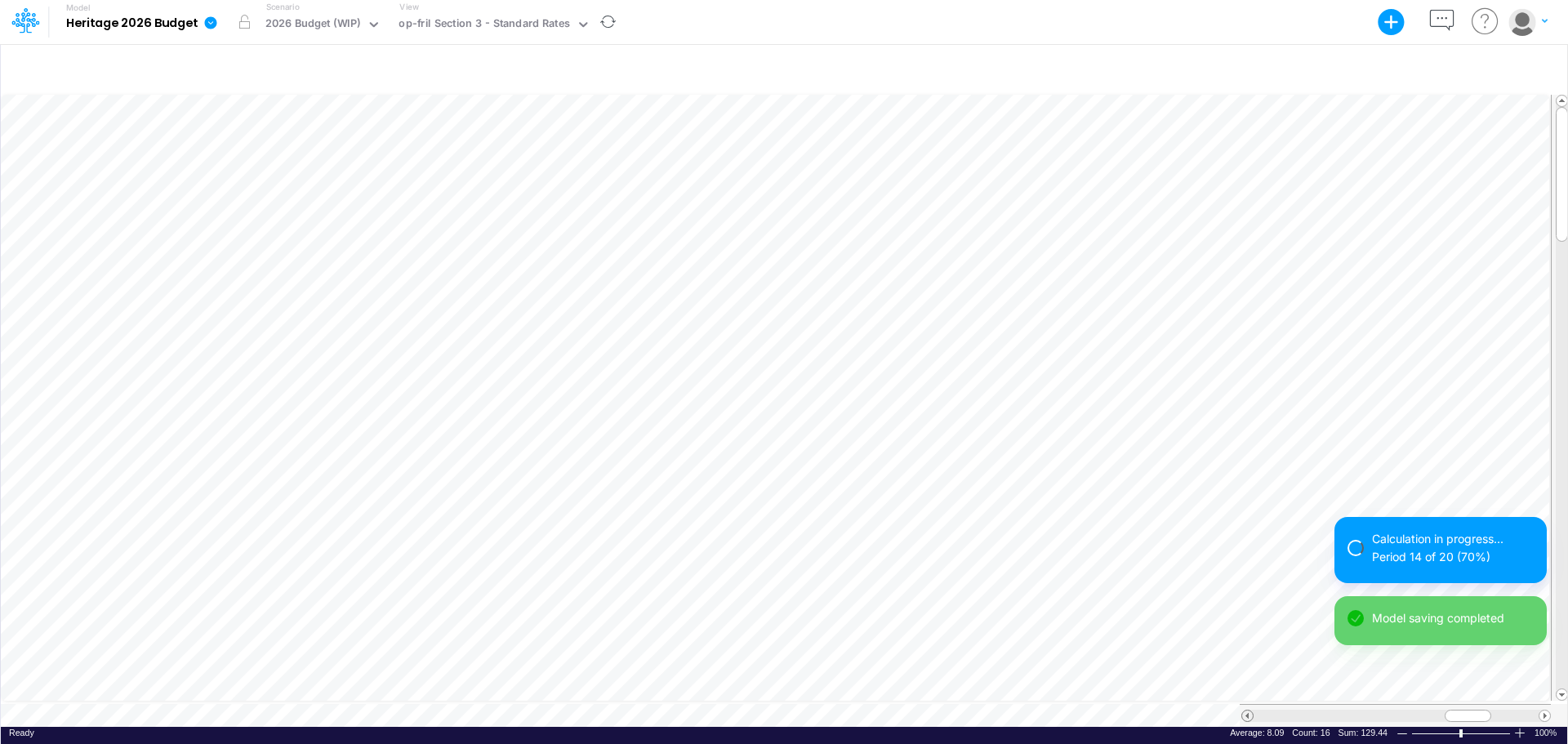
click at [1248, 645] on span at bounding box center [1247, 716] width 10 height 10
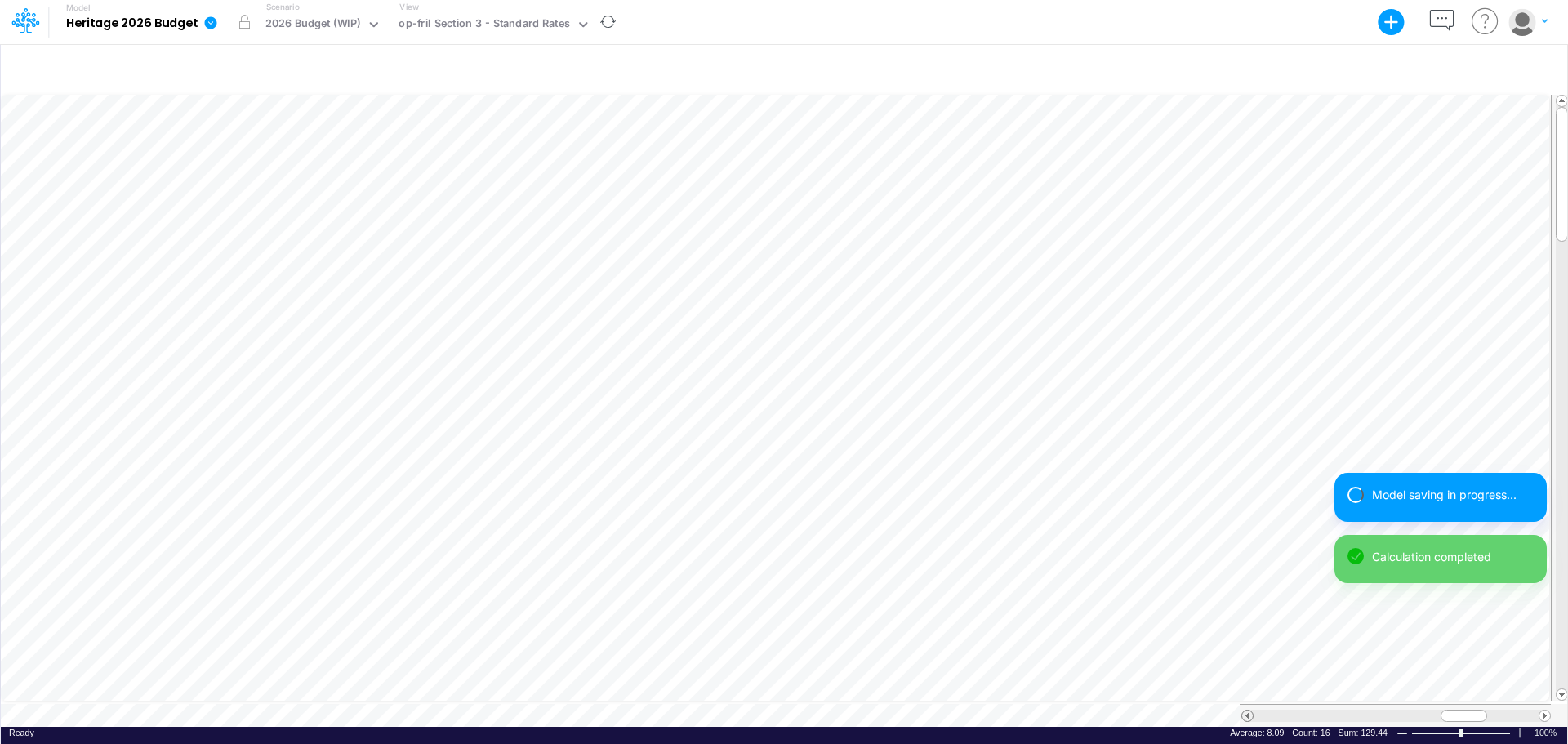
click at [1248, 645] on span at bounding box center [1247, 716] width 10 height 10
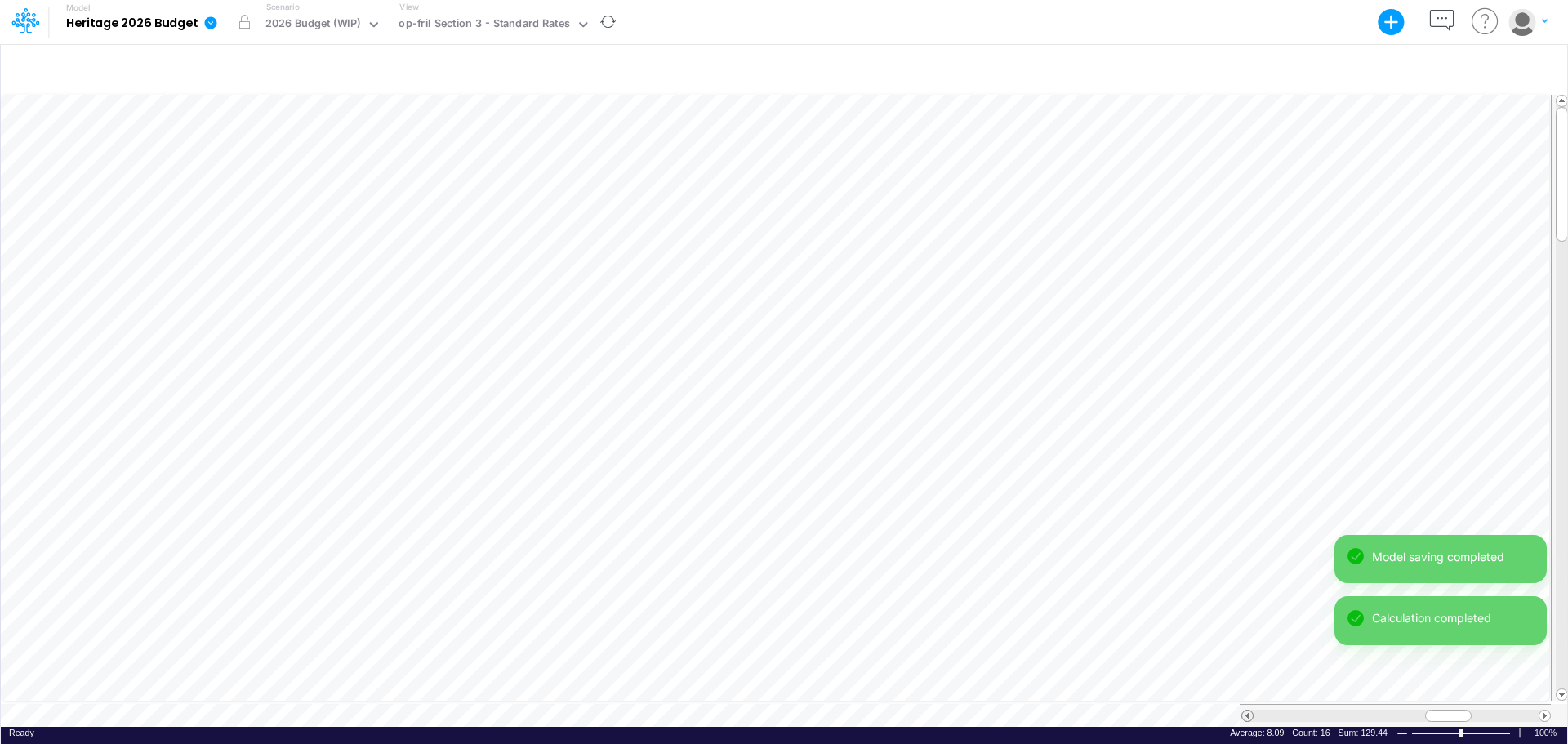
click at [1248, 645] on span at bounding box center [1247, 716] width 10 height 10
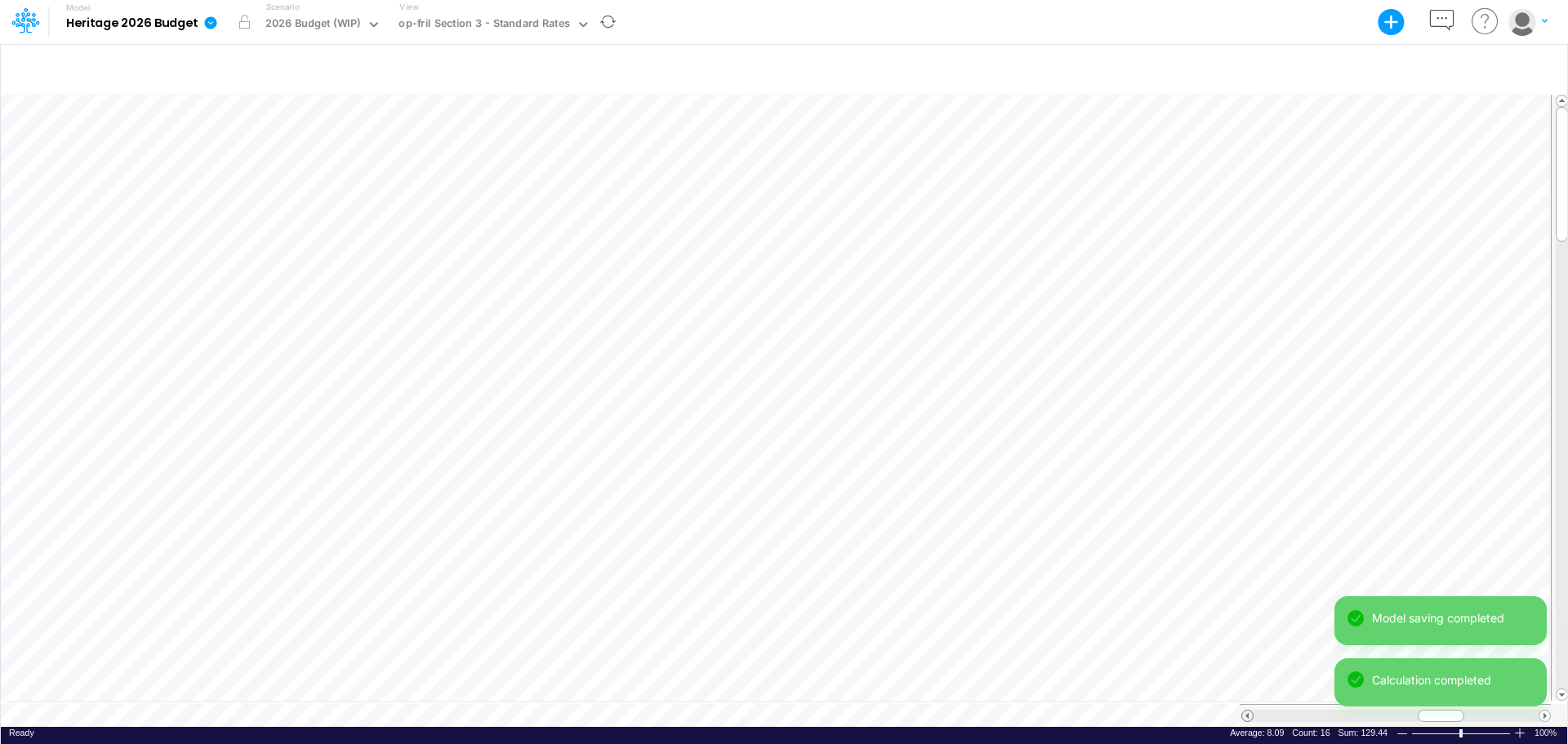
click at [1248, 645] on span at bounding box center [1247, 716] width 10 height 10
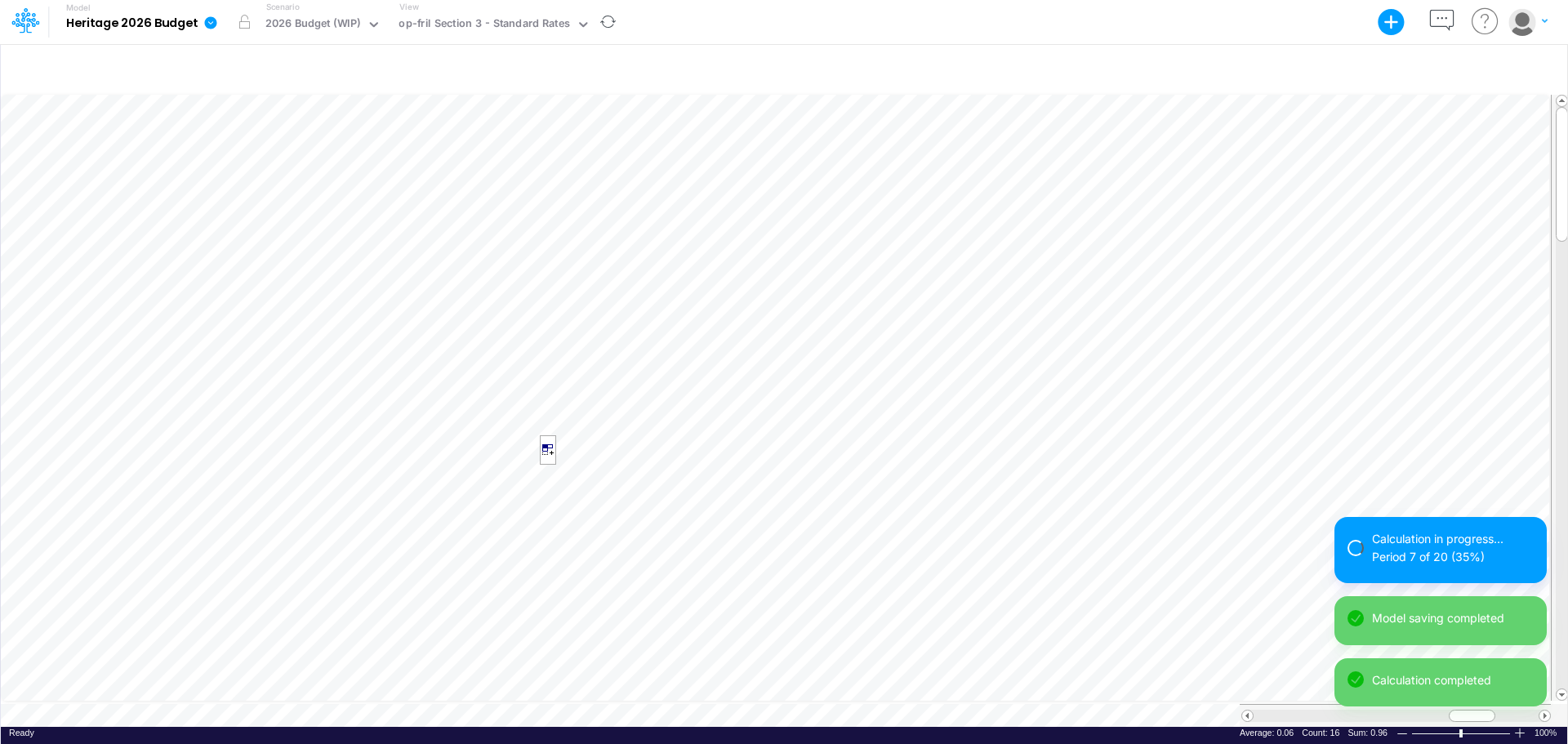
scroll to position [8, 1]
click at [1250, 645] on span at bounding box center [1247, 716] width 10 height 10
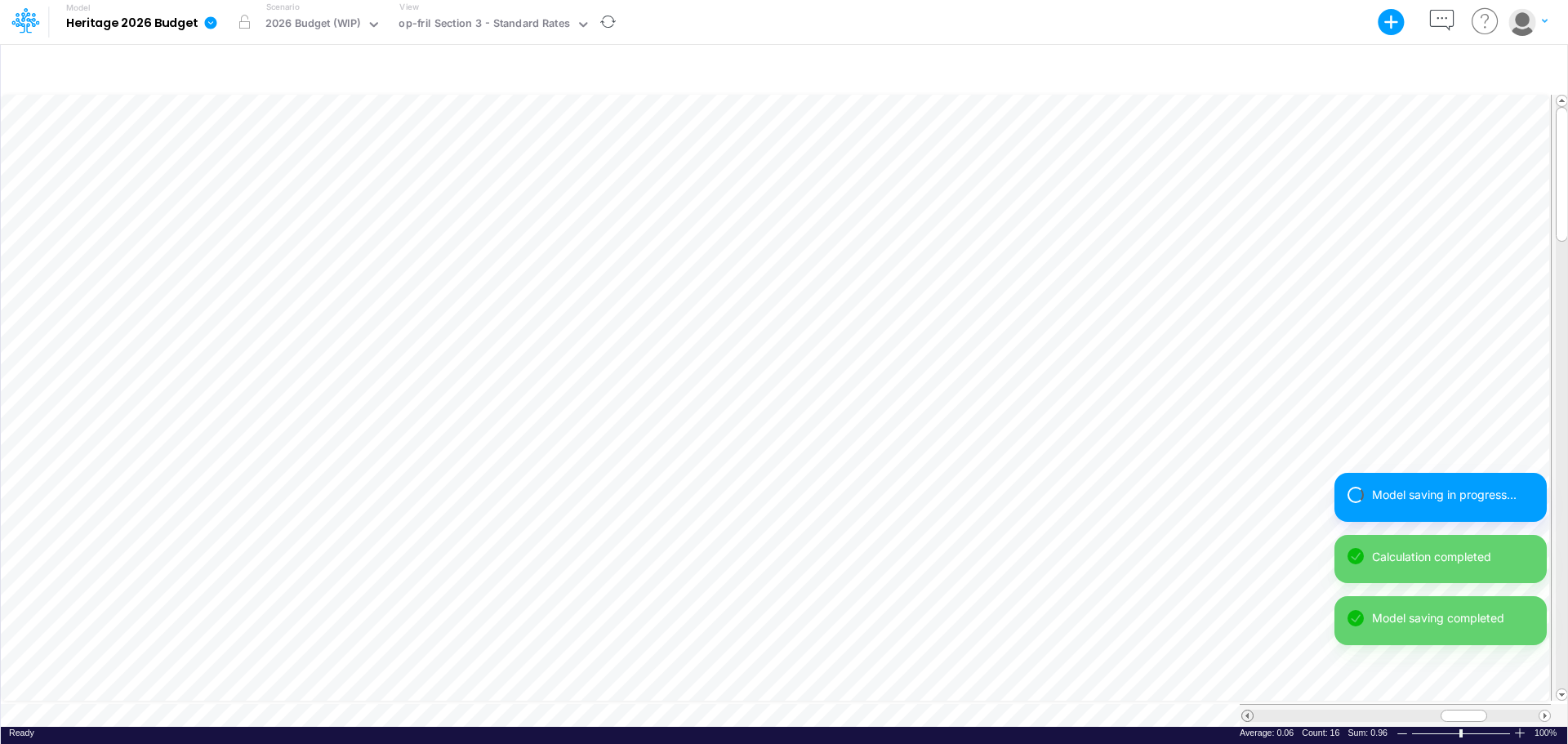
click at [1249, 645] on span at bounding box center [1247, 716] width 10 height 10
click at [1248, 645] on span at bounding box center [1247, 716] width 10 height 10
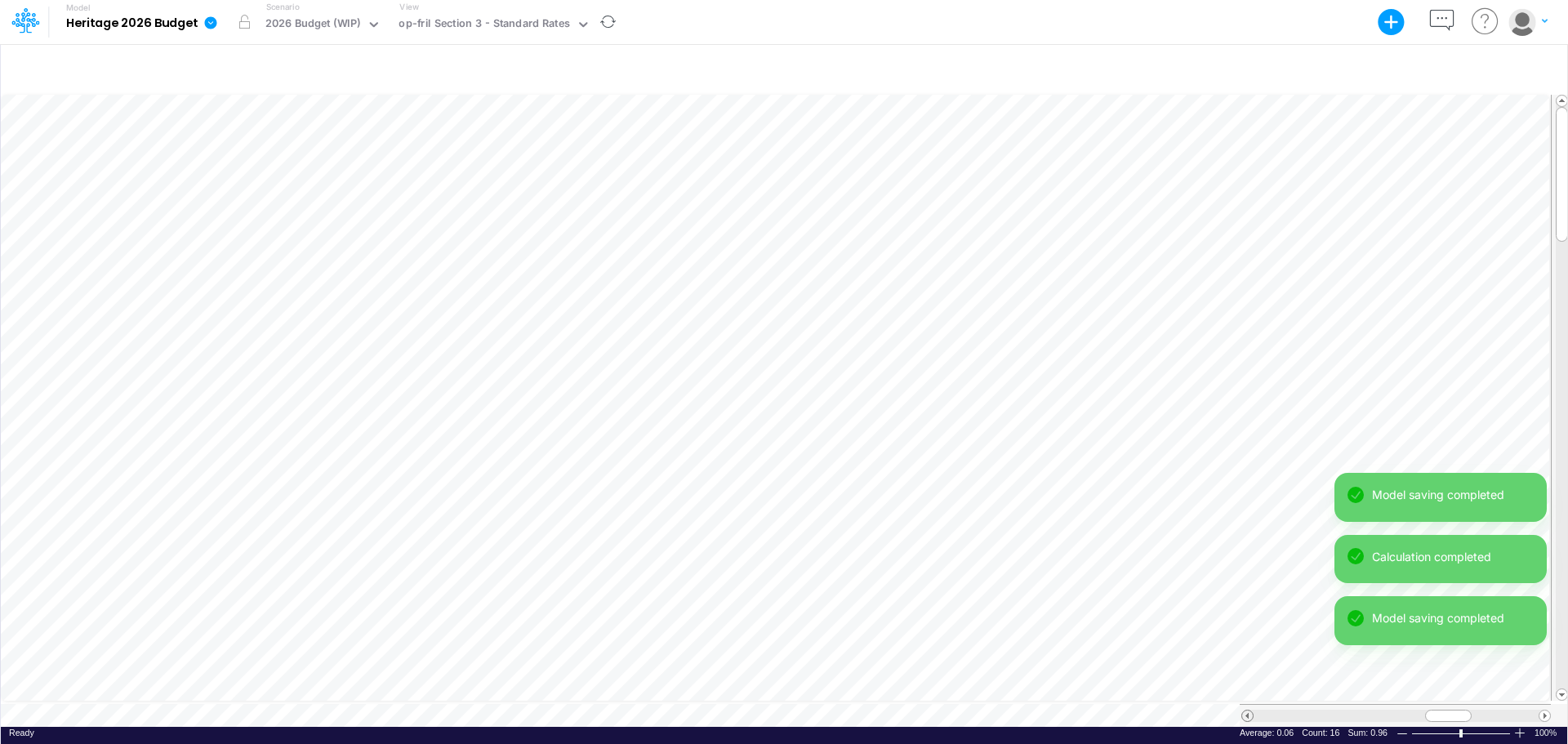
click at [1248, 645] on span at bounding box center [1247, 716] width 10 height 10
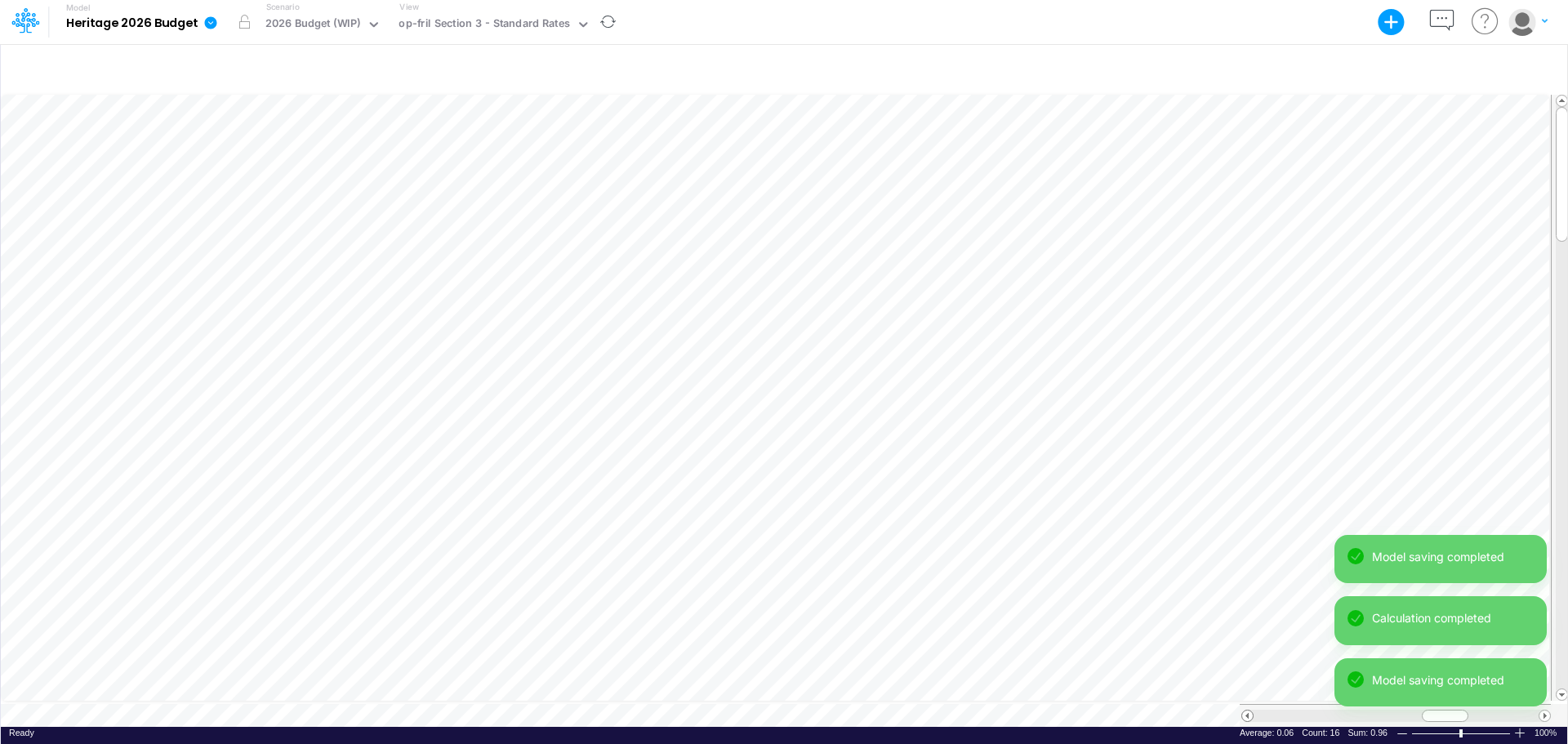
click at [1248, 645] on span at bounding box center [1247, 716] width 10 height 10
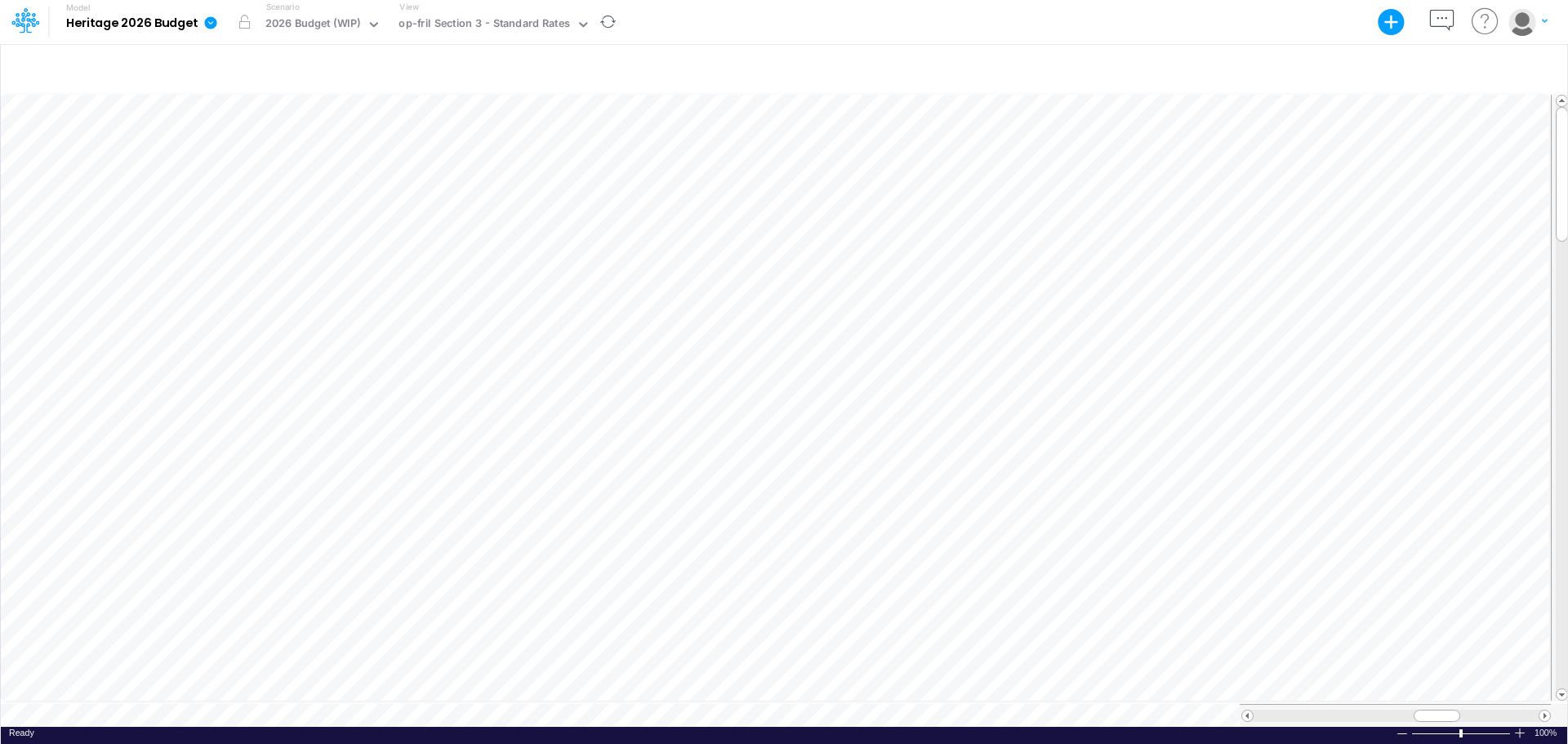
scroll to position [8, 1]
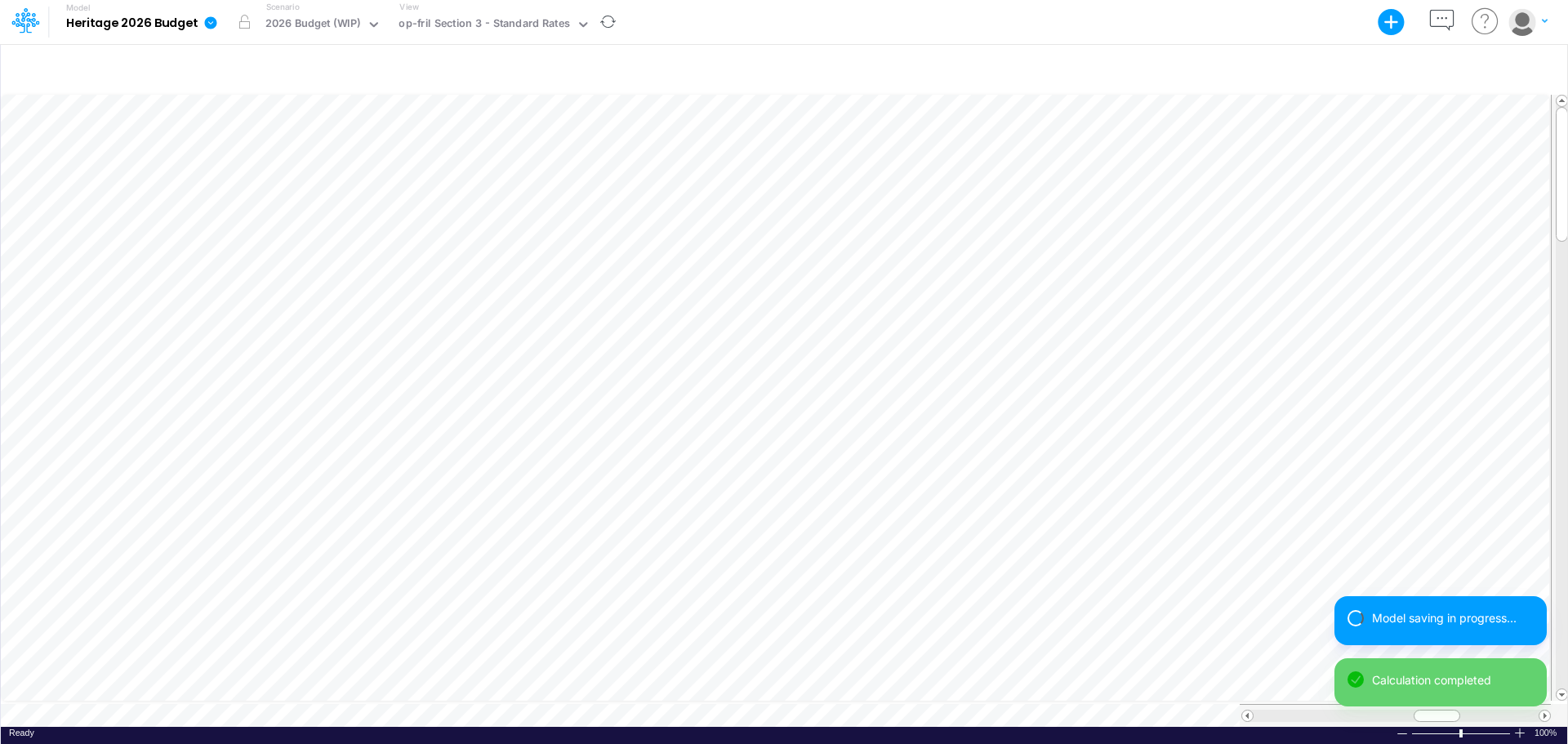
scroll to position [8, 1]
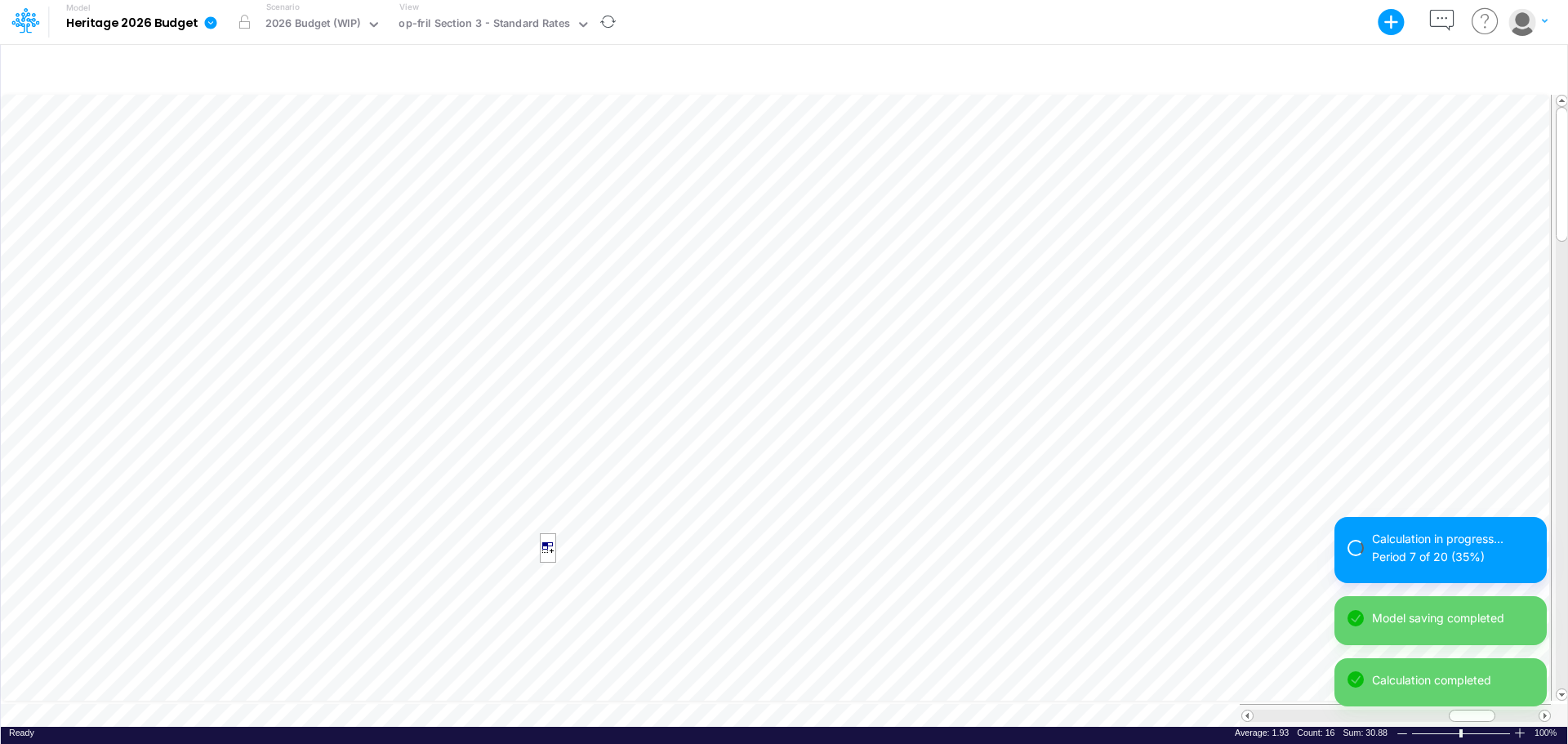
scroll to position [8, 1]
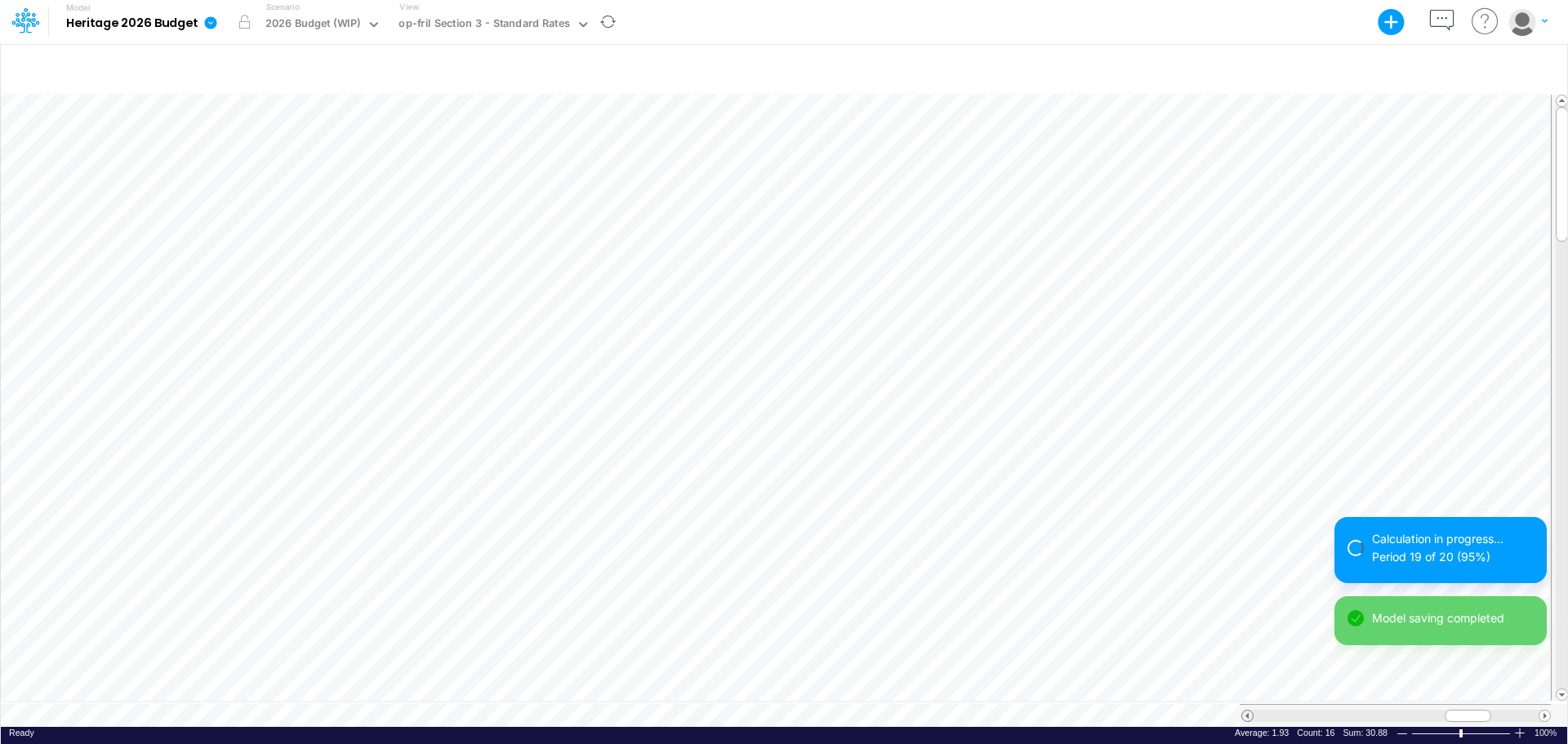
click at [1246, 645] on span at bounding box center [1247, 716] width 10 height 10
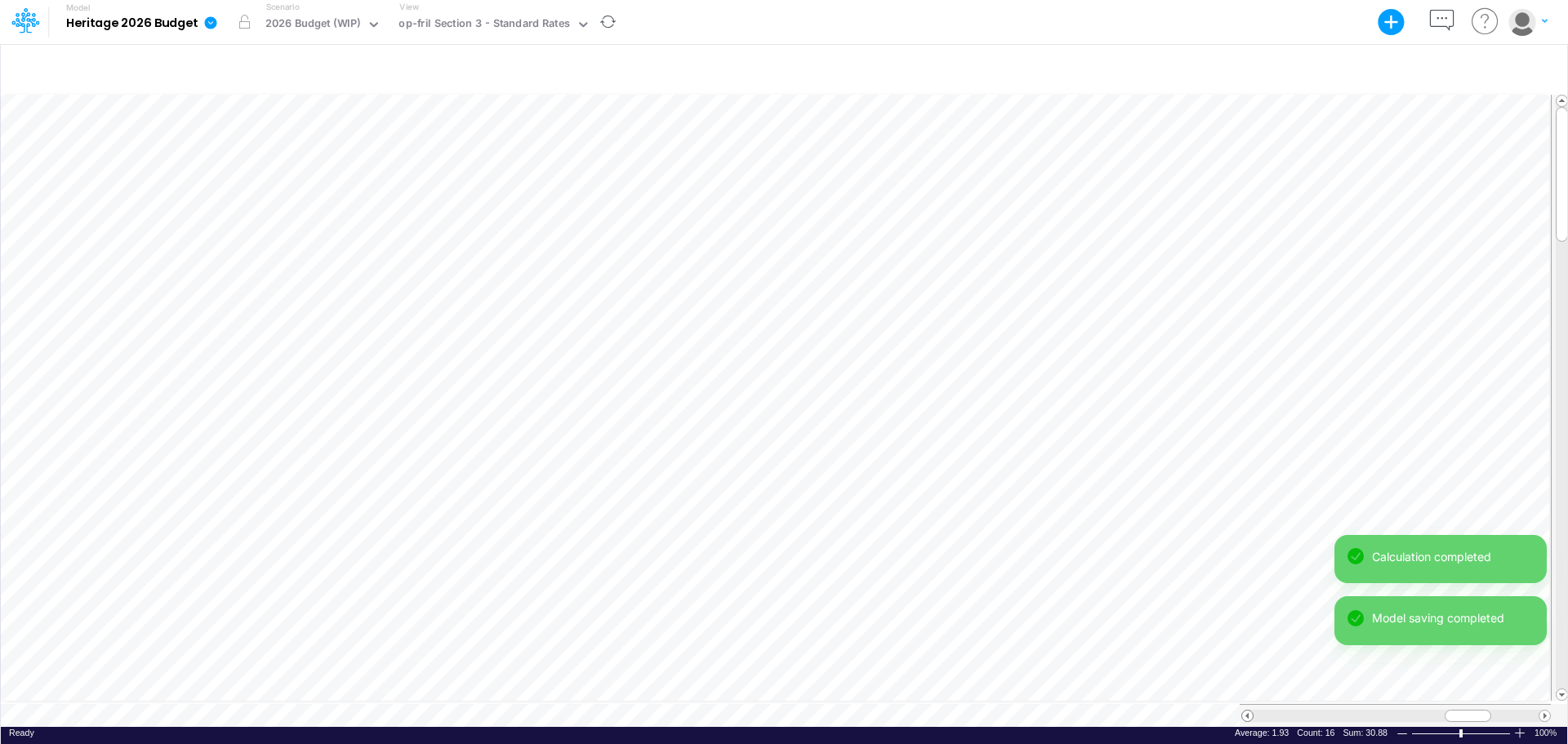
click at [1246, 645] on span at bounding box center [1247, 716] width 10 height 10
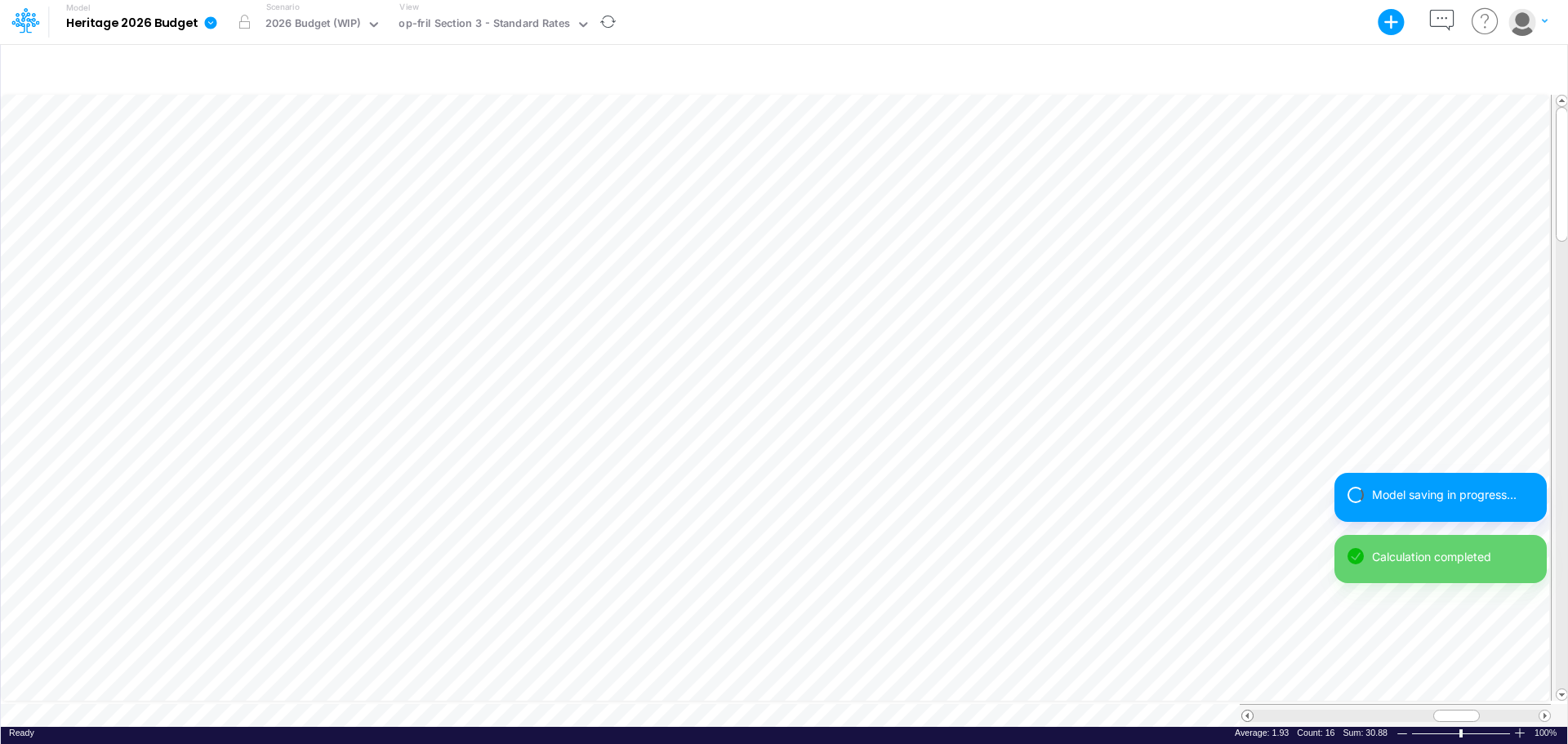
click at [1246, 645] on span at bounding box center [1247, 716] width 10 height 10
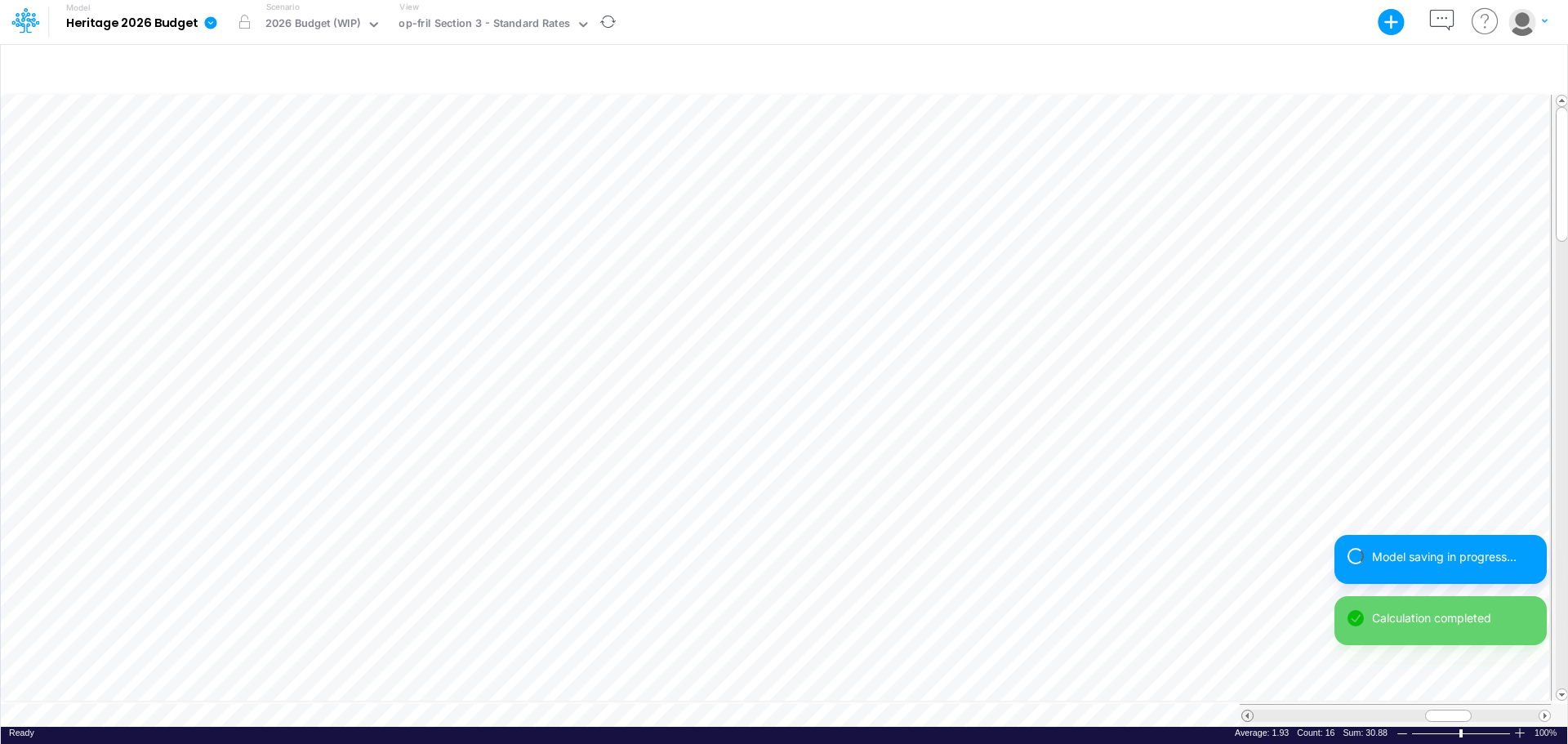
click at [1246, 645] on span at bounding box center [1247, 716] width 10 height 10
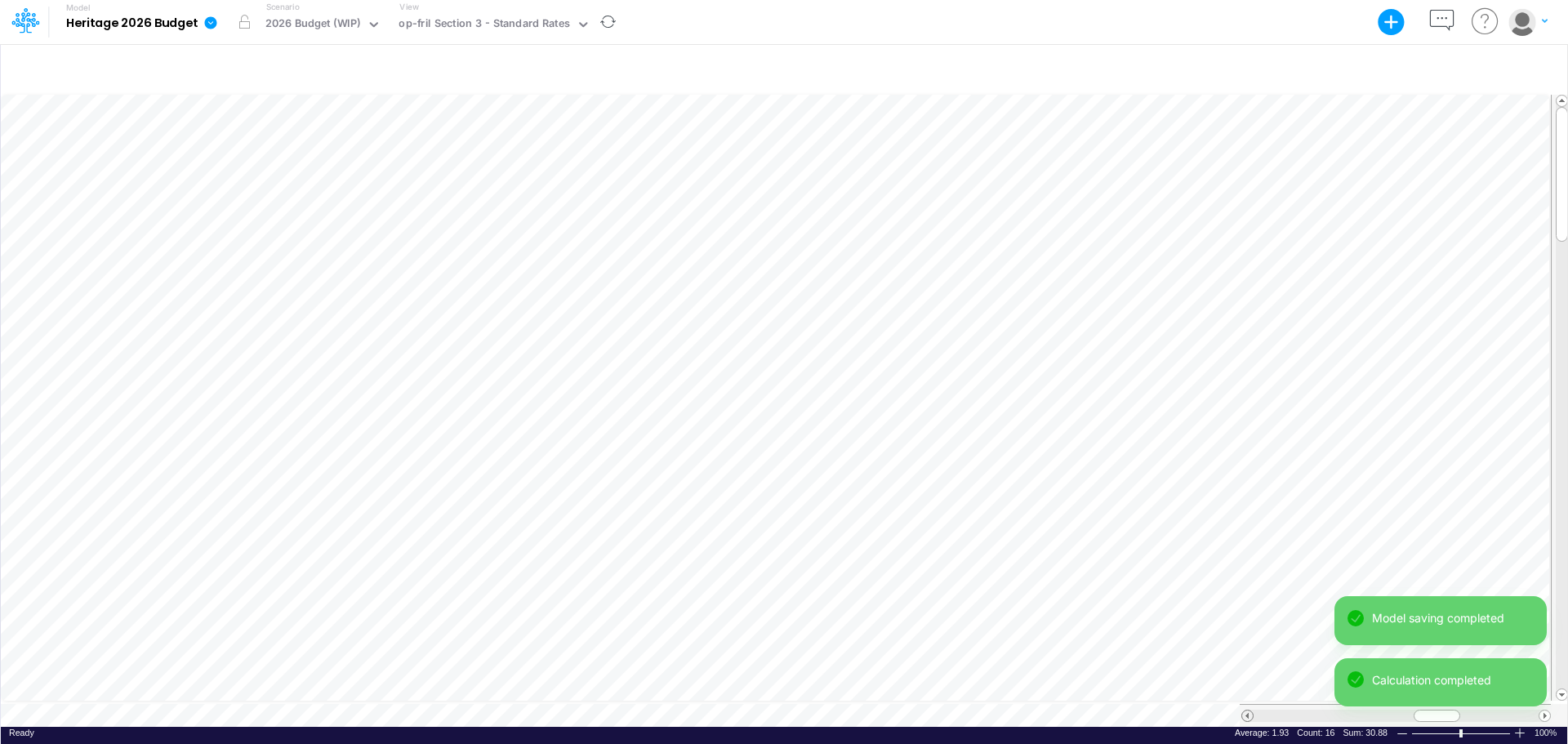
click at [1246, 645] on span at bounding box center [1247, 716] width 10 height 10
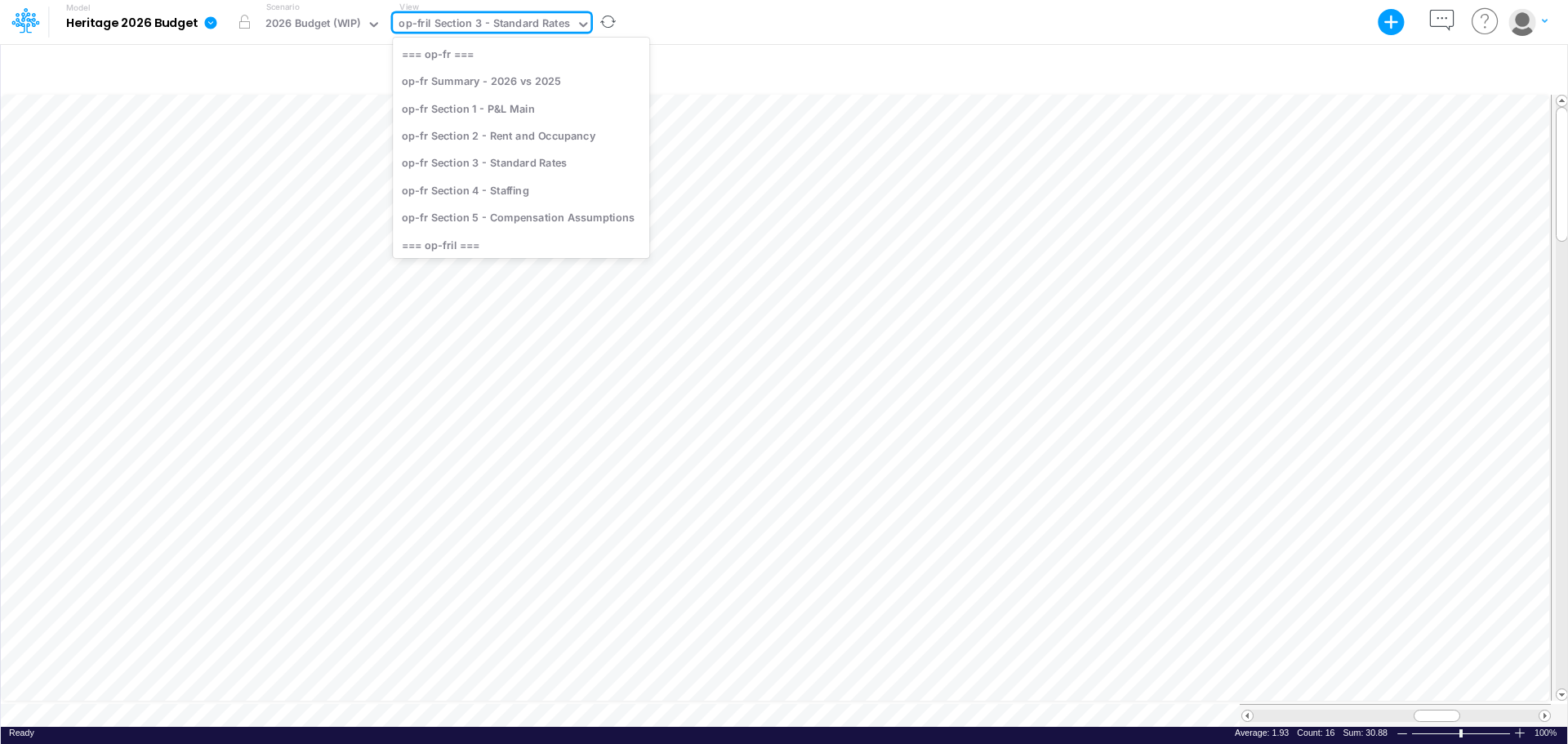
click at [576, 22] on icon at bounding box center [582, 24] width 15 height 15
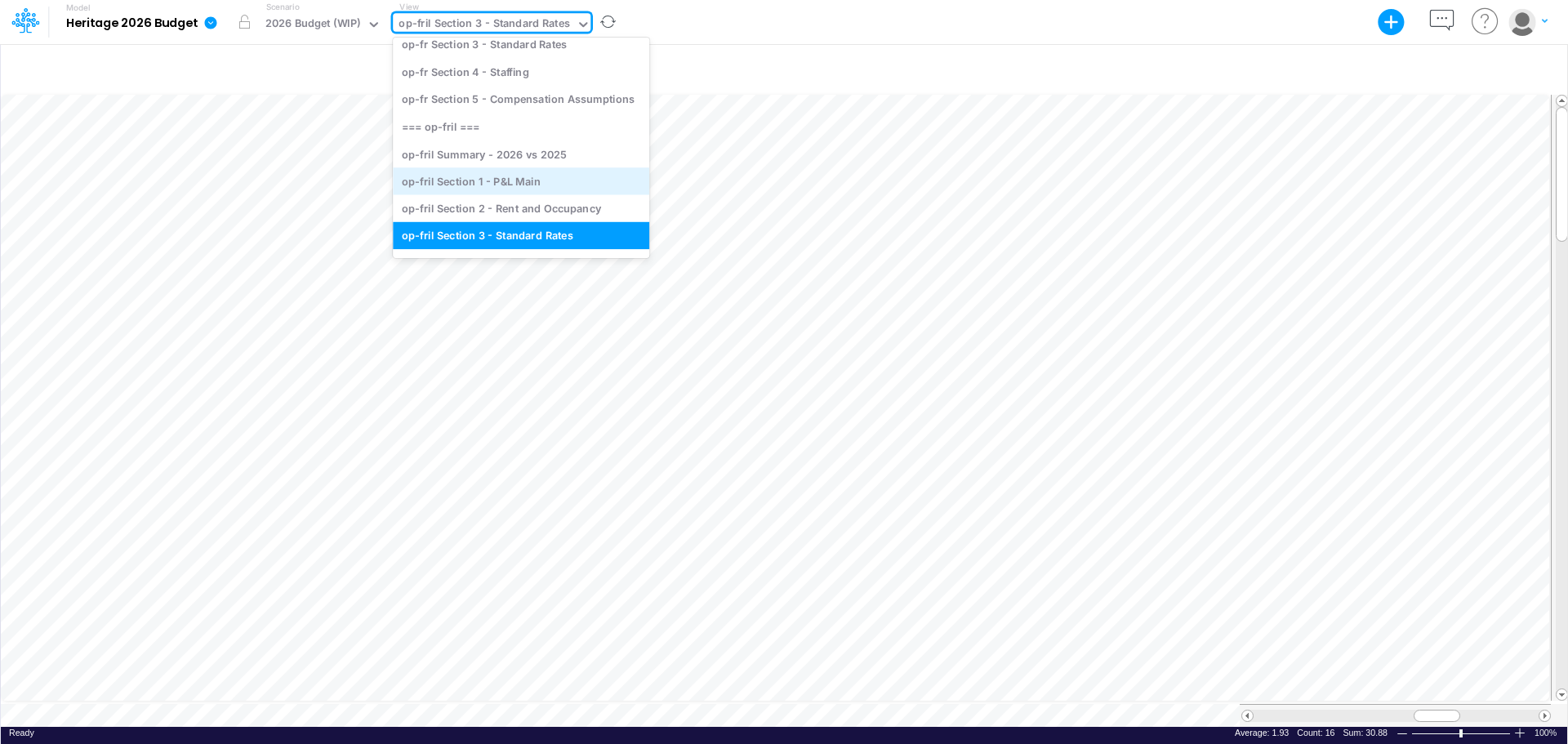
scroll to position [186, 0]
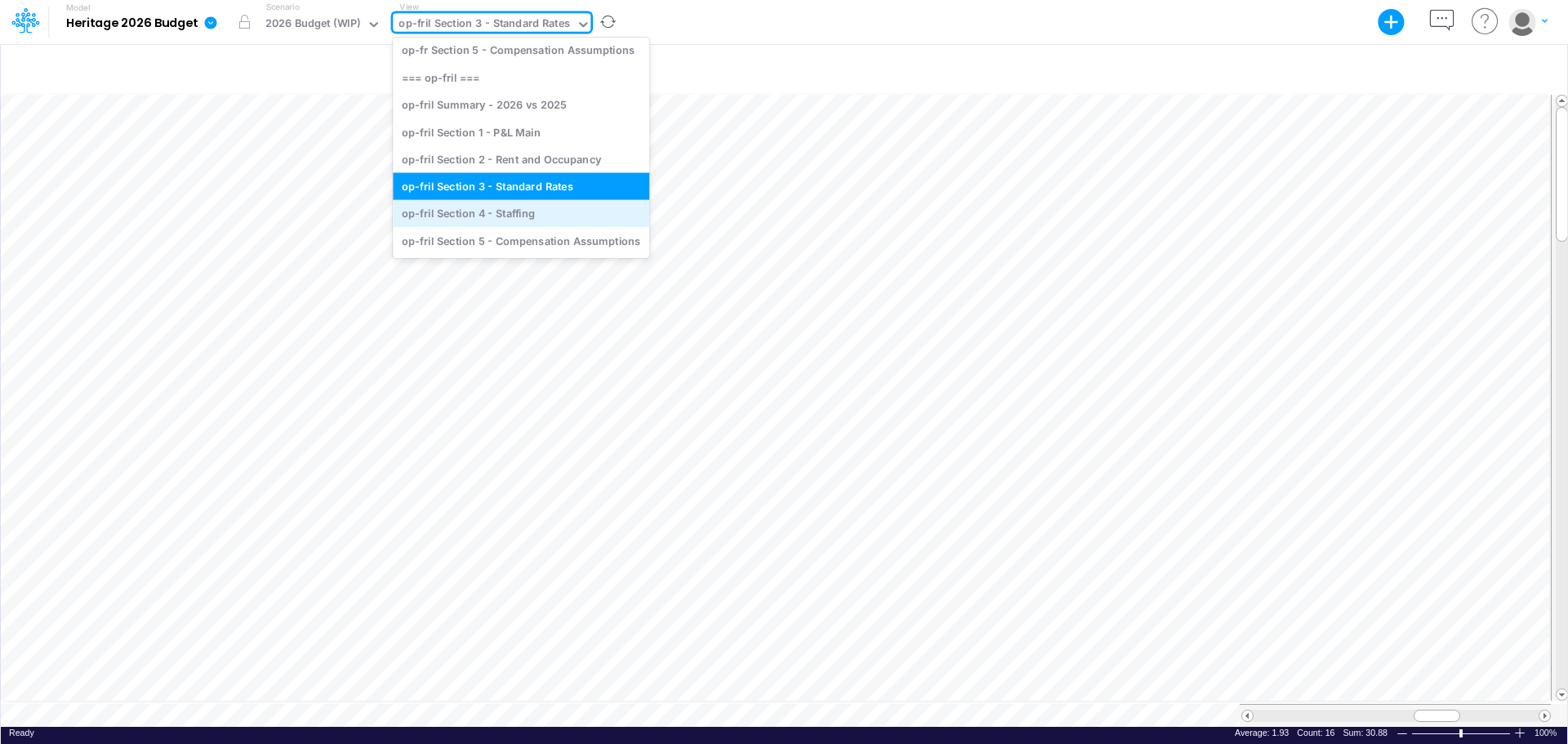
click at [524, 224] on div "op-fril Section 4 - Staffing" at bounding box center [521, 213] width 257 height 27
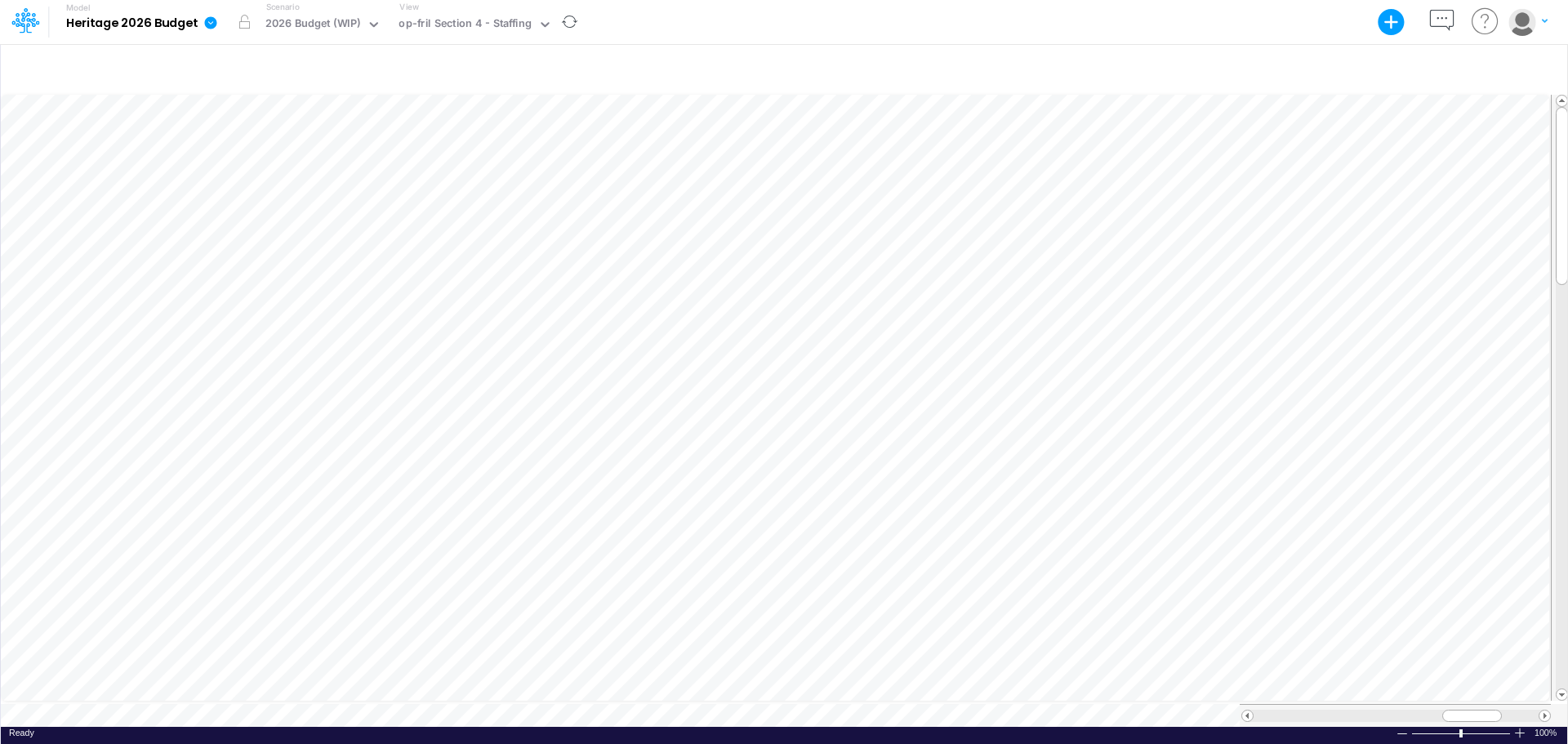
scroll to position [8, 1]
click at [538, 28] on icon at bounding box center [545, 24] width 15 height 15
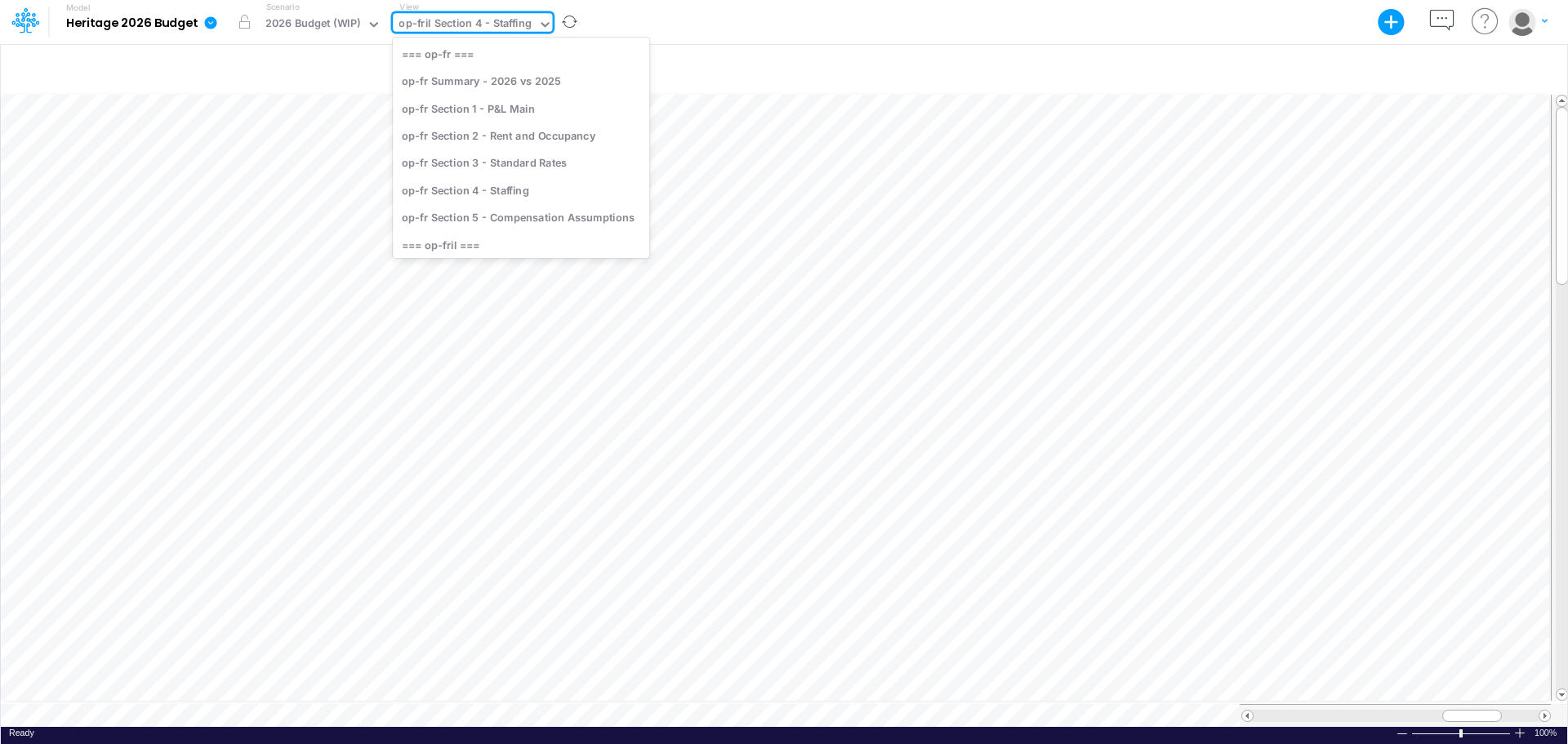
scroll to position [162, 0]
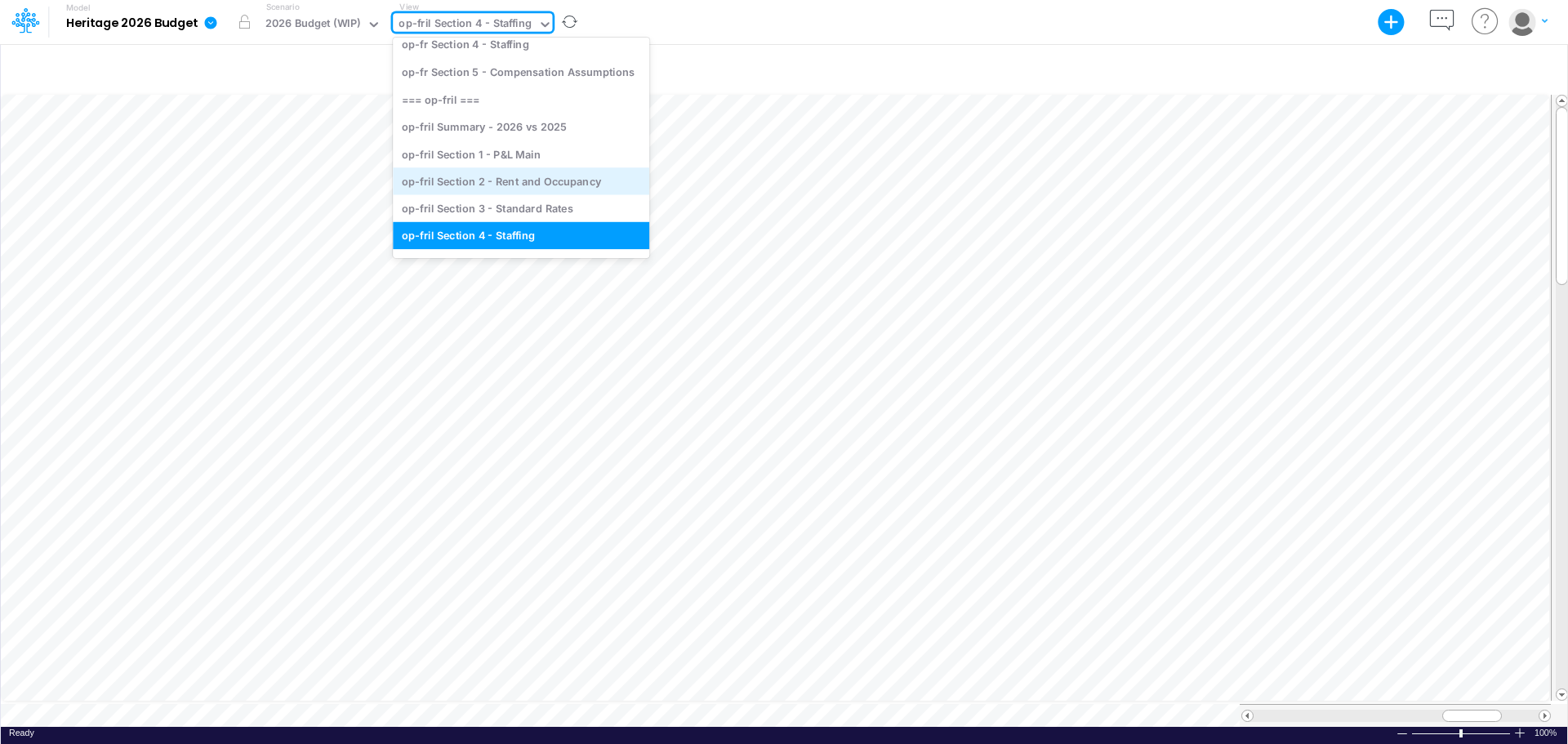
click at [543, 187] on div "op-fril Section 2 - Rent and Occupancy" at bounding box center [521, 180] width 257 height 27
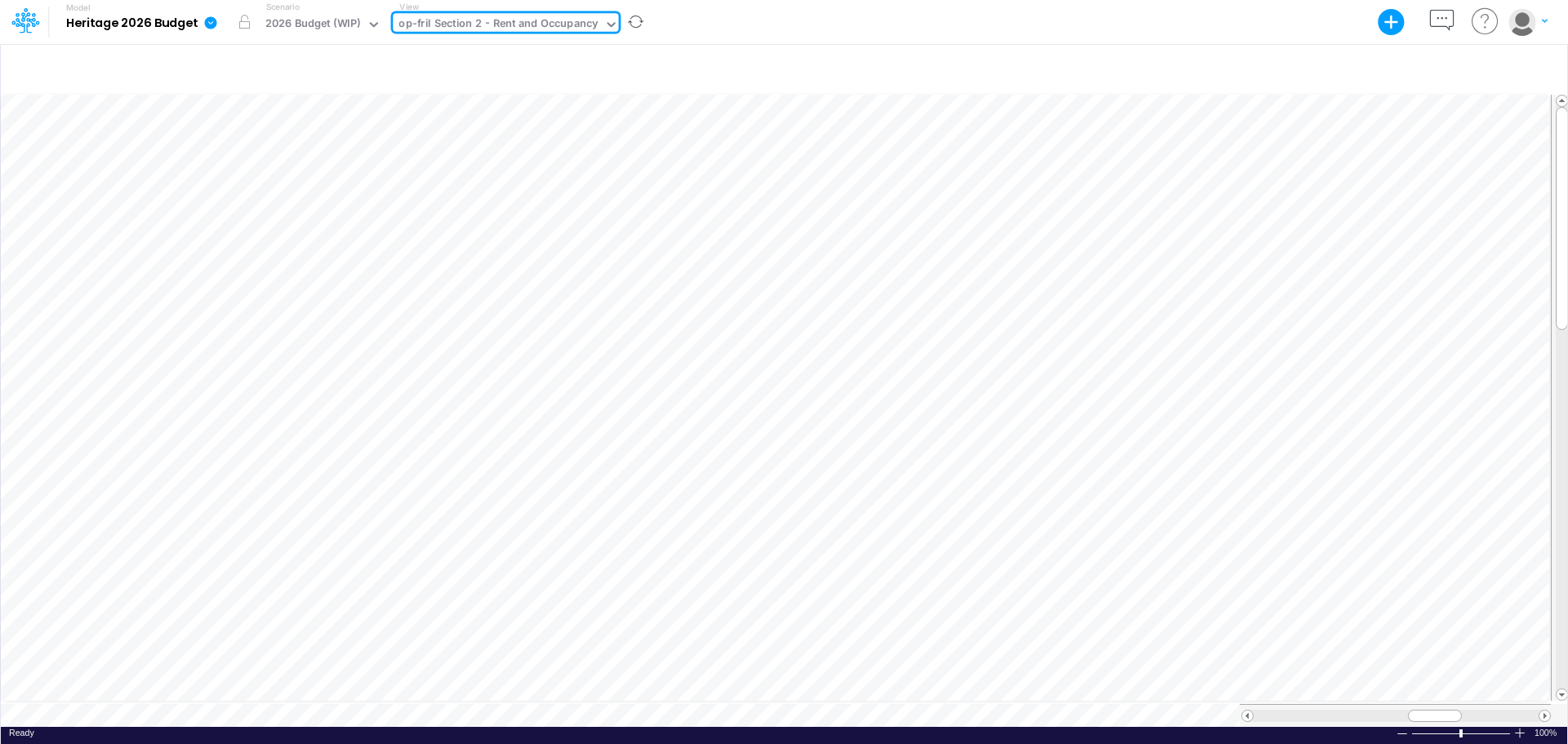
click at [607, 17] on icon at bounding box center [611, 24] width 15 height 15
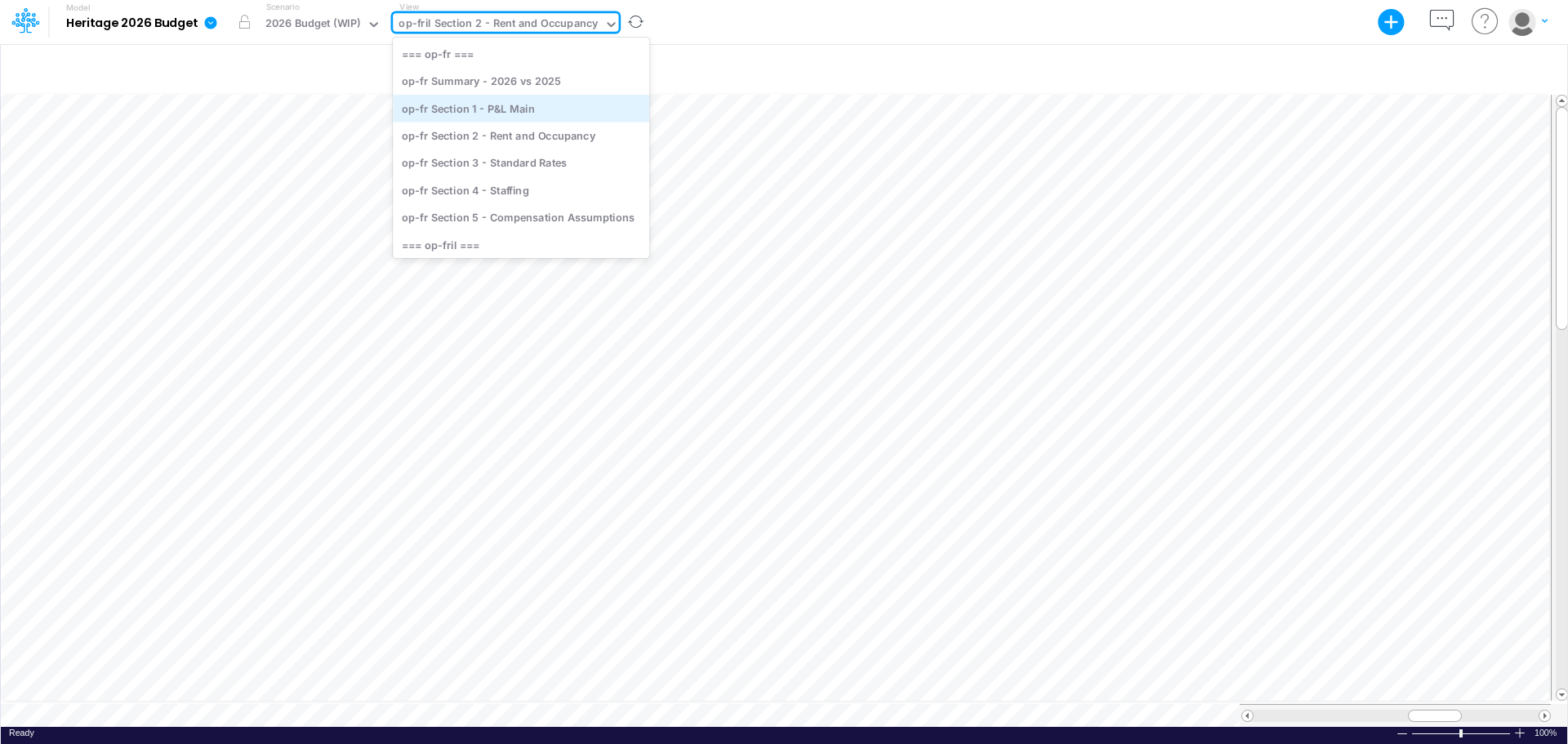
click at [525, 108] on div "op-fr Section 1 - P&L Main" at bounding box center [521, 108] width 257 height 27
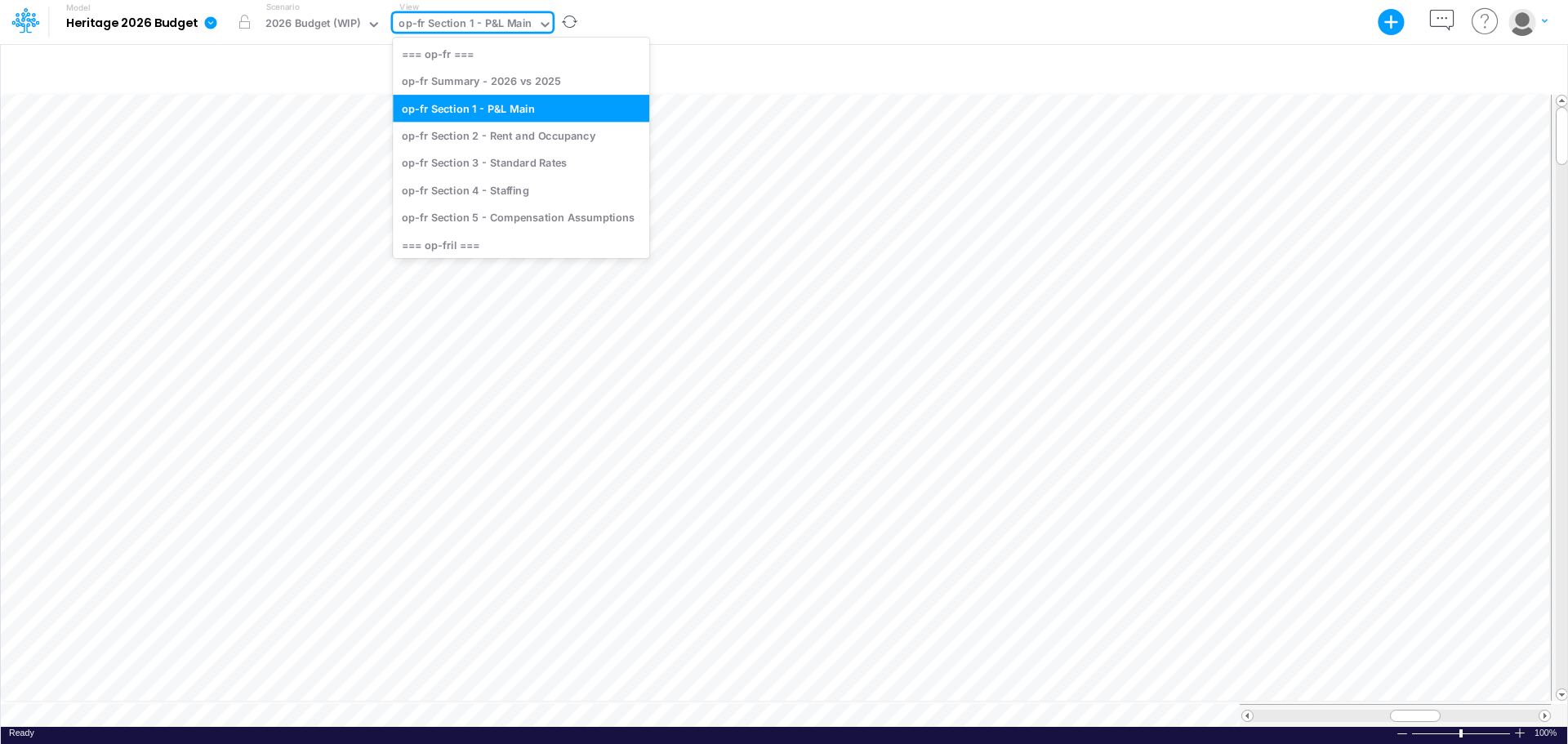
click at [544, 21] on icon at bounding box center [545, 24] width 15 height 15
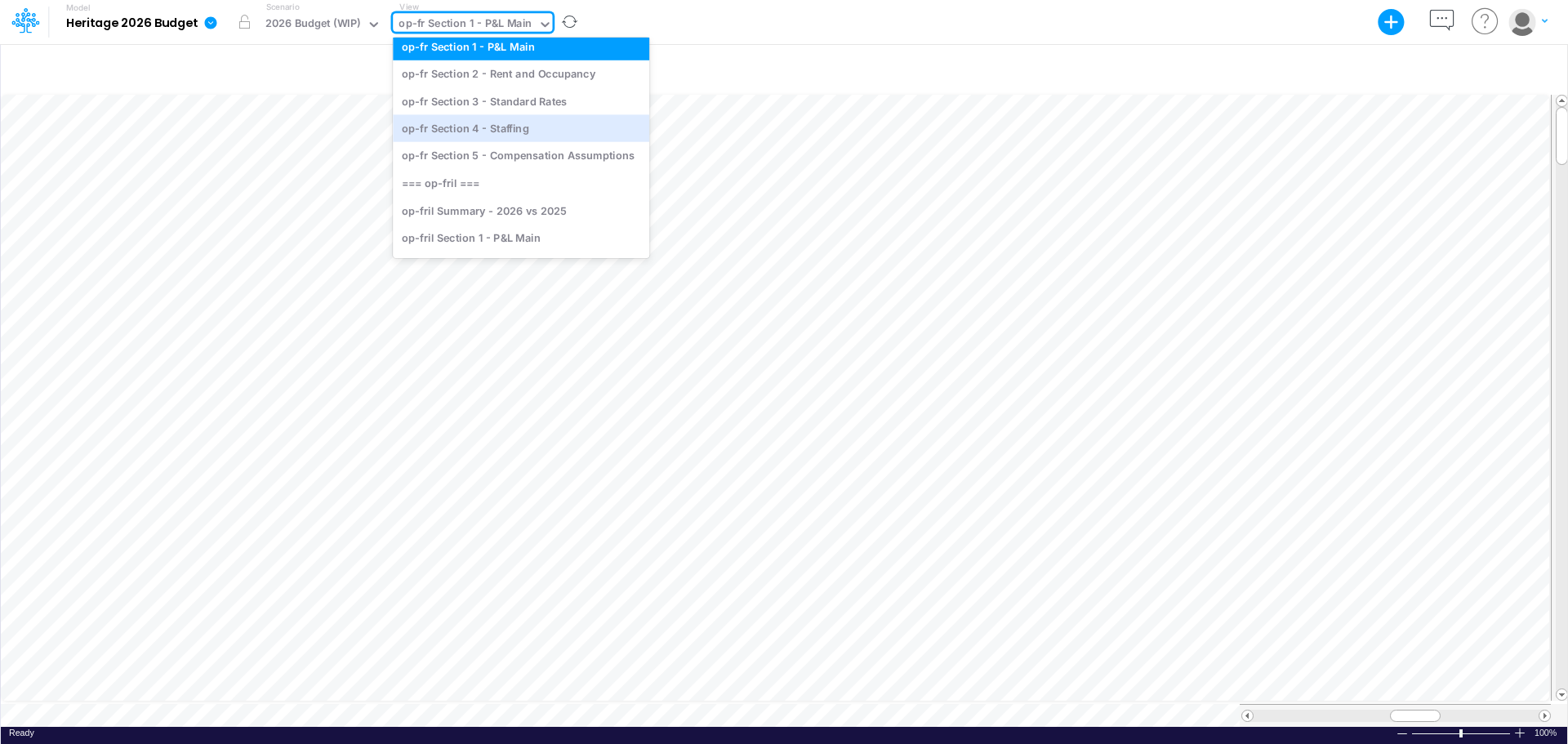
scroll to position [186, 0]
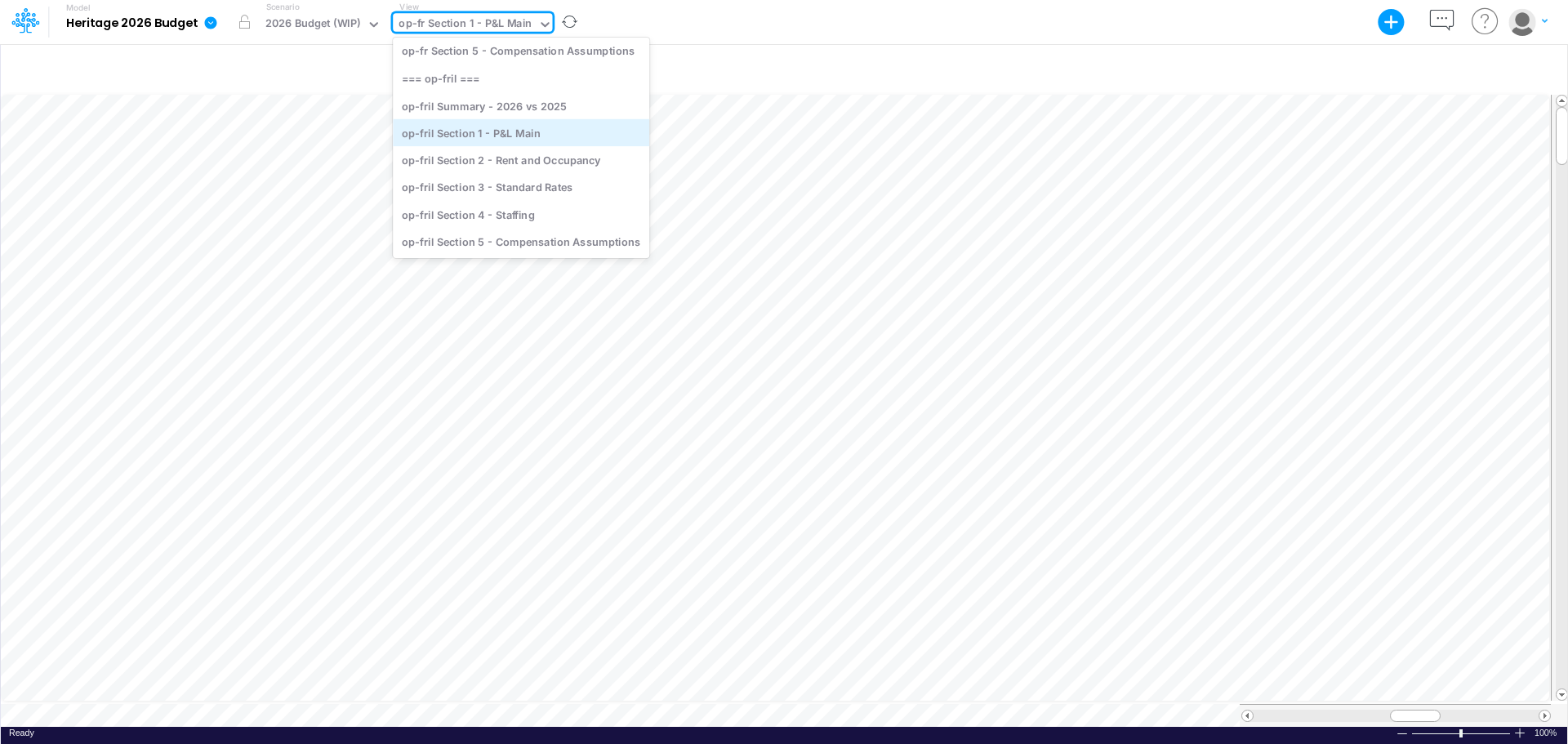
click at [513, 125] on div "op-fril Section 1 - P&L Main" at bounding box center [521, 133] width 257 height 27
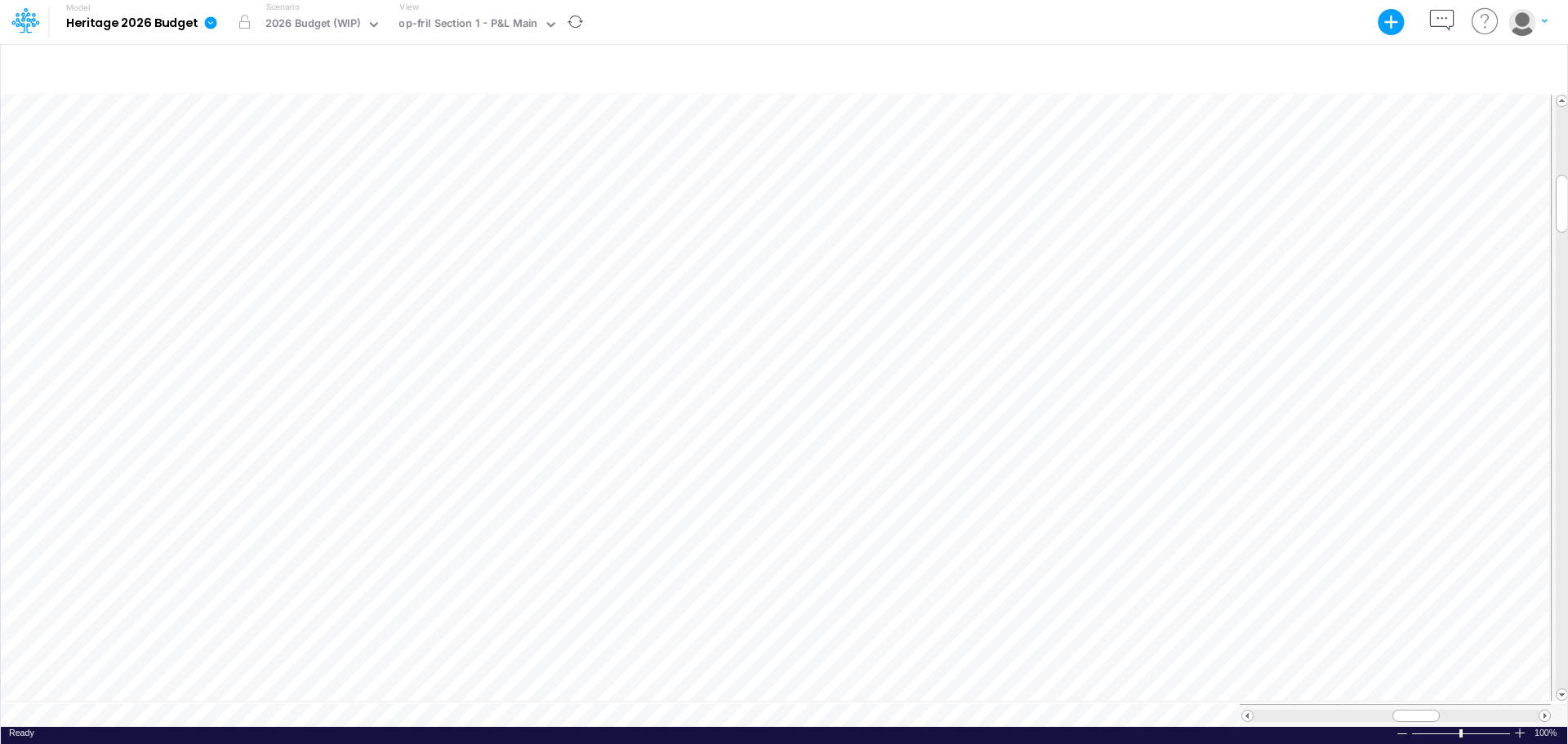
scroll to position [8, 1]
drag, startPoint x: 1409, startPoint y: 708, endPoint x: 1469, endPoint y: 718, distance: 60.8
click at [1253, 645] on div at bounding box center [1395, 715] width 311 height 23
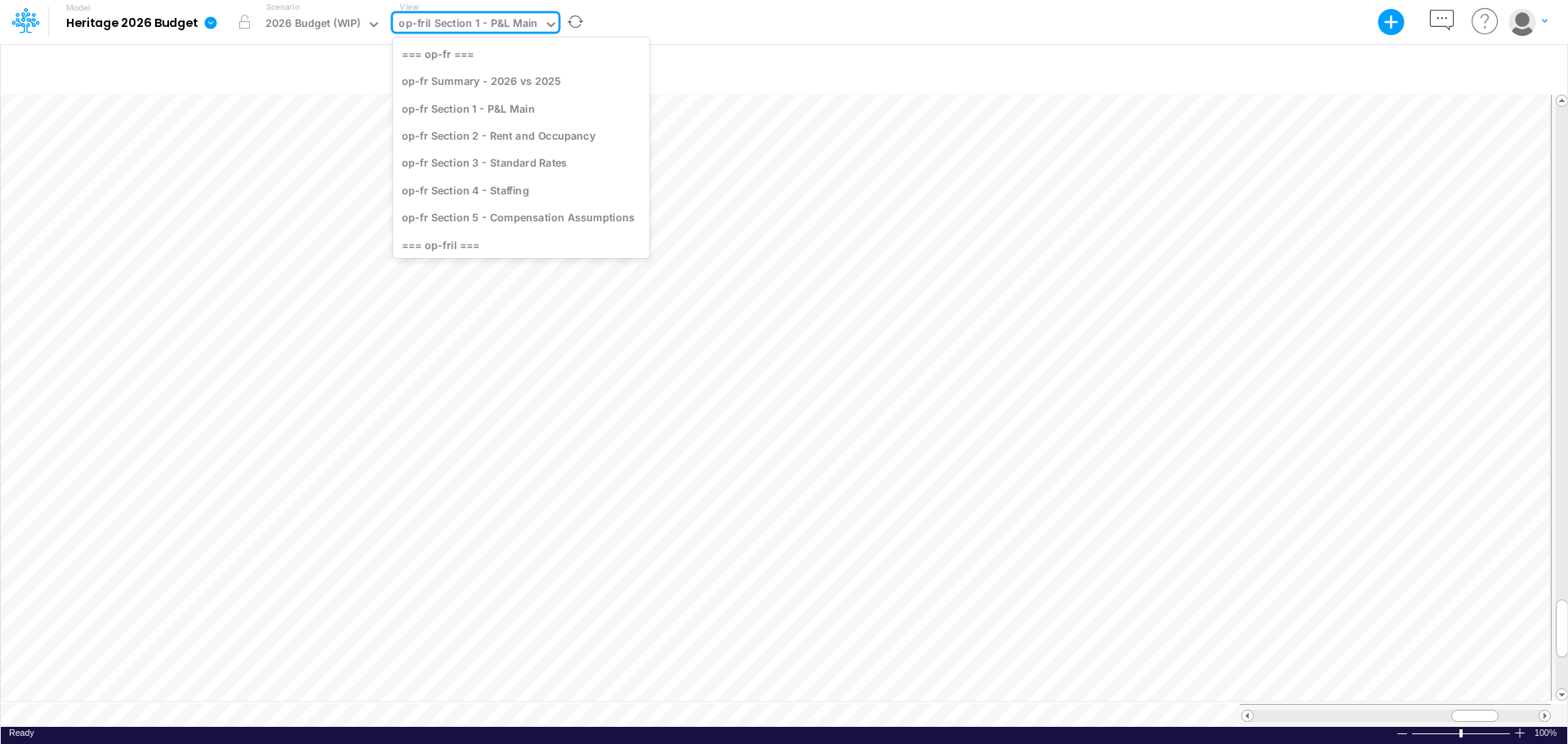
click at [544, 30] on icon at bounding box center [551, 24] width 15 height 15
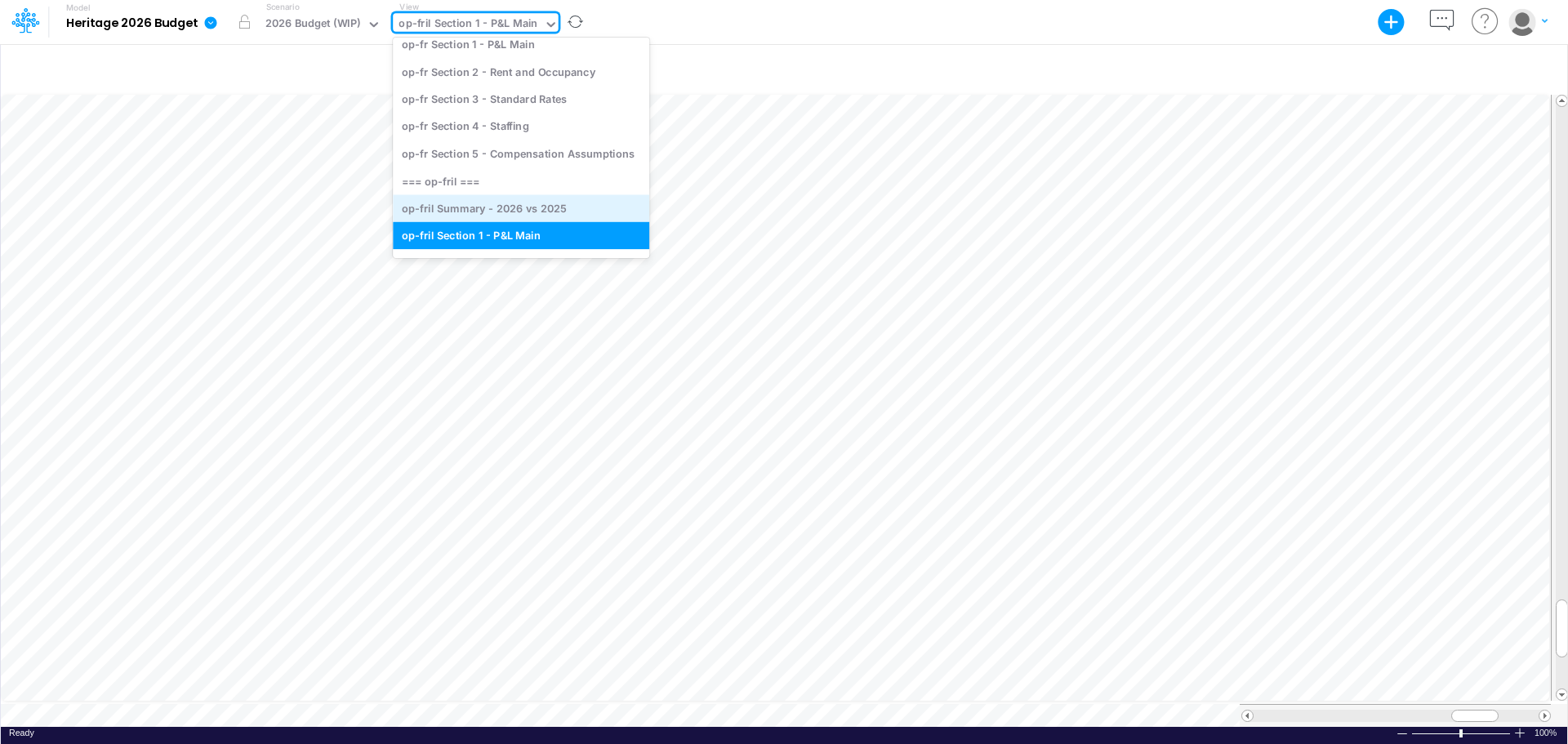
click at [540, 206] on div "op-fril Summary - 2026 vs 2025" at bounding box center [521, 207] width 257 height 27
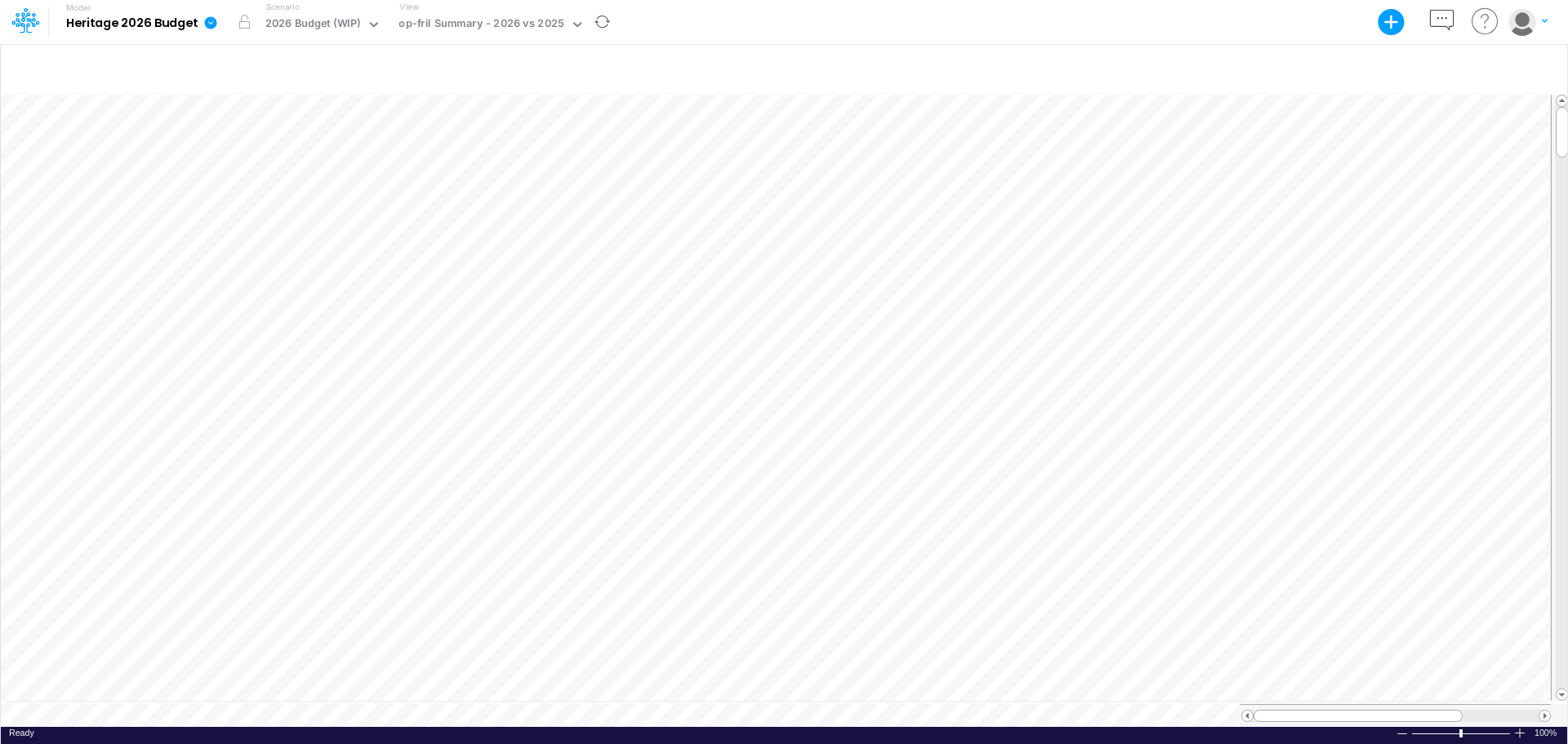
scroll to position [8, 1]
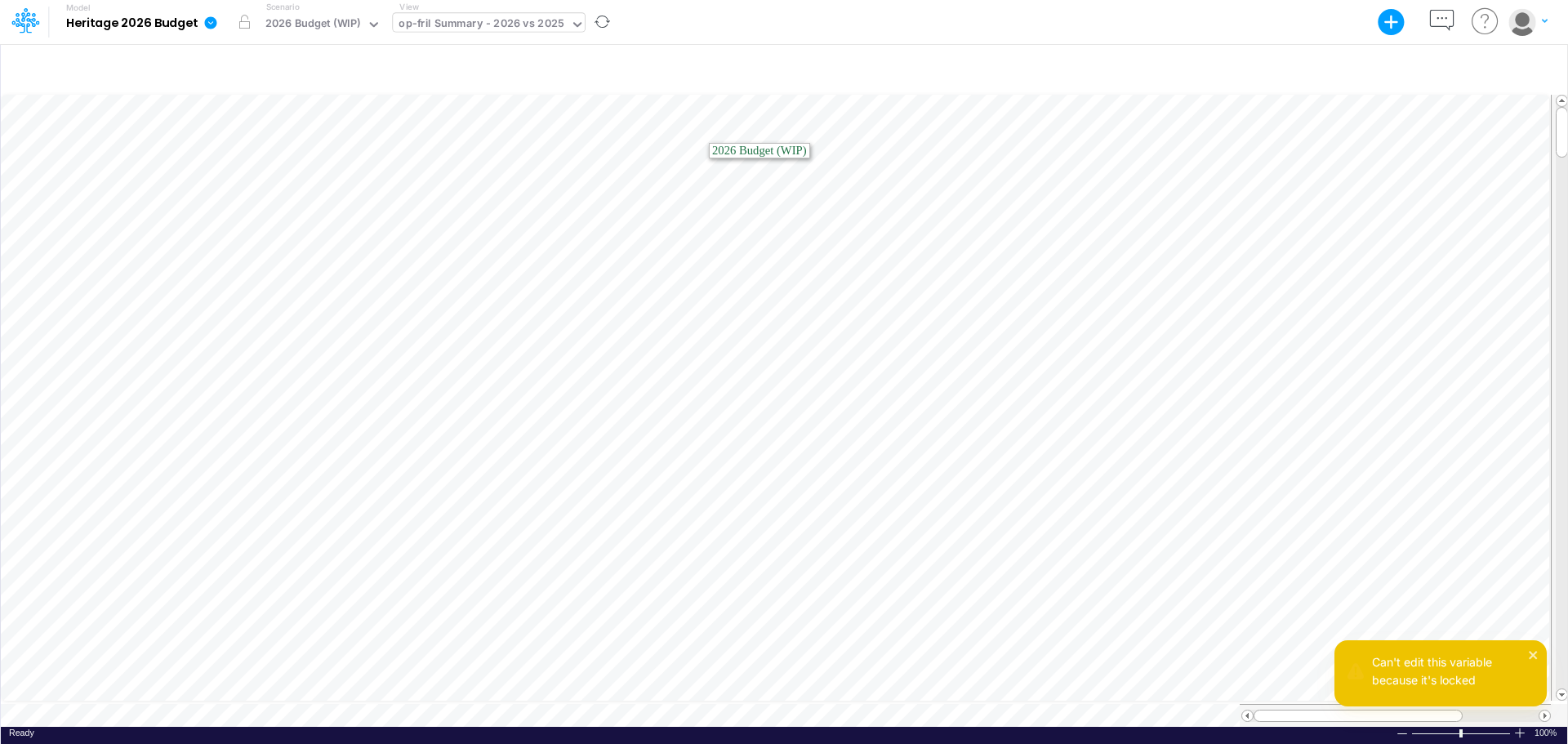
click at [573, 20] on icon at bounding box center [577, 24] width 15 height 15
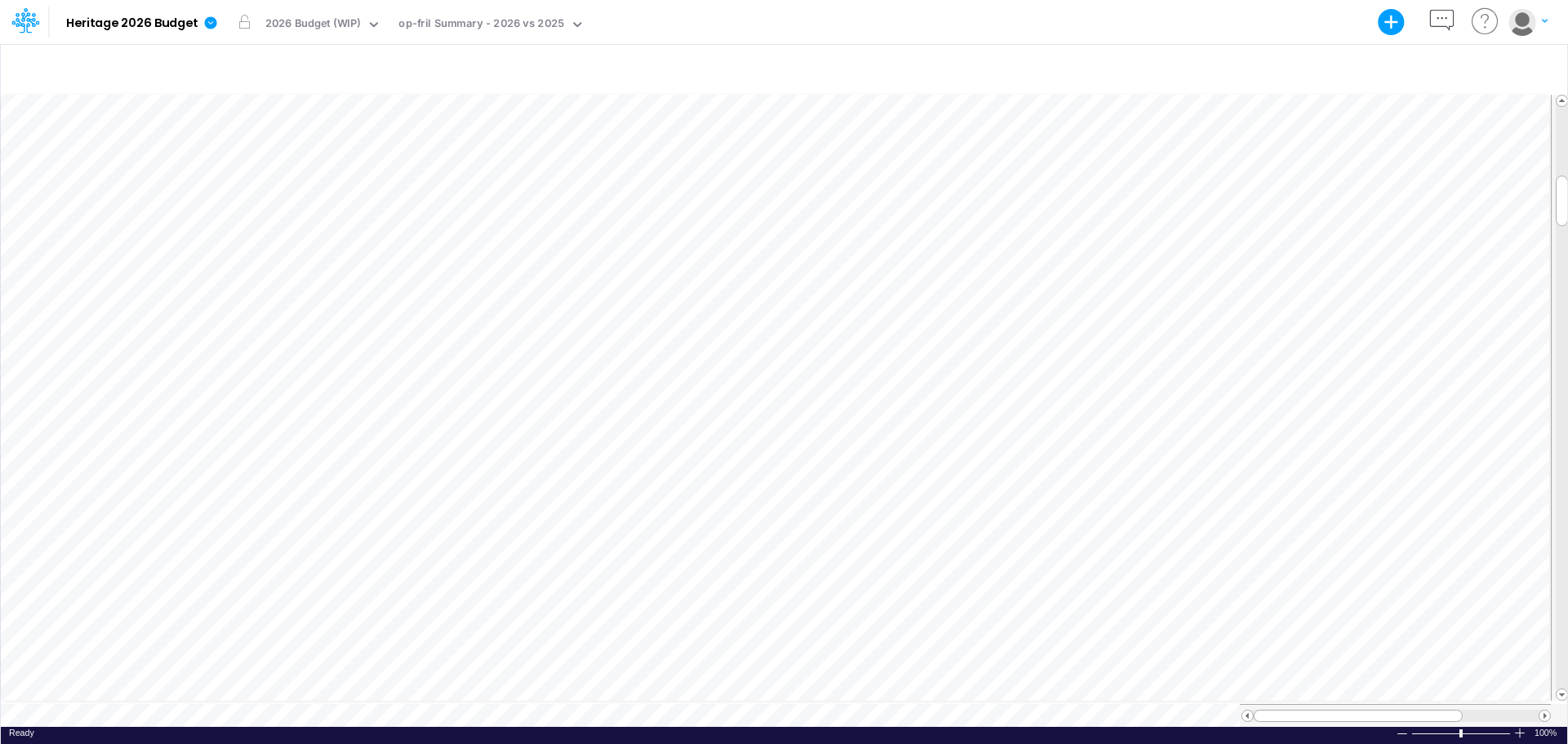
scroll to position [8, 1]
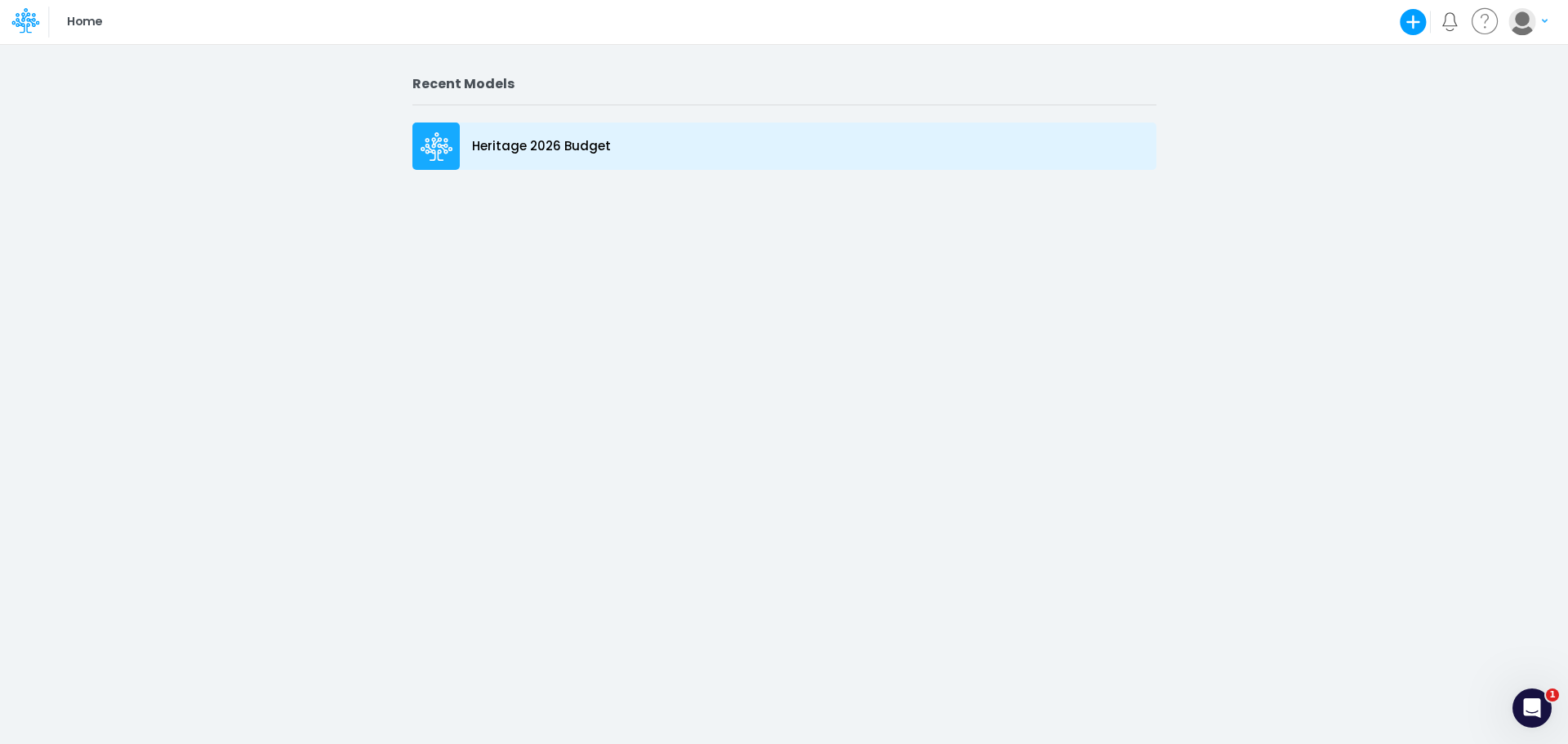
click at [541, 152] on p "Heritage 2026 Budget" at bounding box center [542, 147] width 139 height 19
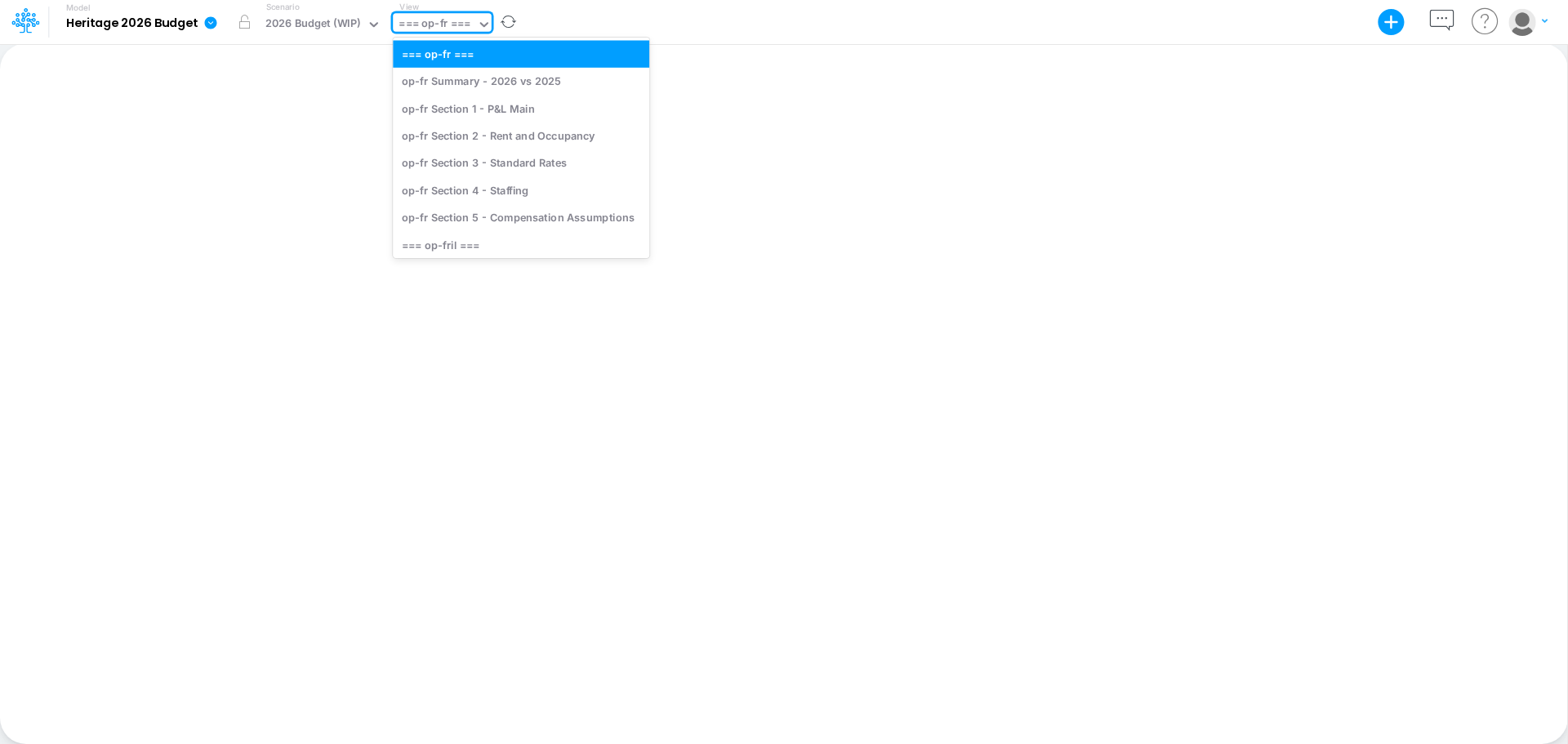
click at [481, 27] on icon at bounding box center [484, 24] width 15 height 15
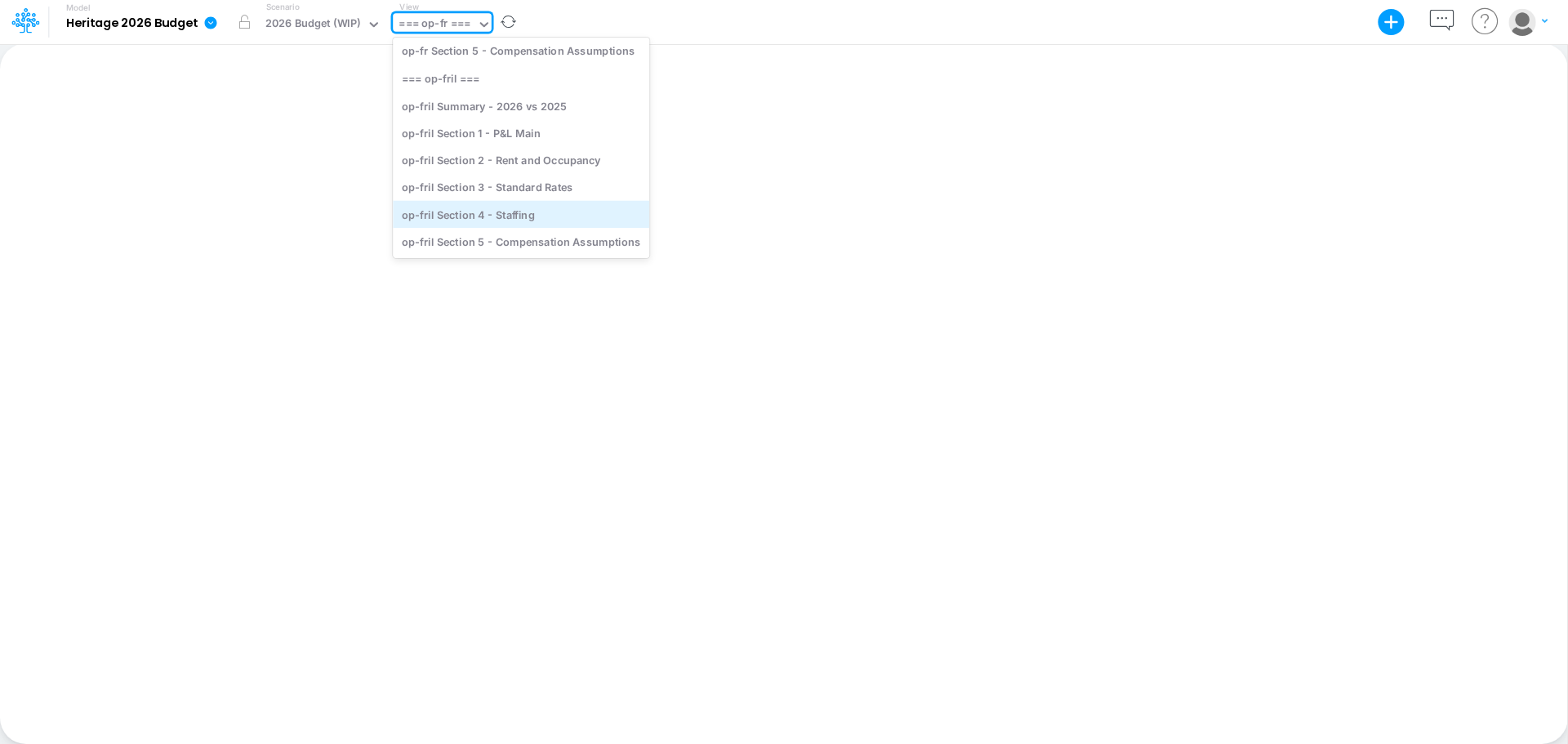
scroll to position [186, 0]
click at [515, 134] on div "op-fril Section 1 - P&L Main" at bounding box center [521, 132] width 257 height 27
